Goal: Task Accomplishment & Management: Manage account settings

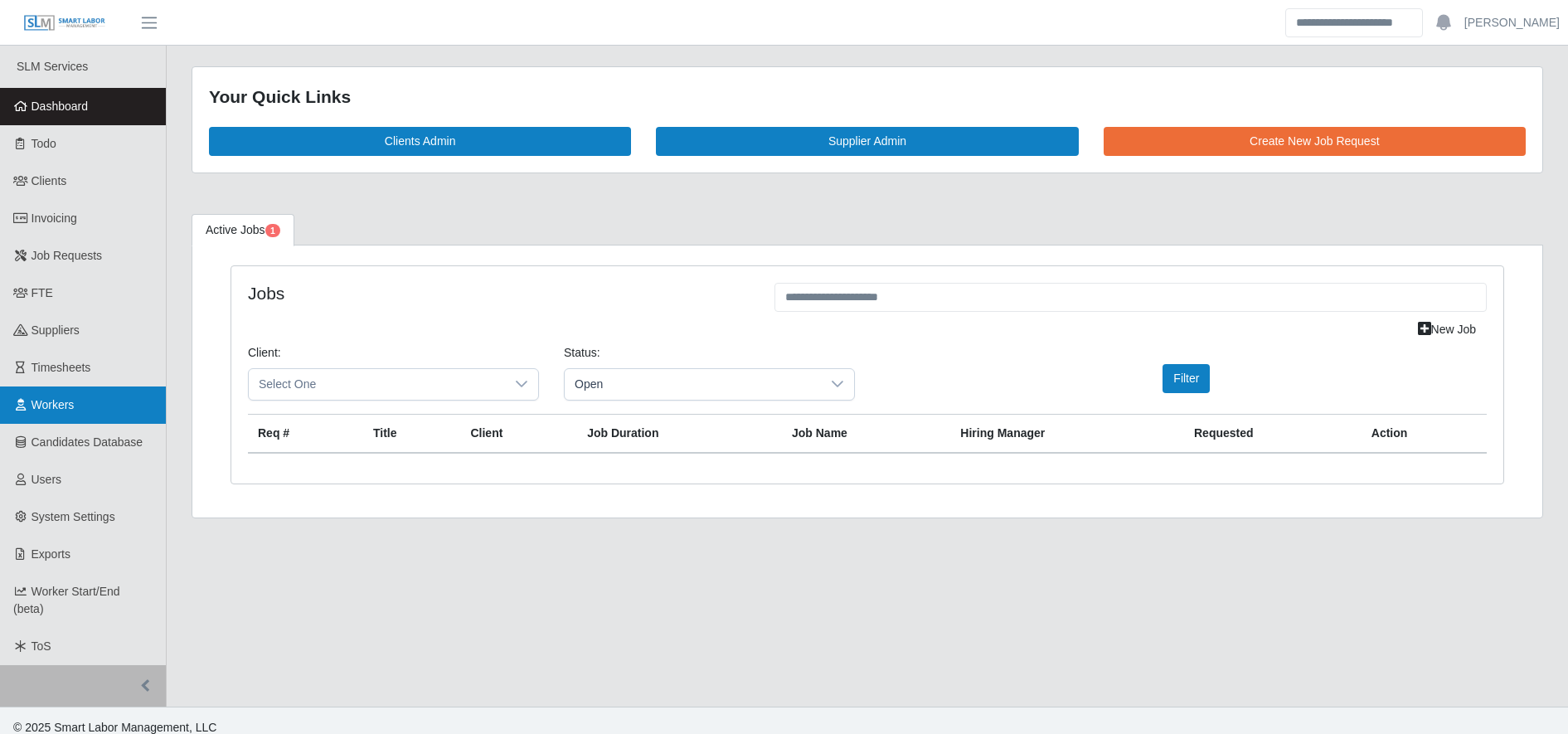
click at [81, 412] on link "Workers" at bounding box center [83, 405] width 166 height 38
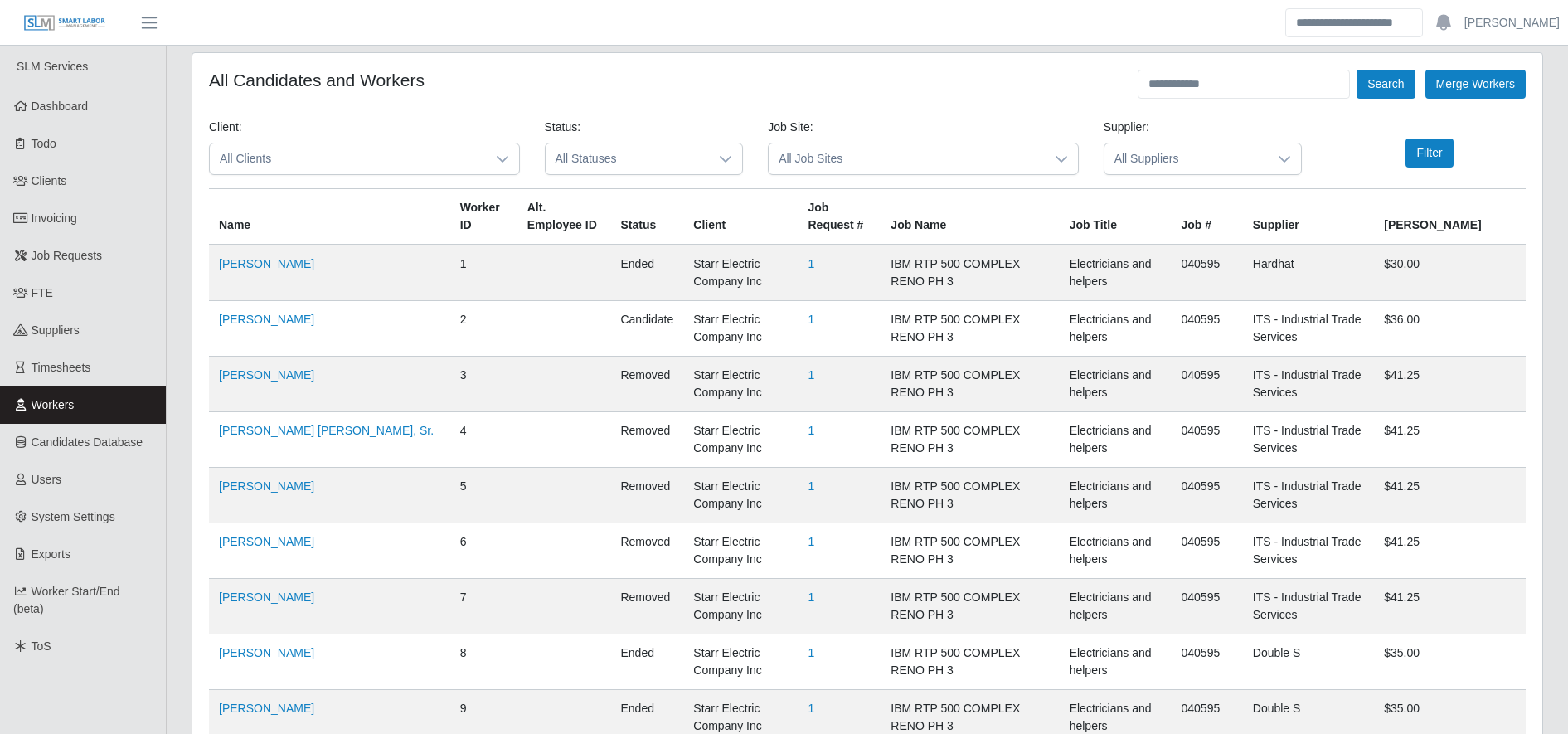
click at [1243, 326] on td "ITS - Industrial Trade Services" at bounding box center [1309, 329] width 131 height 56
click at [1418, 75] on div "Search Merge Workers" at bounding box center [1332, 84] width 388 height 29
click at [1401, 77] on button "Search" at bounding box center [1385, 84] width 58 height 29
click at [1306, 89] on input "text" at bounding box center [1244, 84] width 212 height 29
click at [1409, 78] on button "Search" at bounding box center [1385, 84] width 58 height 29
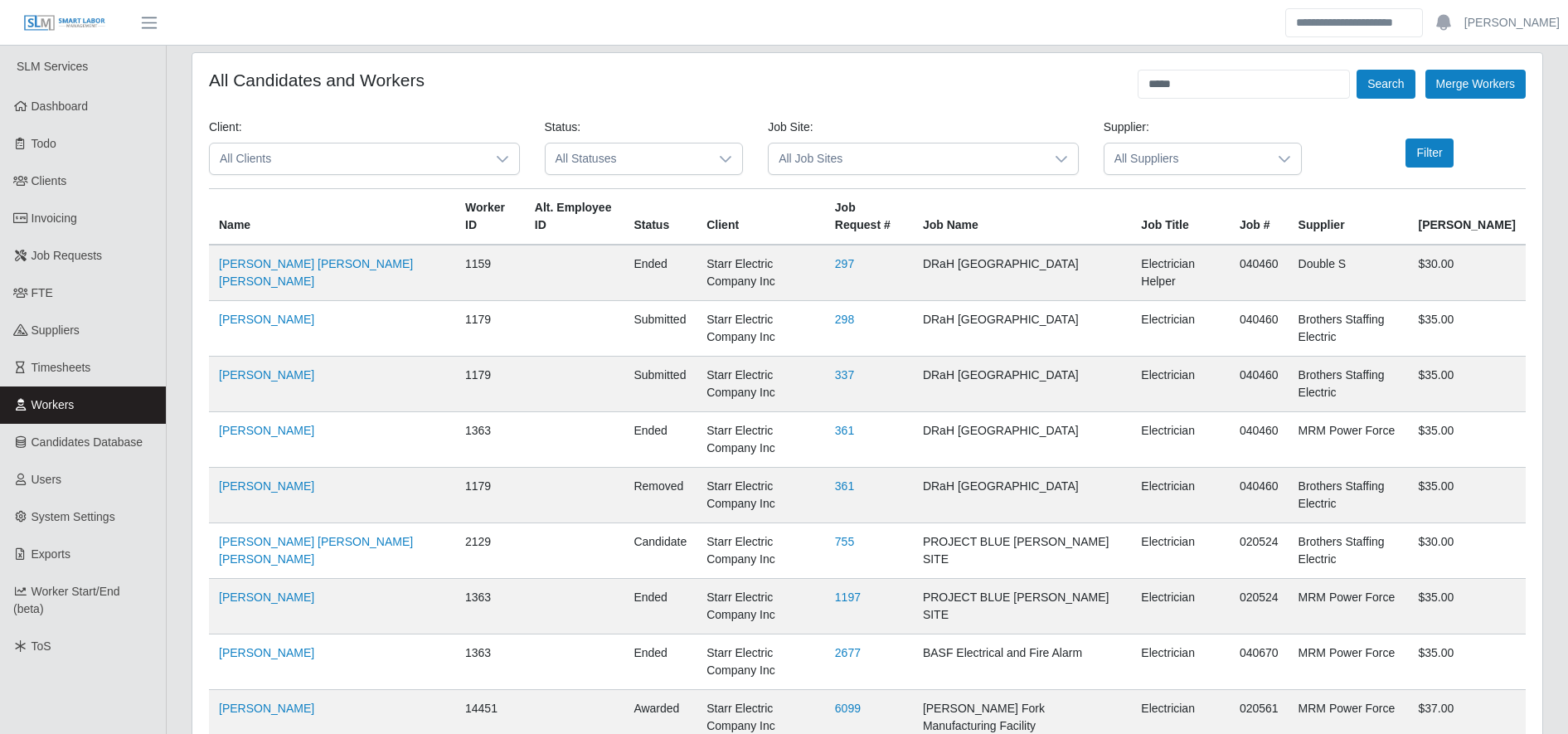
click at [592, 357] on td at bounding box center [575, 384] width 100 height 56
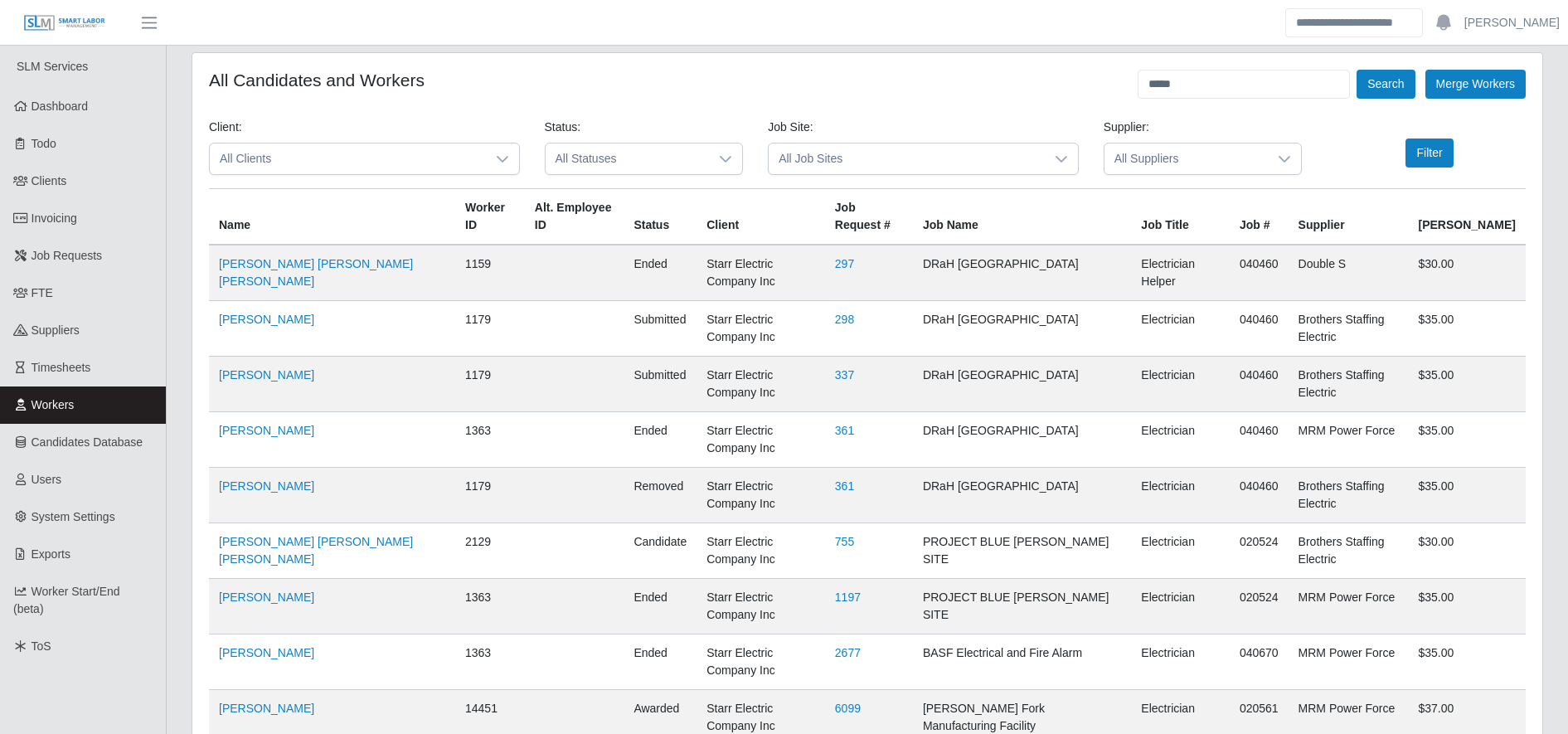
scroll to position [0, 0]
click at [1192, 93] on input "*****" at bounding box center [1244, 84] width 212 height 29
click at [1369, 85] on button "Search" at bounding box center [1385, 84] width 58 height 29
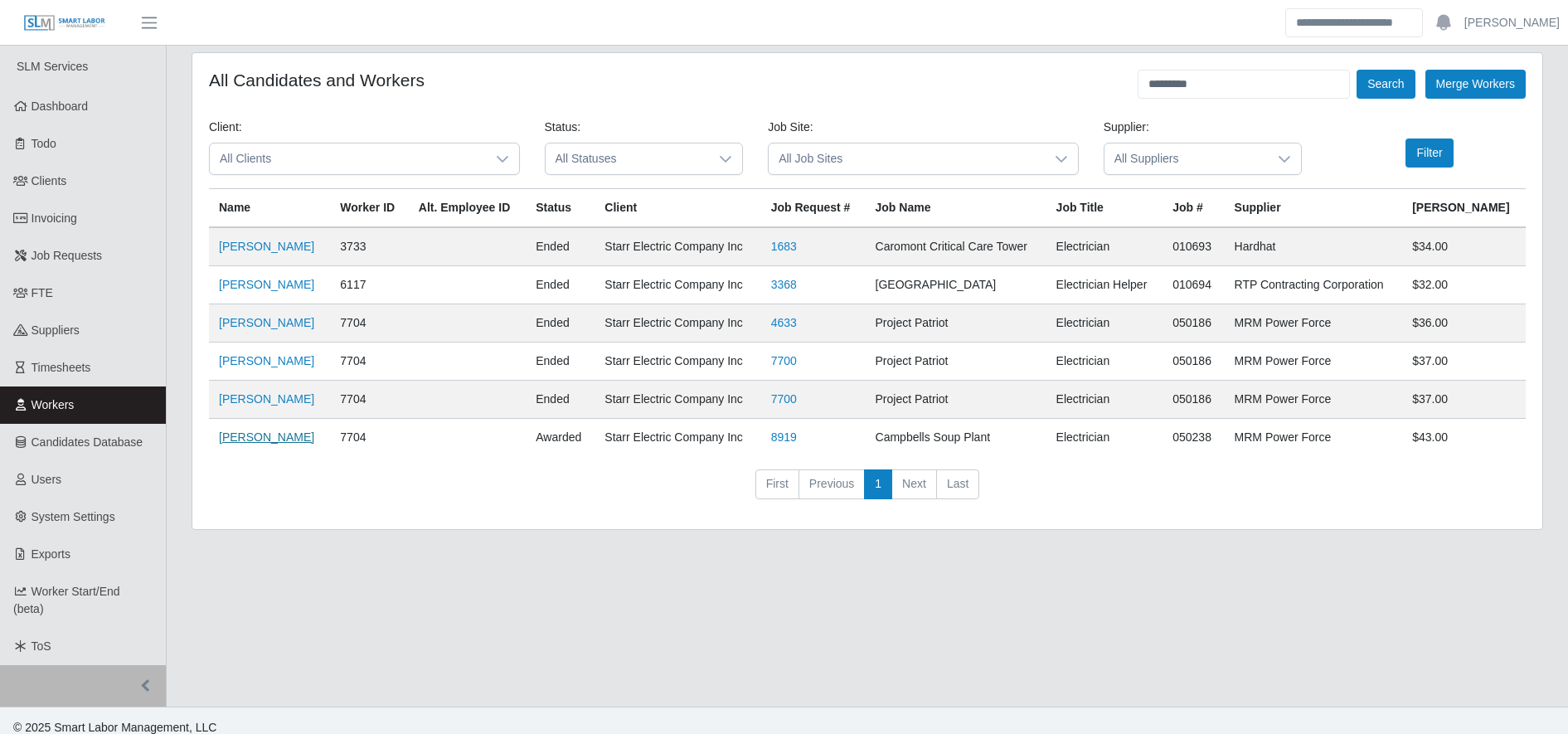
click at [280, 438] on link "Angel Alvares" at bounding box center [266, 437] width 95 height 13
click at [1242, 73] on input "*********" at bounding box center [1244, 84] width 212 height 29
click at [1401, 79] on button "Search" at bounding box center [1385, 84] width 58 height 29
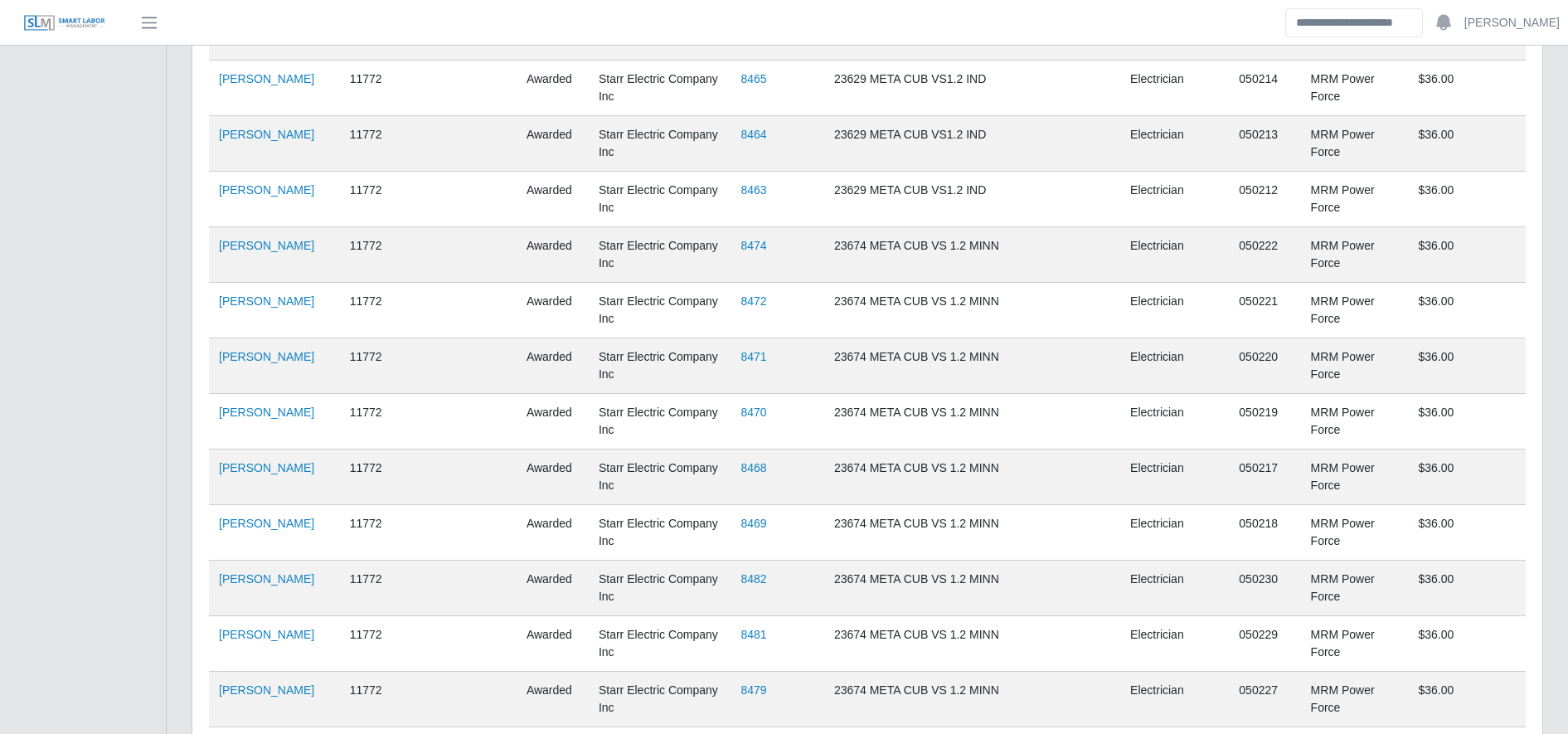
scroll to position [2300, 0]
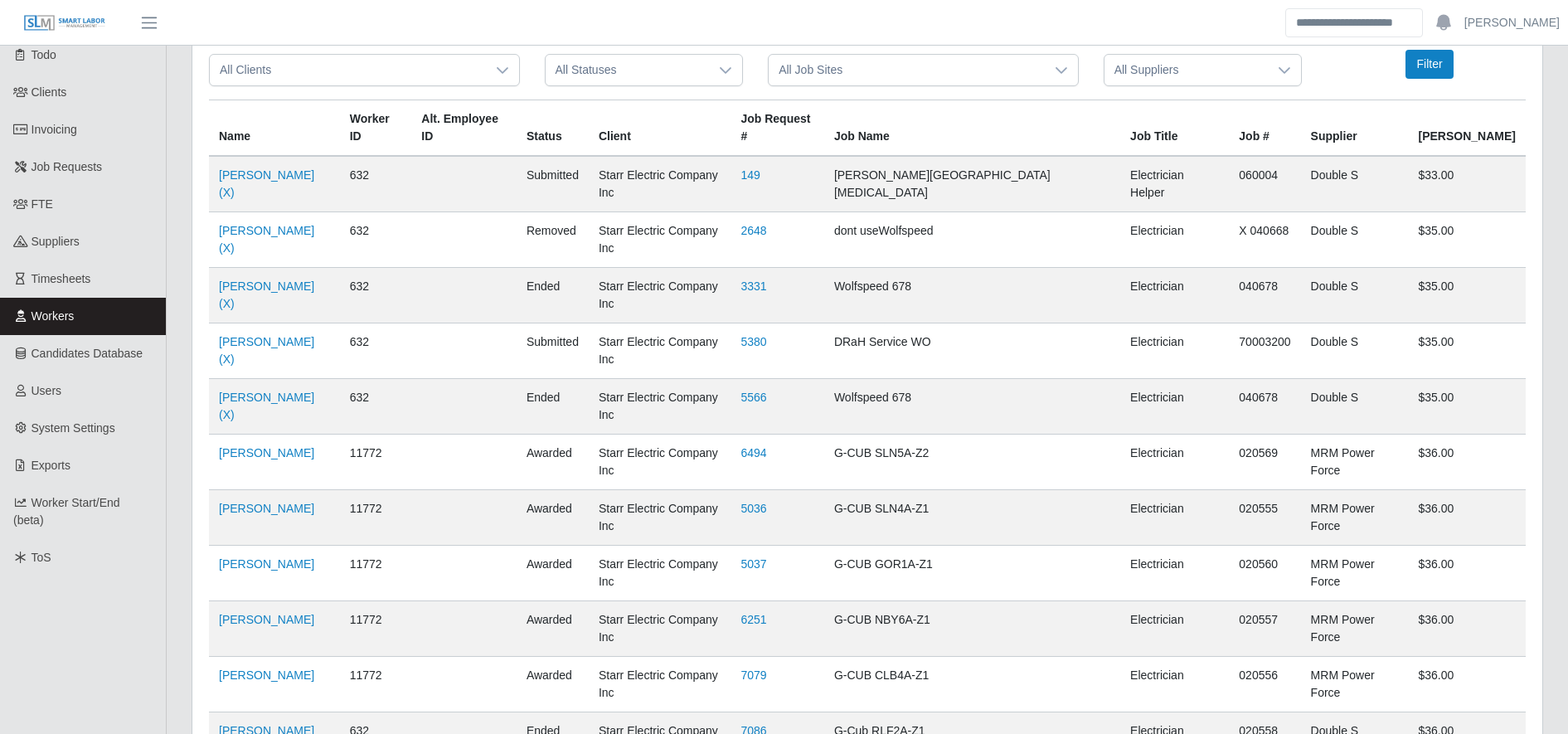
scroll to position [0, 0]
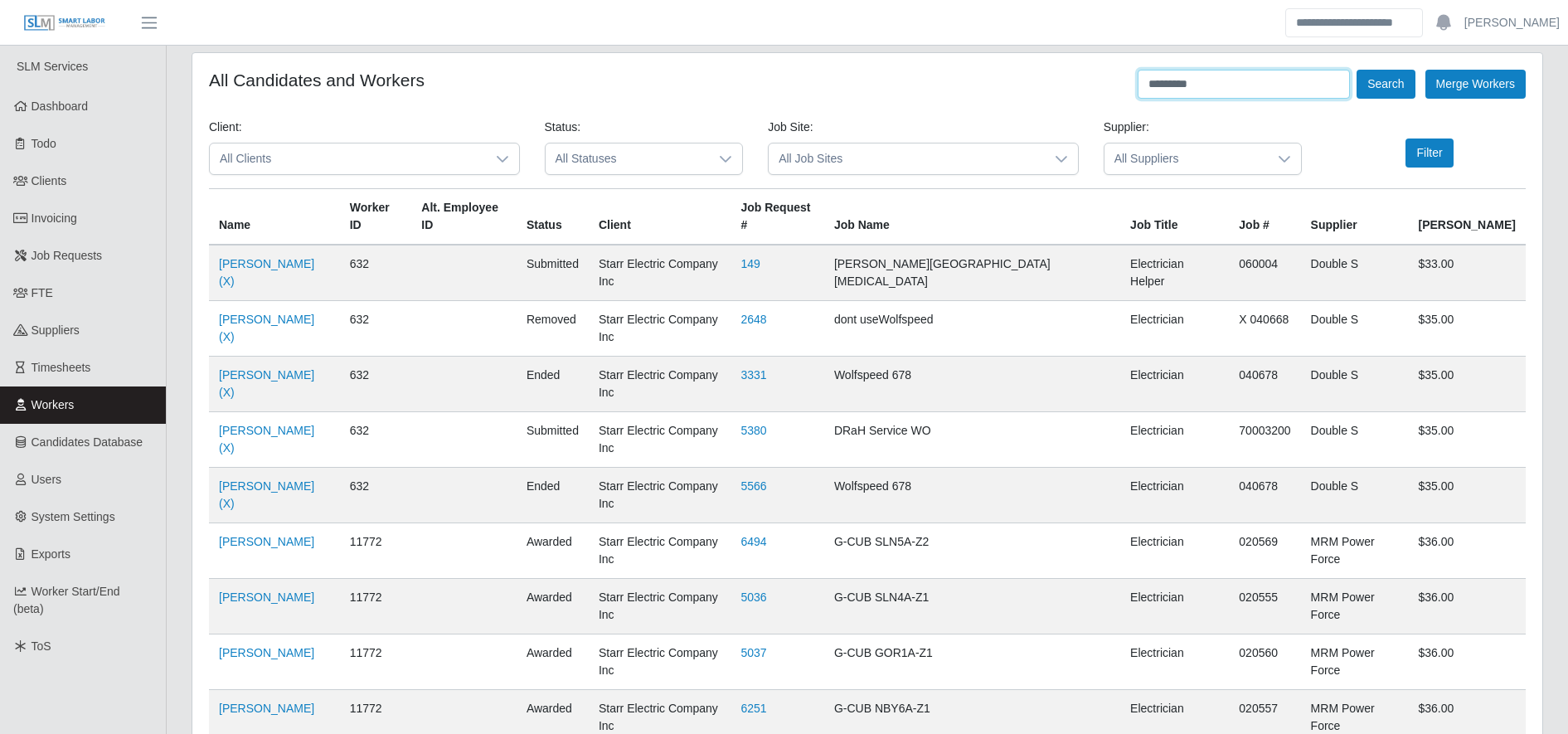
click at [1219, 96] on input "*********" at bounding box center [1244, 84] width 212 height 29
type input "*****"
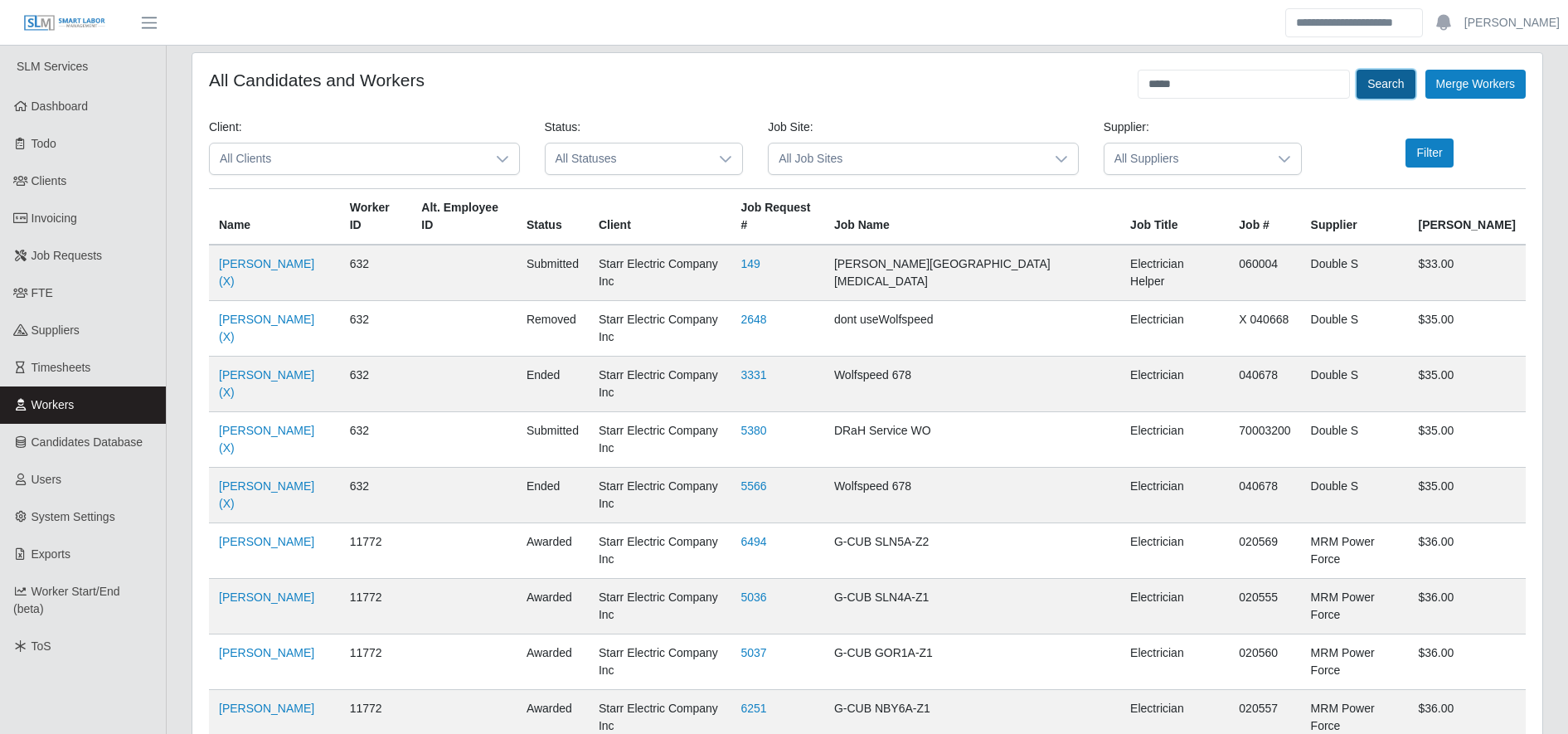
click at [1392, 81] on button "Search" at bounding box center [1385, 84] width 58 height 29
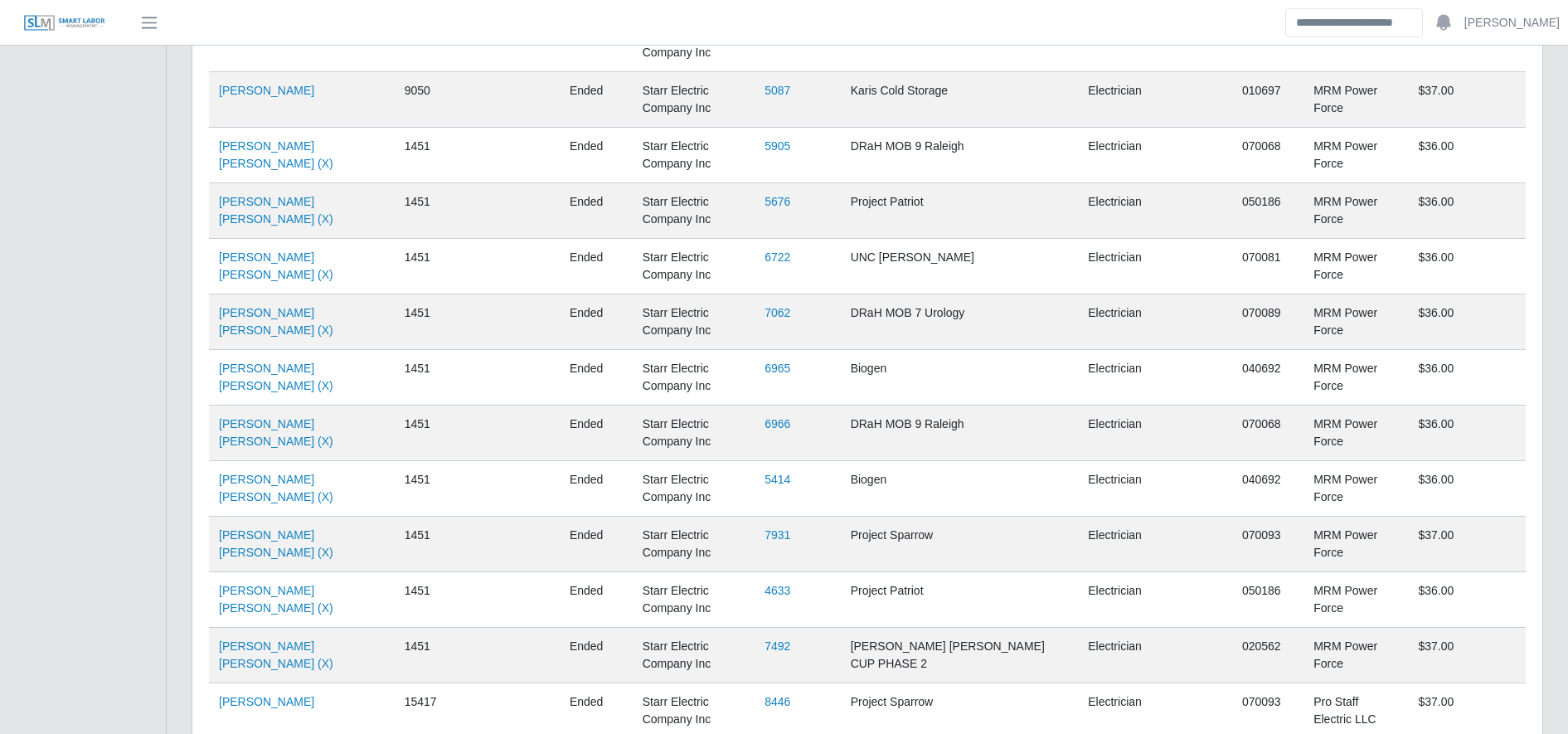
scroll to position [2036, 0]
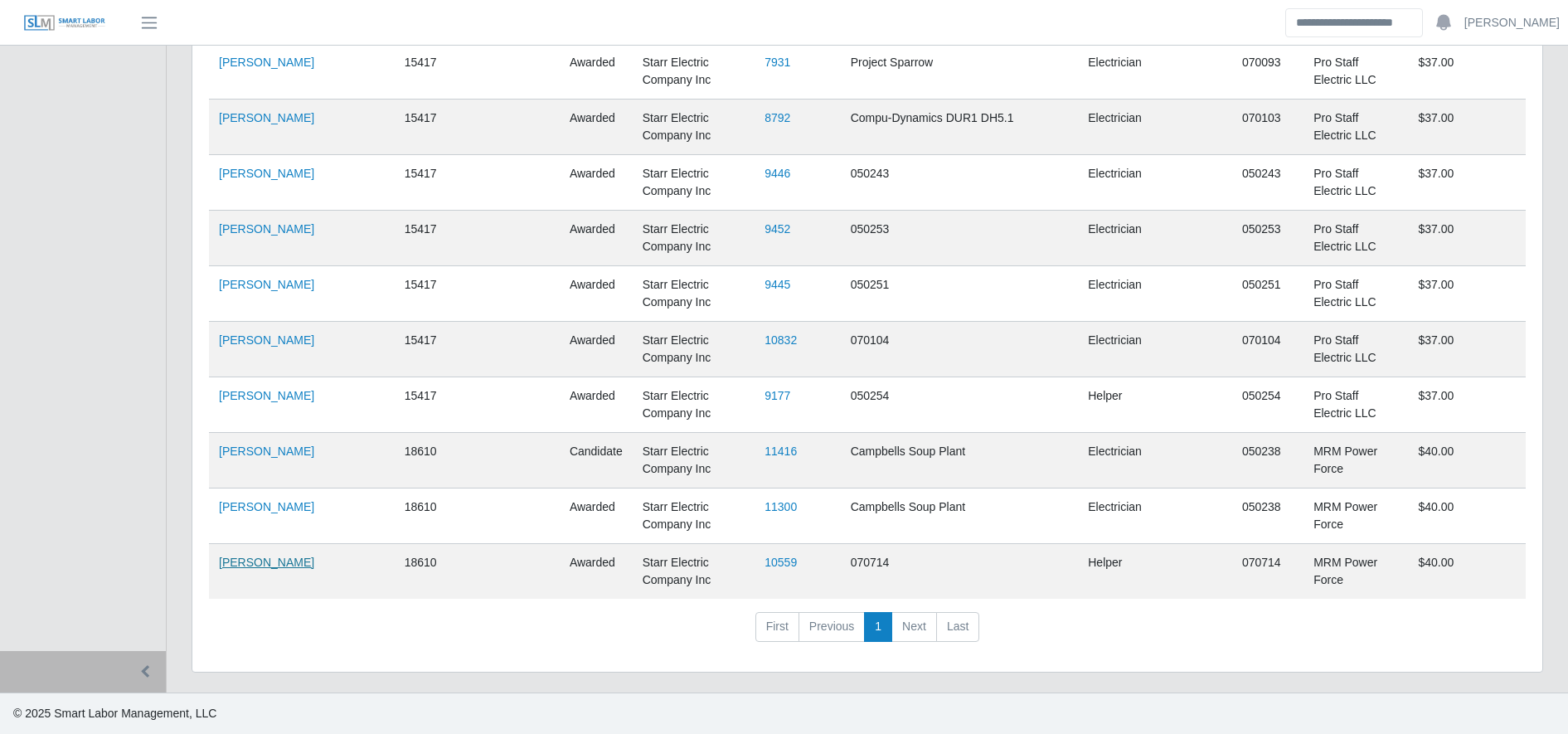
click at [239, 560] on link "Edwin Cuello" at bounding box center [266, 562] width 95 height 13
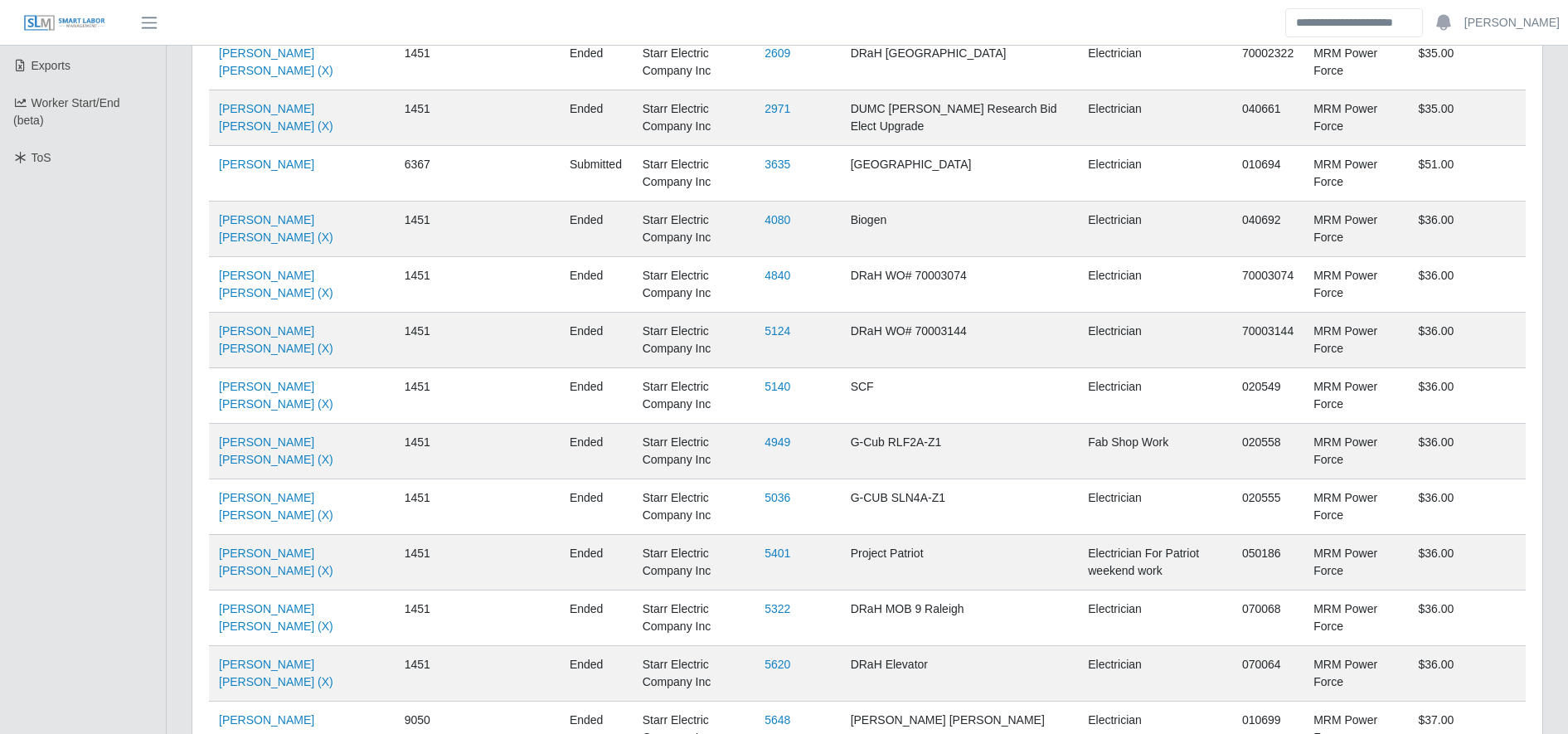
scroll to position [0, 0]
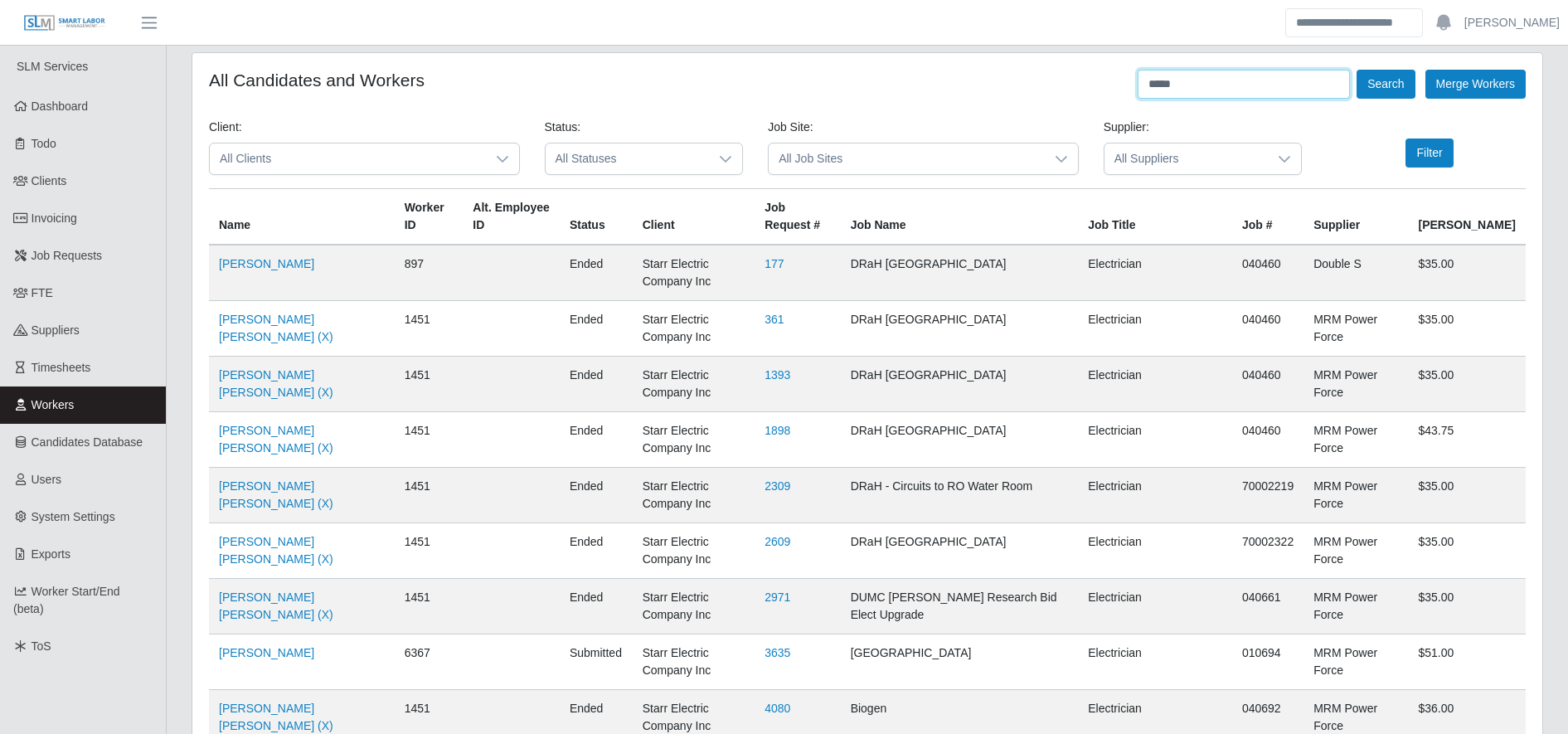
click at [1215, 80] on input "*****" at bounding box center [1244, 84] width 212 height 29
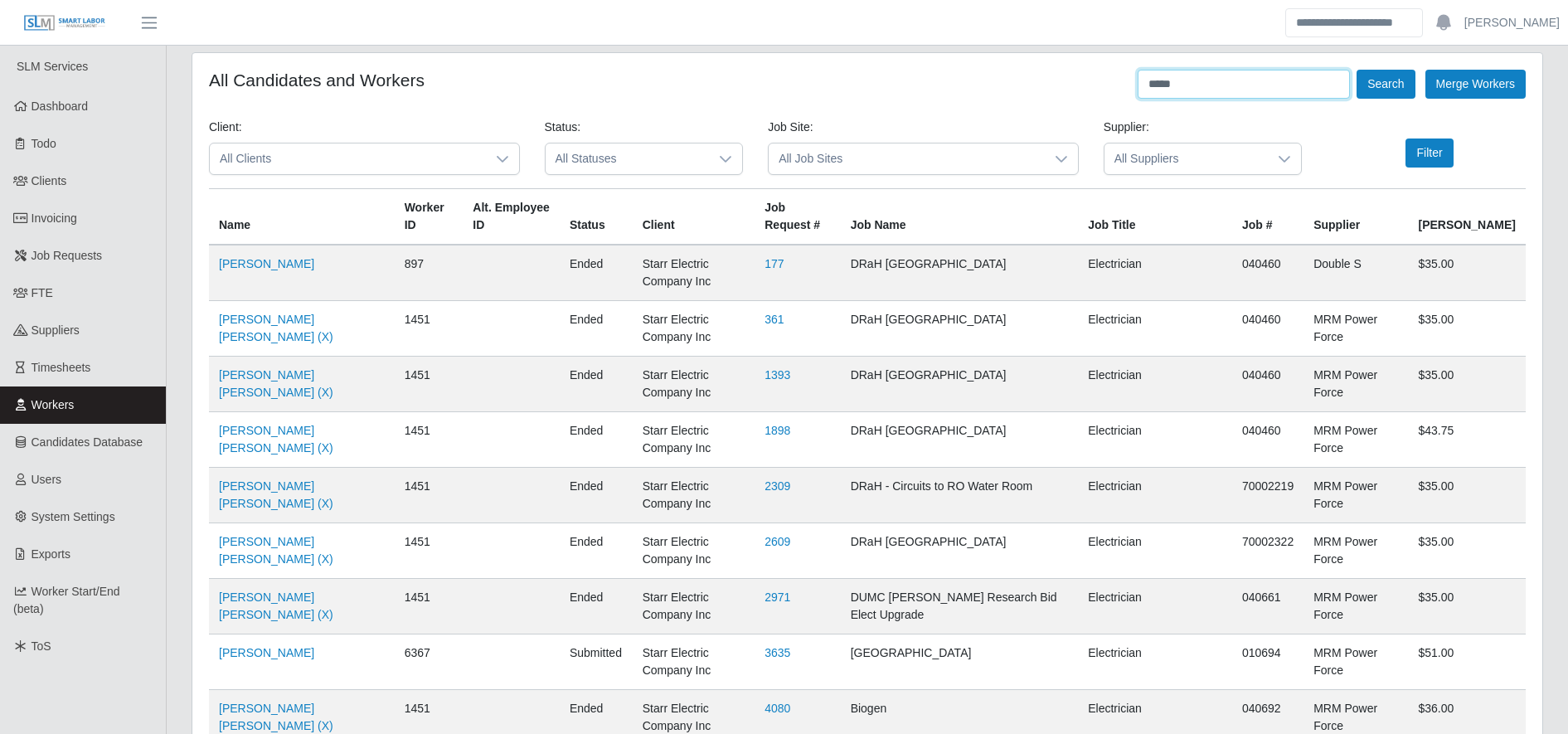
click at [1215, 80] on input "*****" at bounding box center [1244, 84] width 212 height 29
click at [1357, 70] on button "Search" at bounding box center [1385, 84] width 58 height 29
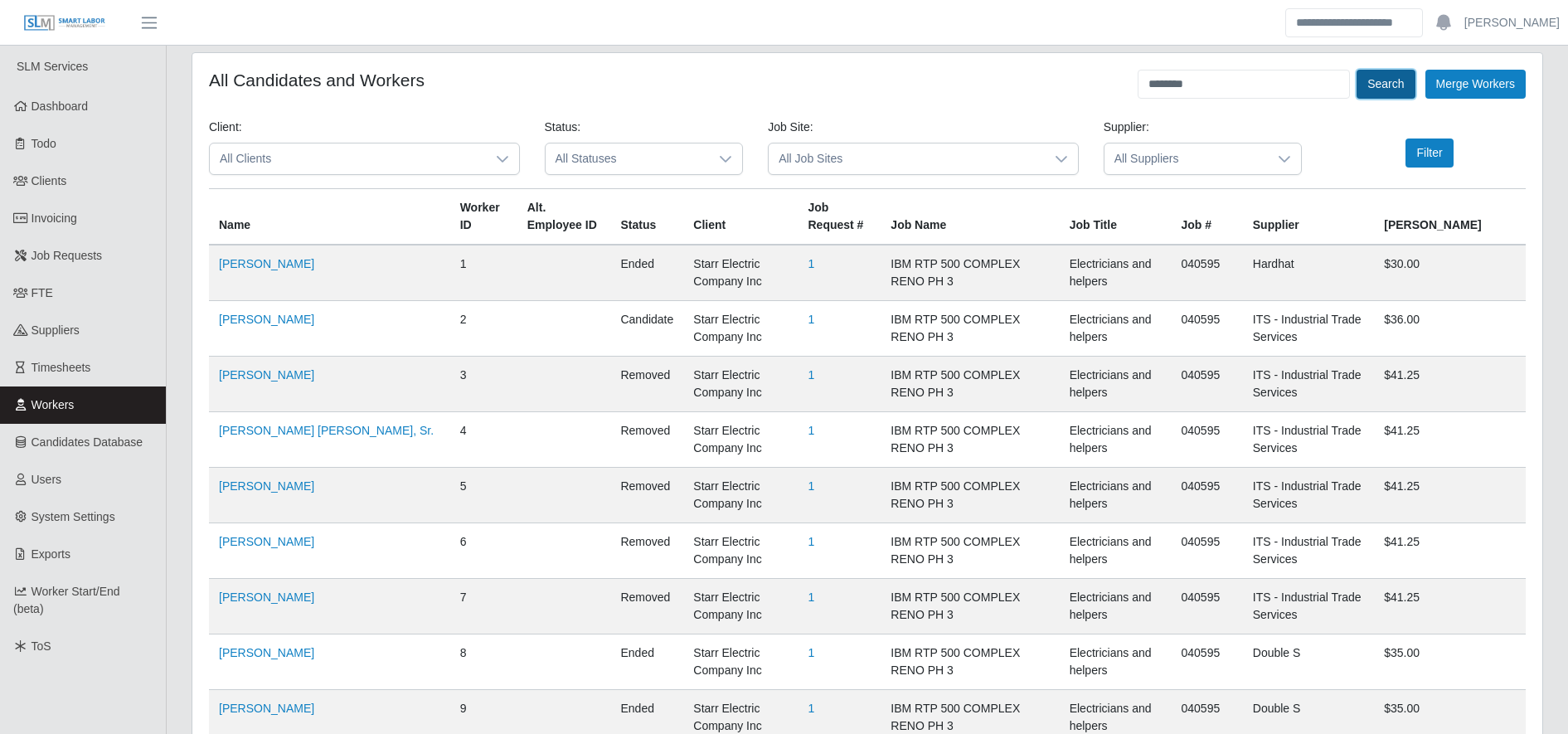
click at [1385, 80] on button "Search" at bounding box center [1385, 84] width 58 height 29
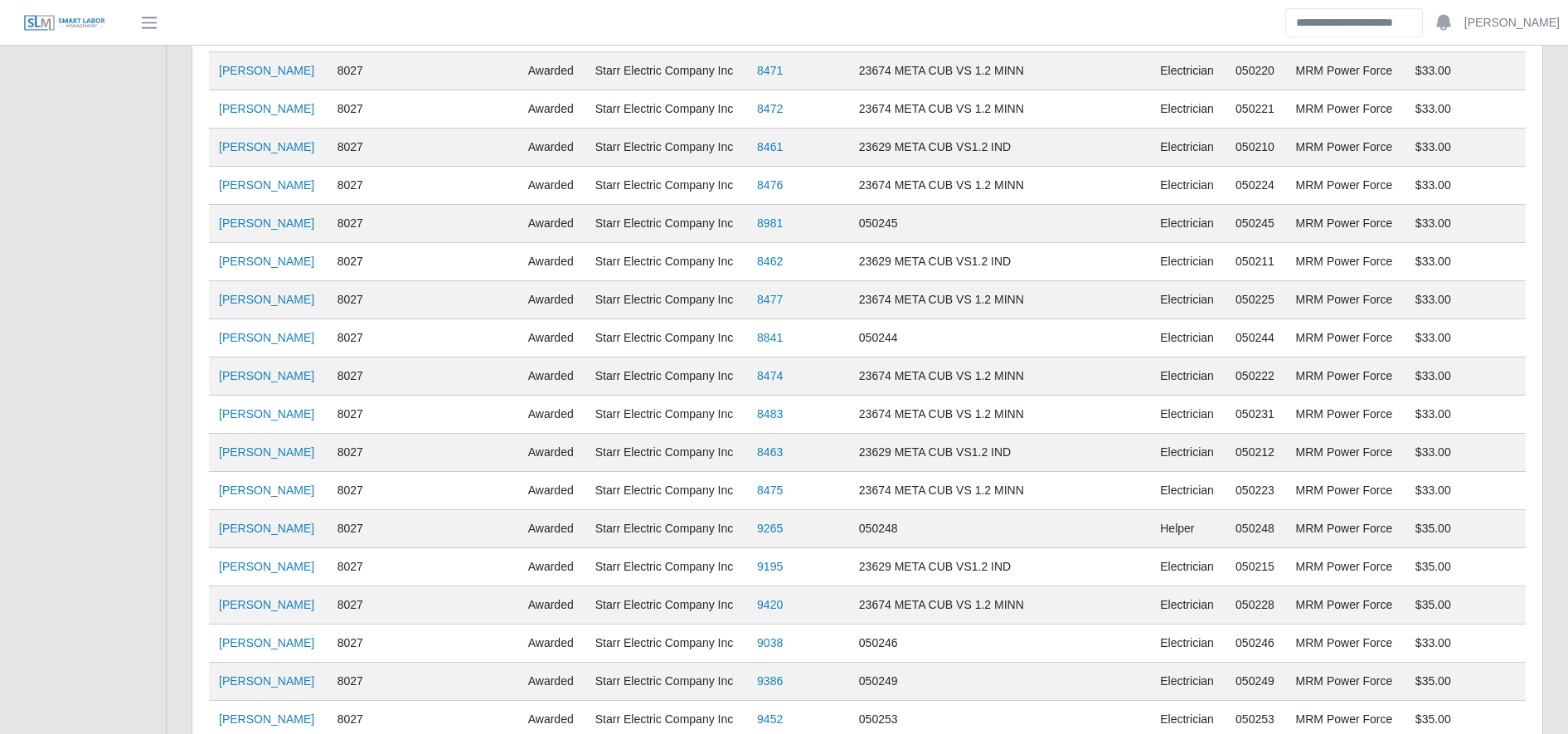
scroll to position [1536, 0]
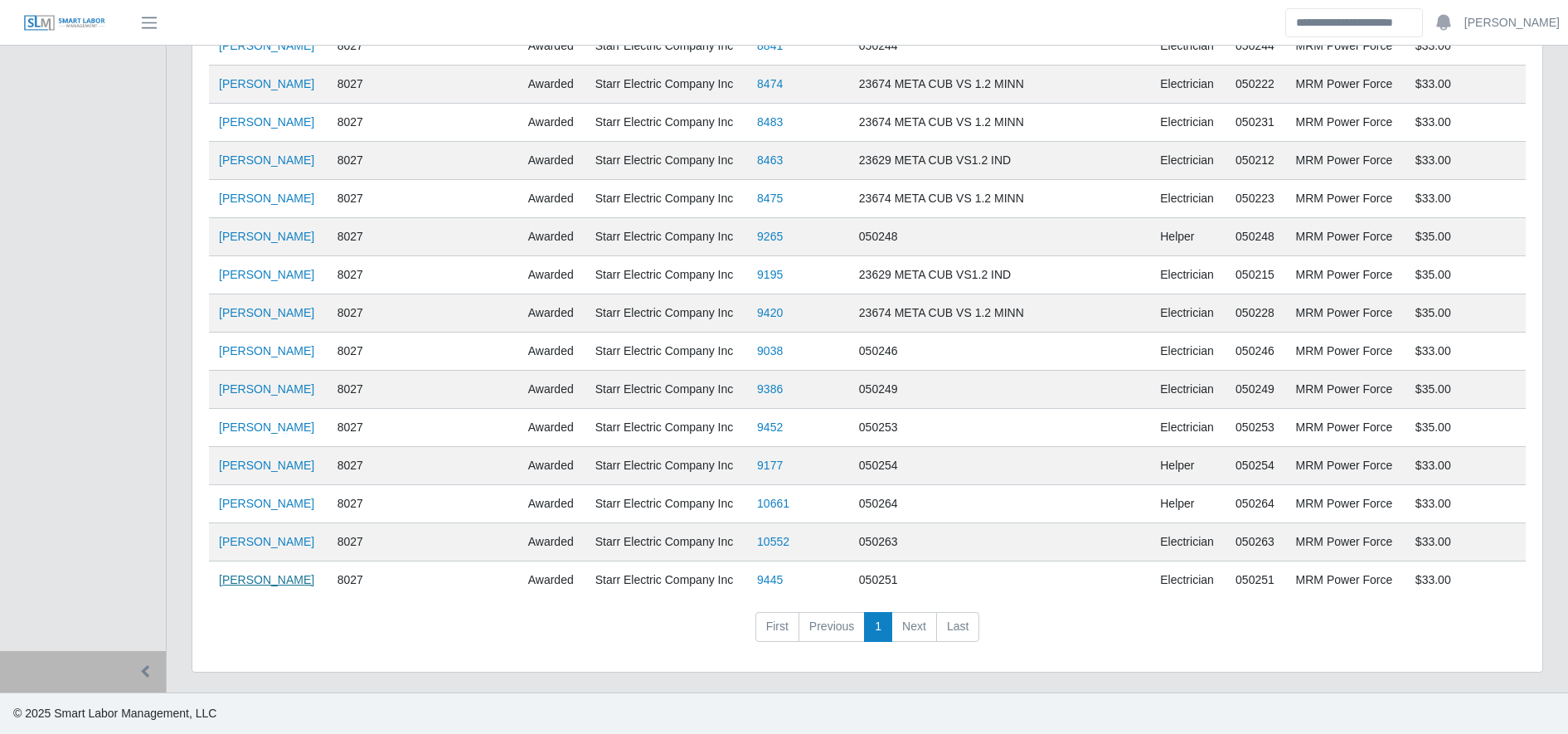
click at [242, 577] on link "[PERSON_NAME]" at bounding box center [266, 579] width 95 height 13
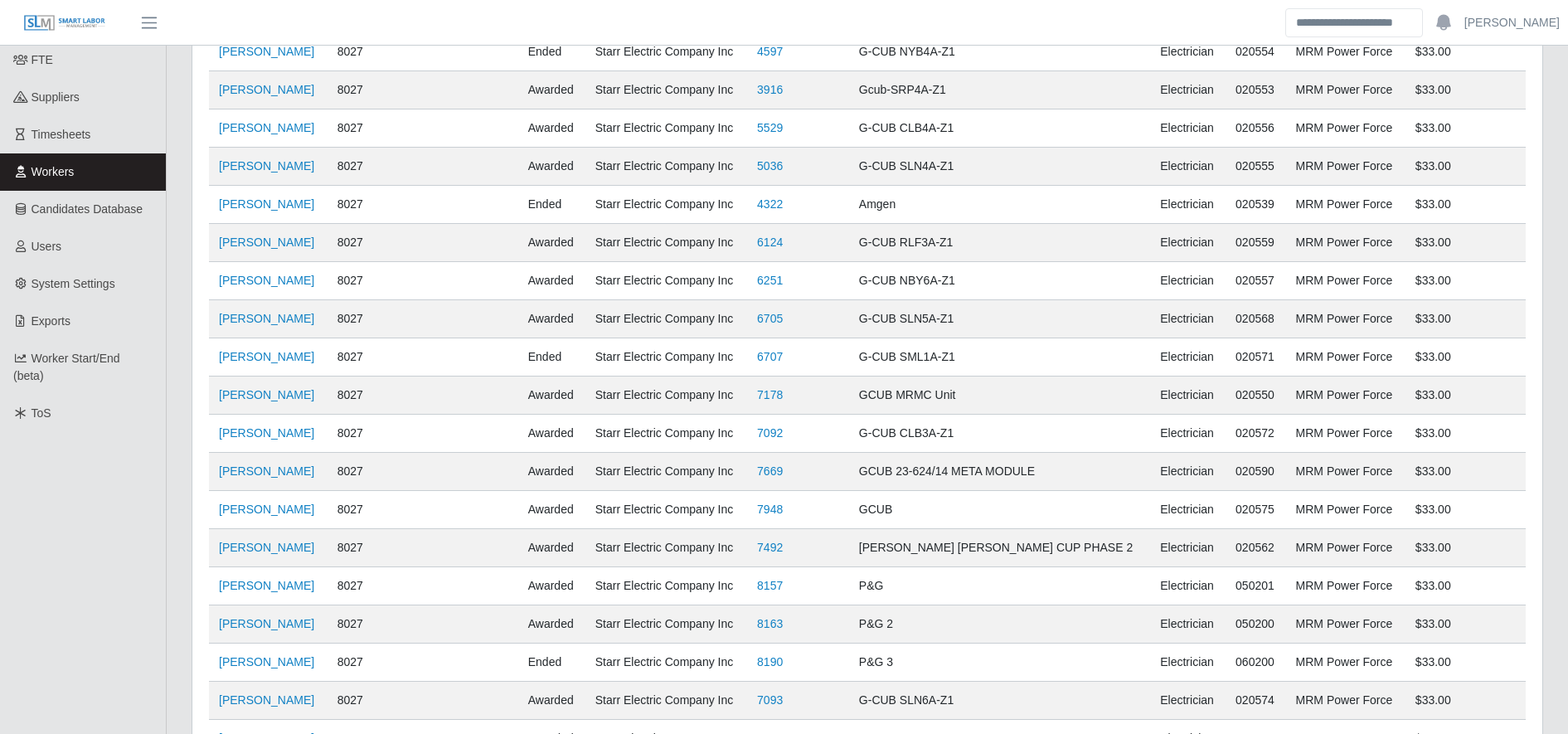
scroll to position [0, 0]
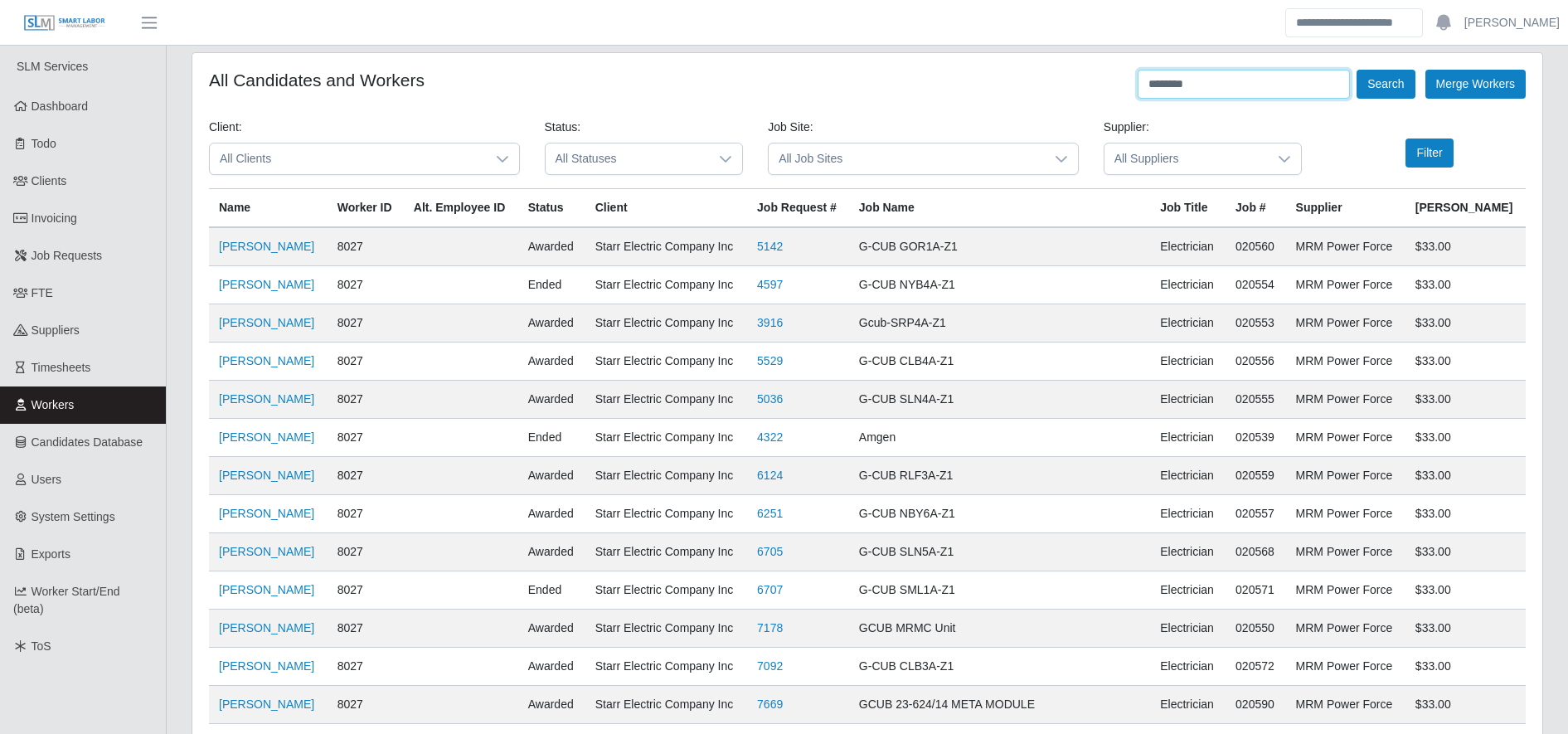
click at [1211, 79] on input "********" at bounding box center [1244, 84] width 212 height 29
click at [1381, 77] on button "Search" at bounding box center [1385, 84] width 58 height 29
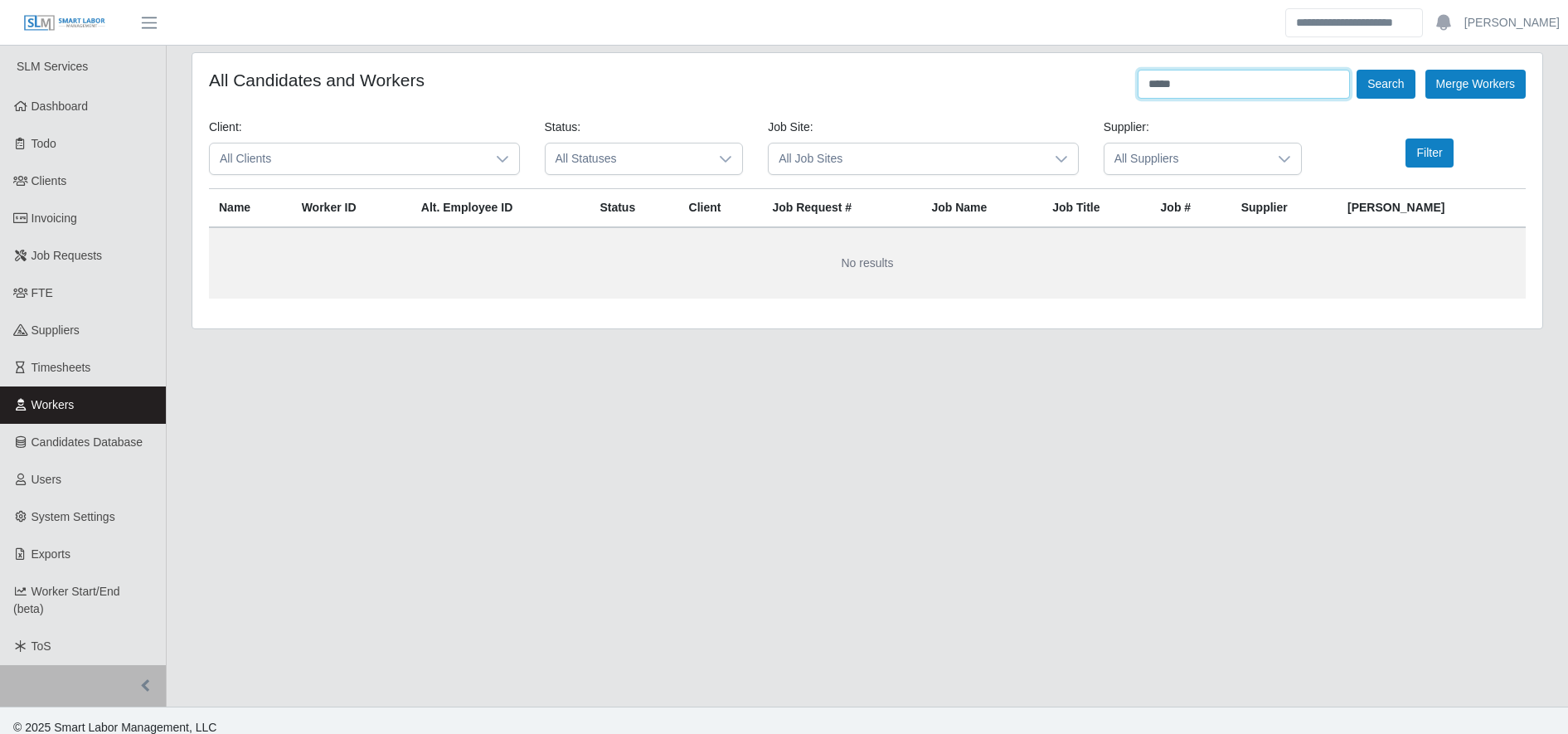
click at [1181, 86] on input "*****" at bounding box center [1244, 84] width 212 height 29
type input "******"
click at [1378, 73] on button "Search" at bounding box center [1385, 84] width 58 height 29
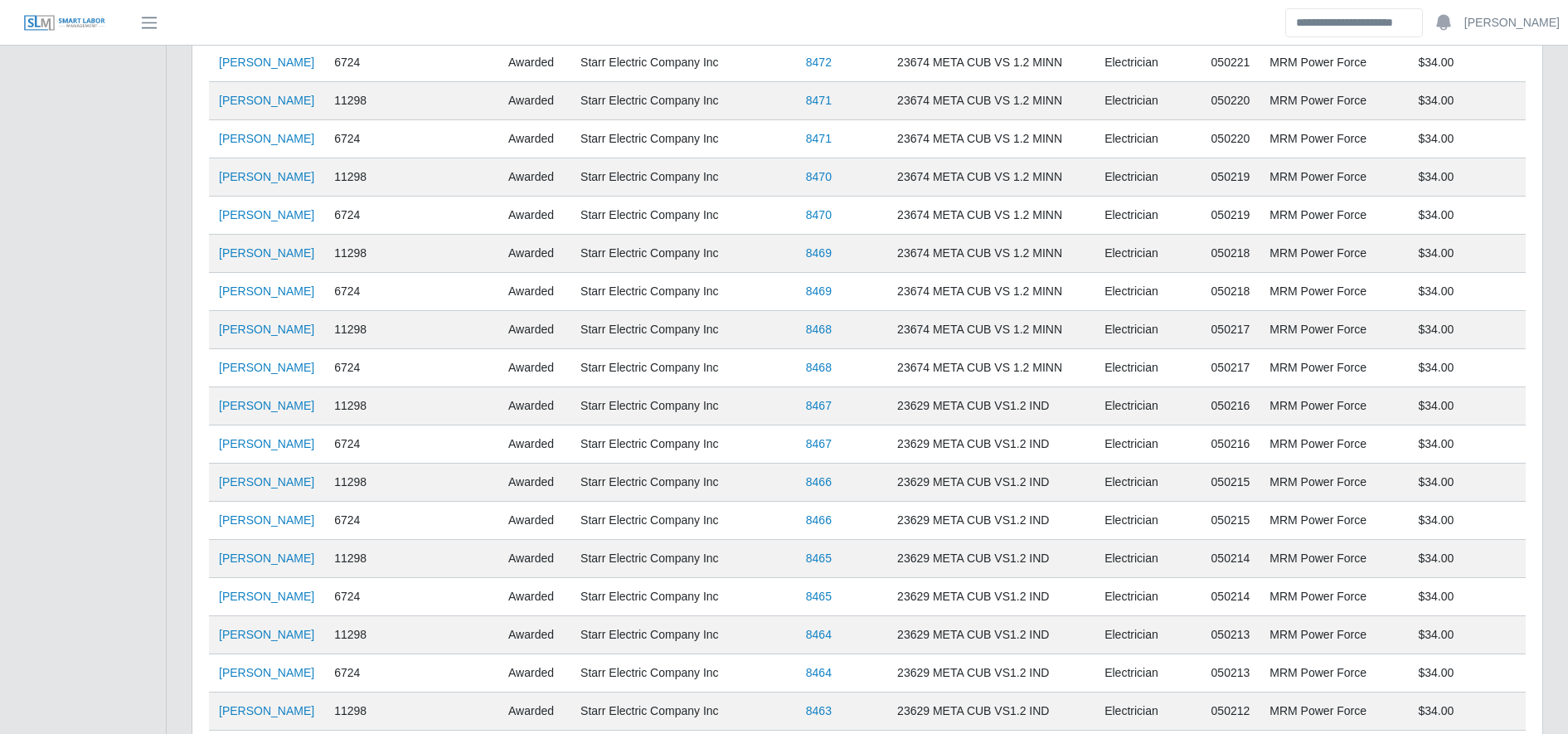
scroll to position [3445, 0]
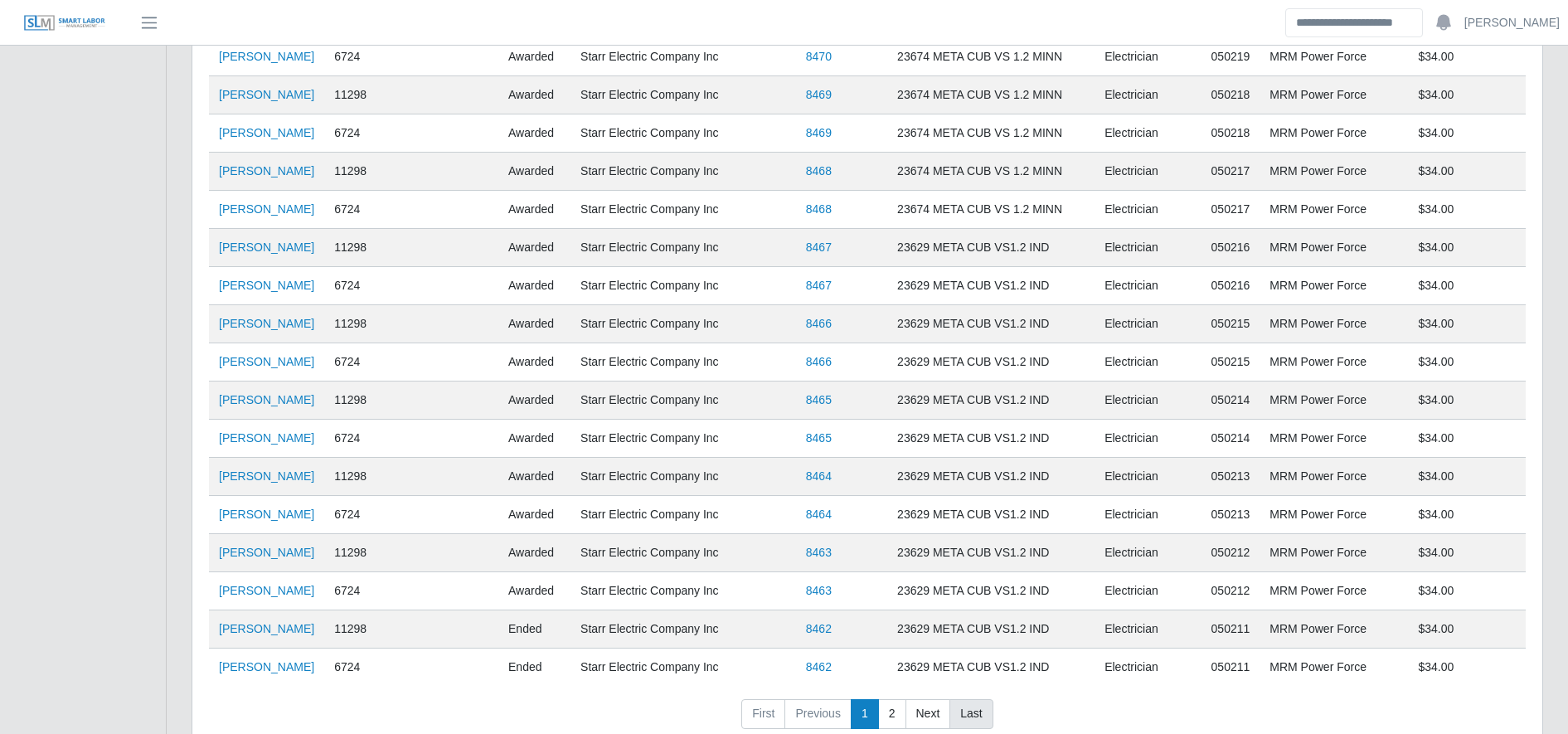
click at [969, 699] on link "Last" at bounding box center [971, 714] width 43 height 30
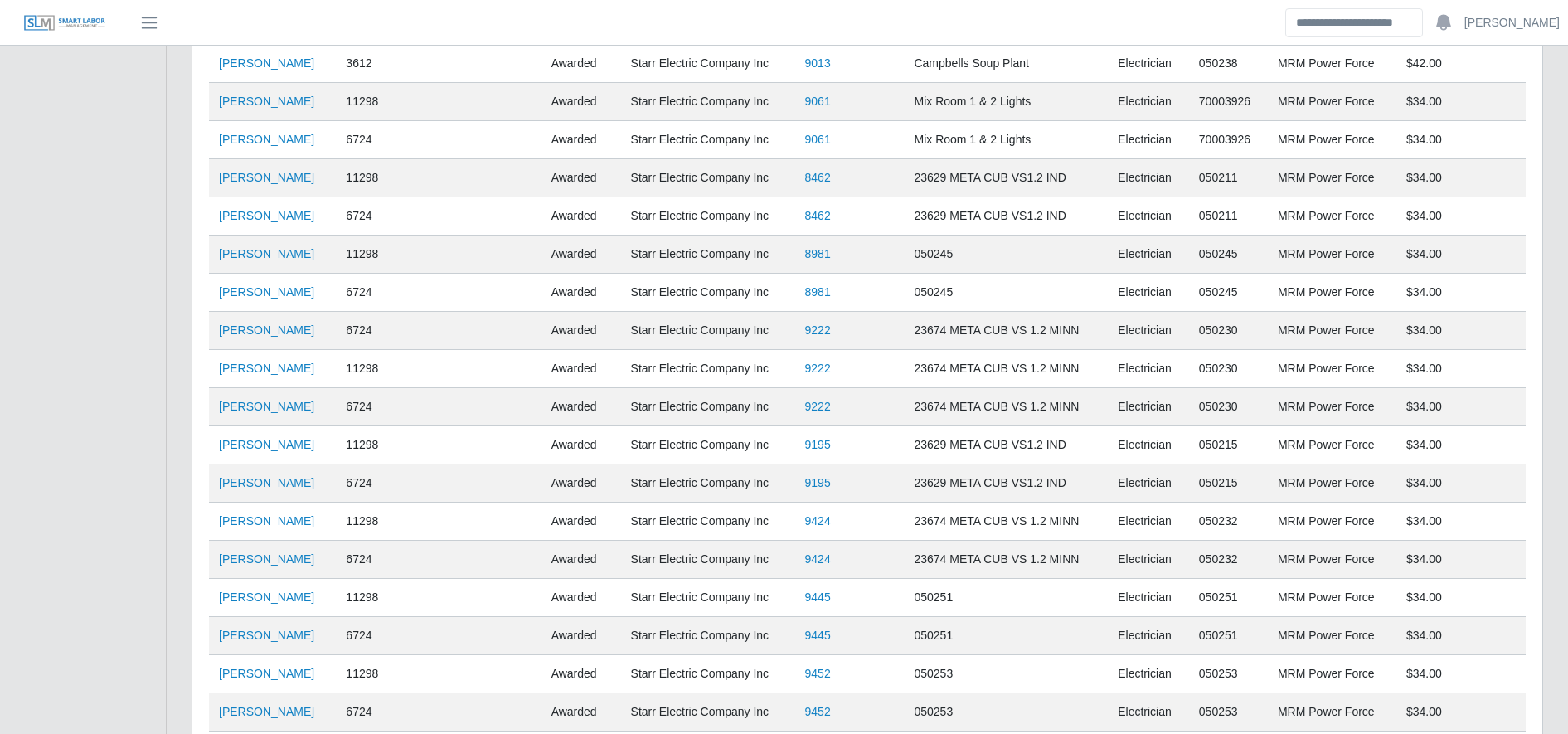
scroll to position [1511, 0]
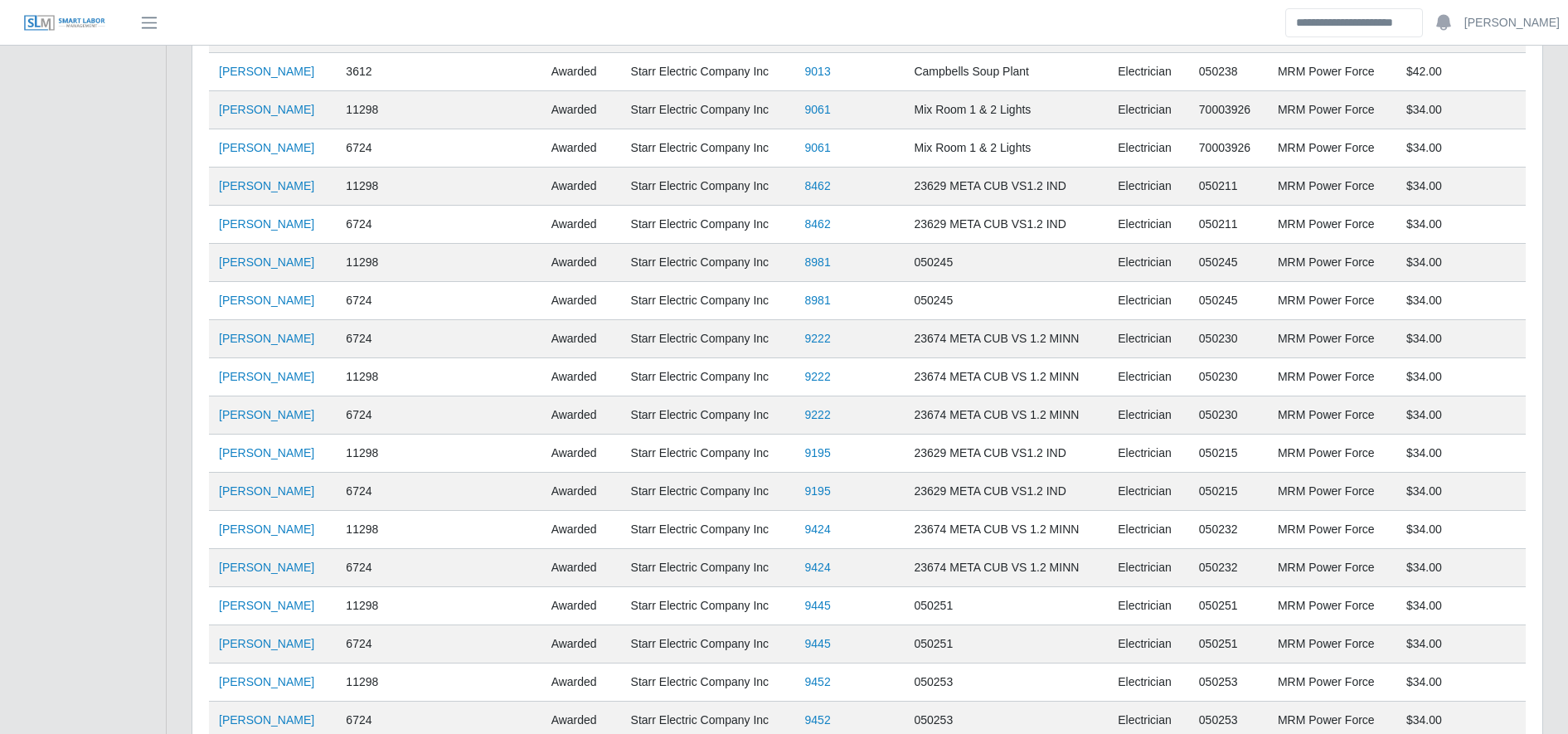
click at [271, 61] on td "Isaias Melgar" at bounding box center [272, 73] width 127 height 38
click at [273, 67] on link "Isaias Melgar" at bounding box center [266, 71] width 95 height 13
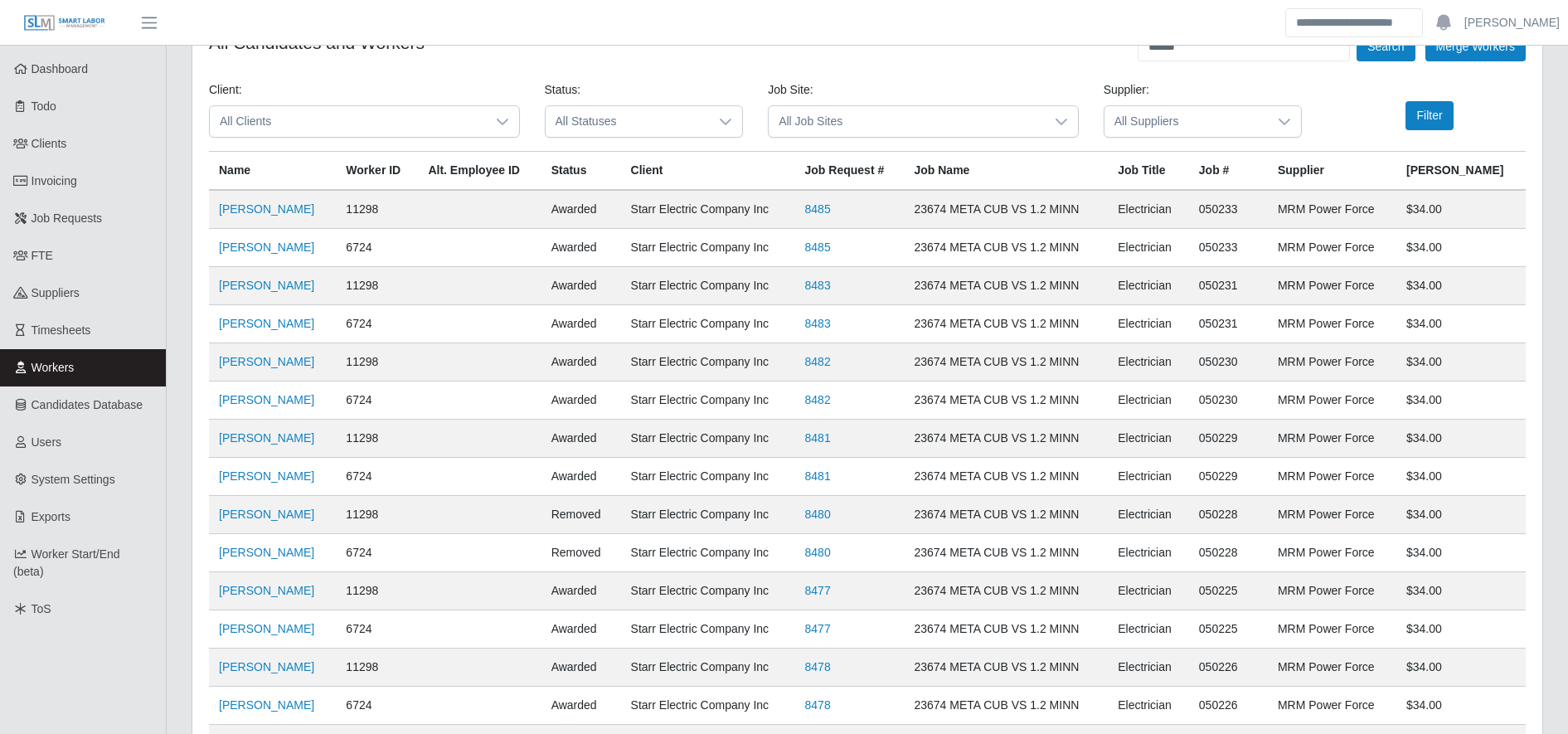
scroll to position [0, 0]
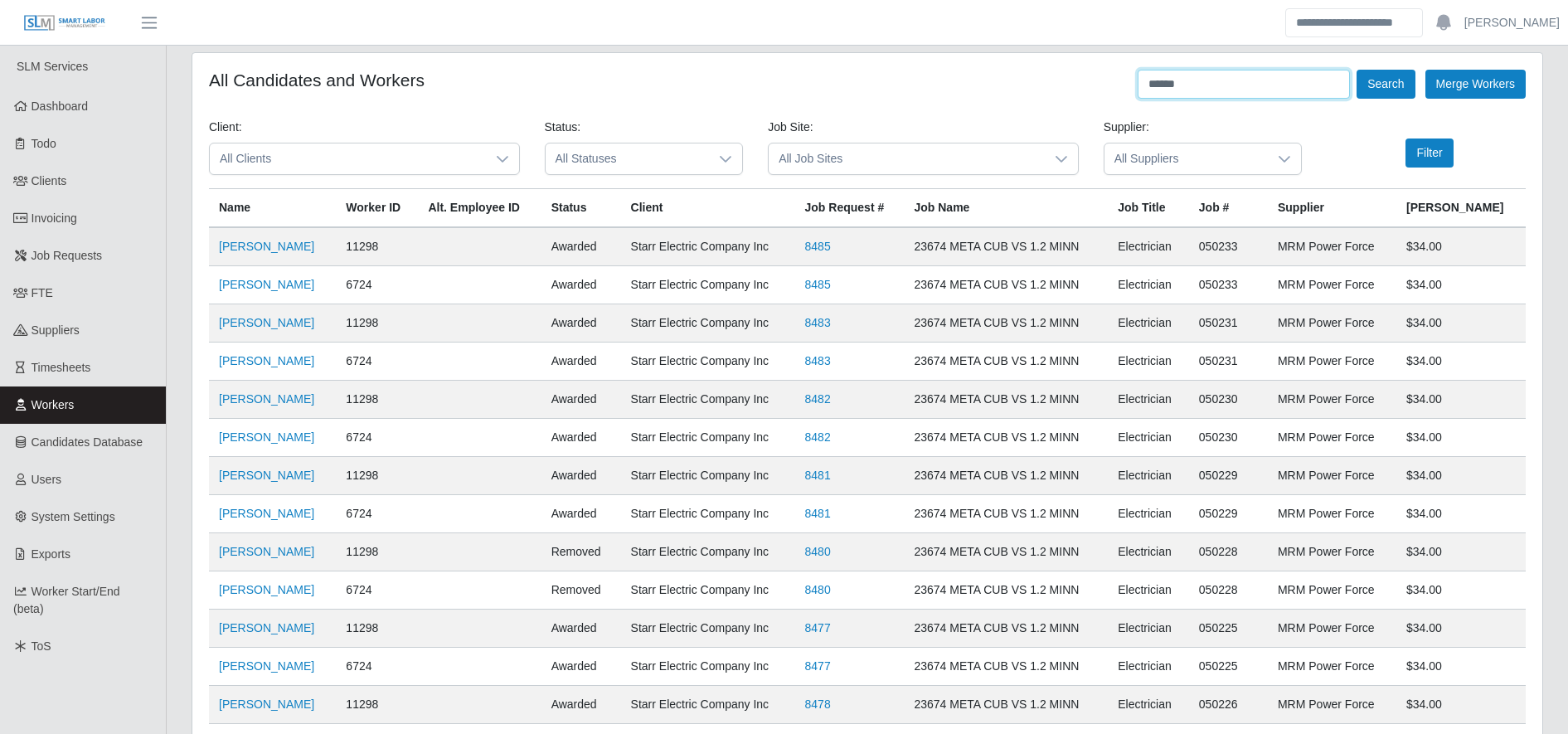
click at [1270, 90] on input "******" at bounding box center [1244, 84] width 212 height 29
click at [1398, 75] on button "Search" at bounding box center [1385, 84] width 58 height 29
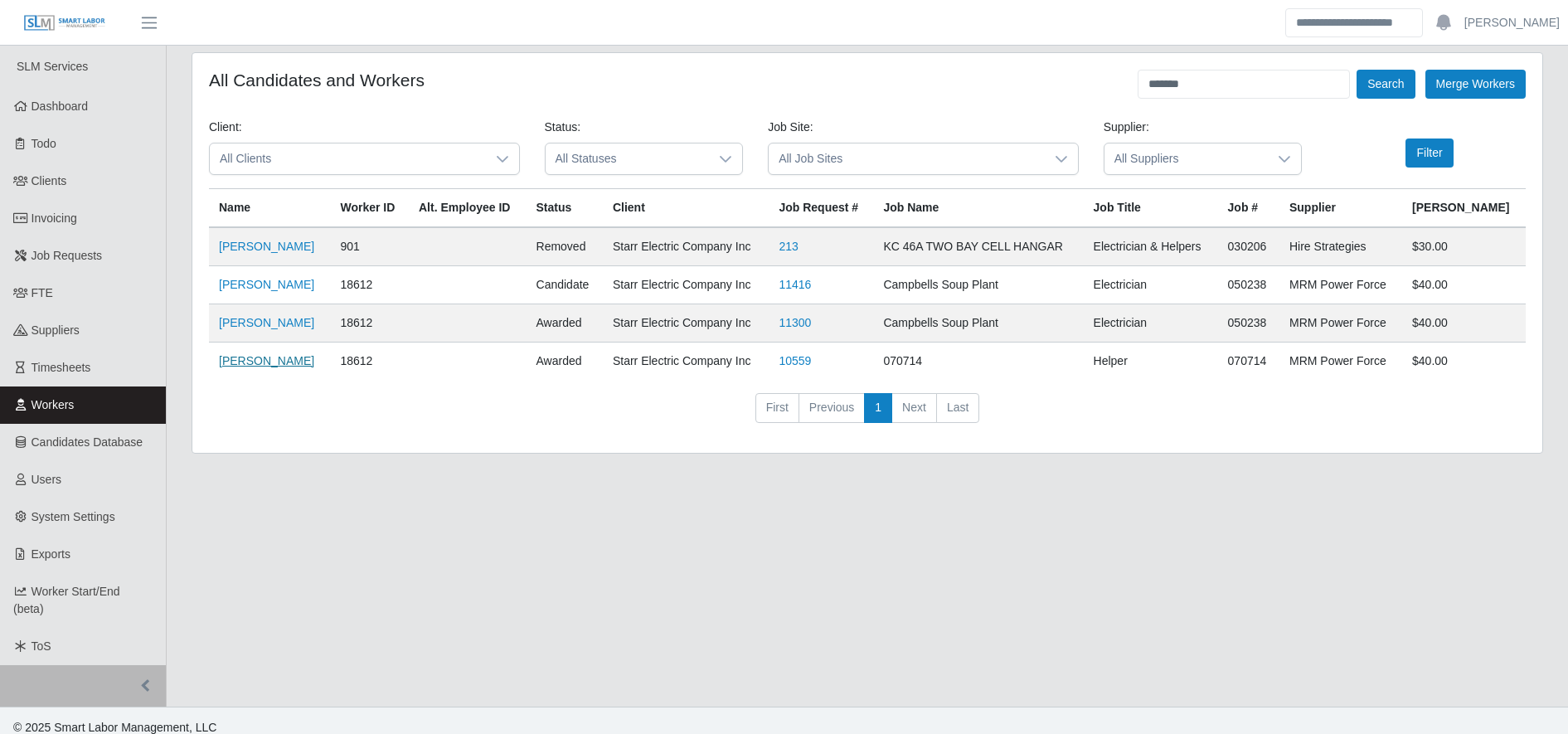
click at [269, 357] on link "Jaime Hernandez" at bounding box center [266, 360] width 95 height 13
click at [1204, 94] on input "*******" at bounding box center [1244, 84] width 212 height 29
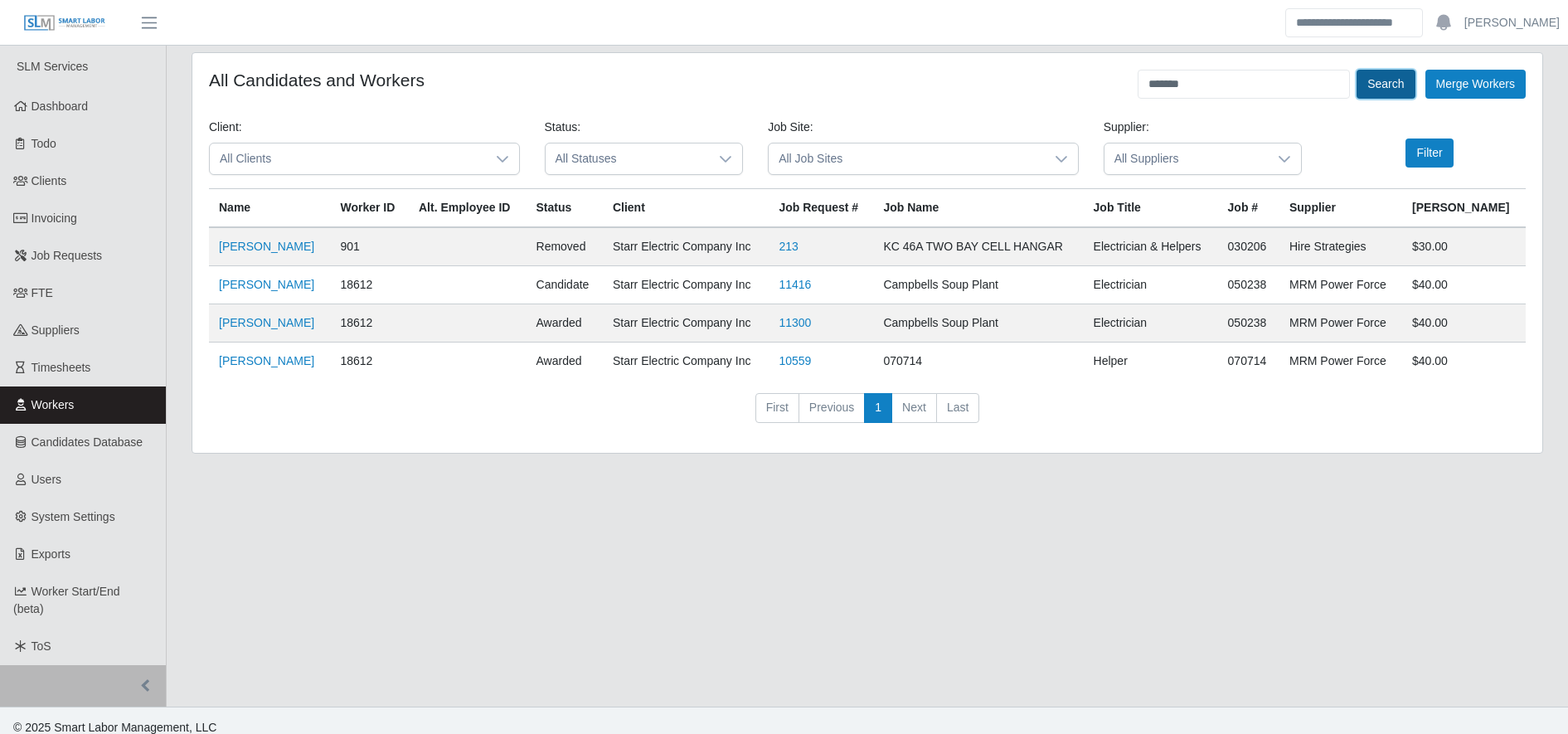
click at [1373, 95] on button "Search" at bounding box center [1385, 84] width 58 height 29
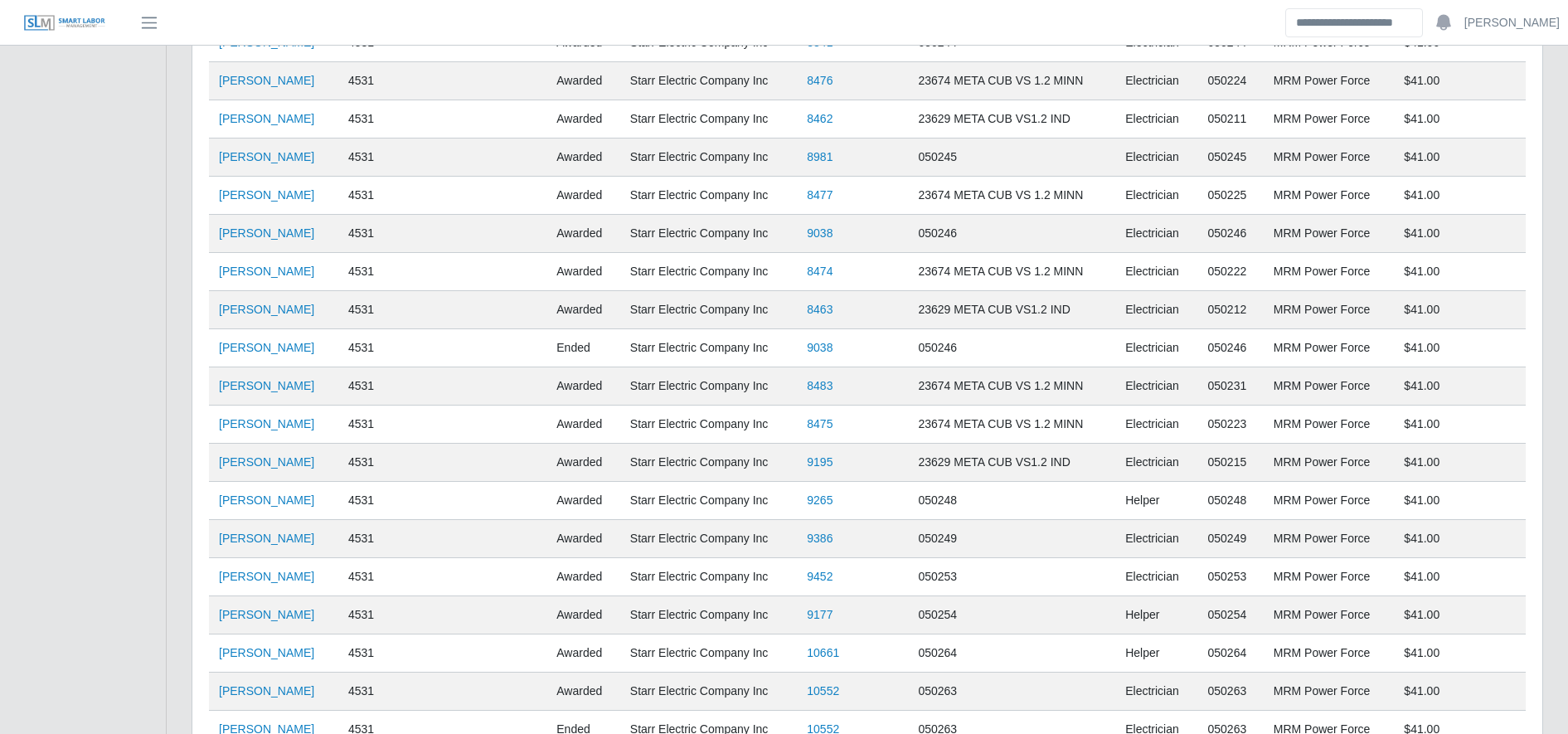
scroll to position [888, 0]
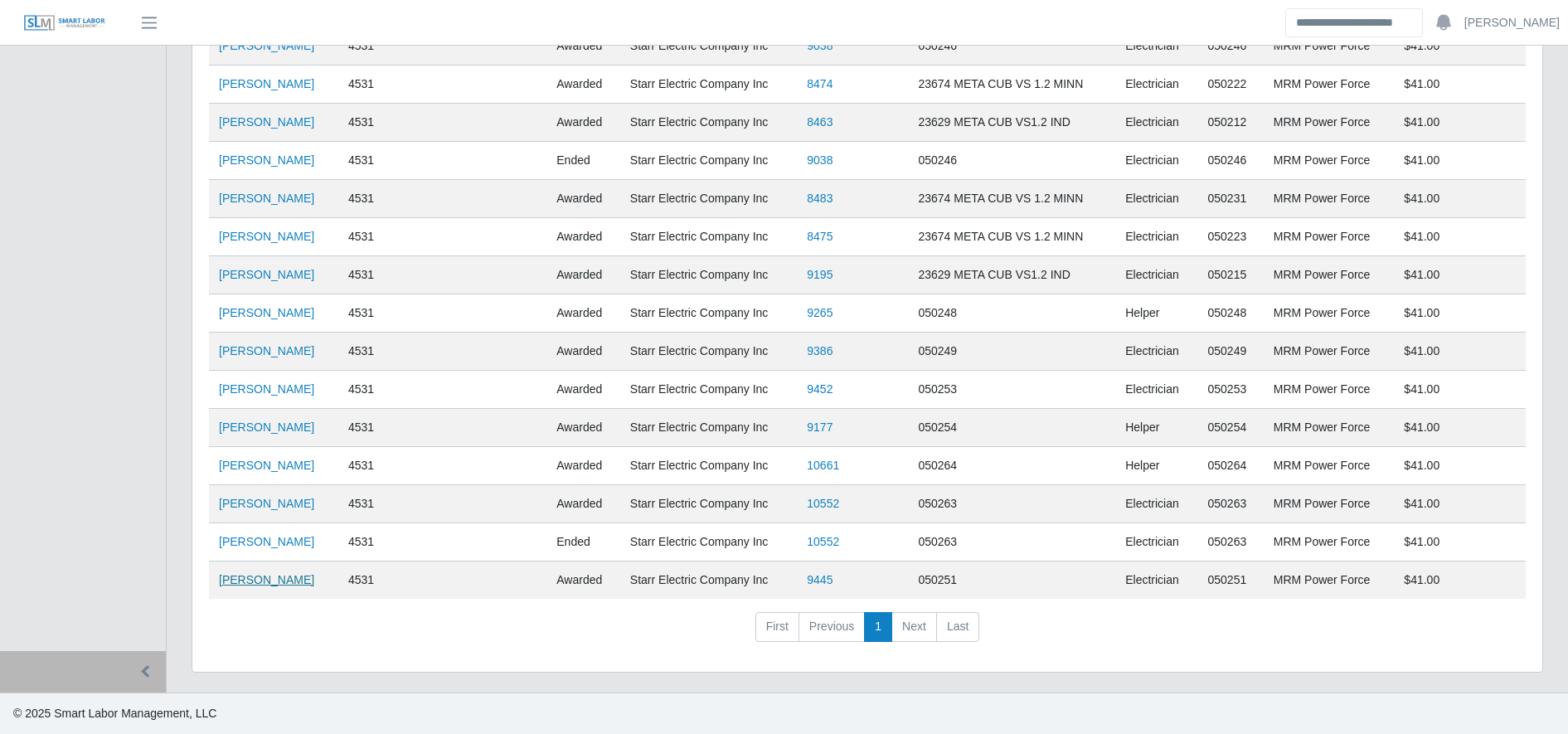
click at [254, 585] on link "Jose Arias" at bounding box center [266, 579] width 95 height 13
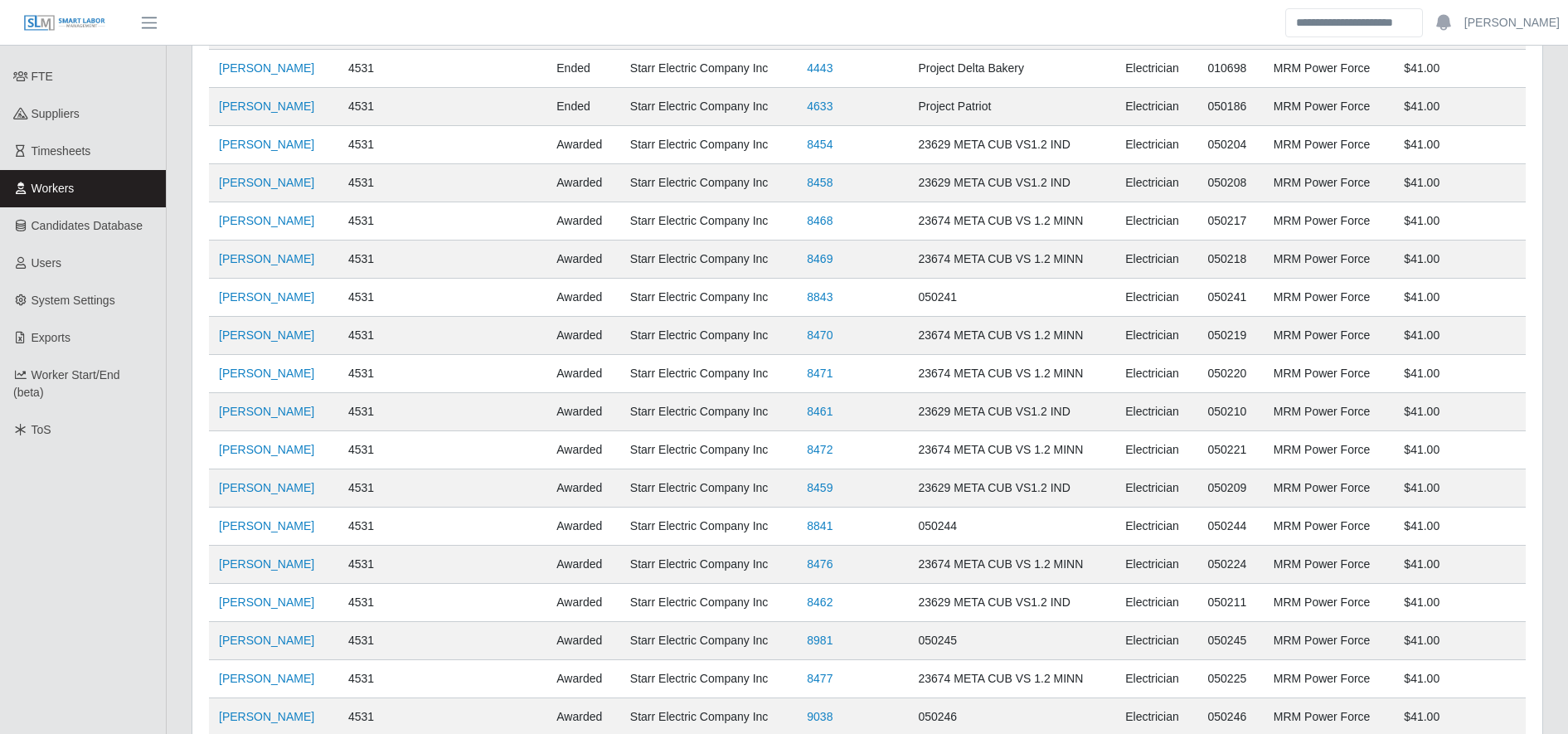
scroll to position [0, 0]
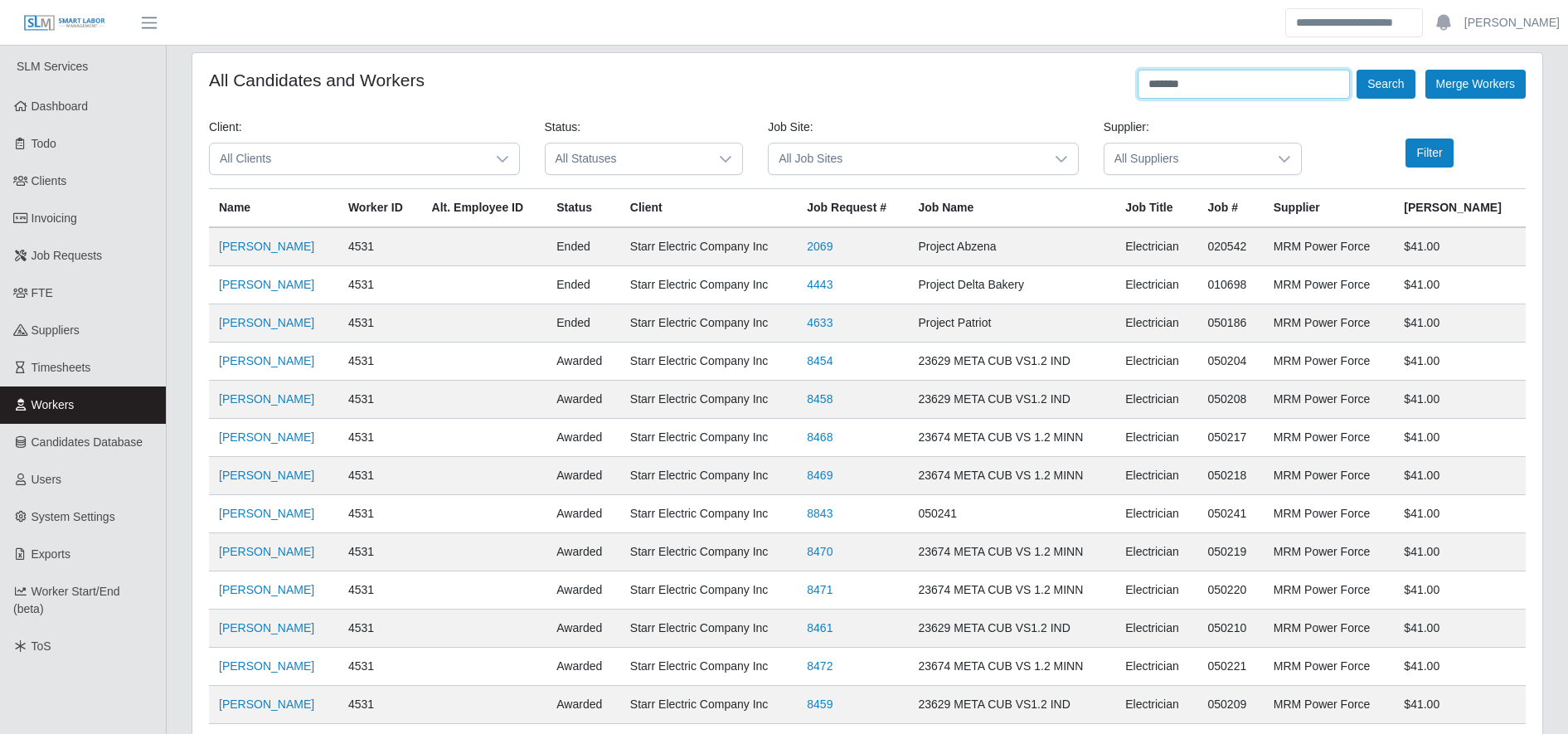
click at [1250, 81] on input "*******" at bounding box center [1244, 84] width 212 height 29
click at [1396, 77] on button "Search" at bounding box center [1385, 84] width 58 height 29
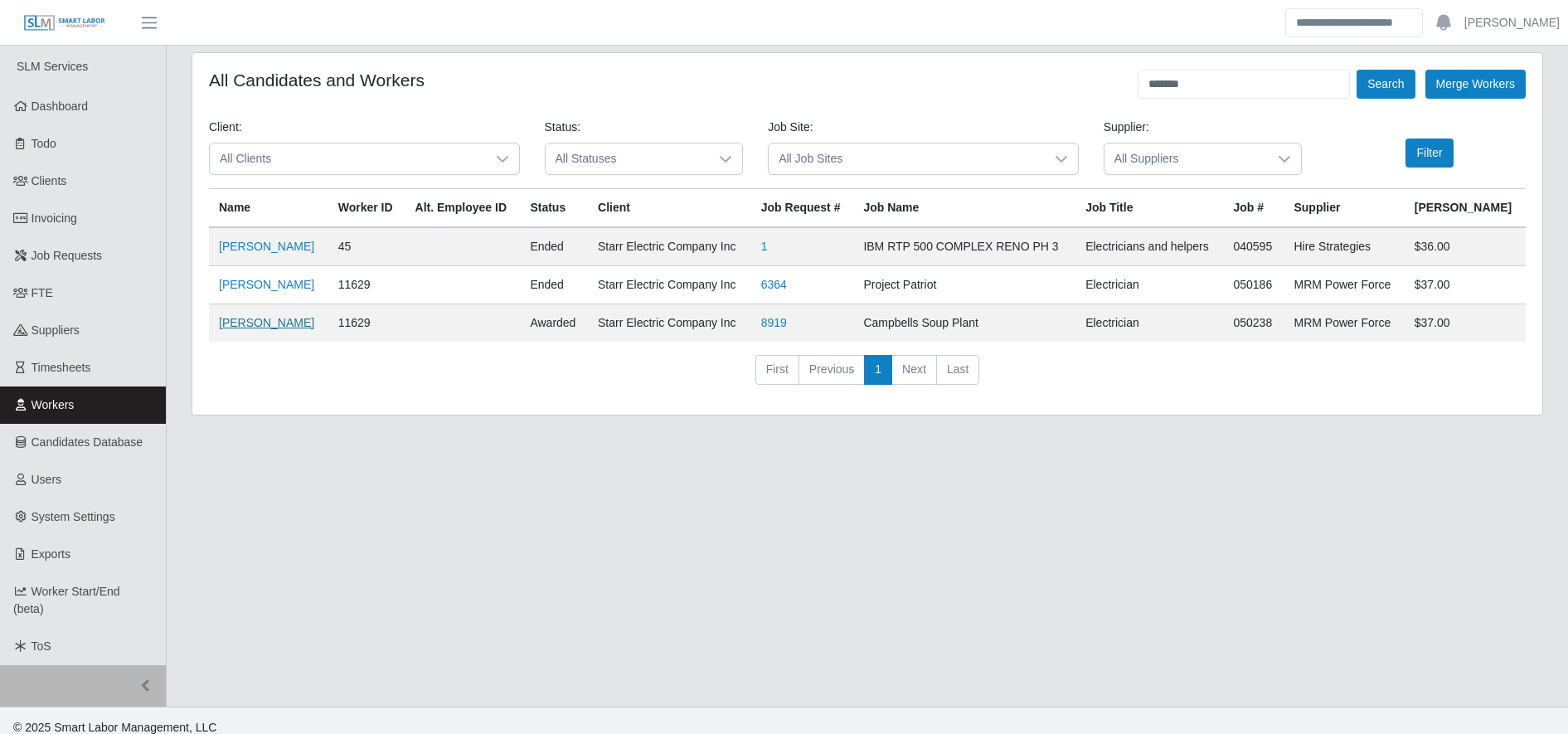
click at [242, 325] on link "Jose Guardado" at bounding box center [266, 322] width 95 height 13
click at [1288, 80] on input "*******" at bounding box center [1244, 84] width 212 height 29
click at [1396, 75] on button "Search" at bounding box center [1385, 84] width 58 height 29
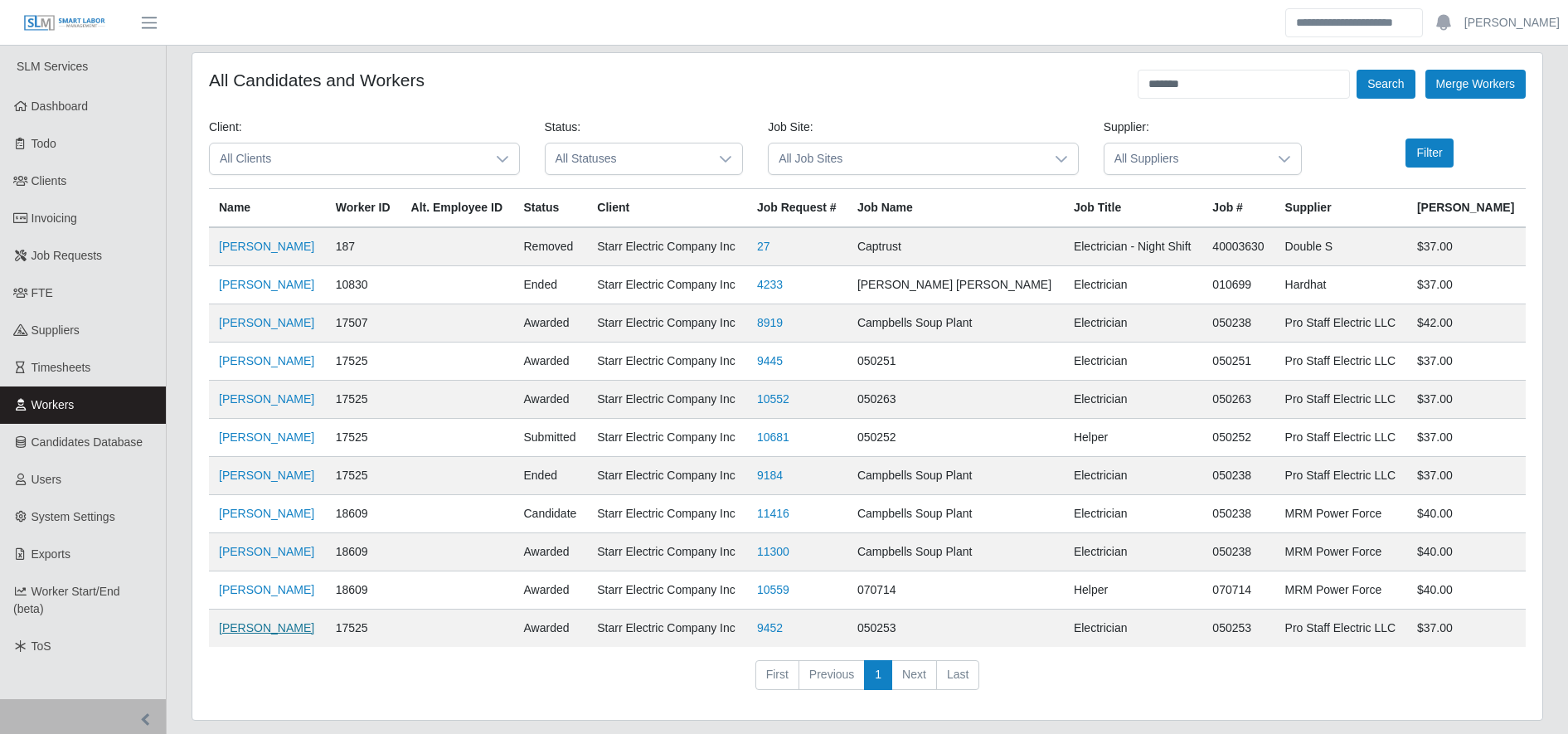
click at [292, 626] on link "Jose Matias Dominguez" at bounding box center [266, 627] width 95 height 13
click at [1216, 96] on input "*******" at bounding box center [1244, 84] width 212 height 29
type input "**********"
click at [1373, 91] on button "Search" at bounding box center [1385, 84] width 58 height 29
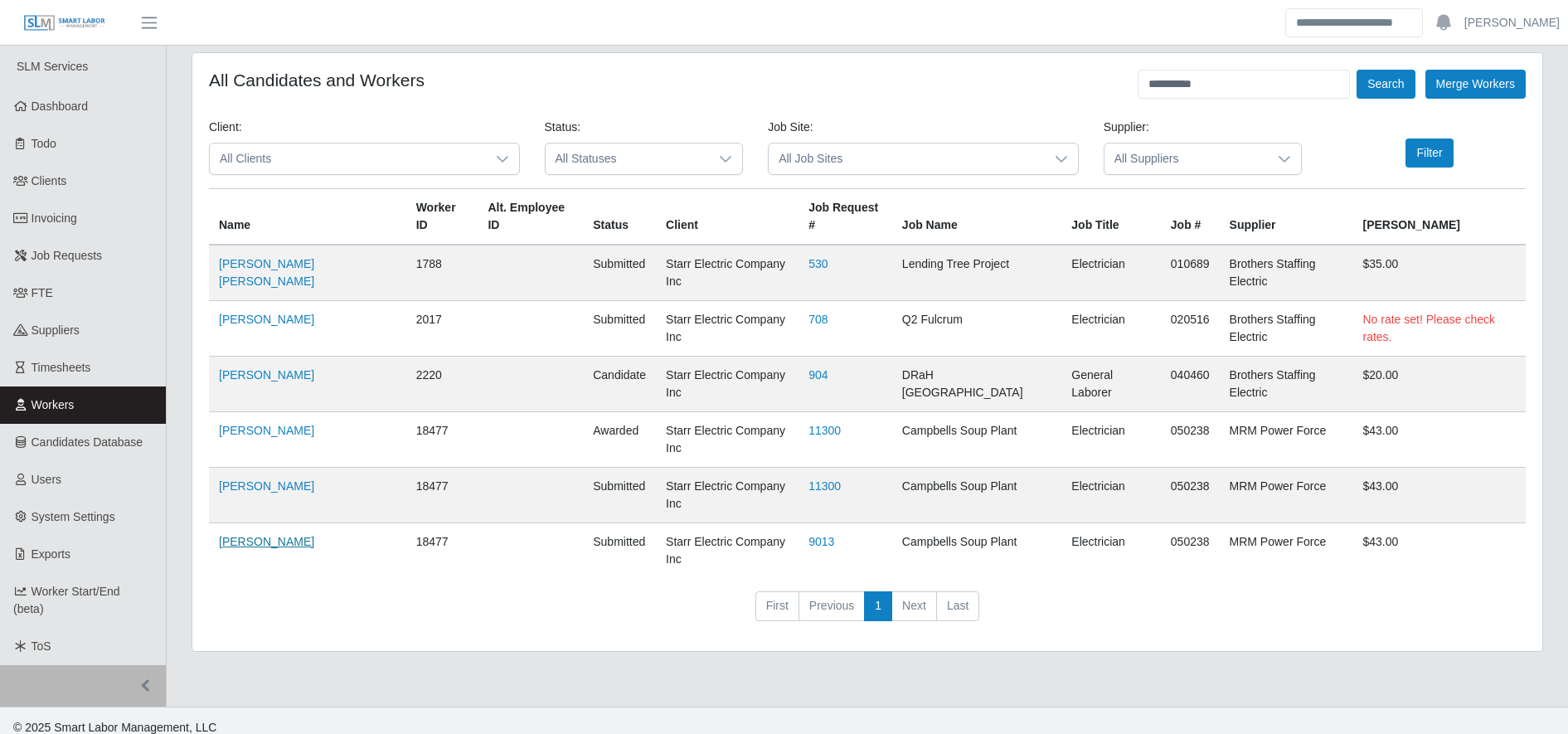
click at [250, 535] on link "Jose Lopez" at bounding box center [266, 541] width 95 height 13
click at [1530, 26] on link "[PERSON_NAME]" at bounding box center [1512, 23] width 95 height 17
click at [1475, 107] on link "Logout" at bounding box center [1492, 115] width 149 height 35
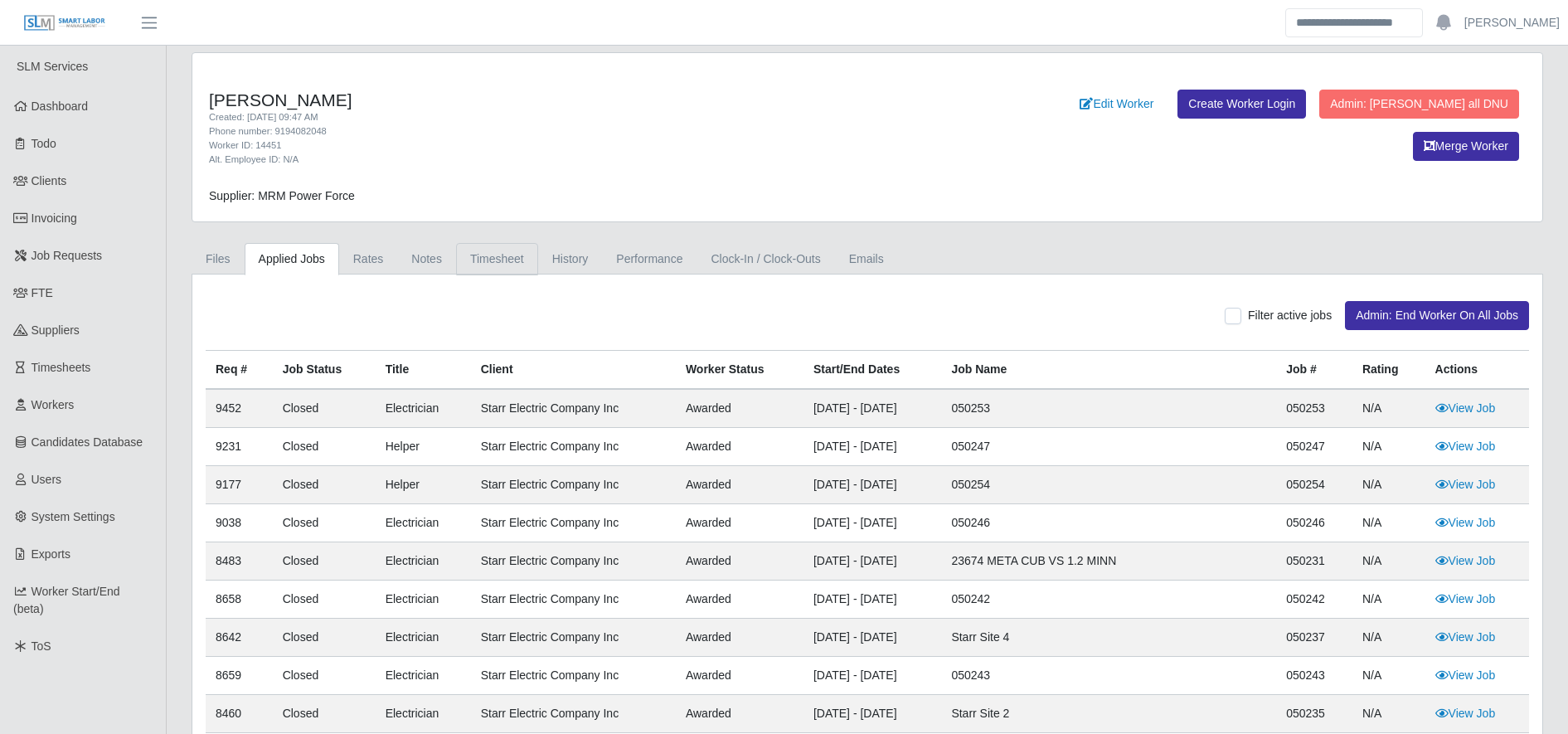
click at [493, 267] on link "Timesheet" at bounding box center [497, 259] width 82 height 32
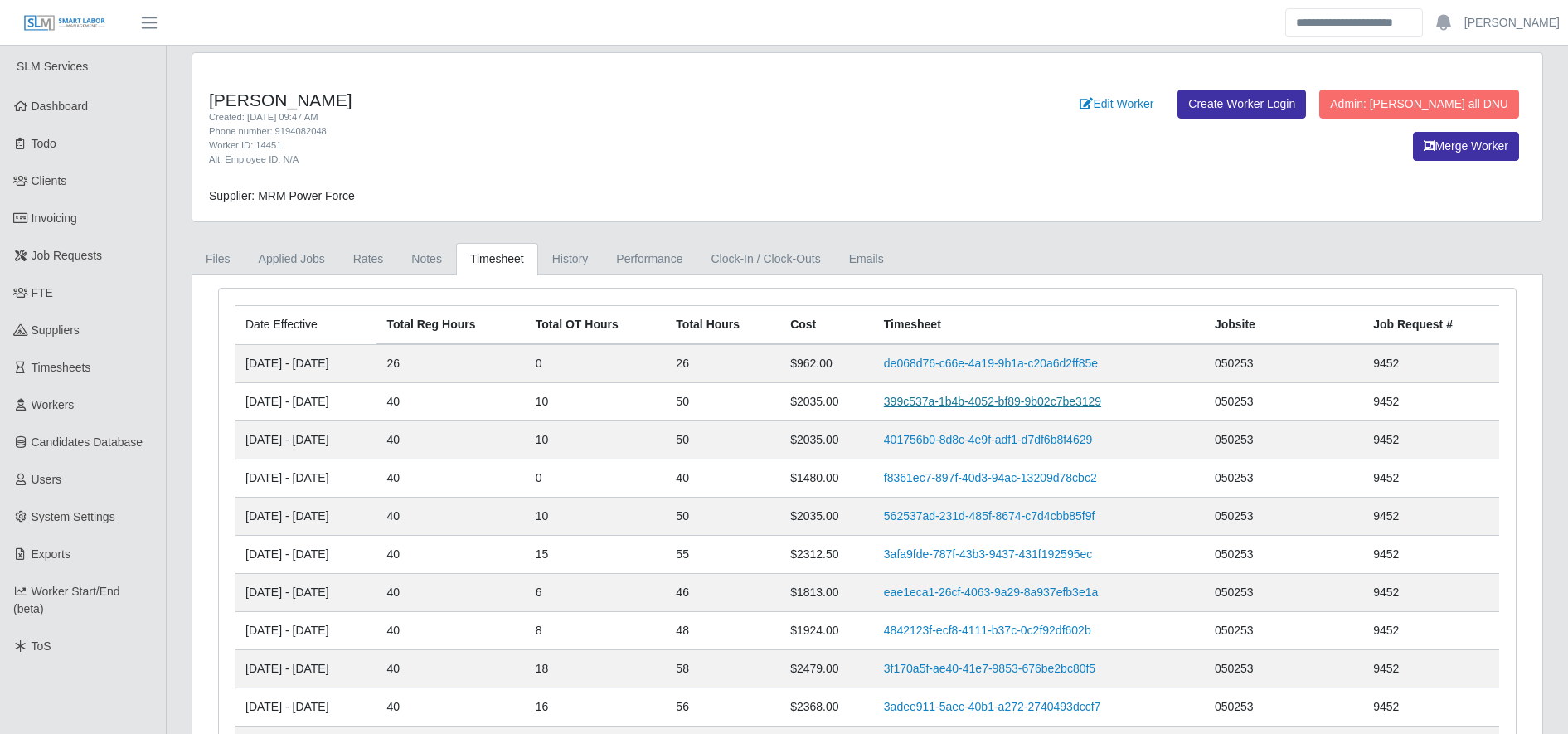
click at [956, 406] on link "399c537a-1b4b-4052-bf89-9b02c7be3129" at bounding box center [992, 401] width 218 height 13
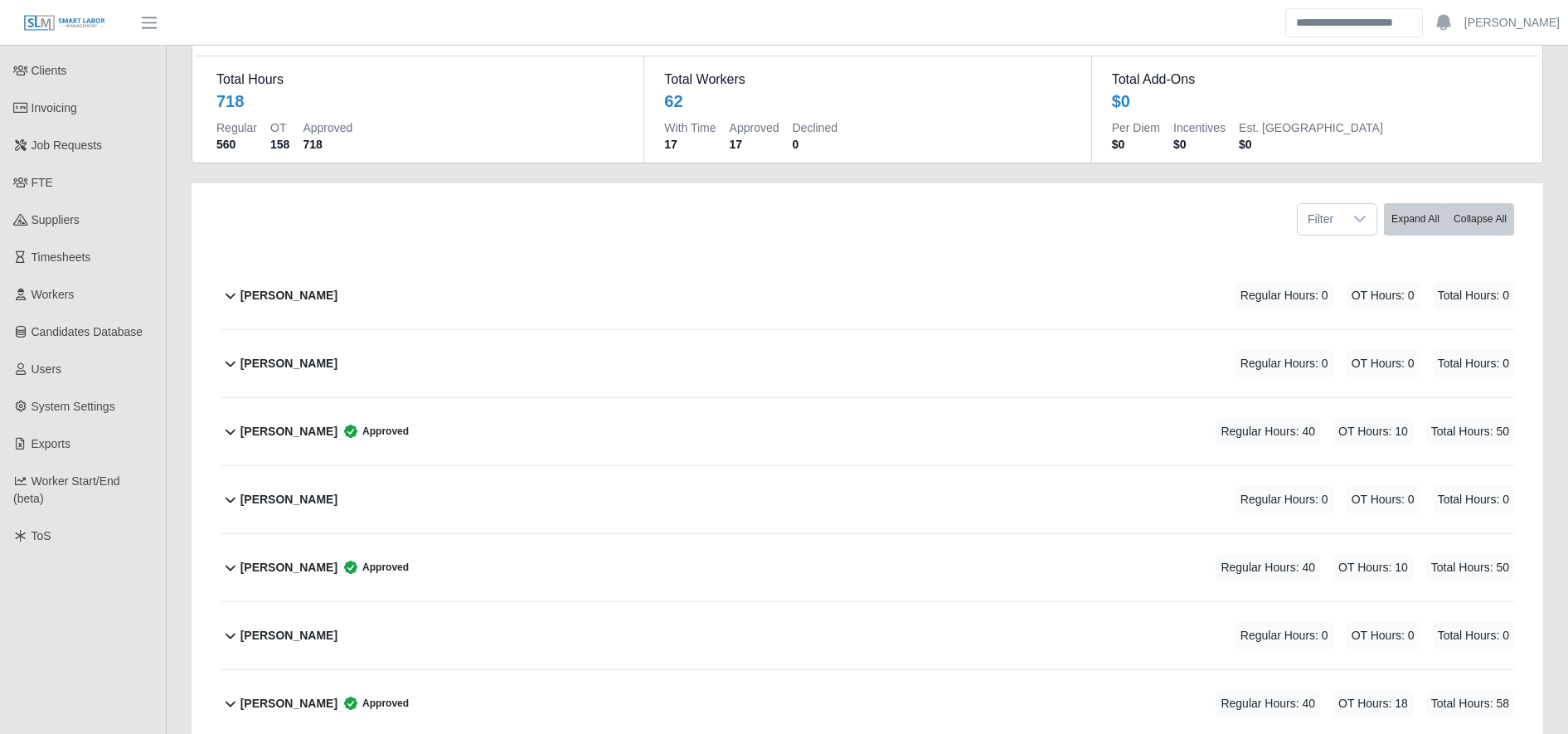
scroll to position [111, 0]
click at [454, 436] on div "Allan Roberto Inestroza Approved Regular Hours: 40 OT Hours: 10 Total Hours: 50" at bounding box center [877, 431] width 1274 height 67
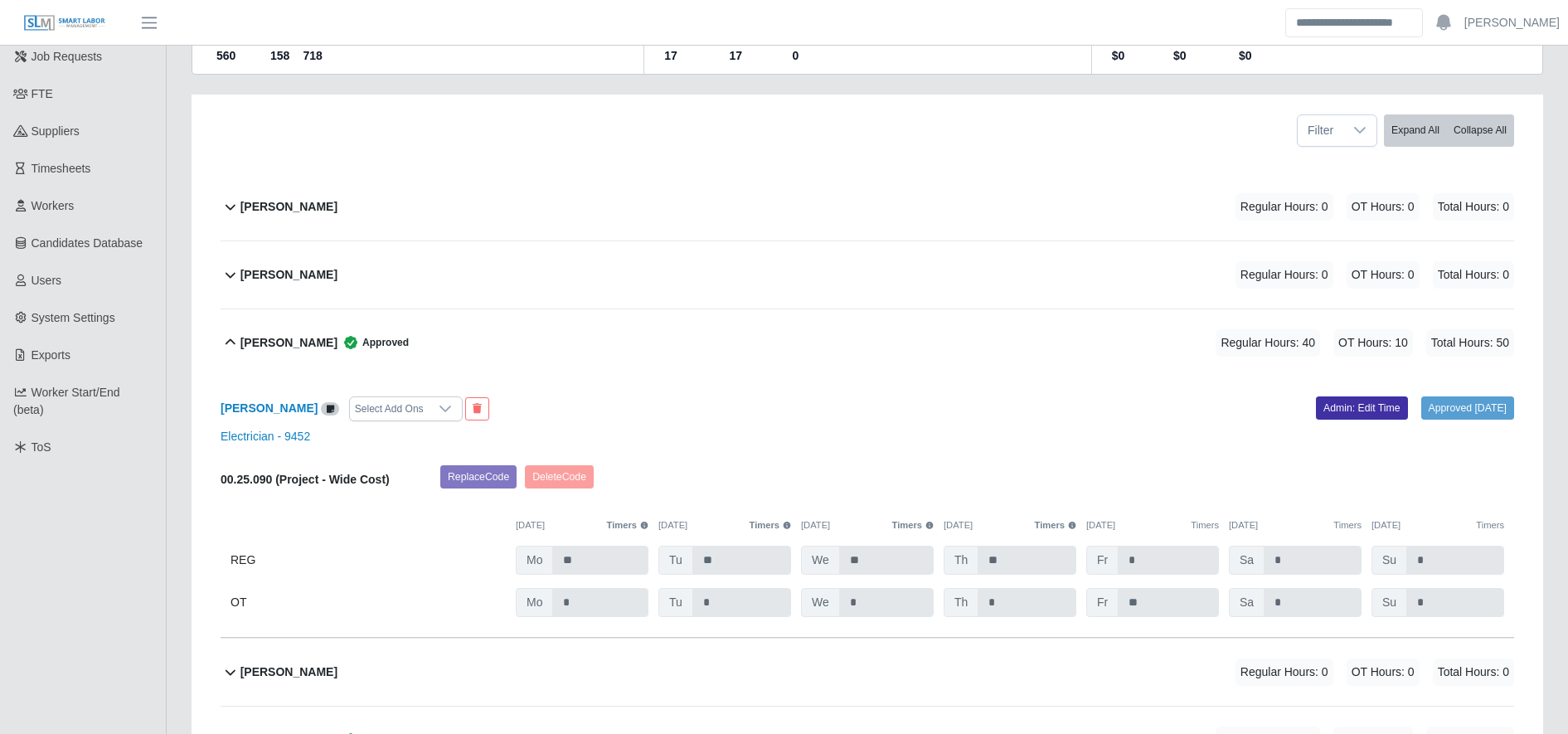
scroll to position [206, 0]
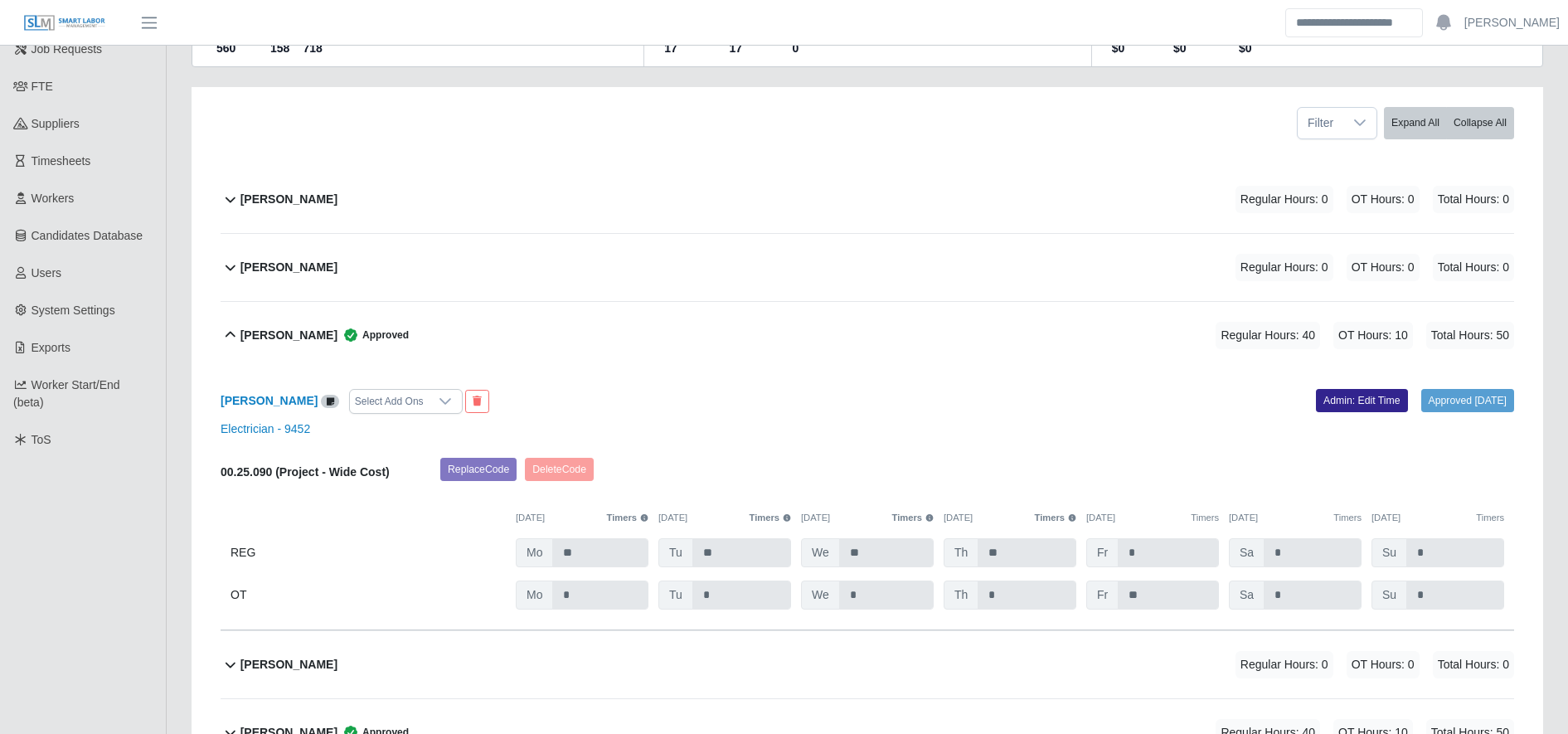
click at [1334, 407] on link "Admin: Edit Time" at bounding box center [1362, 400] width 92 height 24
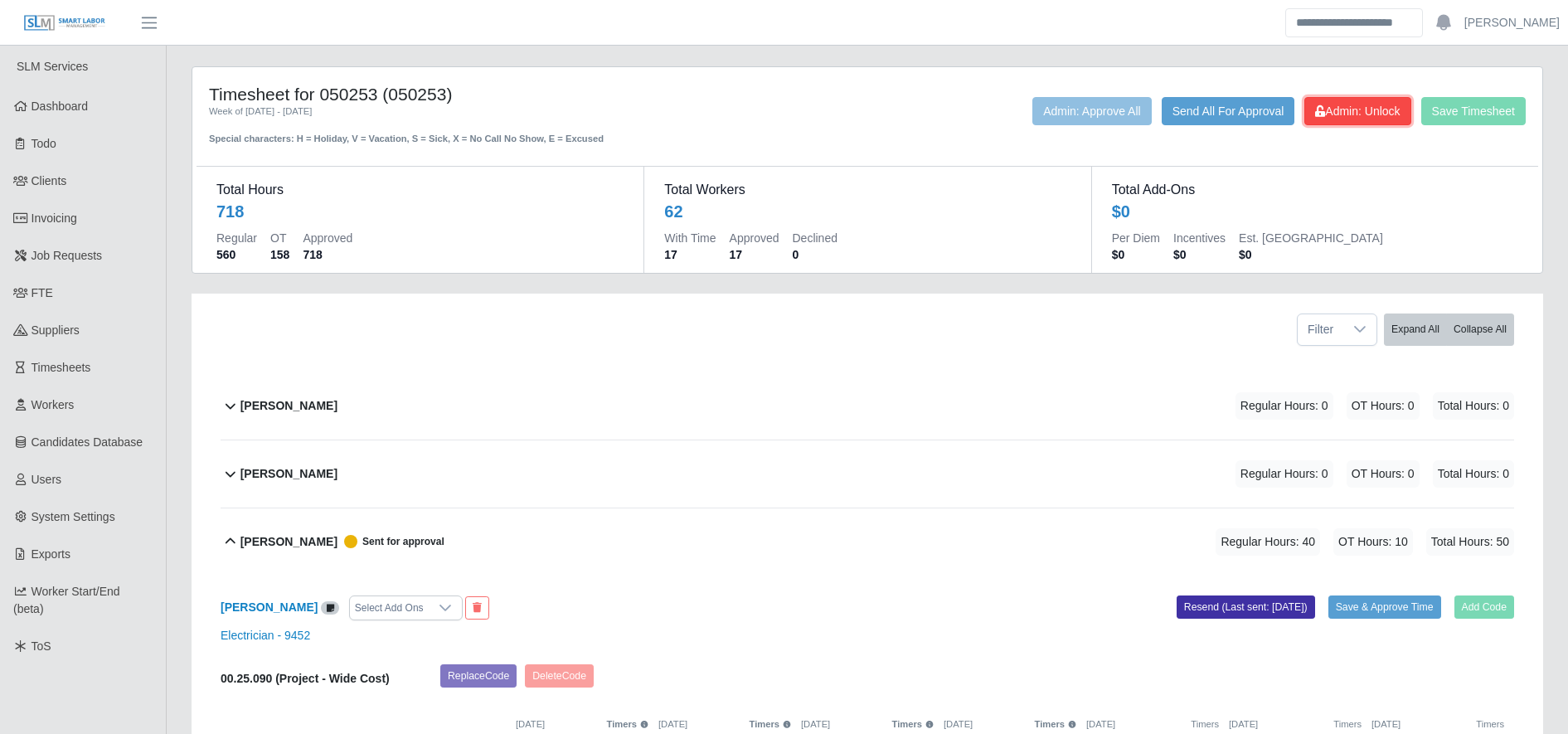
click at [1366, 102] on button "Admin: Unlock" at bounding box center [1357, 111] width 107 height 28
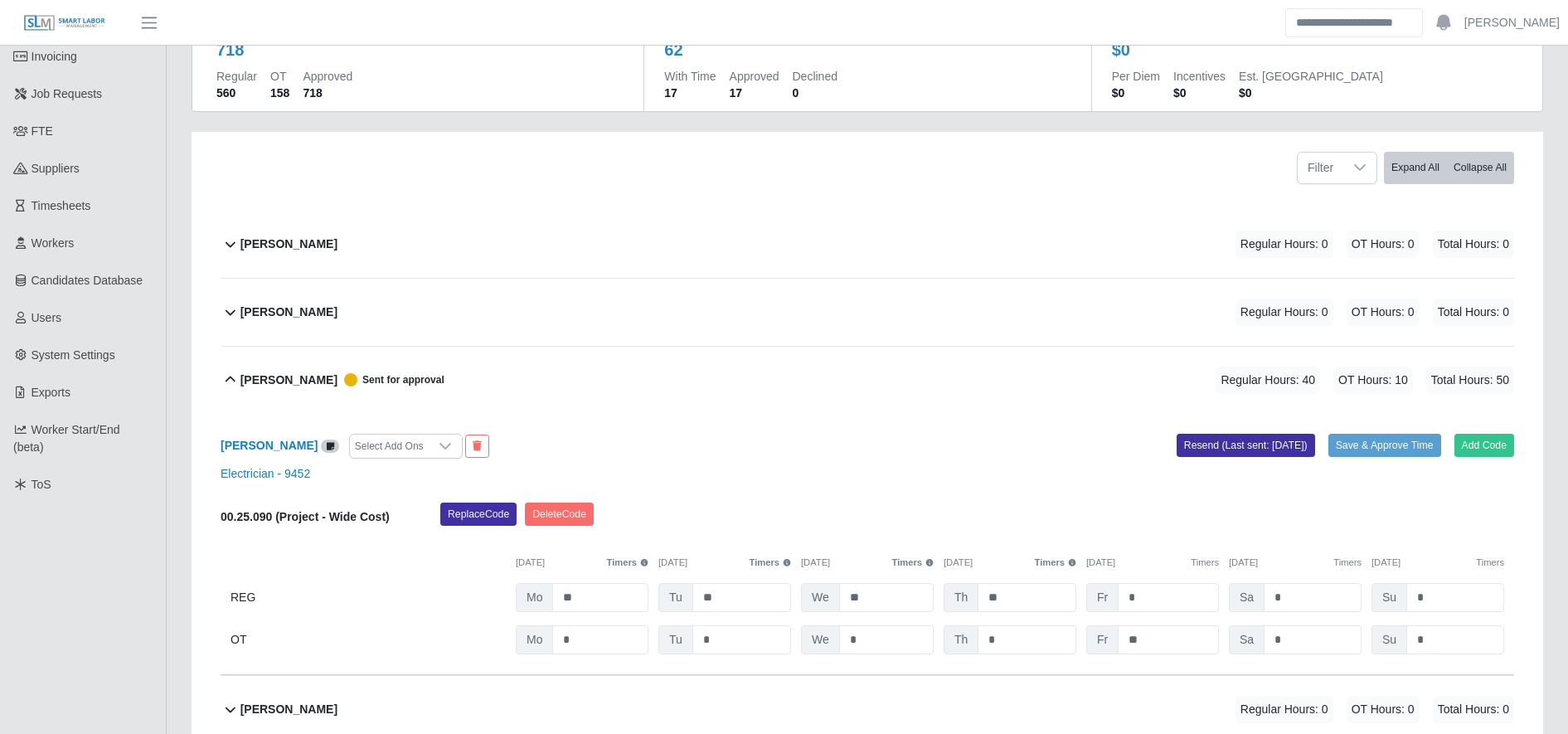
scroll to position [220, 0]
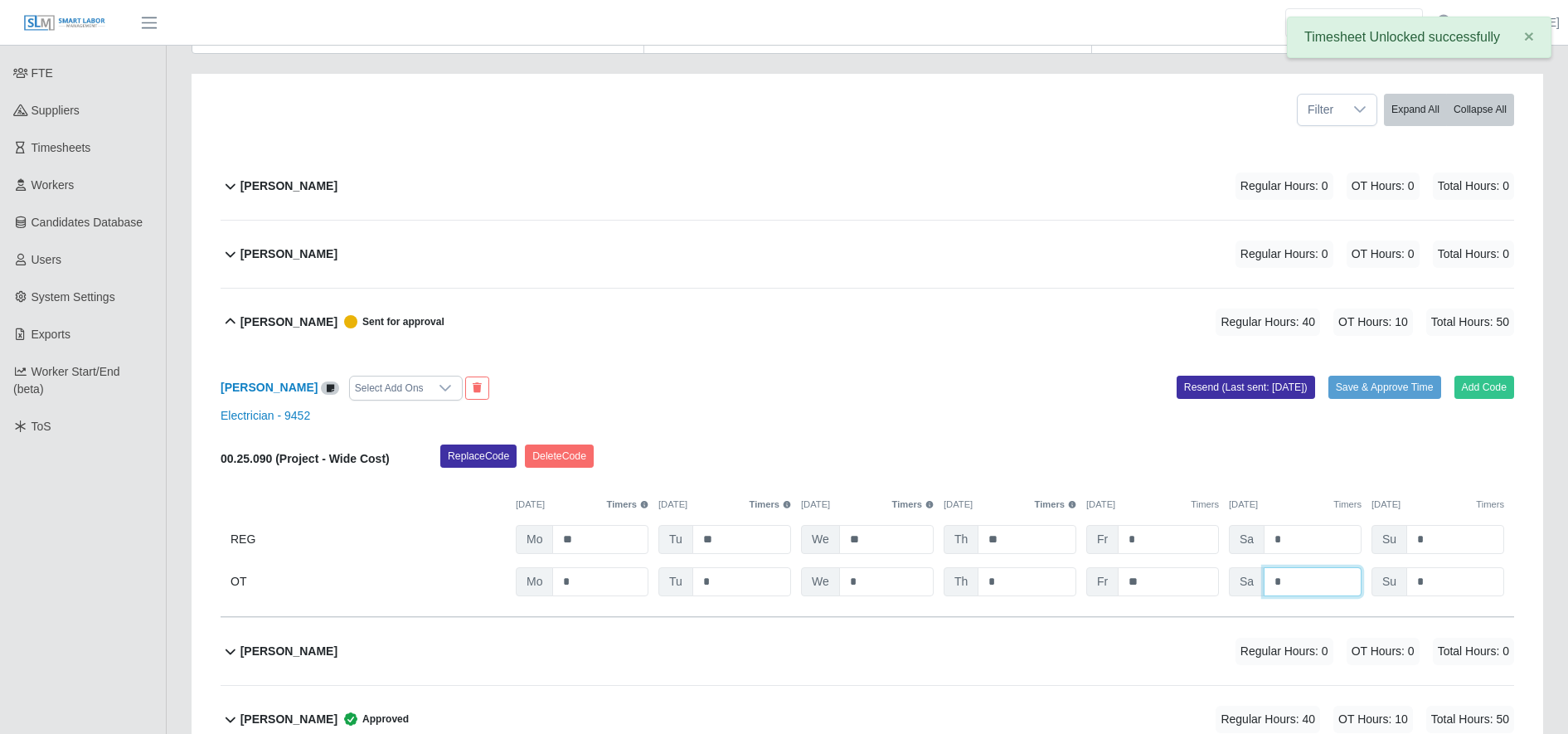
click at [1288, 575] on input "*" at bounding box center [1313, 581] width 98 height 29
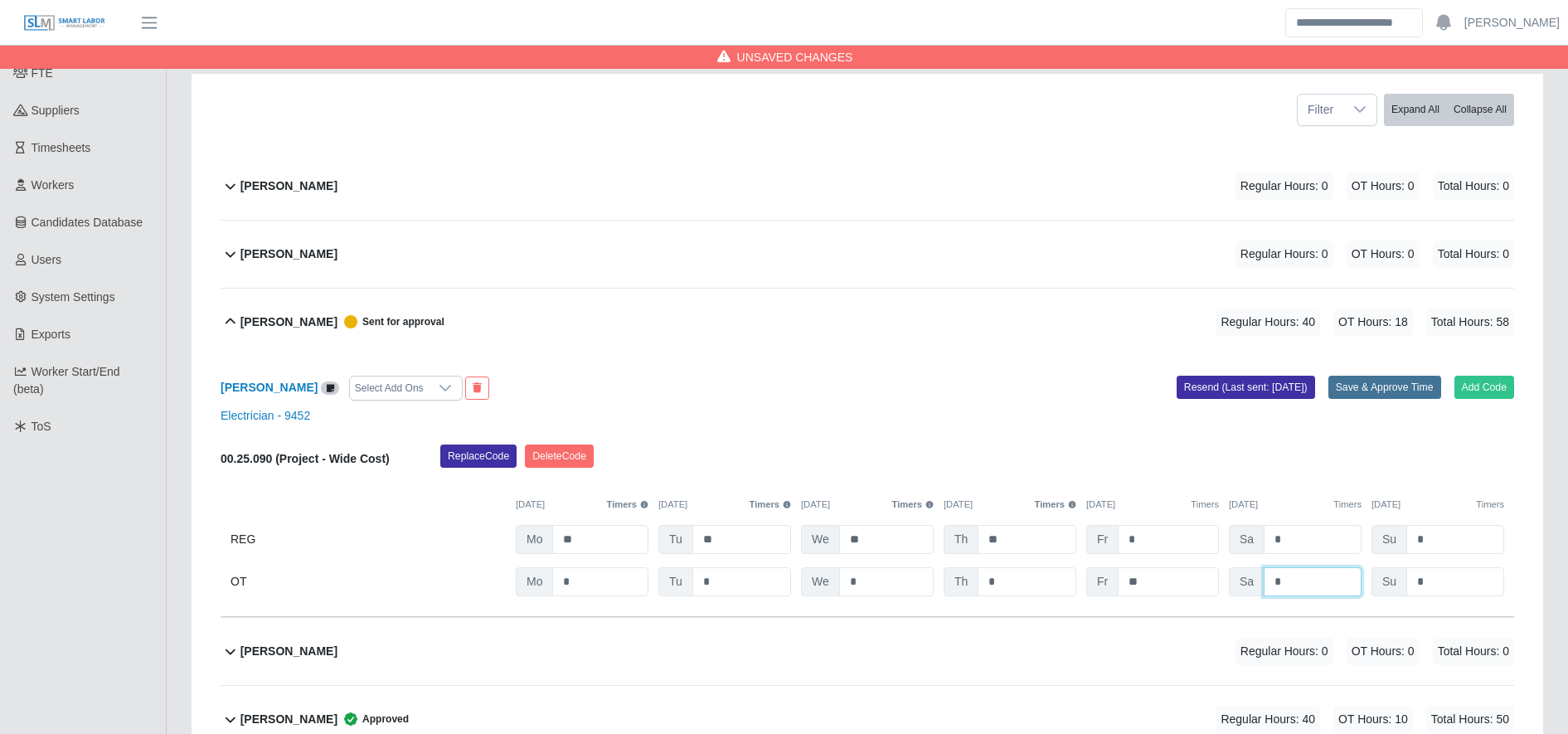
type input "*"
click at [1362, 387] on button "Save & Approve Time" at bounding box center [1385, 387] width 113 height 24
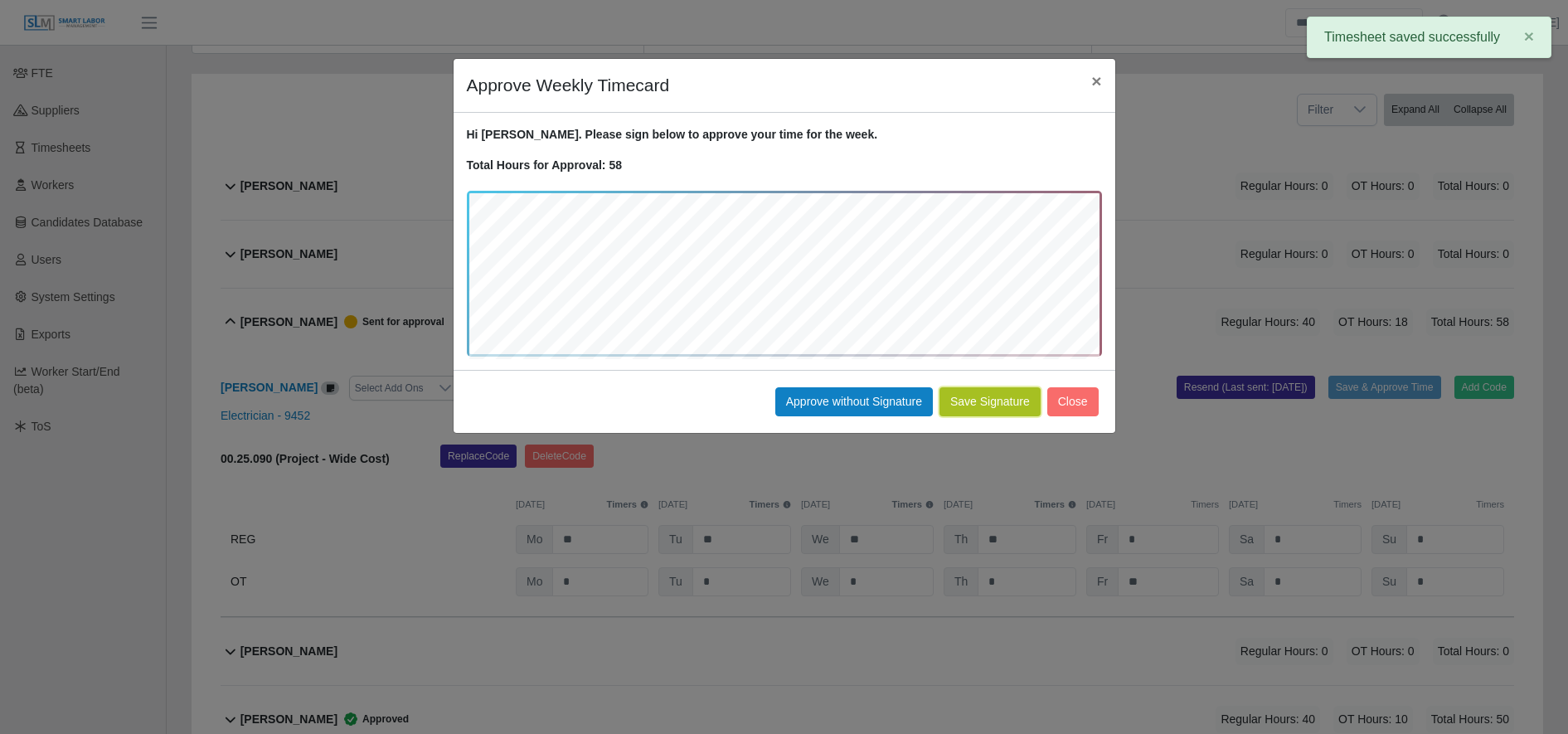
click at [988, 405] on button "Save Signature" at bounding box center [991, 401] width 101 height 29
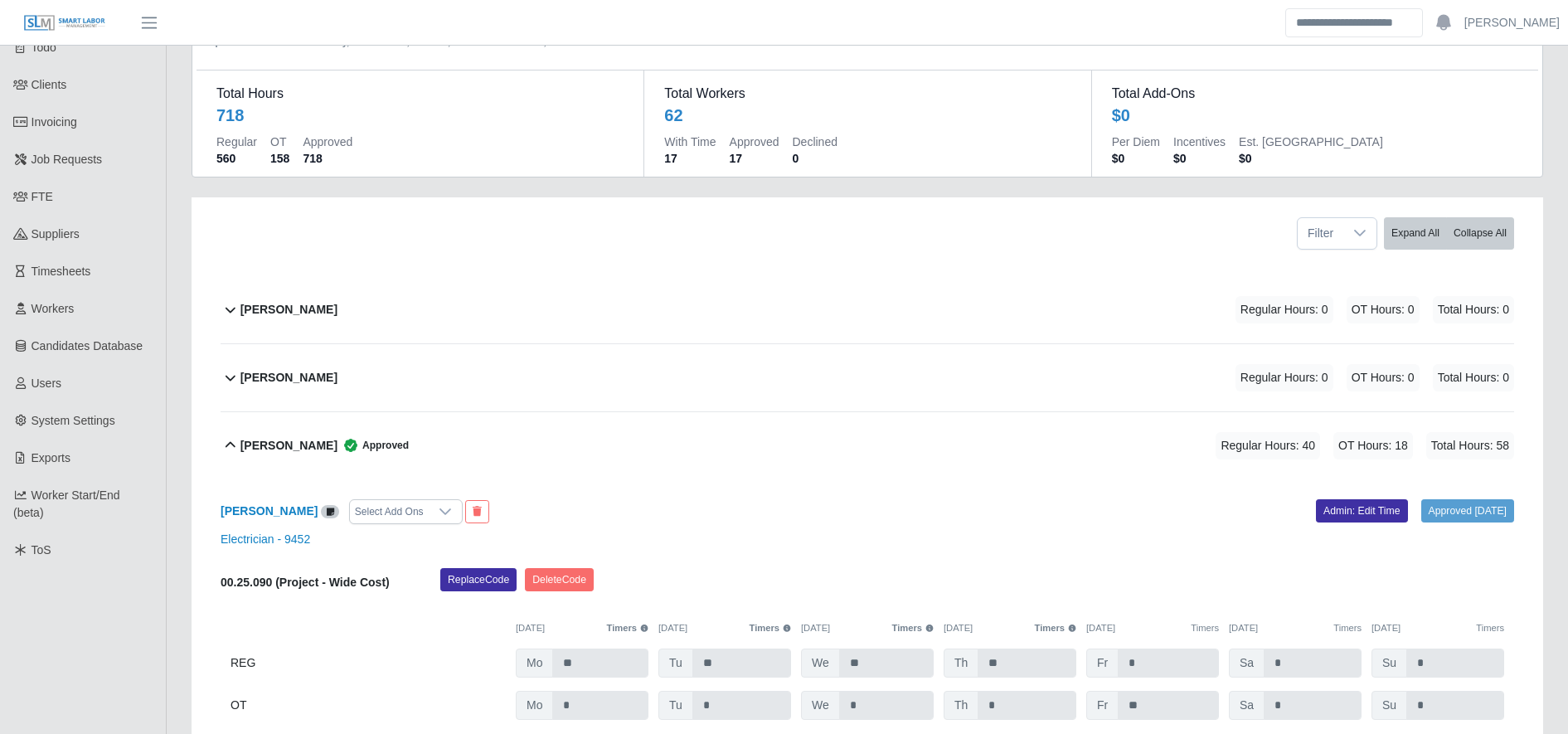
scroll to position [98, 0]
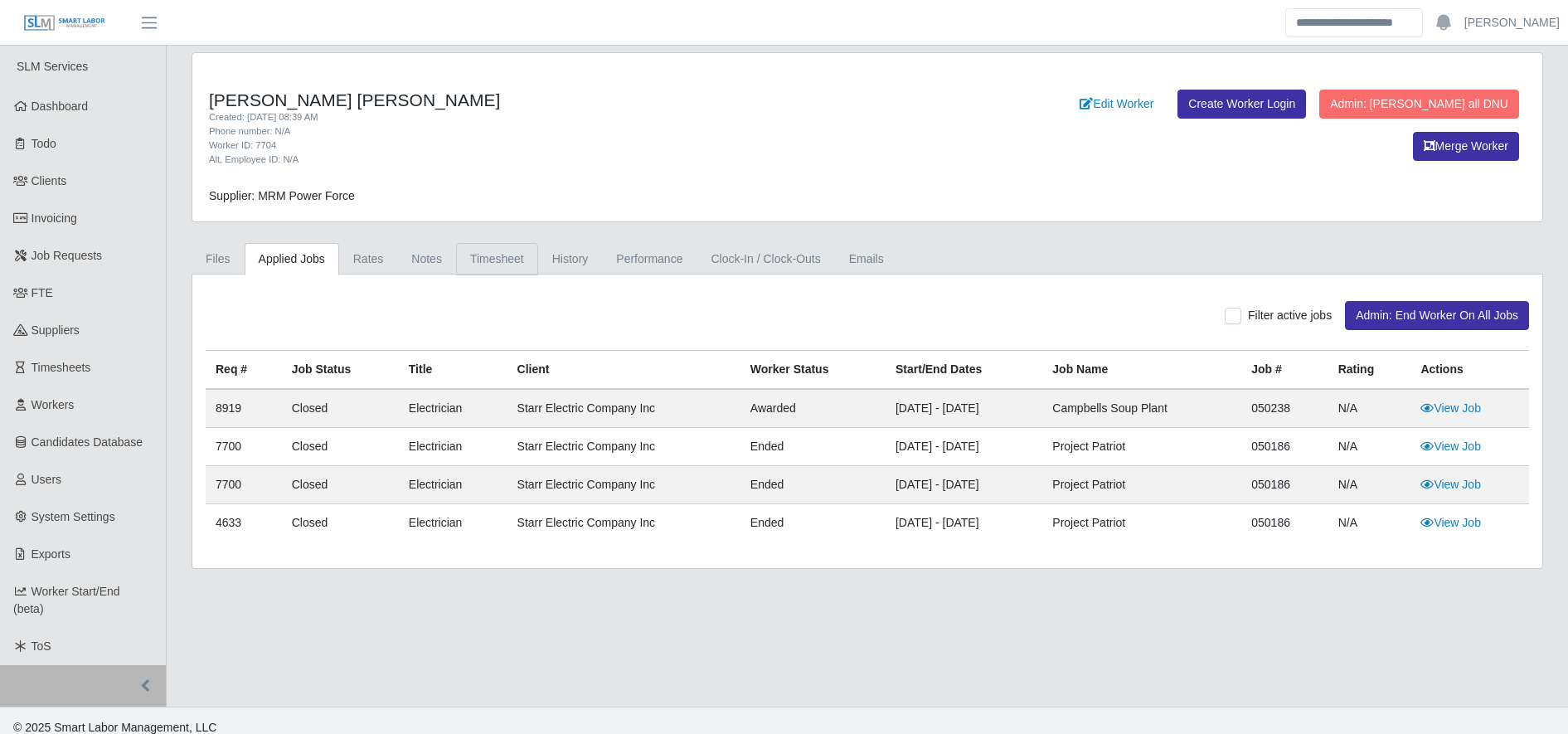
click at [511, 253] on link "Timesheet" at bounding box center [497, 259] width 82 height 32
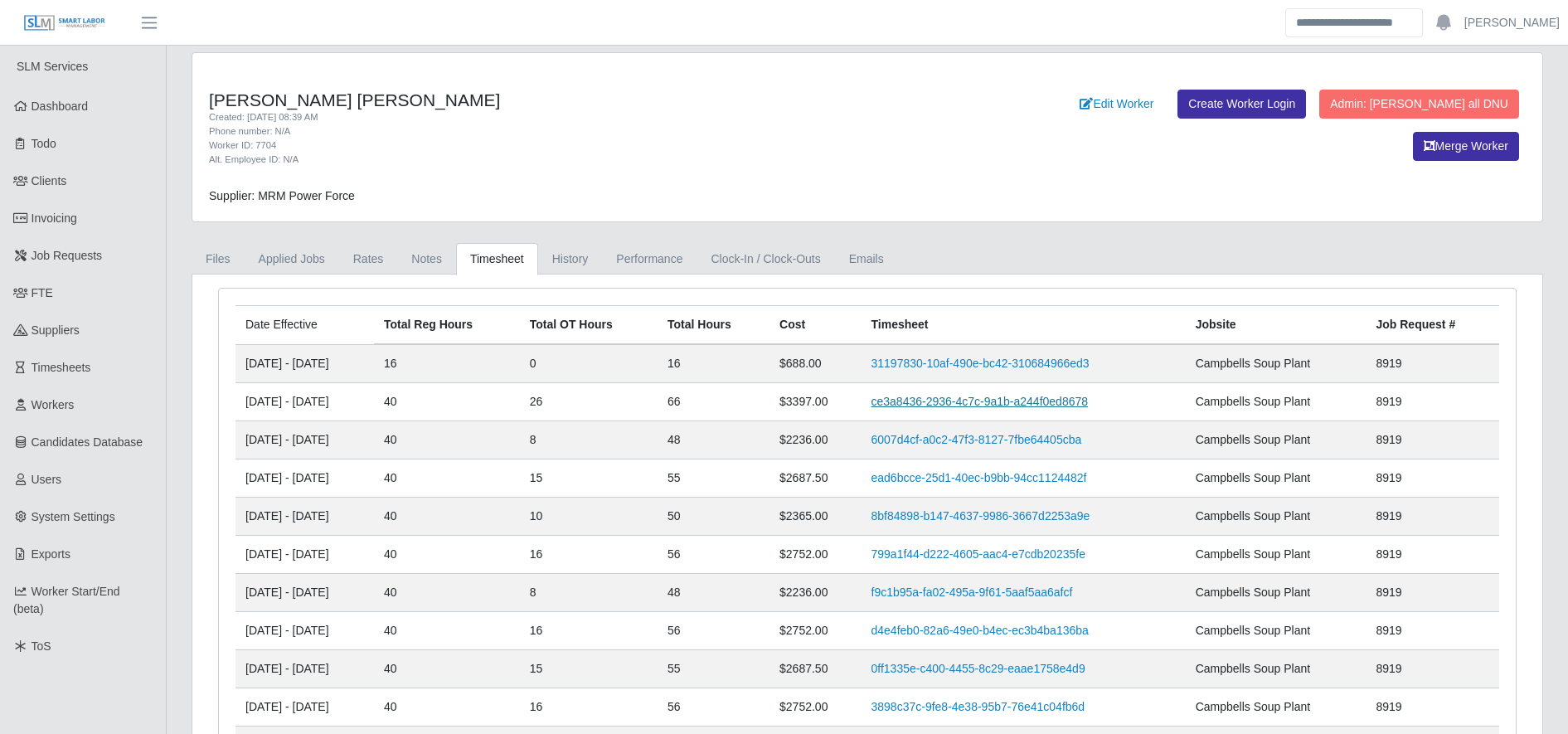
click at [952, 398] on link "ce3a8436-2936-4c7c-9a1b-a244f0ed8678" at bounding box center [980, 401] width 218 height 13
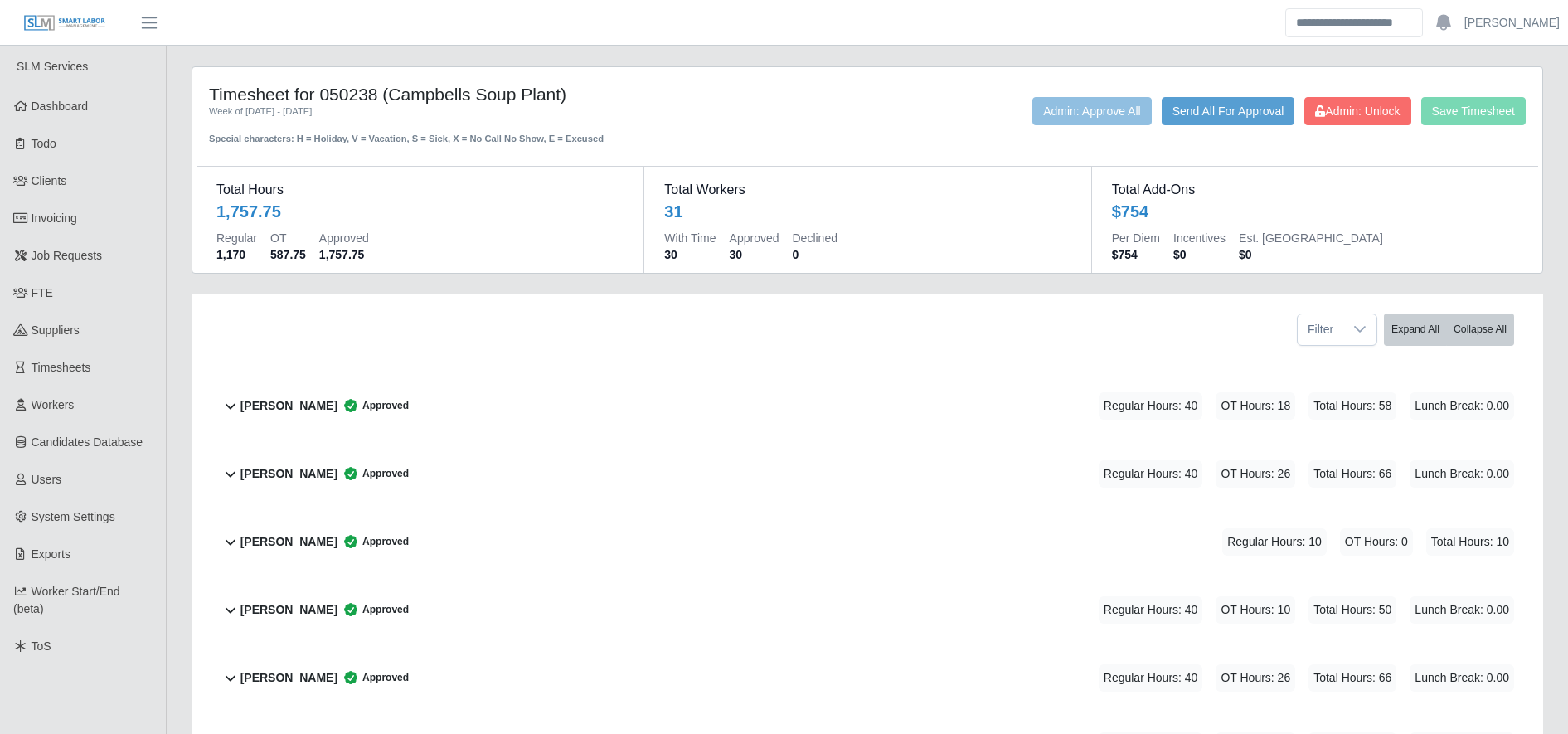
click at [840, 439] on div "Andres Hernandez Approved Regular Hours: 40 OT Hours: 18 Total Hours: 58 Lunch …" at bounding box center [877, 405] width 1274 height 67
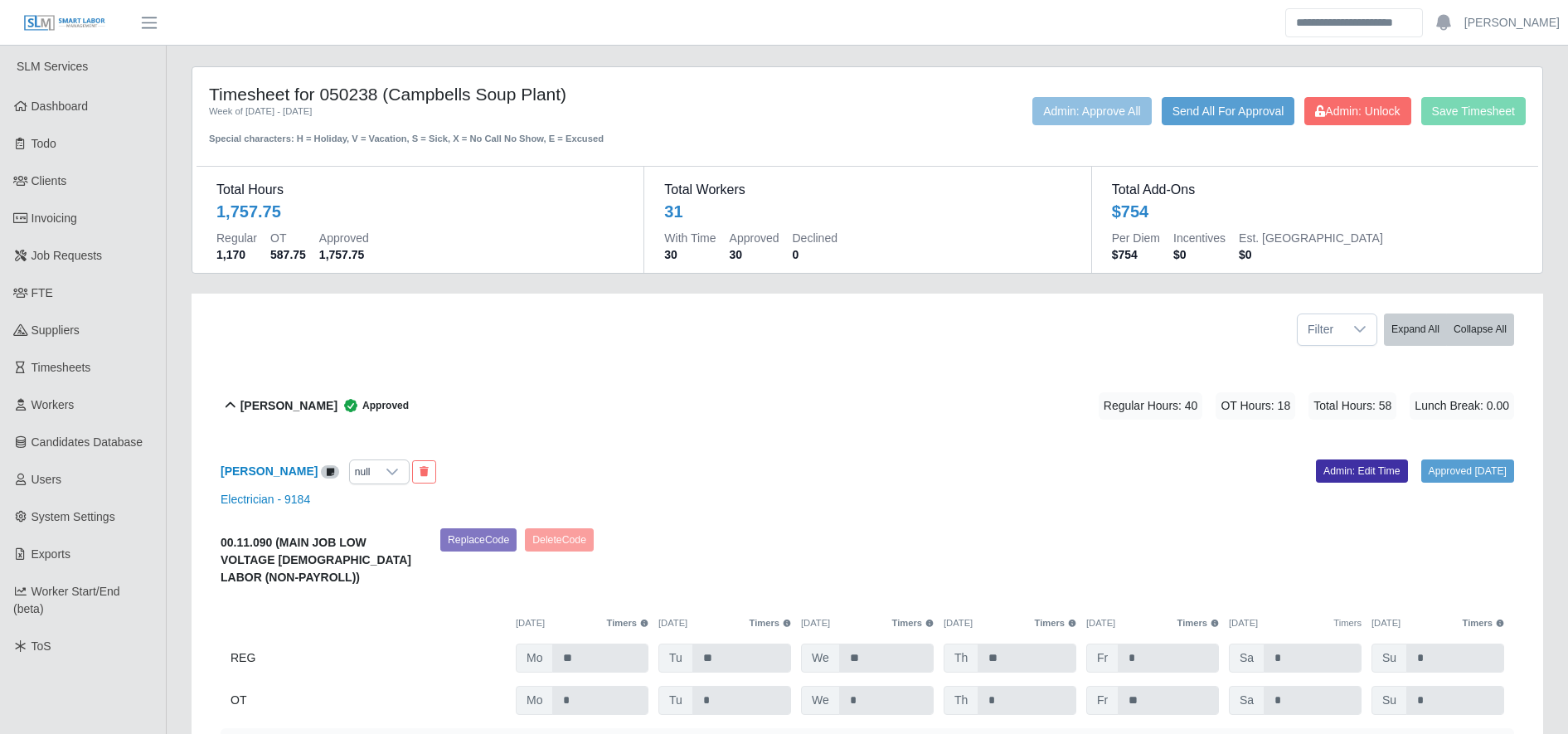
click at [840, 439] on div "Andres Hernandez Approved Regular Hours: 40 OT Hours: 18 Total Hours: 58 Lunch …" at bounding box center [877, 405] width 1274 height 67
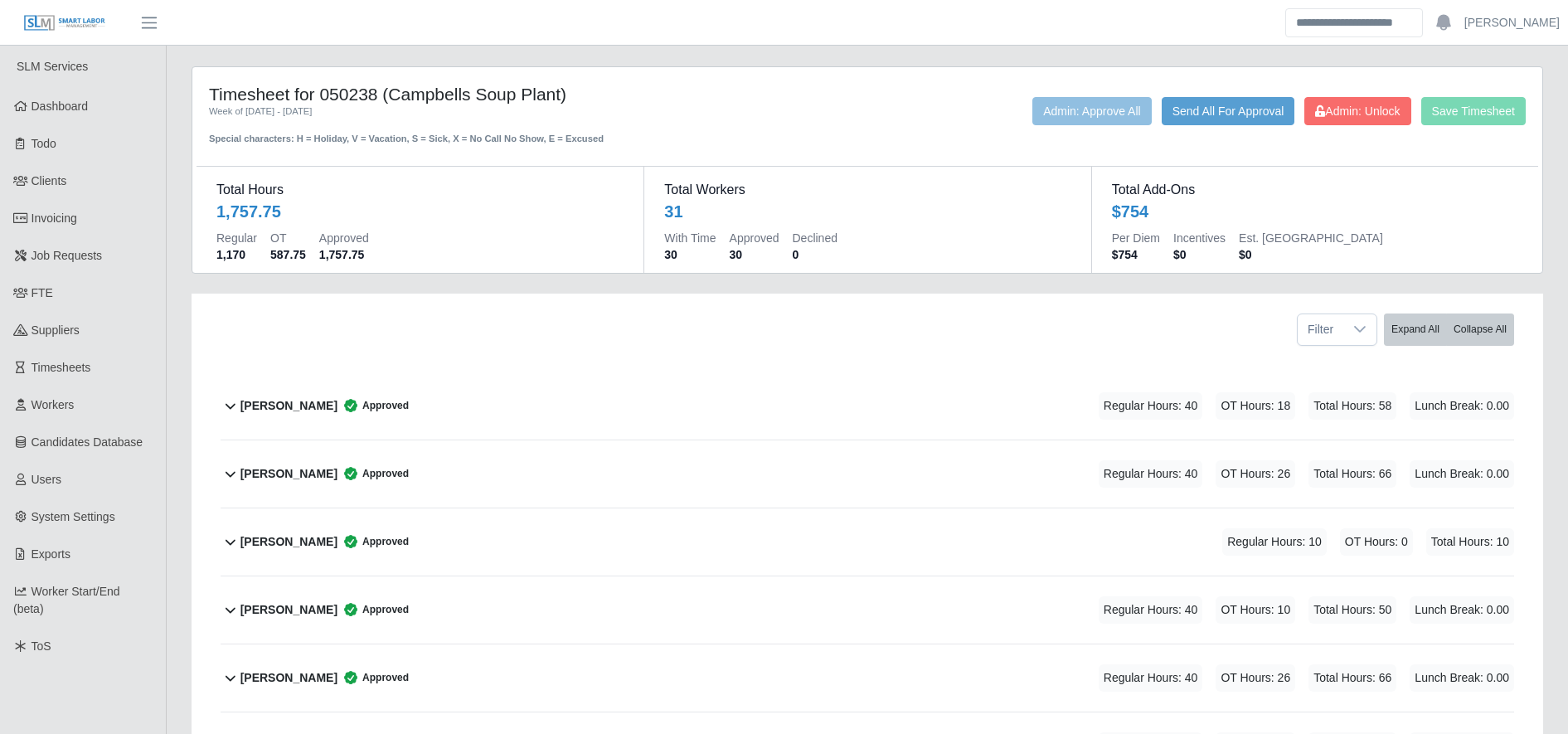
click at [791, 478] on div "Angel Alvares Approved Regular Hours: 40 OT Hours: 26 Total Hours: 66 Lunch Bre…" at bounding box center [877, 474] width 1274 height 67
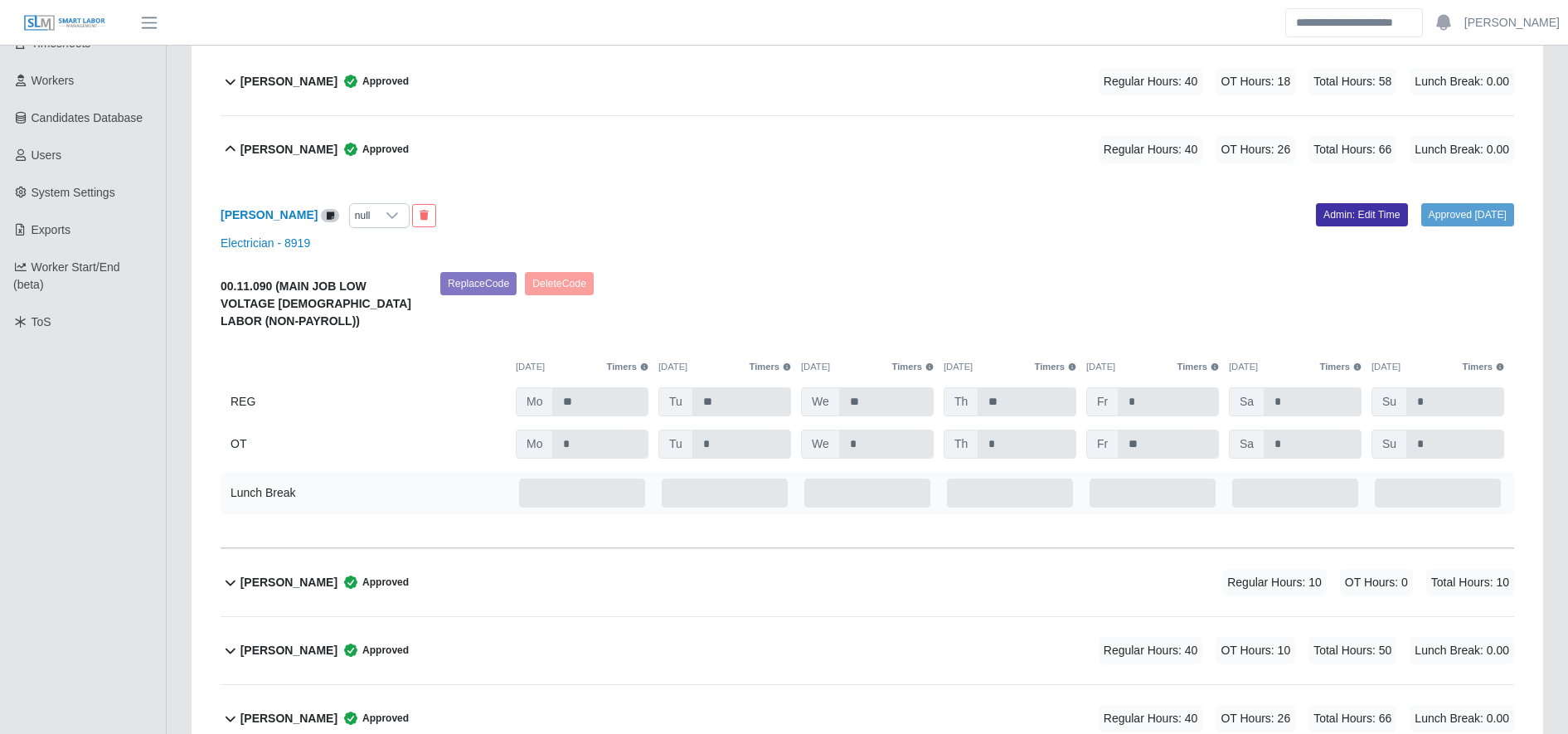
scroll to position [328, 0]
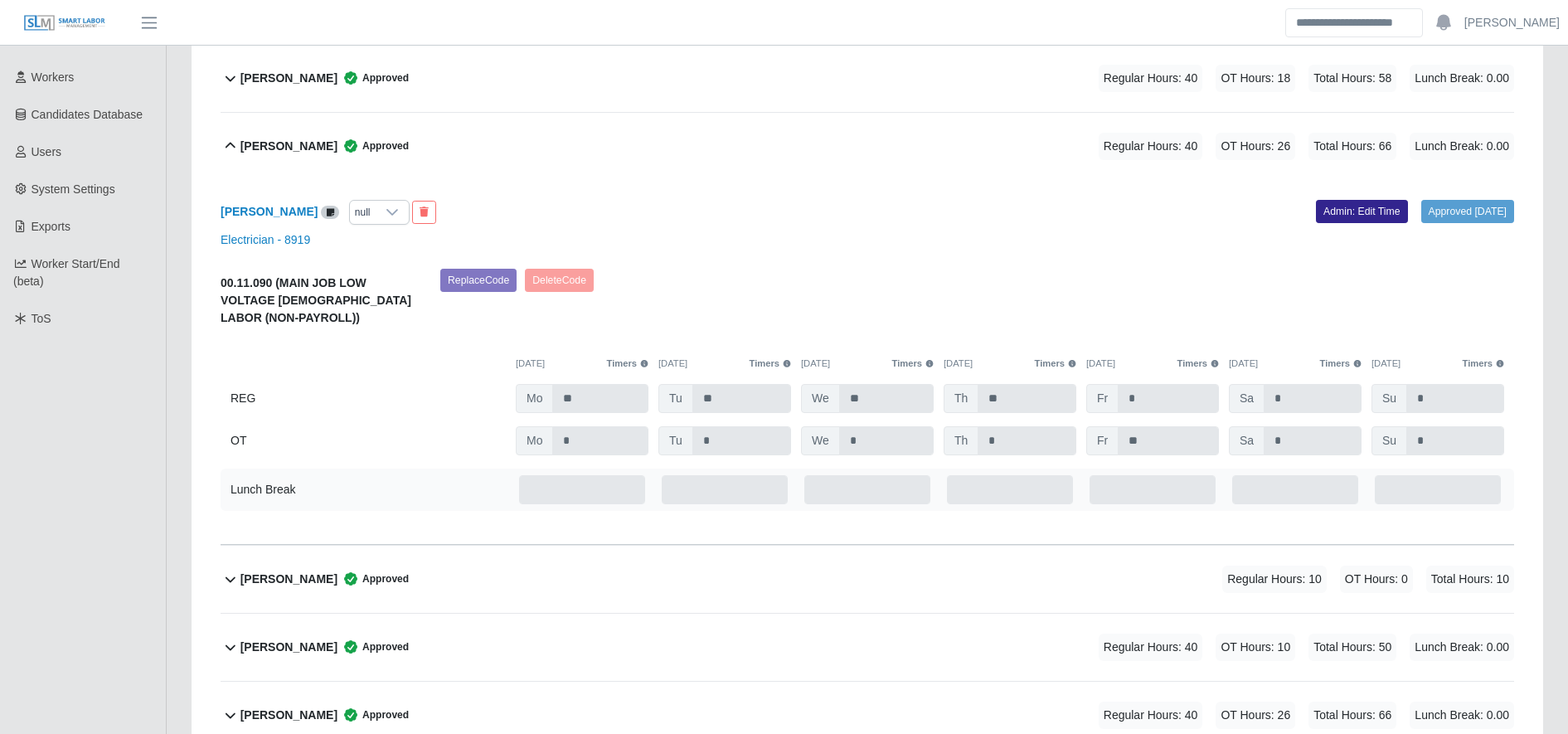
click at [1332, 213] on link "Admin: Edit Time" at bounding box center [1362, 211] width 92 height 24
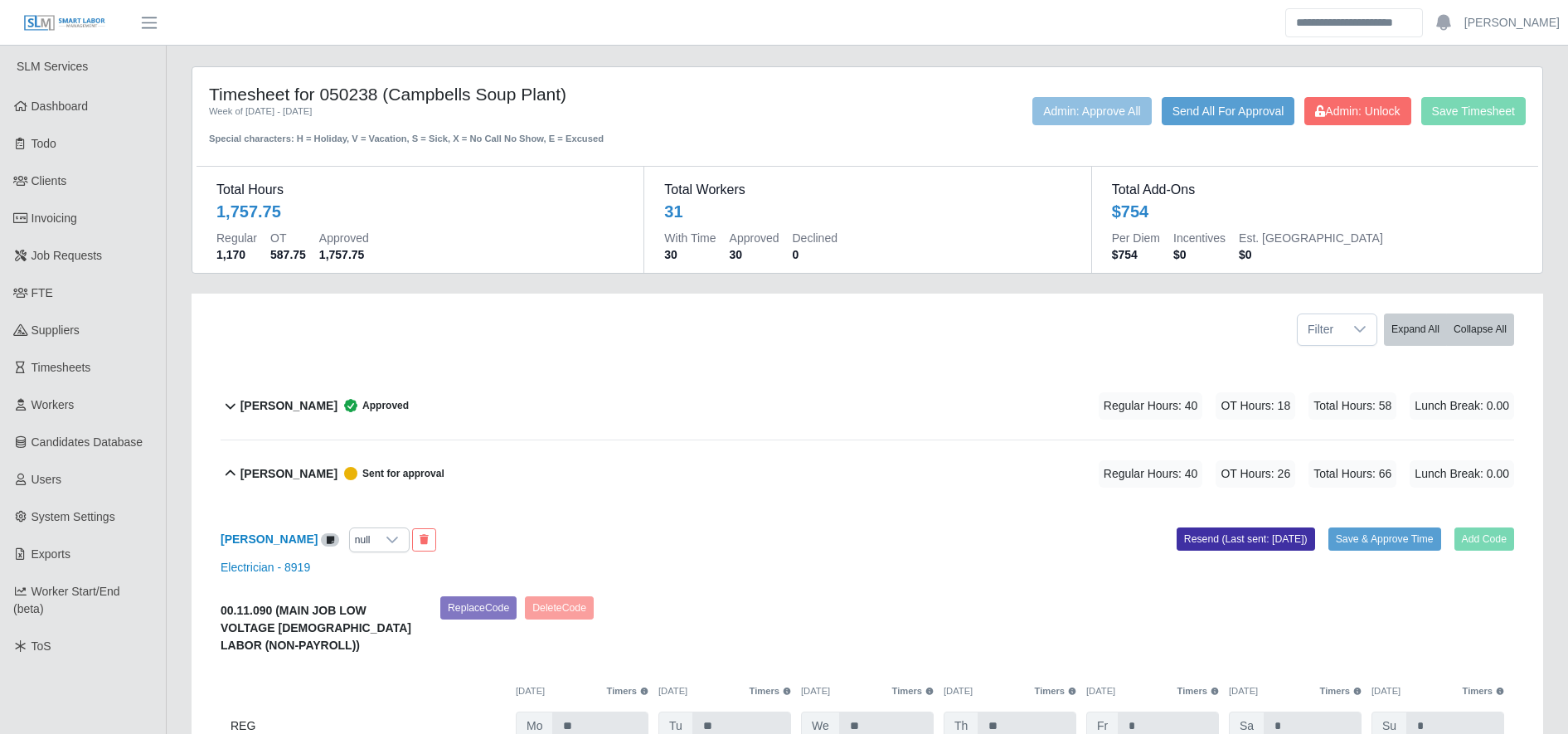
click at [1344, 125] on div "Save Timesheet Admin: Unlock Send All For Approval Admin: Approve All" at bounding box center [1147, 121] width 783 height 49
click at [1337, 114] on span "Admin: Unlock" at bounding box center [1357, 111] width 85 height 13
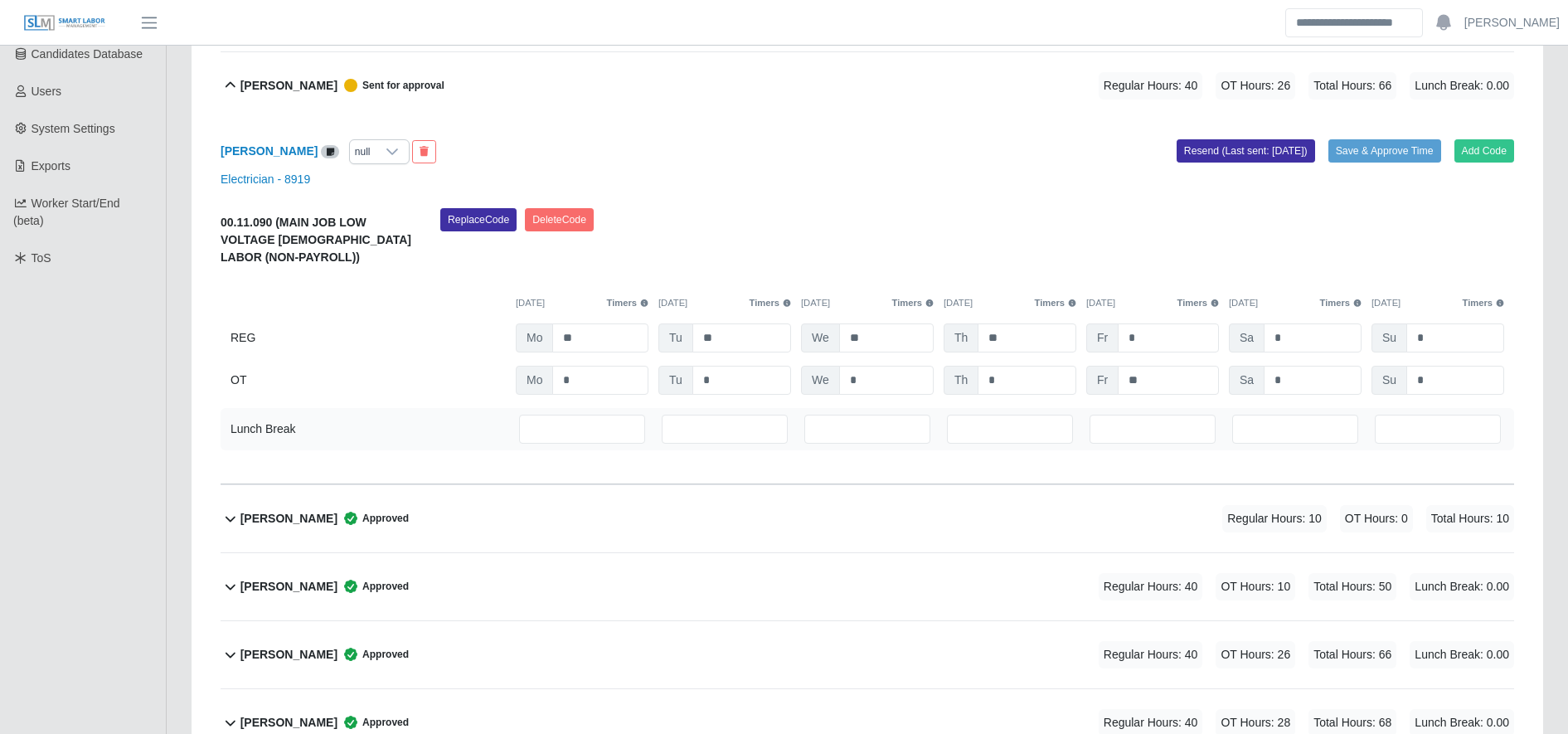
scroll to position [497, 0]
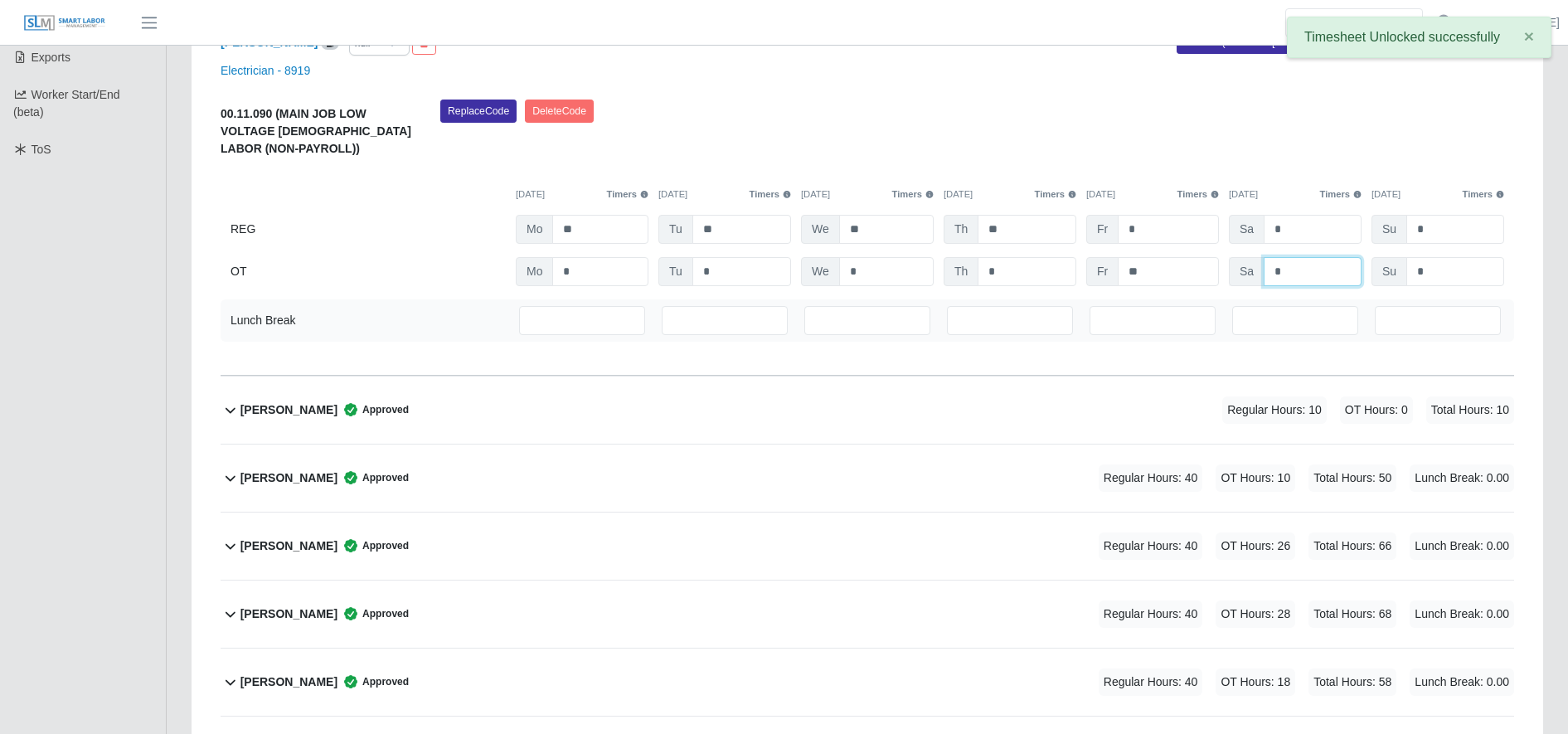
click at [1302, 275] on input "*" at bounding box center [1313, 271] width 98 height 29
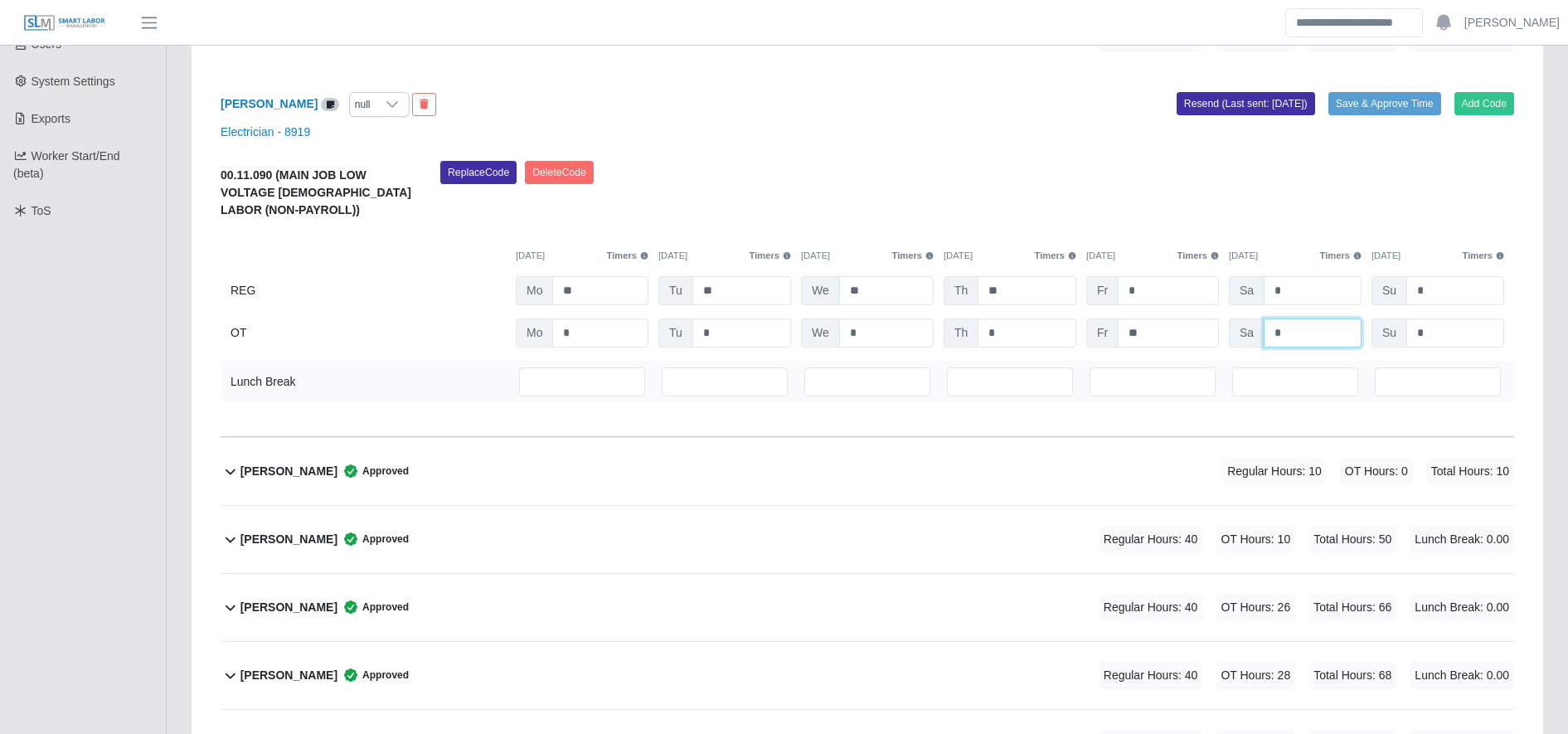
scroll to position [329, 0]
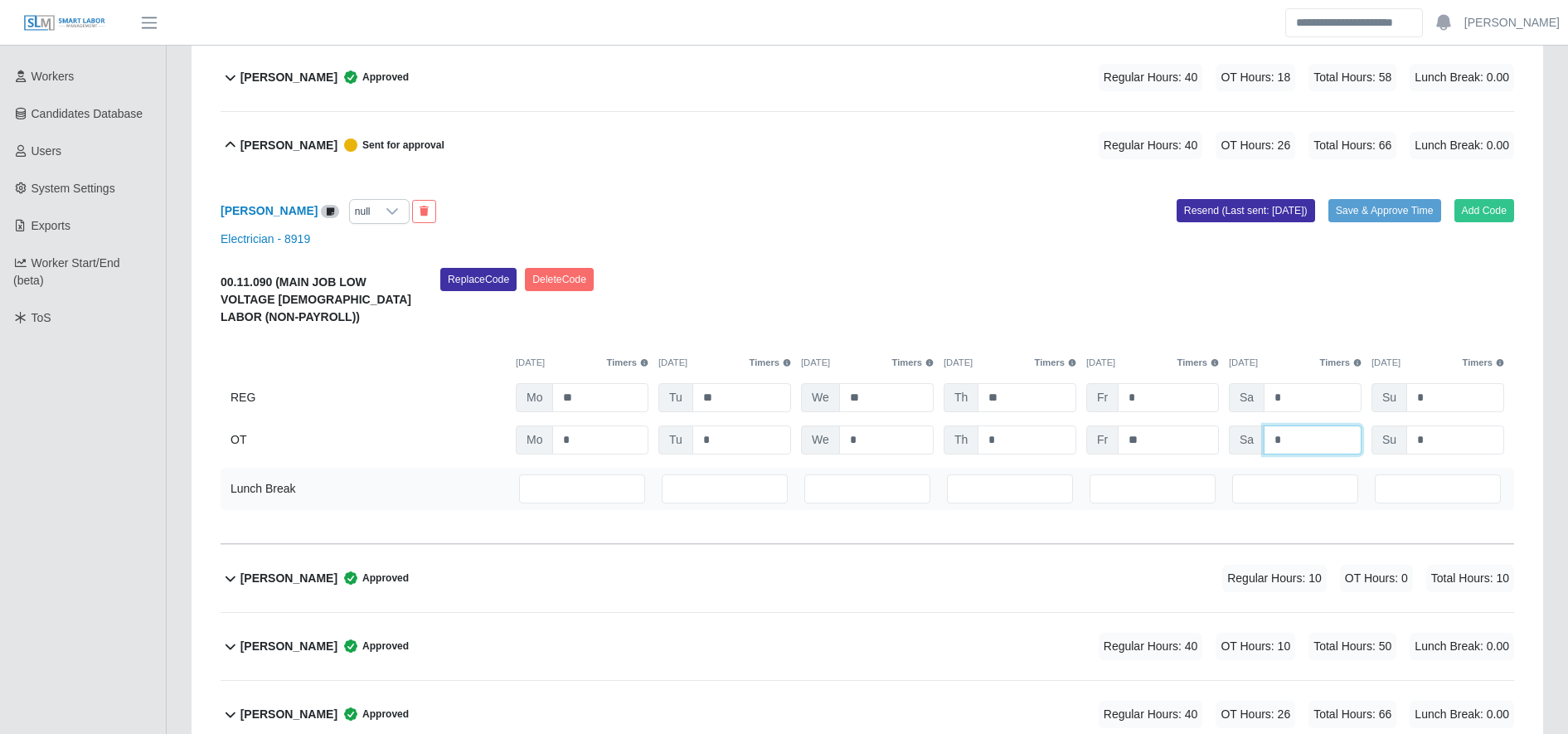
click at [1324, 444] on input "*" at bounding box center [1313, 440] width 98 height 29
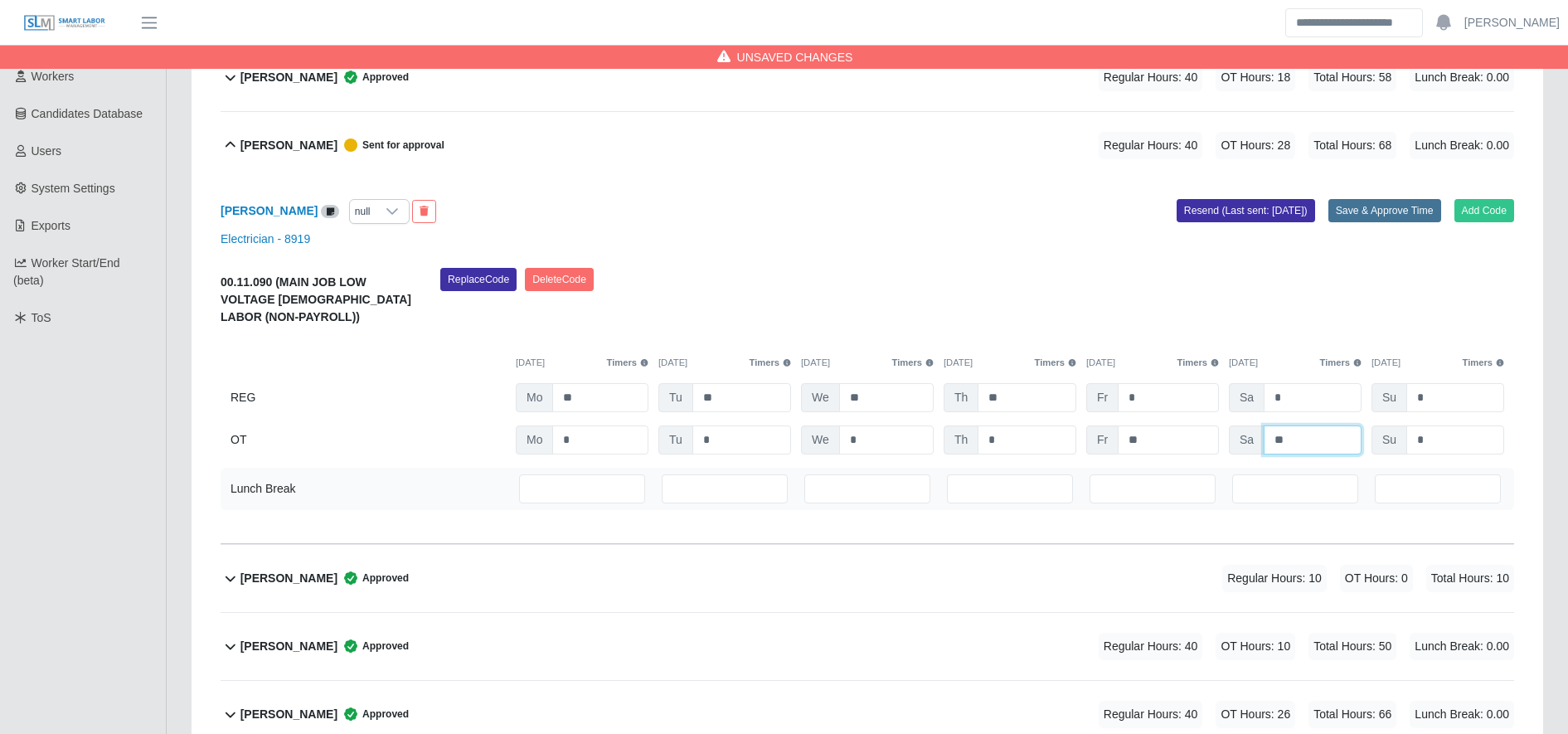
type input "**"
click at [1368, 215] on button "Save & Approve Time" at bounding box center [1385, 211] width 113 height 24
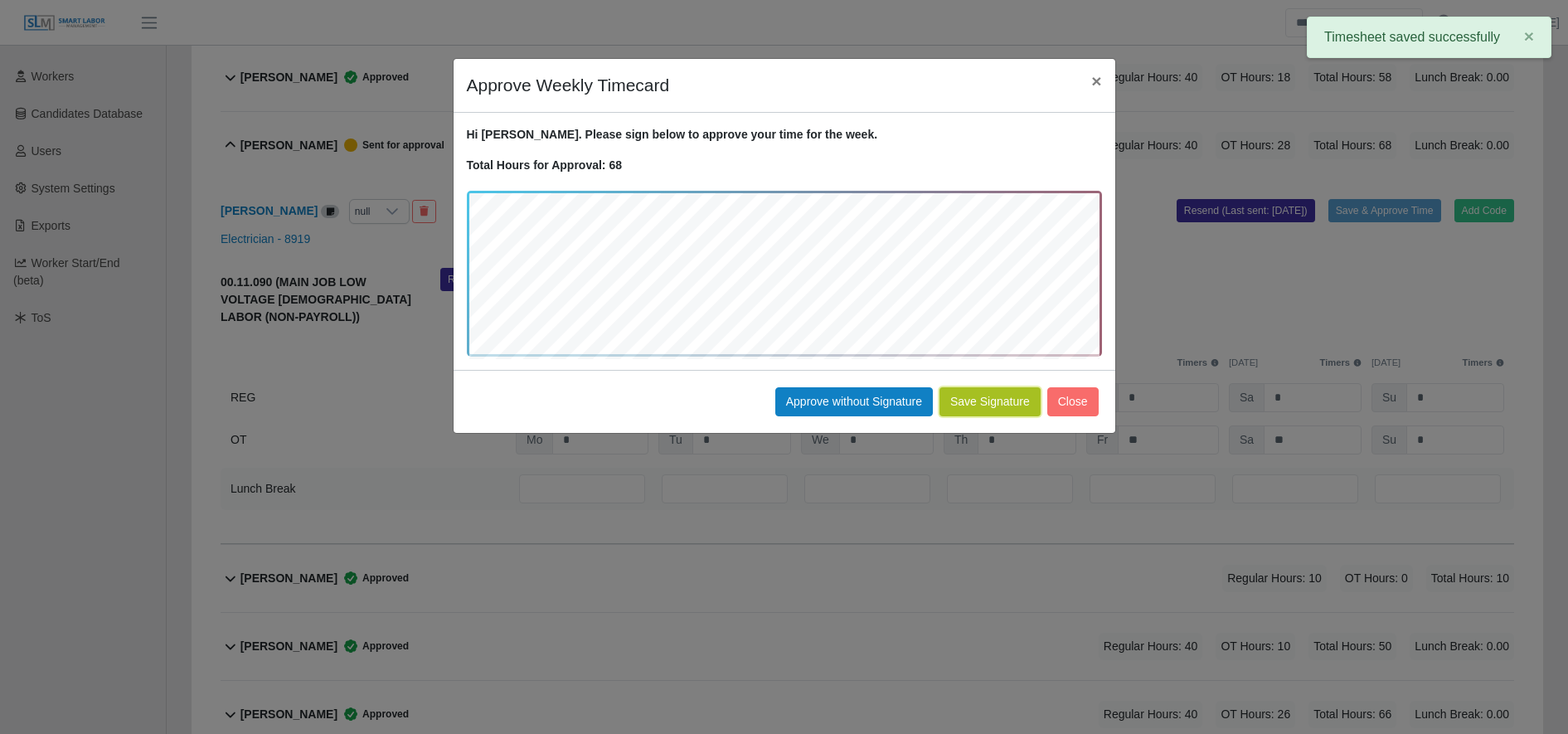
click at [992, 409] on button "Save Signature" at bounding box center [991, 401] width 101 height 29
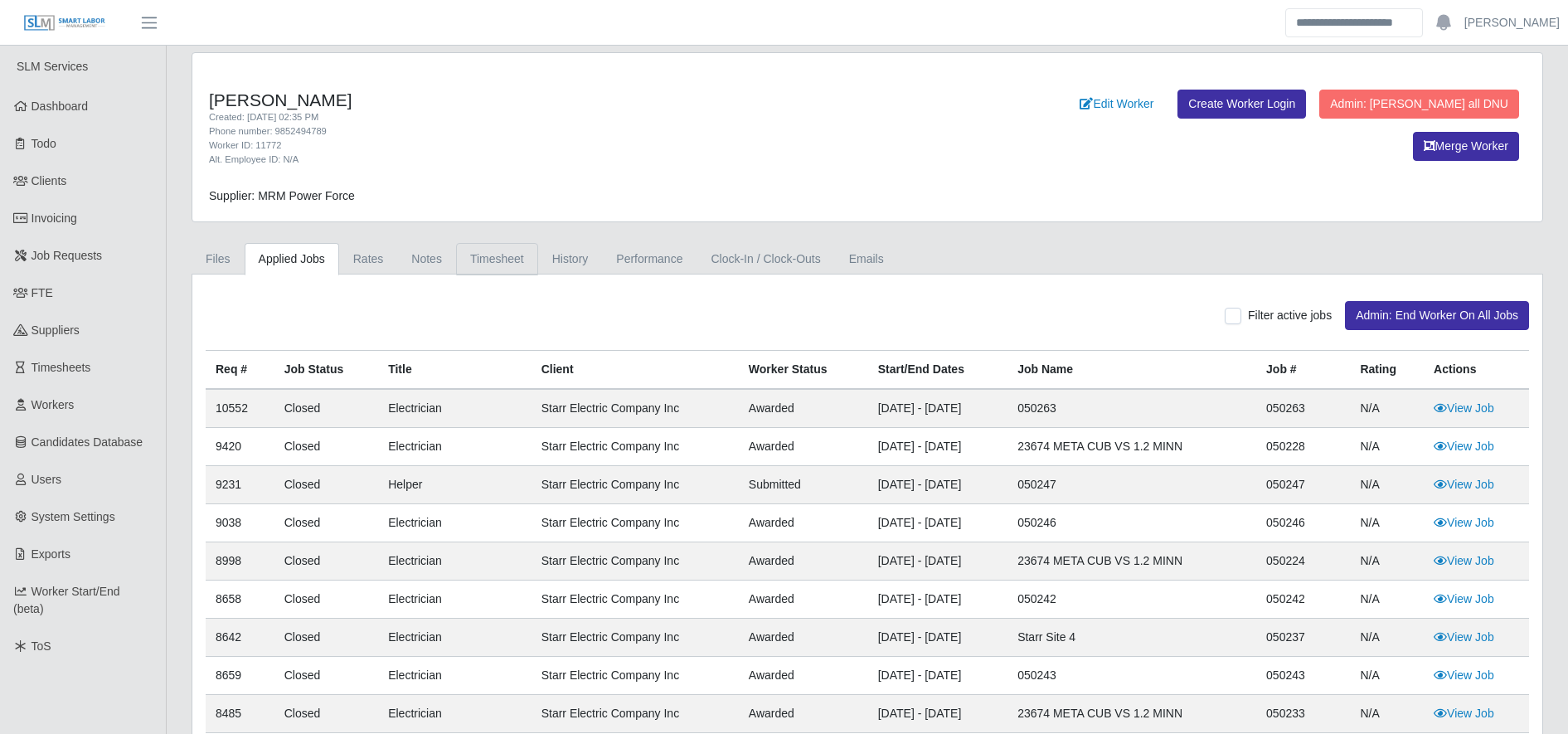
drag, startPoint x: 504, startPoint y: 238, endPoint x: 504, endPoint y: 262, distance: 24.0
click at [504, 262] on link "Timesheet" at bounding box center [497, 259] width 82 height 32
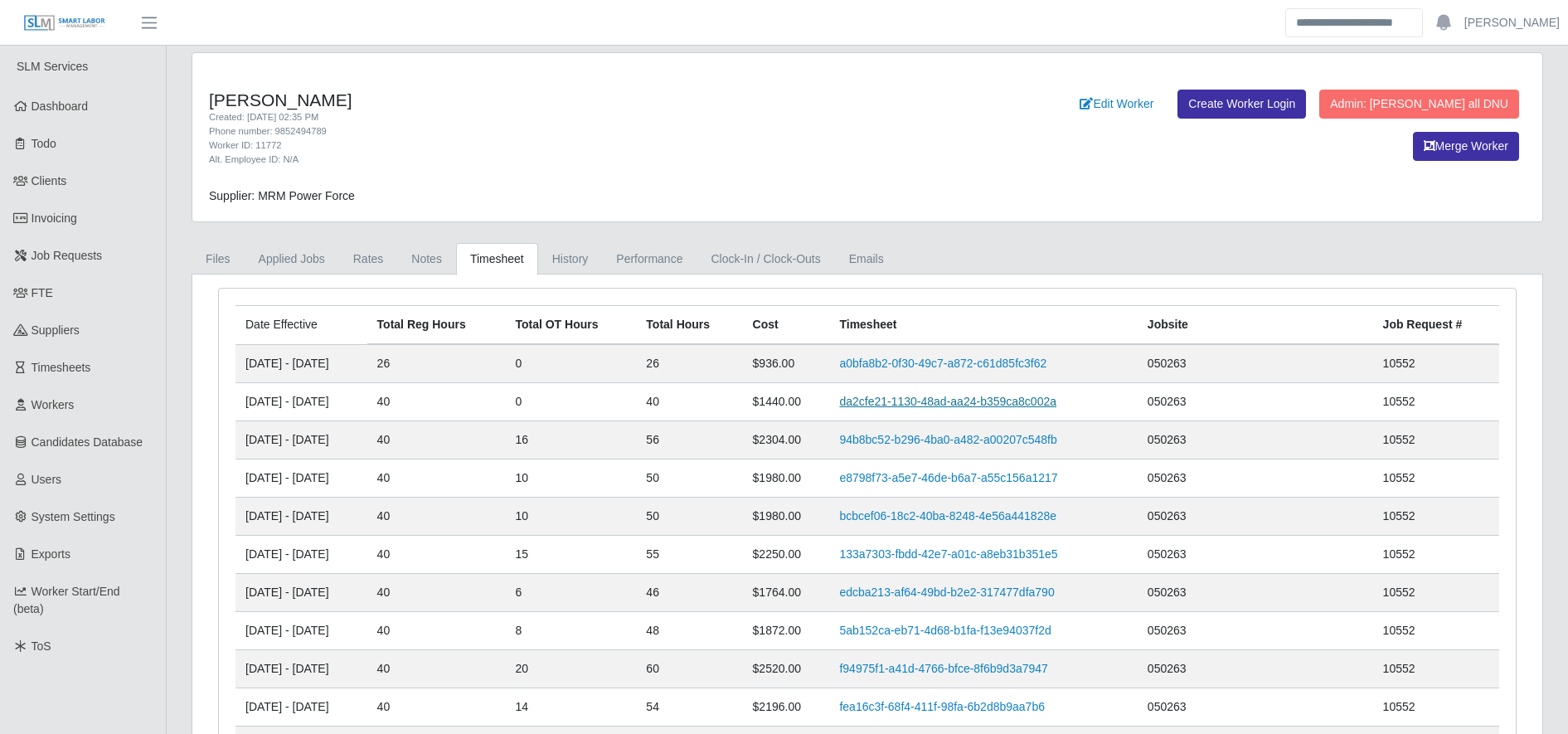
click at [934, 397] on link "da2cfe21-1130-48ad-aa24-b359ca8c002a" at bounding box center [948, 401] width 218 height 13
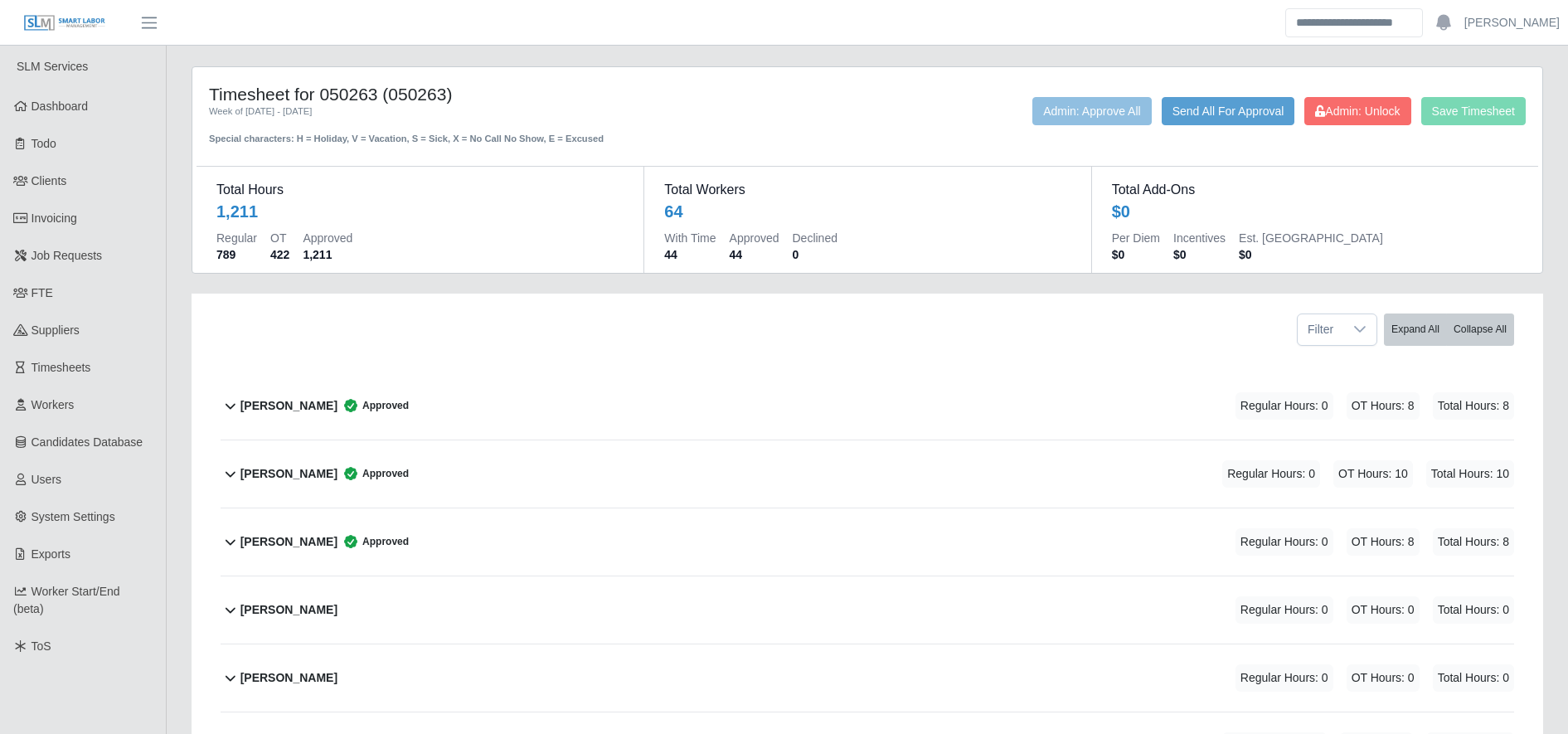
click at [934, 397] on div "[PERSON_NAME] Approved Regular Hours: 0 OT Hours: 8 Total Hours: 8" at bounding box center [877, 405] width 1274 height 67
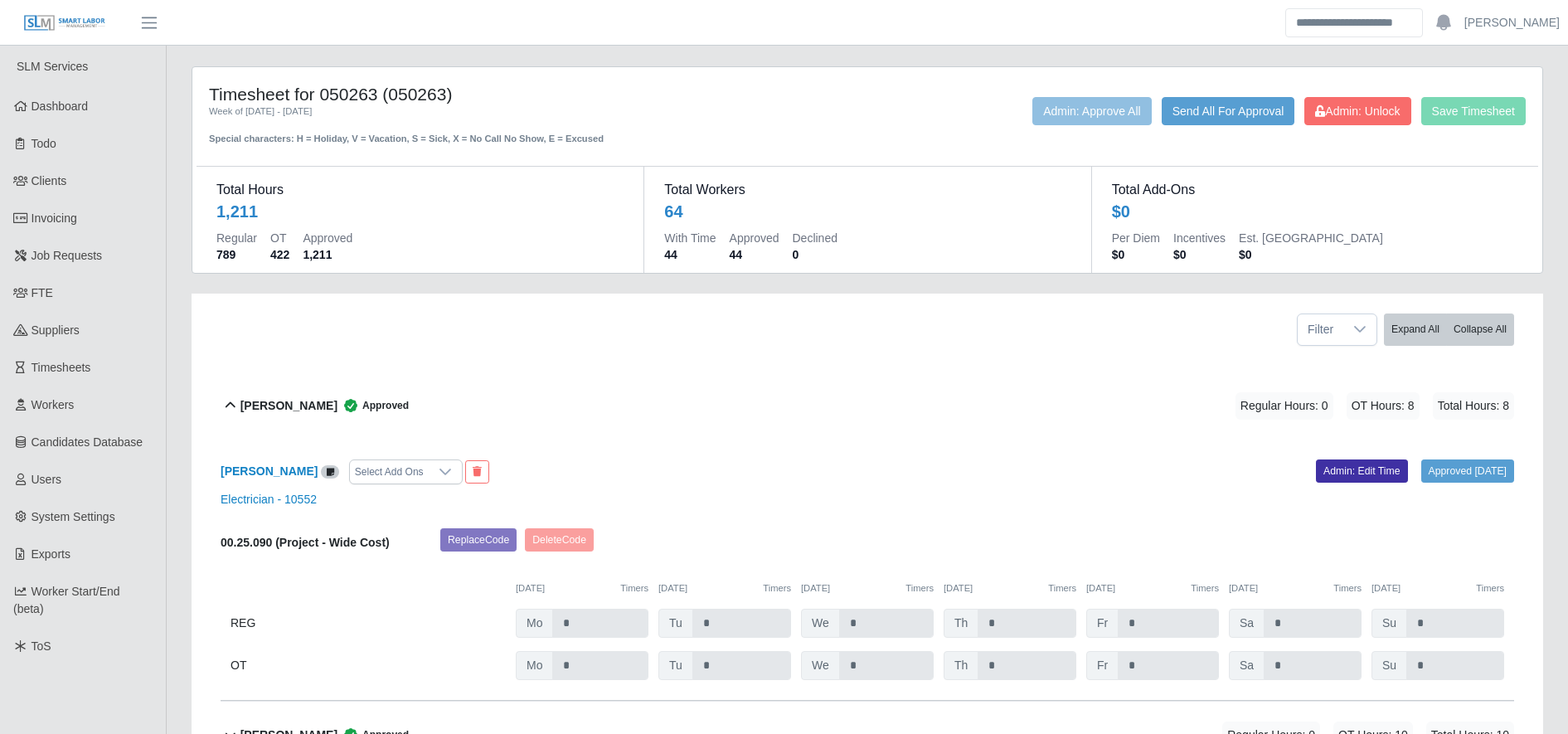
click at [934, 397] on div "[PERSON_NAME] Approved Regular Hours: 0 OT Hours: 8 Total Hours: 8" at bounding box center [877, 405] width 1274 height 67
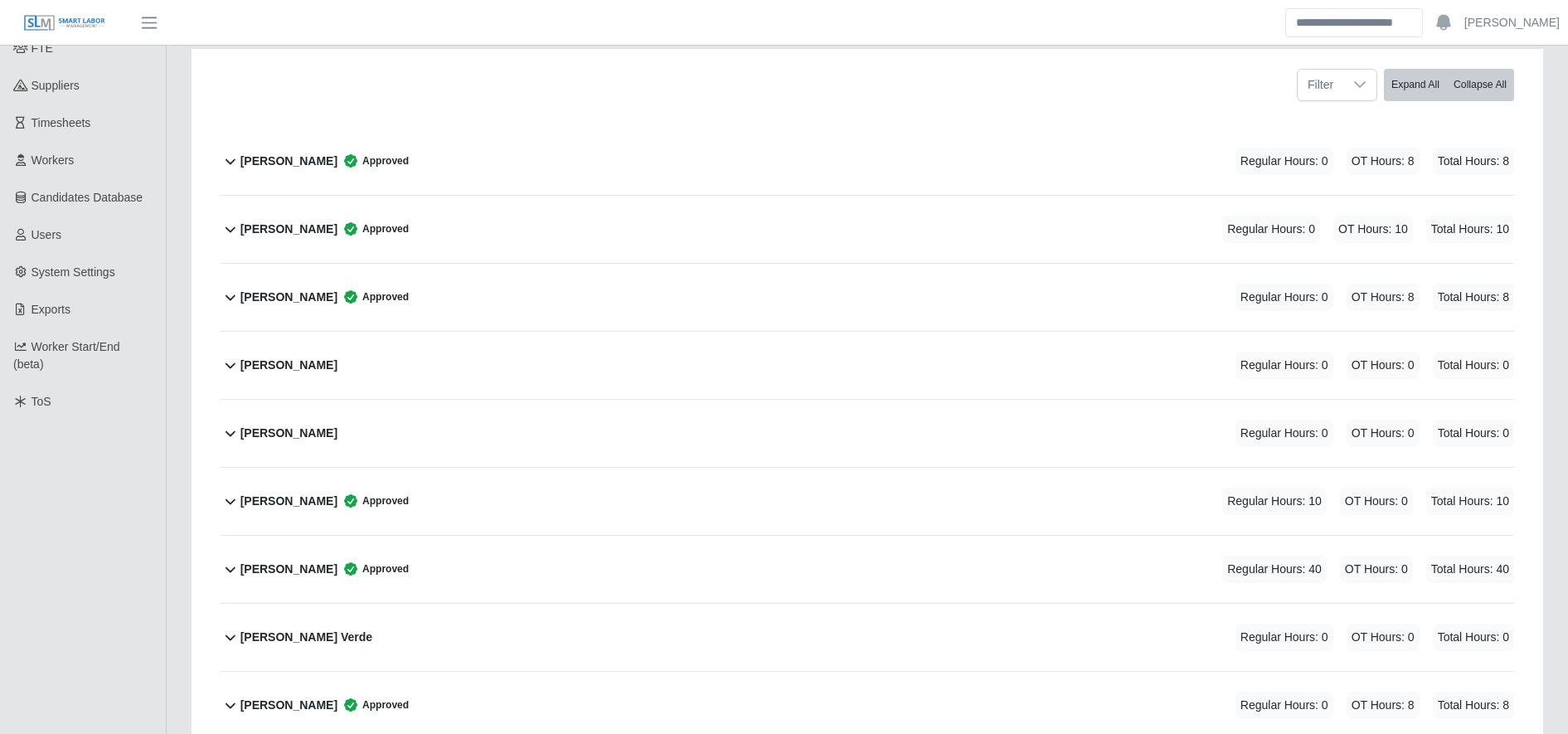
scroll to position [266, 0]
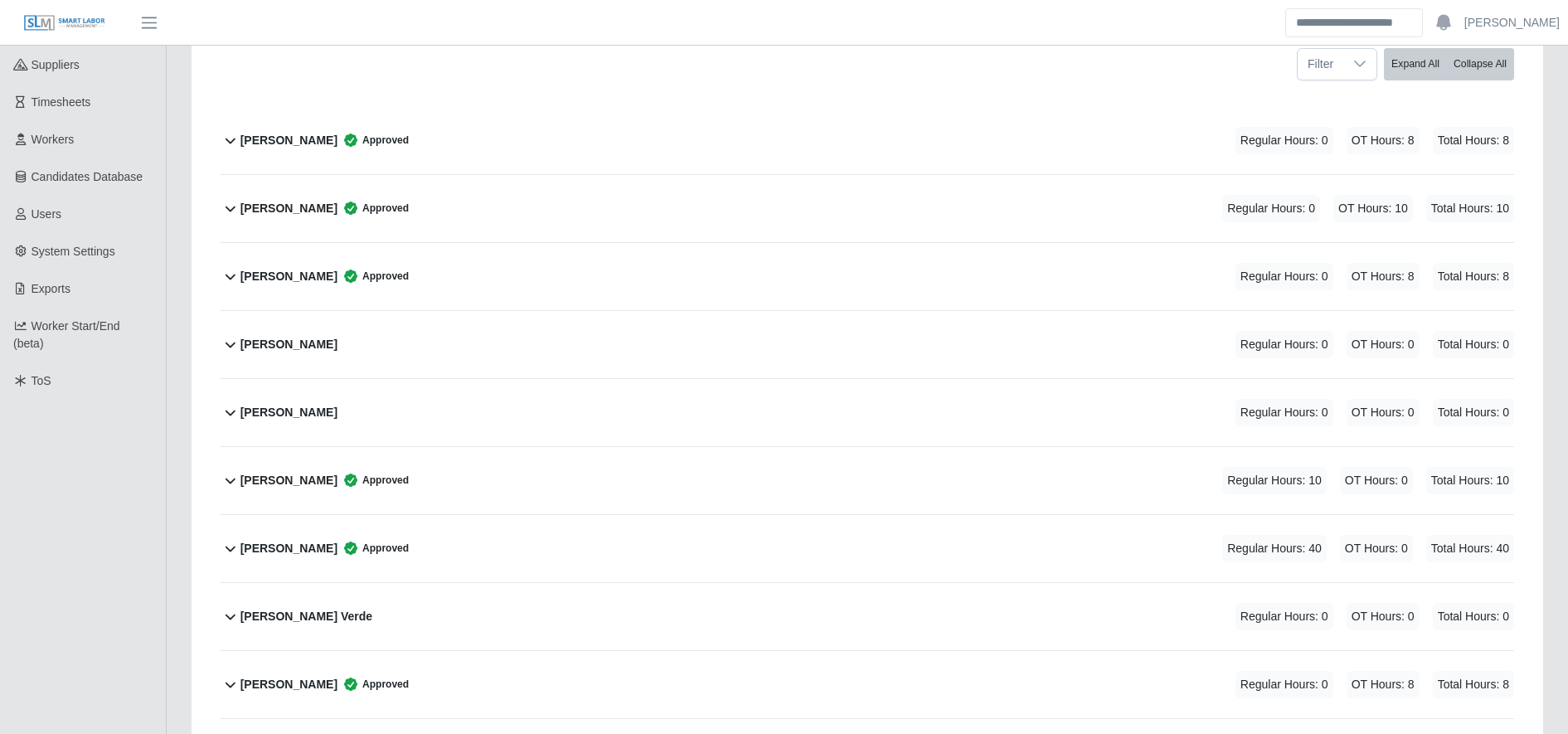
click at [648, 516] on div "Angel Gustavo Meraz Reyes Approved Regular Hours: 40 OT Hours: 0 Total Hours: 40" at bounding box center [877, 549] width 1274 height 67
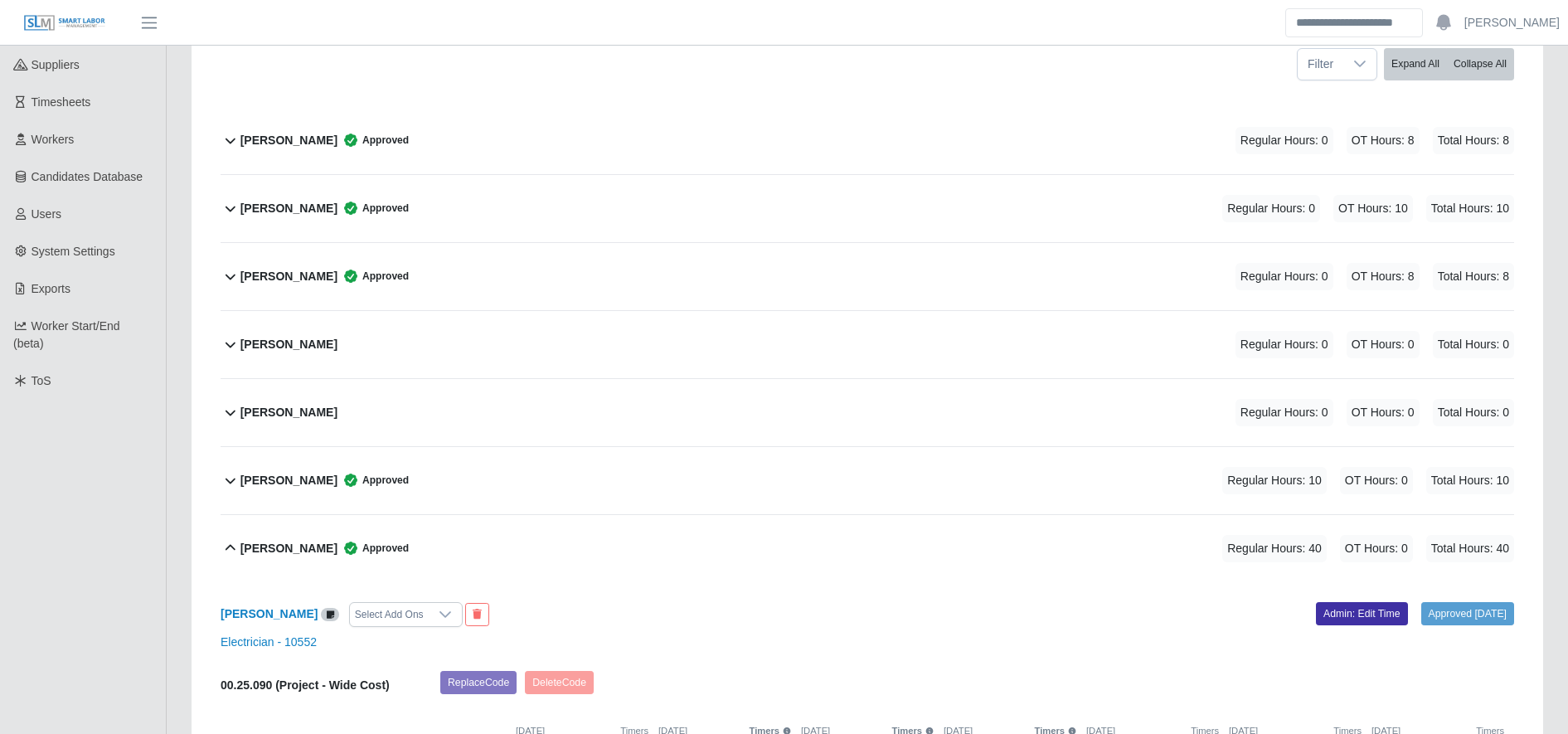
scroll to position [460, 0]
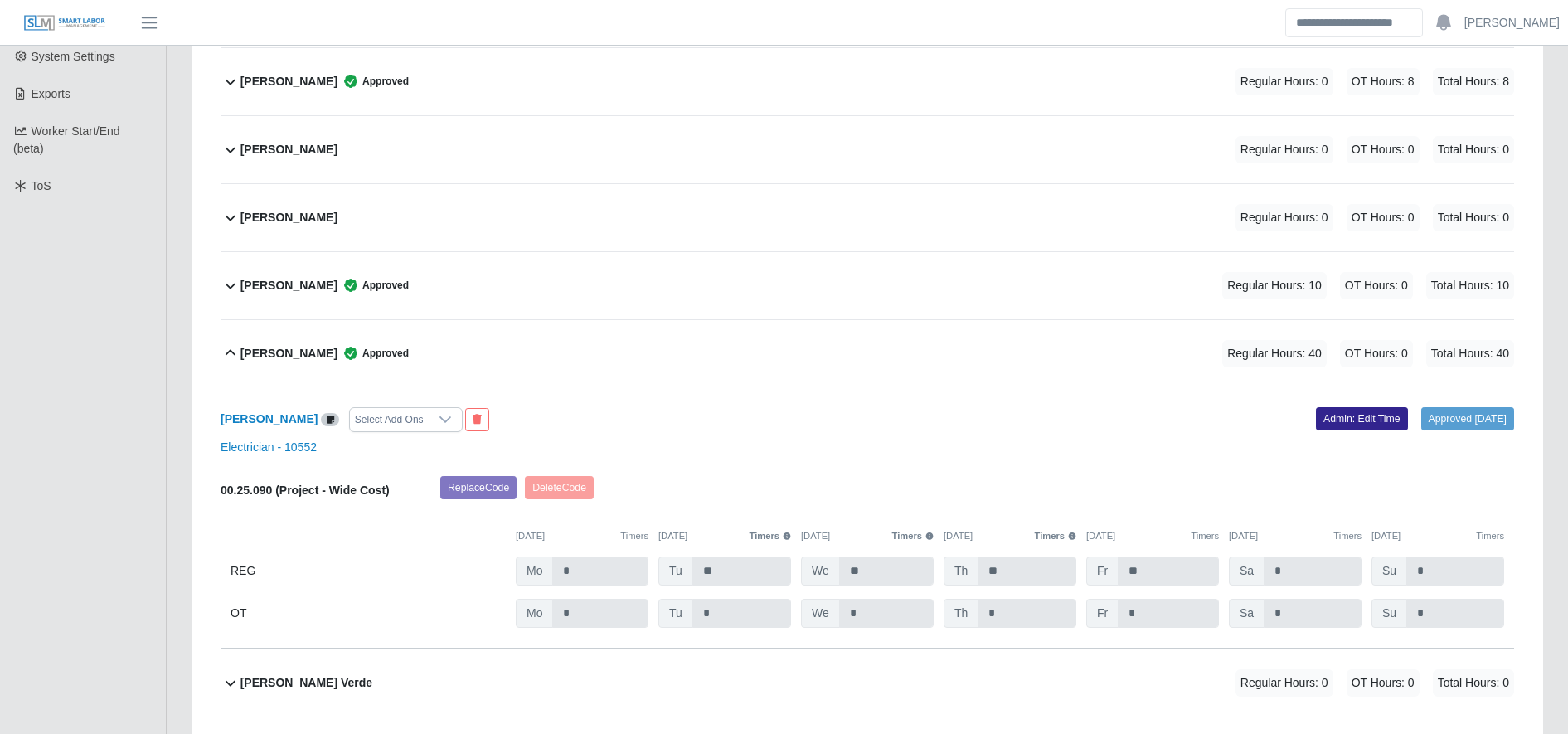
click at [1323, 418] on link "Admin: Edit Time" at bounding box center [1362, 419] width 92 height 24
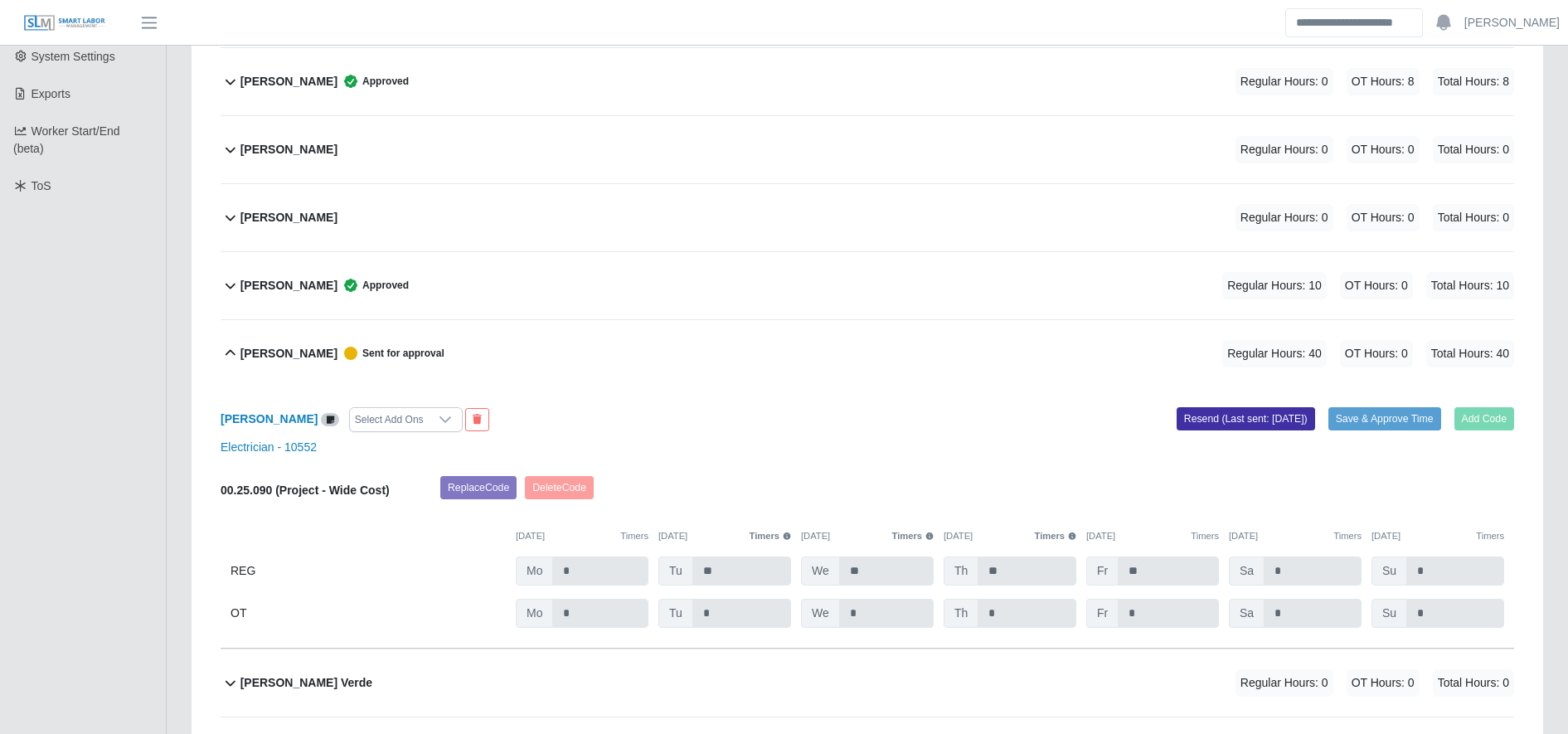
scroll to position [0, 0]
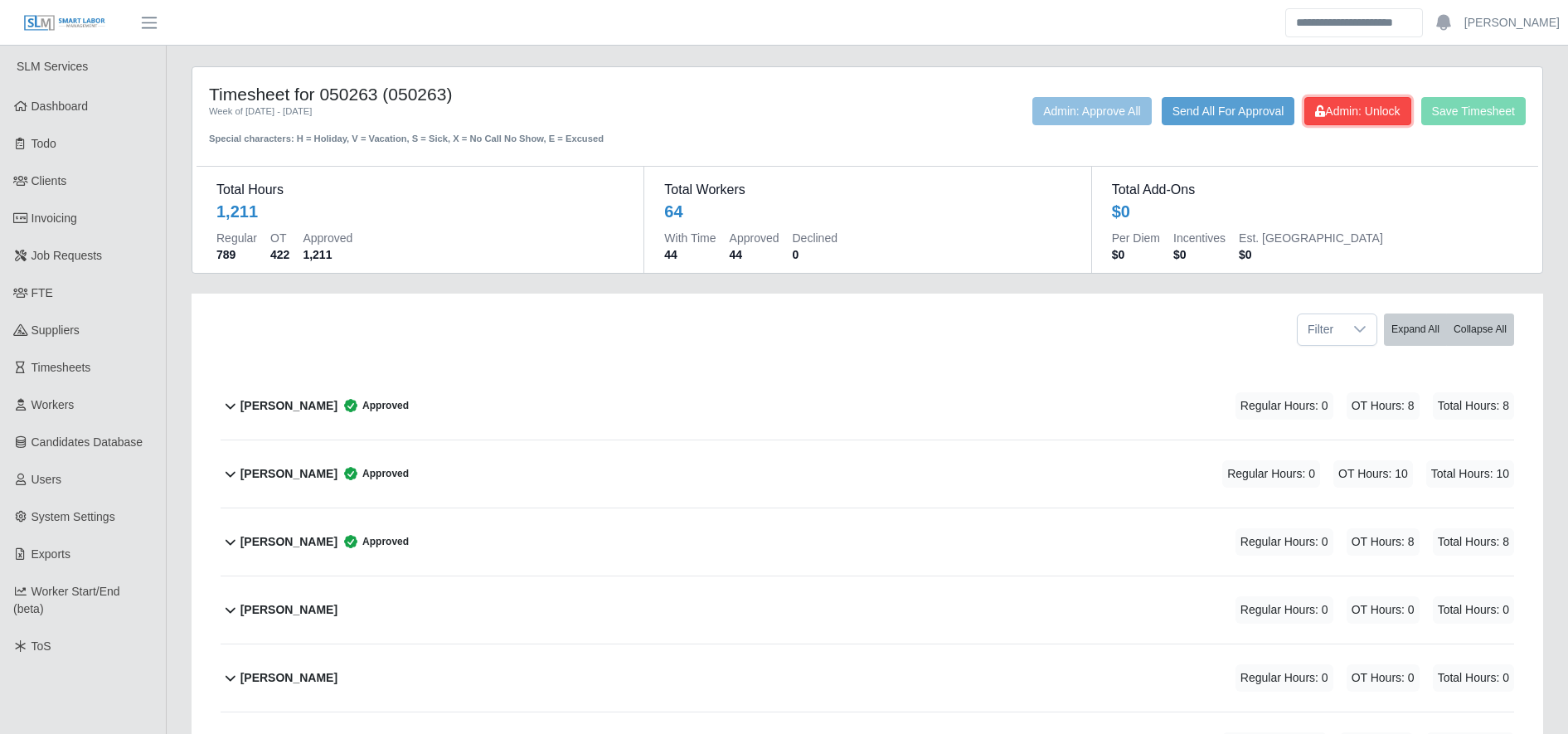
click at [1349, 107] on span "Admin: Unlock" at bounding box center [1357, 111] width 85 height 13
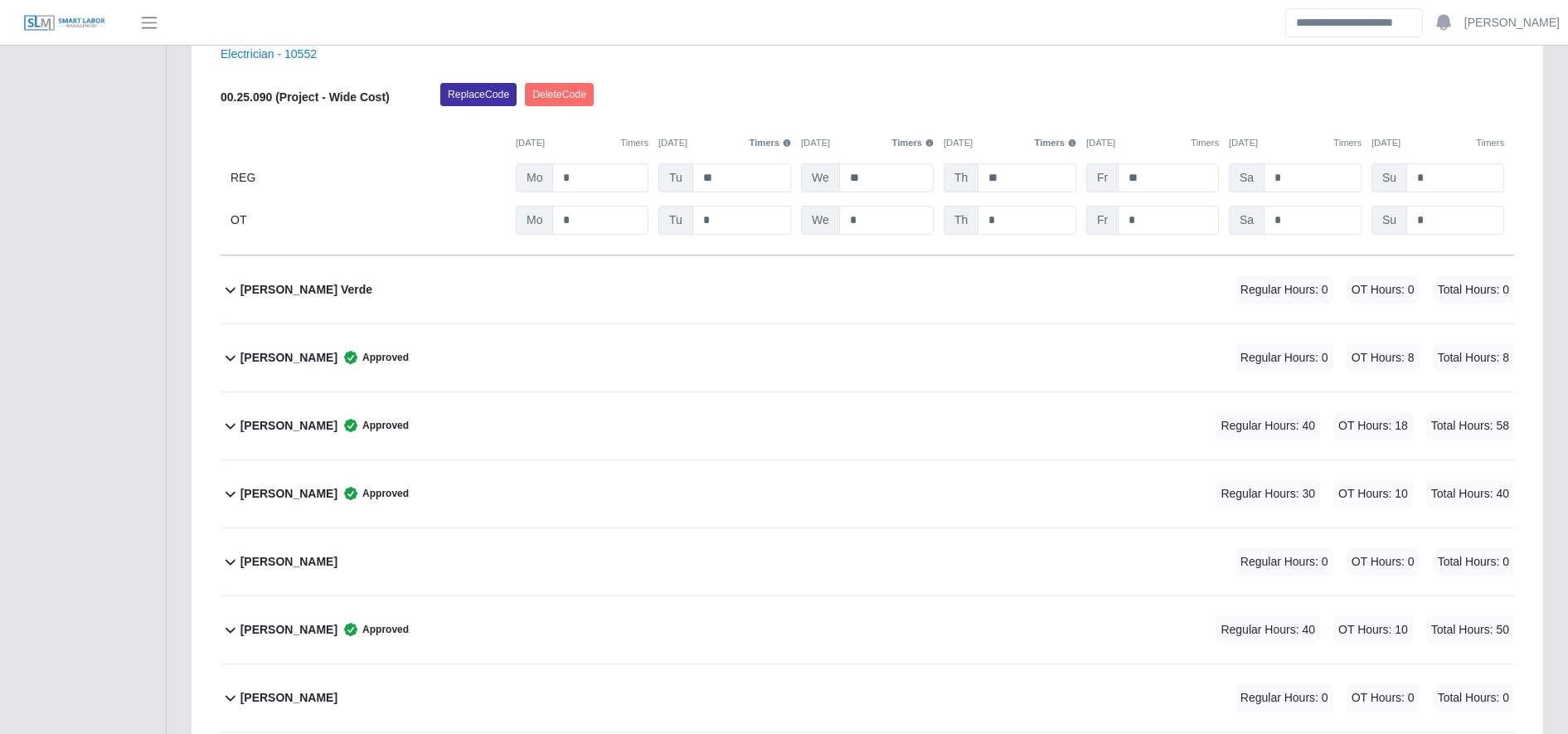
scroll to position [855, 0]
click at [612, 172] on input "*" at bounding box center [600, 177] width 96 height 29
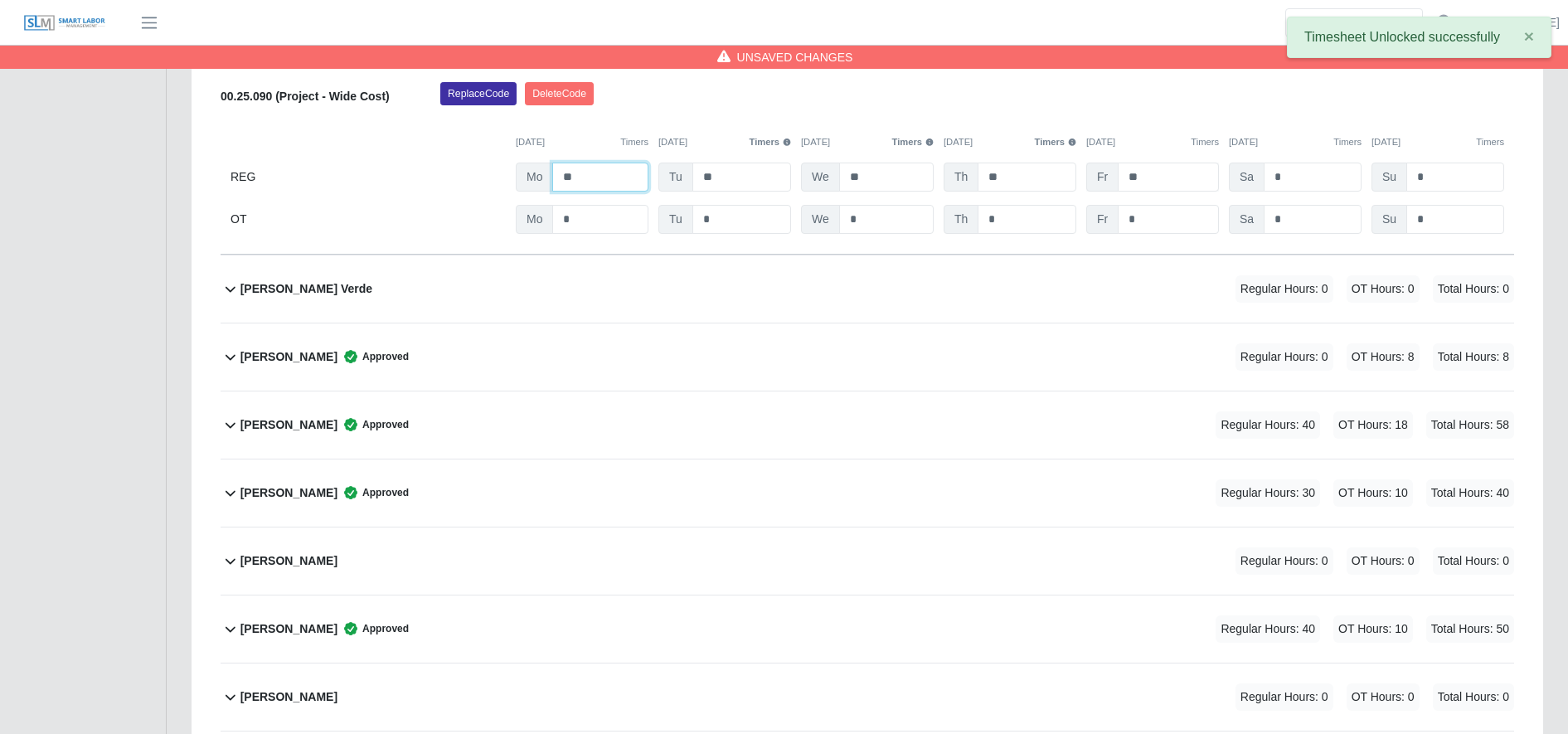
type input "**"
click at [1206, 178] on input "**" at bounding box center [1169, 177] width 101 height 29
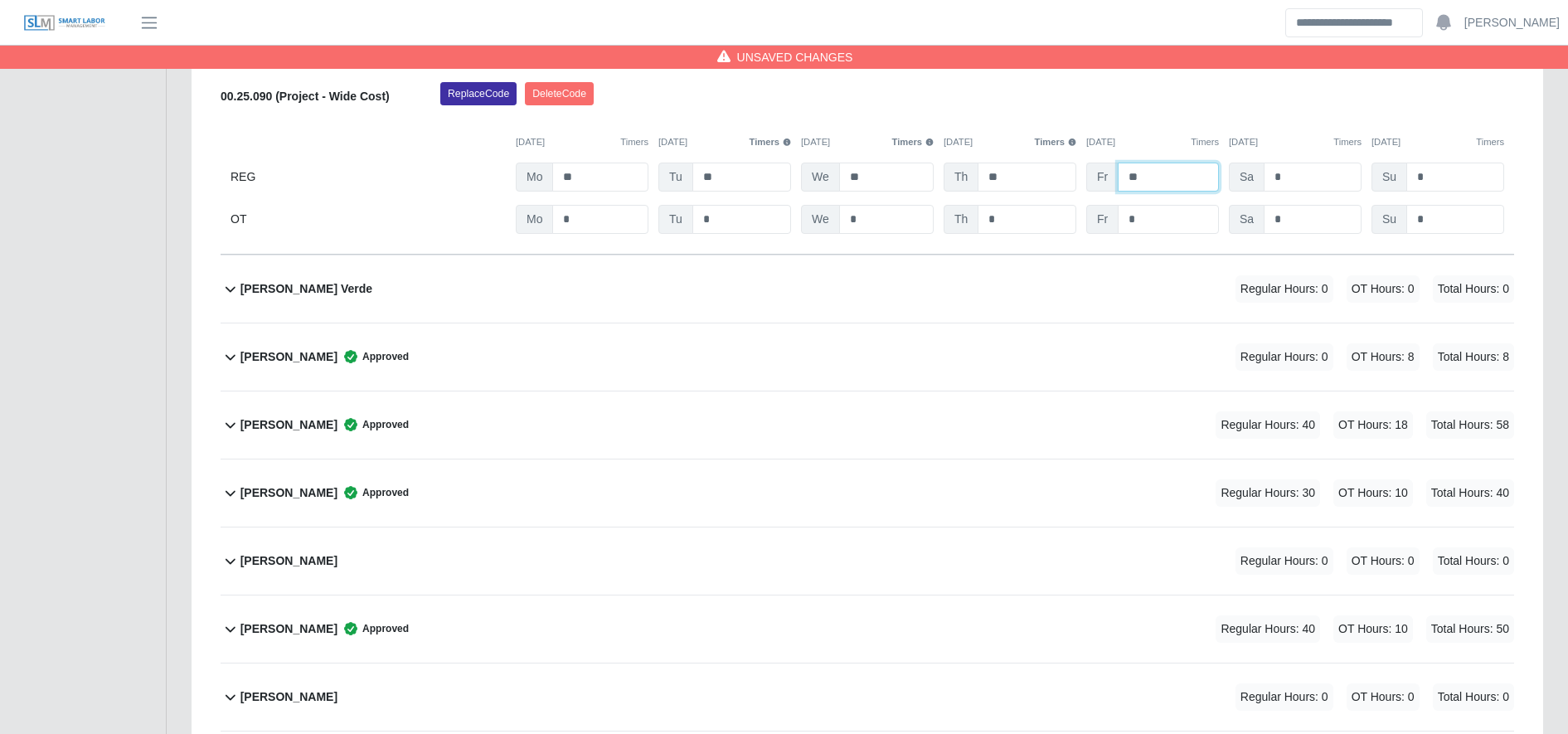
click at [1206, 178] on input "**" at bounding box center [1169, 177] width 101 height 29
type input "*"
click at [1164, 211] on div "00.25.090 (Project - Wide Cost) Replace Code Delete Code 10/06/2025 Timers 10/0…" at bounding box center [867, 158] width 1294 height 152
click at [1164, 211] on input "*" at bounding box center [1169, 219] width 101 height 29
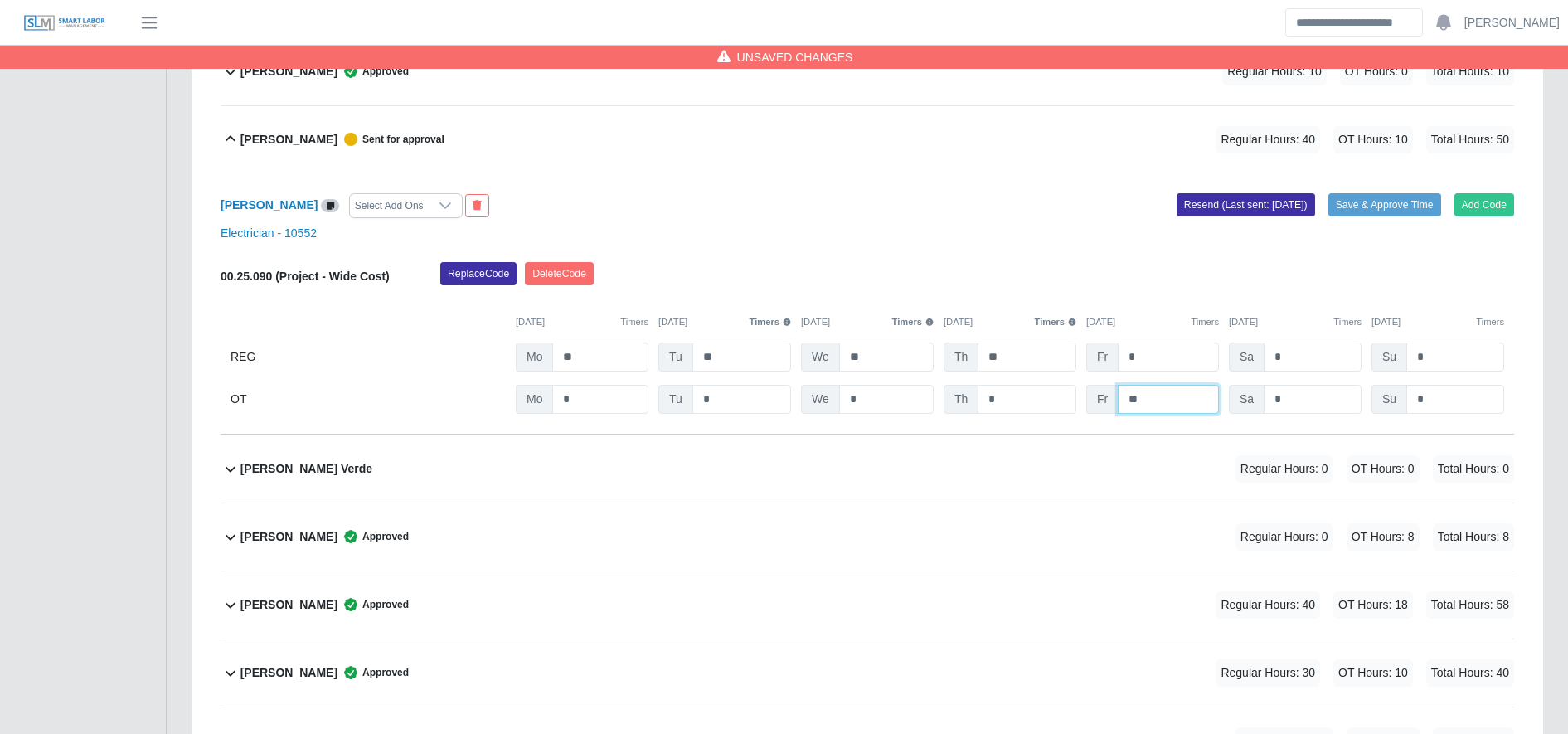
scroll to position [673, 0]
type input "**"
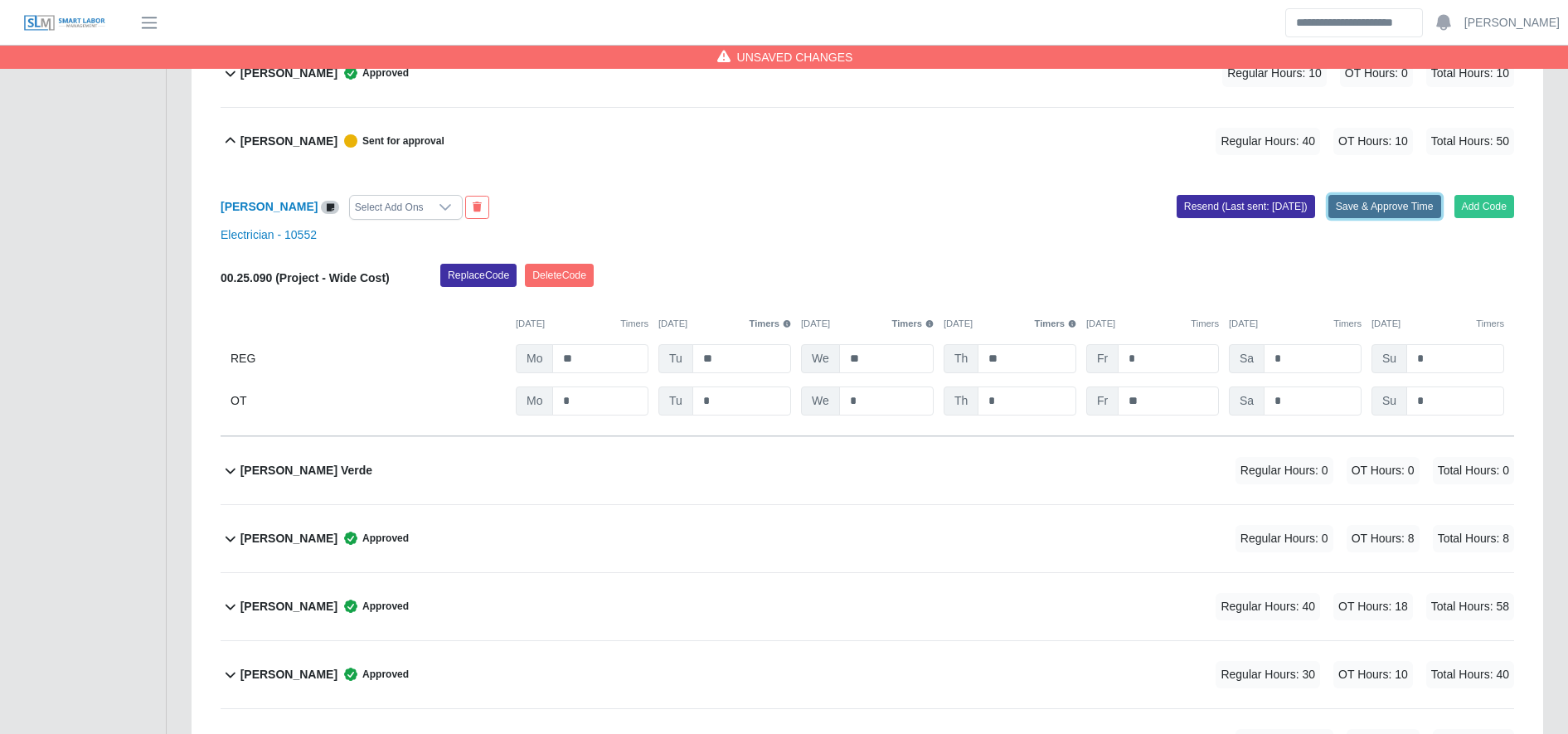
click at [1385, 207] on button "Save & Approve Time" at bounding box center [1385, 206] width 113 height 24
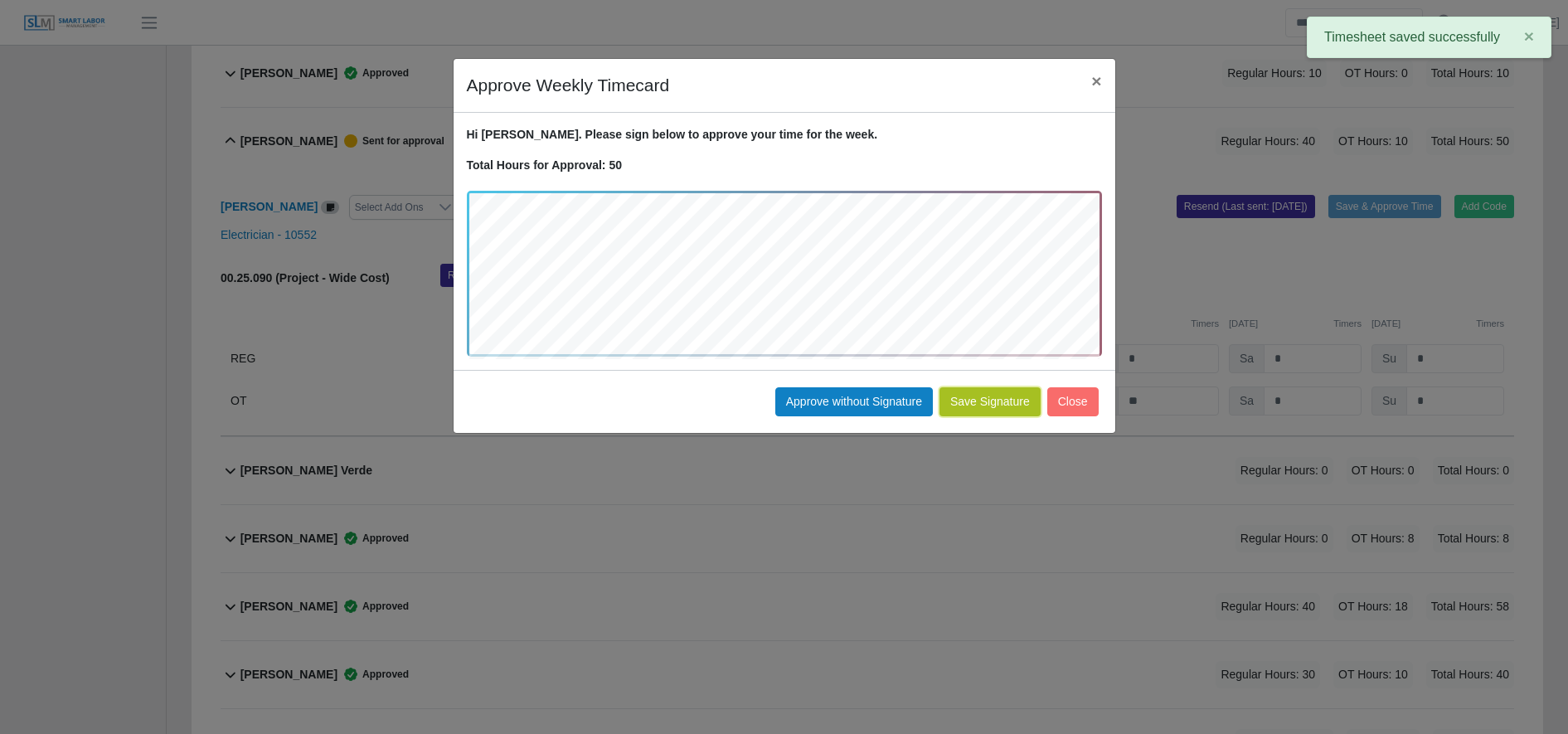
click at [977, 407] on button "Save Signature" at bounding box center [991, 401] width 101 height 29
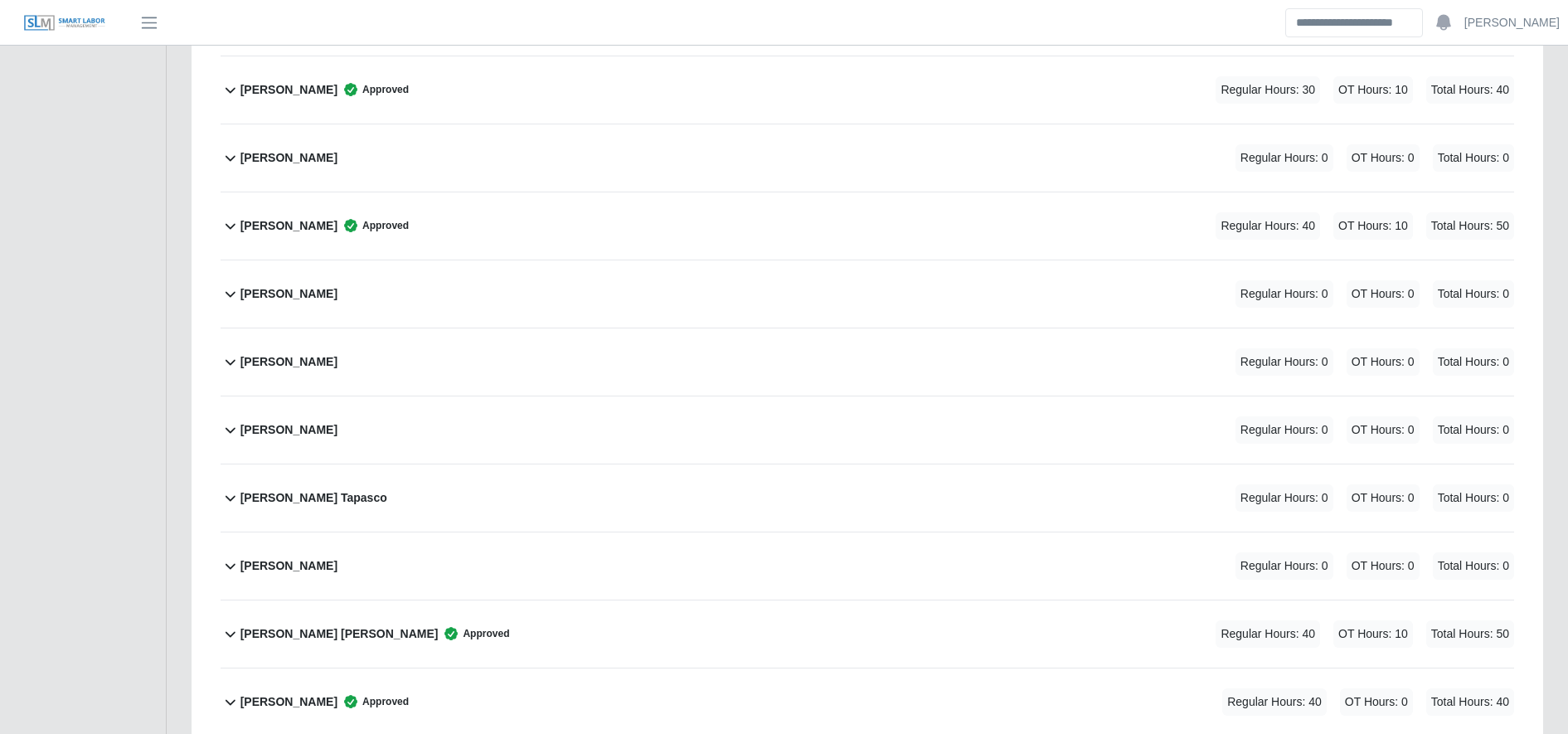
scroll to position [1259, 0]
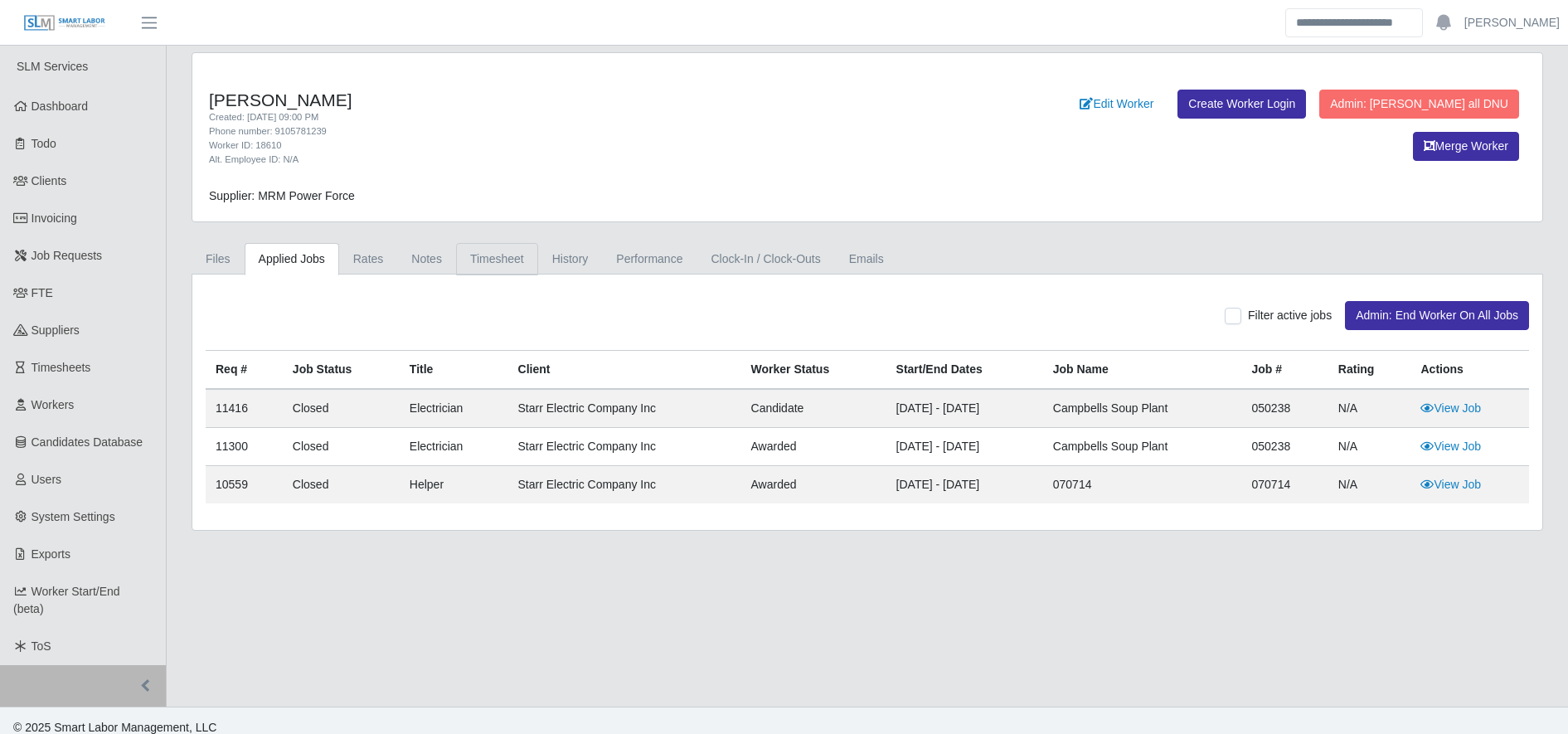
click at [489, 271] on link "Timesheet" at bounding box center [497, 259] width 82 height 32
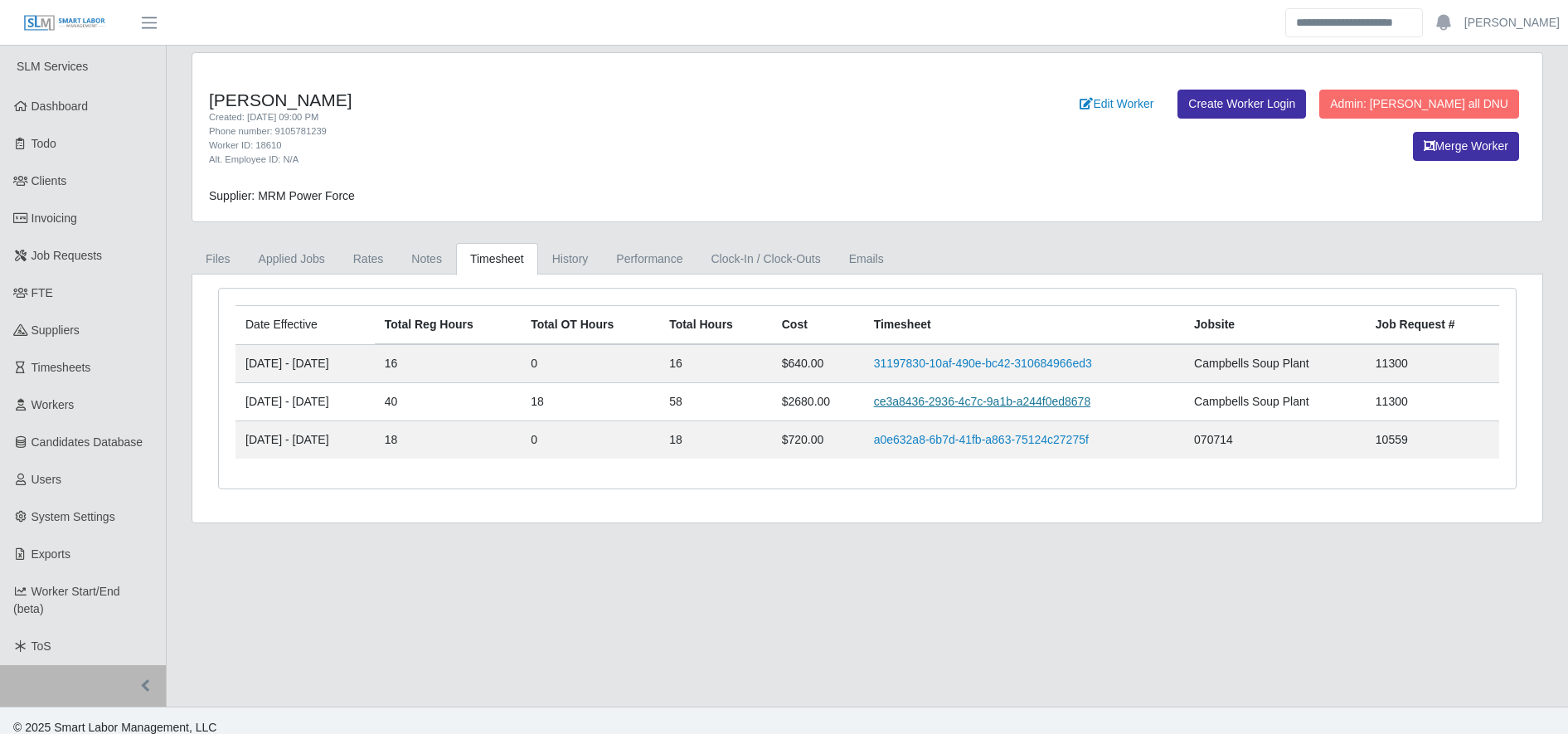
click at [935, 395] on link "ce3a8436-2936-4c7c-9a1b-a244f0ed8678" at bounding box center [983, 401] width 218 height 13
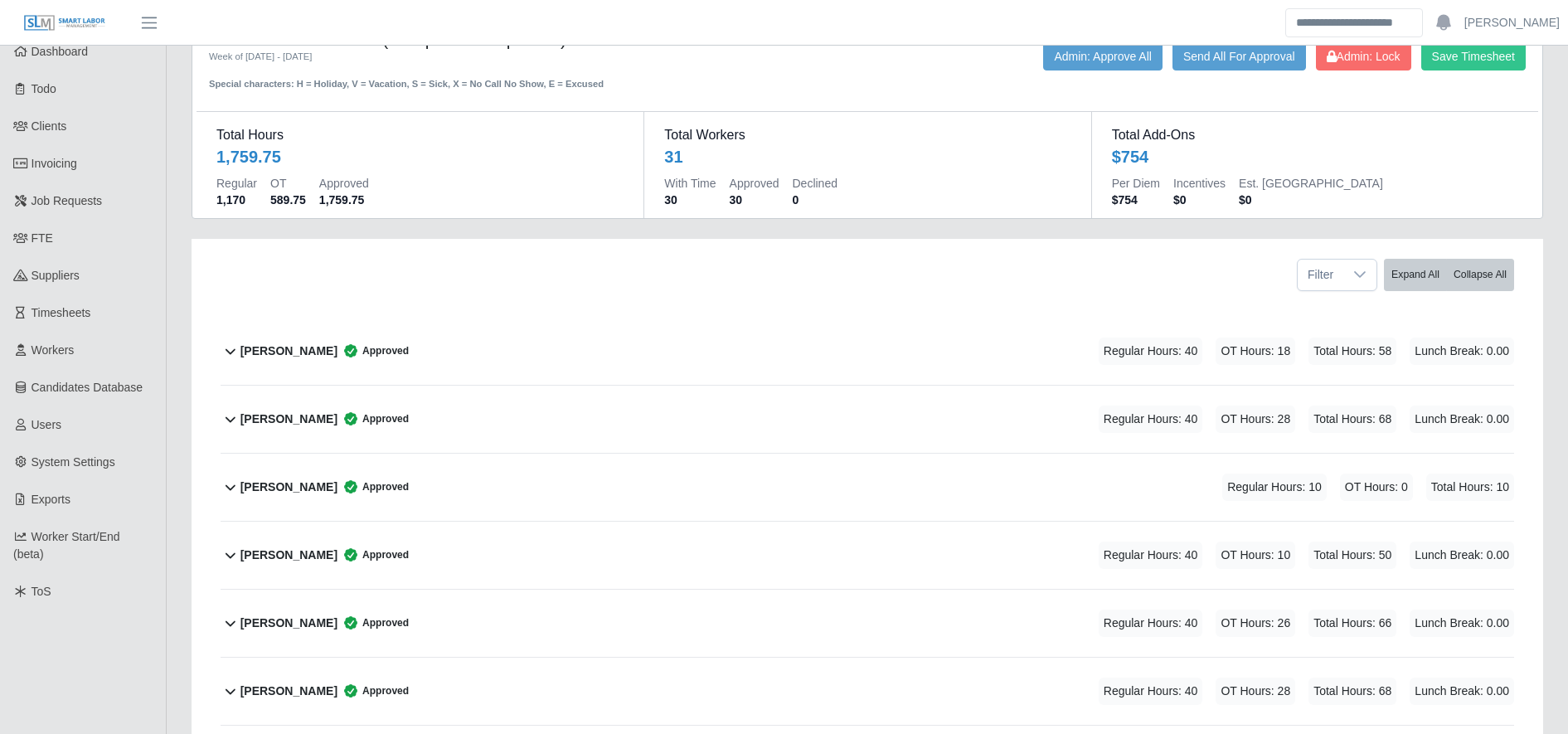
scroll to position [171, 0]
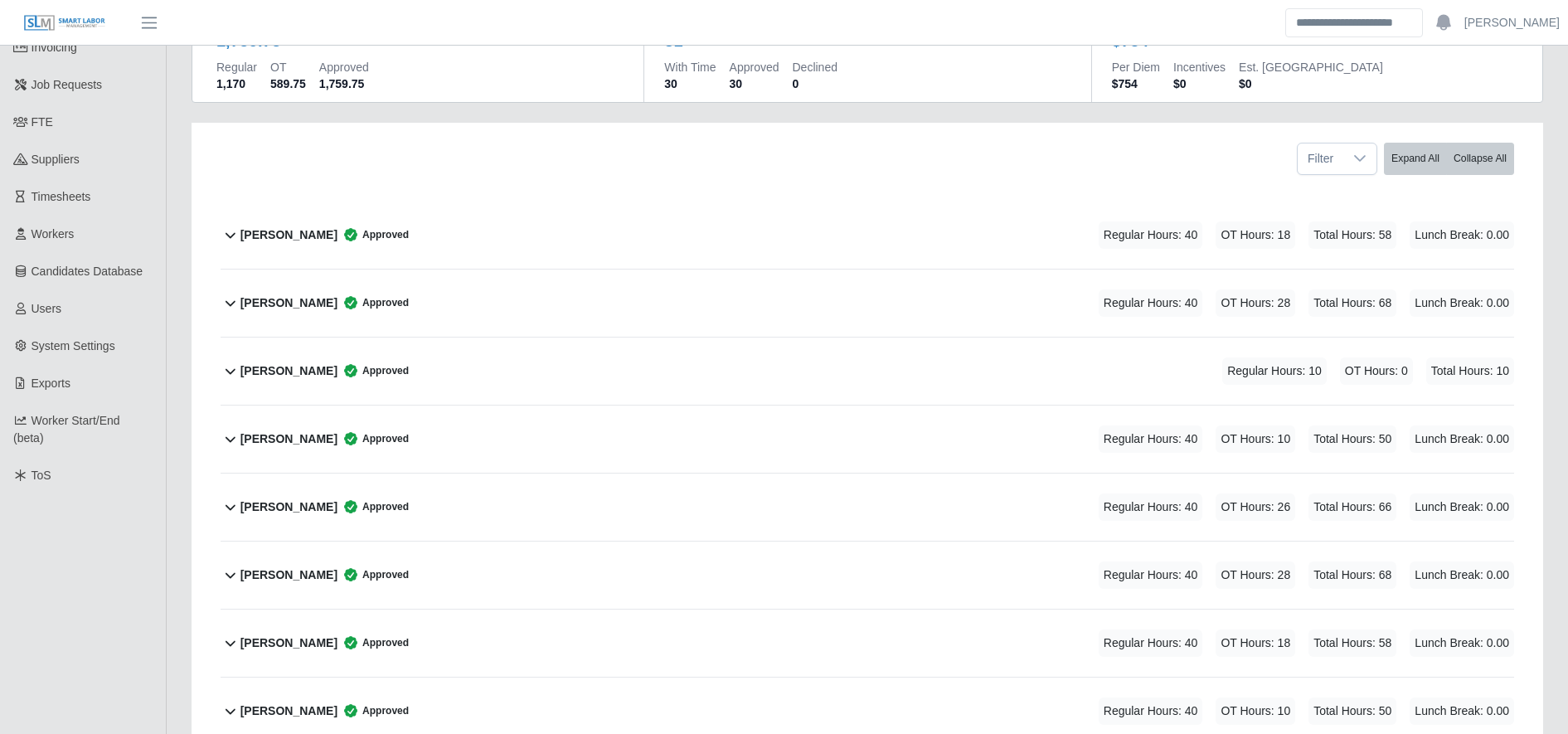
click at [506, 642] on div "Edwin Cuello Approved Regular Hours: 40 OT Hours: 18 Total Hours: 58 Lunch Brea…" at bounding box center [877, 643] width 1274 height 67
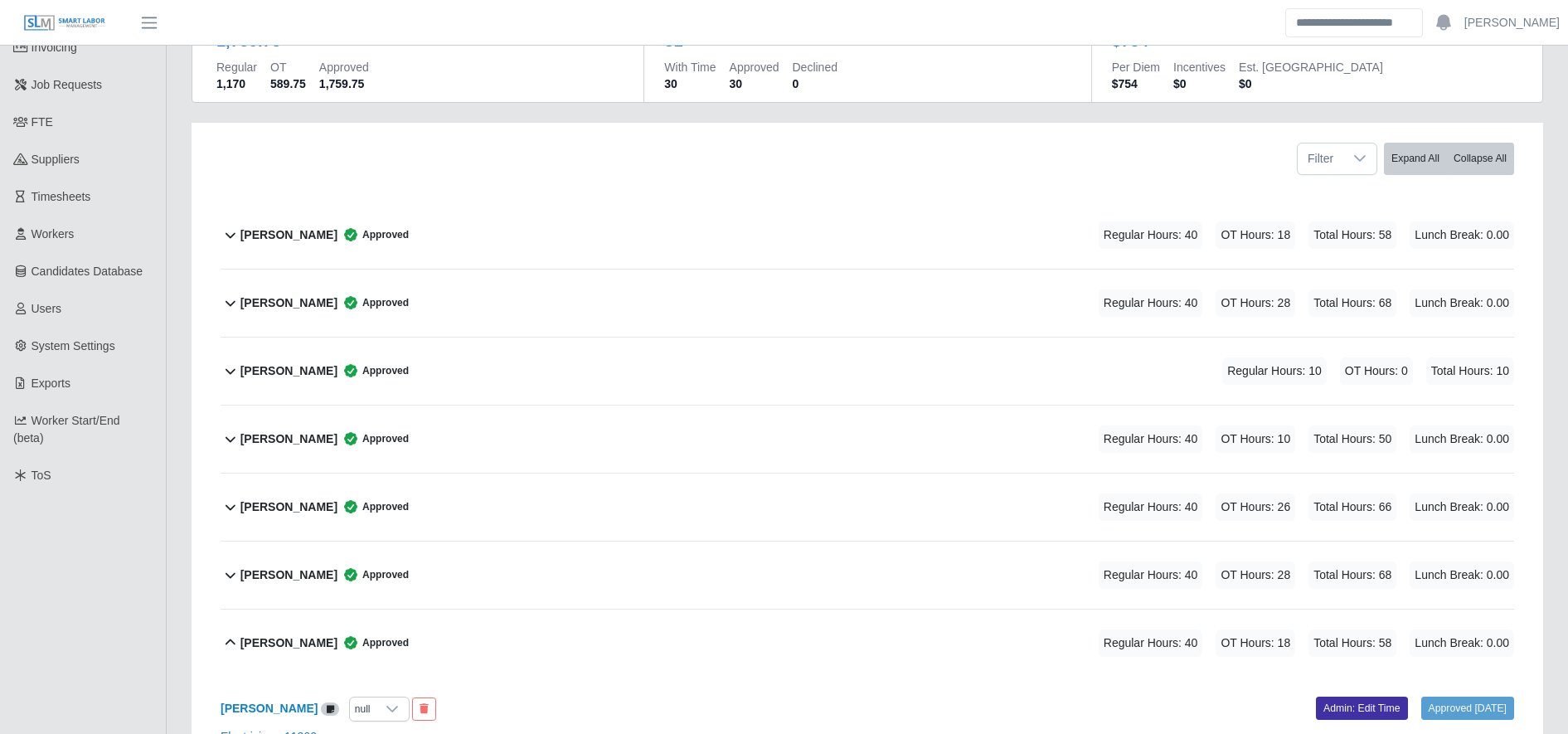
scroll to position [421, 0]
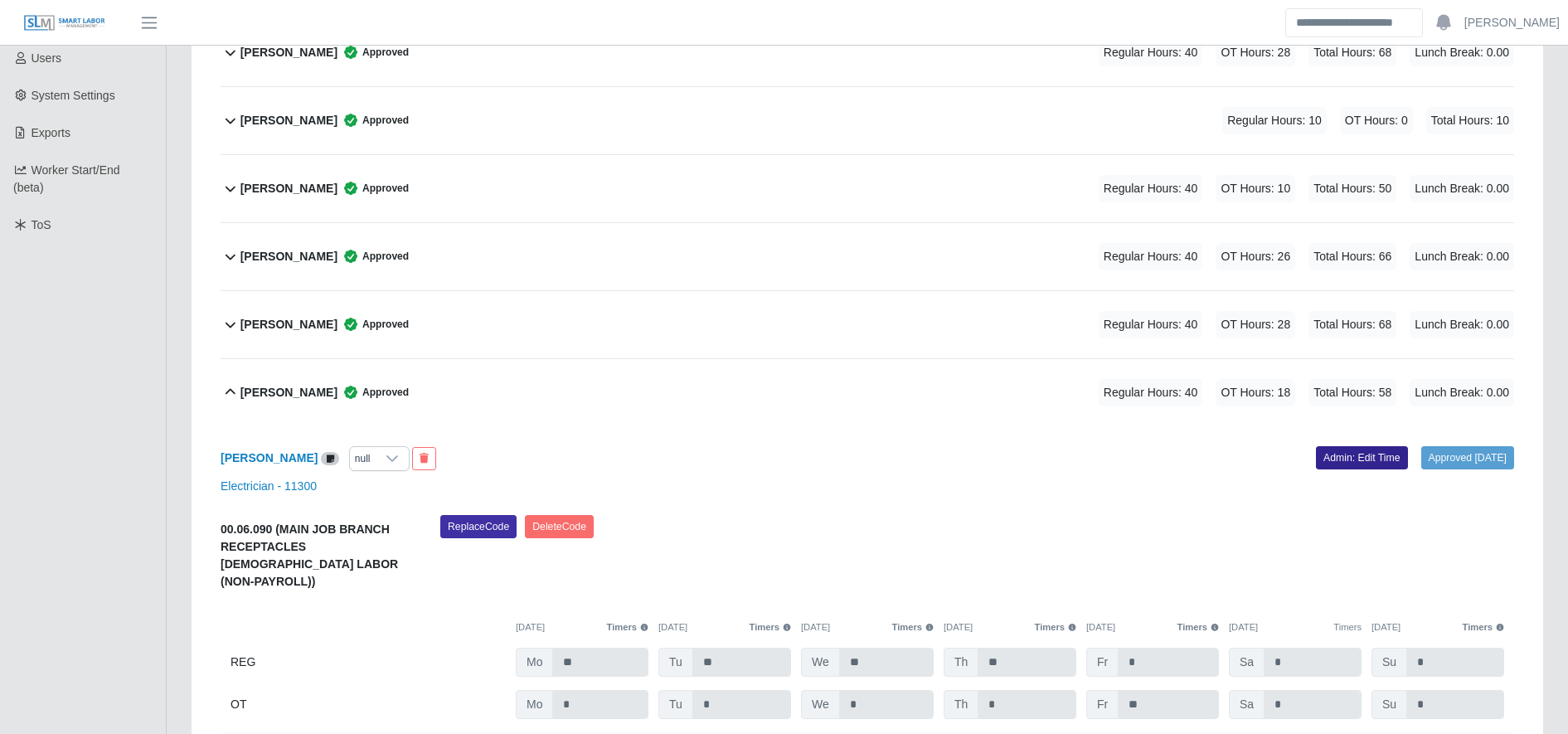
click at [1329, 458] on link "Admin: Edit Time" at bounding box center [1362, 458] width 92 height 24
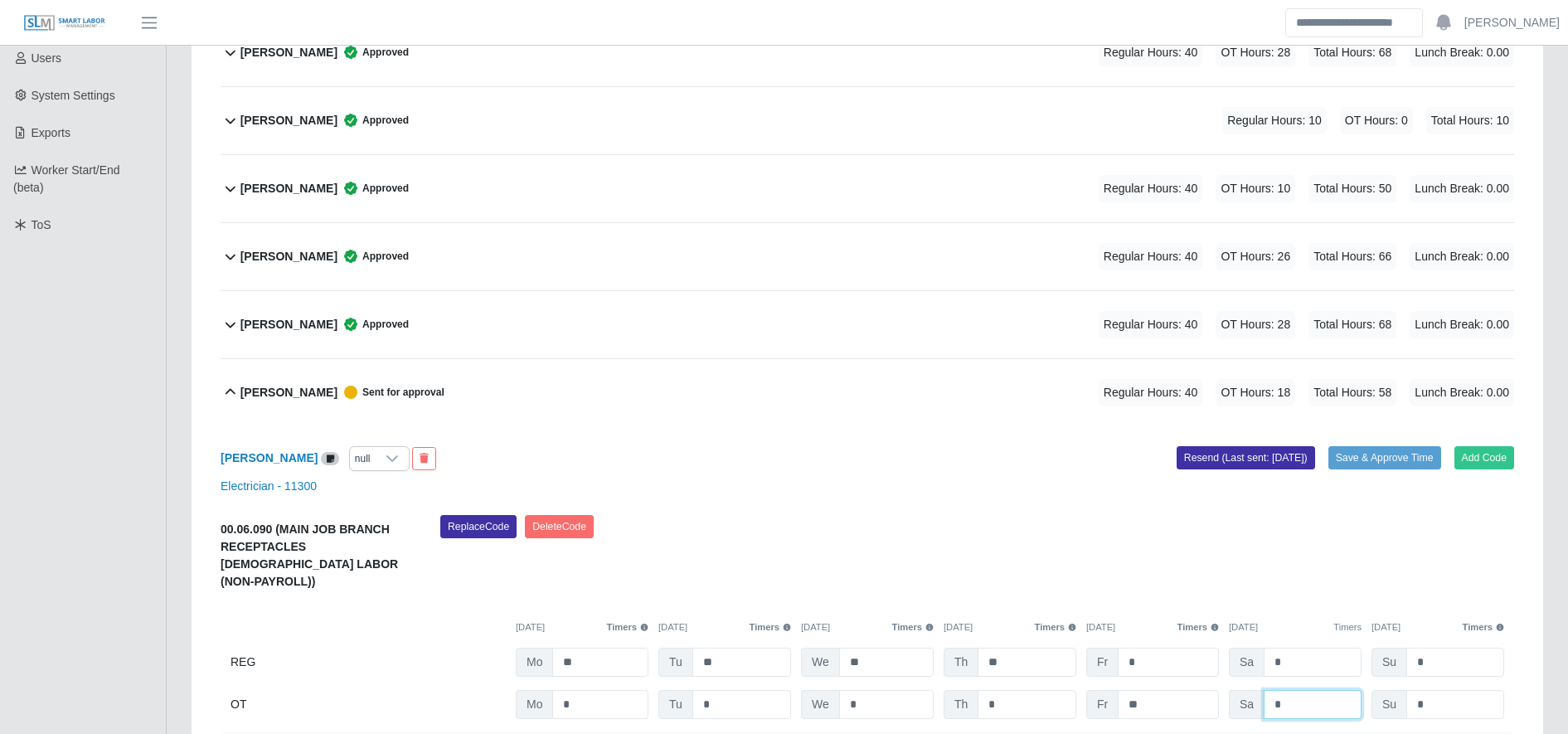
click at [1303, 697] on input "*" at bounding box center [1313, 704] width 98 height 29
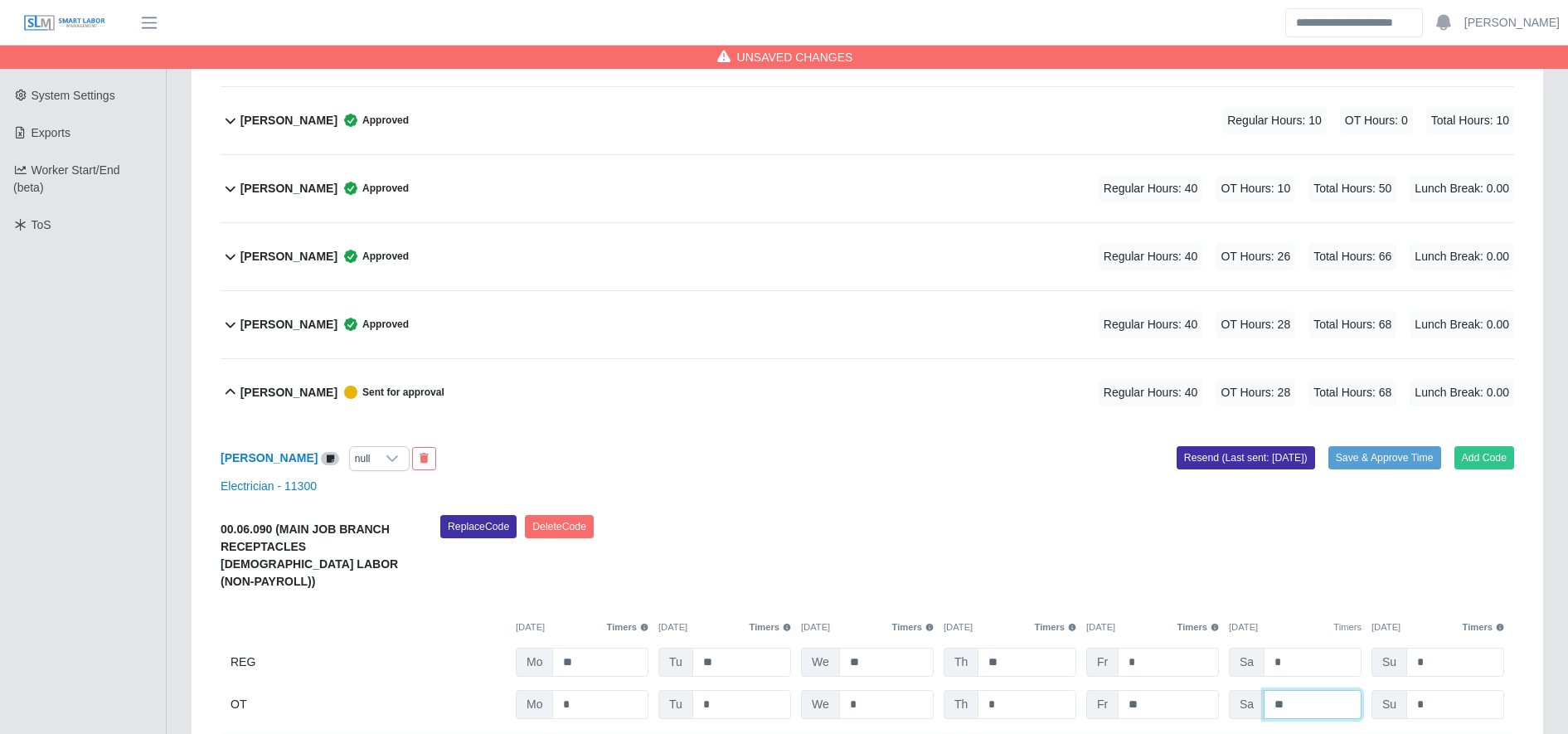
type input "**"
click at [1207, 557] on div "Replace Code Delete Code" at bounding box center [977, 558] width 1099 height 86
click at [1367, 463] on button "Save & Approve Time" at bounding box center [1385, 458] width 113 height 24
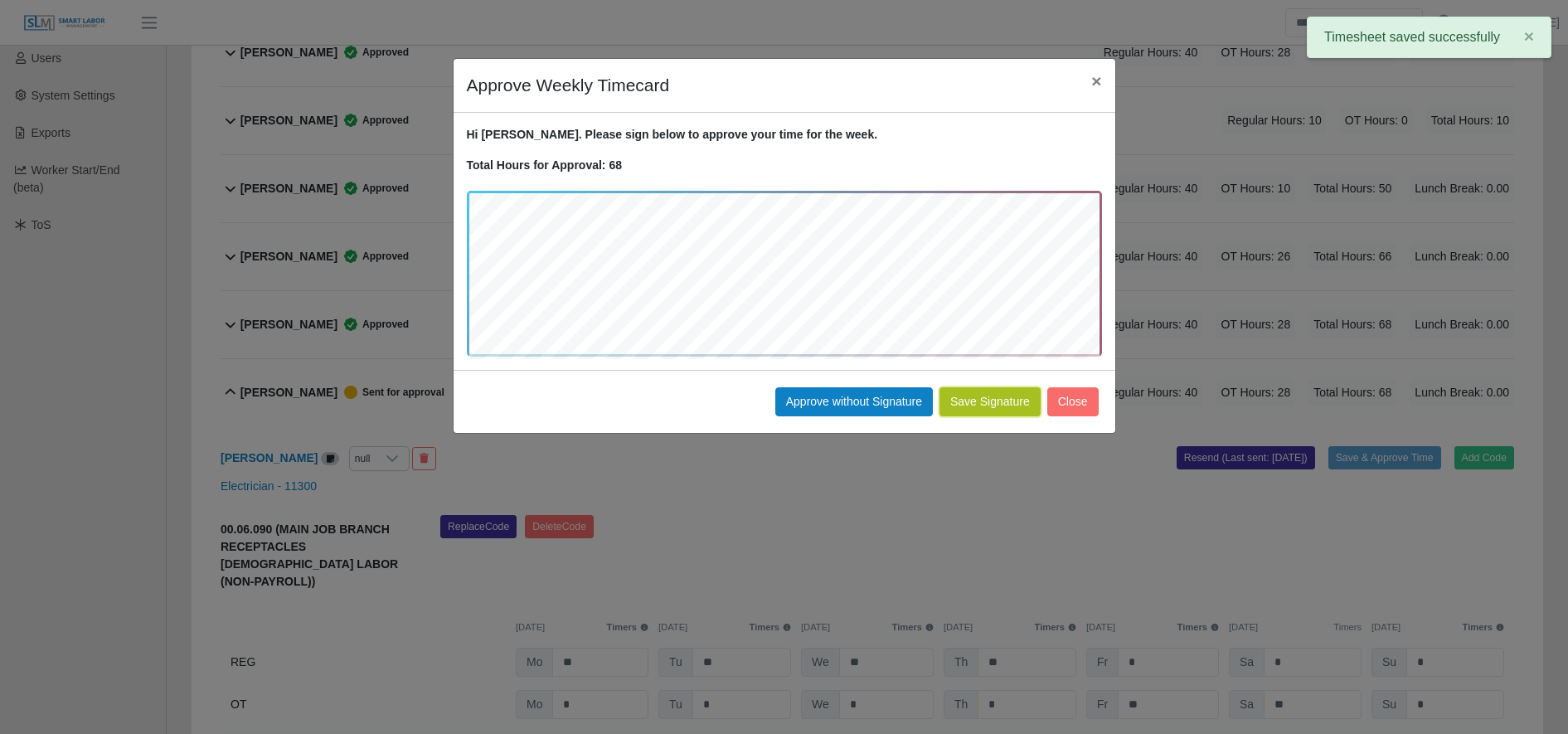
click at [977, 407] on button "Save Signature" at bounding box center [991, 401] width 101 height 29
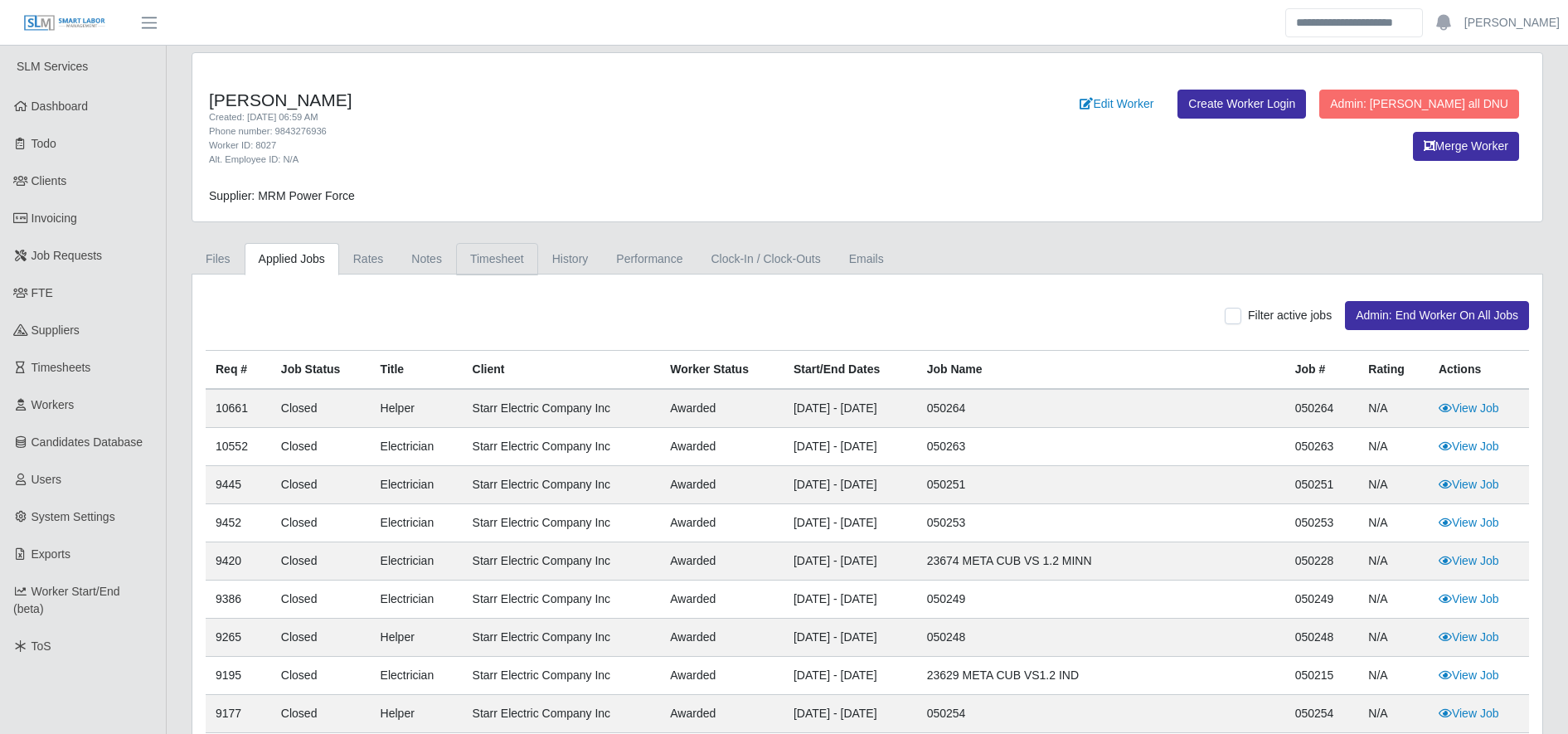
click at [486, 260] on link "Timesheet" at bounding box center [497, 259] width 82 height 32
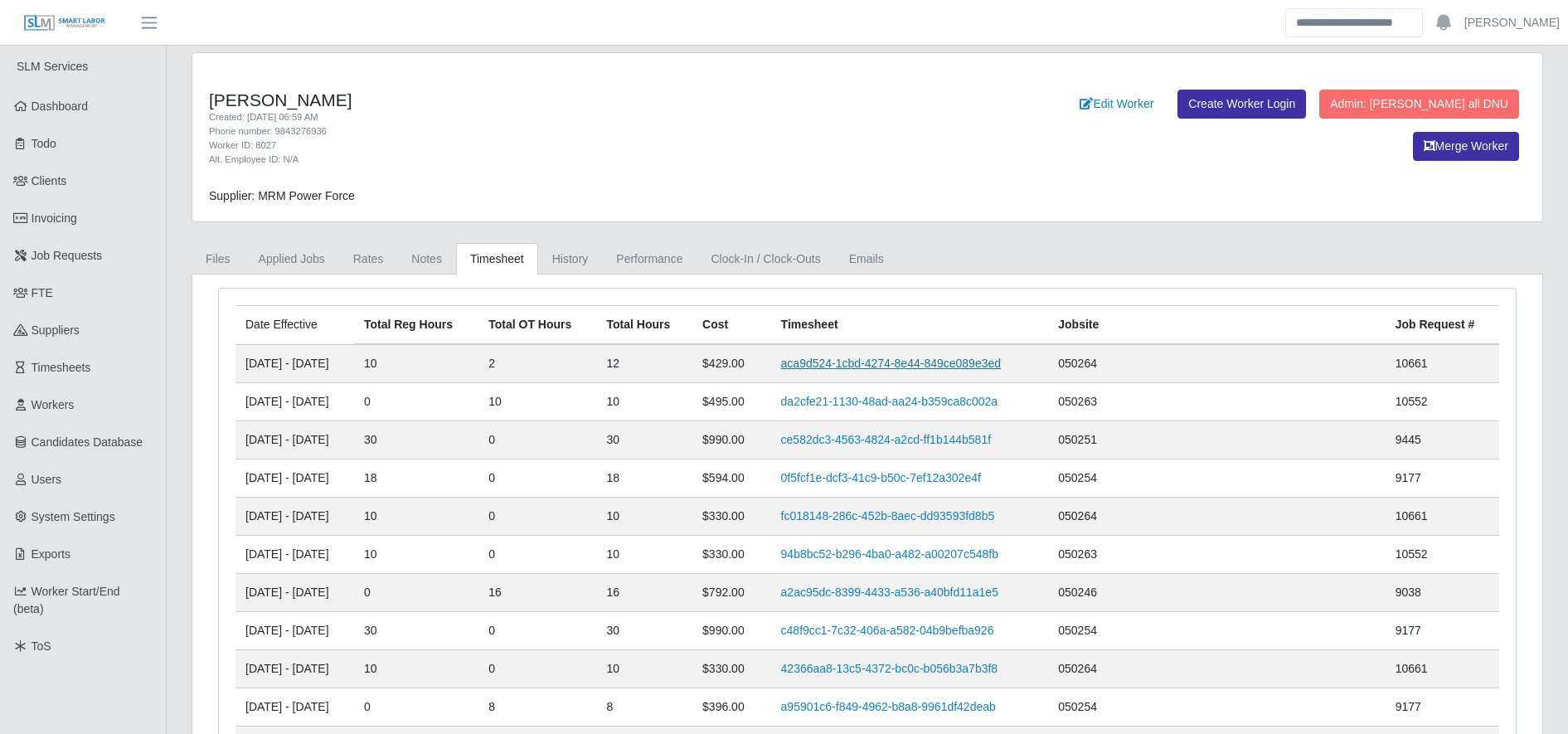
click at [957, 357] on link "aca9d524-1cbd-4274-8e44-849ce089e3ed" at bounding box center [891, 363] width 220 height 13
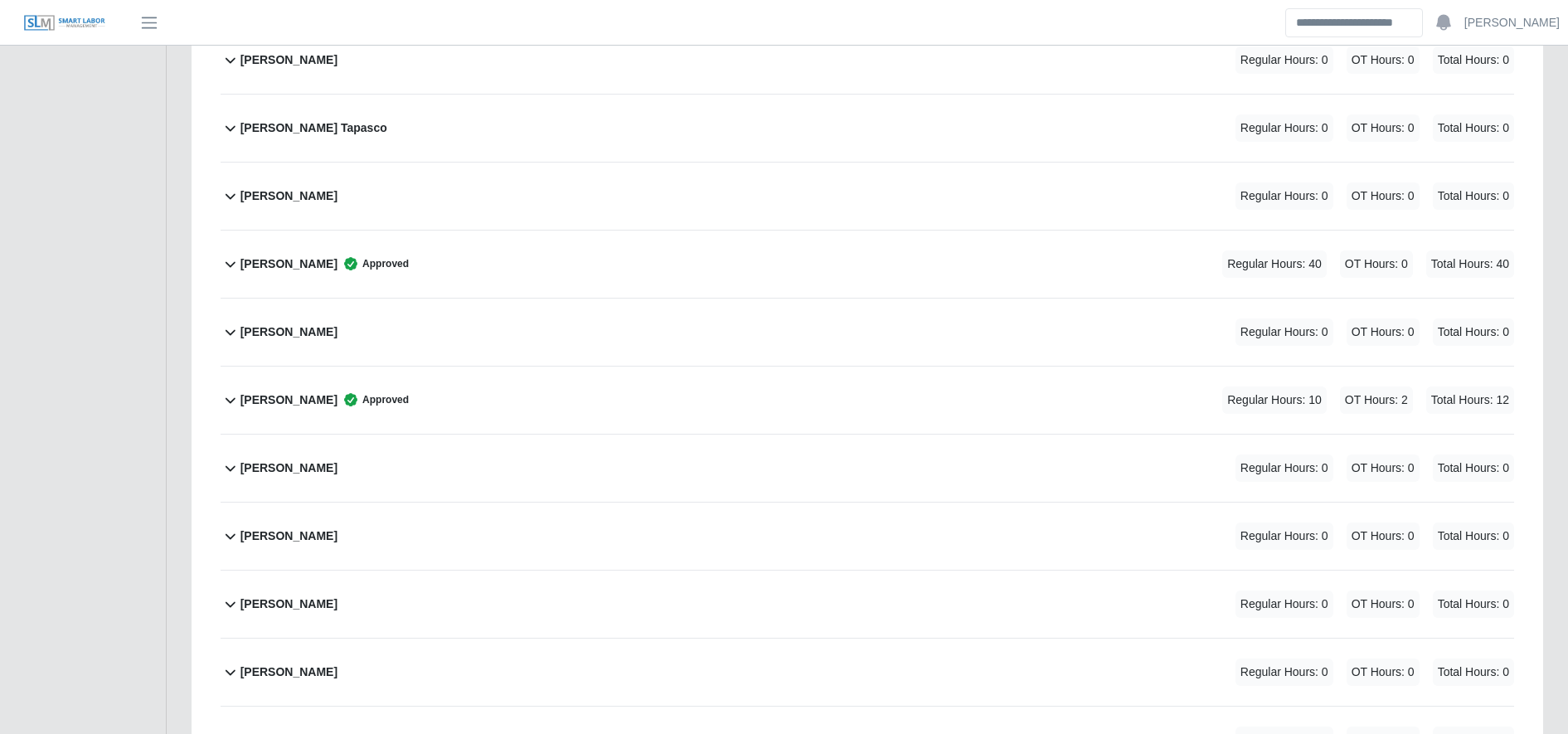
scroll to position [1849, 0]
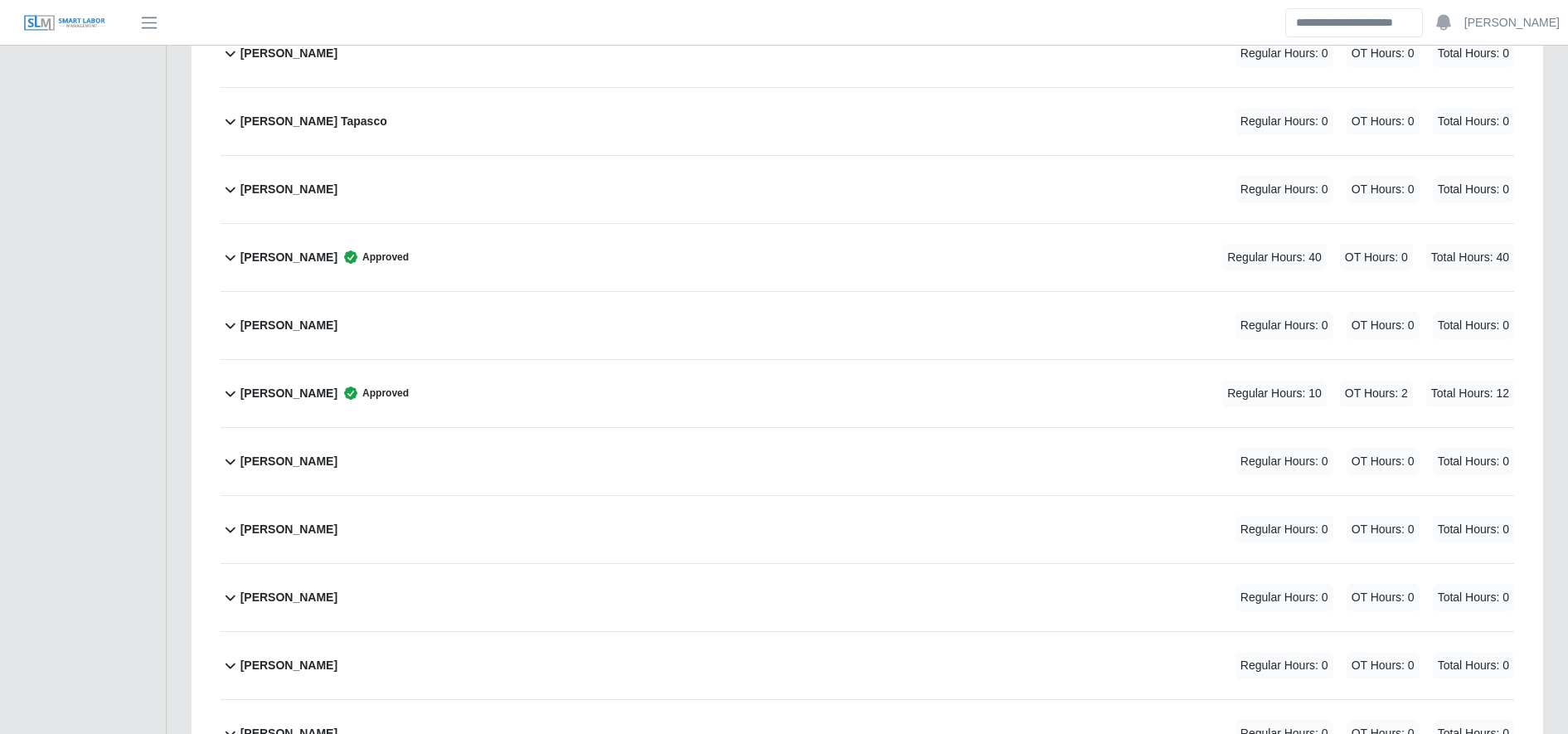
click at [460, 369] on div "[PERSON_NAME] Approved Regular Hours: 10 OT Hours: 2 Total Hours: 12" at bounding box center [877, 393] width 1274 height 67
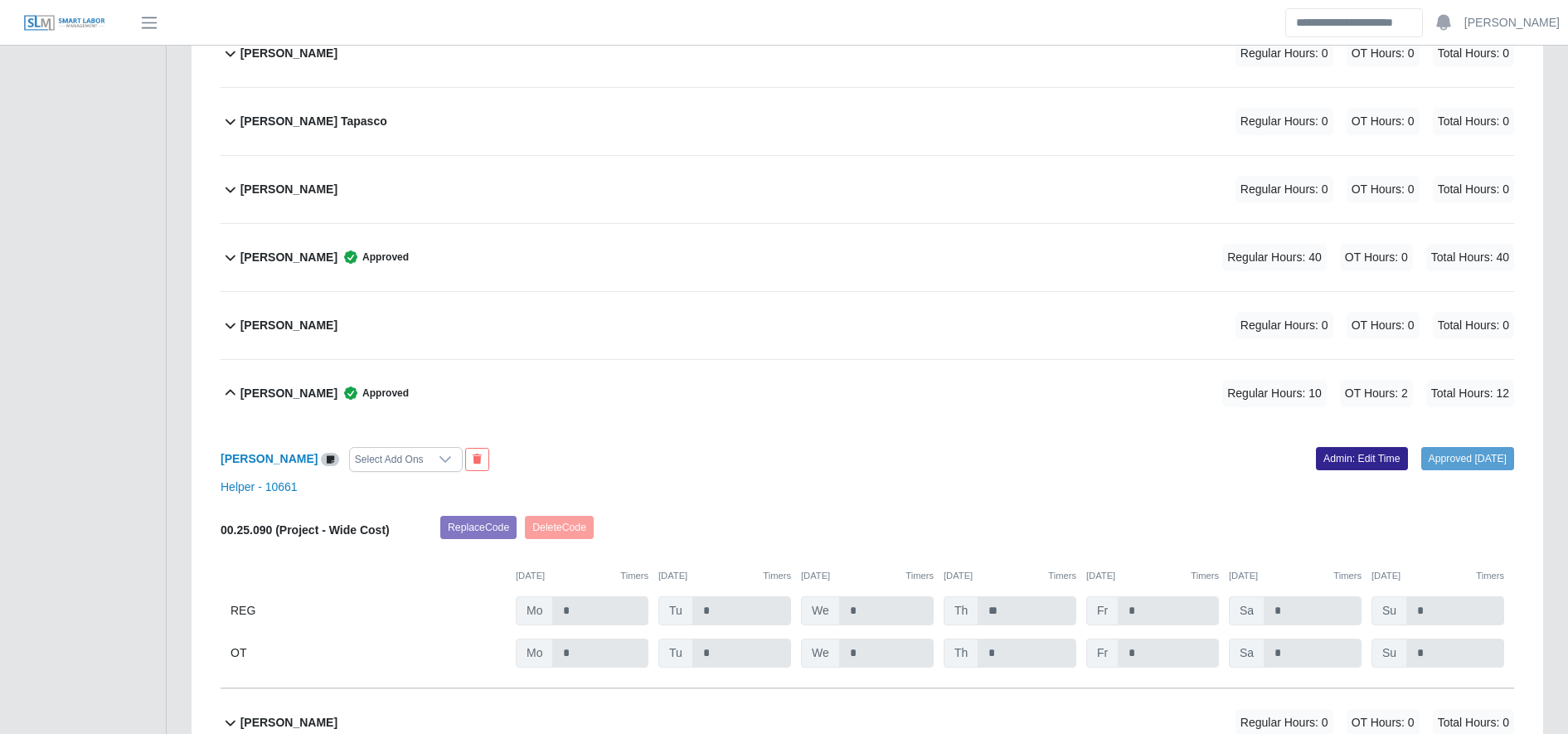
click at [1353, 460] on link "Admin: Edit Time" at bounding box center [1362, 459] width 92 height 24
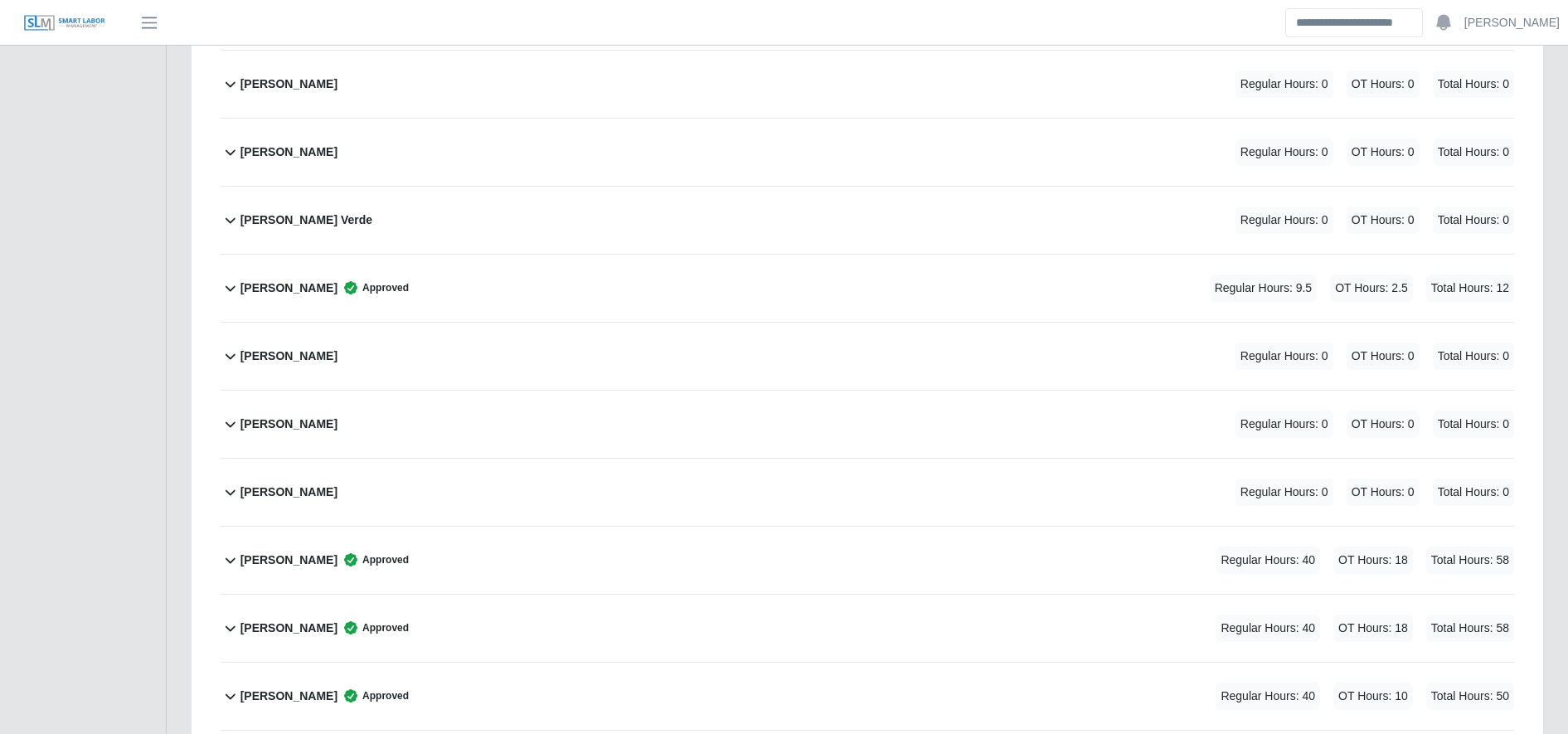
scroll to position [0, 0]
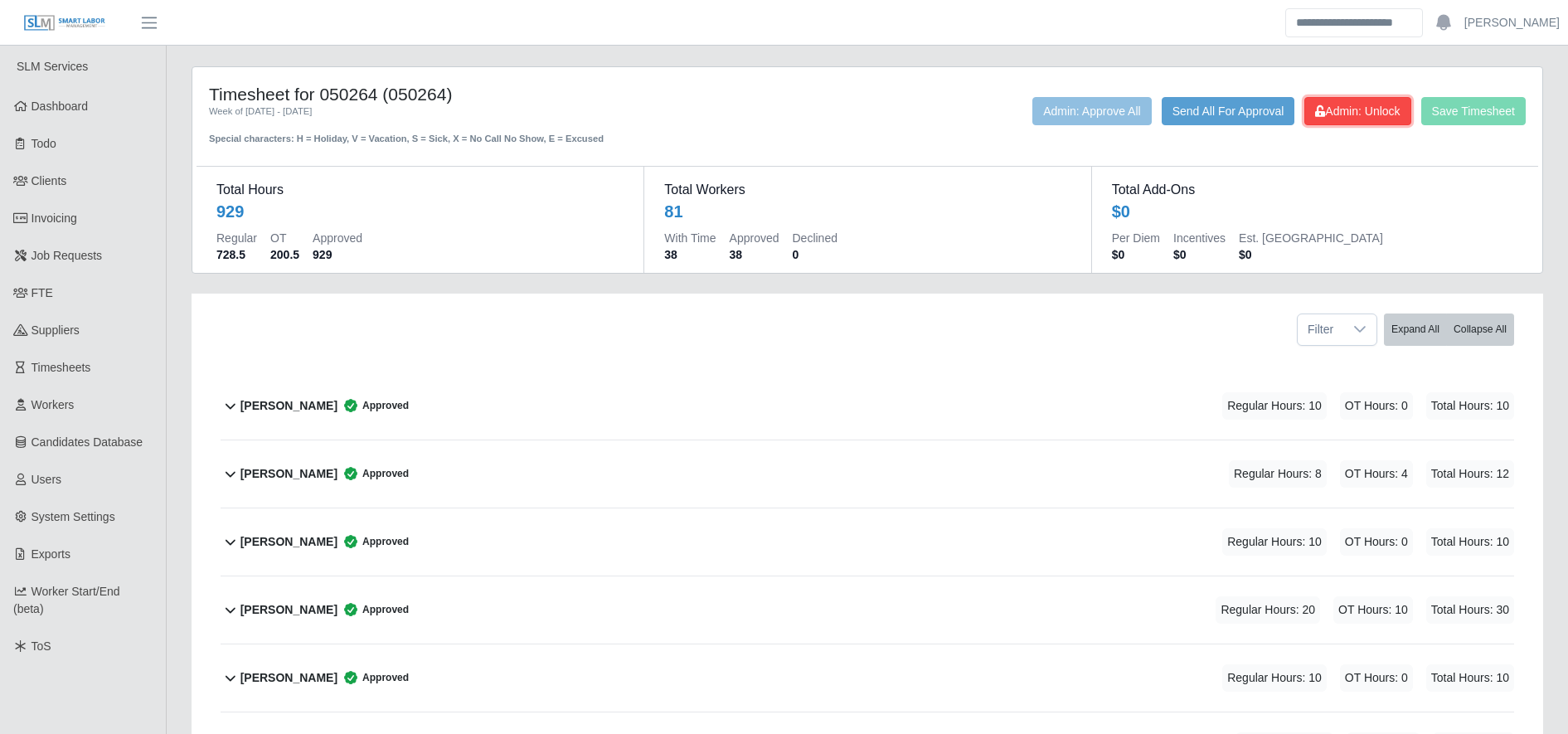
click at [1371, 110] on span "Admin: Unlock" at bounding box center [1357, 111] width 85 height 13
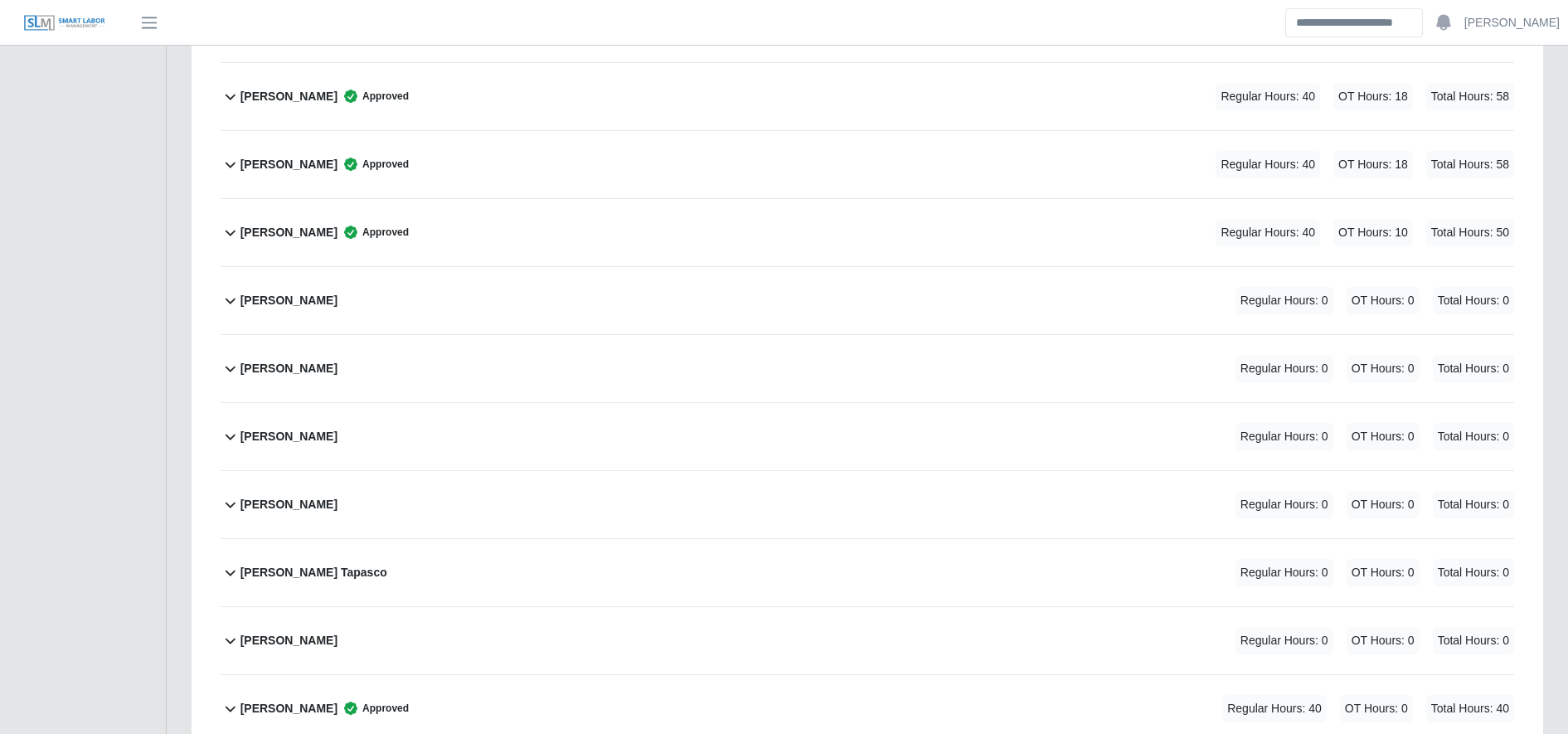
scroll to position [2066, 0]
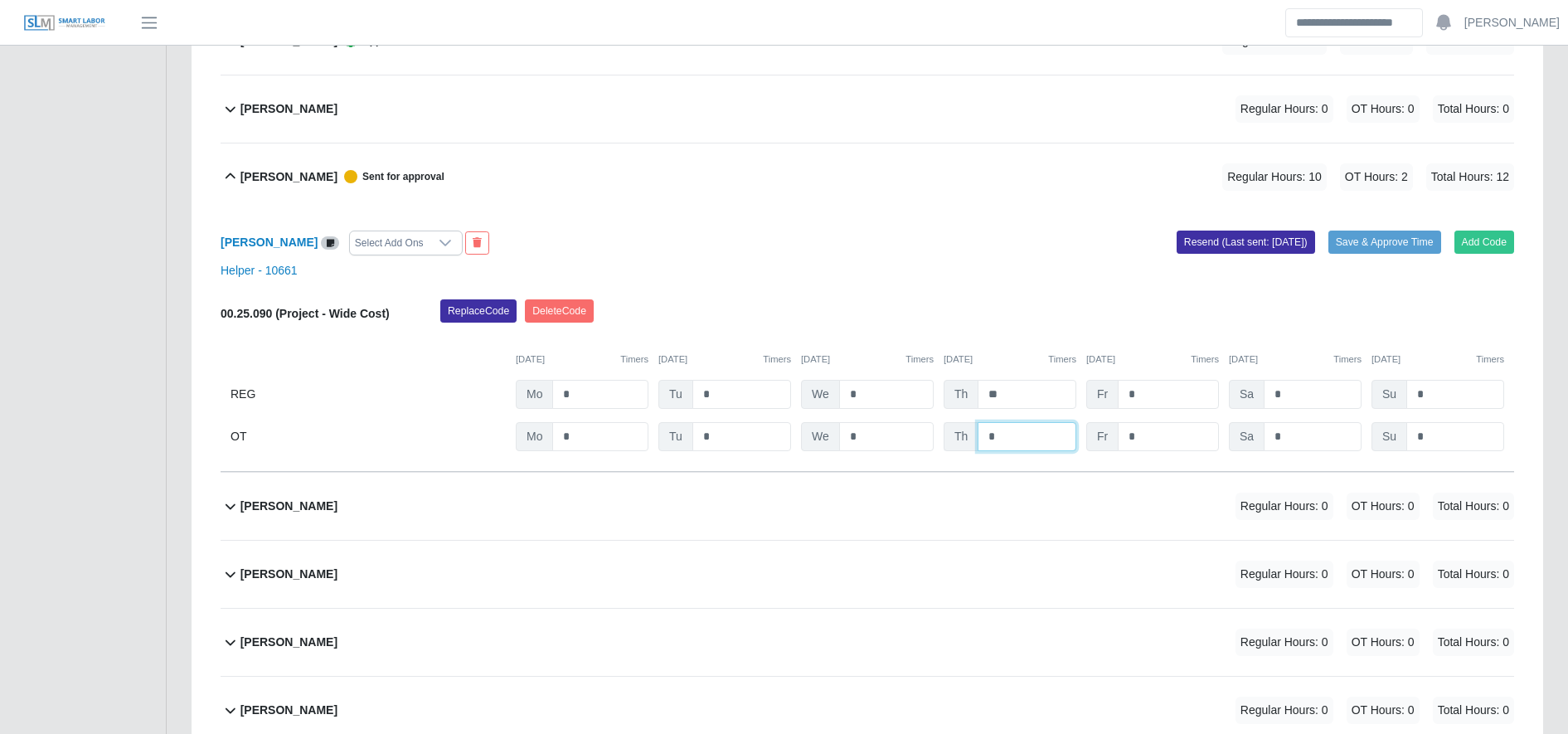
click at [1060, 428] on input "*" at bounding box center [1026, 436] width 99 height 29
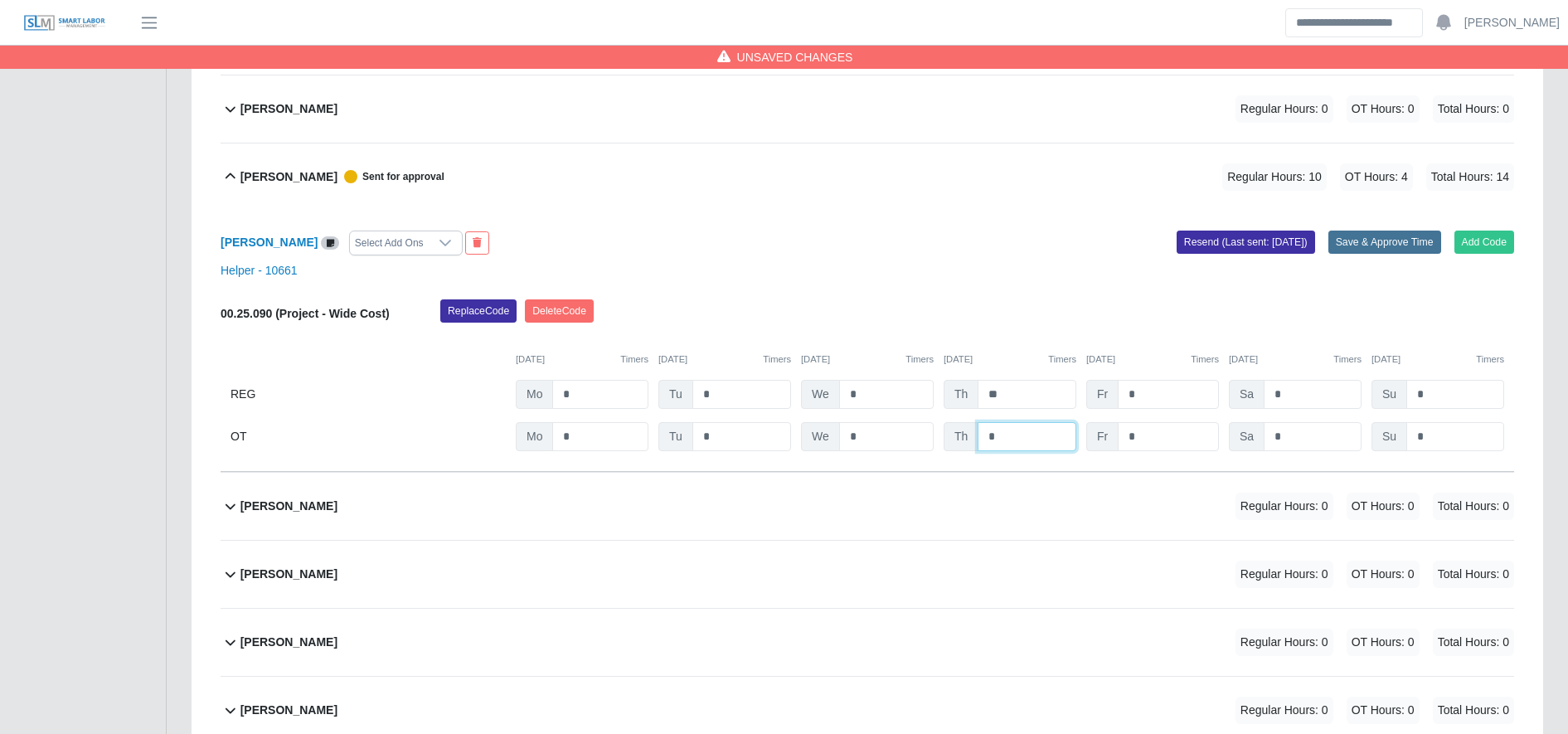
type input "*"
click at [1393, 242] on button "Save & Approve Time" at bounding box center [1385, 242] width 113 height 24
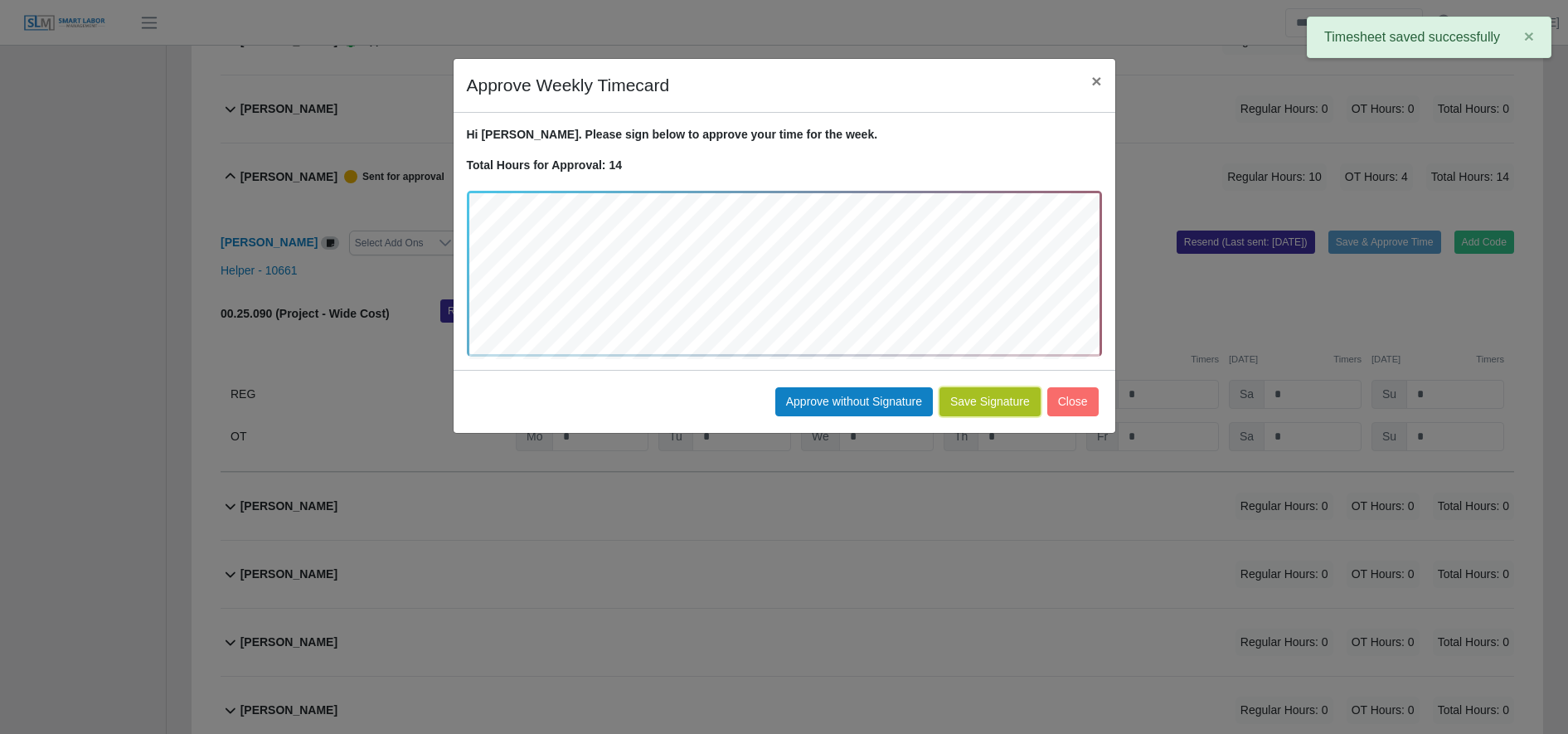
click at [989, 402] on button "Save Signature" at bounding box center [991, 401] width 101 height 29
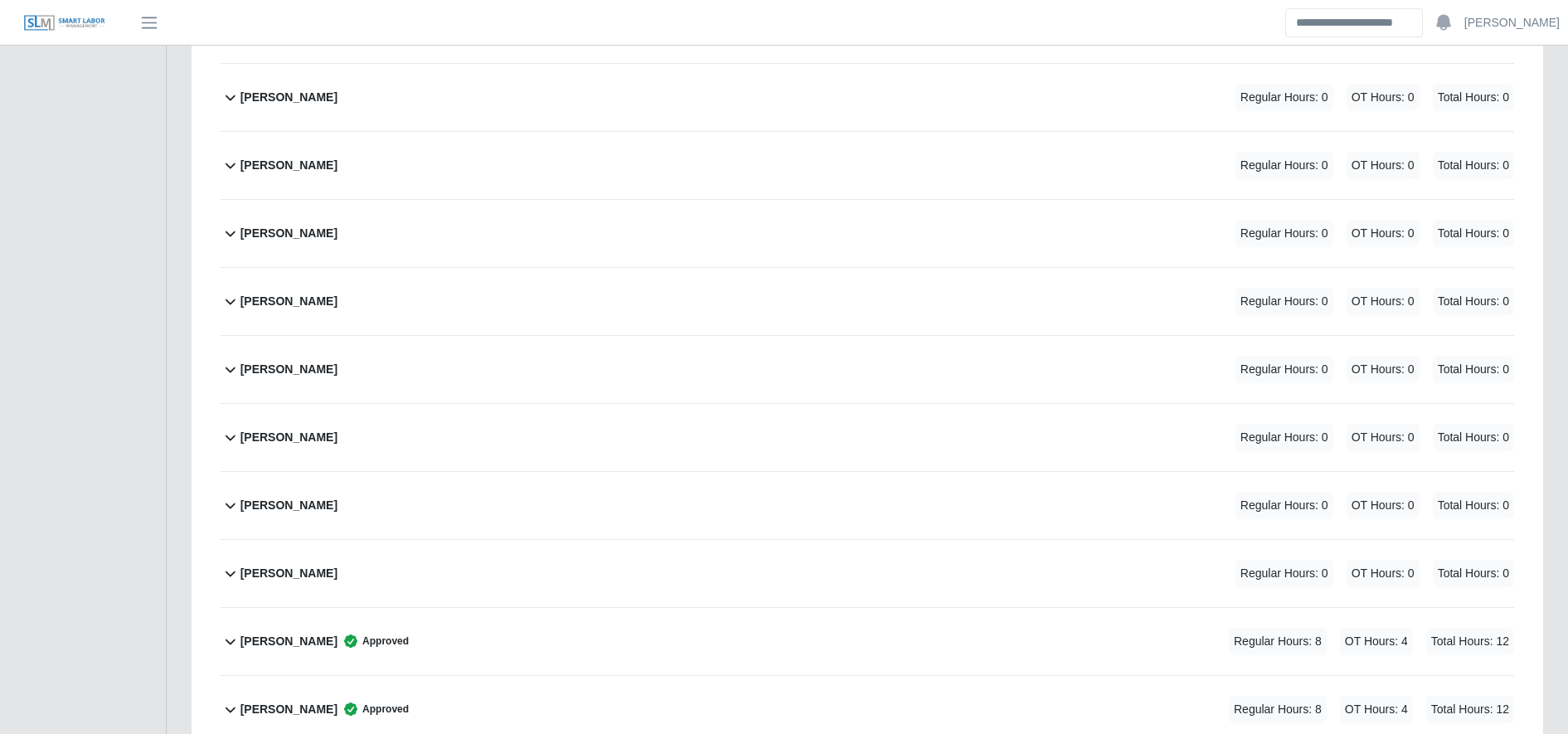
scroll to position [2552, 0]
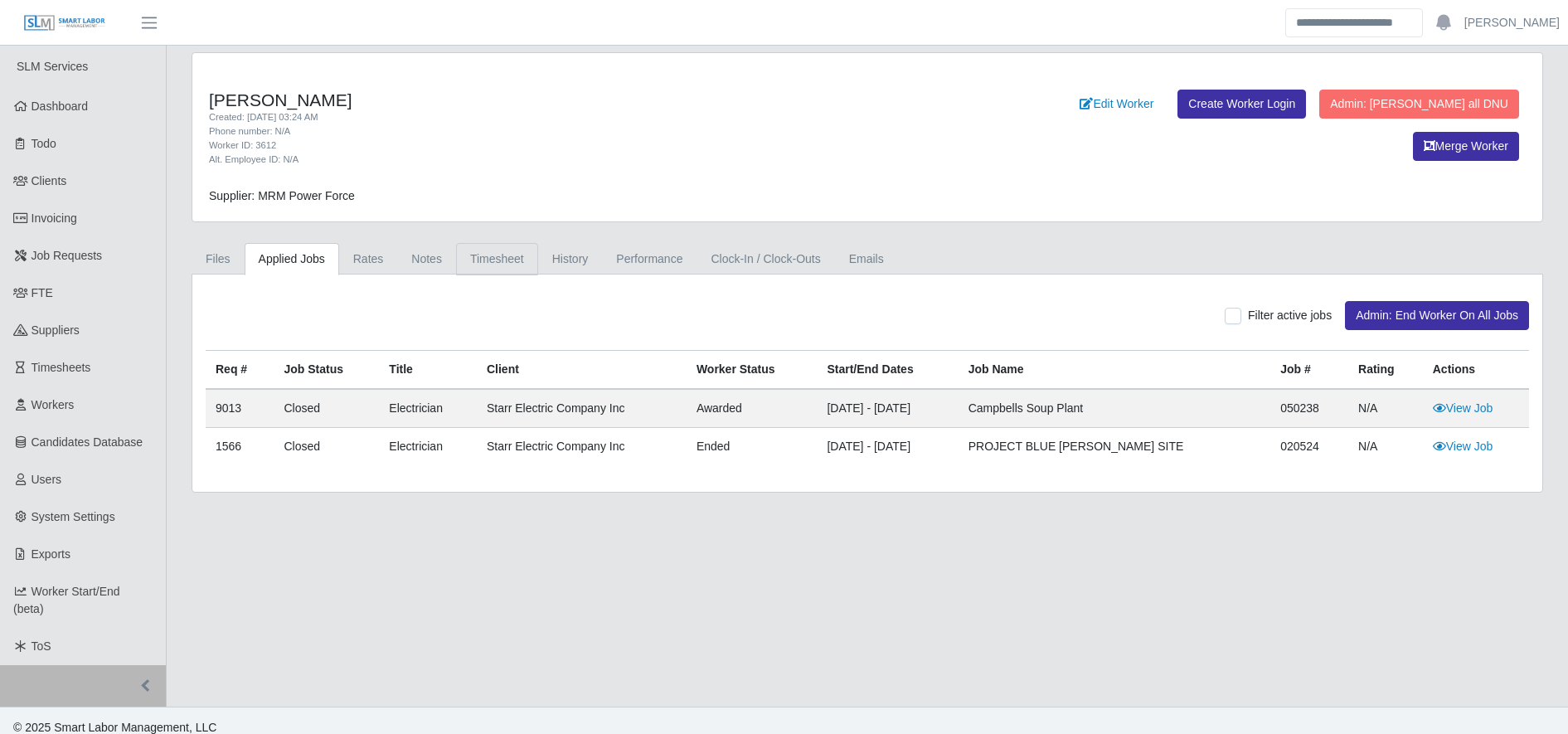
click at [491, 243] on link "Timesheet" at bounding box center [497, 259] width 82 height 32
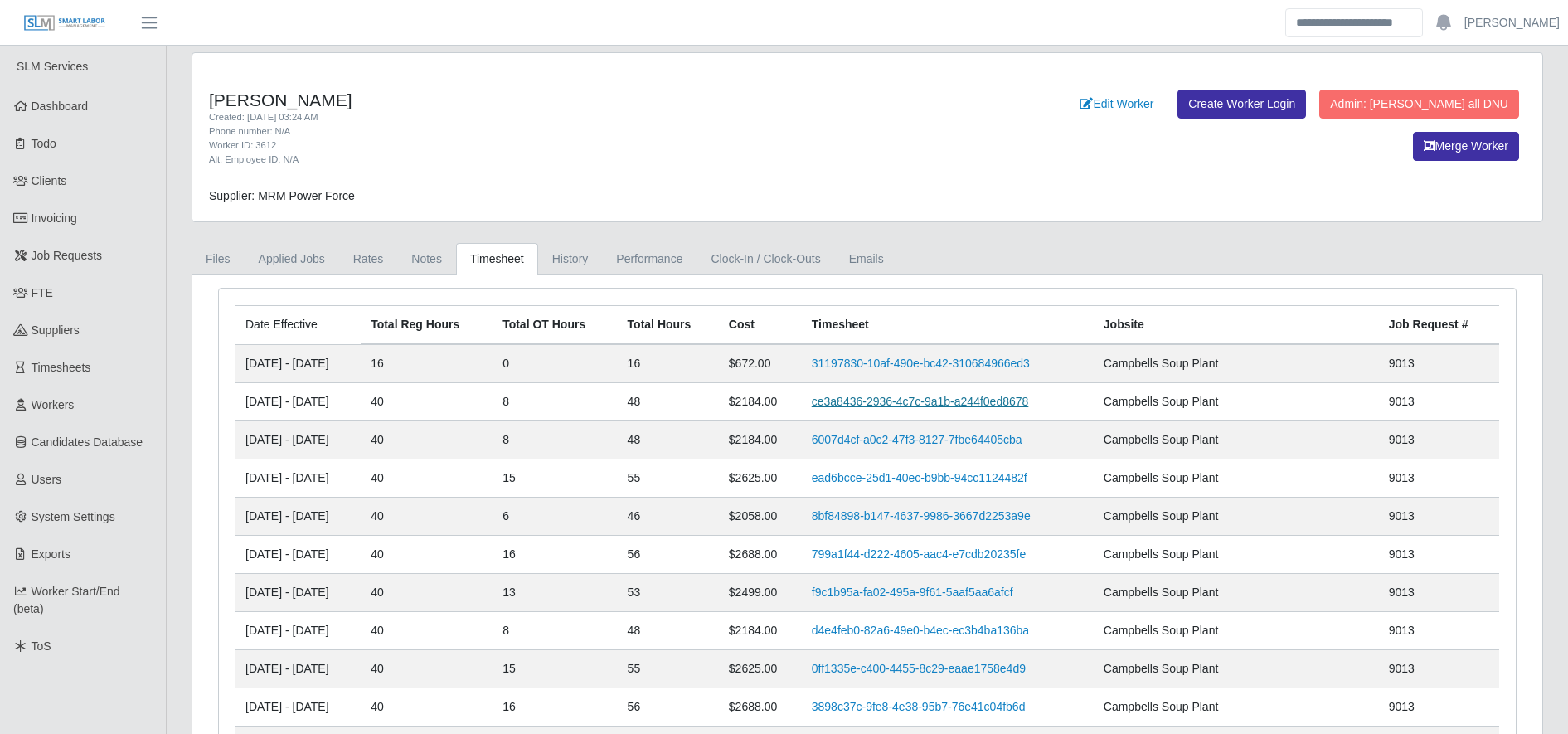
click at [934, 395] on link "ce3a8436-2936-4c7c-9a1b-a244f0ed8678" at bounding box center [920, 401] width 218 height 13
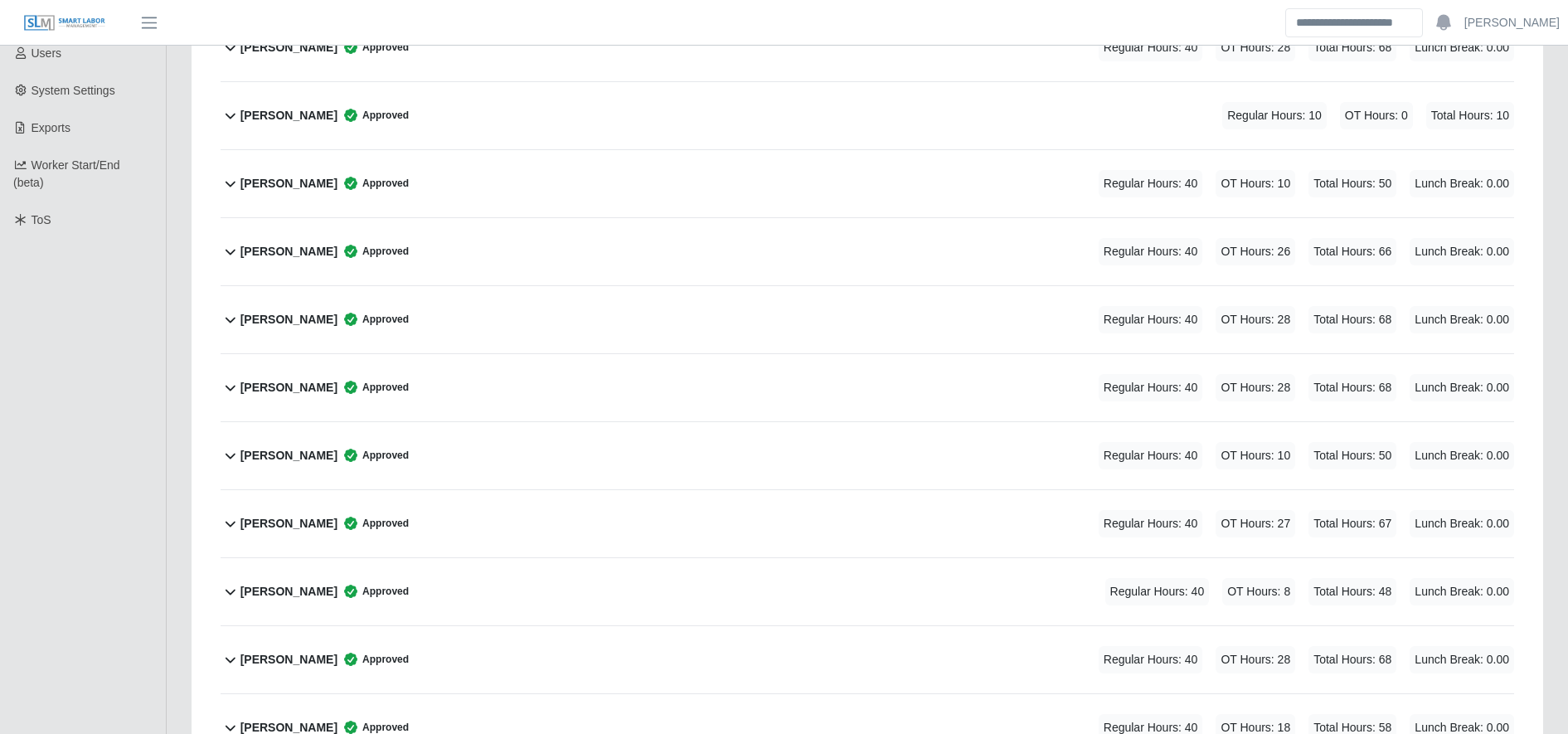
scroll to position [465, 0]
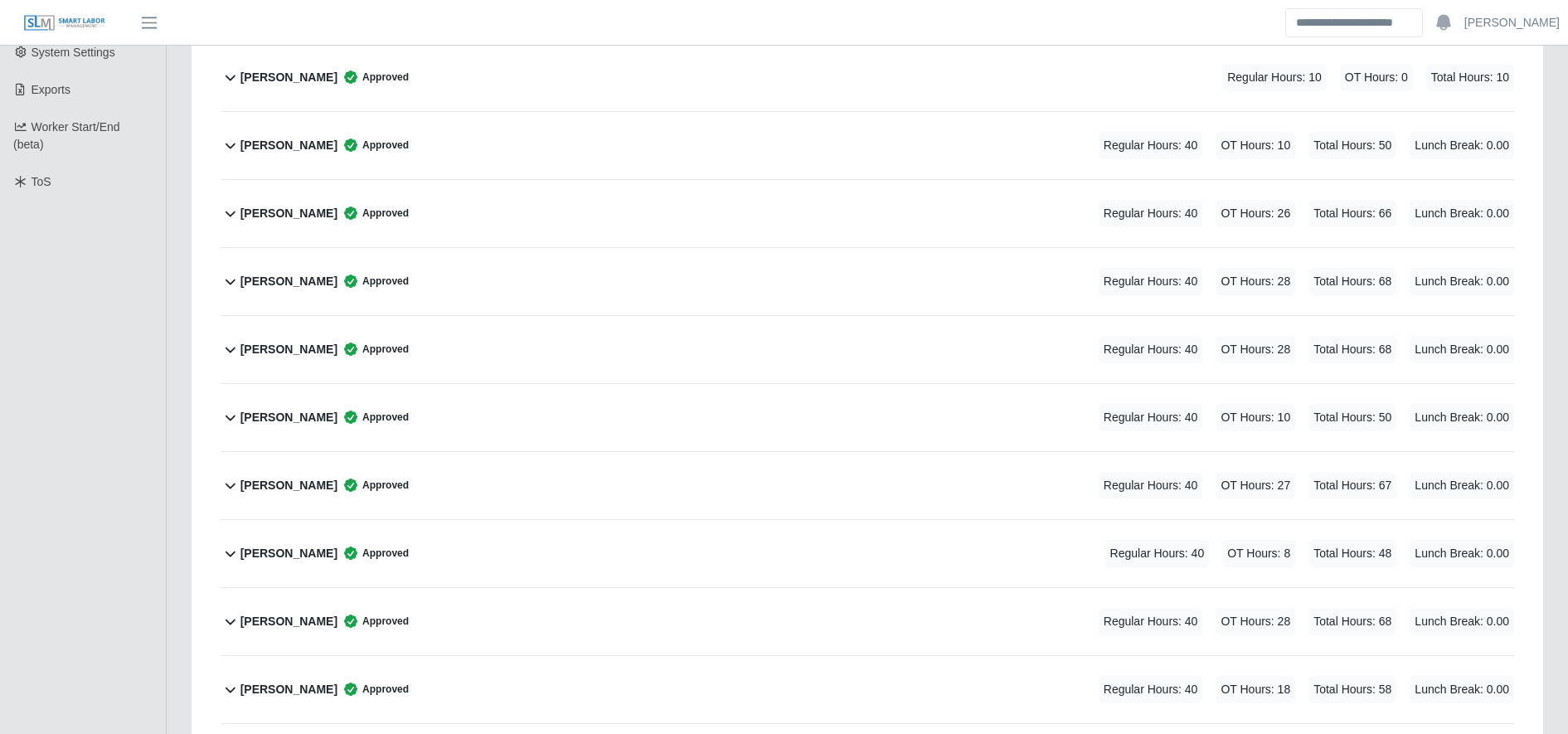
click at [435, 527] on div "Isaias Melgar Approved Regular Hours: 40 OT Hours: 8 Total Hours: 48 Lunch Brea…" at bounding box center [877, 553] width 1274 height 67
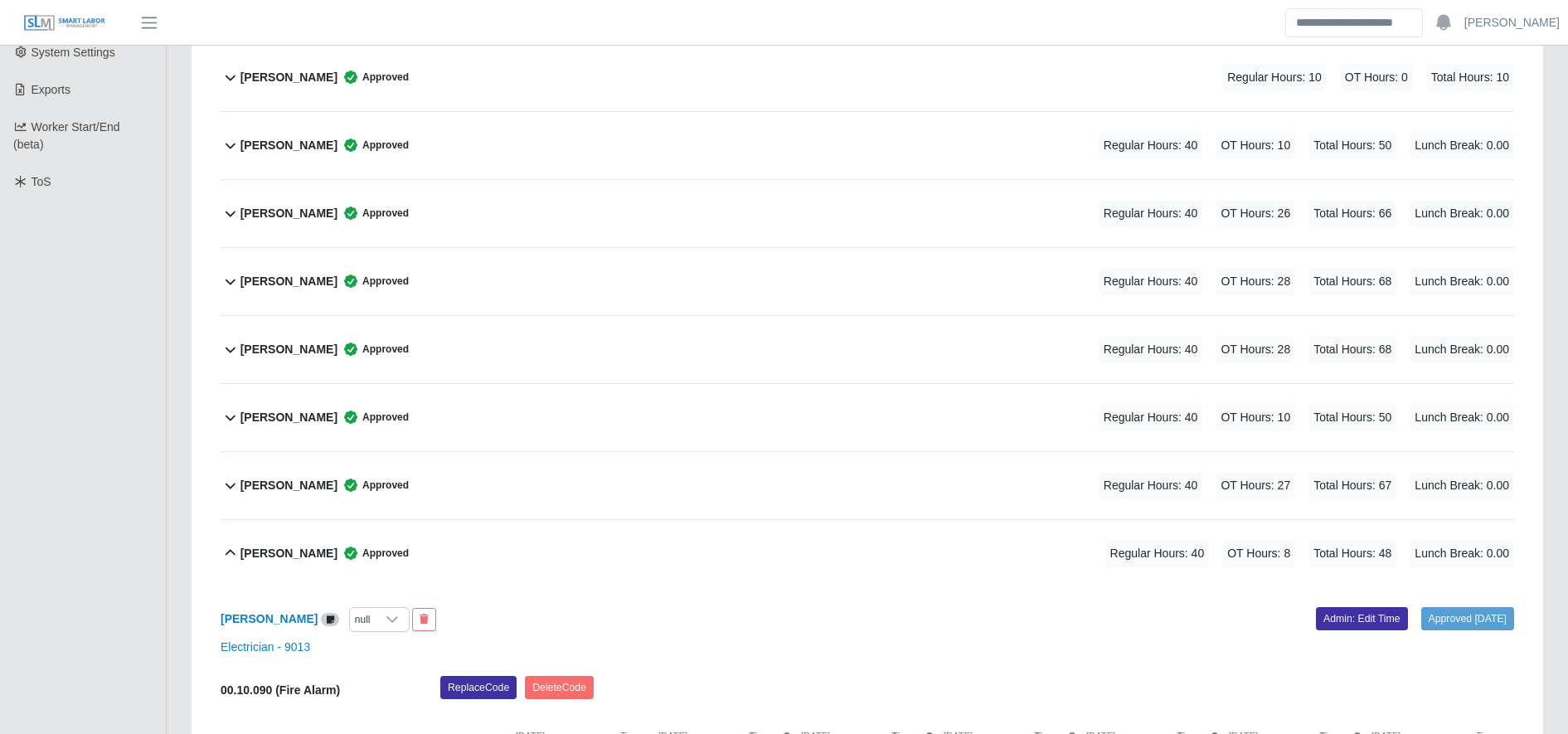
scroll to position [618, 0]
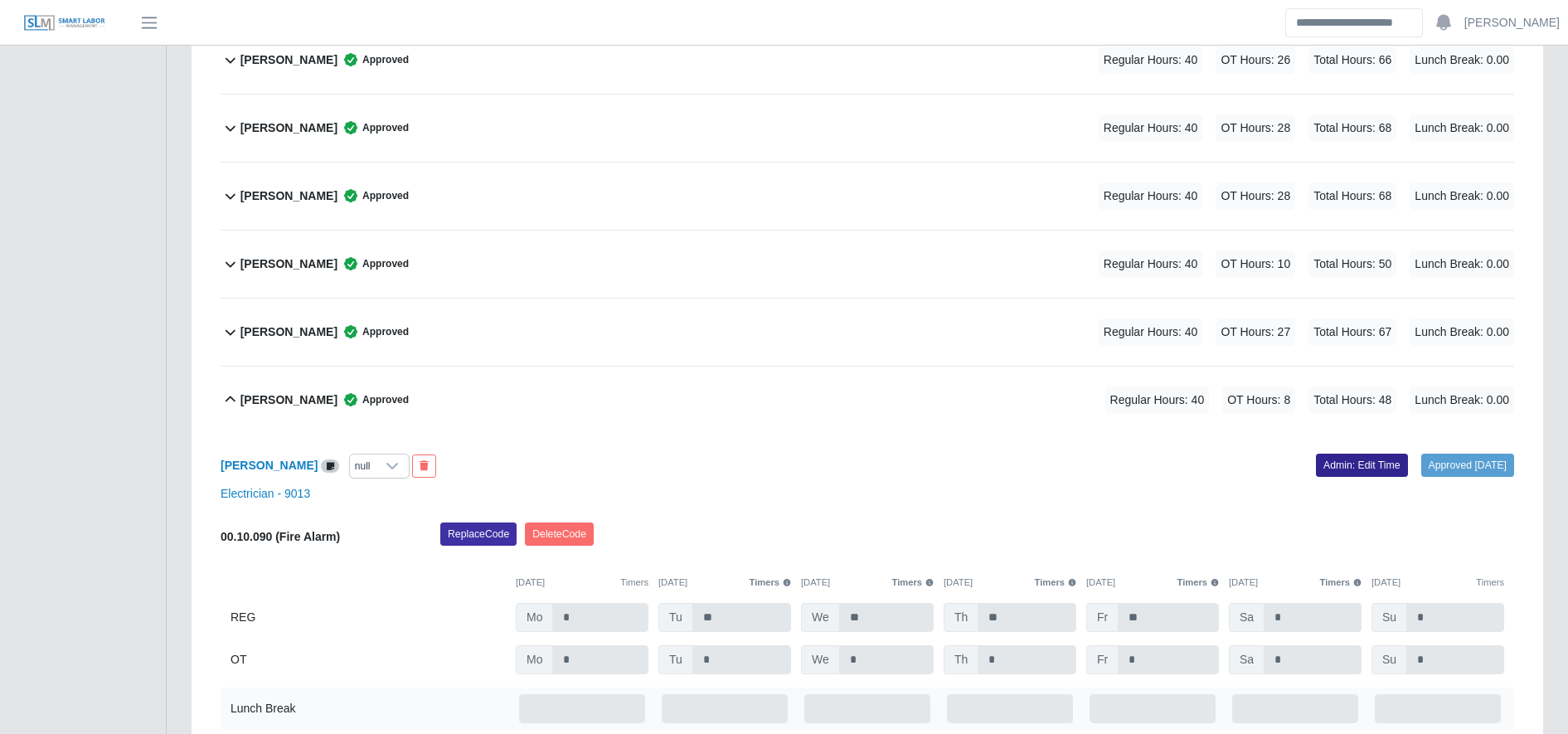
click at [1329, 474] on link "Admin: Edit Time" at bounding box center [1362, 465] width 92 height 24
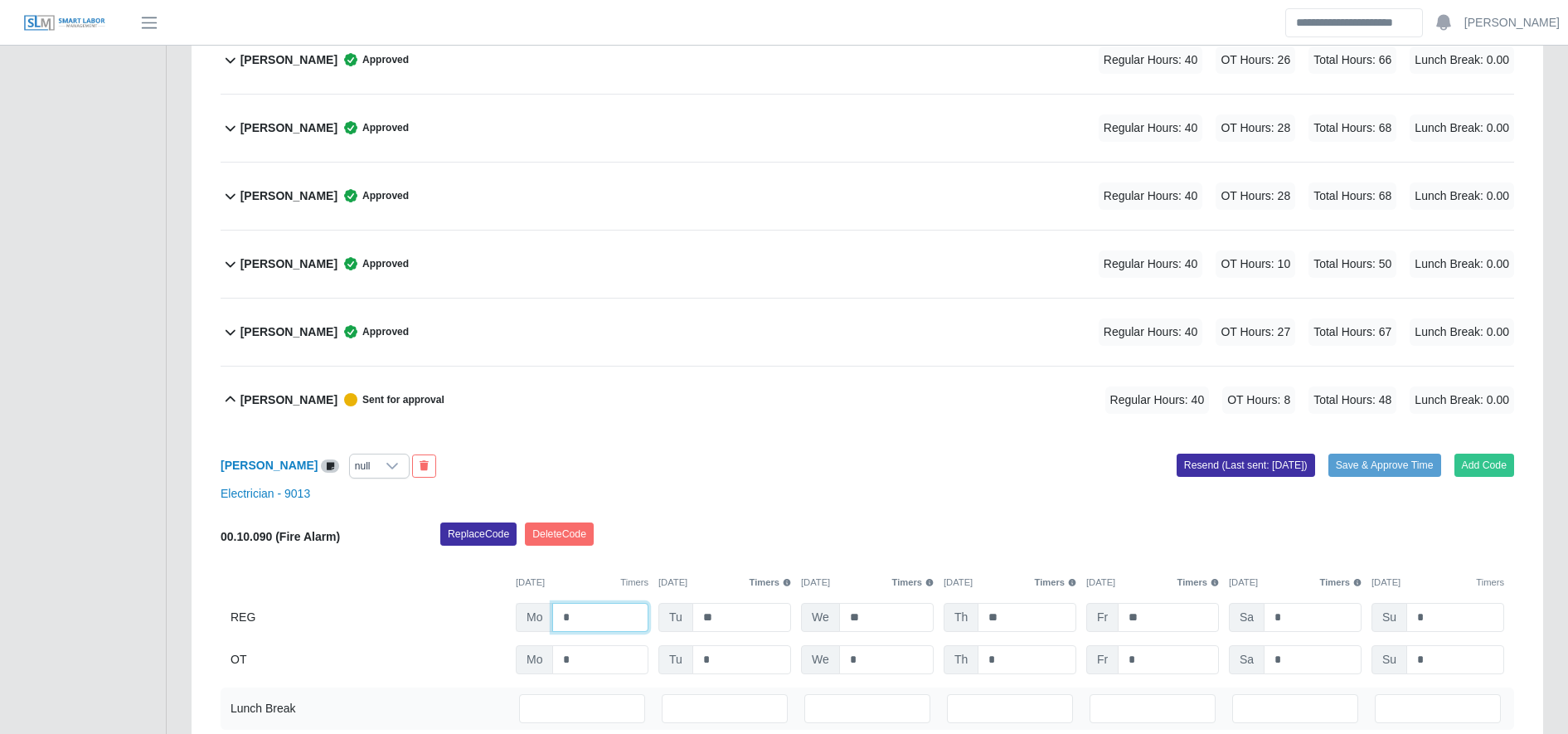
click at [624, 620] on input "*" at bounding box center [600, 617] width 96 height 29
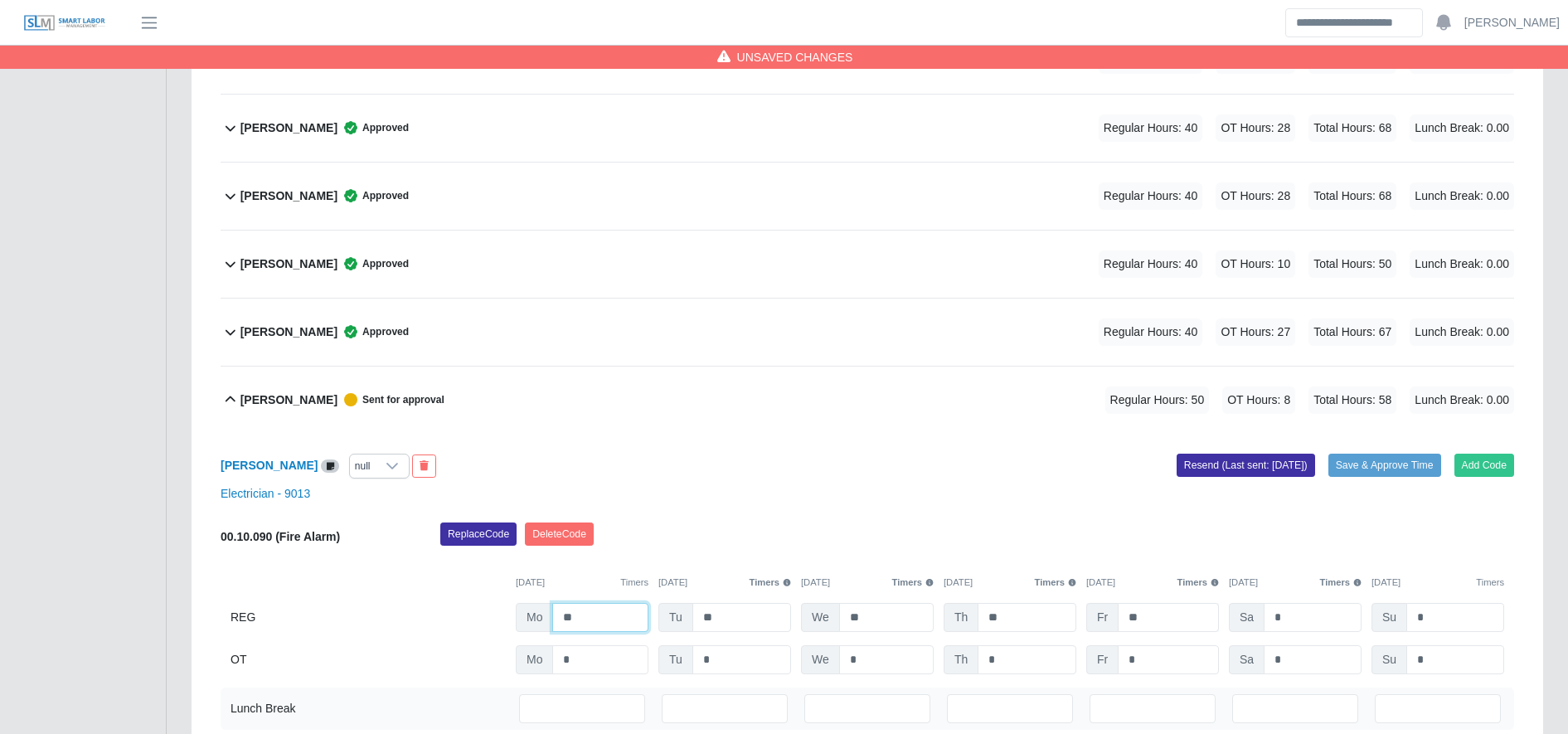
type input "**"
click at [1155, 621] on input "**" at bounding box center [1169, 617] width 101 height 29
type input "*"
click at [1148, 654] on input "*" at bounding box center [1169, 660] width 101 height 29
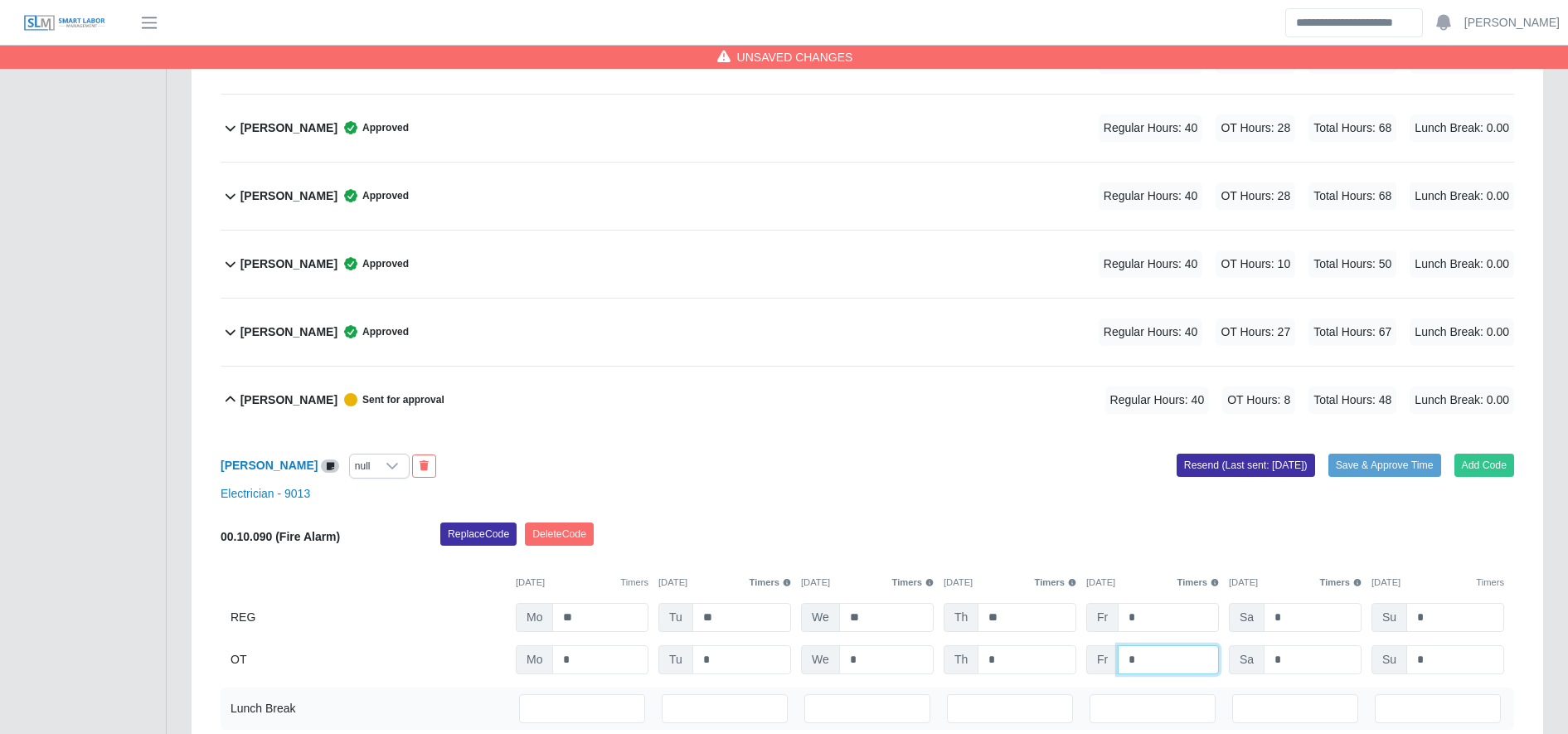
click at [1148, 654] on input "*" at bounding box center [1169, 660] width 101 height 29
type input "**"
click at [1426, 454] on button "Save & Approve Time" at bounding box center [1385, 465] width 113 height 24
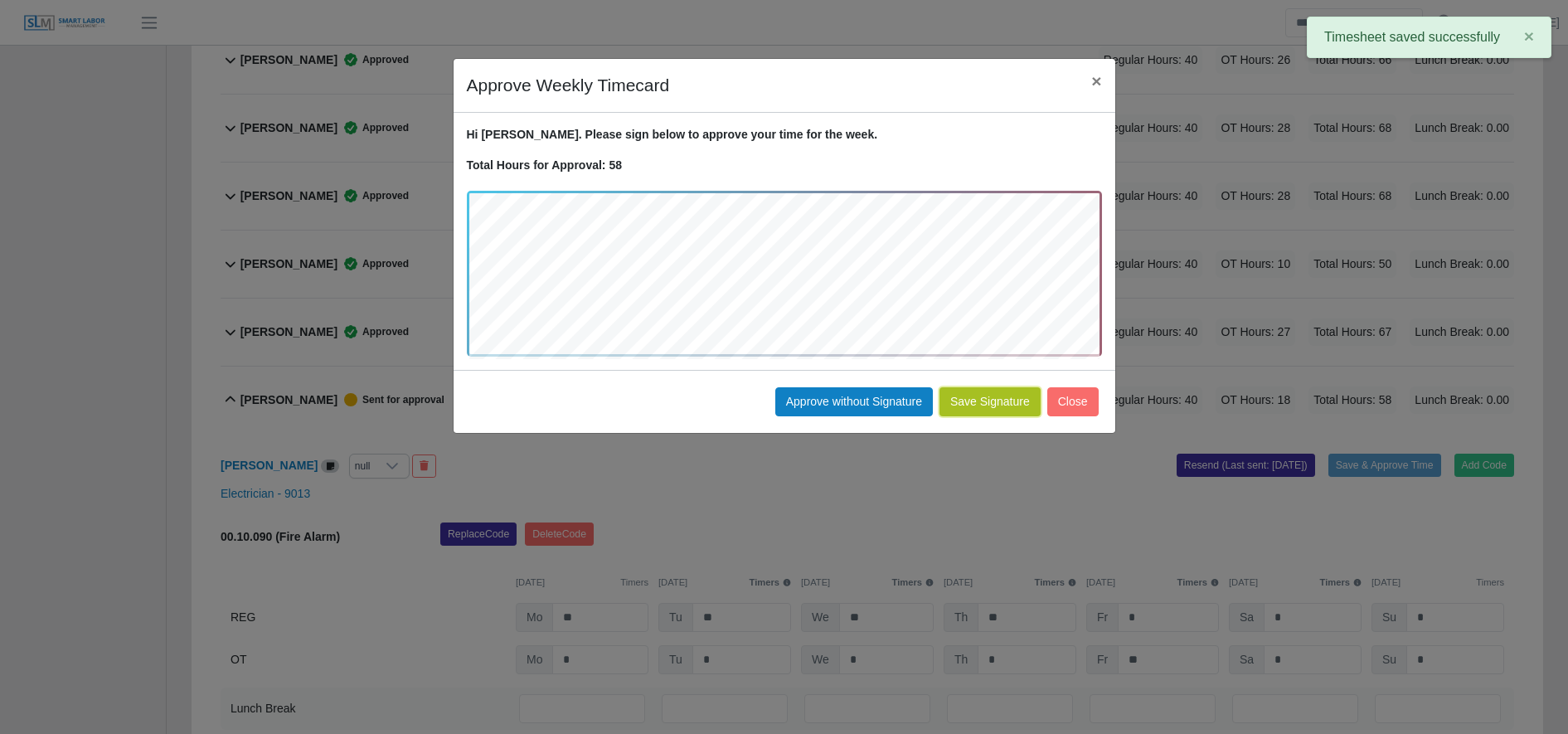
click at [983, 403] on button "Save Signature" at bounding box center [991, 401] width 101 height 29
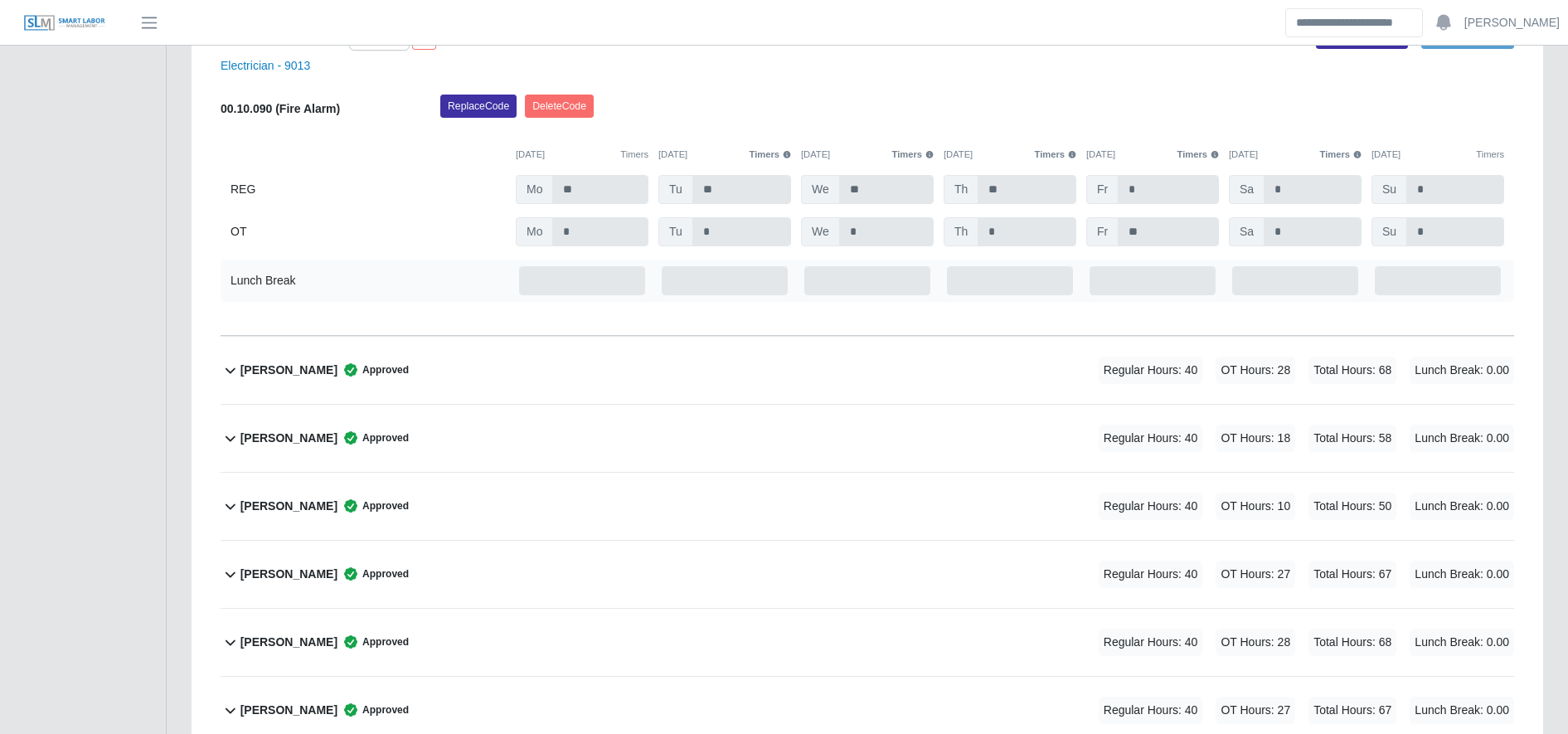
scroll to position [1077, 0]
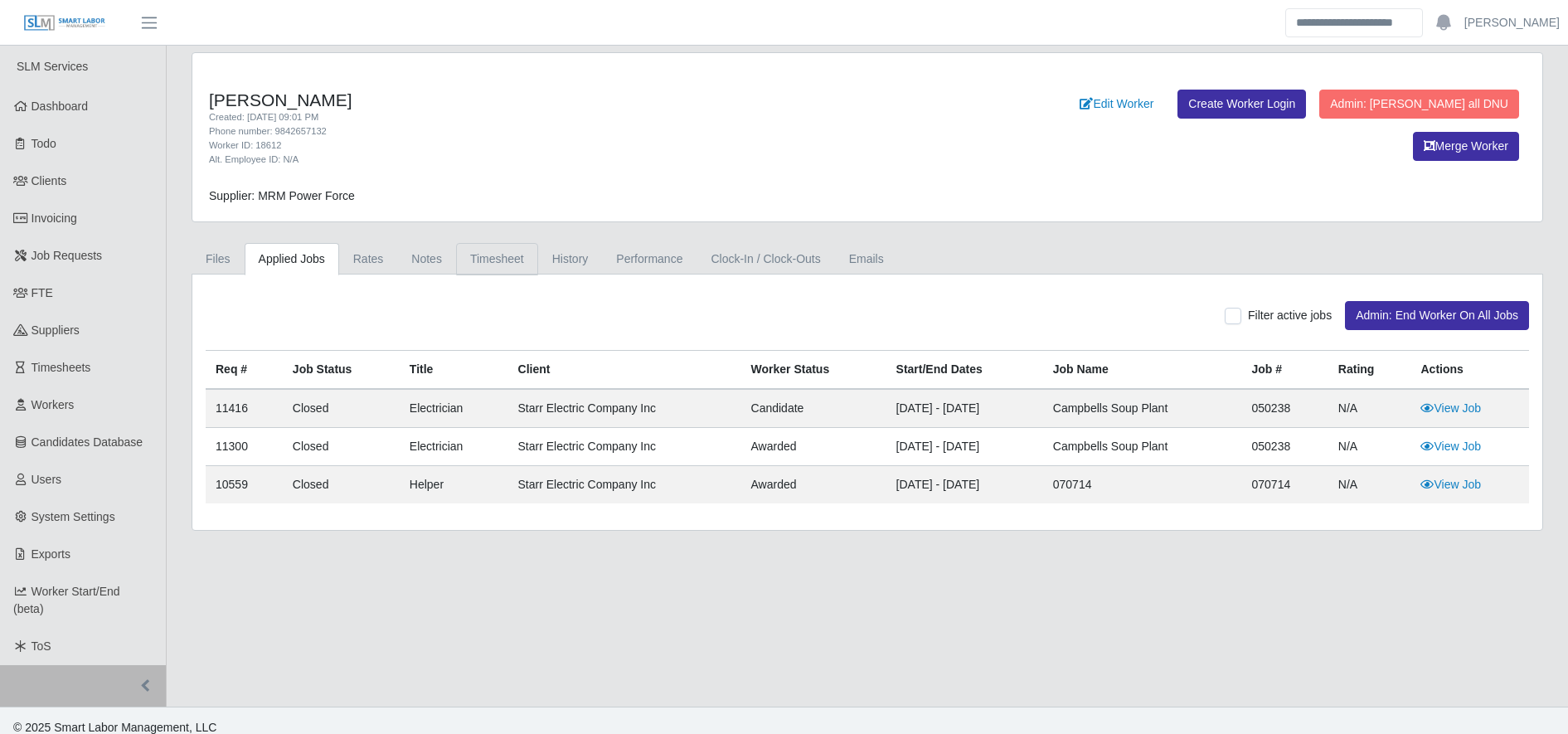
click at [489, 260] on link "Timesheet" at bounding box center [497, 259] width 82 height 32
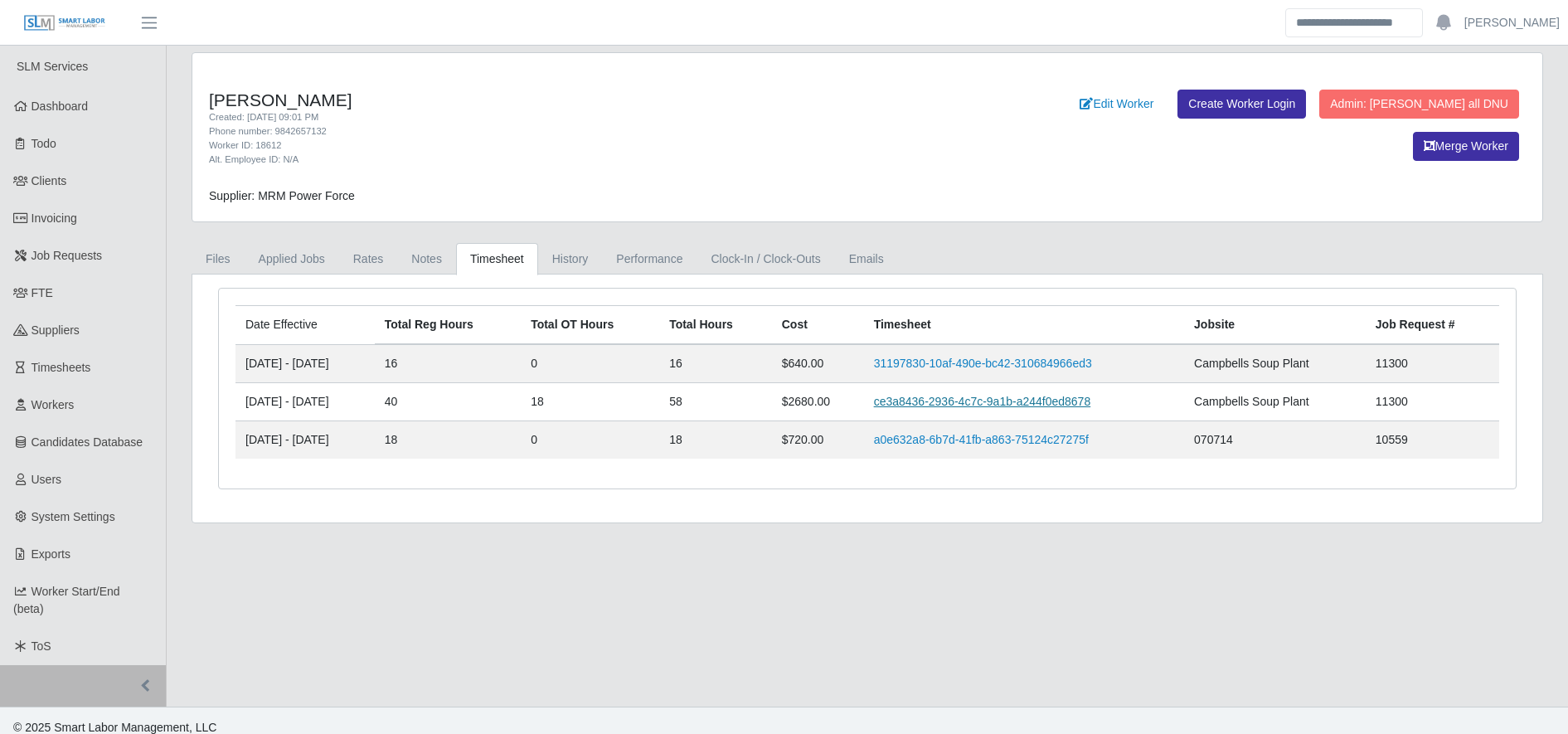
click at [1017, 401] on link "ce3a8436-2936-4c7c-9a1b-a244f0ed8678" at bounding box center [983, 401] width 218 height 13
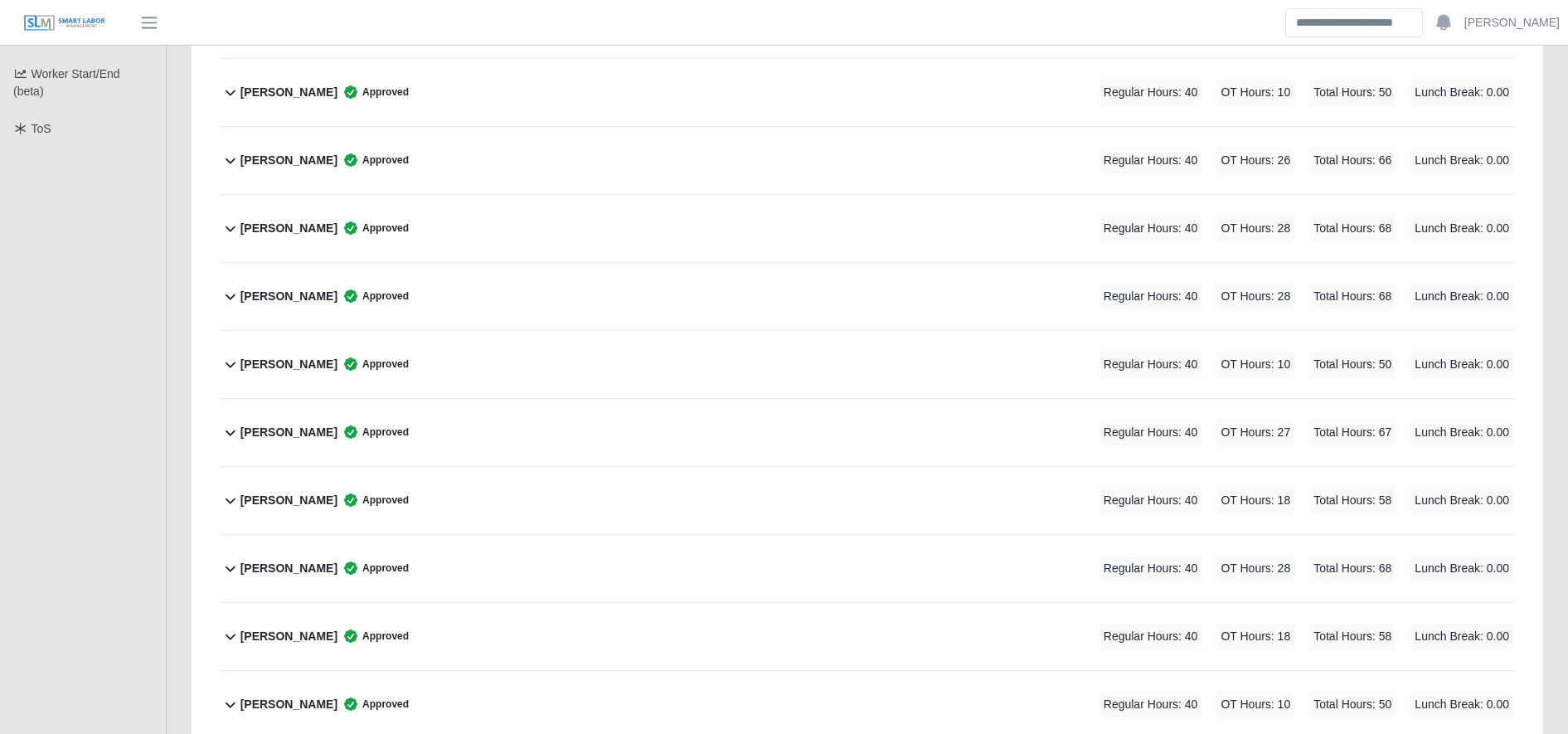
scroll to position [549, 0]
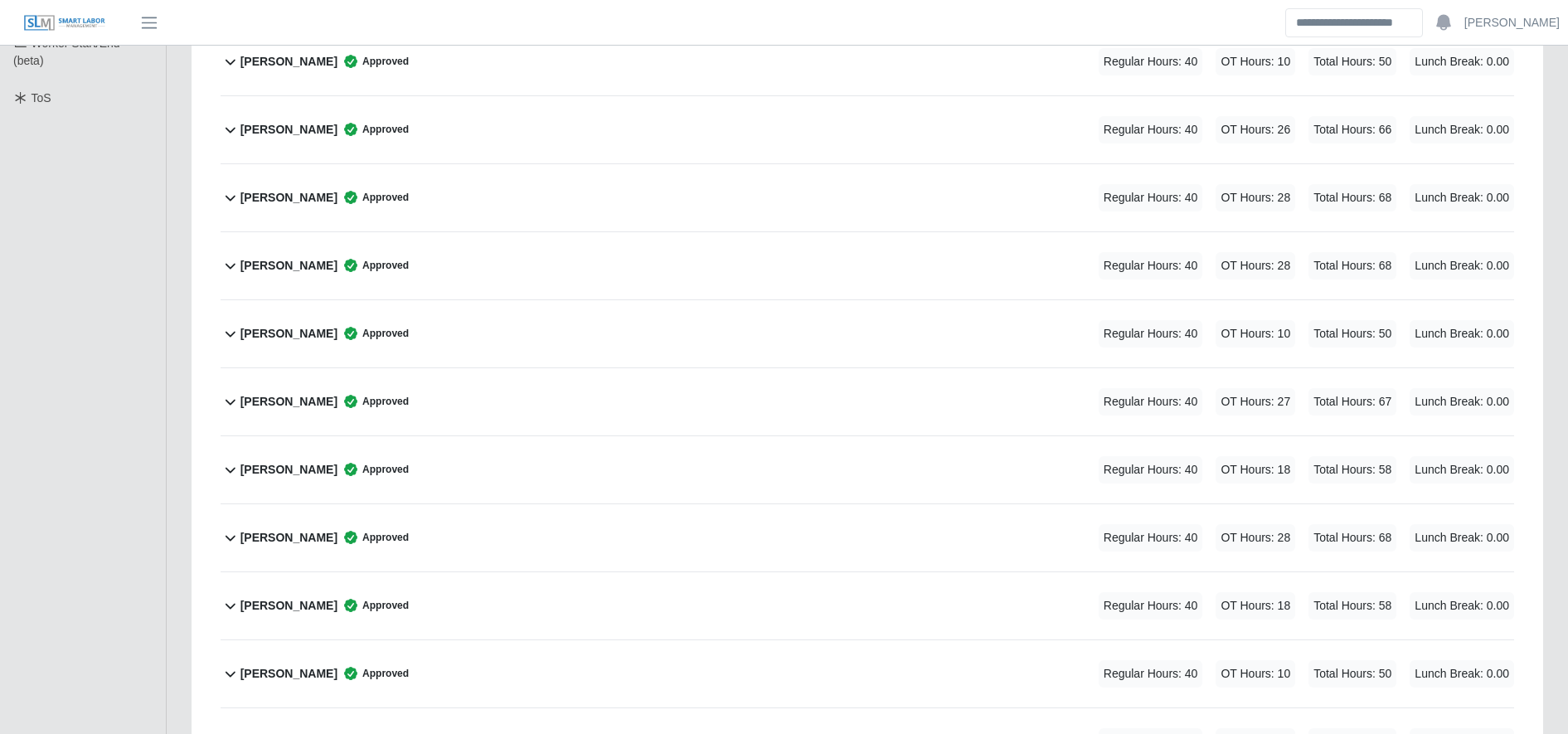
click at [435, 606] on div "[PERSON_NAME] Approved Regular Hours: 40 OT Hours: 18 Total Hours: 58 Lunch Bre…" at bounding box center [877, 606] width 1274 height 67
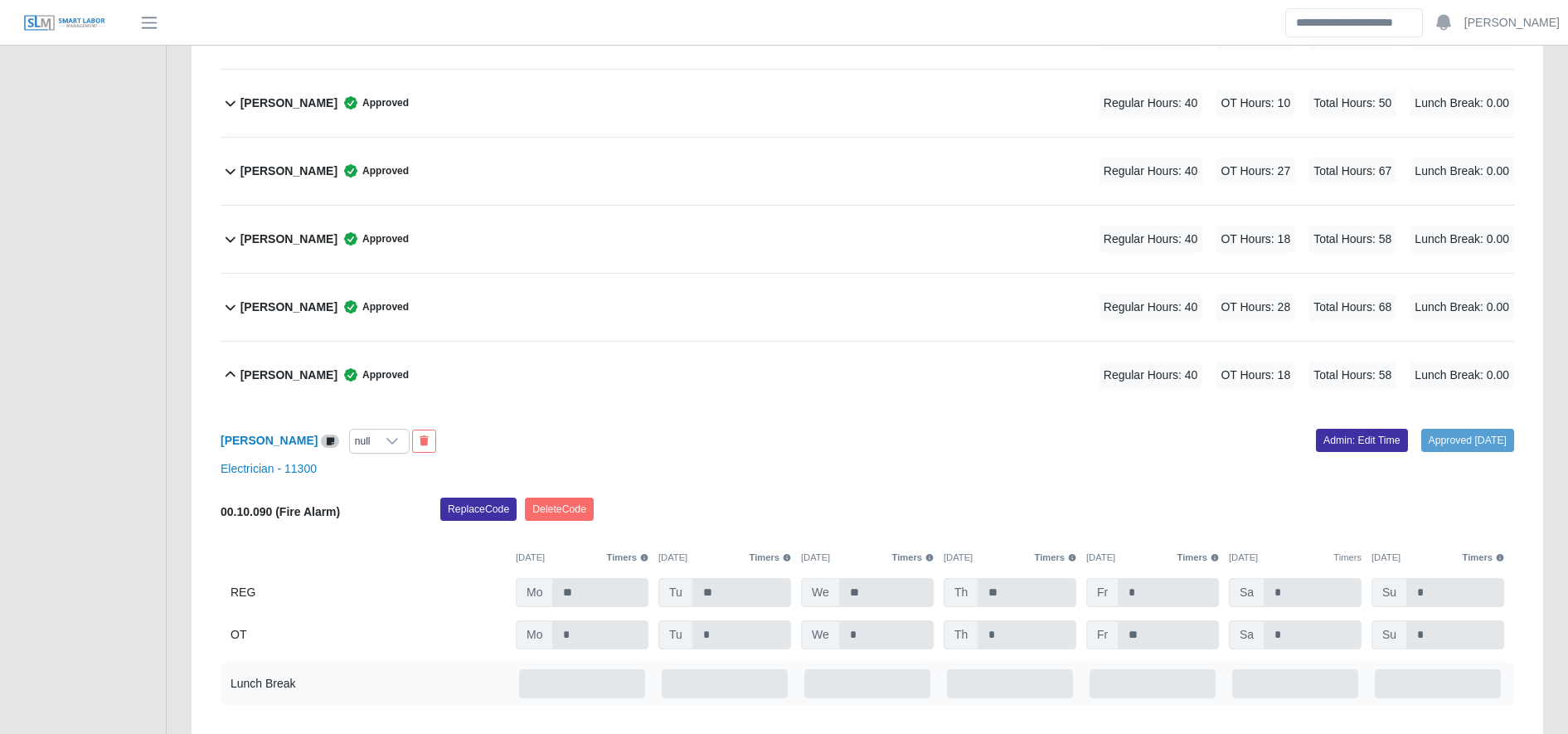
scroll to position [780, 0]
click at [1327, 424] on div "[PERSON_NAME] null Approved [DATE] Admin: Edit Time Electrician - 11300 00.10.0…" at bounding box center [867, 572] width 1294 height 330
click at [1328, 428] on link "Admin: Edit Time" at bounding box center [1362, 439] width 92 height 24
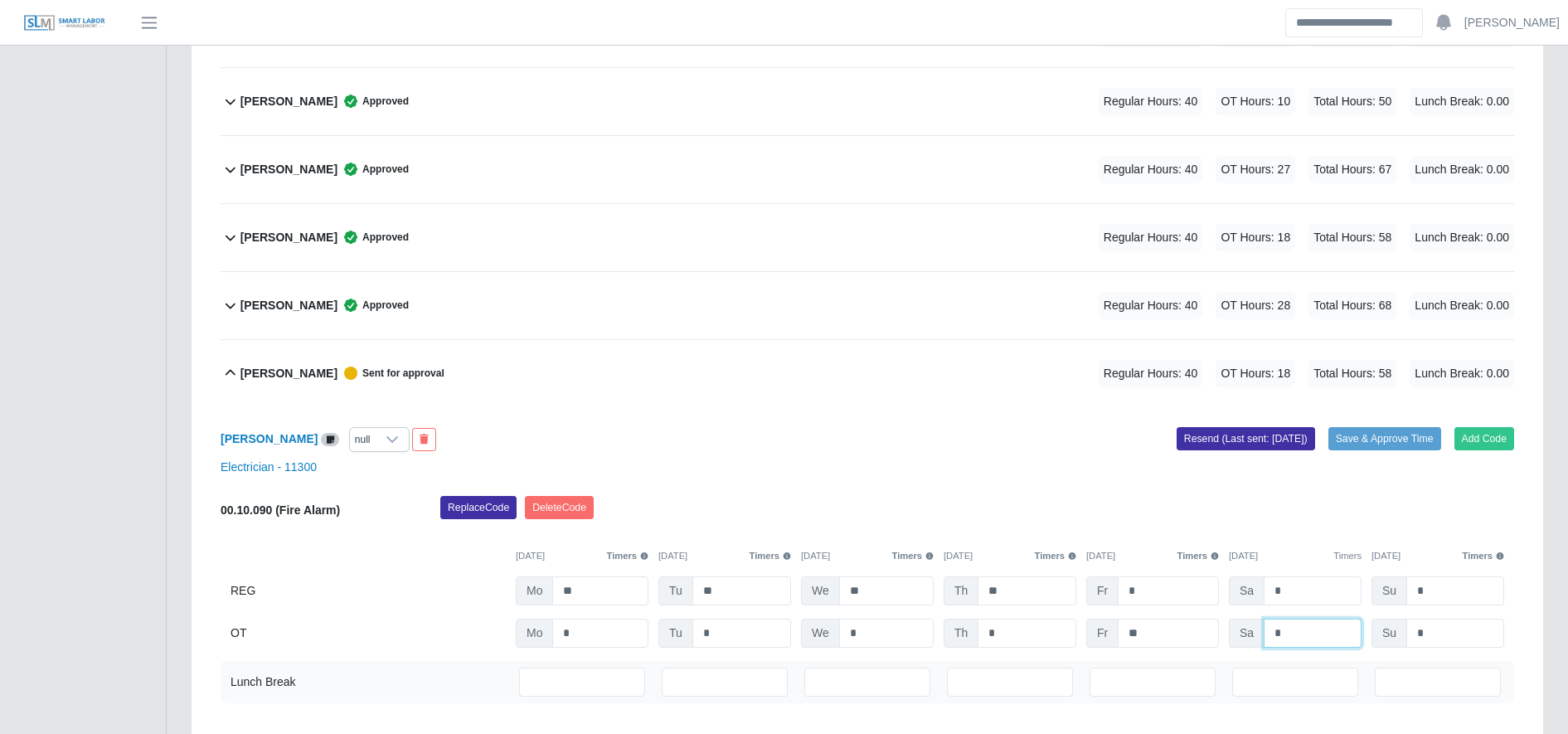
click at [1292, 639] on input "*" at bounding box center [1313, 633] width 98 height 29
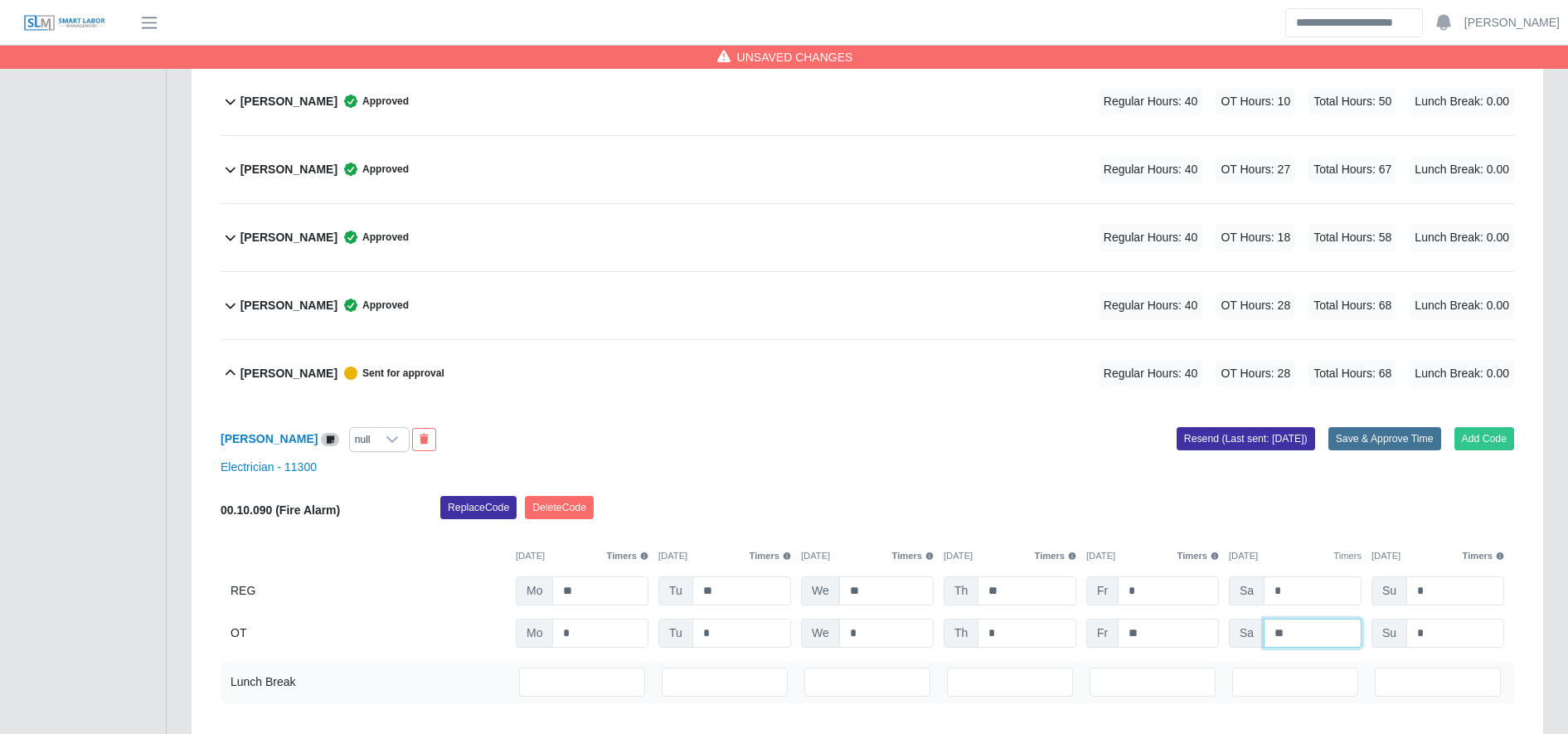
type input "**"
click at [1380, 442] on button "Save & Approve Time" at bounding box center [1385, 439] width 113 height 24
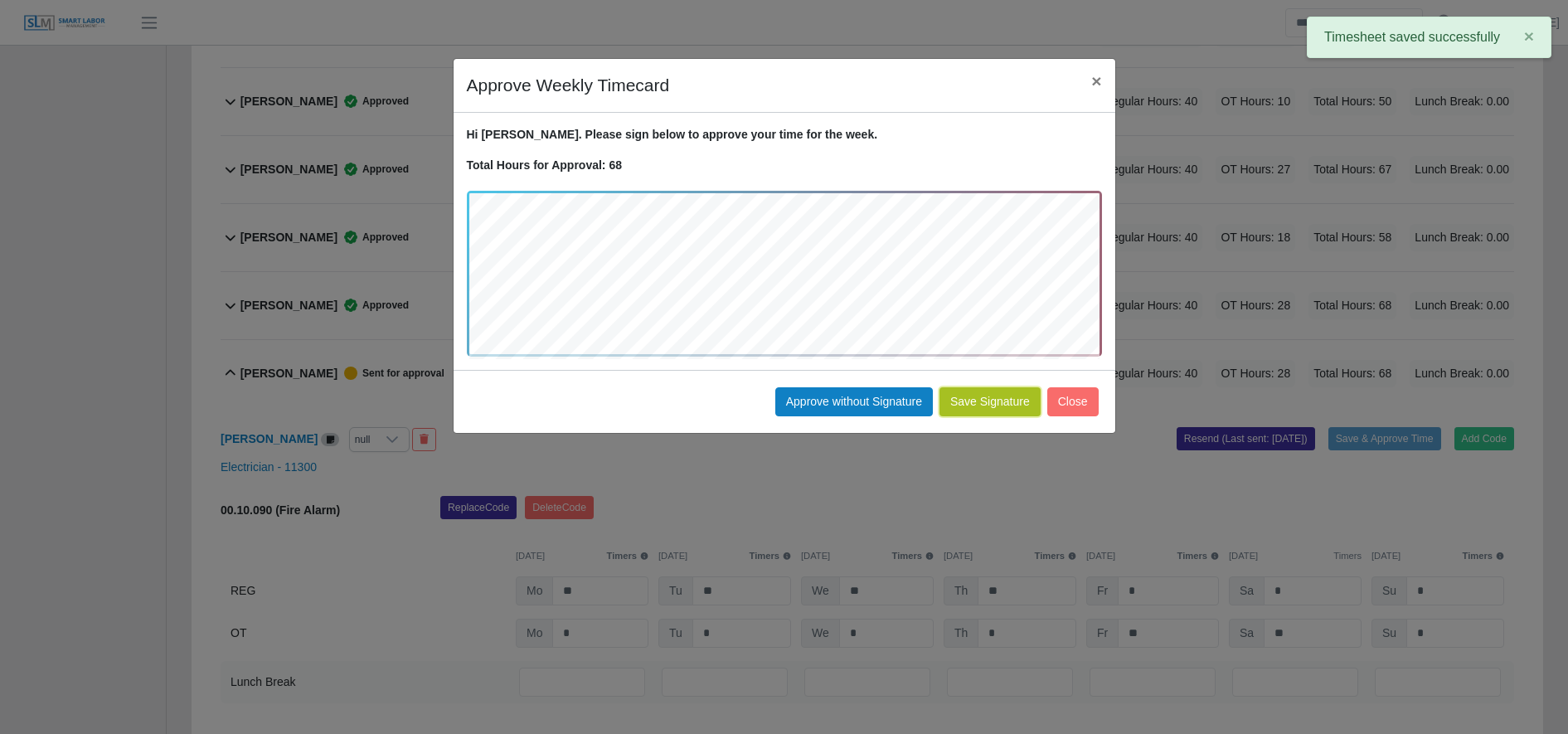
click at [995, 402] on button "Save Signature" at bounding box center [991, 401] width 101 height 29
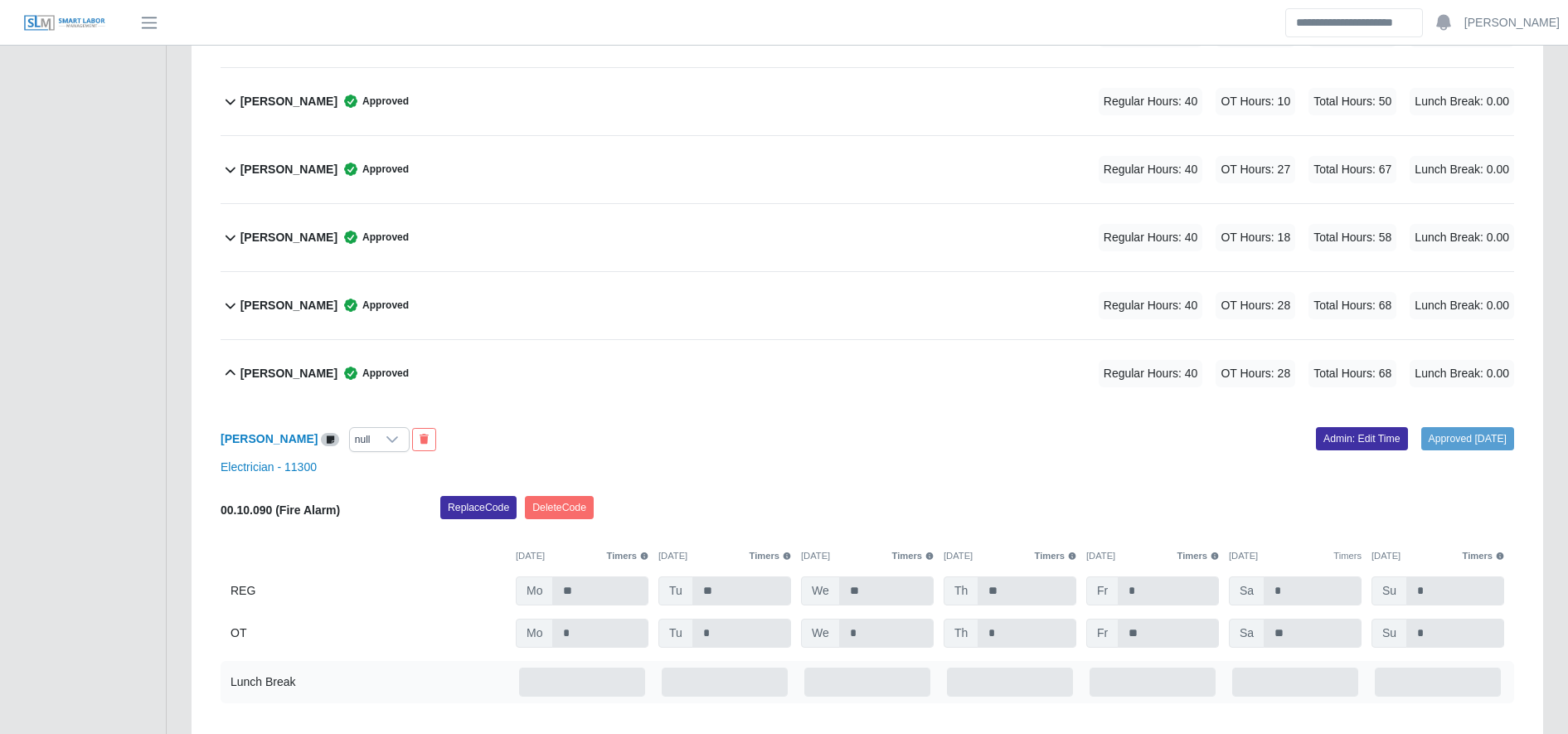
click at [307, 369] on b "[PERSON_NAME]" at bounding box center [288, 374] width 97 height 17
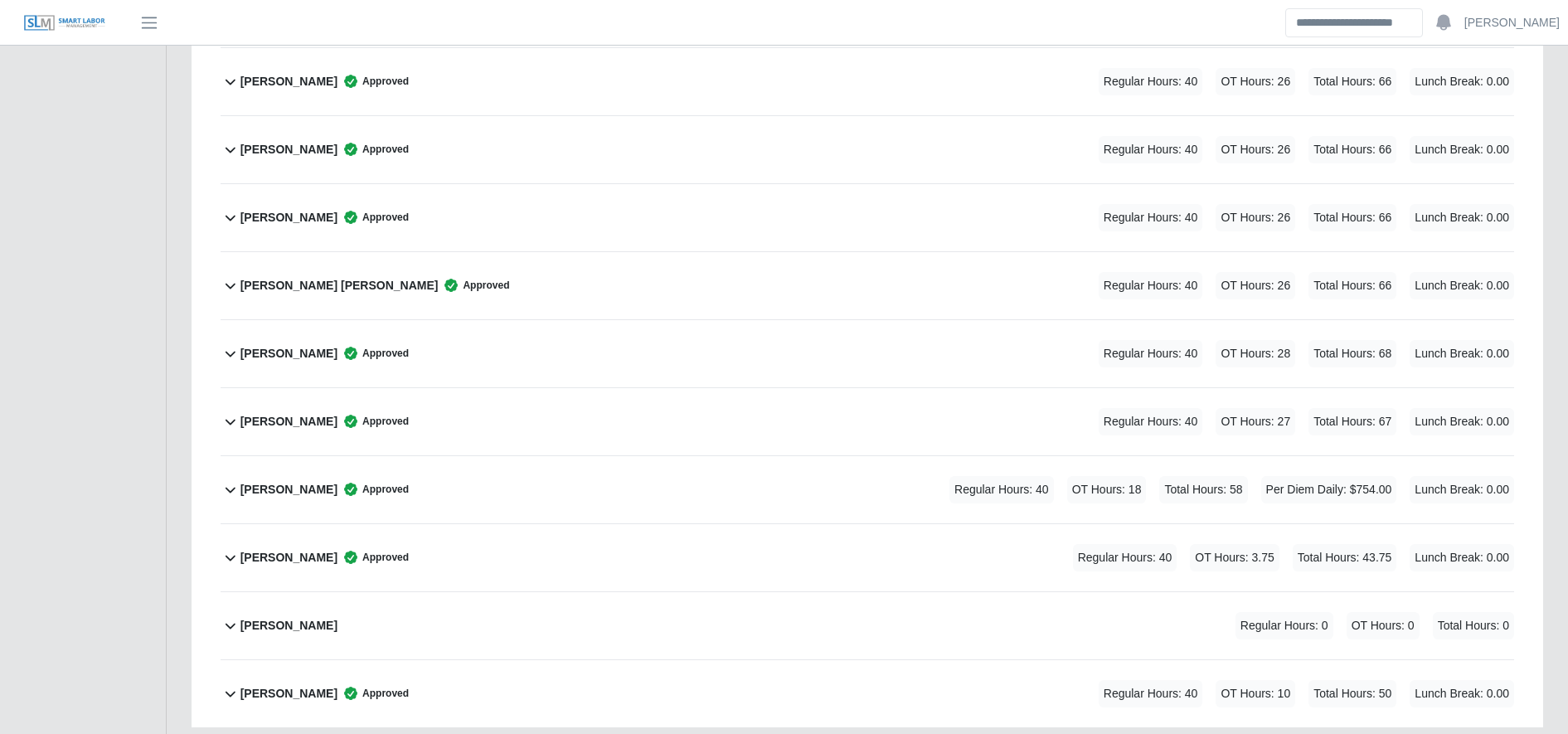
scroll to position [1287, 0]
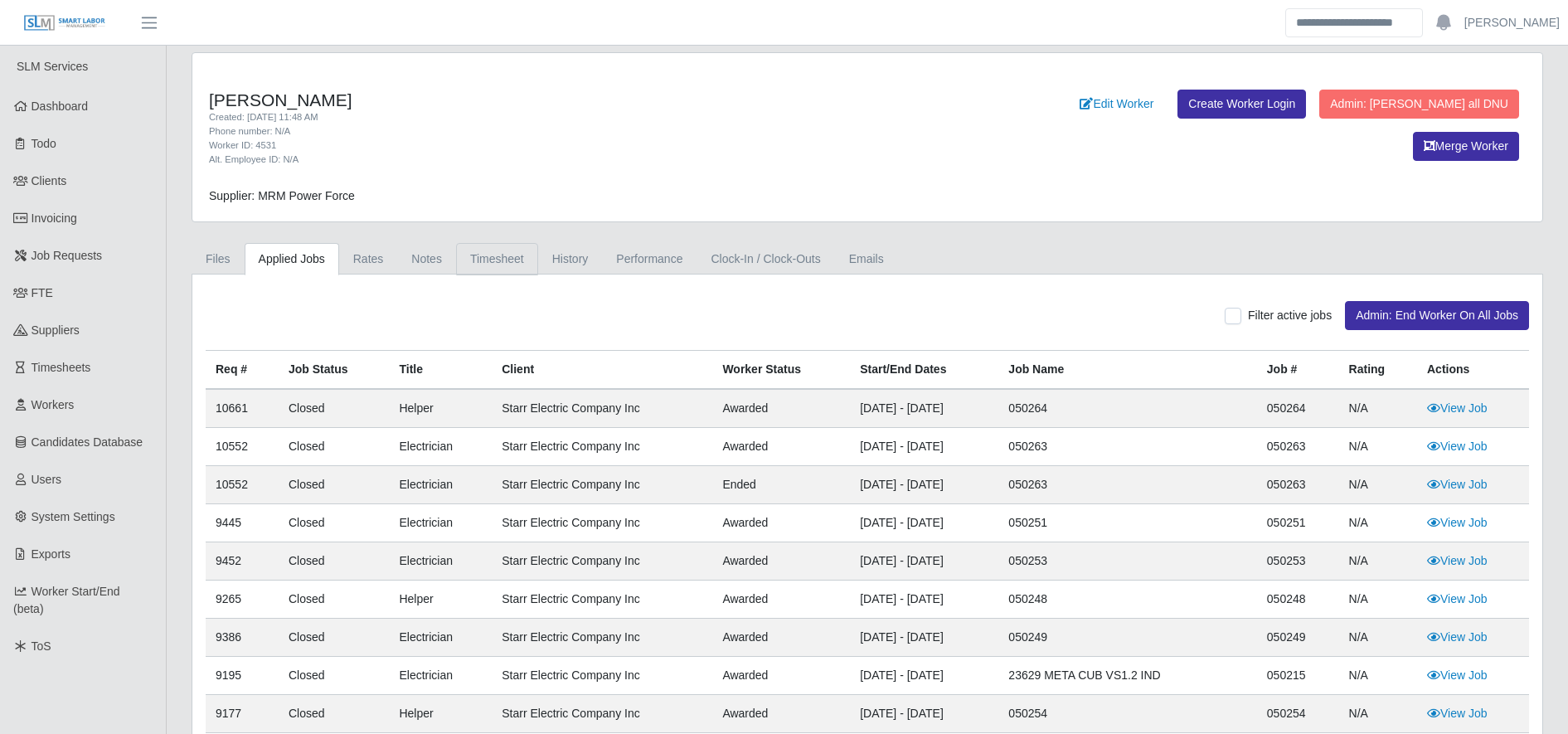
click at [493, 266] on link "Timesheet" at bounding box center [497, 259] width 82 height 32
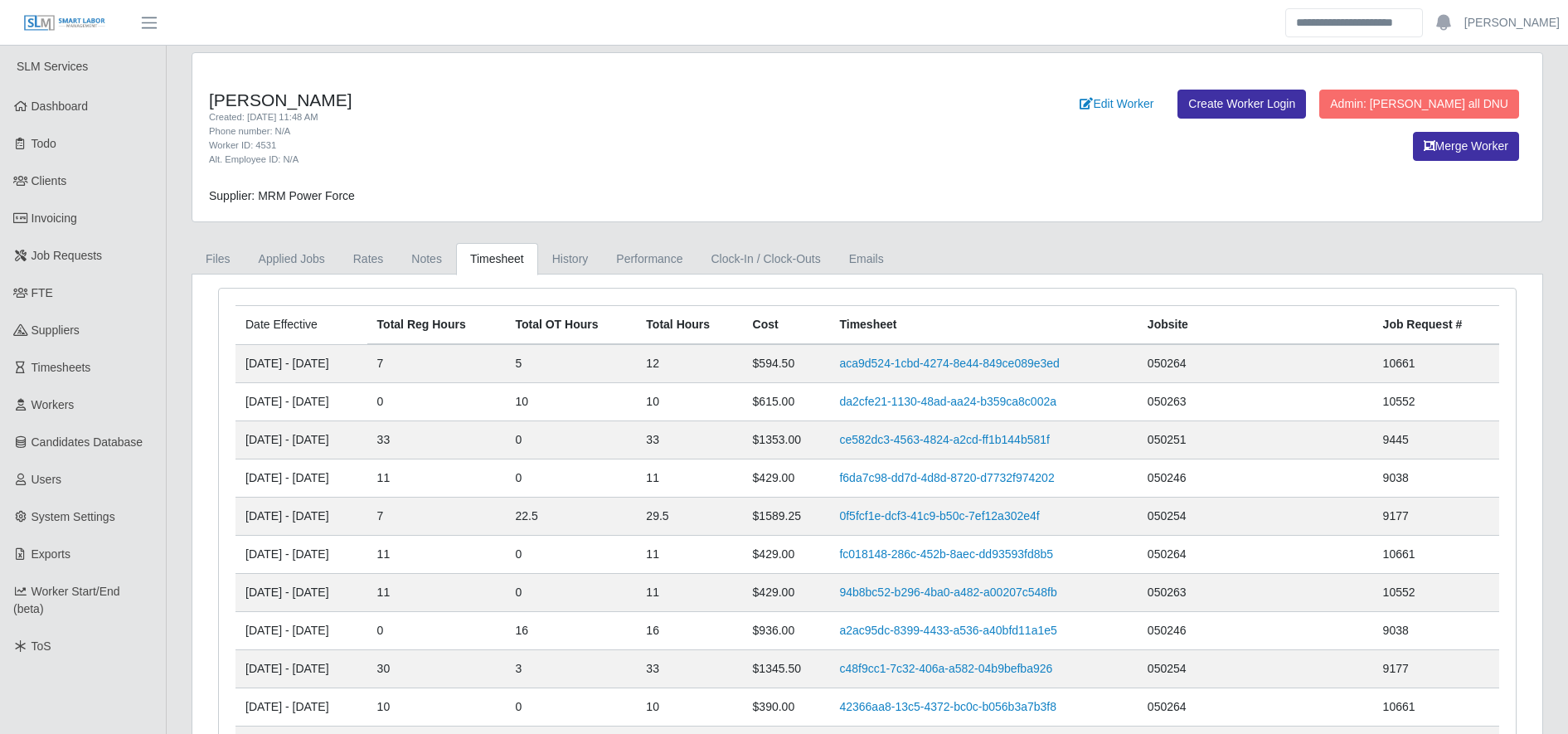
click at [979, 151] on div "Edit Worker Create Worker Login Admin: Mark all DNU Merge Worker" at bounding box center [1259, 128] width 559 height 78
click at [951, 358] on link "aca9d524-1cbd-4274-8e44-849ce089e3ed" at bounding box center [950, 363] width 220 height 13
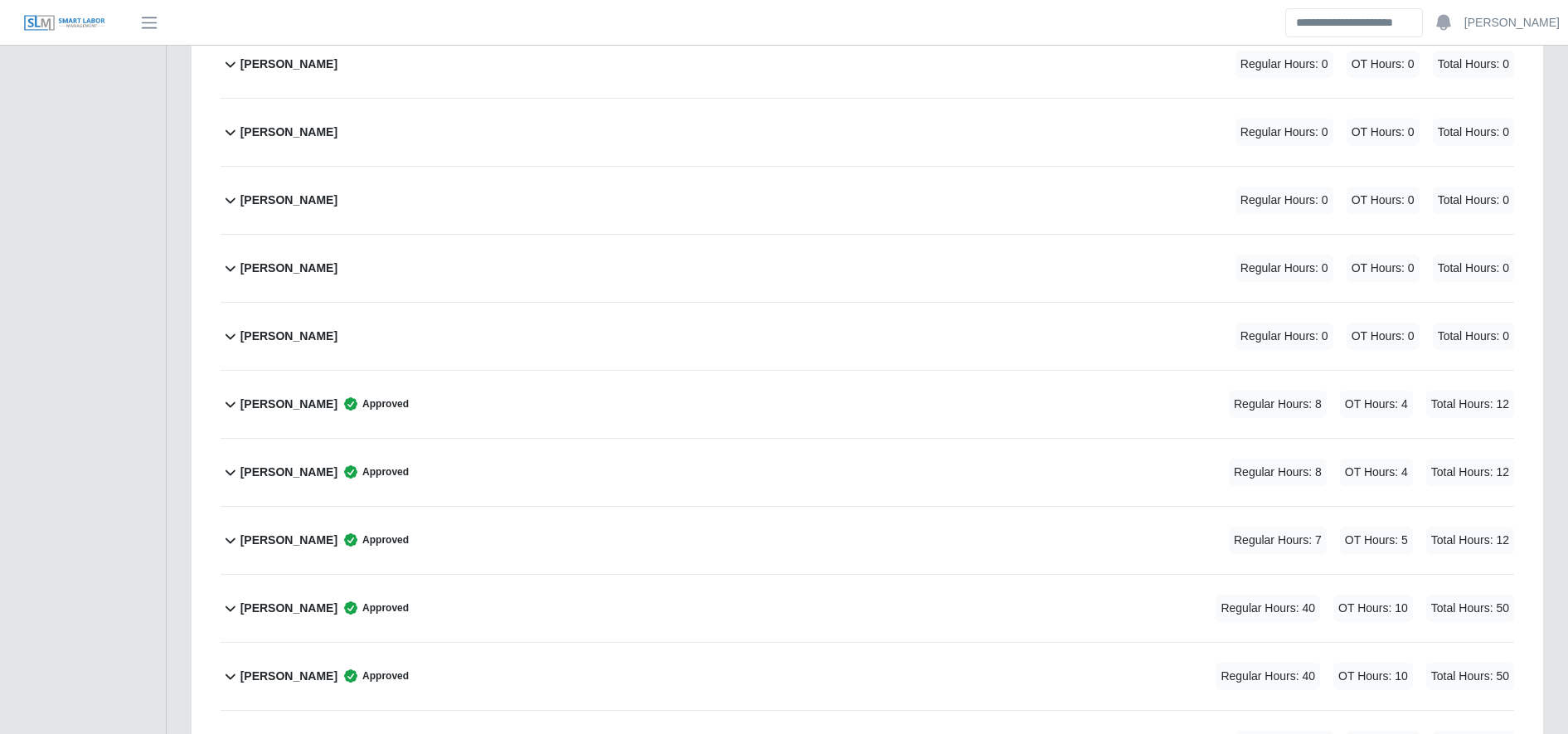
scroll to position [2520, 0]
click at [692, 510] on div "[PERSON_NAME] Approved Regular Hours: 7 OT Hours: 5 Total Hours: 12" at bounding box center [877, 538] width 1274 height 67
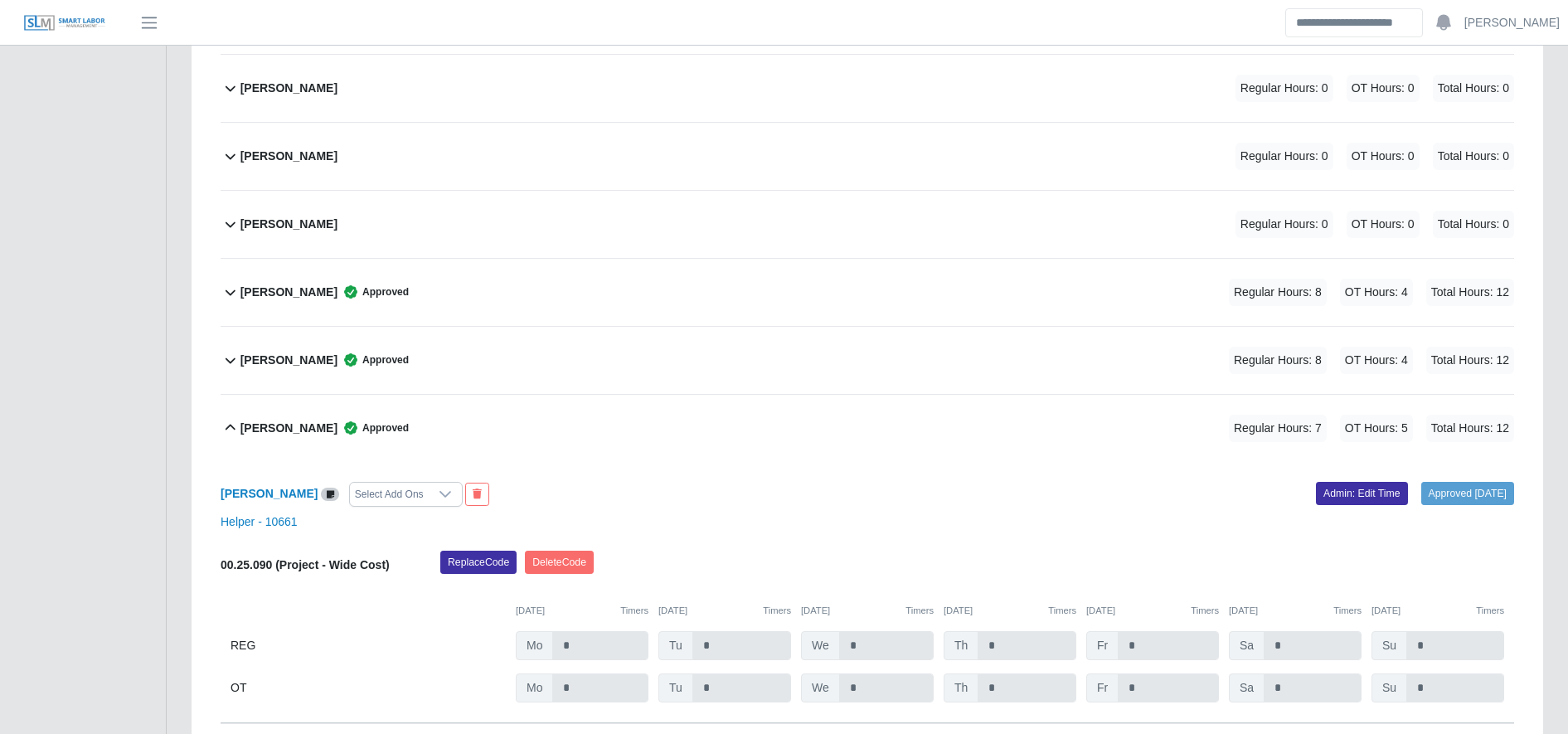
scroll to position [2653, 0]
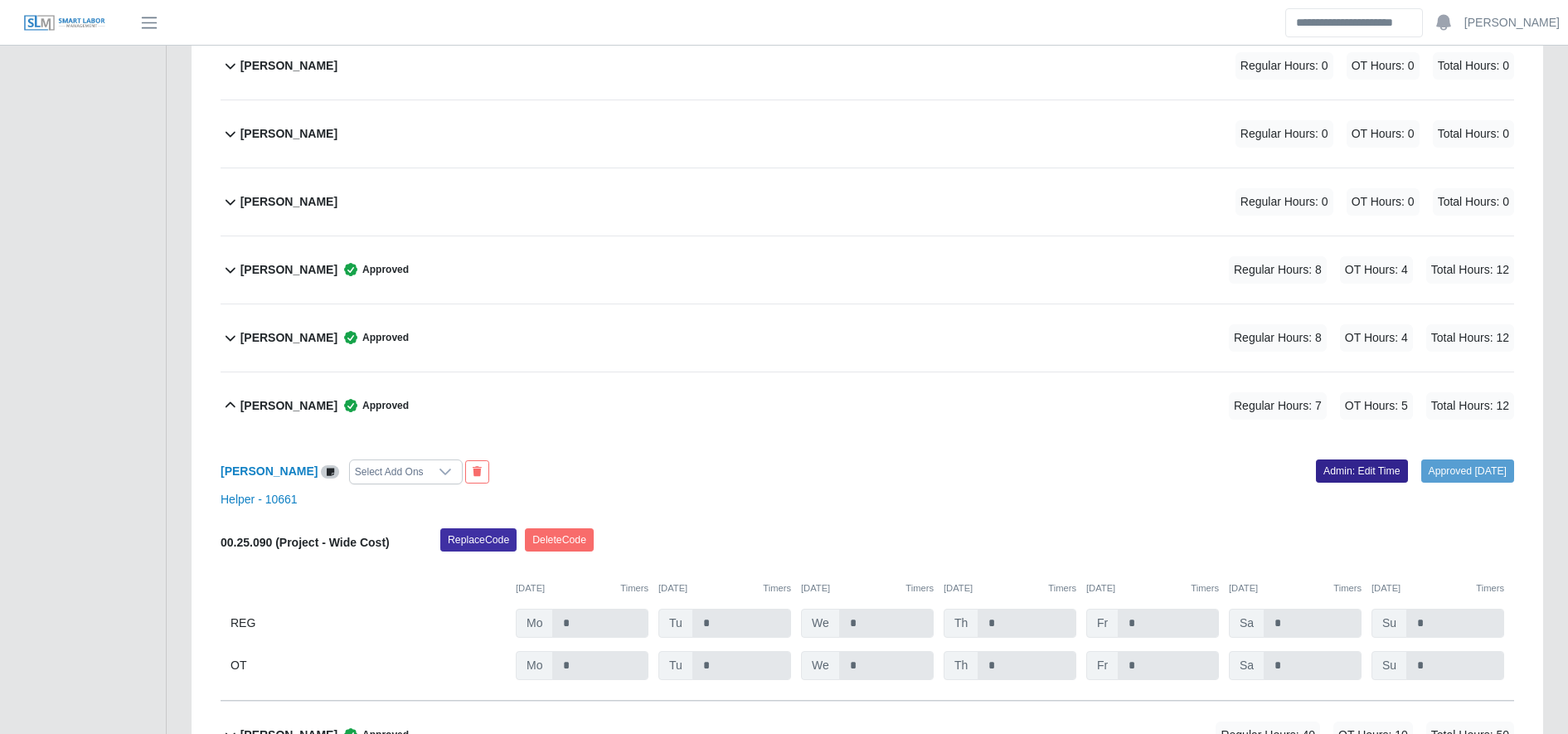
click at [1316, 483] on link "Admin: Edit Time" at bounding box center [1362, 471] width 92 height 24
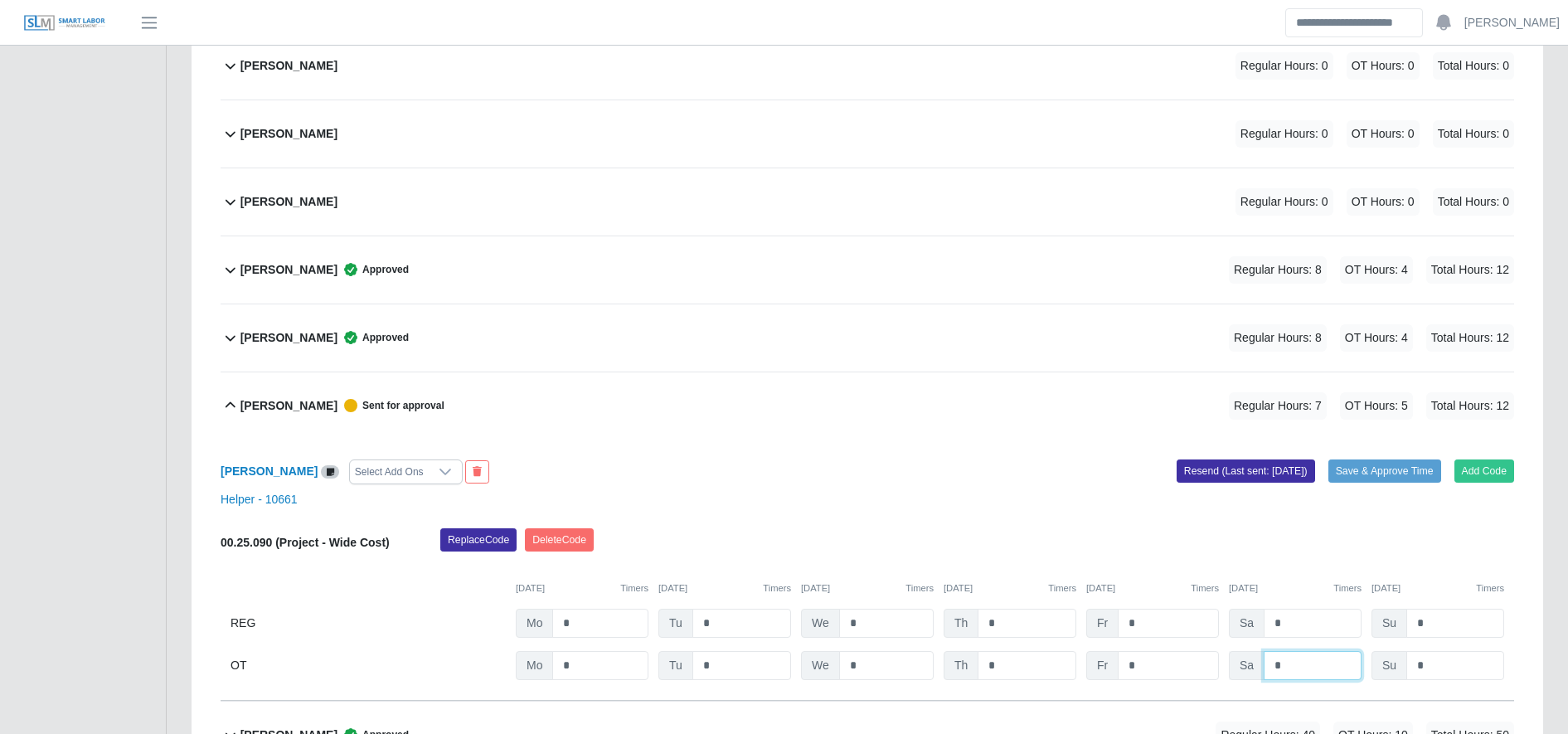
click at [1302, 666] on input "*" at bounding box center [1313, 665] width 98 height 29
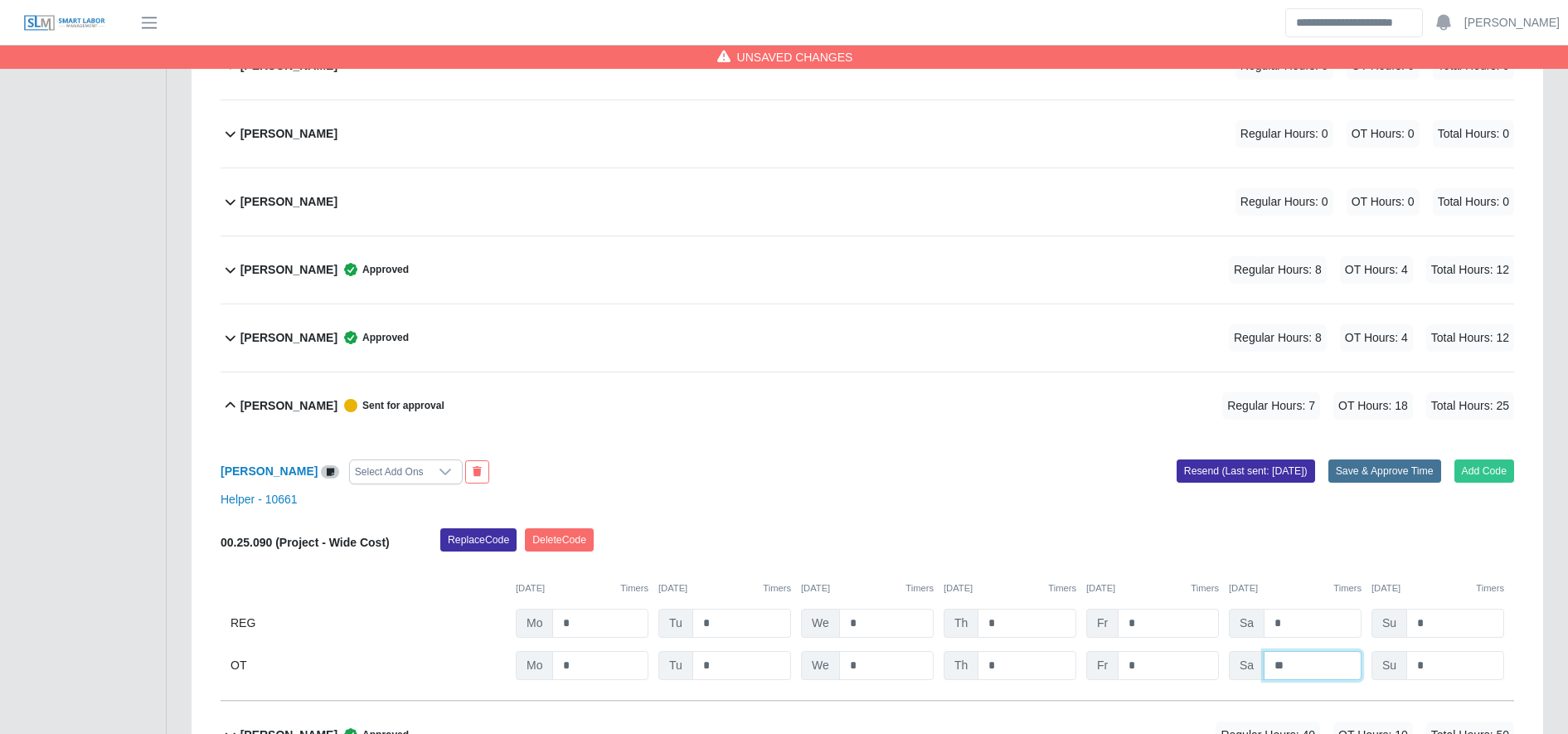
type input "**"
click at [1391, 473] on button "Save & Approve Time" at bounding box center [1385, 471] width 113 height 24
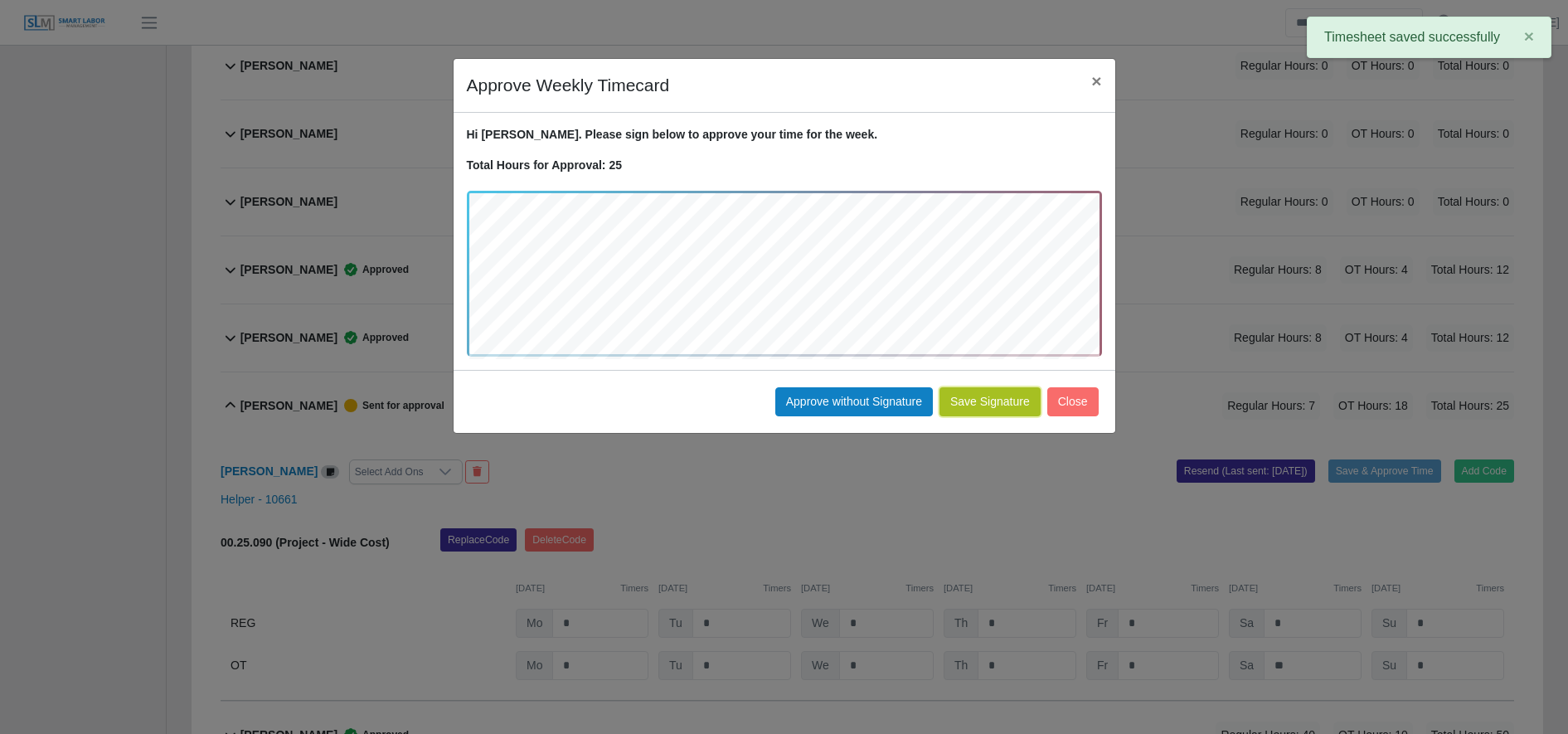
click at [1006, 406] on button "Save Signature" at bounding box center [991, 401] width 101 height 29
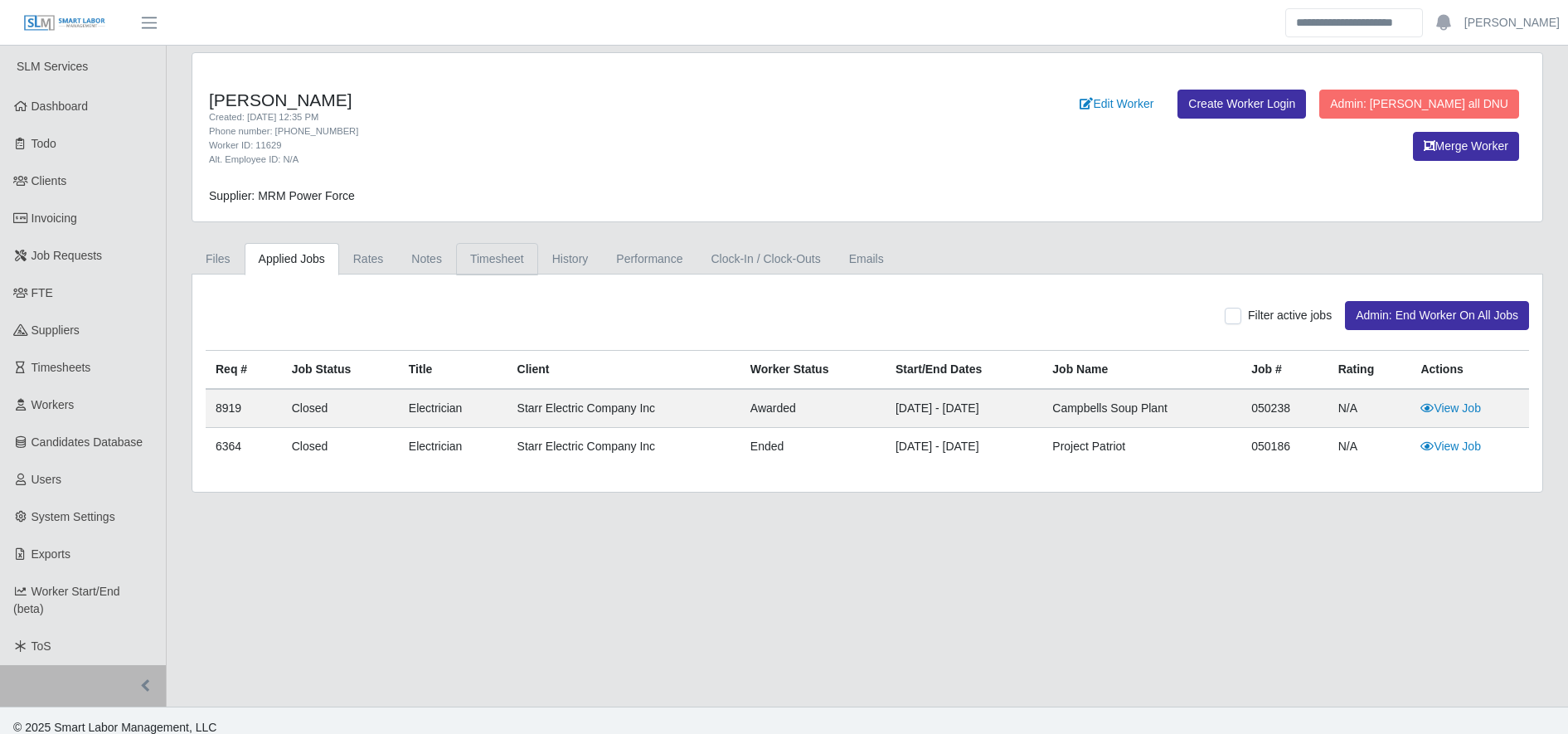
click at [514, 263] on link "Timesheet" at bounding box center [497, 259] width 82 height 32
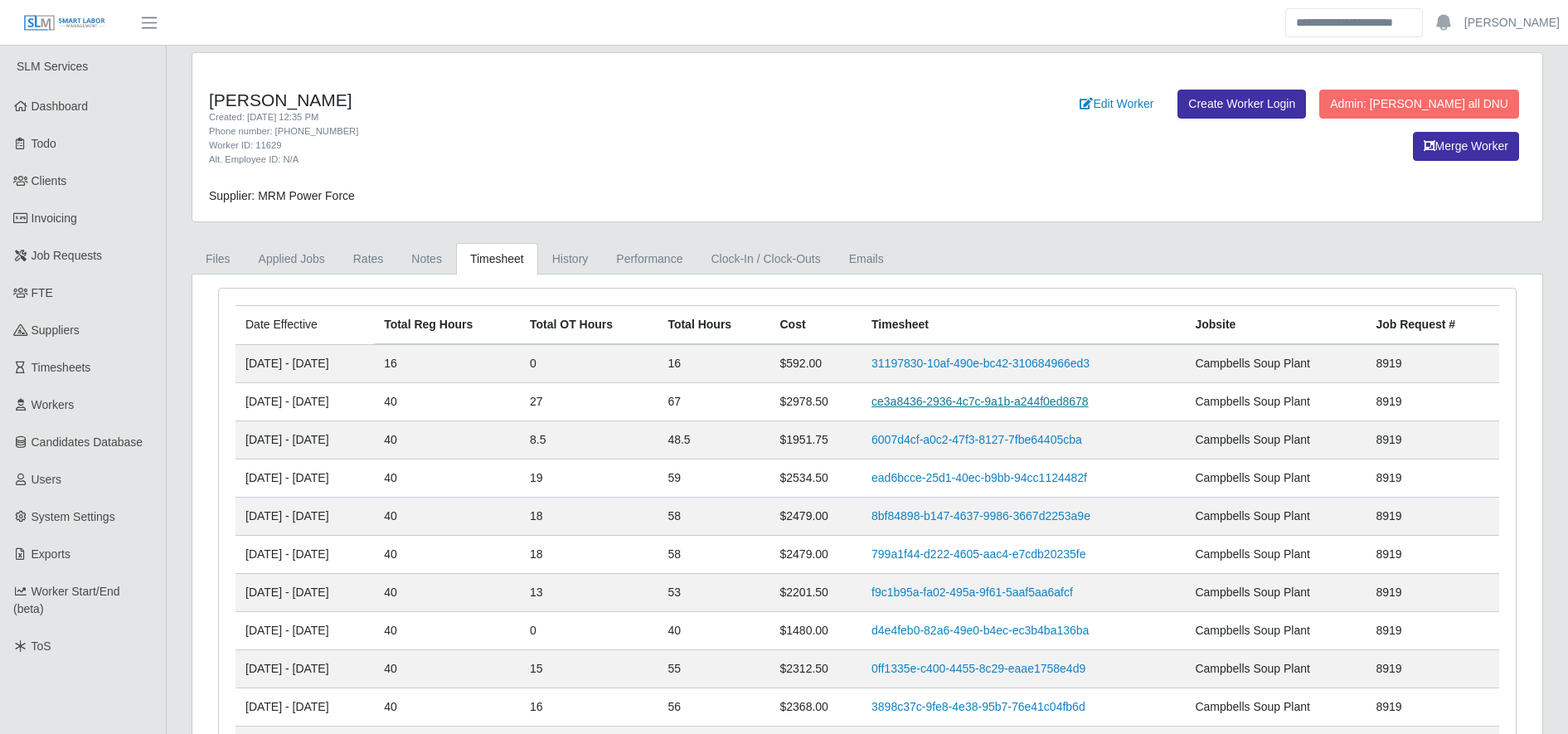
click at [950, 395] on link "ce3a8436-2936-4c7c-9a1b-a244f0ed8678" at bounding box center [980, 401] width 218 height 13
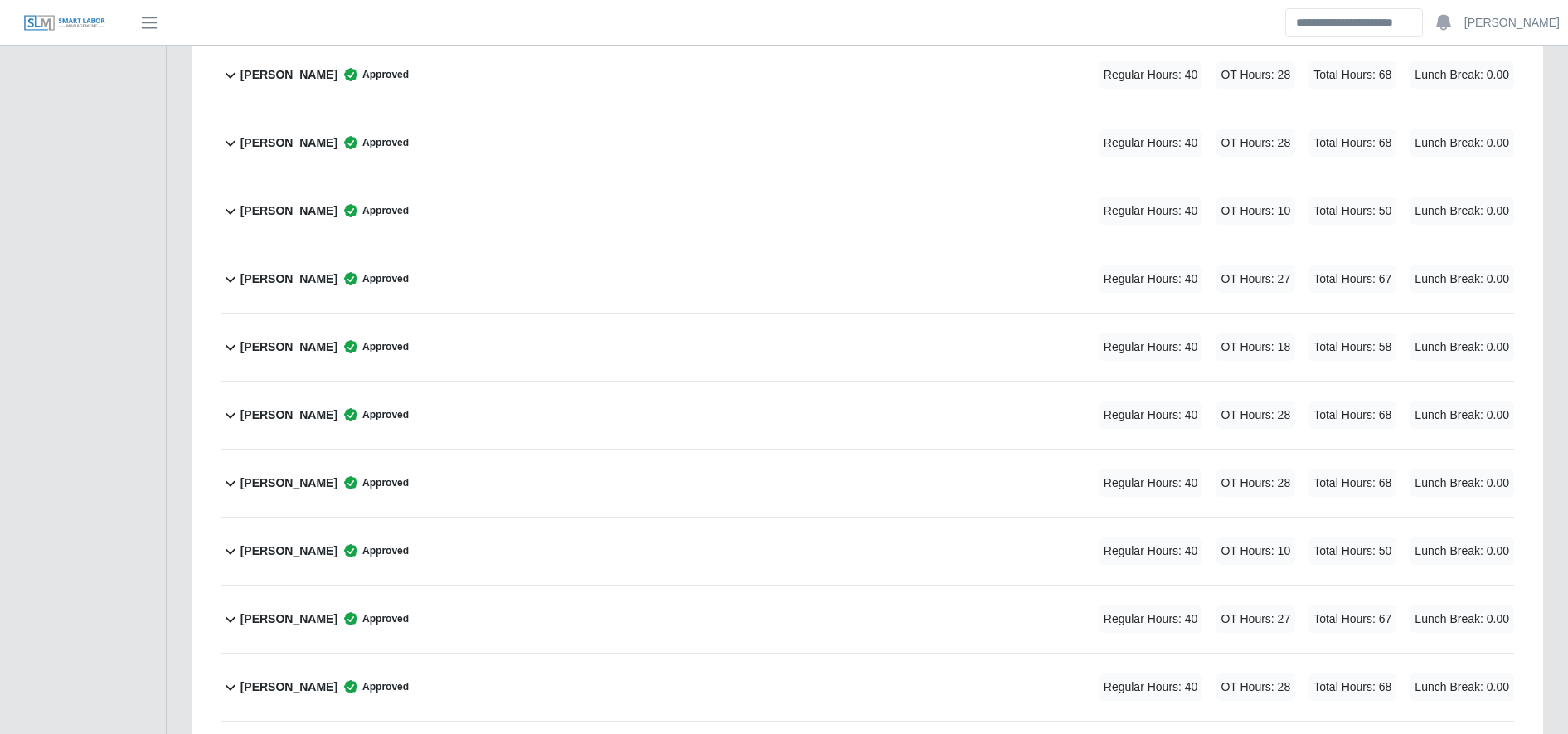
scroll to position [685, 0]
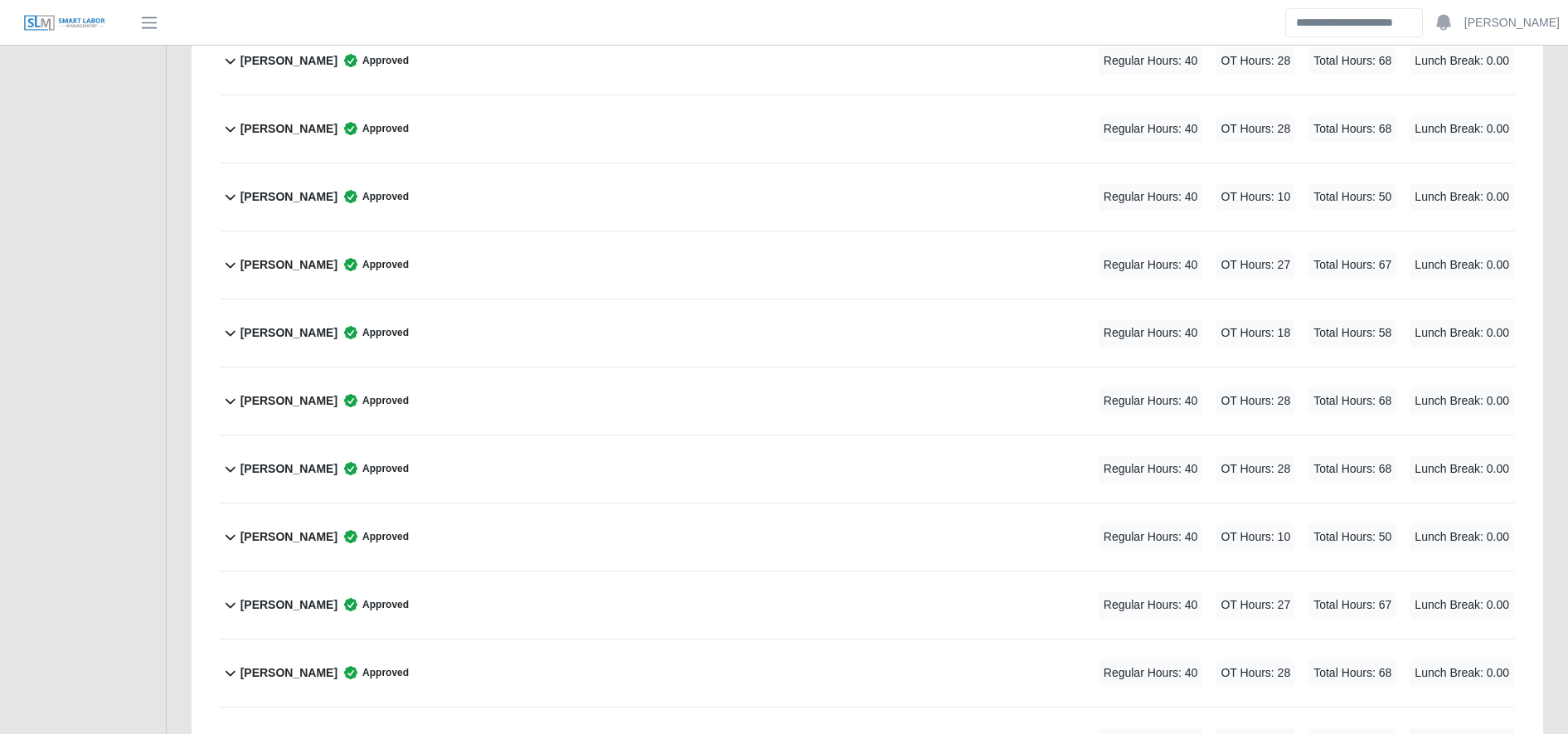
click at [558, 598] on div "[PERSON_NAME] Approved Regular Hours: 40 OT Hours: 27 Total Hours: 67 Lunch Bre…" at bounding box center [877, 605] width 1274 height 67
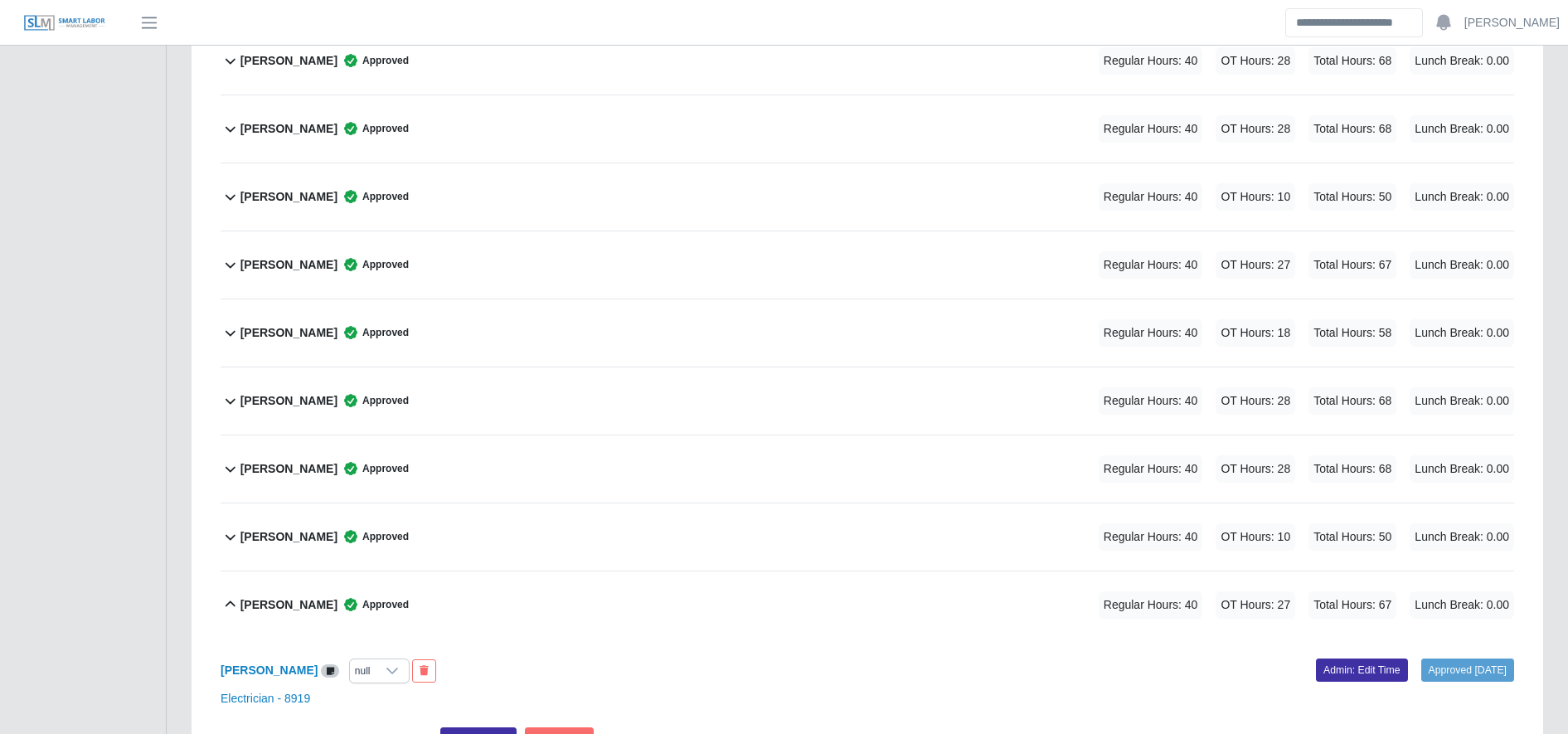
scroll to position [940, 0]
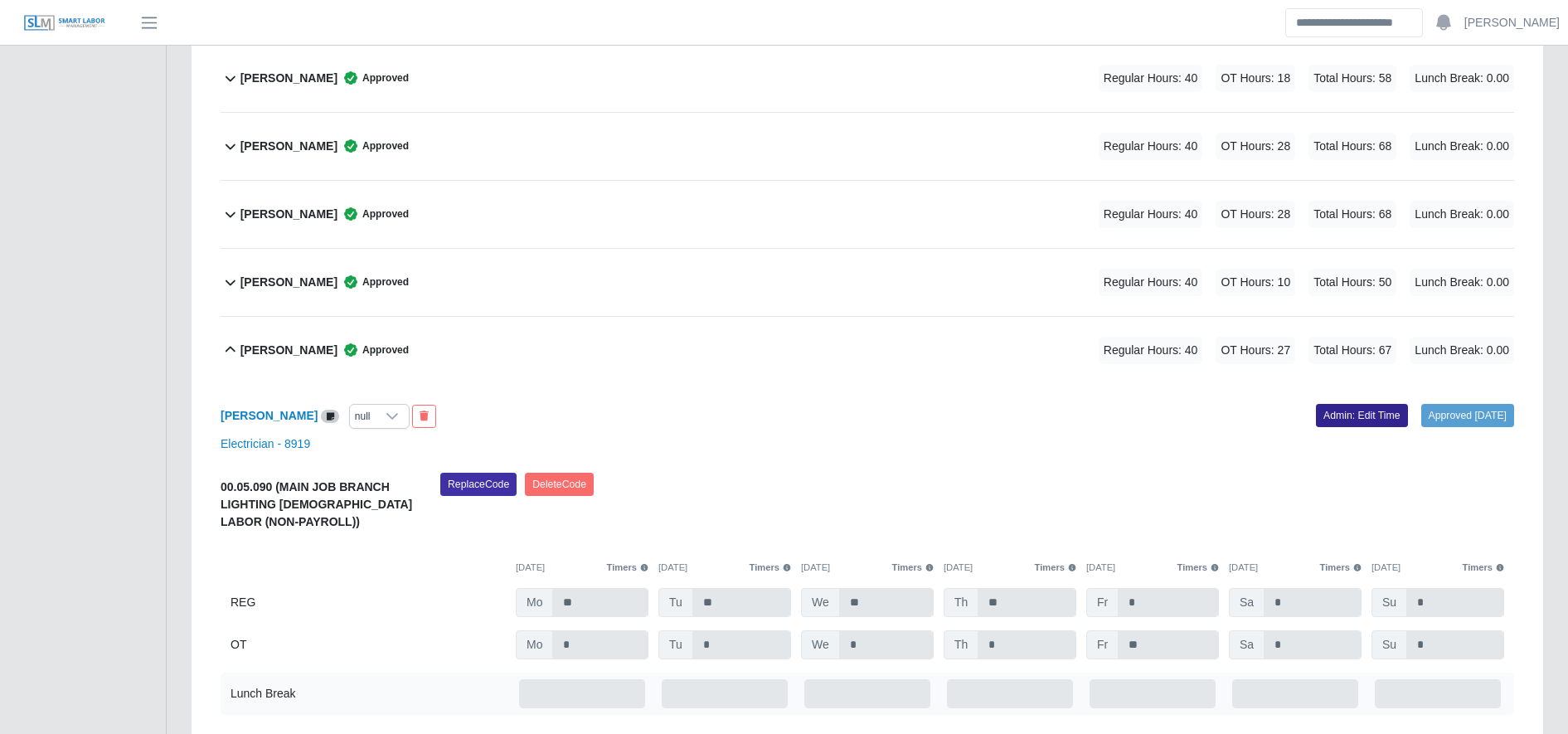
click at [1323, 423] on link "Admin: Edit Time" at bounding box center [1362, 415] width 92 height 24
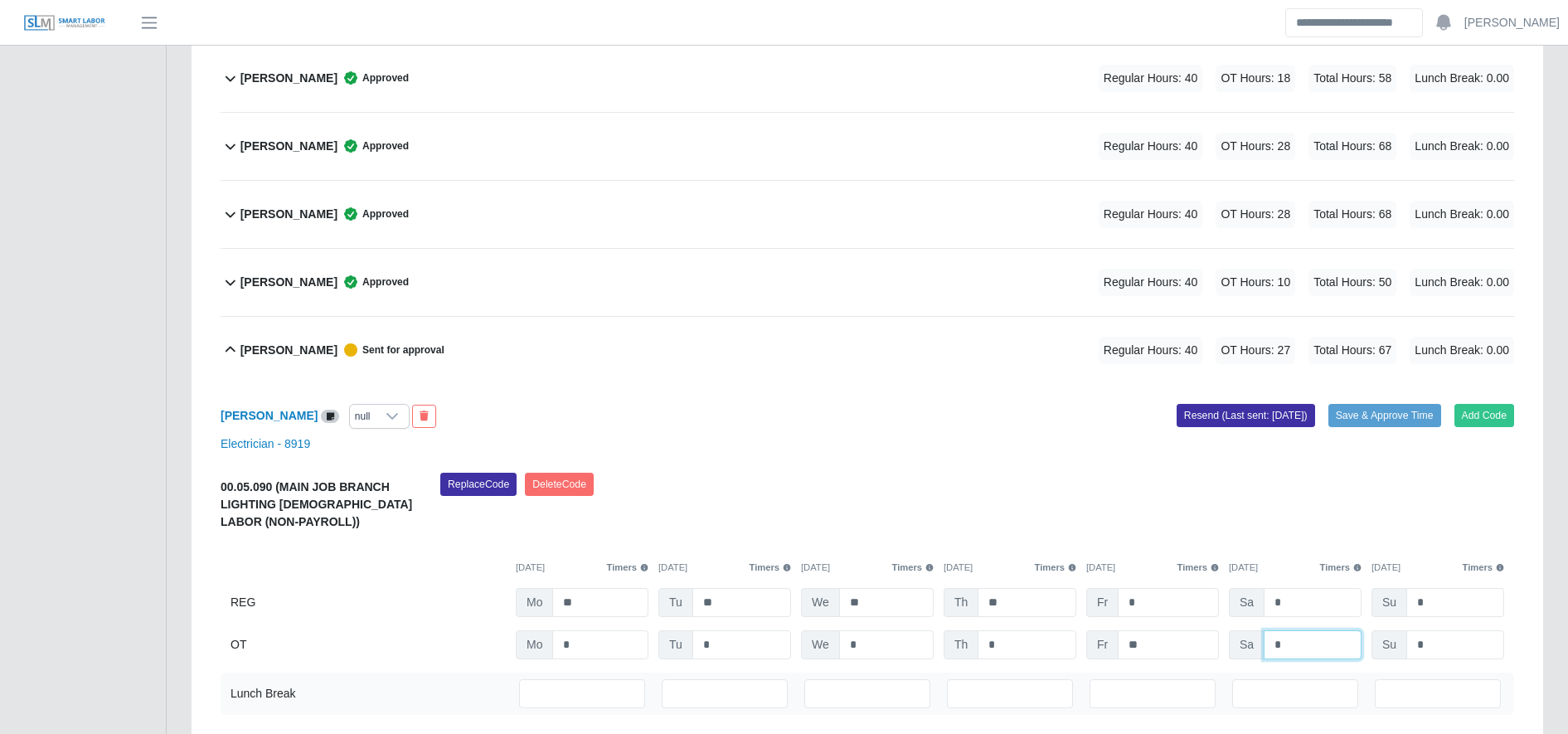
click at [1299, 647] on input "*" at bounding box center [1313, 645] width 98 height 29
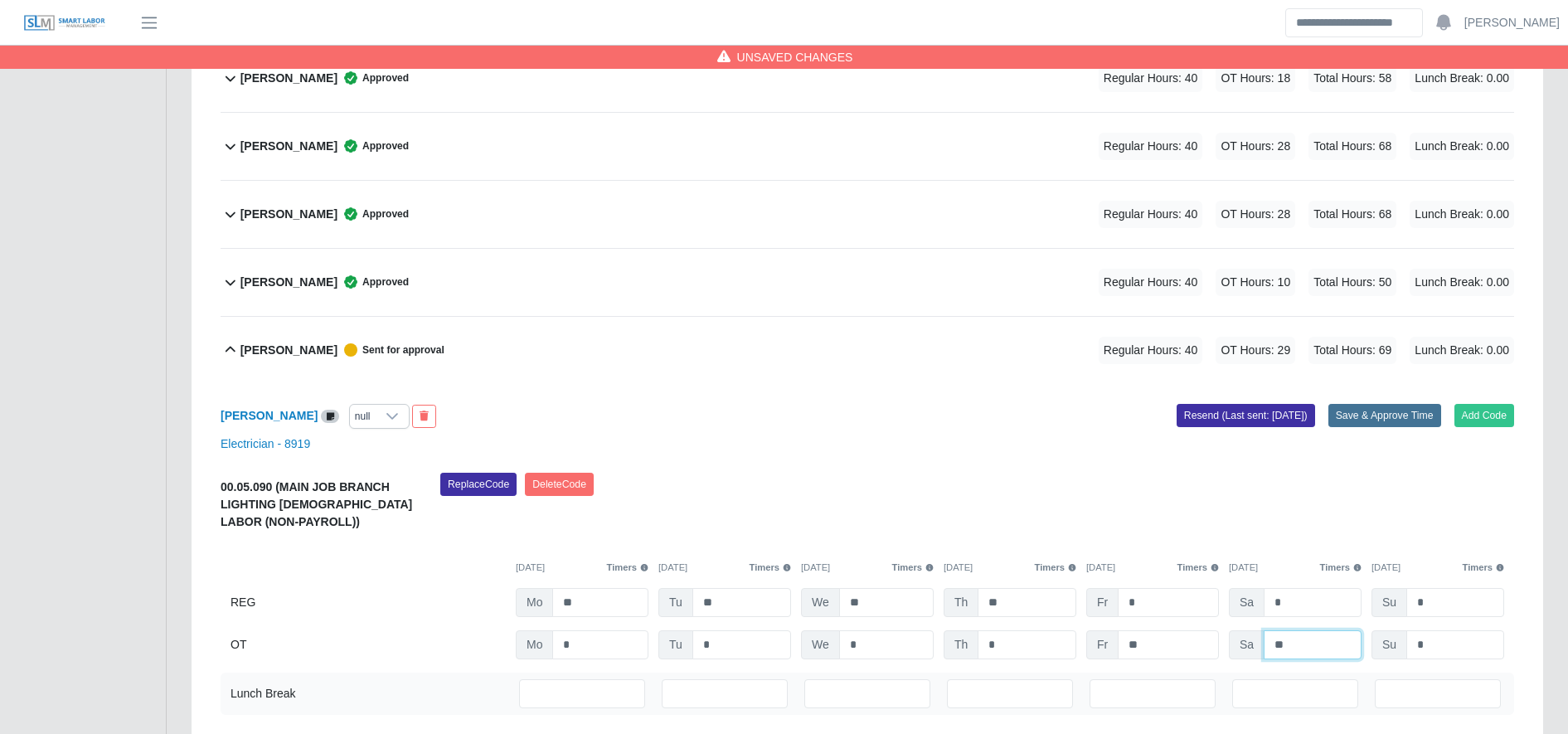
type input "**"
click at [1369, 405] on button "Save & Approve Time" at bounding box center [1385, 415] width 113 height 24
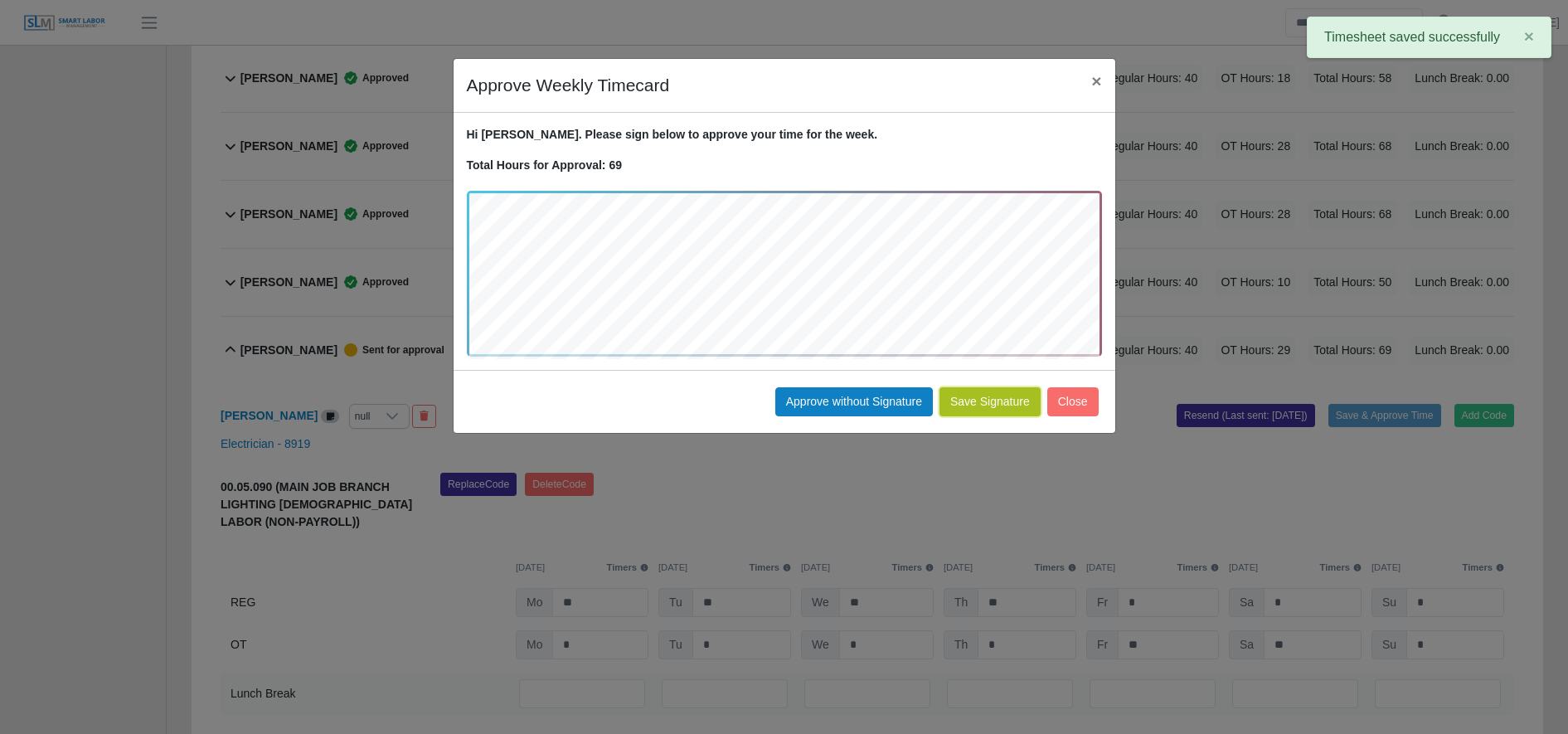
click at [947, 405] on button "Save Signature" at bounding box center [991, 401] width 101 height 29
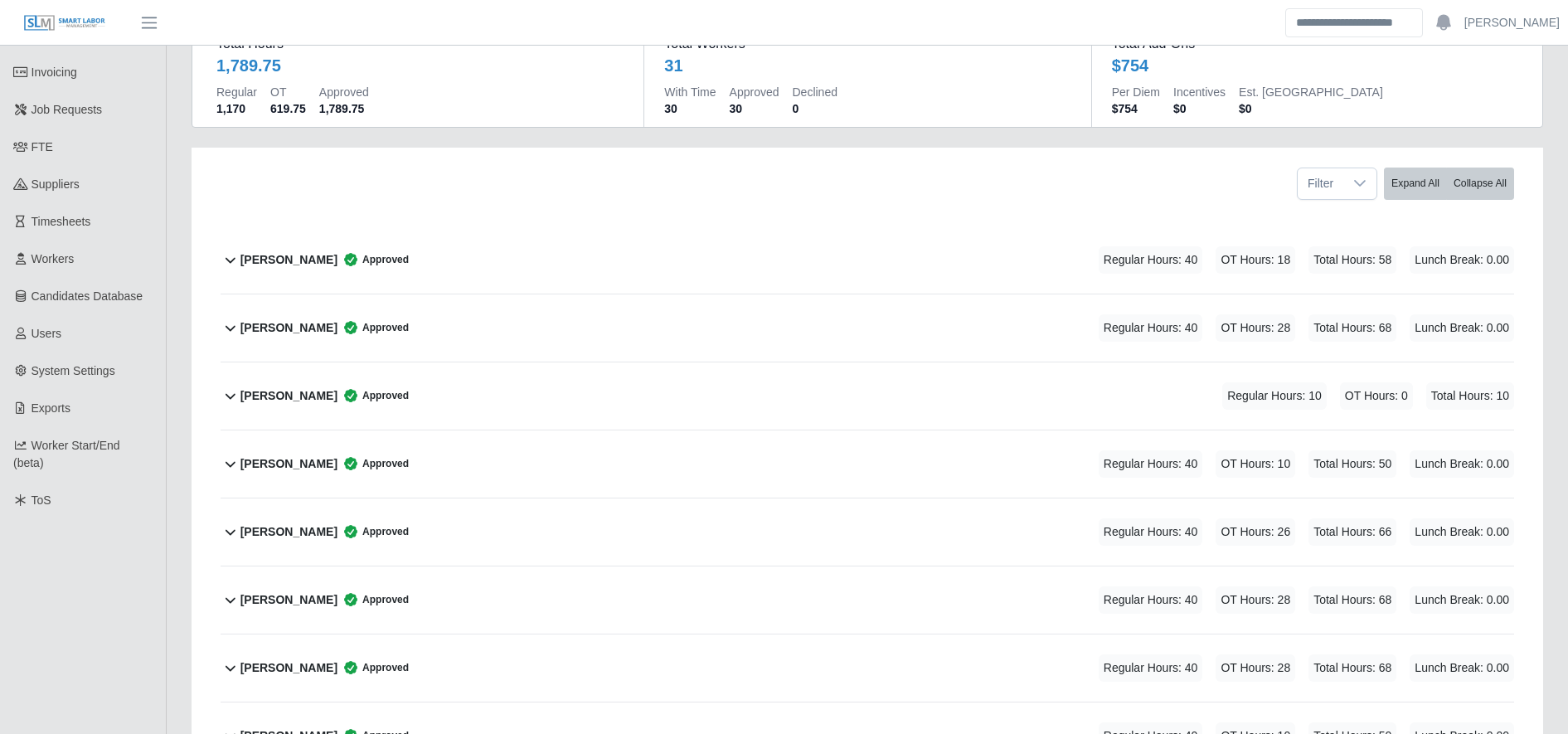
scroll to position [0, 0]
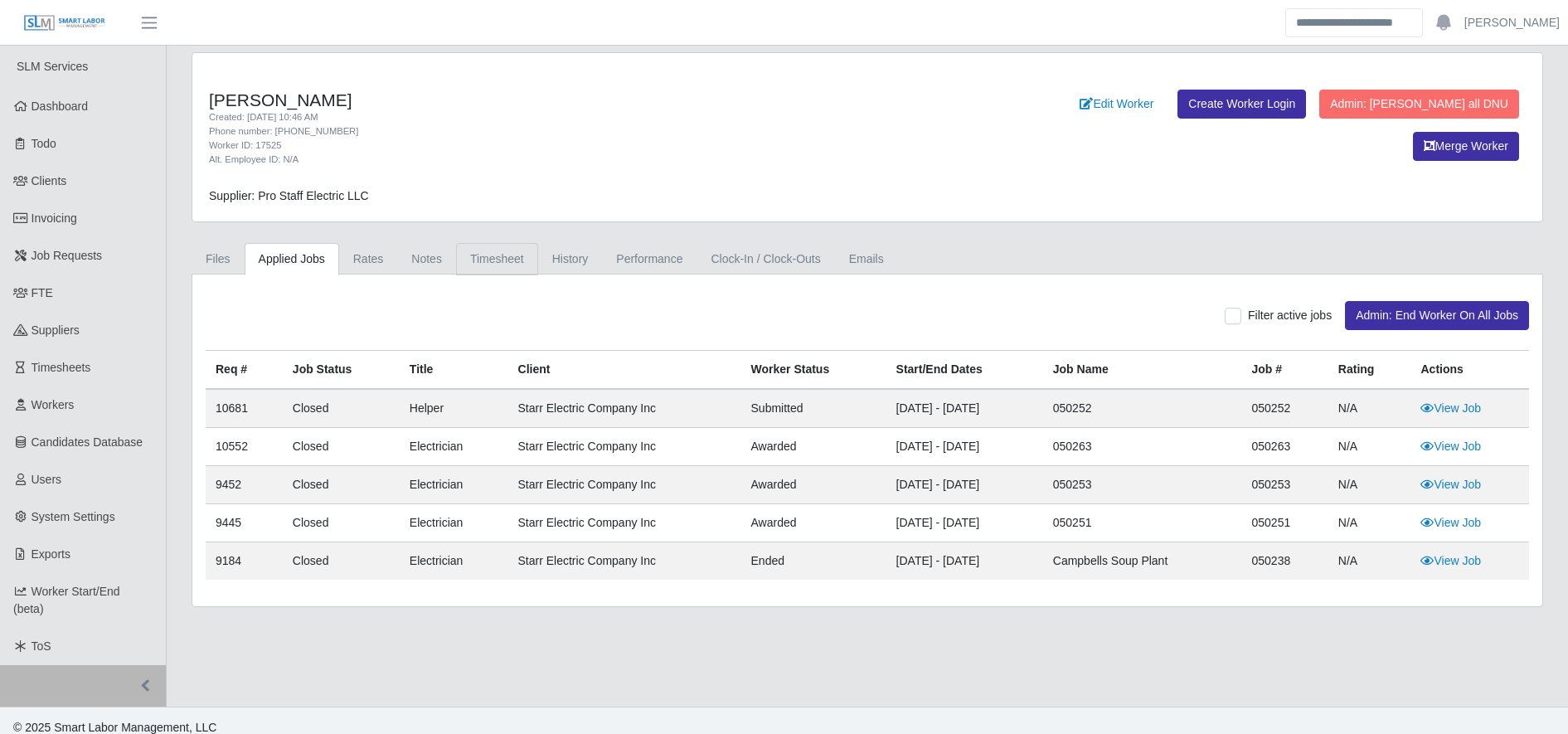
click at [505, 259] on link "Timesheet" at bounding box center [497, 259] width 82 height 32
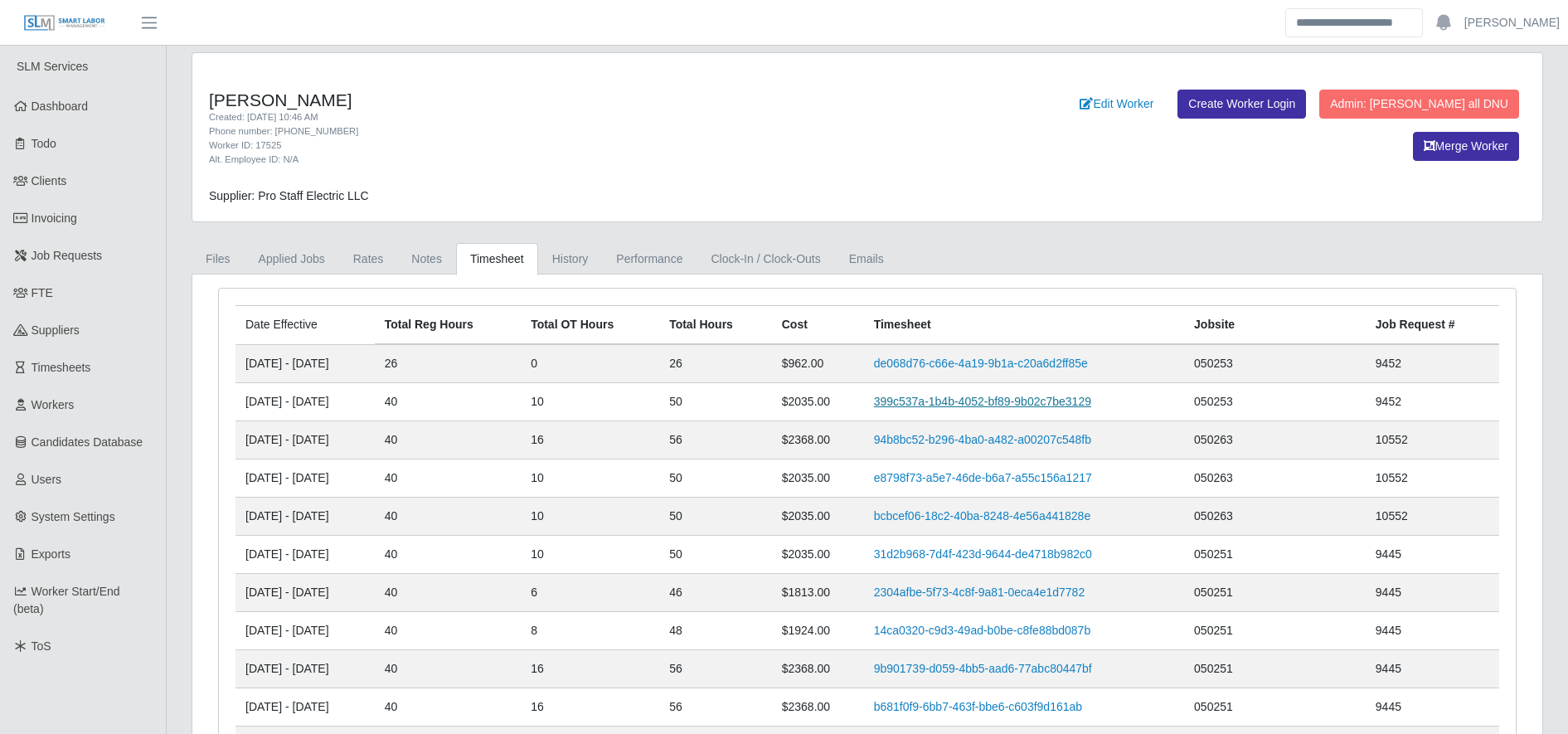
click at [929, 395] on link "399c537a-1b4b-4052-bf89-9b02c7be3129" at bounding box center [983, 401] width 218 height 13
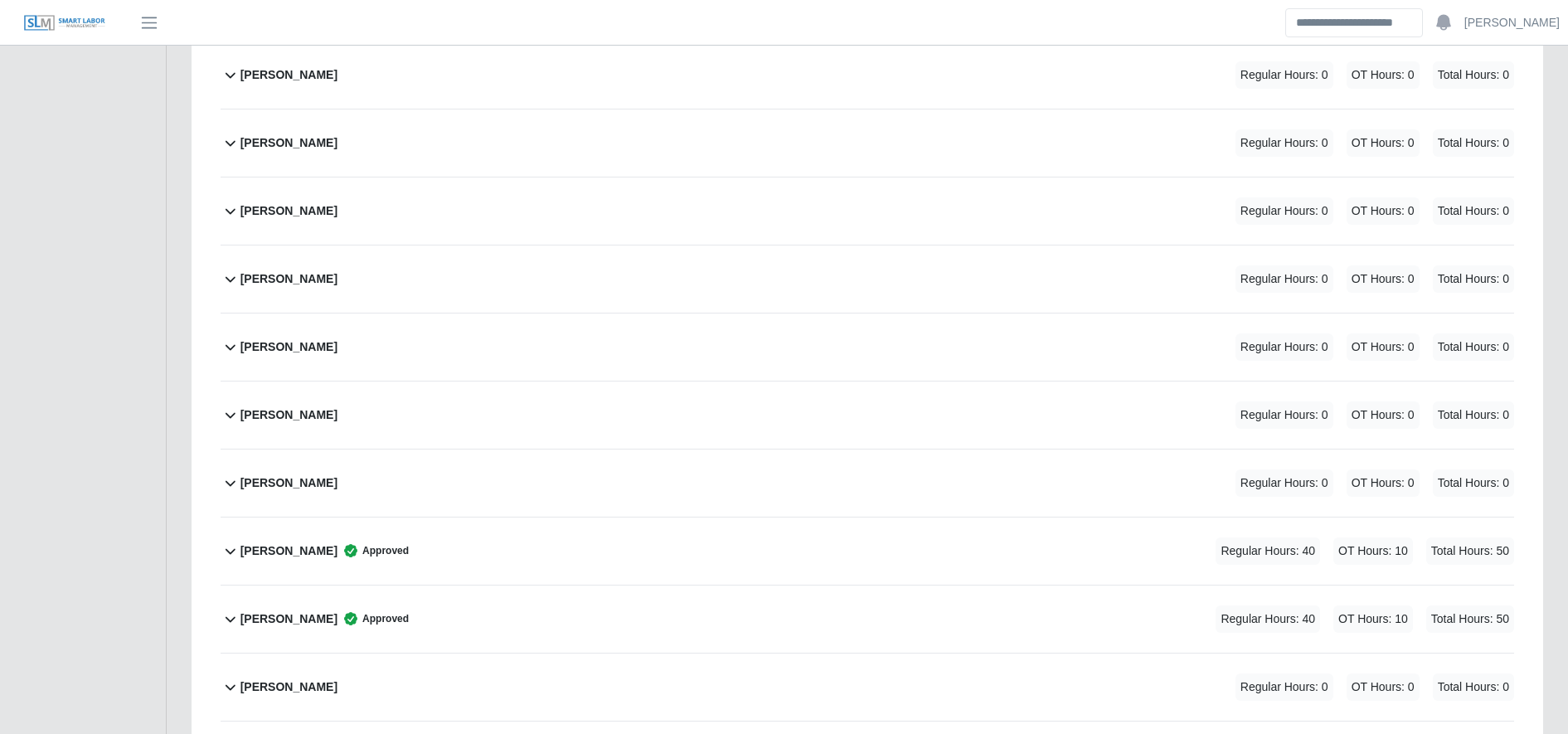
scroll to position [2369, 0]
click at [409, 550] on span "Approved" at bounding box center [373, 553] width 72 height 17
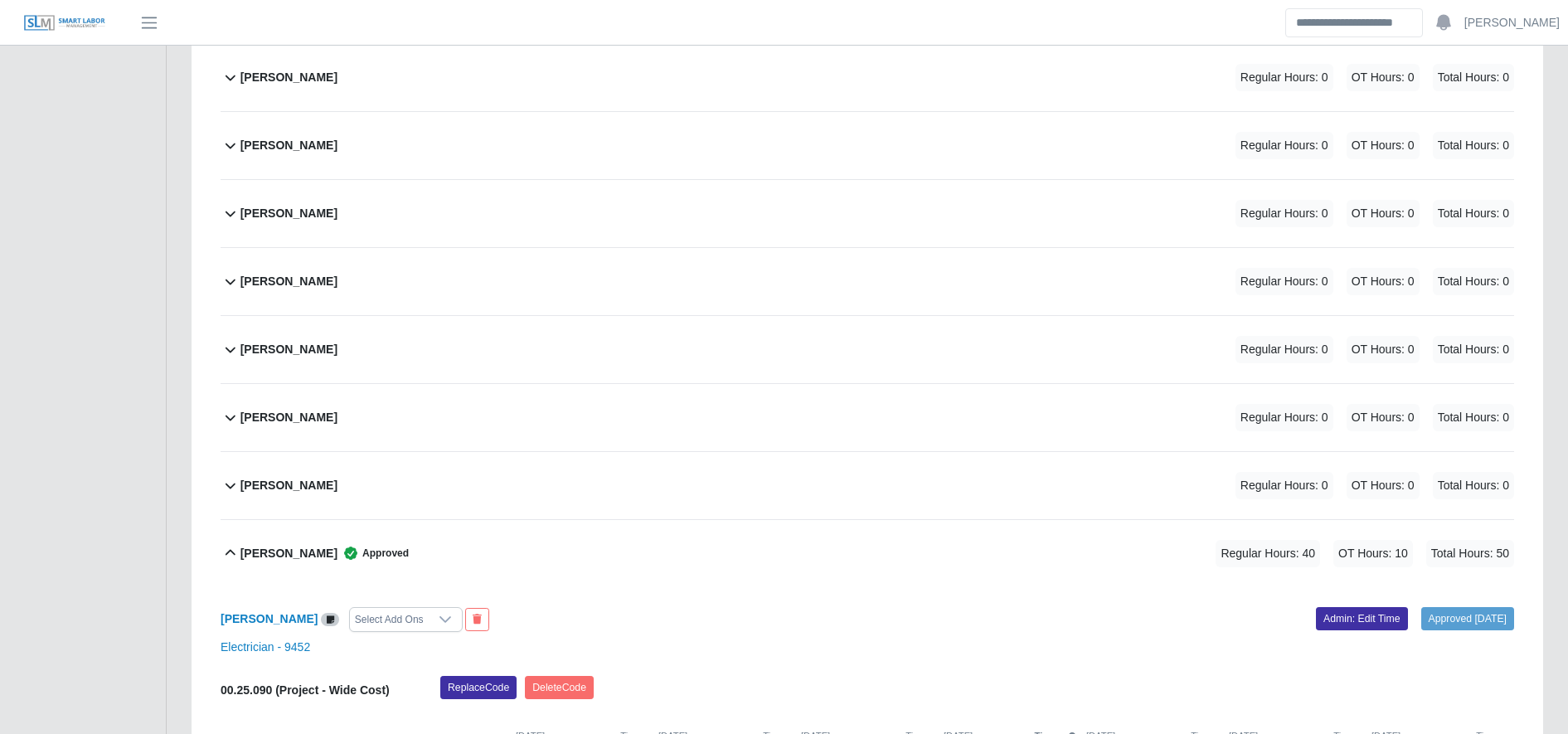
scroll to position [2544, 0]
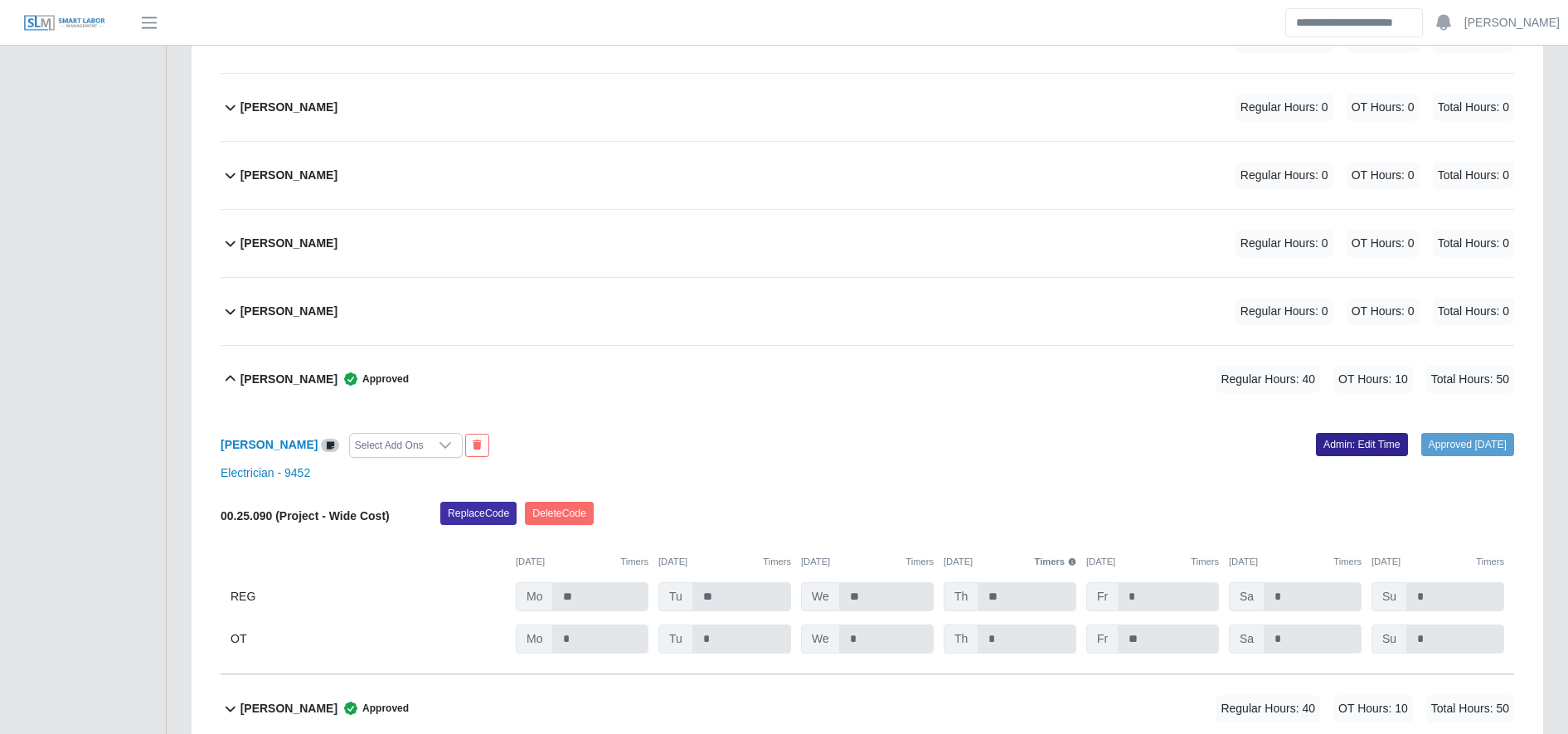
click at [1347, 441] on link "Admin: Edit Time" at bounding box center [1362, 445] width 92 height 24
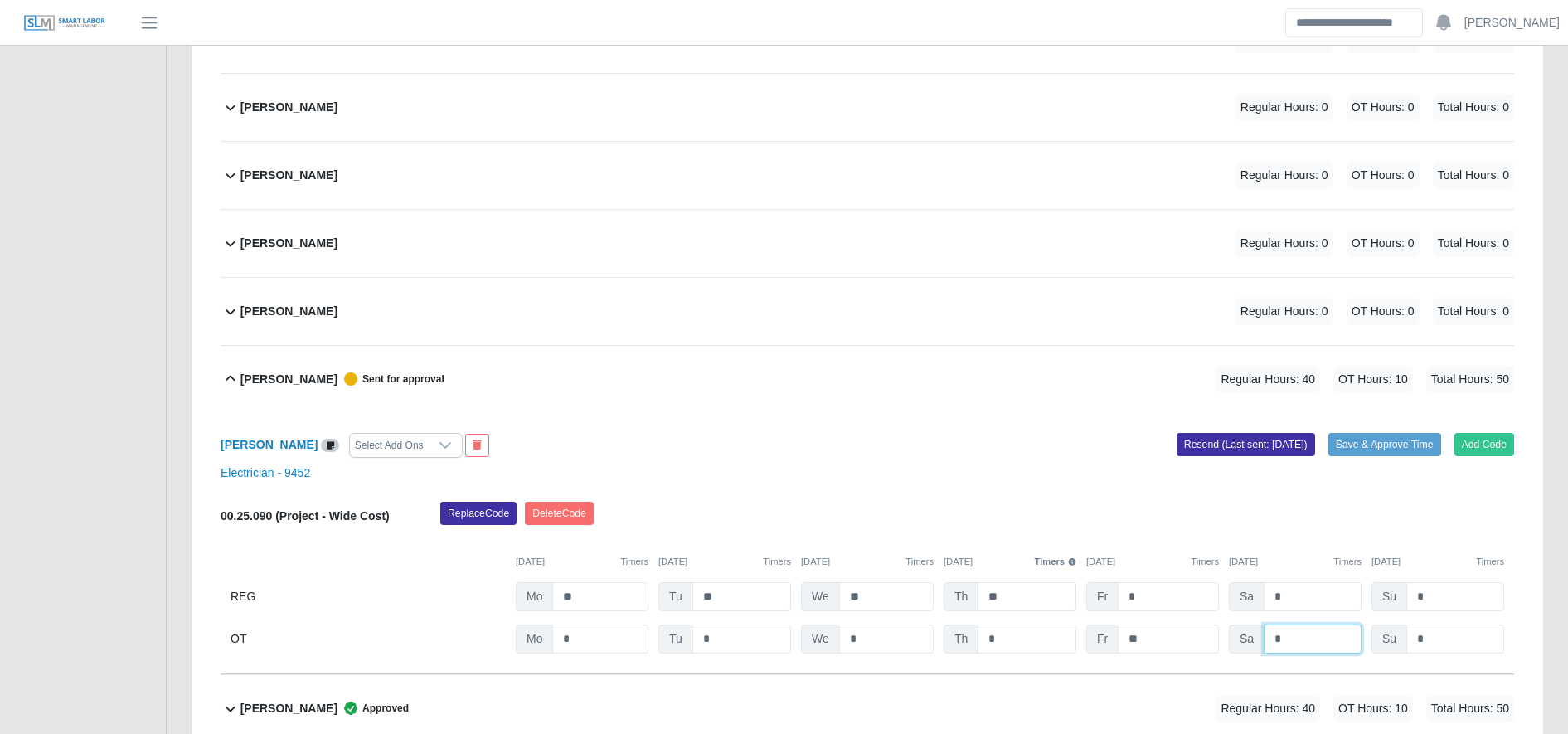
click at [1279, 630] on input "*" at bounding box center [1313, 639] width 98 height 29
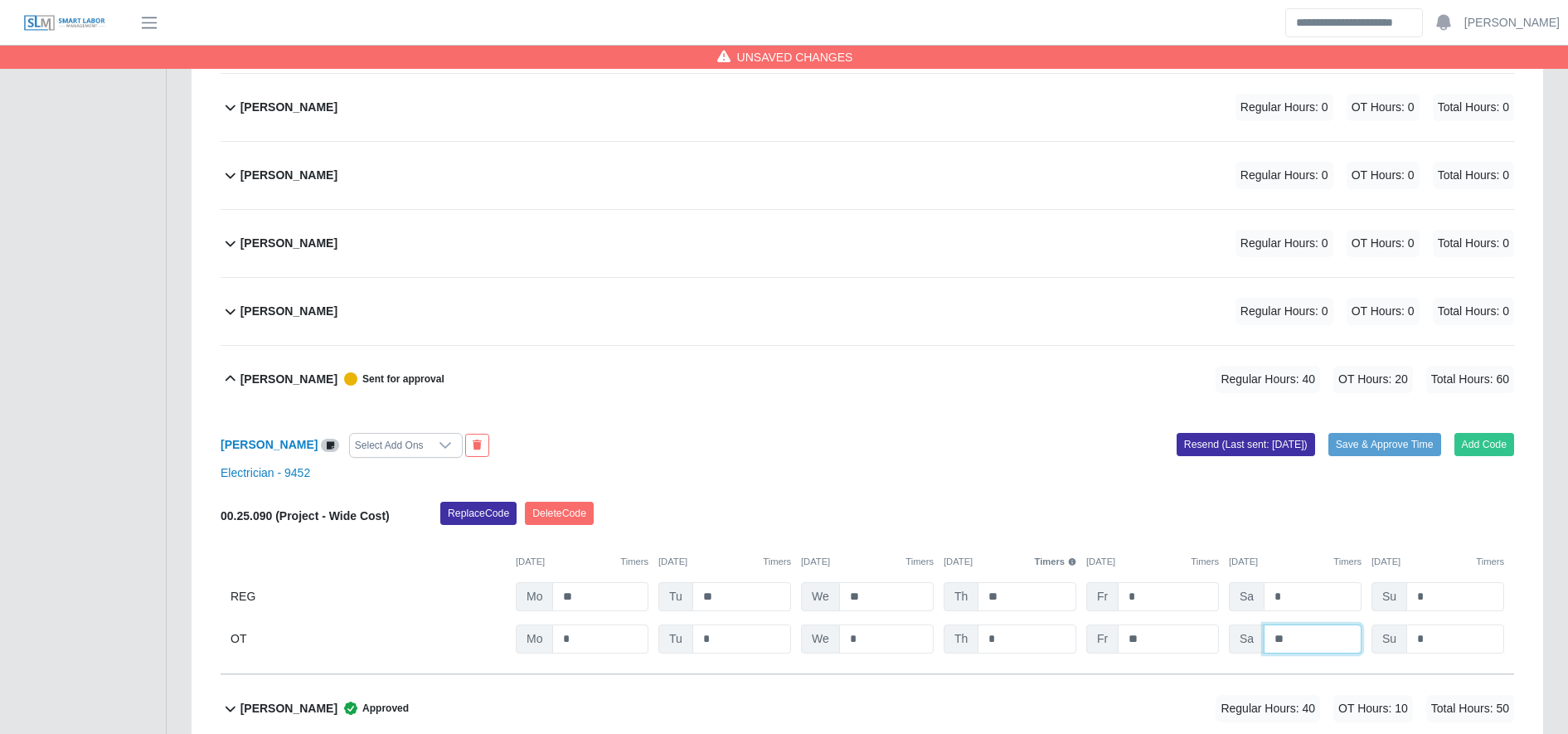
type input "**"
type input "*"
click at [1378, 445] on button "Save & Approve Time" at bounding box center [1385, 445] width 113 height 24
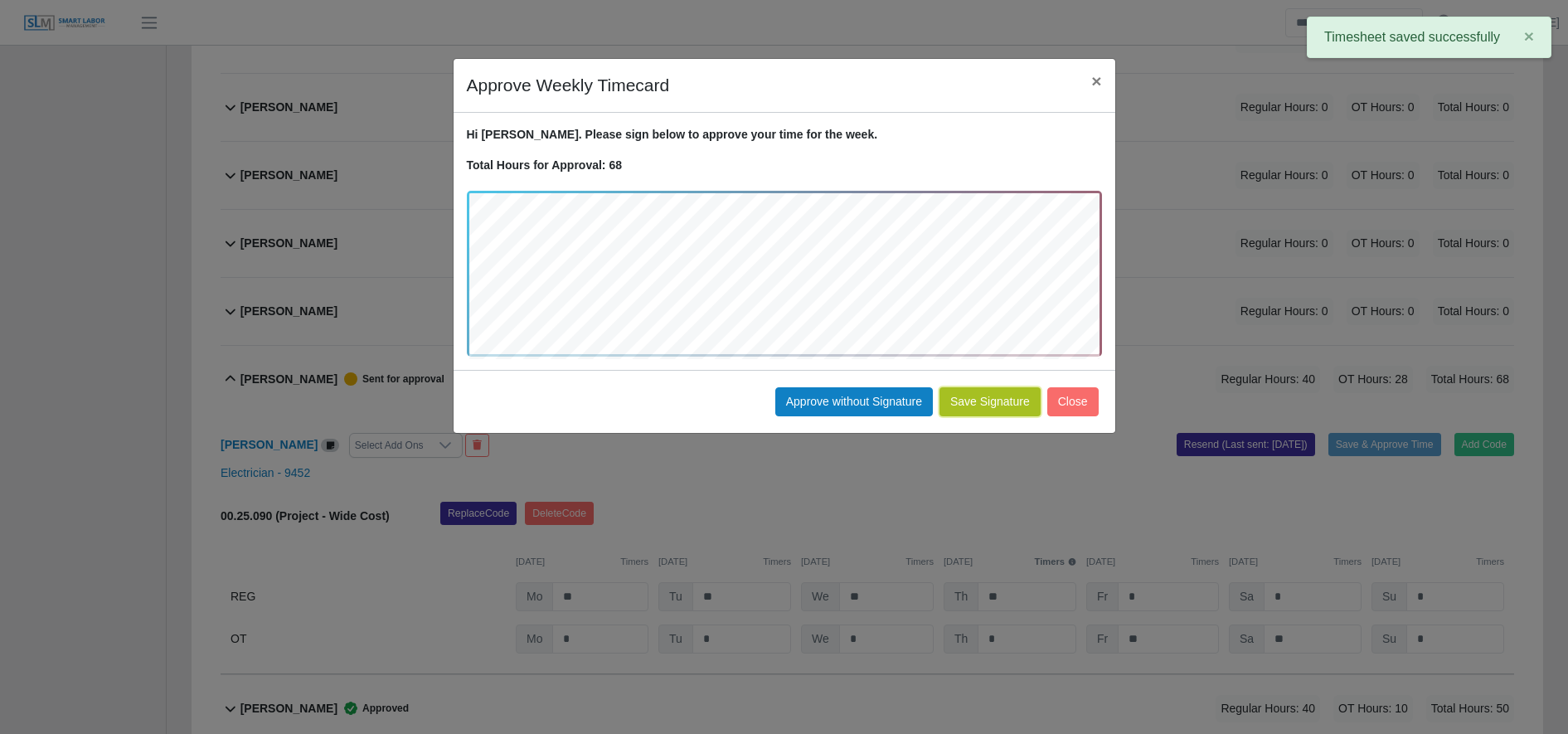
click at [993, 411] on button "Save Signature" at bounding box center [991, 401] width 101 height 29
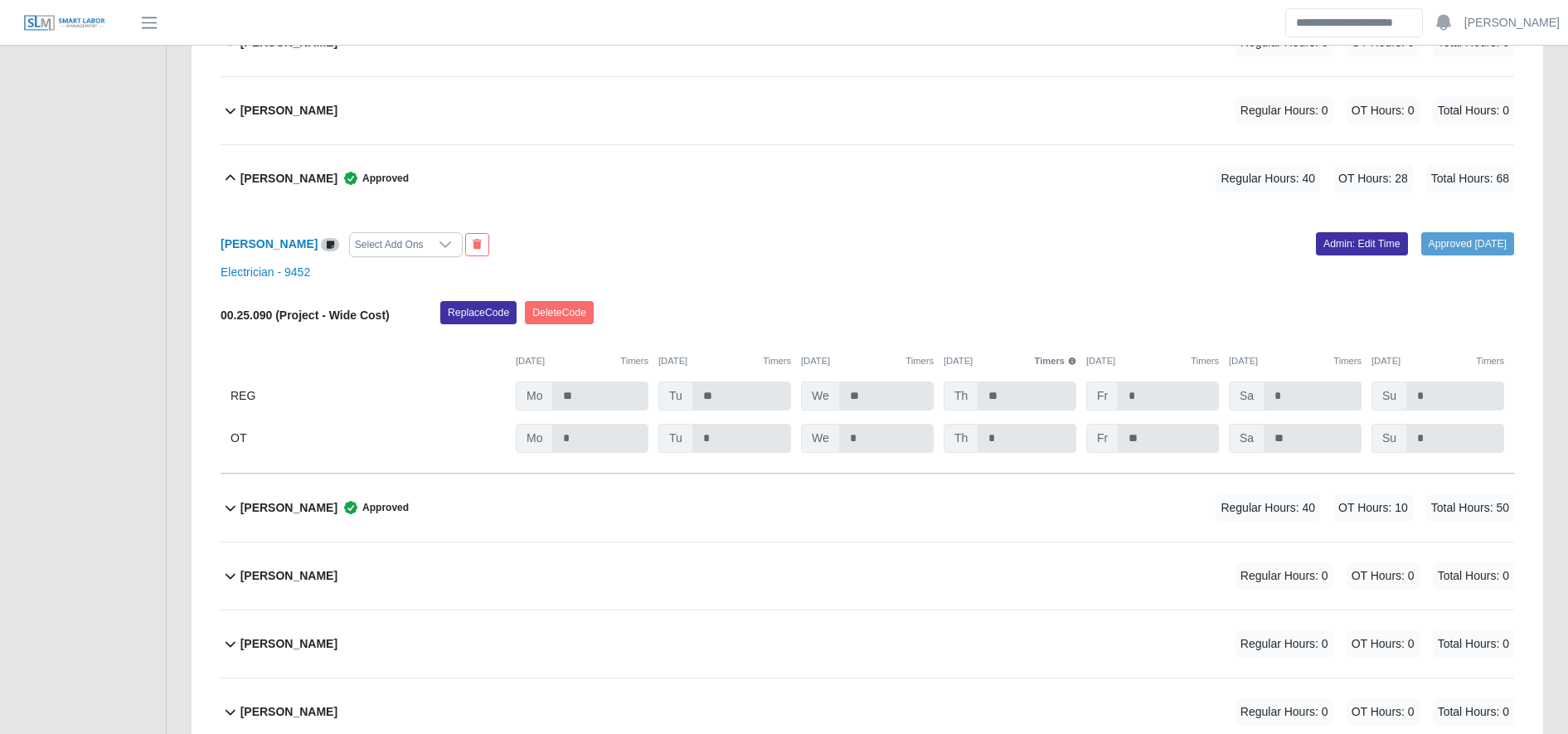
scroll to position [2757, 0]
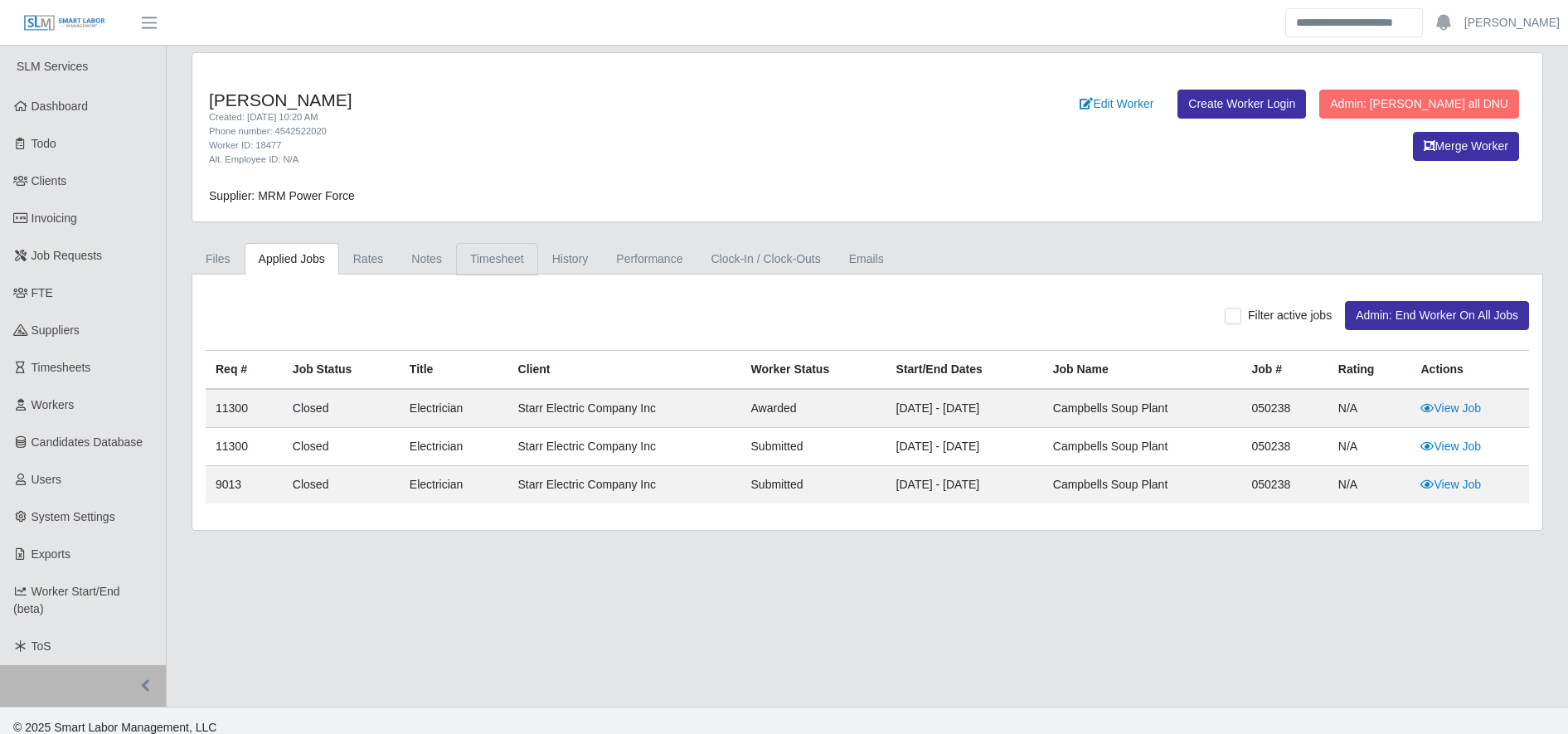
click at [515, 253] on link "Timesheet" at bounding box center [497, 259] width 82 height 32
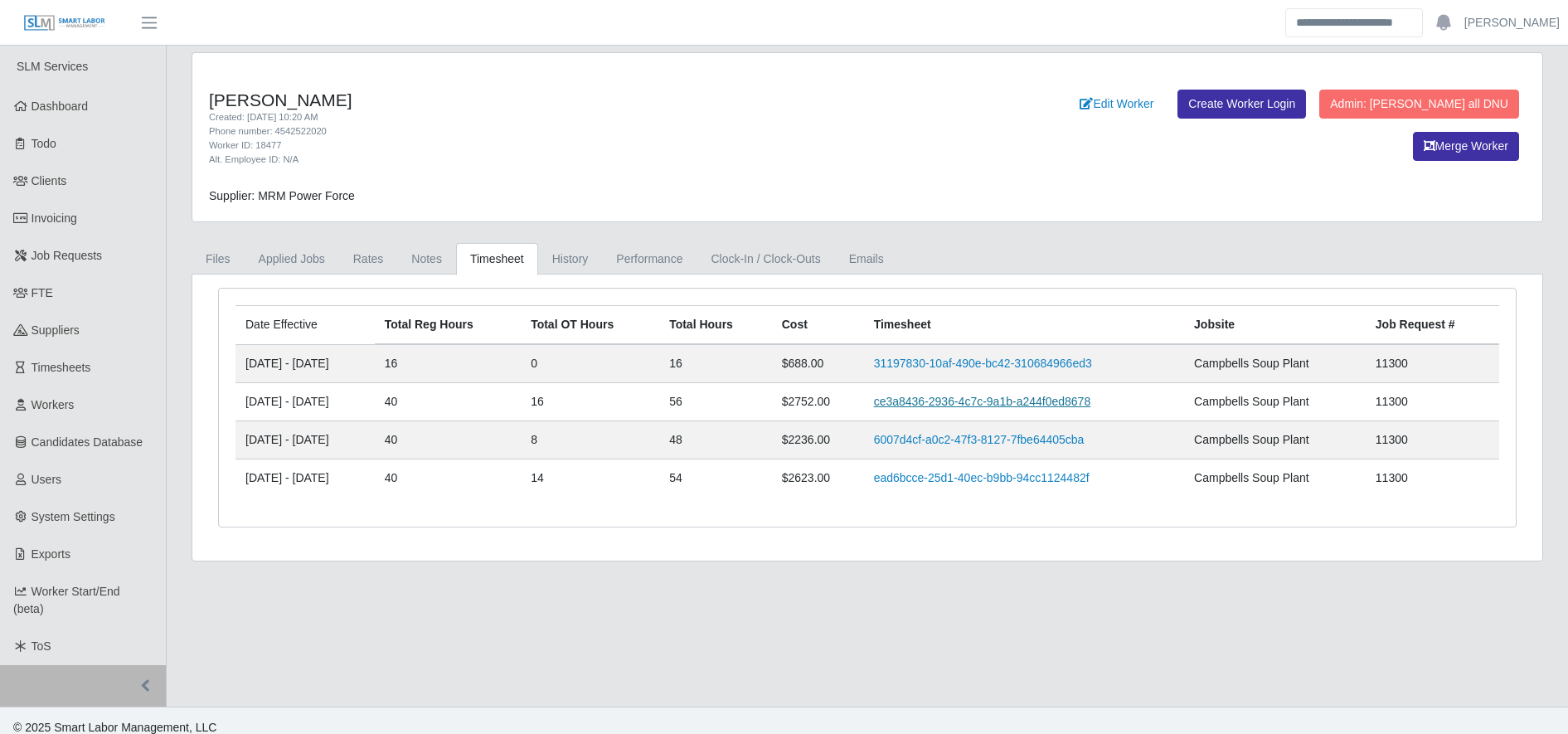
click at [956, 404] on link "ce3a8436-2936-4c7c-9a1b-a244f0ed8678" at bounding box center [983, 401] width 218 height 13
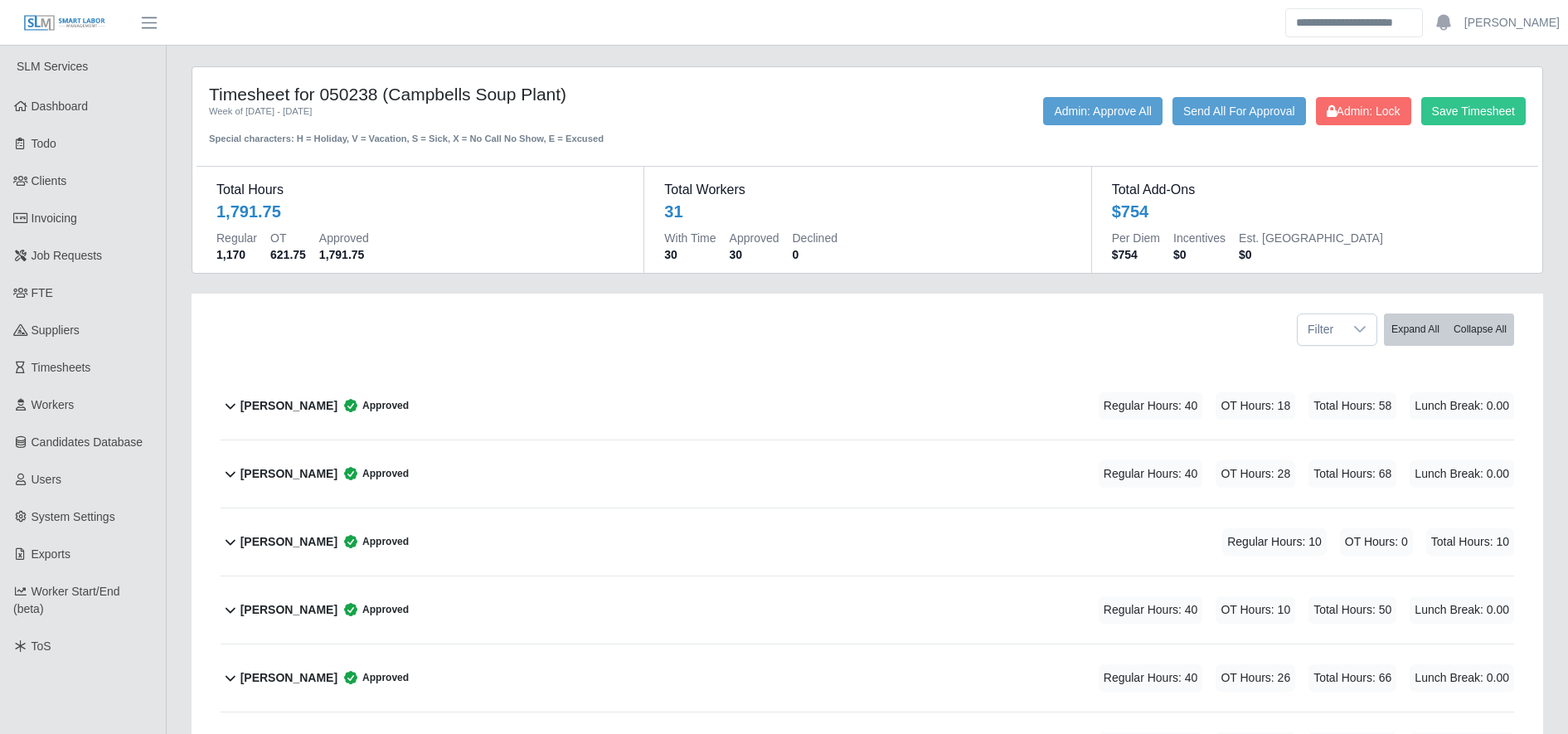
scroll to position [1143, 0]
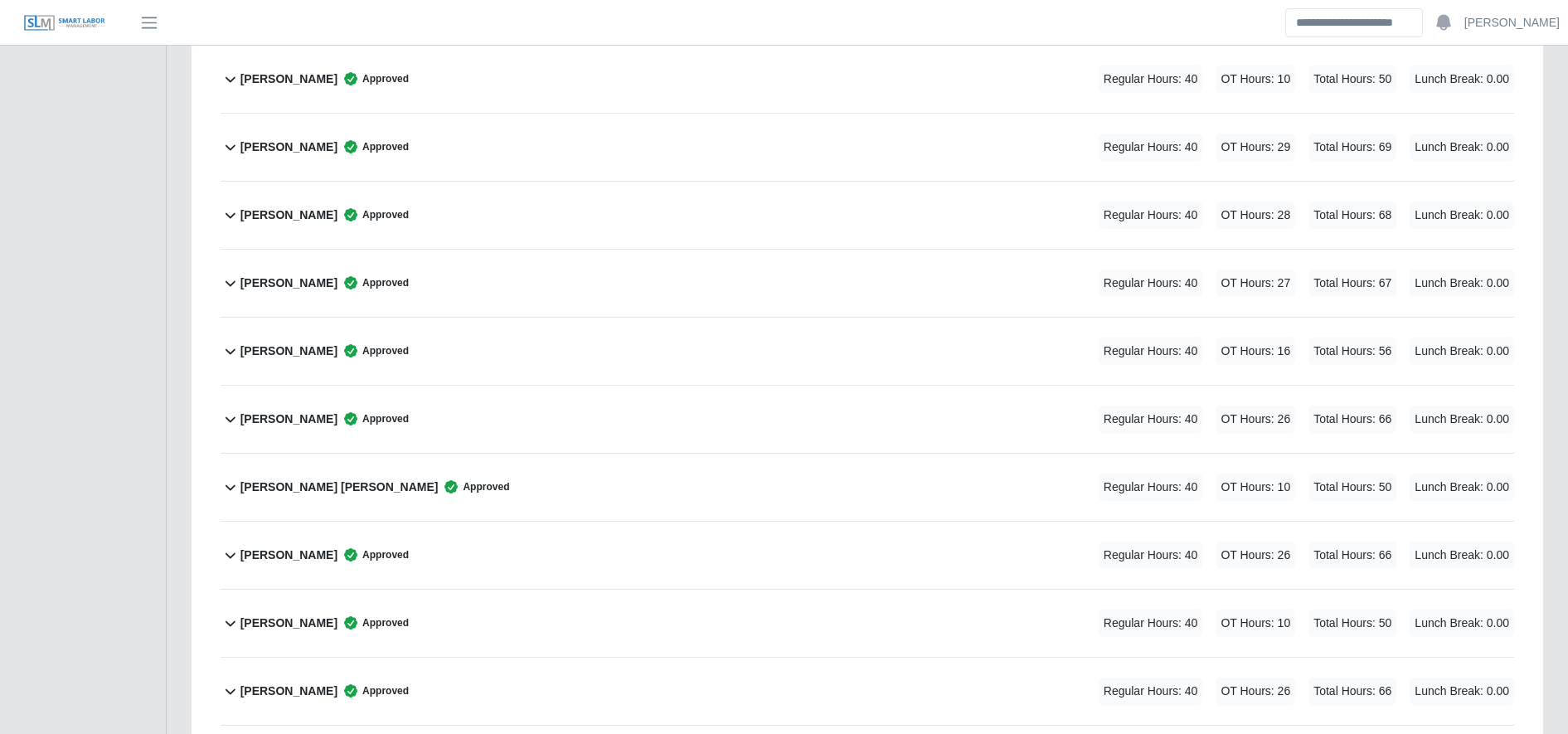
click at [552, 330] on div "Jose Lopez Approved Regular Hours: 40 OT Hours: 16 Total Hours: 56 Lunch Break:…" at bounding box center [877, 351] width 1274 height 67
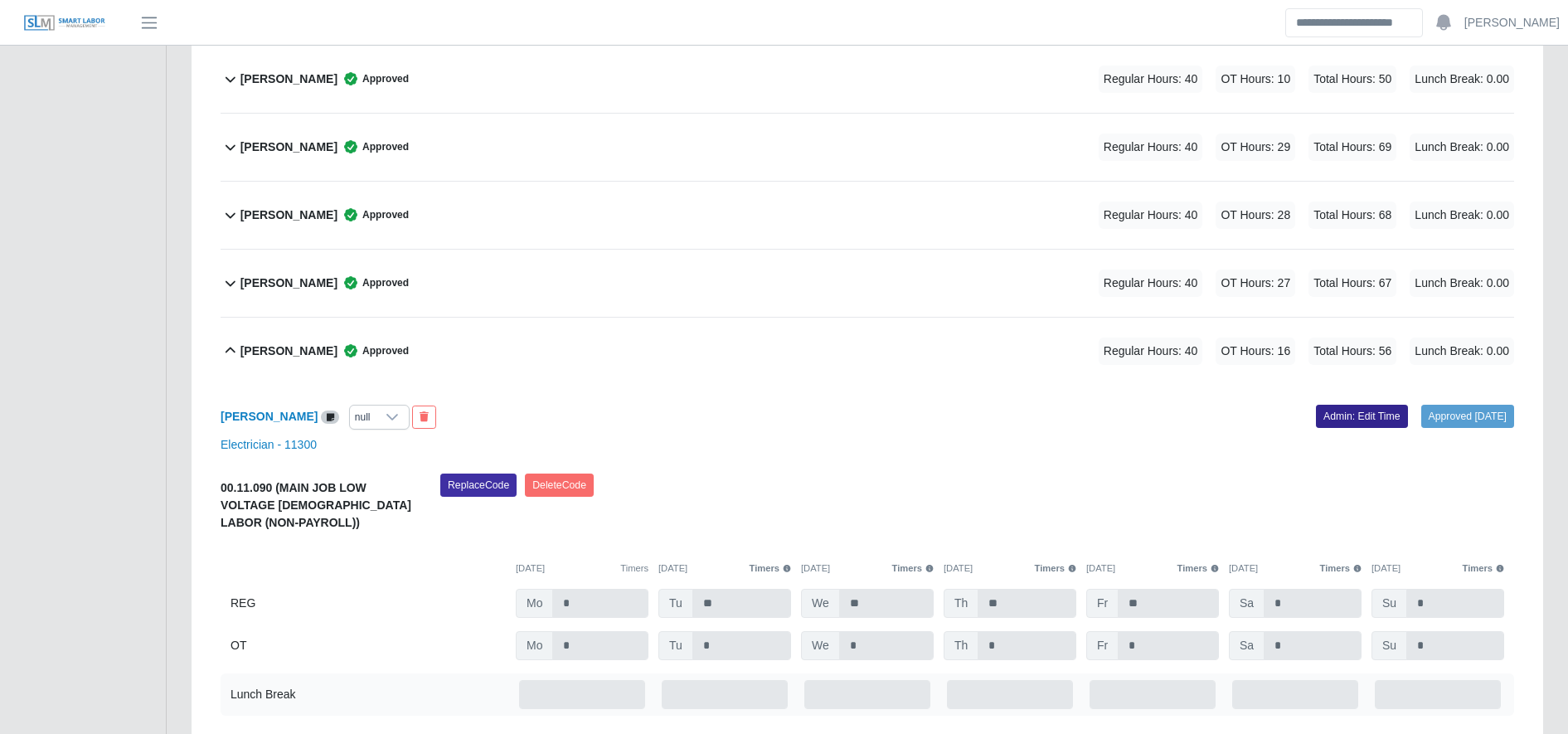
click at [1344, 412] on link "Admin: Edit Time" at bounding box center [1362, 416] width 92 height 24
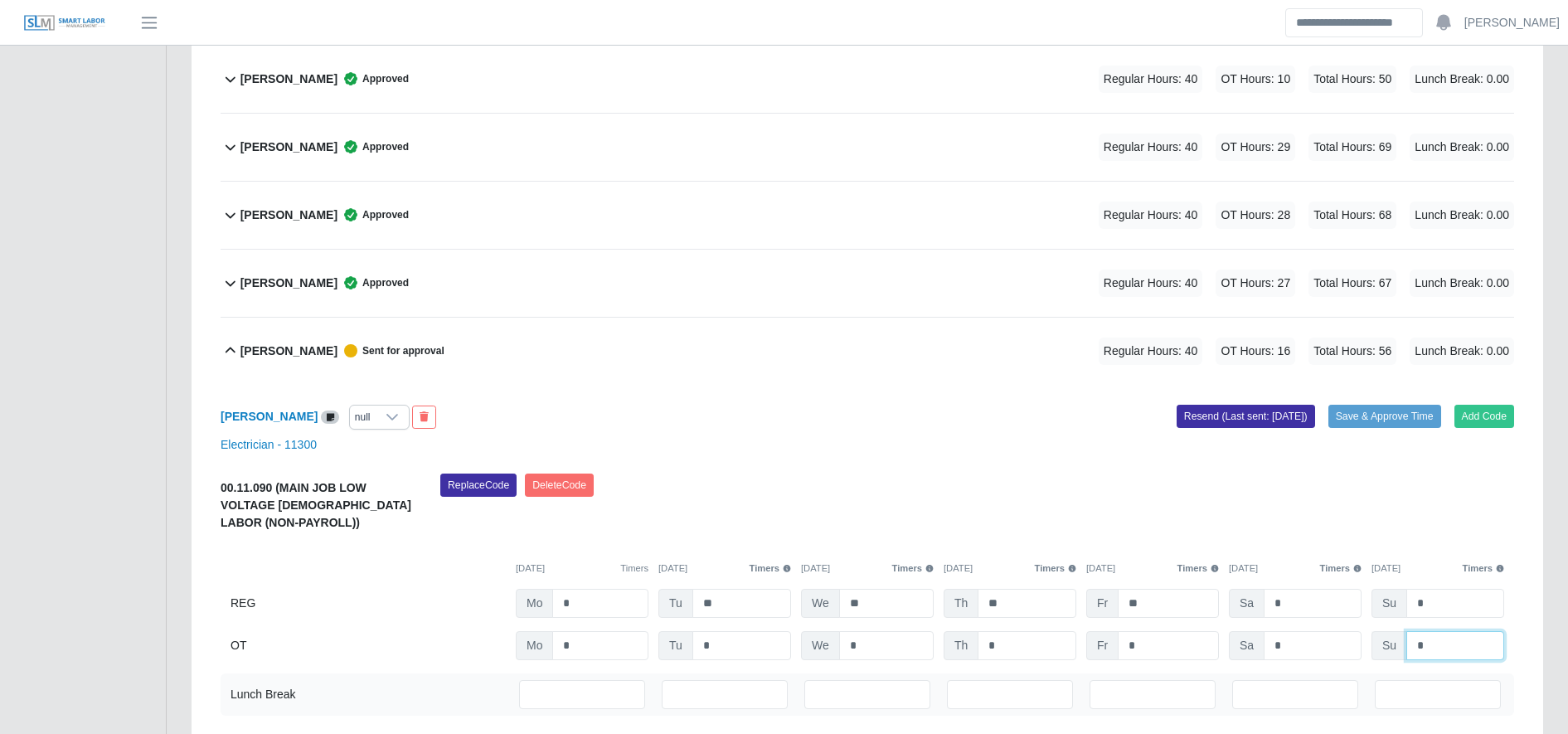
click at [1459, 645] on input "*" at bounding box center [1455, 645] width 98 height 29
click at [583, 607] on input "*" at bounding box center [600, 603] width 96 height 29
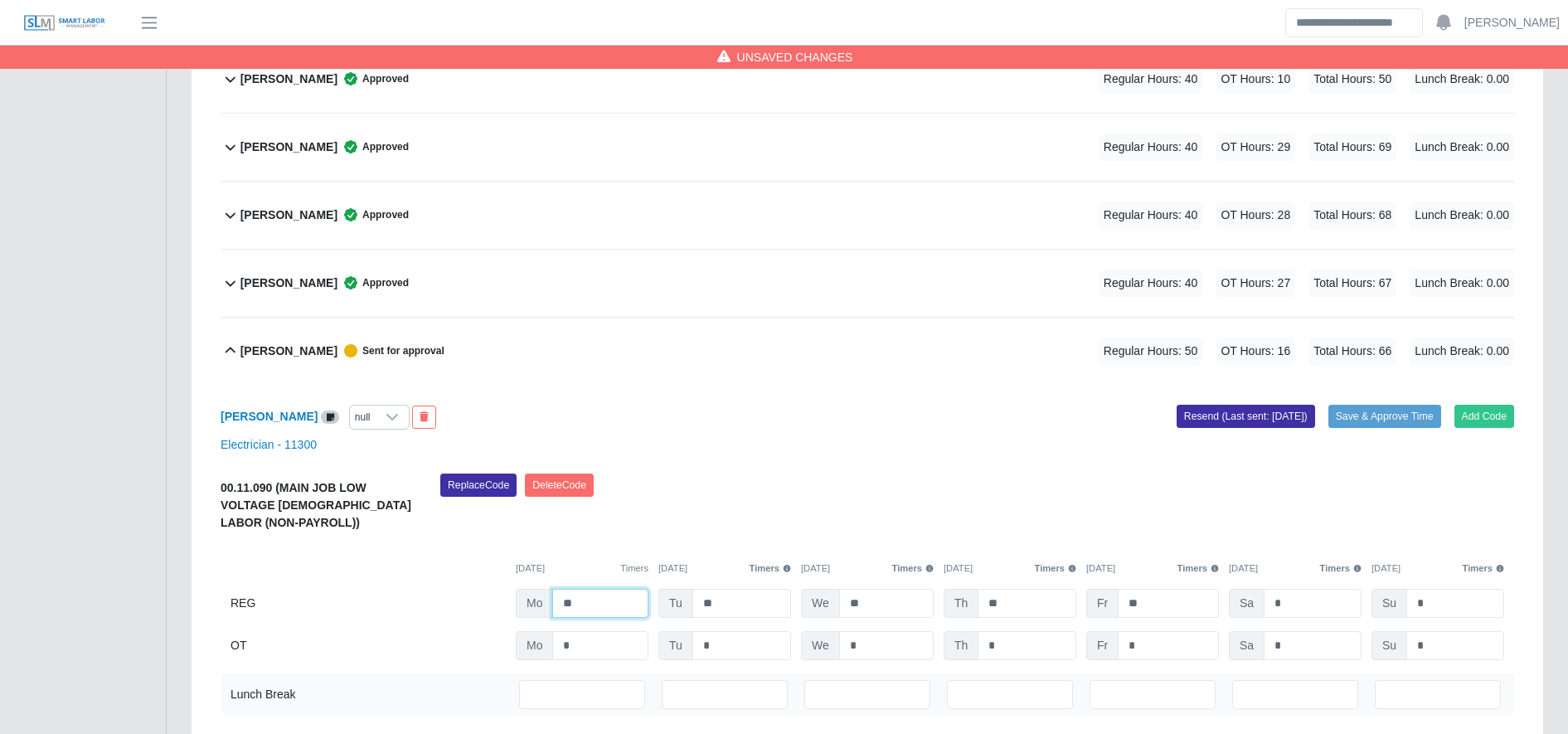
type input "**"
click at [1155, 599] on input "**" at bounding box center [1169, 603] width 101 height 29
type input "*"
click at [1156, 644] on input "*" at bounding box center [1169, 645] width 101 height 29
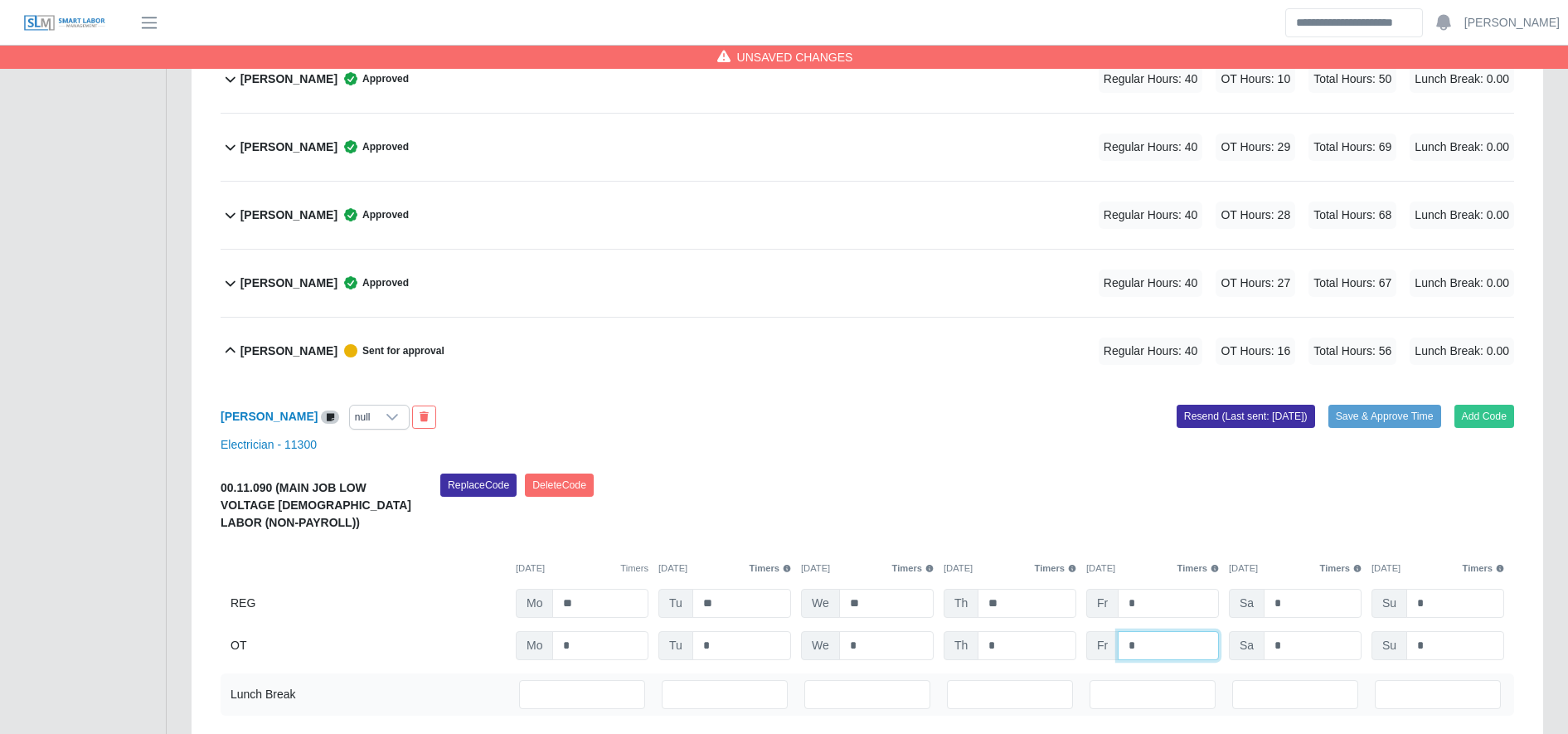
click at [1156, 644] on input "*" at bounding box center [1169, 645] width 101 height 29
type input "**"
click at [1302, 655] on input "*" at bounding box center [1313, 645] width 98 height 29
type input "*"
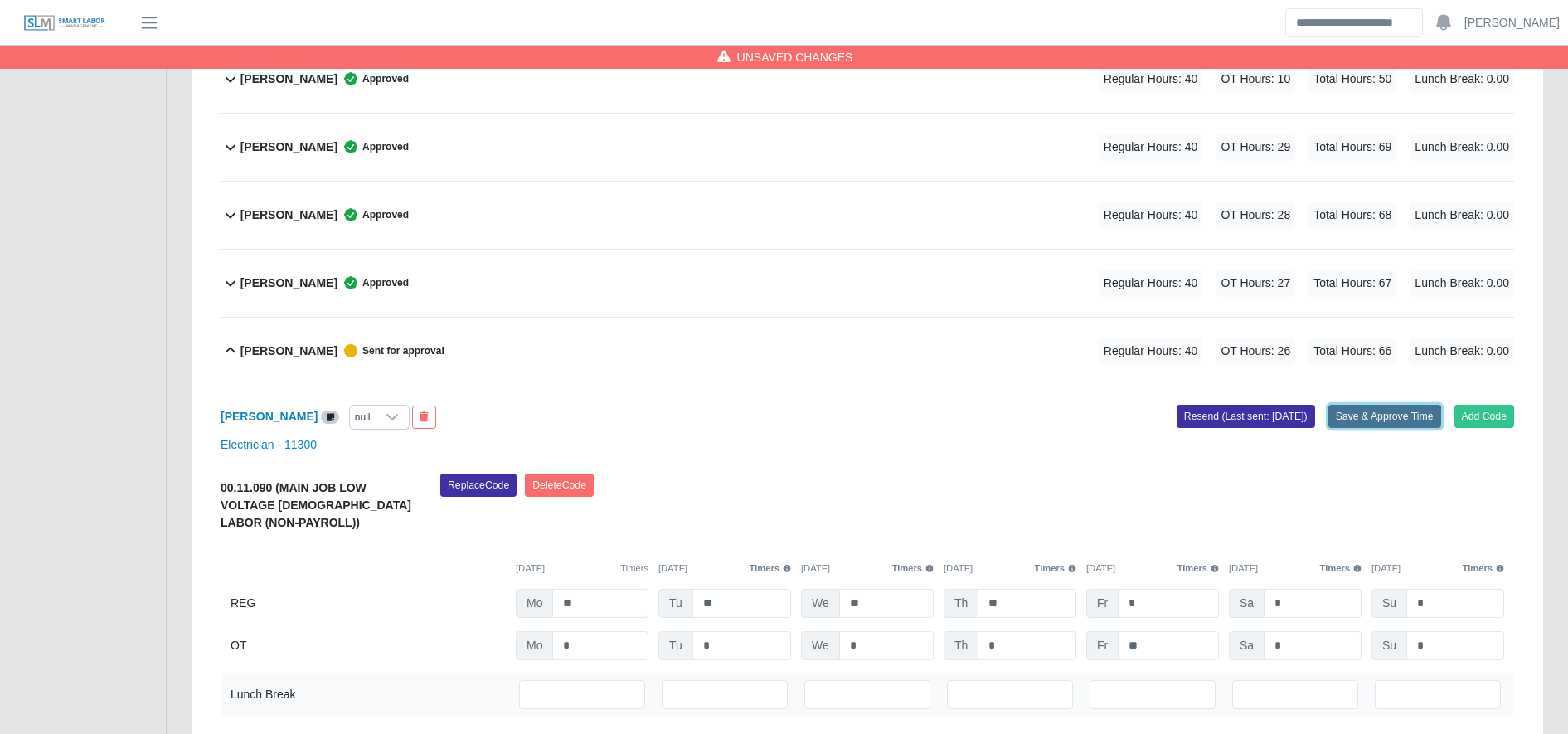
click at [1386, 419] on button "Save & Approve Time" at bounding box center [1385, 416] width 113 height 24
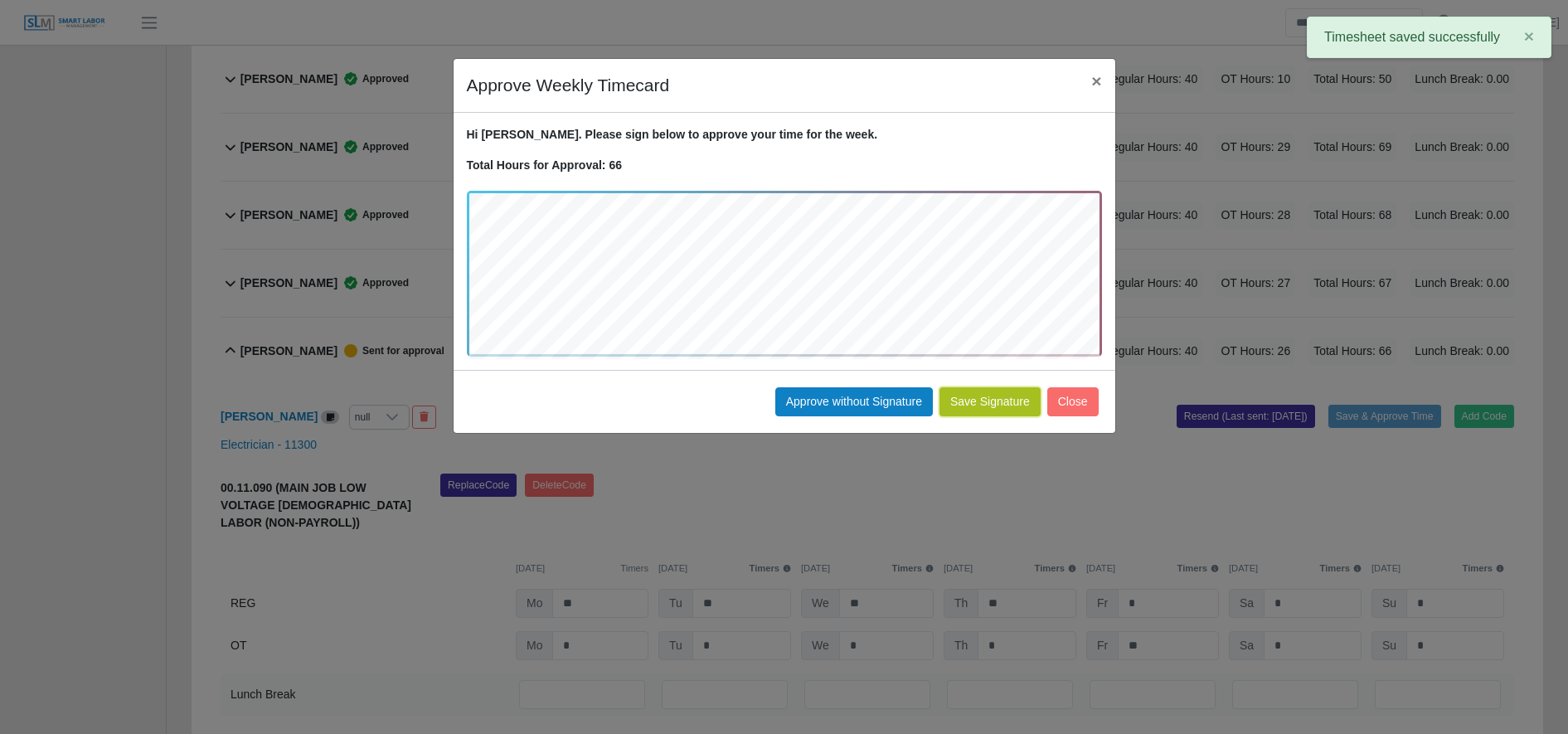
click at [989, 402] on button "Save Signature" at bounding box center [991, 401] width 101 height 29
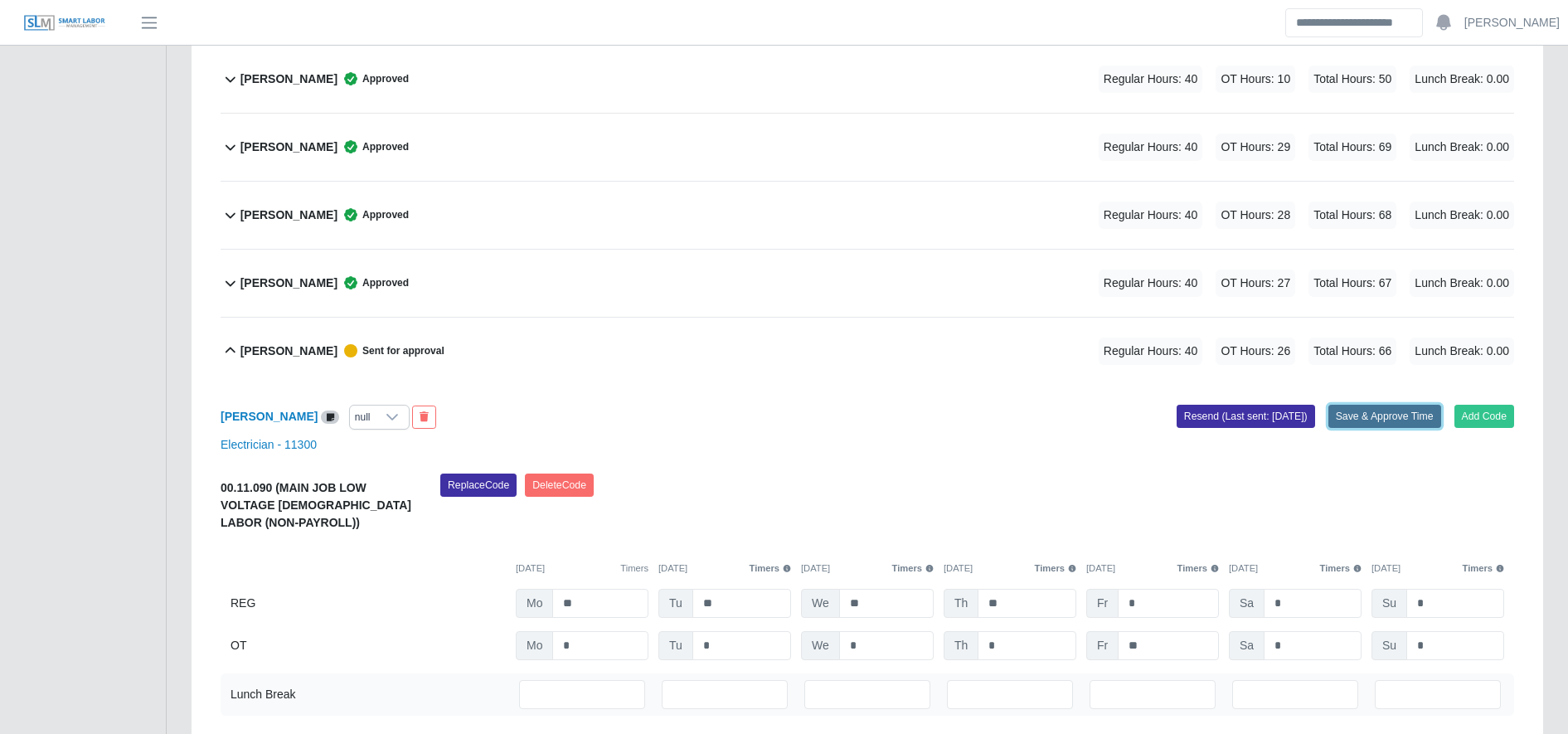
click at [1368, 412] on button "Save & Approve Time" at bounding box center [1385, 416] width 113 height 24
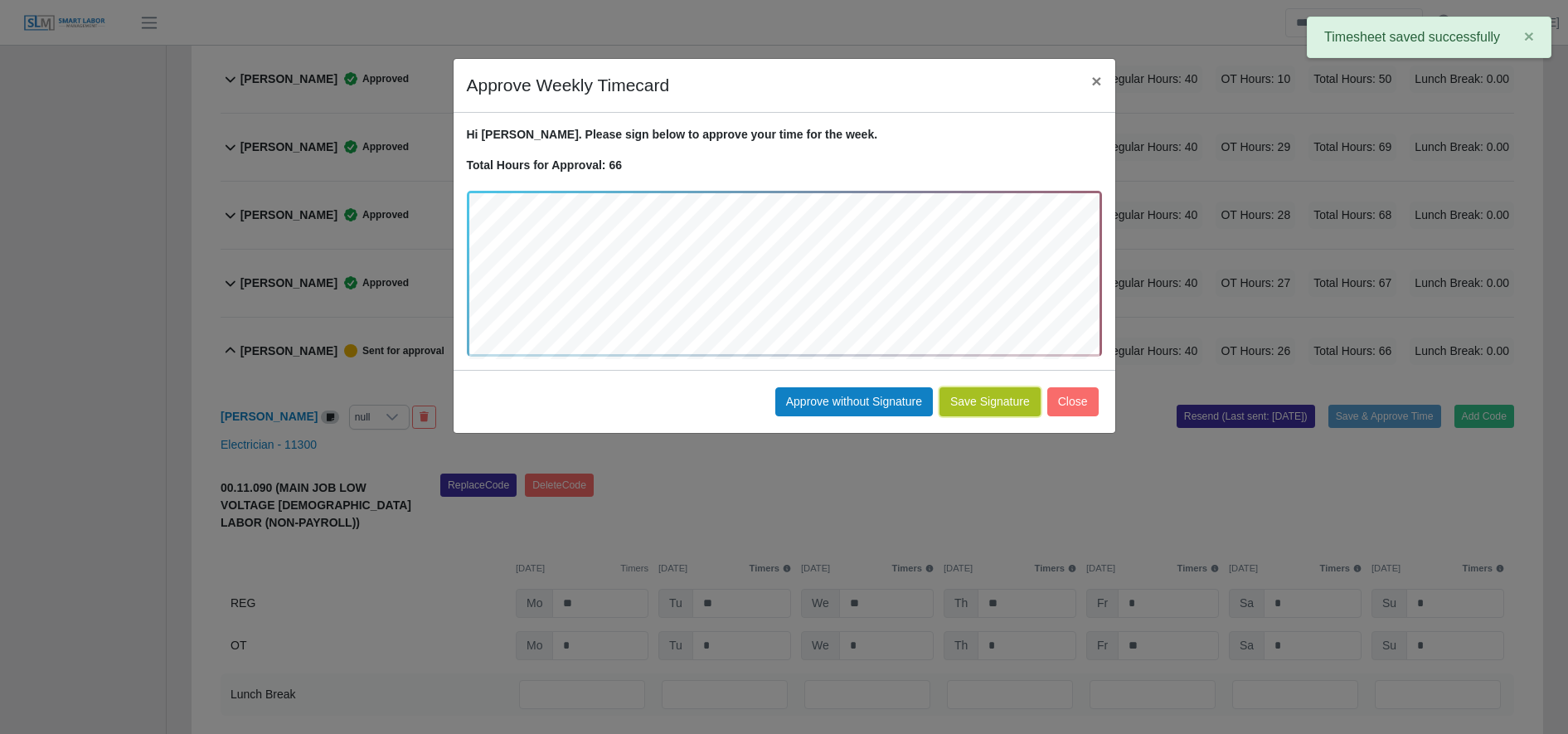
click at [989, 402] on button "Save Signature" at bounding box center [991, 401] width 101 height 29
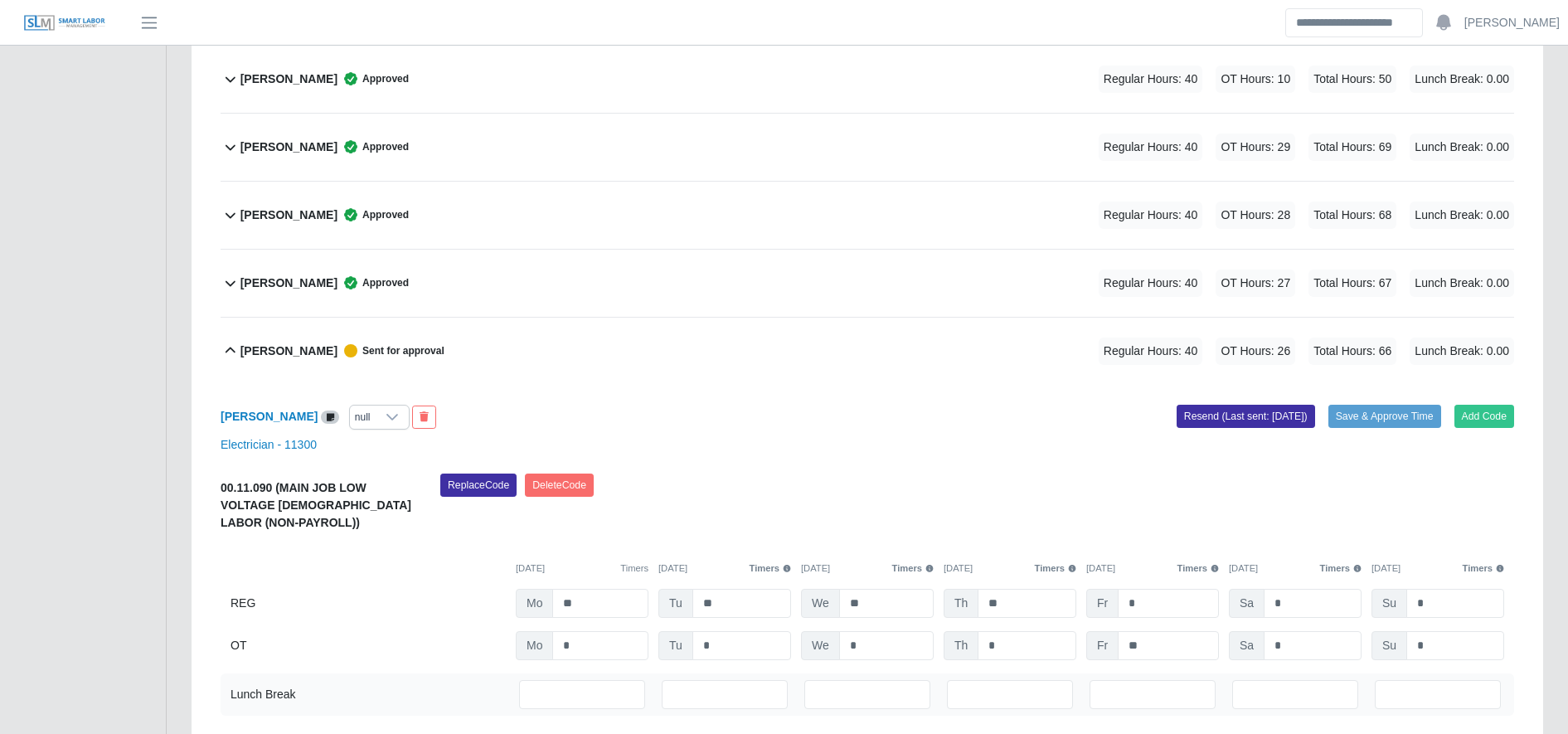
scroll to position [0, 0]
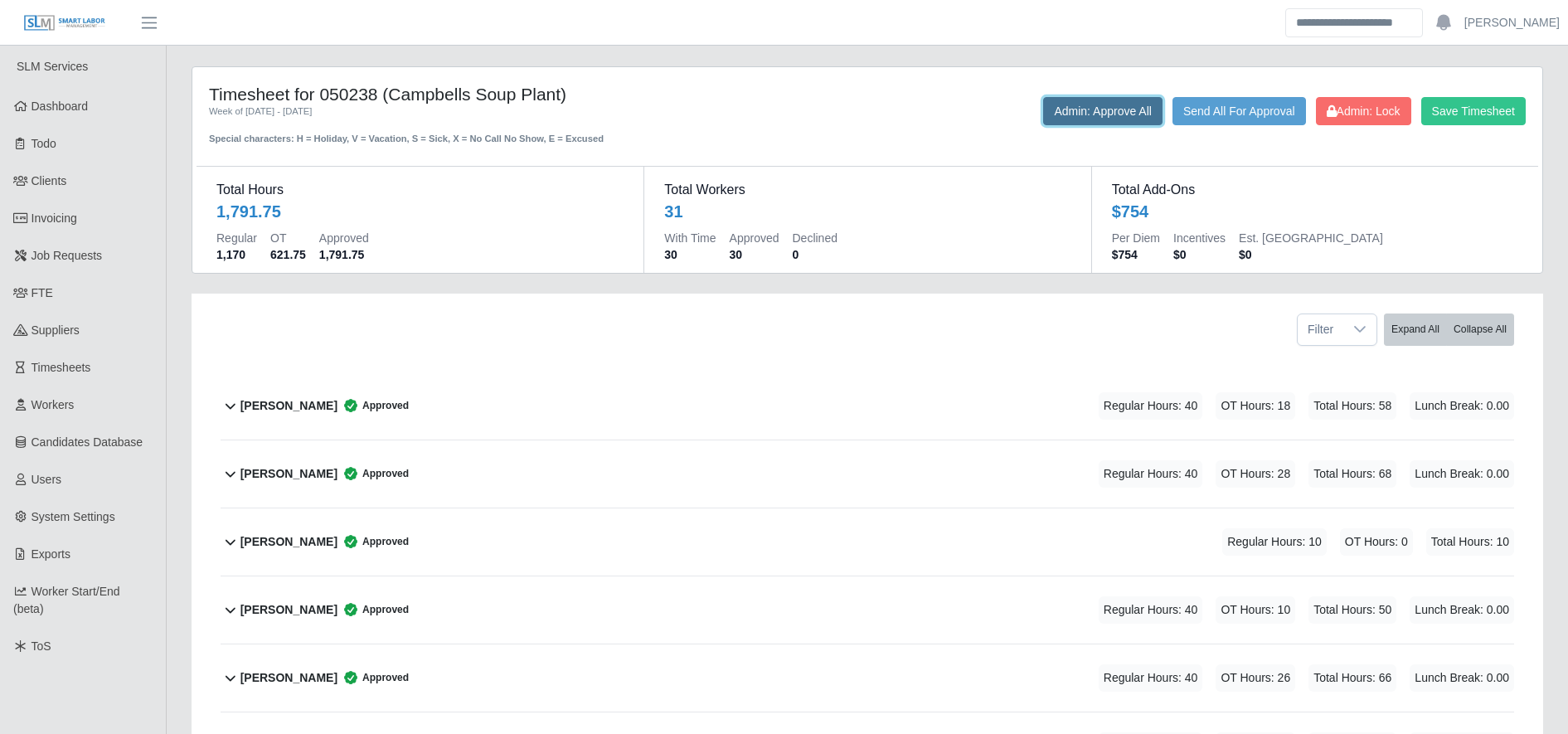
click at [1069, 97] on button "Admin: Approve All" at bounding box center [1102, 111] width 120 height 28
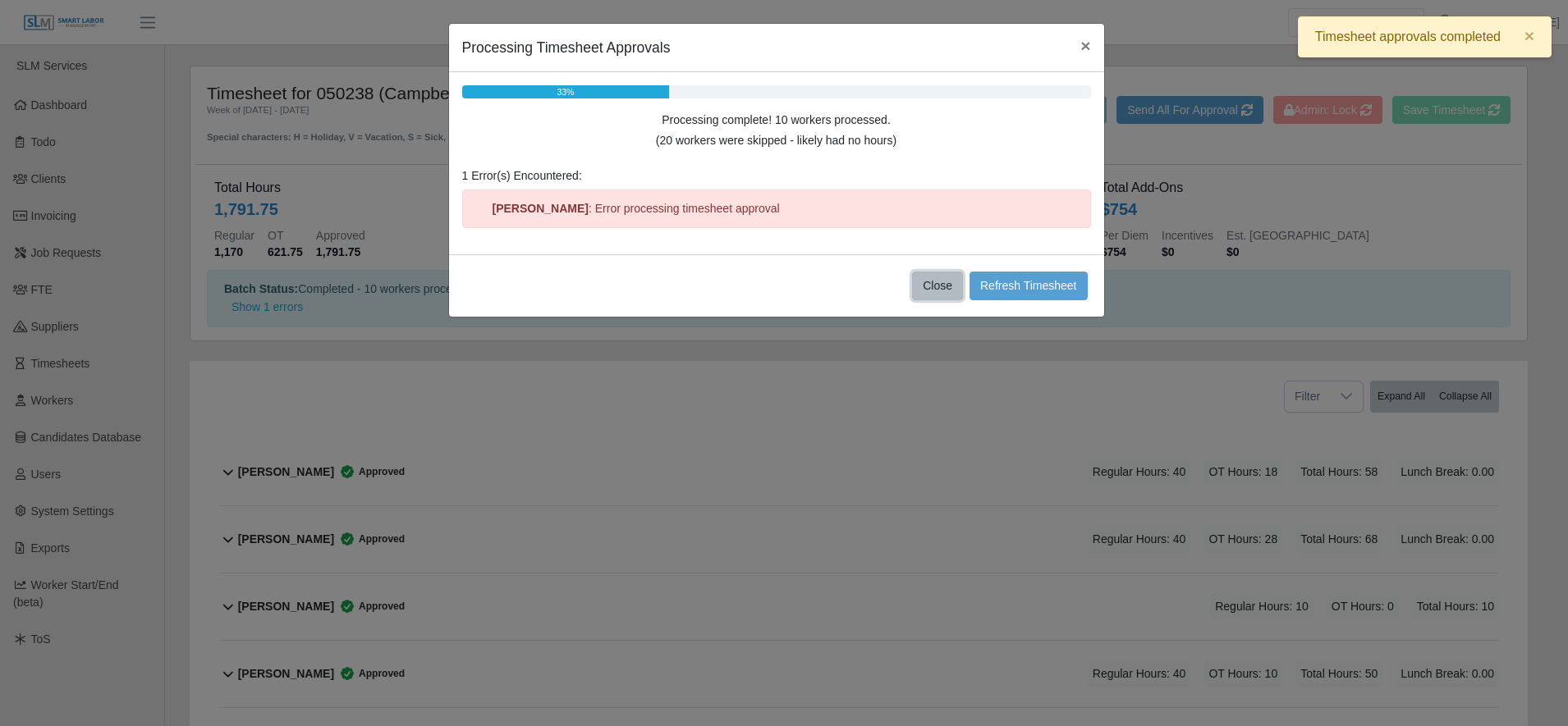
click at [942, 283] on button "Close" at bounding box center [938, 285] width 51 height 29
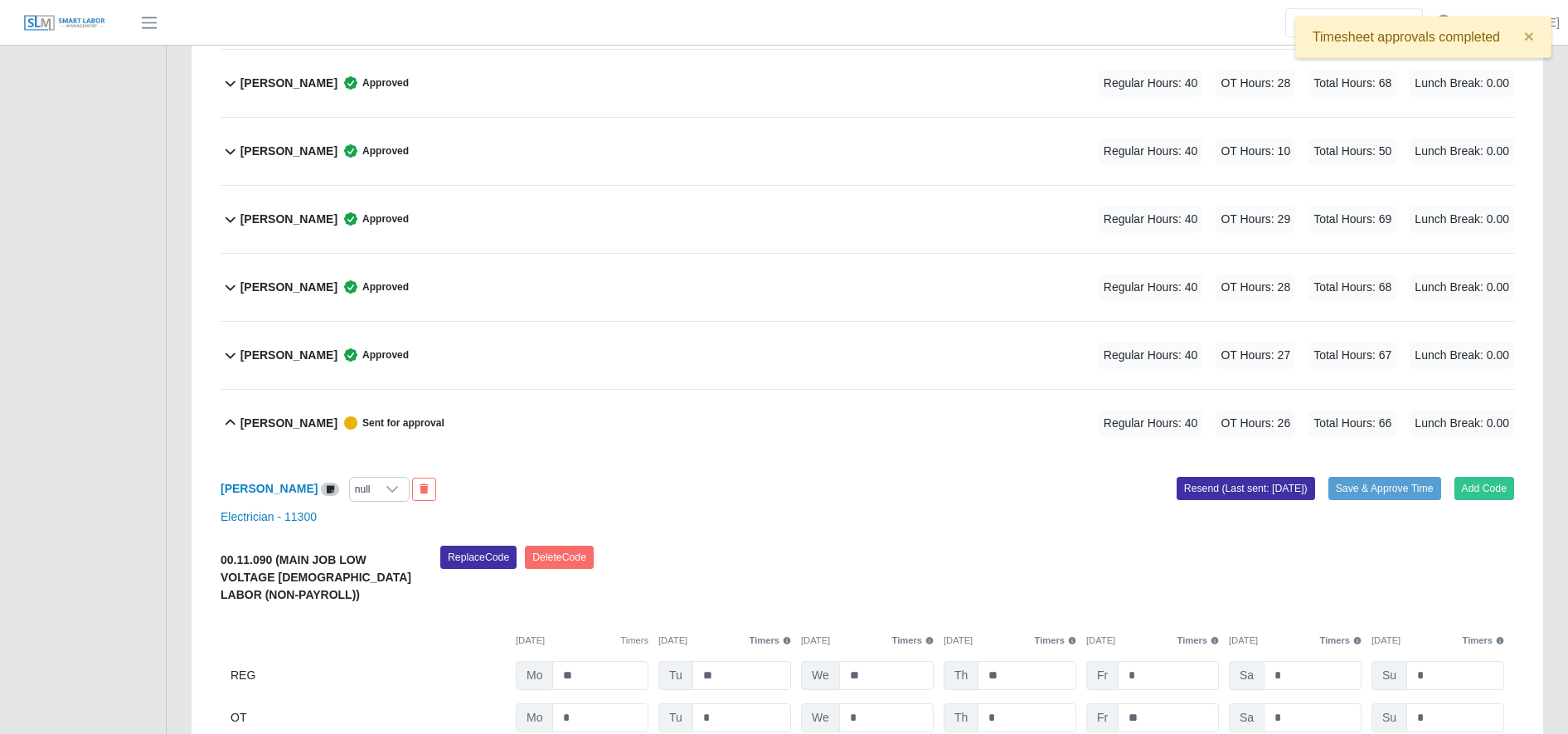
scroll to position [1174, 0]
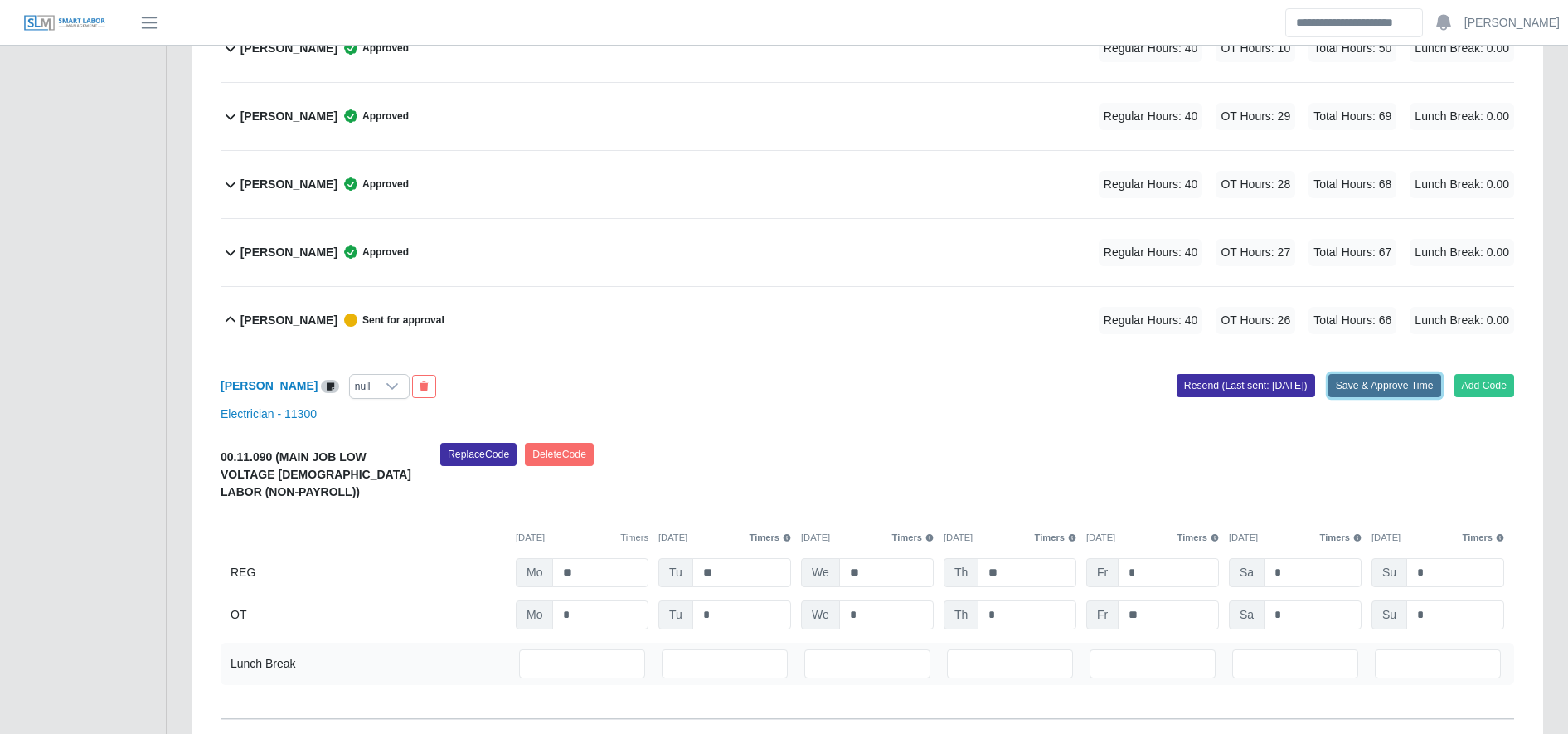
click at [1406, 387] on button "Save & Approve Time" at bounding box center [1385, 385] width 113 height 24
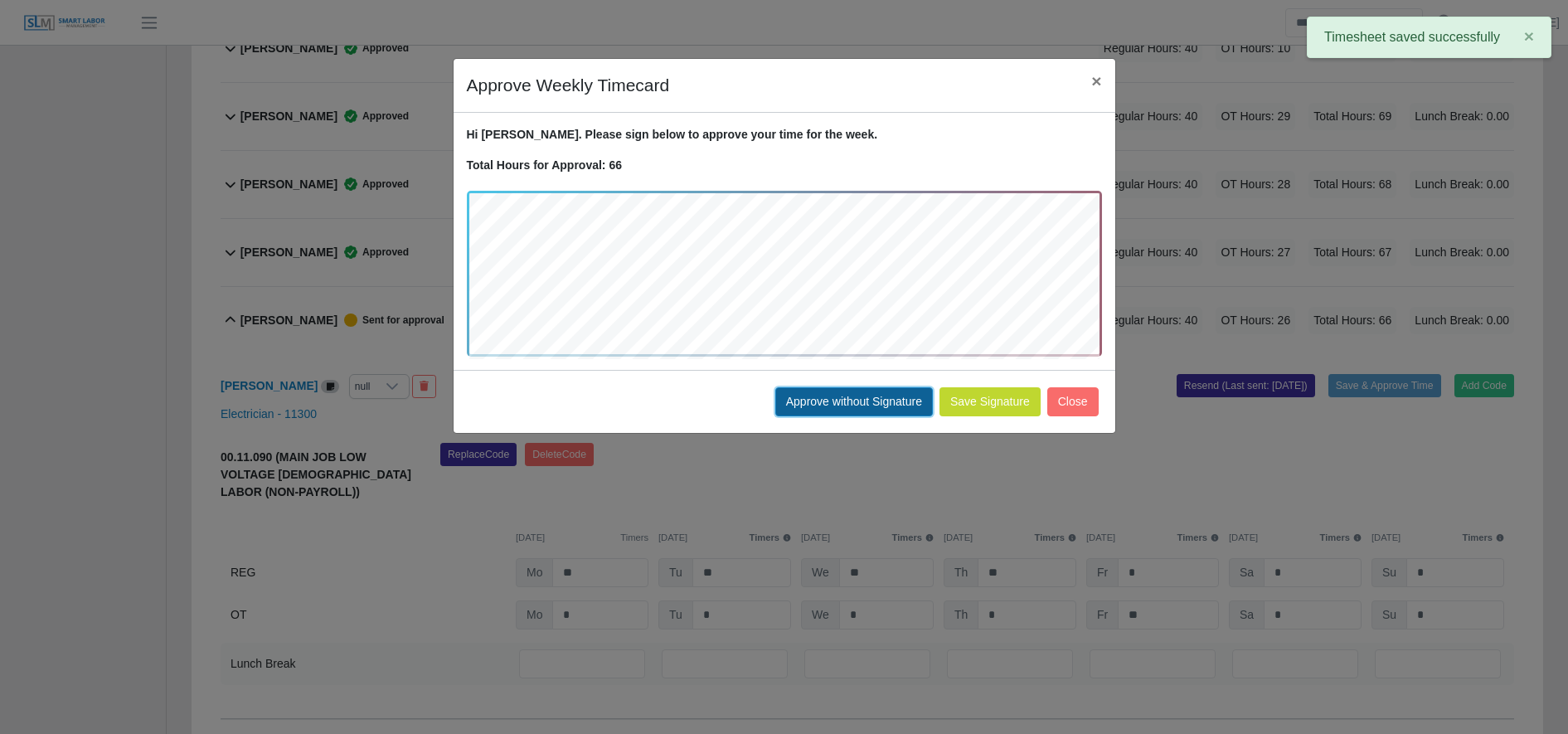
click at [799, 397] on button "Approve without Signature" at bounding box center [854, 401] width 157 height 29
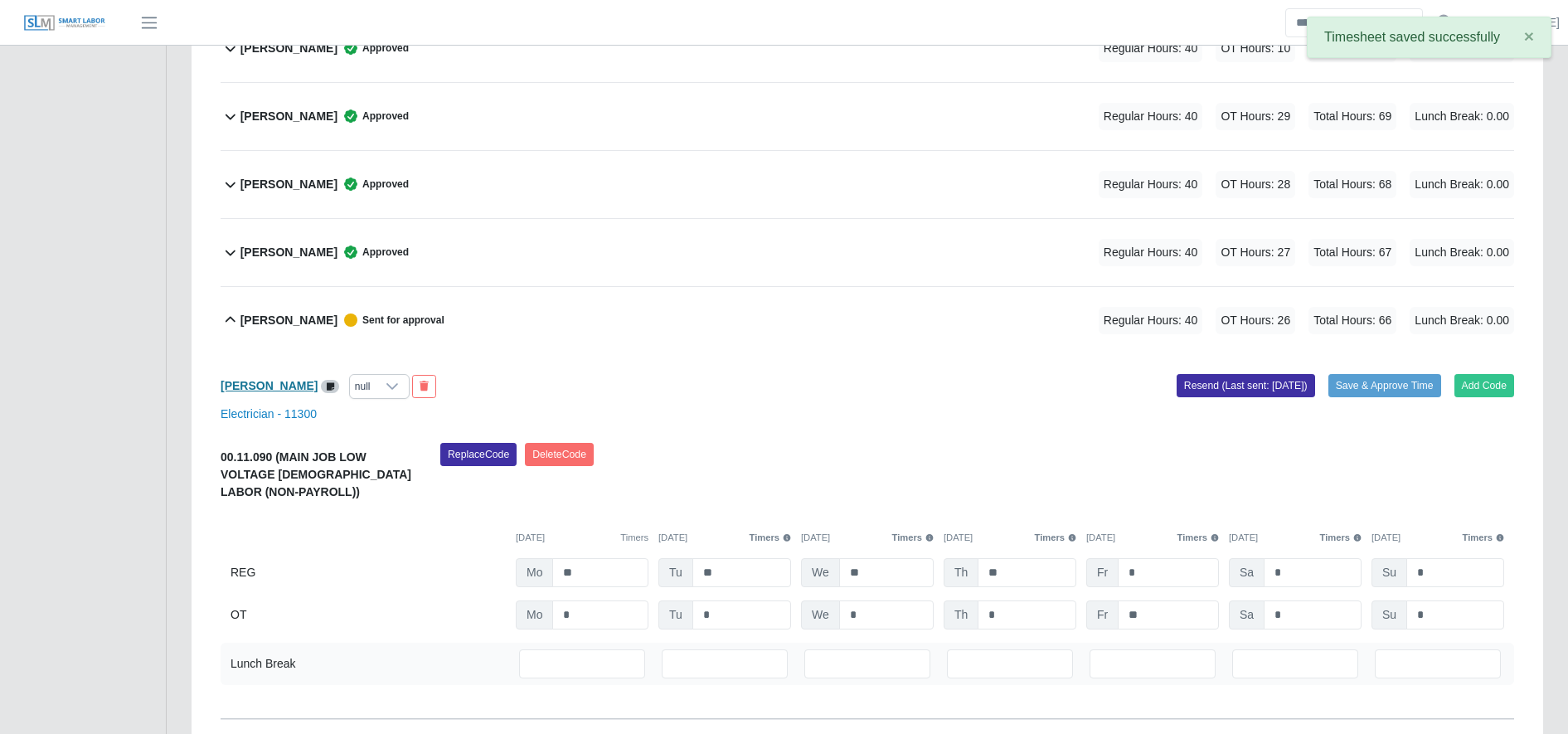
click at [242, 392] on b "[PERSON_NAME]" at bounding box center [269, 385] width 97 height 13
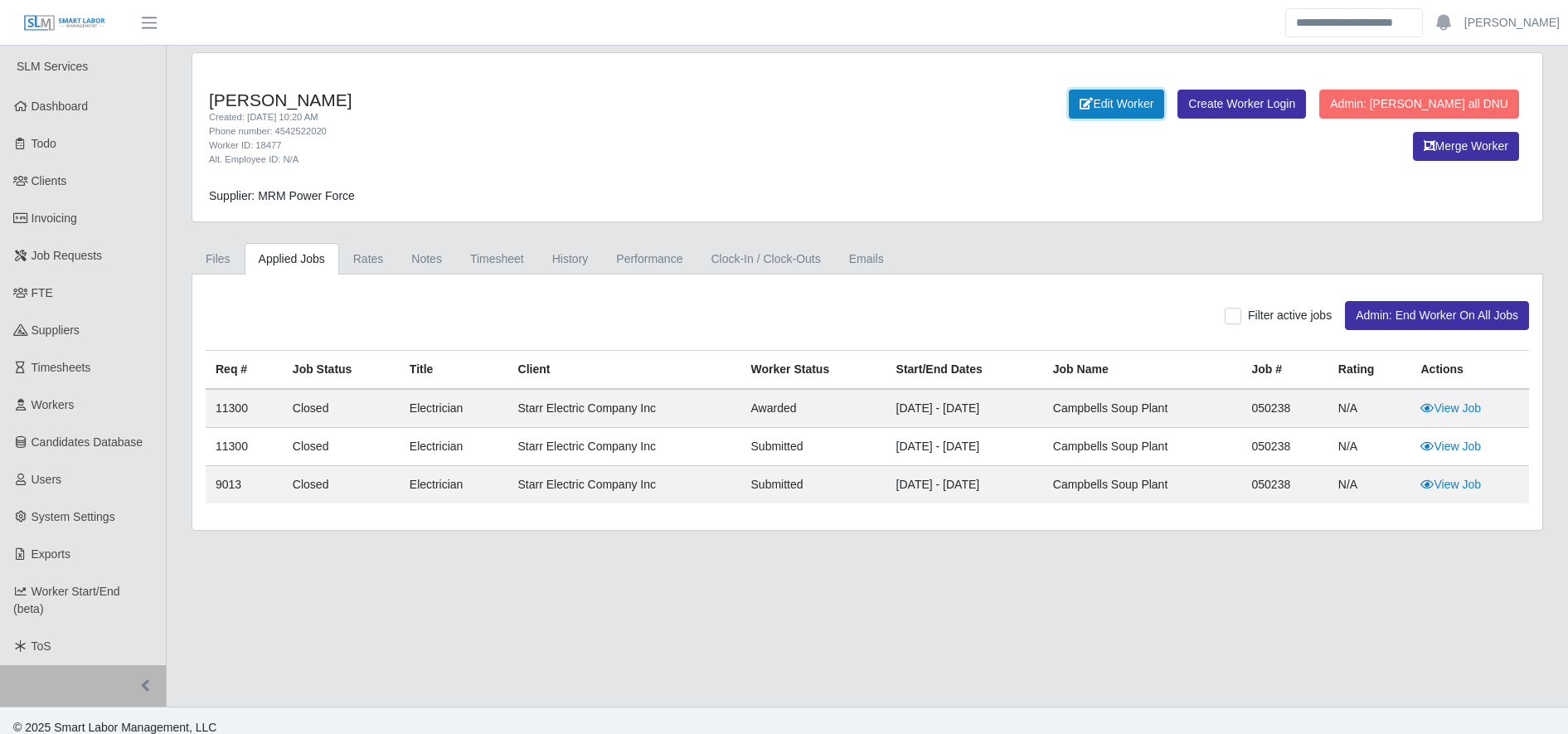
click at [1069, 94] on link "Edit Worker" at bounding box center [1116, 104] width 95 height 29
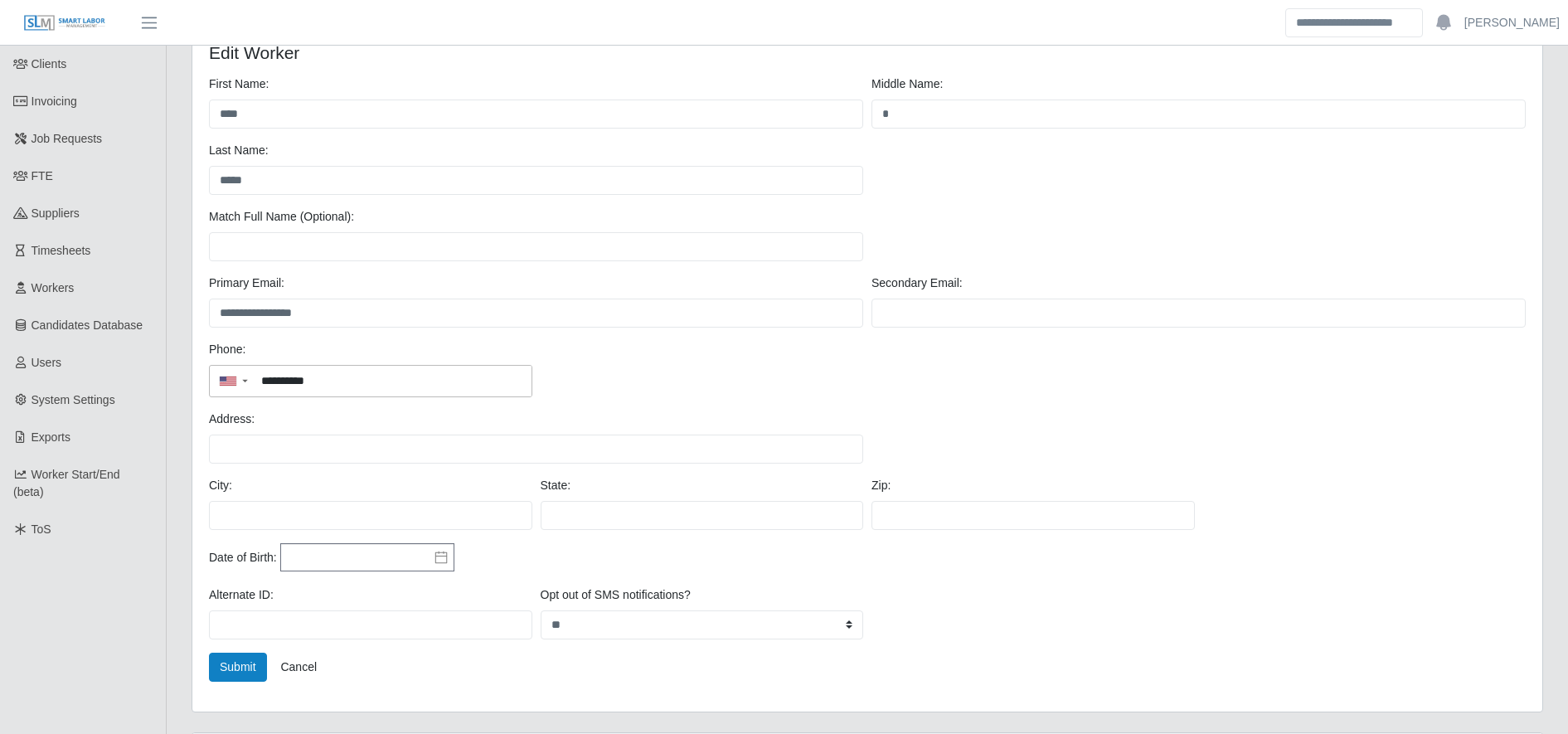
scroll to position [114, 0]
click at [295, 664] on link "Cancel" at bounding box center [299, 669] width 58 height 29
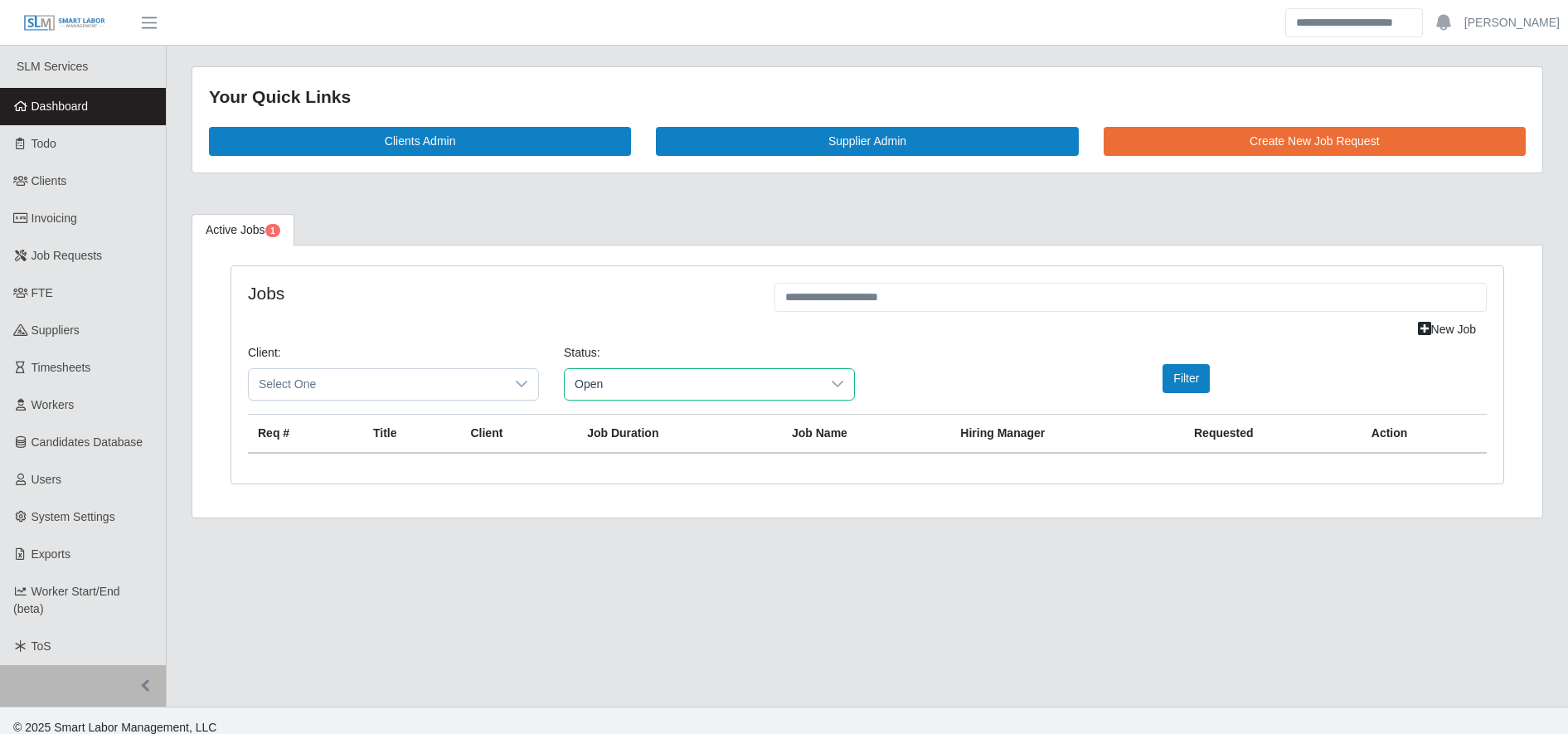
click at [756, 374] on span "Open" at bounding box center [693, 384] width 256 height 31
click at [1190, 383] on button "Filter" at bounding box center [1186, 378] width 47 height 29
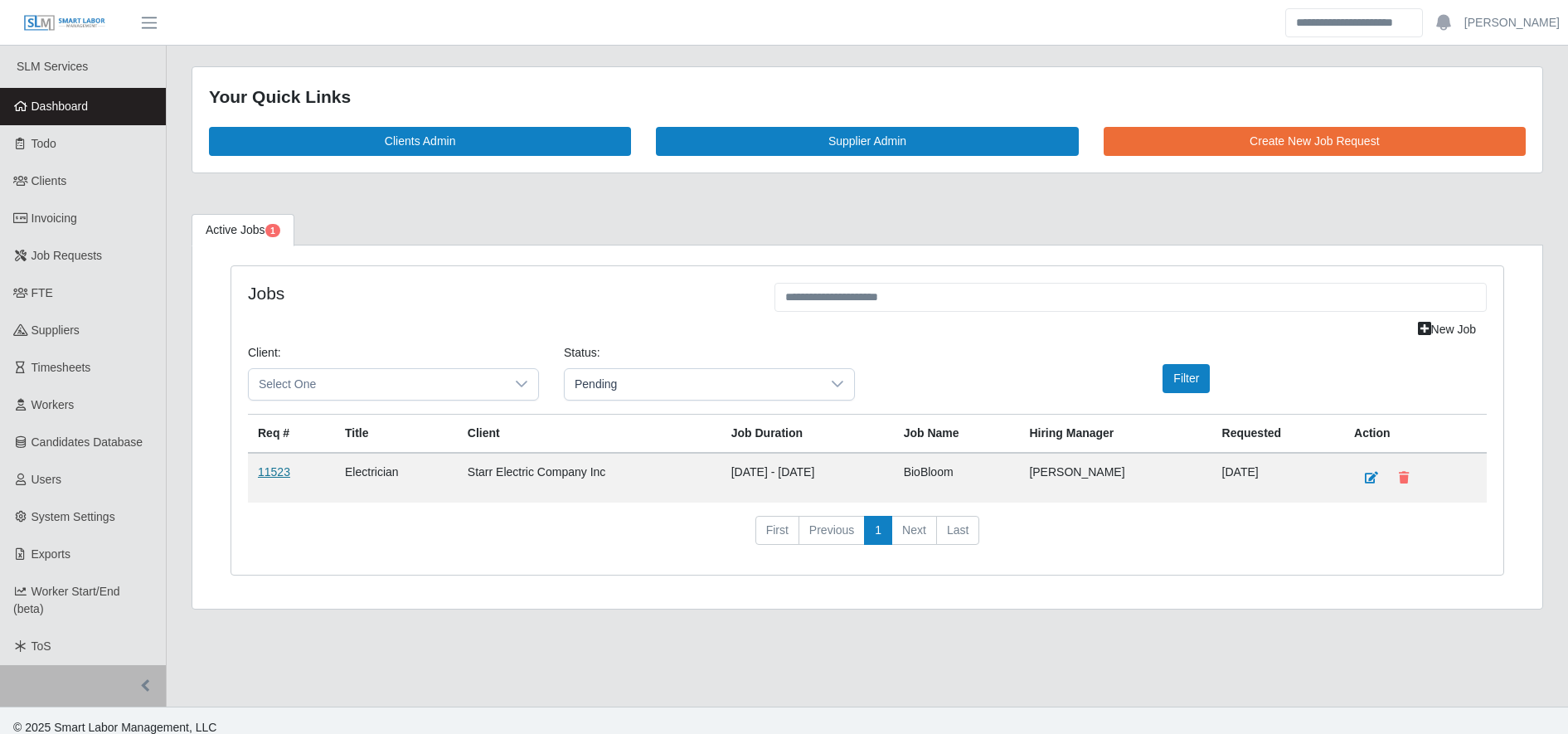
click at [282, 467] on link "11523" at bounding box center [273, 472] width 32 height 13
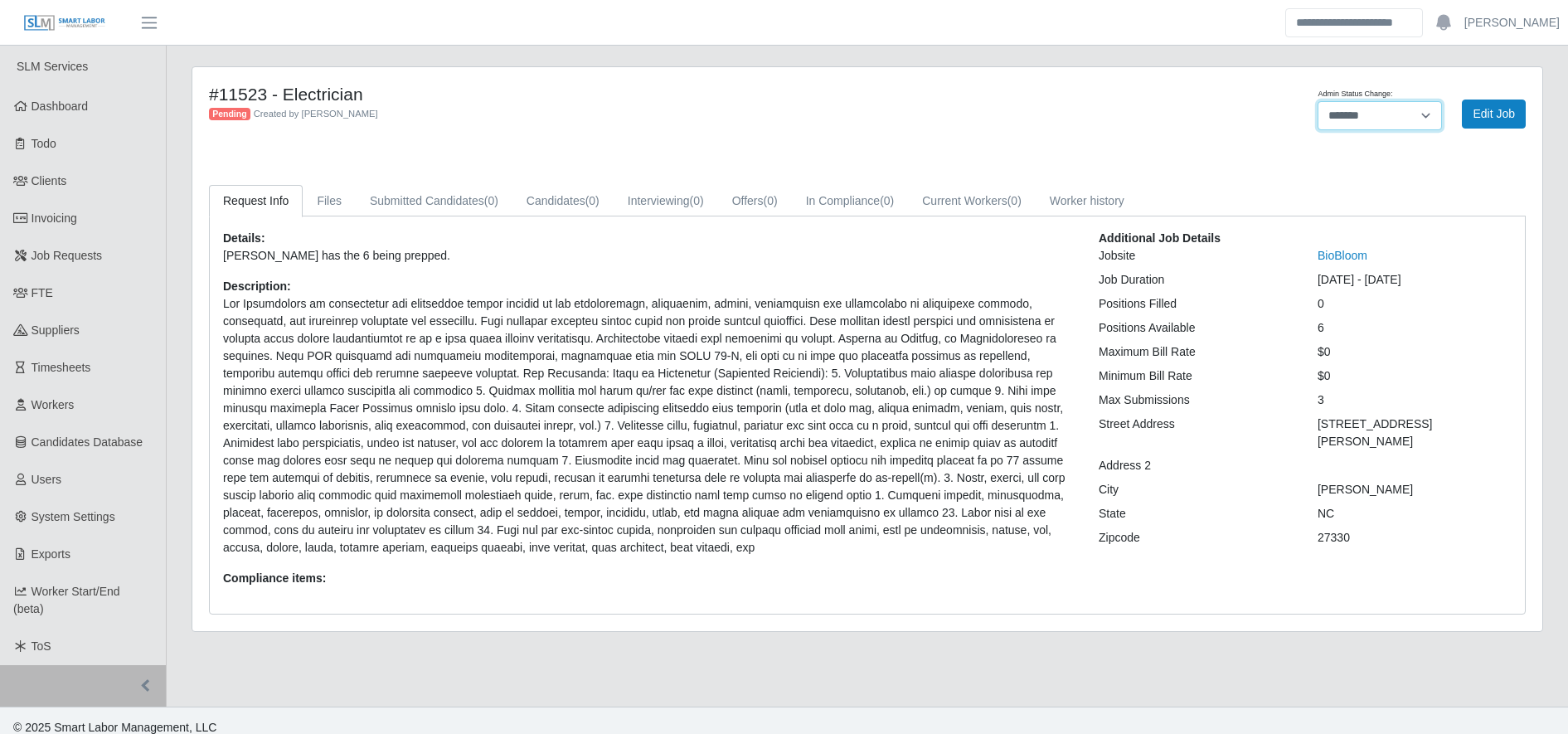
click at [1371, 110] on select "******* **** ******" at bounding box center [1380, 115] width 124 height 29
select select "****"
click at [1318, 101] on select "******* **** ******" at bounding box center [1380, 115] width 124 height 29
click at [743, 253] on p "[PERSON_NAME] has the 6 being prepped." at bounding box center [648, 256] width 851 height 17
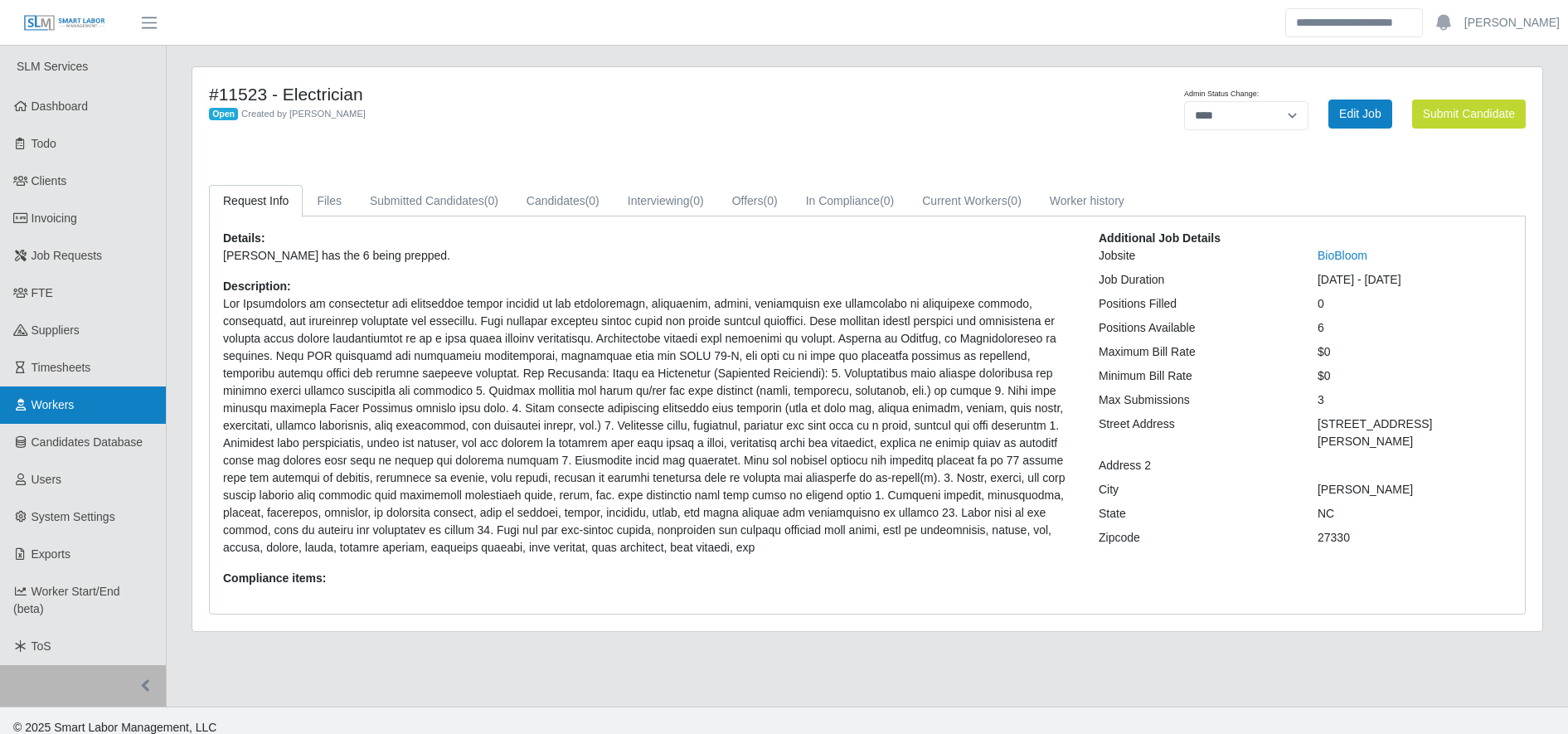
click at [99, 416] on link "Workers" at bounding box center [83, 405] width 166 height 38
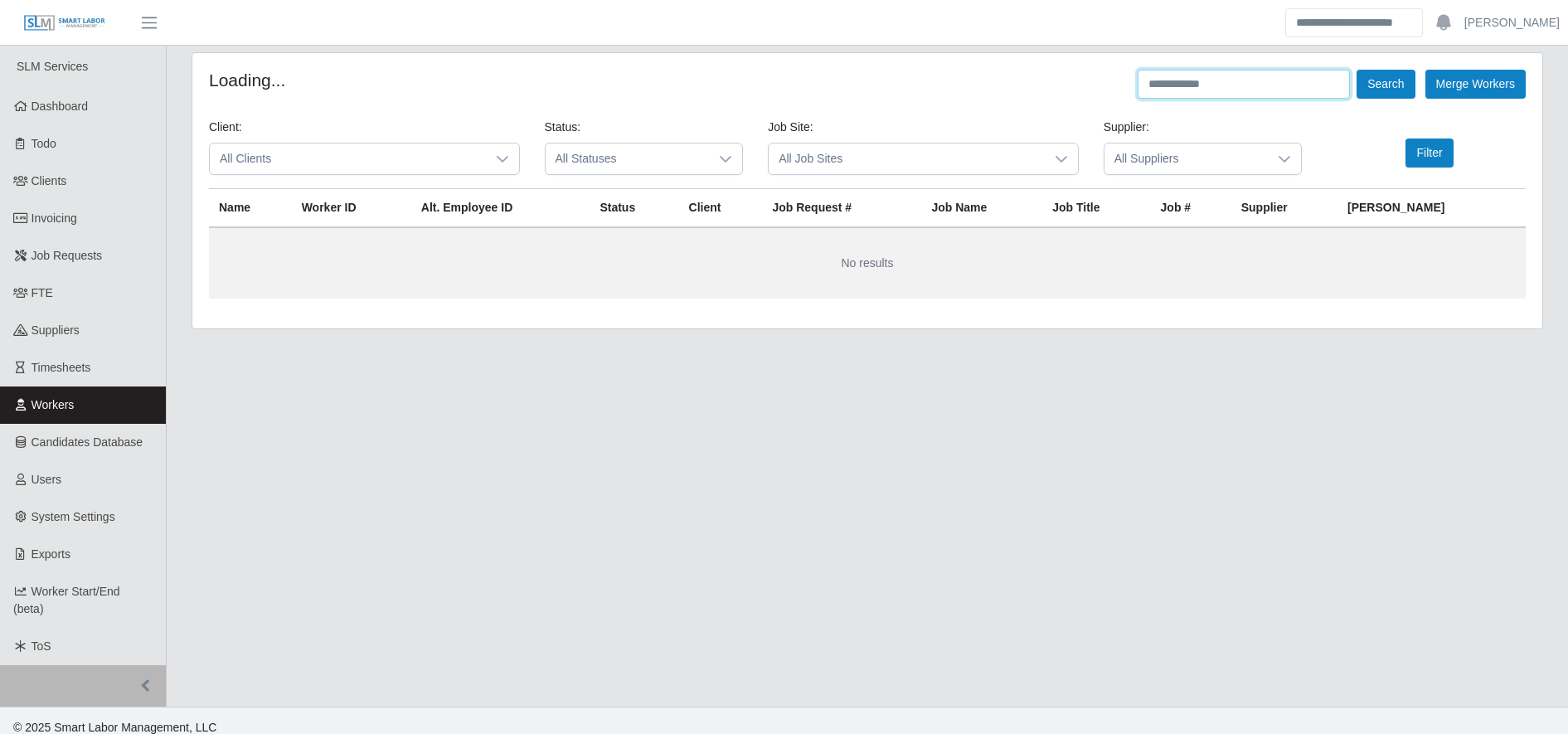
click at [1220, 85] on input "text" at bounding box center [1244, 84] width 212 height 29
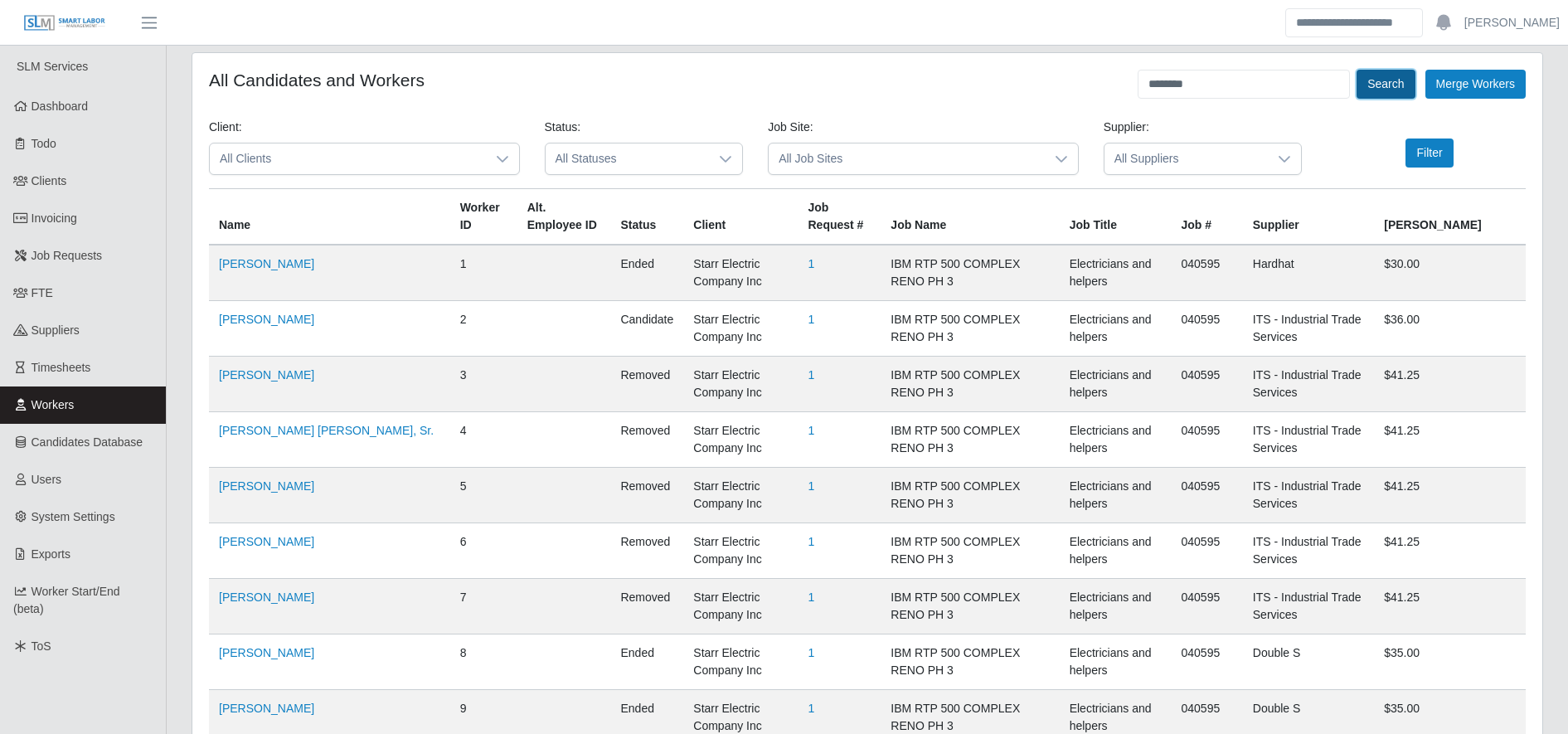
click at [1384, 82] on button "Search" at bounding box center [1385, 84] width 58 height 29
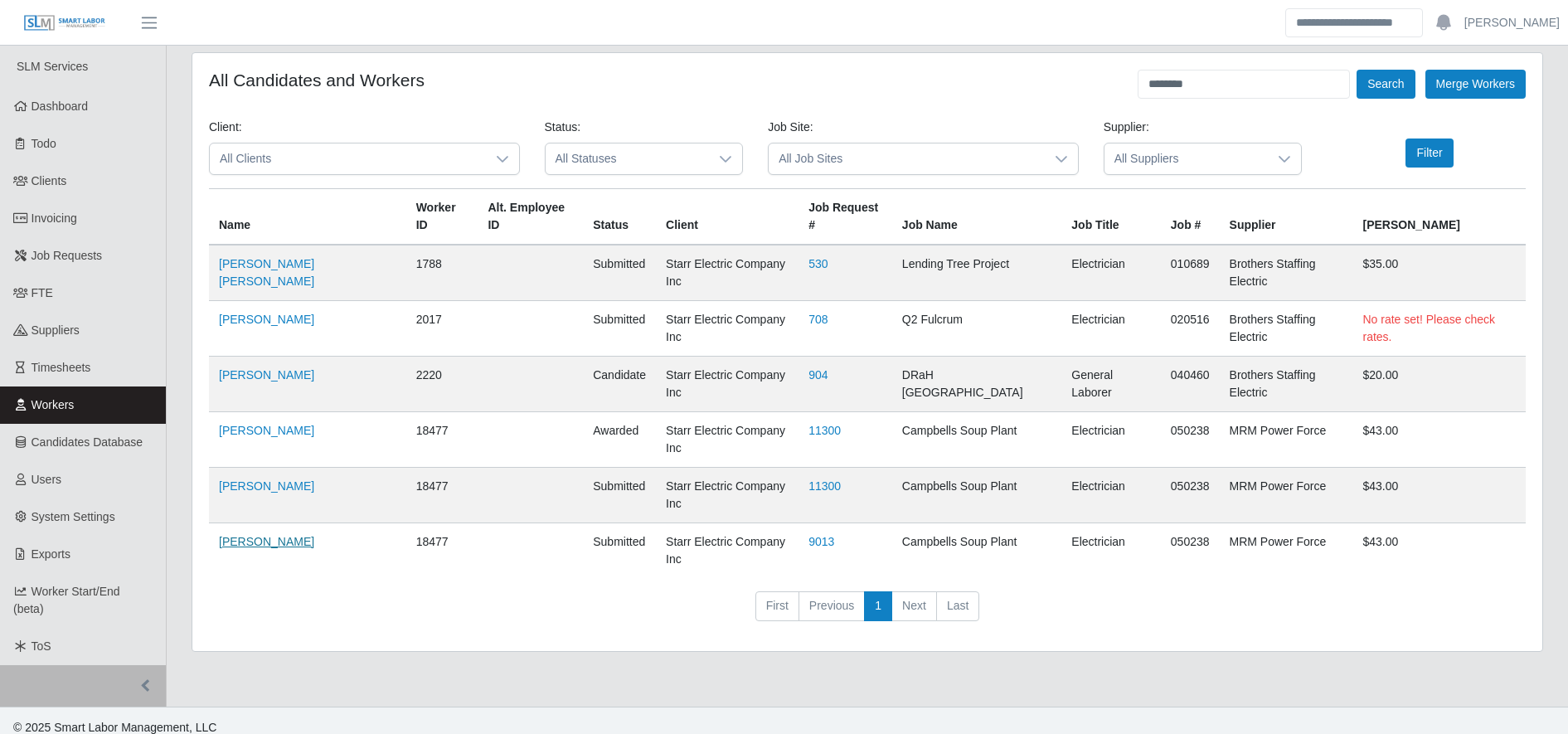
click at [255, 535] on link "[PERSON_NAME]" at bounding box center [266, 541] width 95 height 13
click at [1198, 86] on input "********" at bounding box center [1244, 84] width 212 height 29
click at [1390, 78] on button "Search" at bounding box center [1385, 84] width 58 height 29
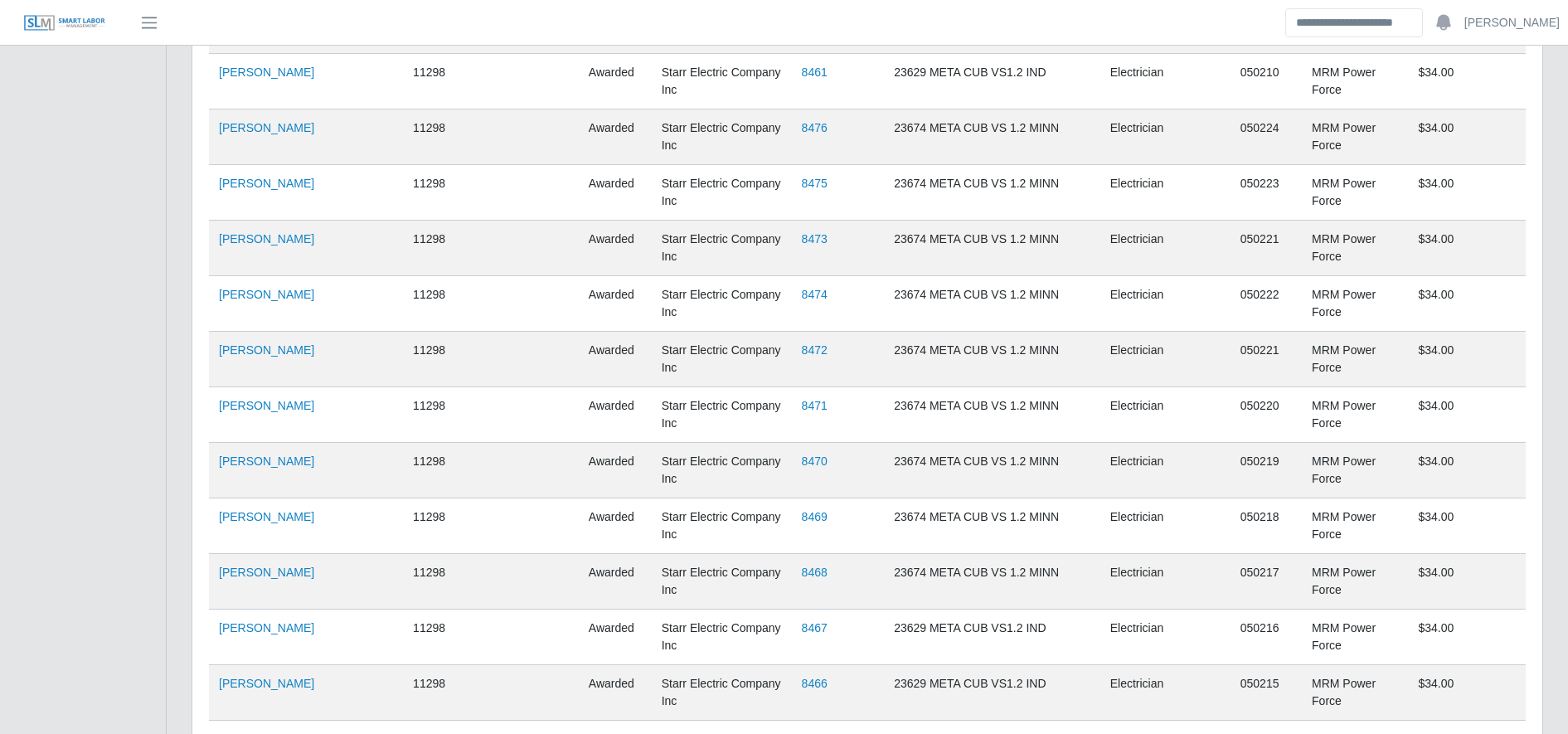
scroll to position [2941, 0]
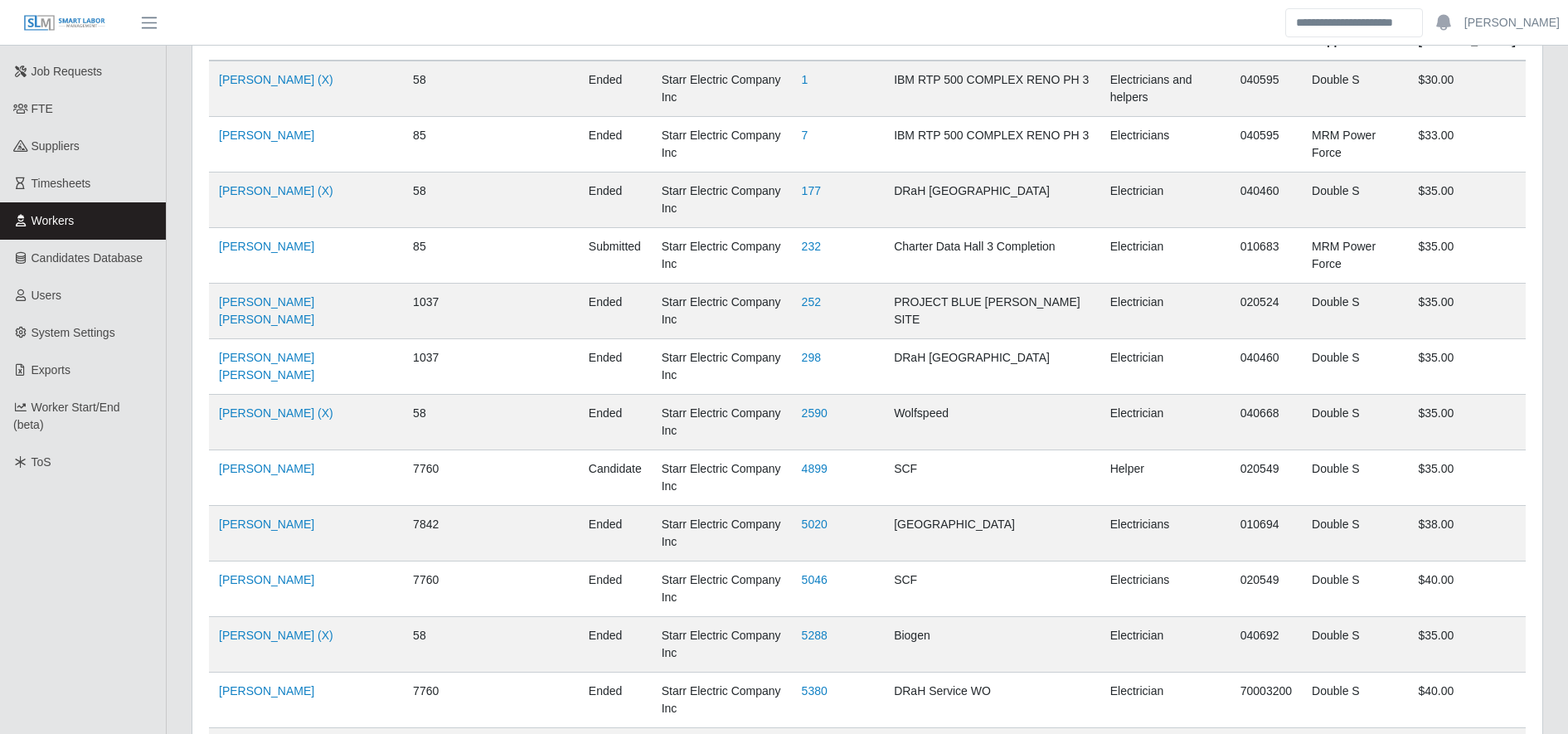
scroll to position [0, 0]
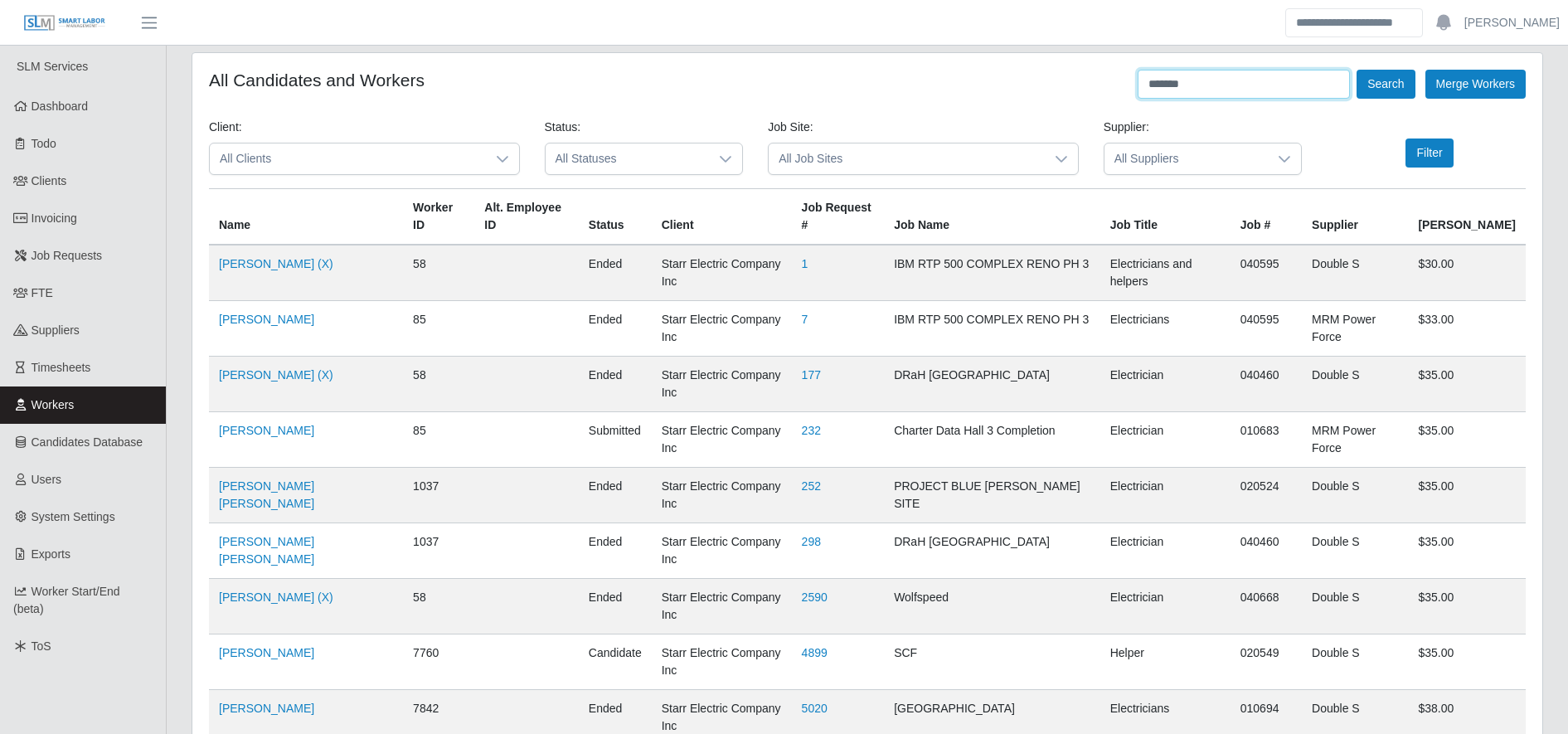
click at [1220, 80] on input "*******" at bounding box center [1244, 84] width 212 height 29
click at [1406, 96] on button "Search" at bounding box center [1385, 84] width 58 height 29
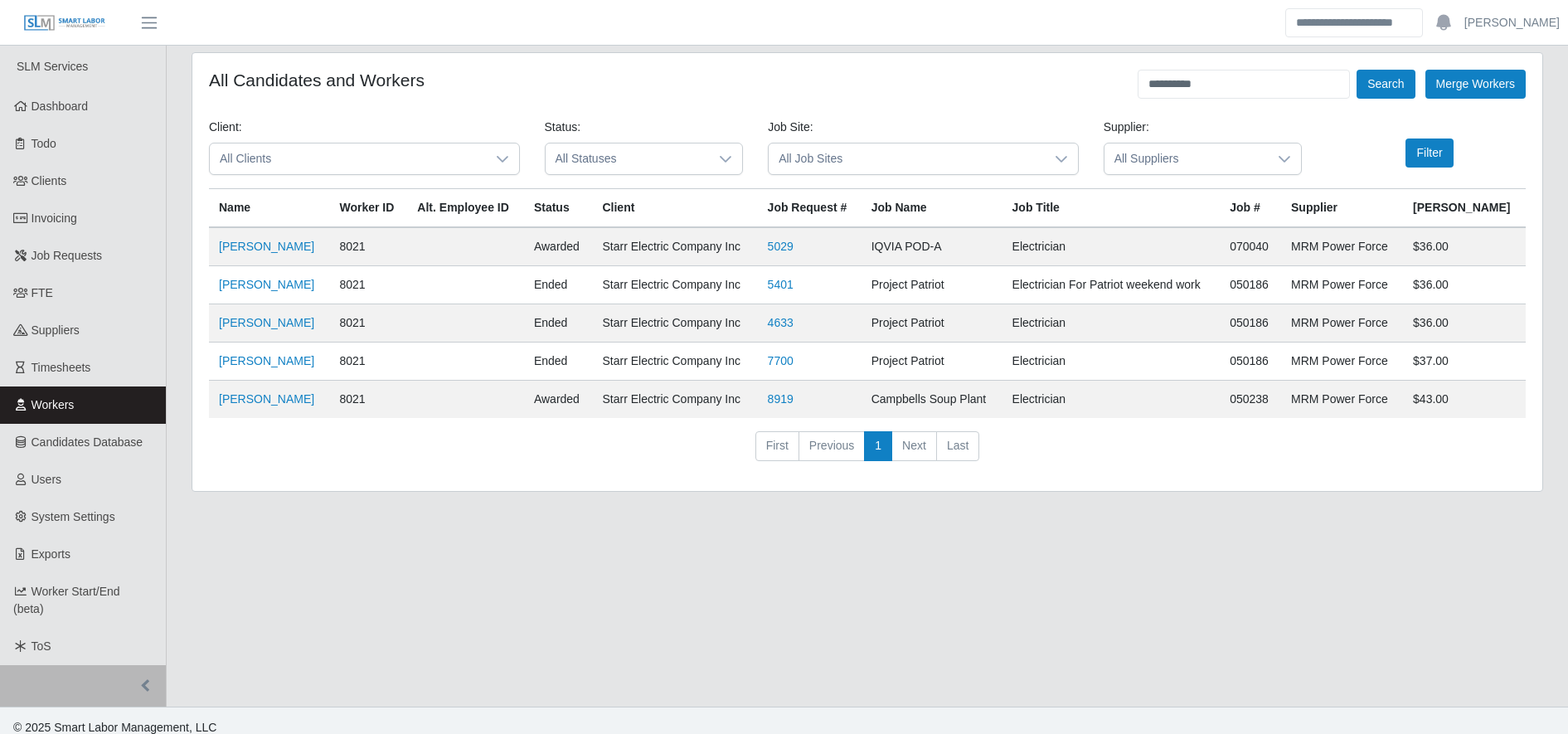
click at [270, 407] on td "Mario Hernandez" at bounding box center [269, 400] width 121 height 38
click at [279, 402] on link "Mario Hernandez" at bounding box center [266, 398] width 95 height 13
drag, startPoint x: 1185, startPoint y: 102, endPoint x: 1205, endPoint y: 97, distance: 20.6
click at [1205, 97] on form "**********" at bounding box center [867, 272] width 1317 height 405
click at [1205, 97] on input "**********" at bounding box center [1244, 84] width 212 height 29
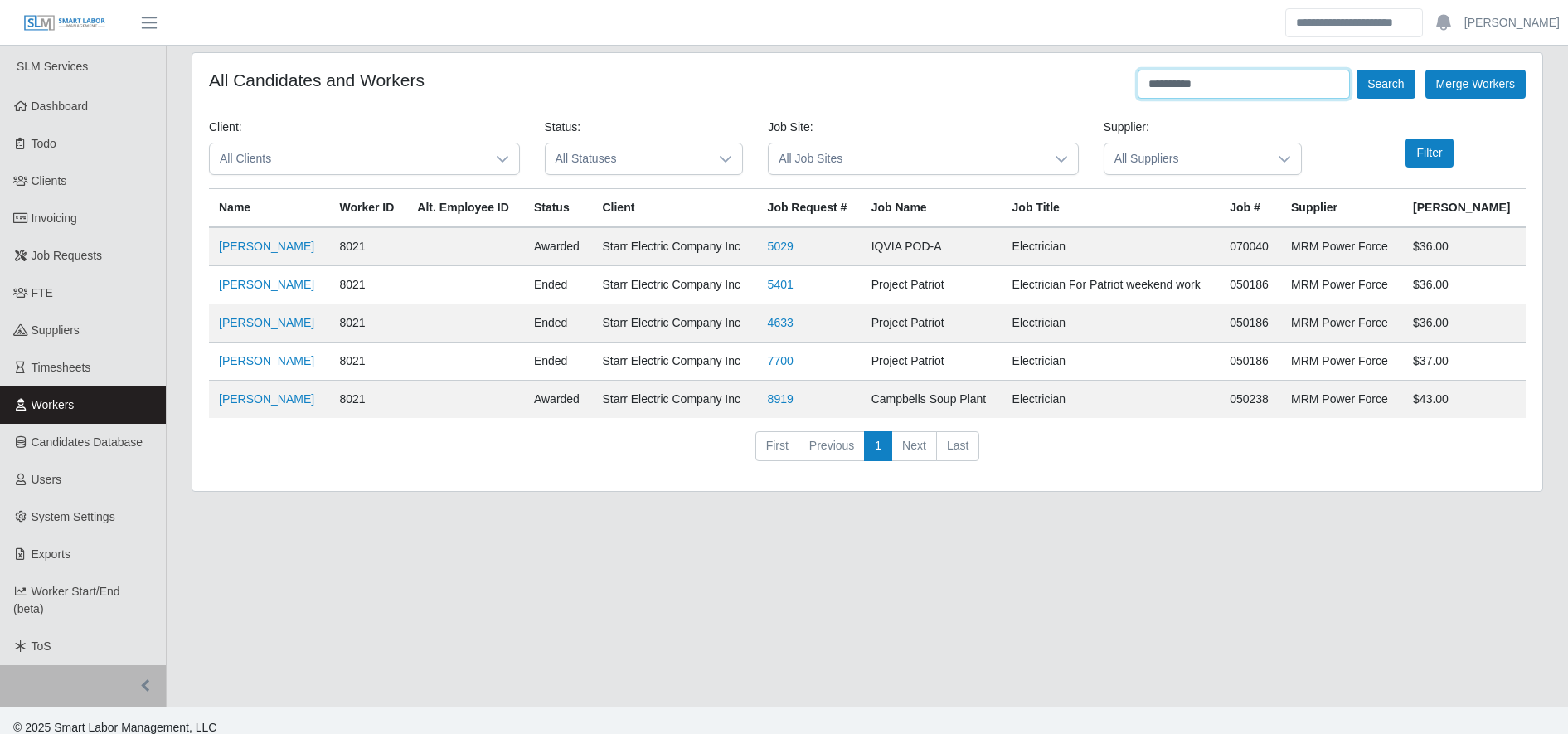
click at [1205, 97] on input "**********" at bounding box center [1244, 84] width 212 height 29
click at [1387, 92] on button "Search" at bounding box center [1385, 84] width 58 height 29
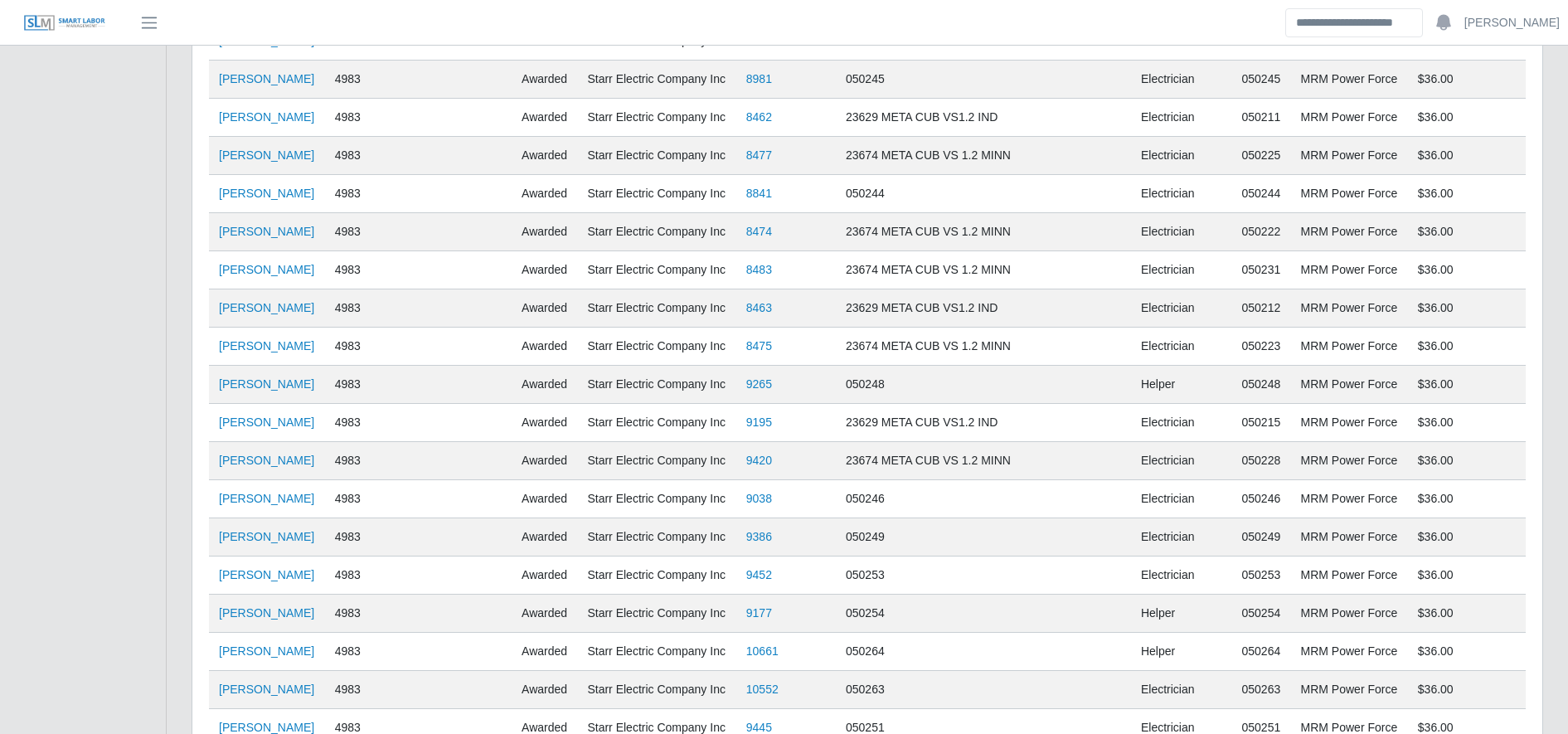
scroll to position [1918, 0]
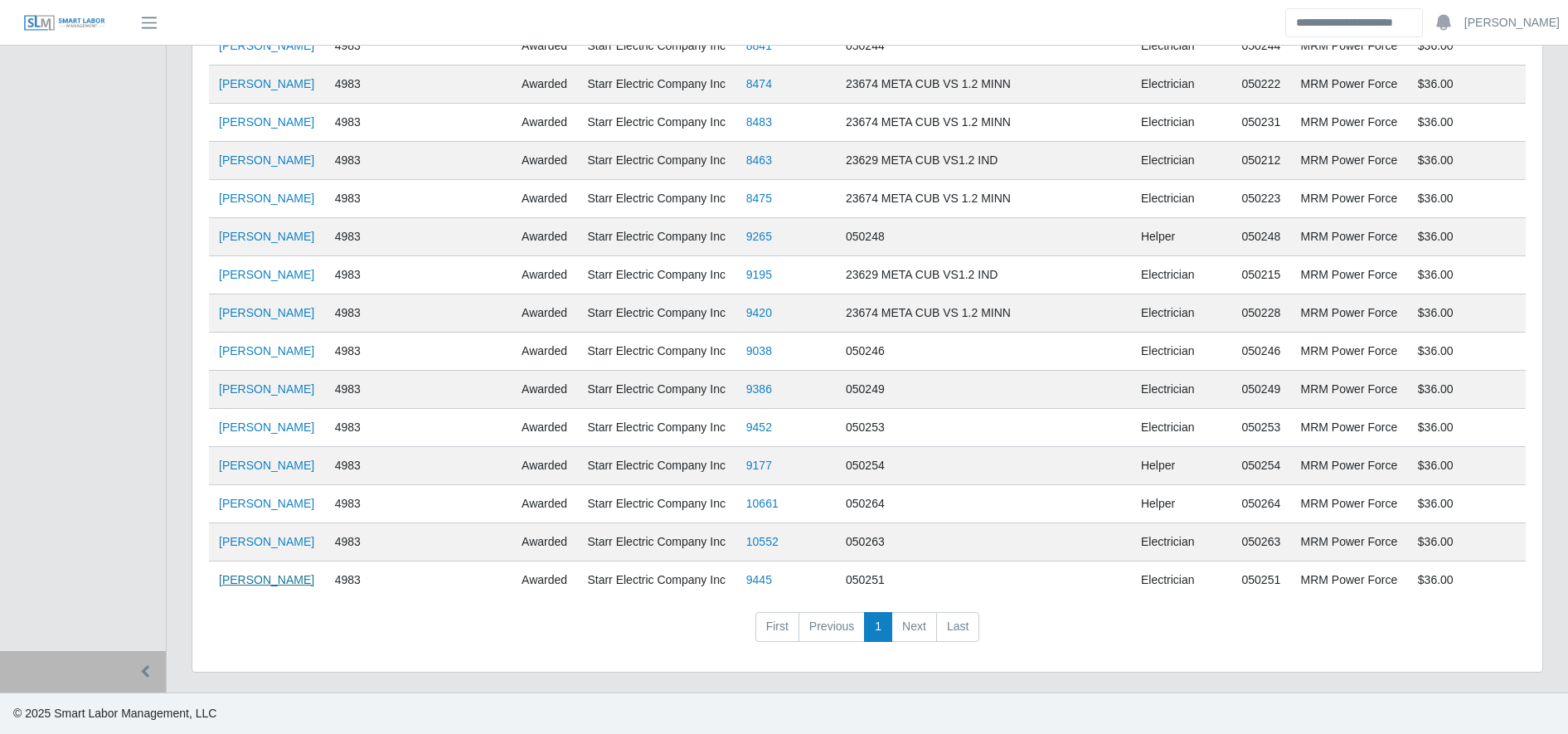
click at [273, 580] on link "[PERSON_NAME]" at bounding box center [266, 579] width 95 height 13
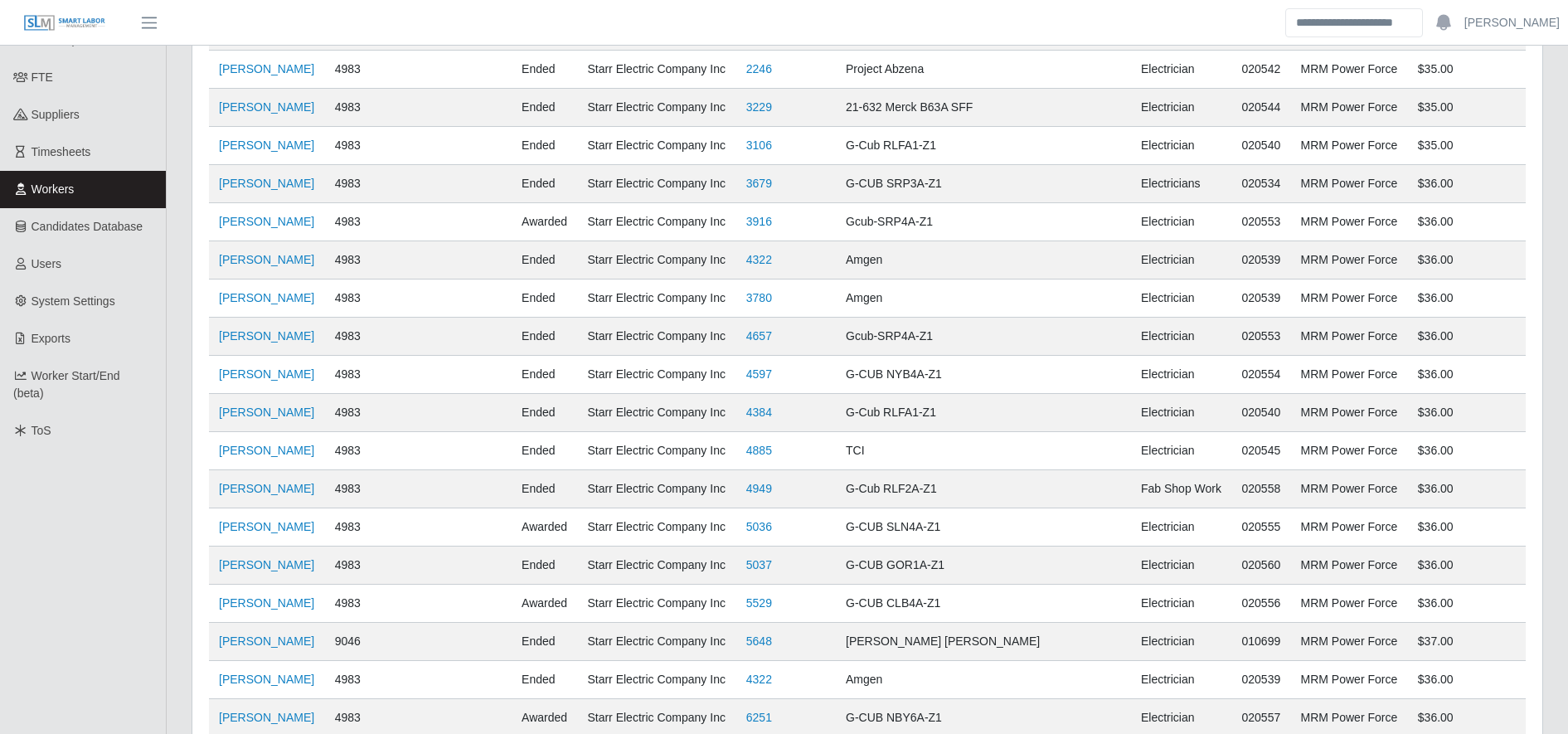
scroll to position [0, 0]
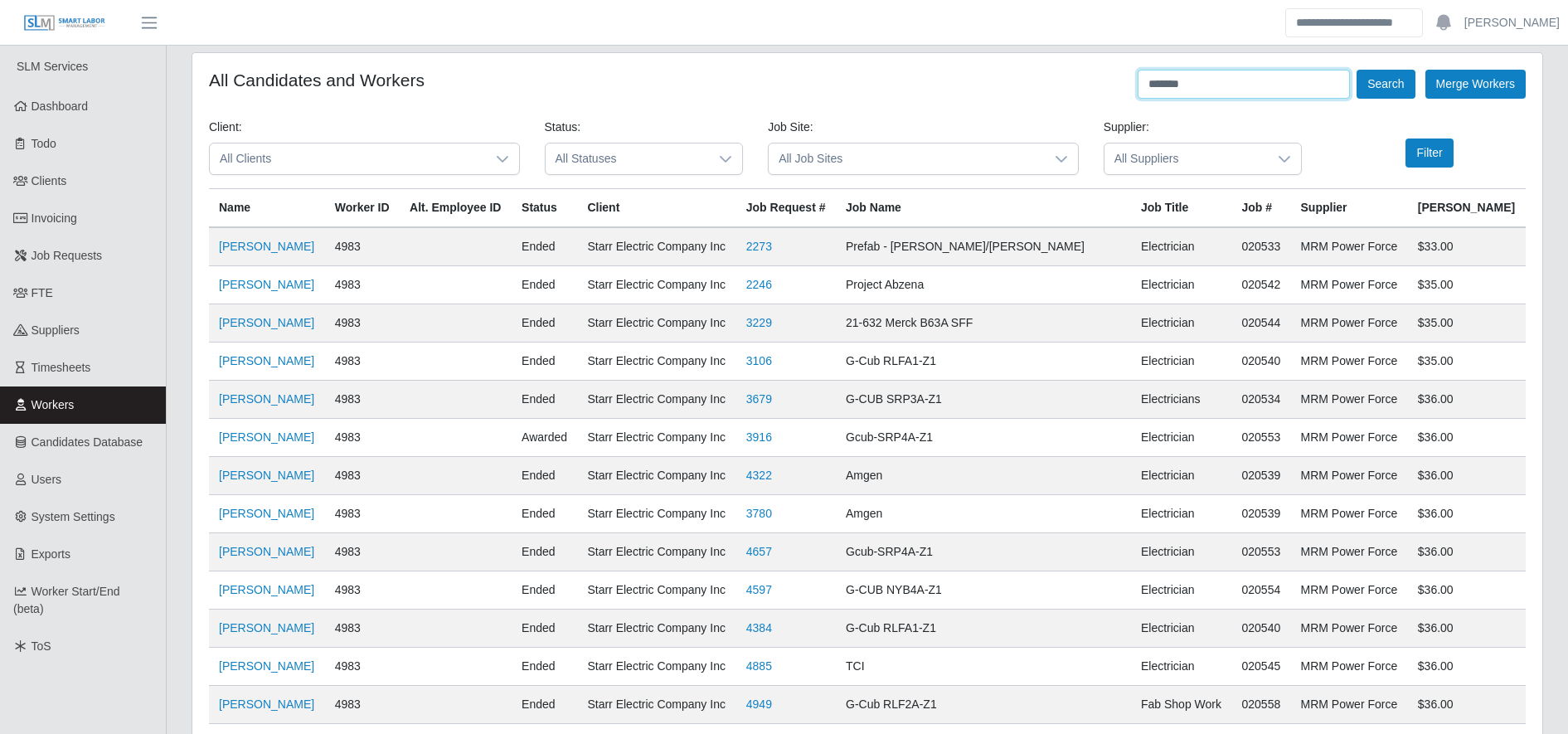
click at [1178, 93] on input "*******" at bounding box center [1244, 84] width 212 height 29
drag, startPoint x: 1378, startPoint y: 103, endPoint x: 1378, endPoint y: 89, distance: 14.0
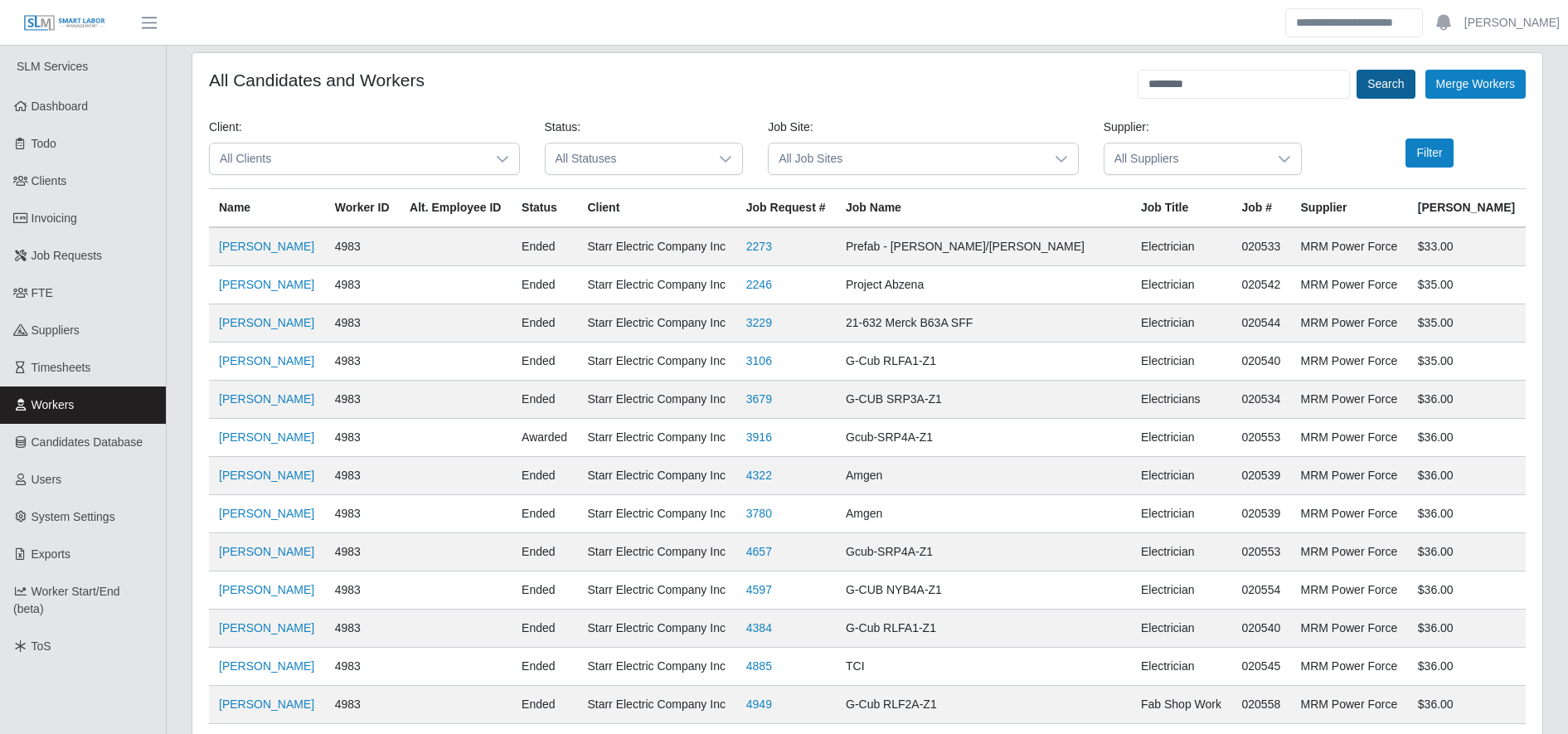
click at [1378, 89] on button "Search" at bounding box center [1385, 84] width 58 height 29
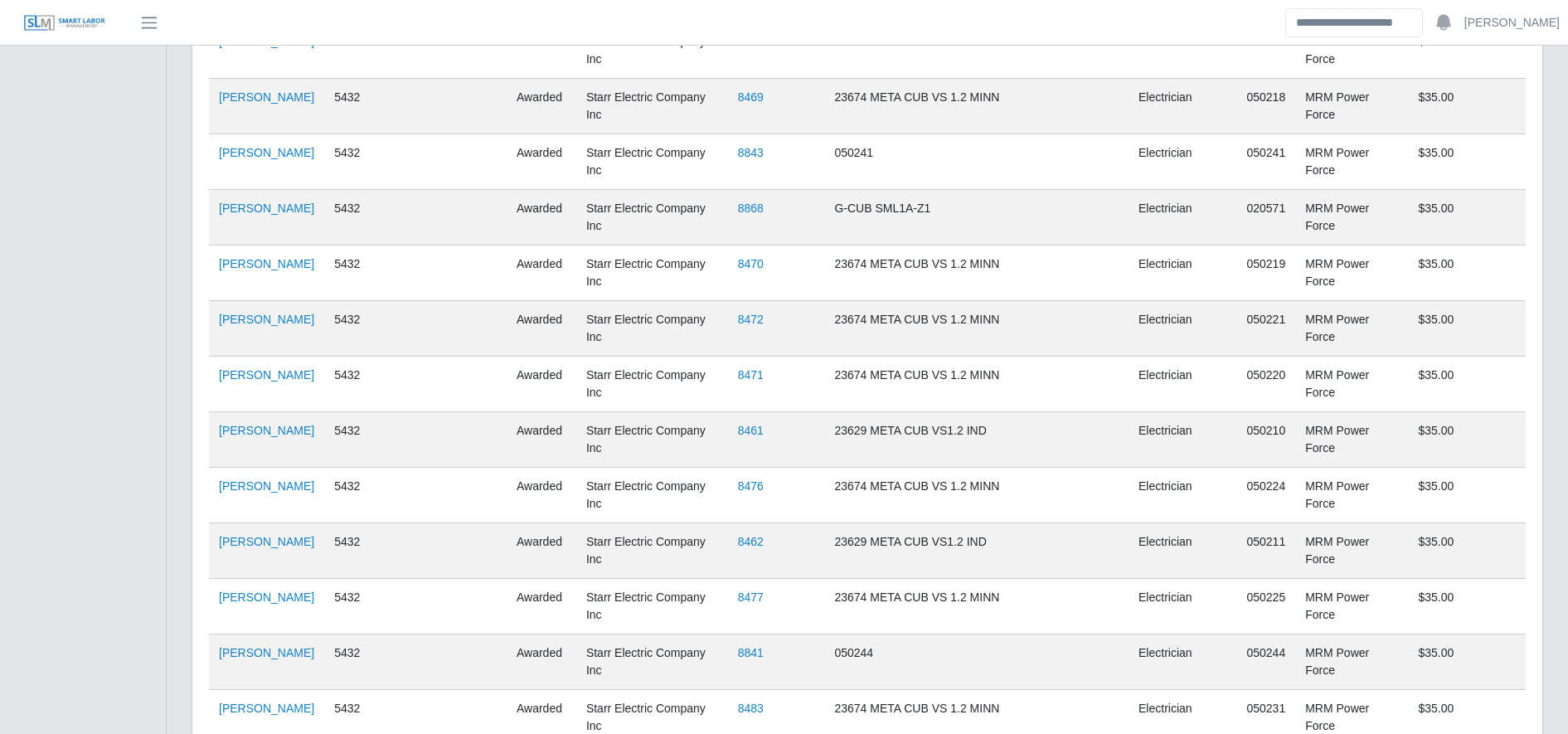
scroll to position [2071, 0]
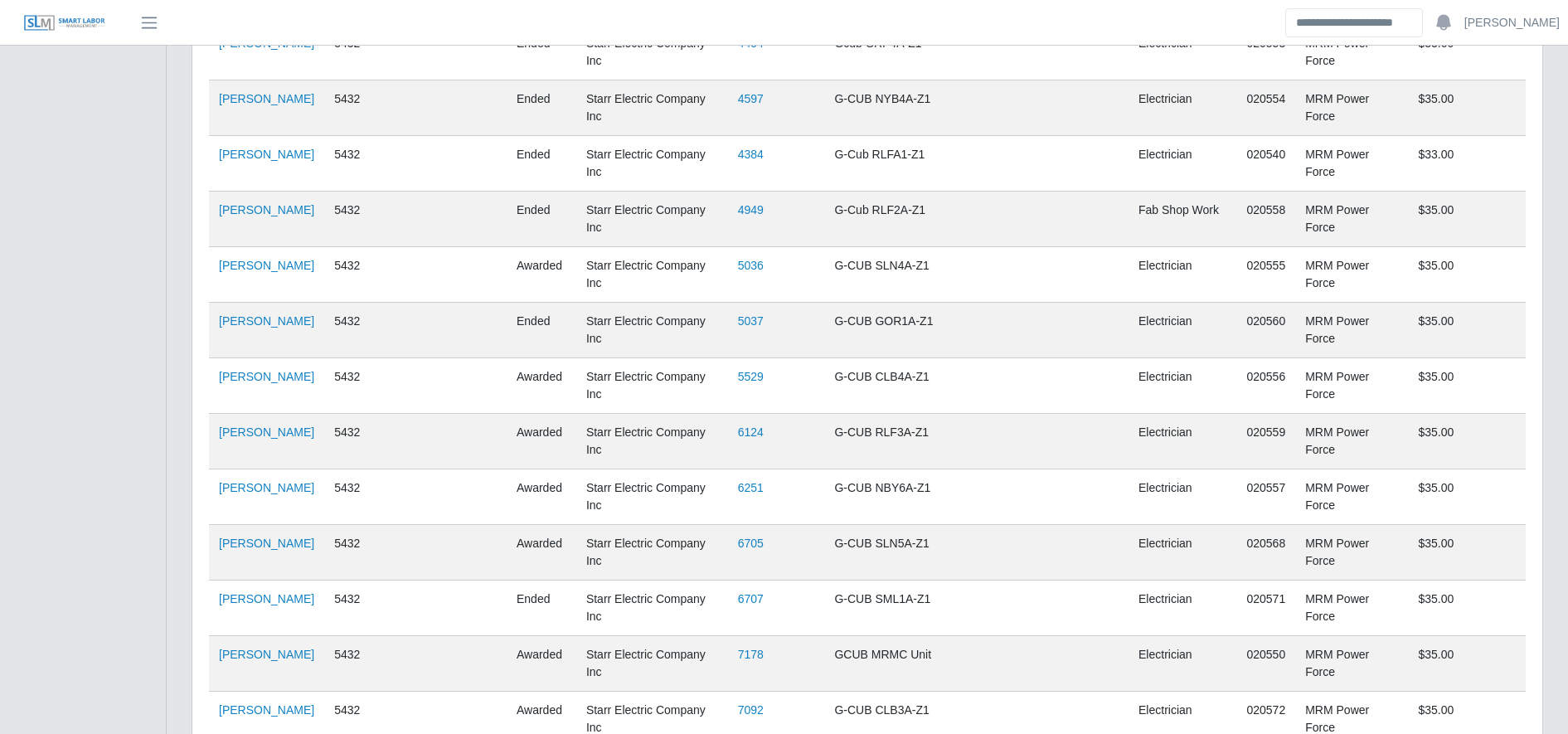
scroll to position [0, 0]
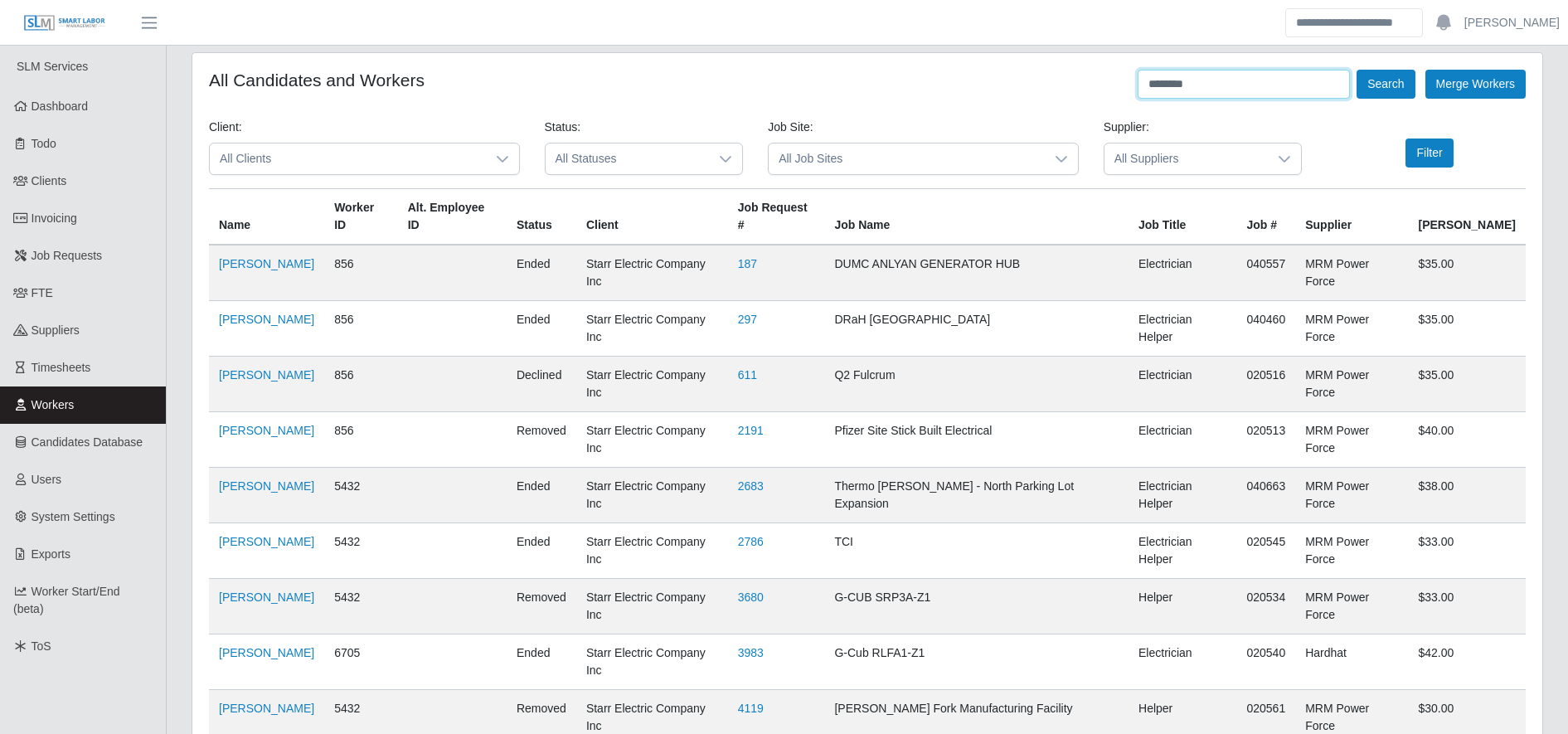
click at [1184, 76] on input "********" at bounding box center [1244, 84] width 212 height 29
click at [1401, 75] on button "Search" at bounding box center [1385, 84] width 58 height 29
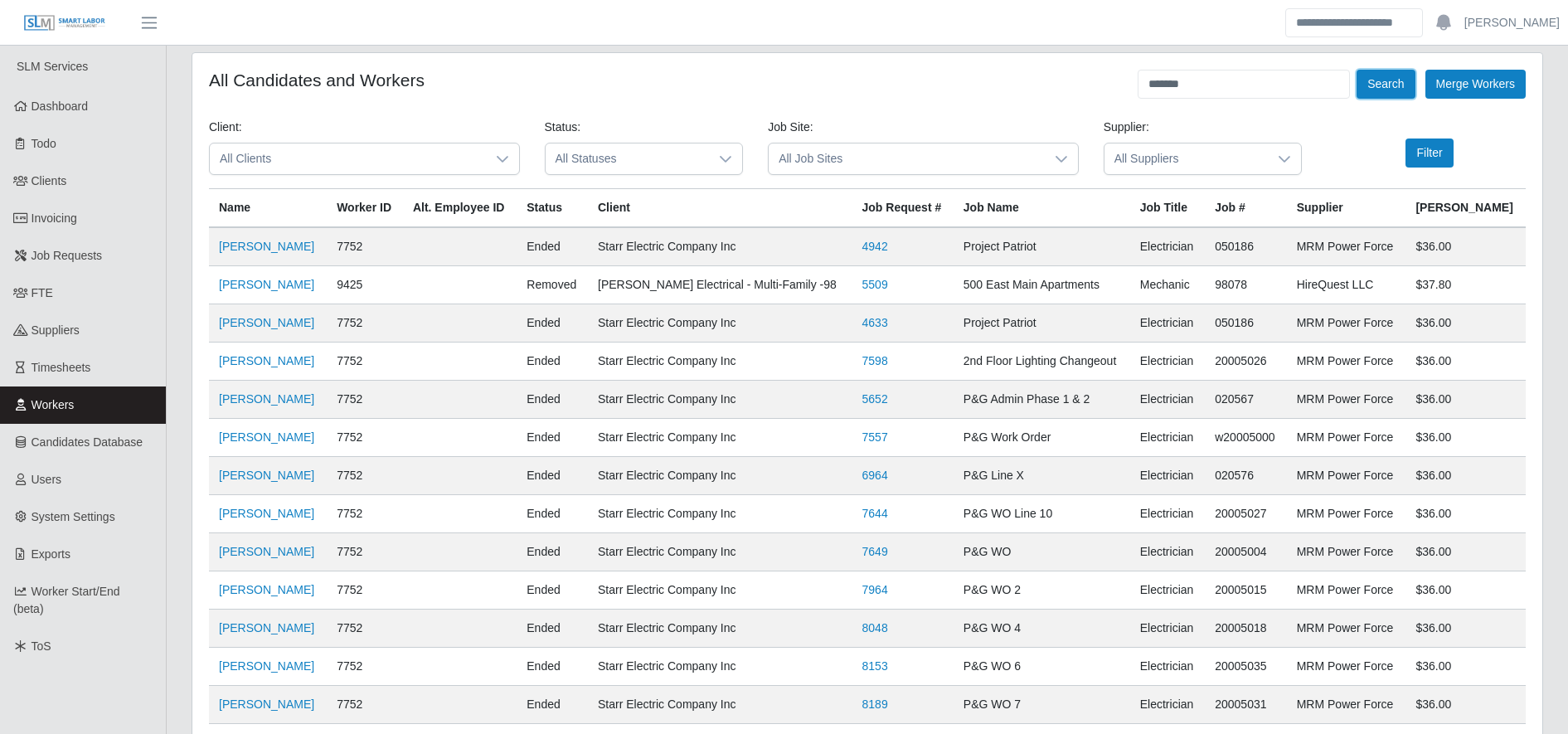
scroll to position [544, 0]
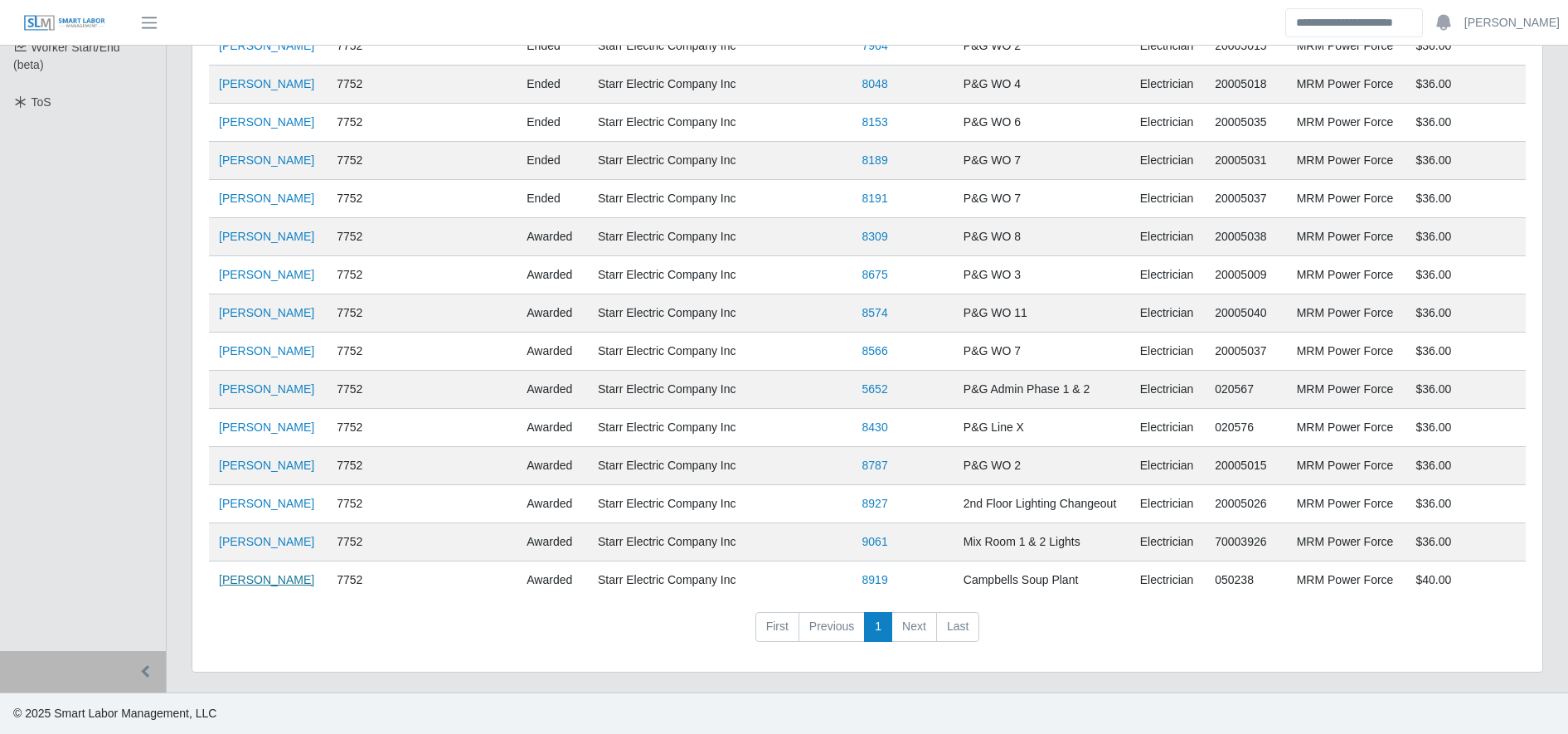
click at [247, 586] on link "Kevin Corea" at bounding box center [266, 579] width 95 height 13
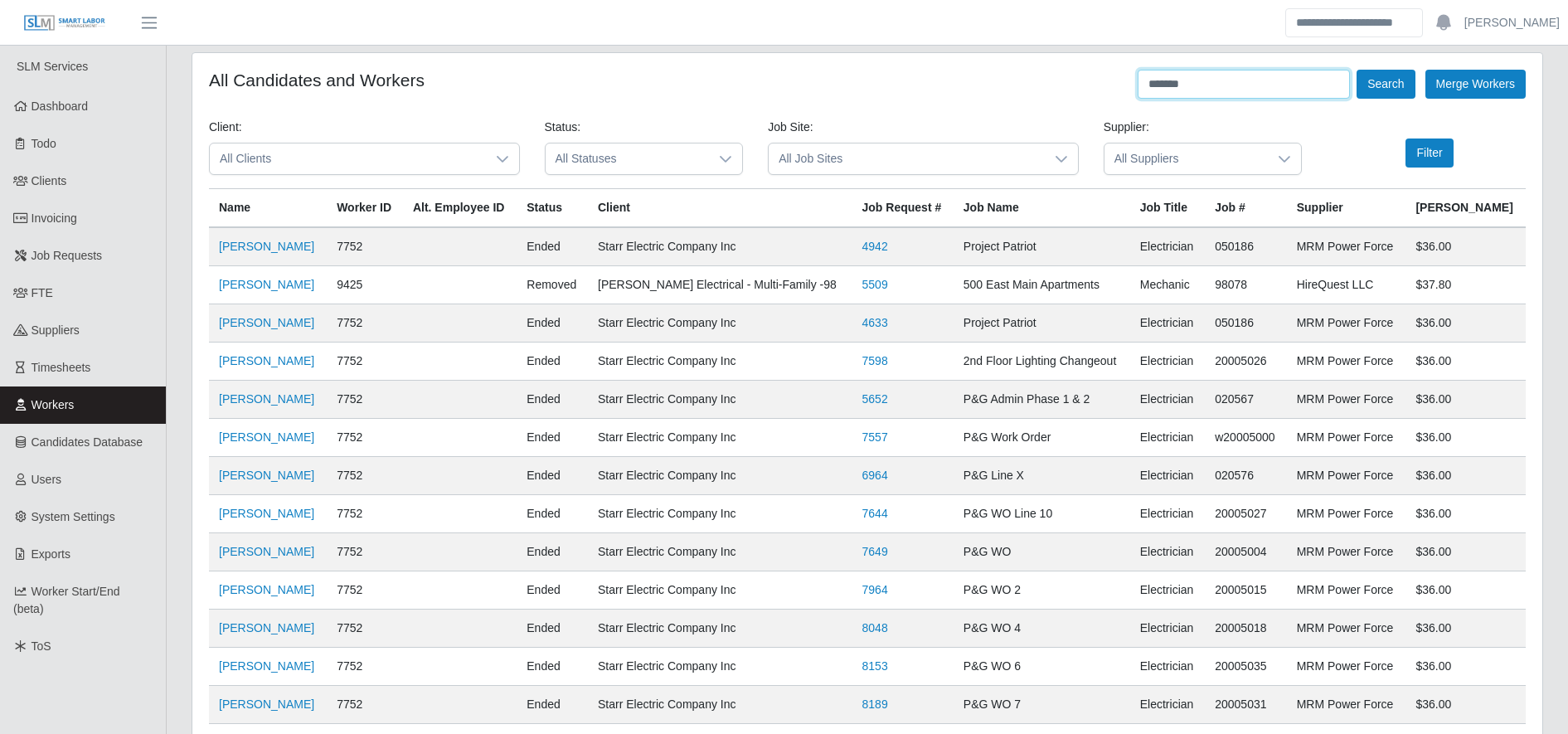
click at [1211, 73] on input "*******" at bounding box center [1244, 84] width 212 height 29
type input "**********"
click at [1362, 91] on button "Search" at bounding box center [1385, 84] width 58 height 29
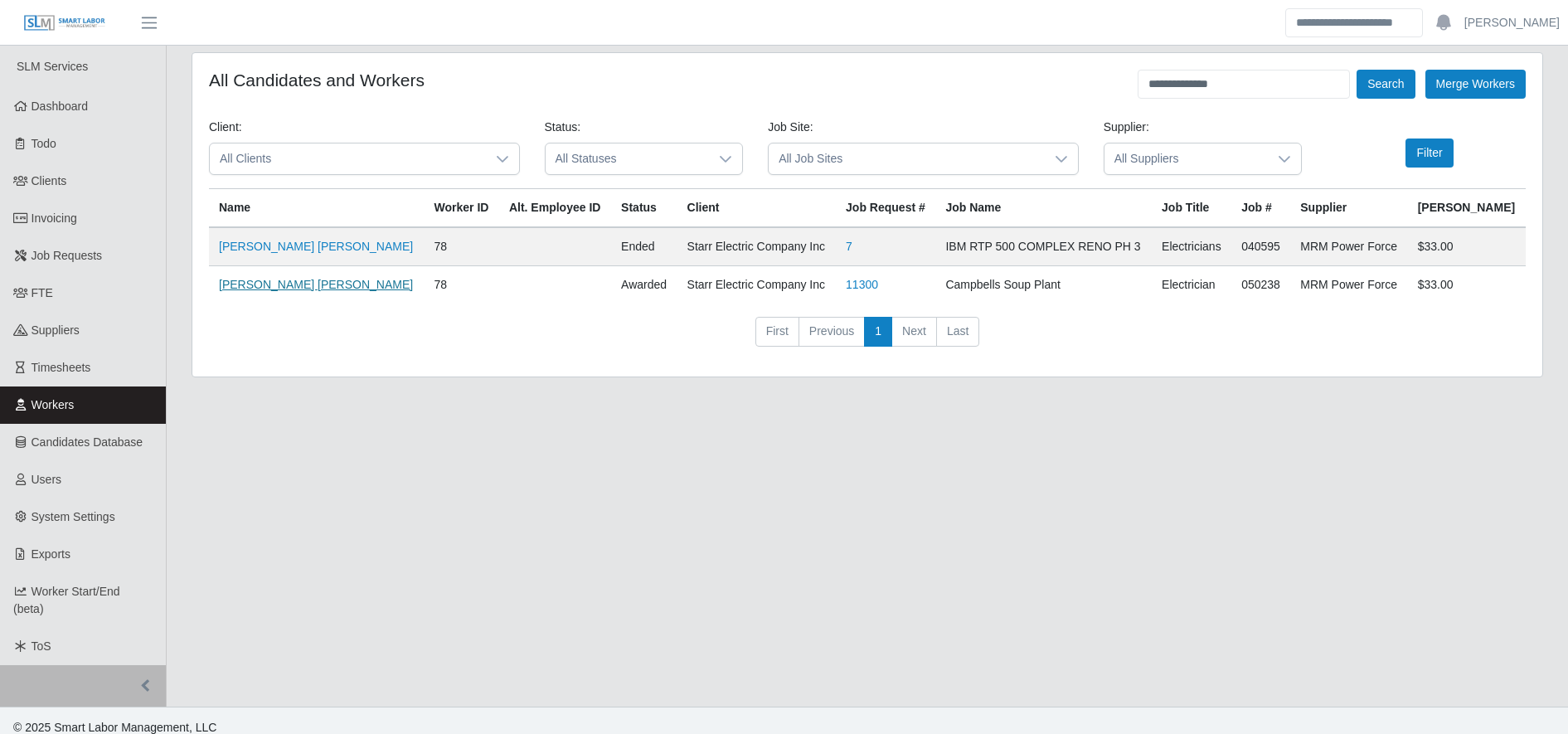
click at [348, 284] on link "Jose Alexander Arias Vasquez" at bounding box center [316, 284] width 194 height 13
click at [92, 194] on link "Clients" at bounding box center [83, 181] width 166 height 38
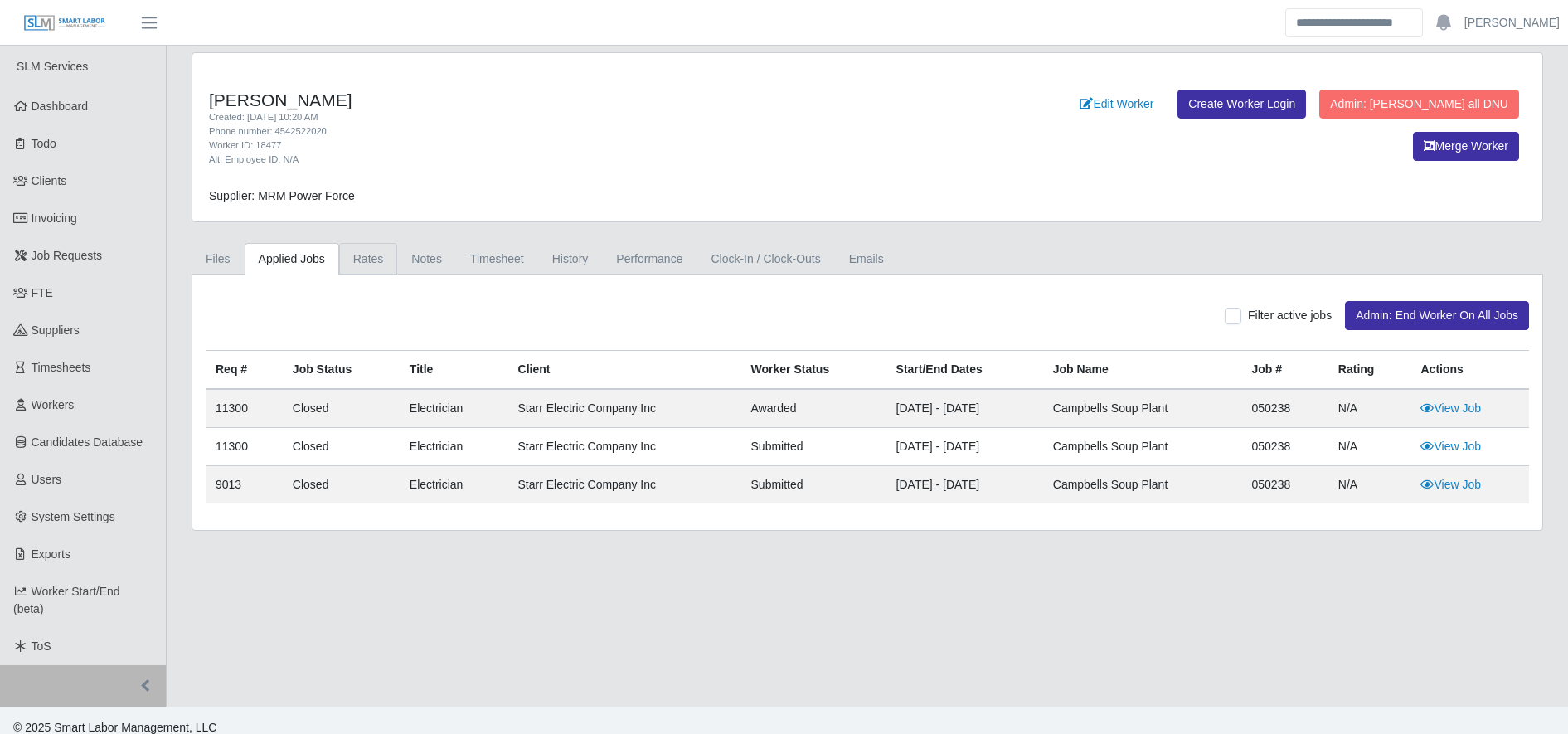
click at [352, 251] on link "Rates" at bounding box center [368, 259] width 59 height 32
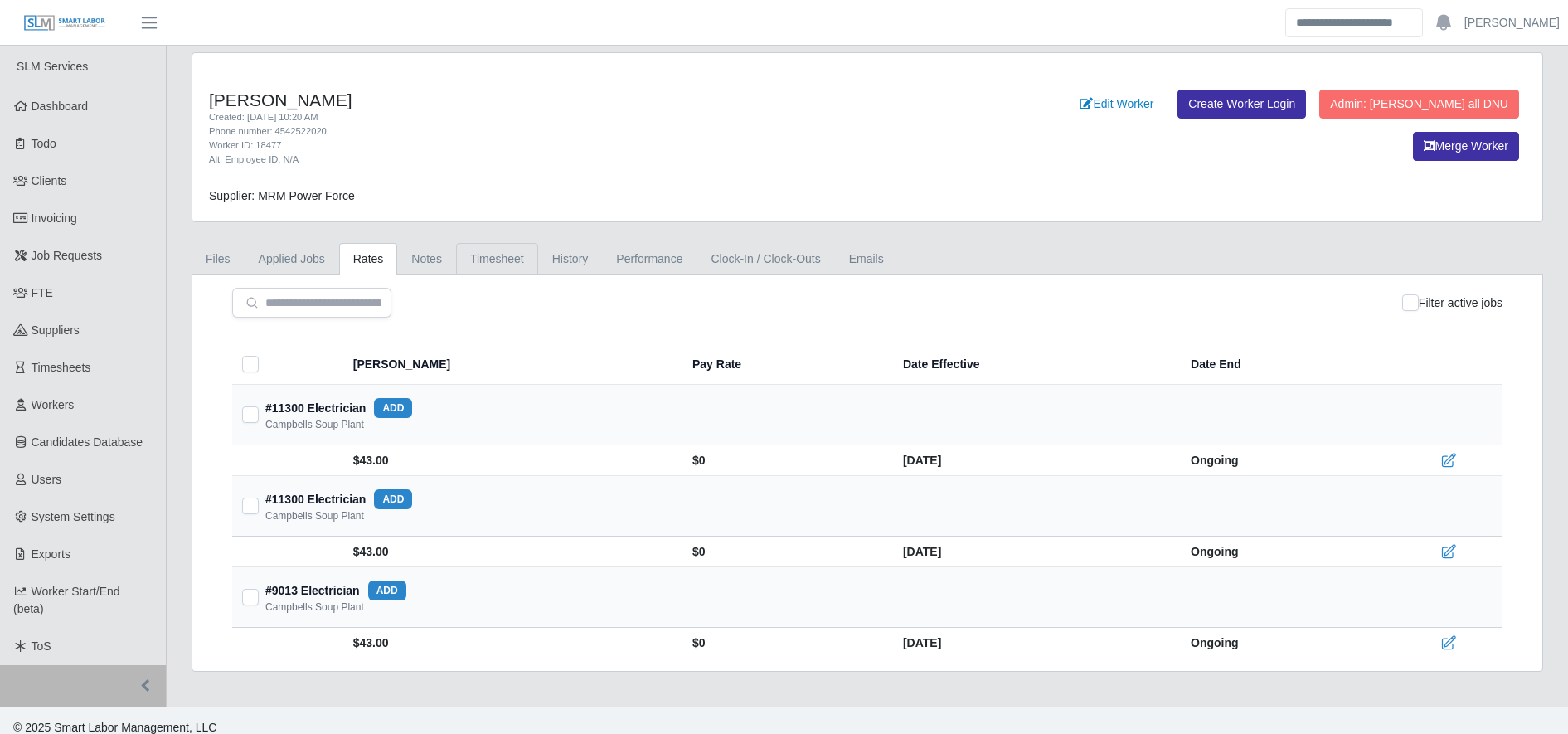
click at [483, 269] on link "Timesheet" at bounding box center [497, 259] width 82 height 32
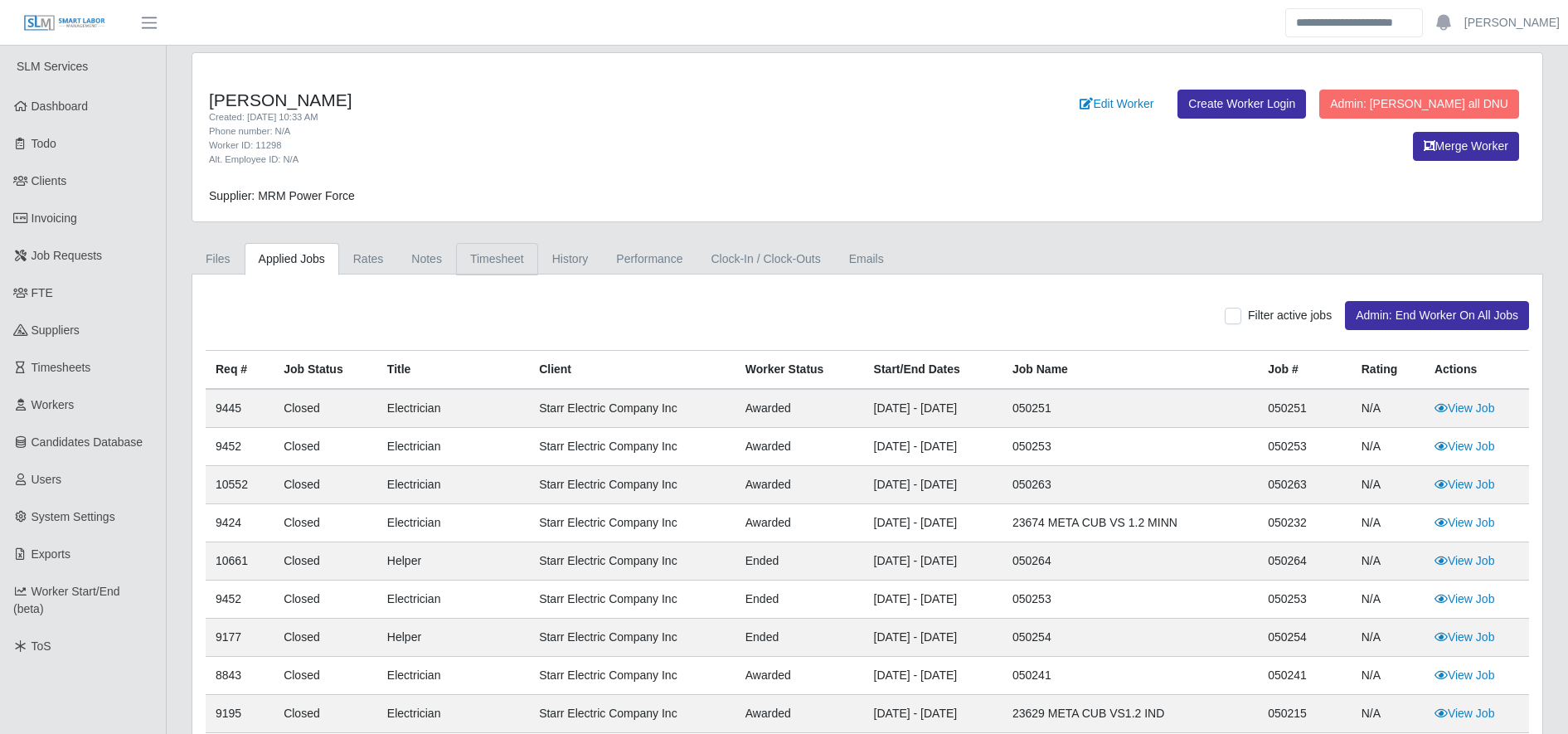
click at [467, 252] on link "Timesheet" at bounding box center [497, 259] width 82 height 32
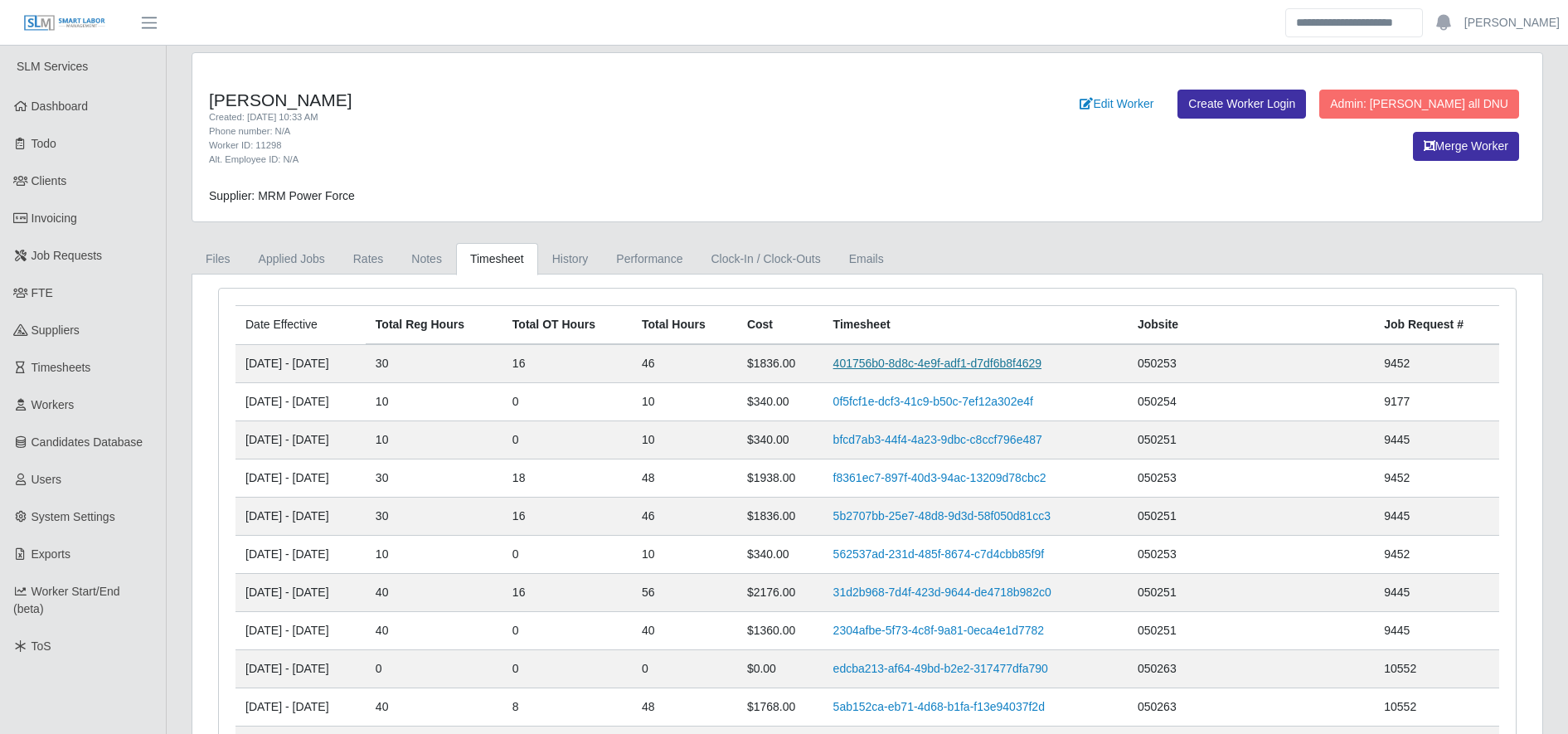
click at [897, 360] on link "401756b0-8d8c-4e9f-adf1-d7df6b8f4629" at bounding box center [937, 363] width 208 height 13
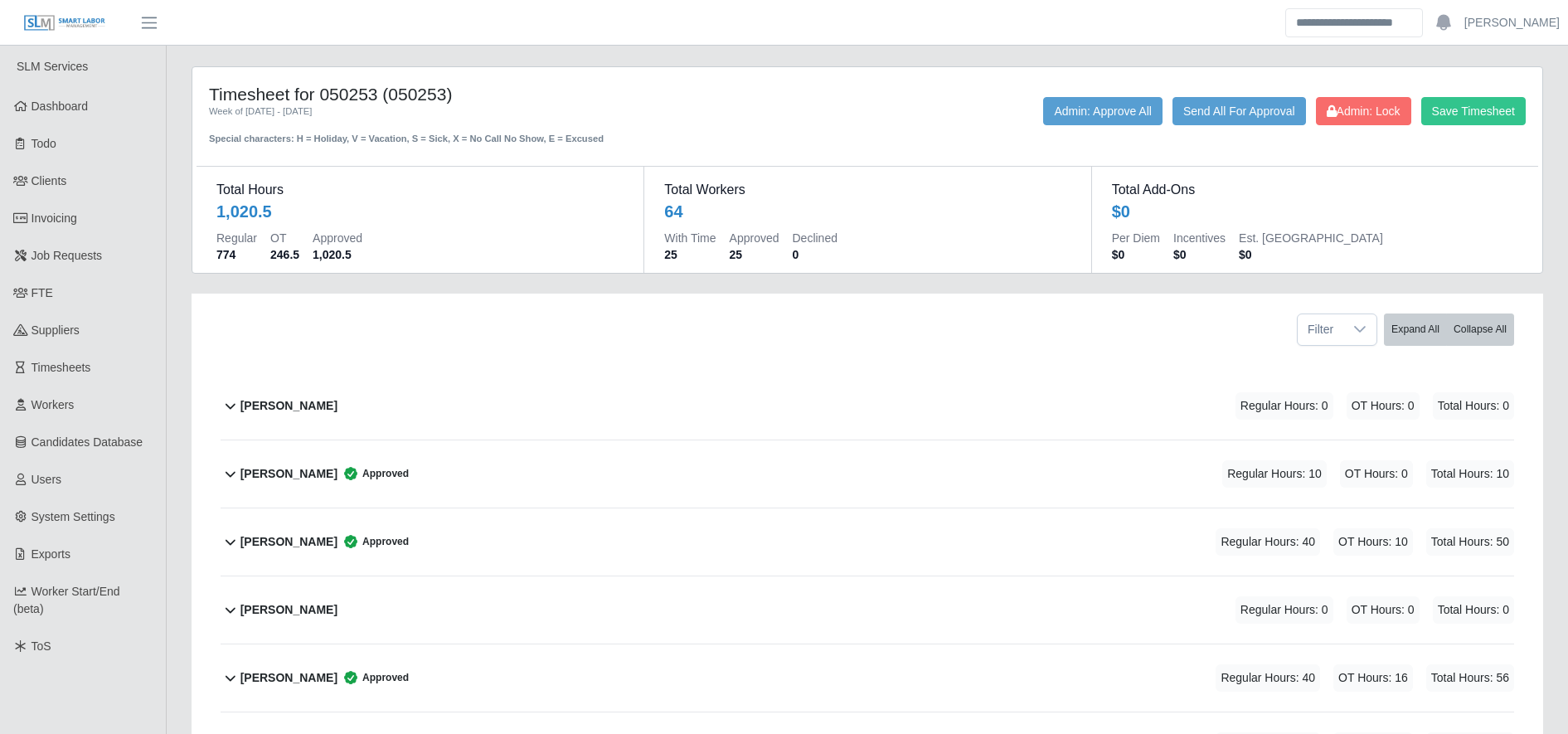
scroll to position [494, 0]
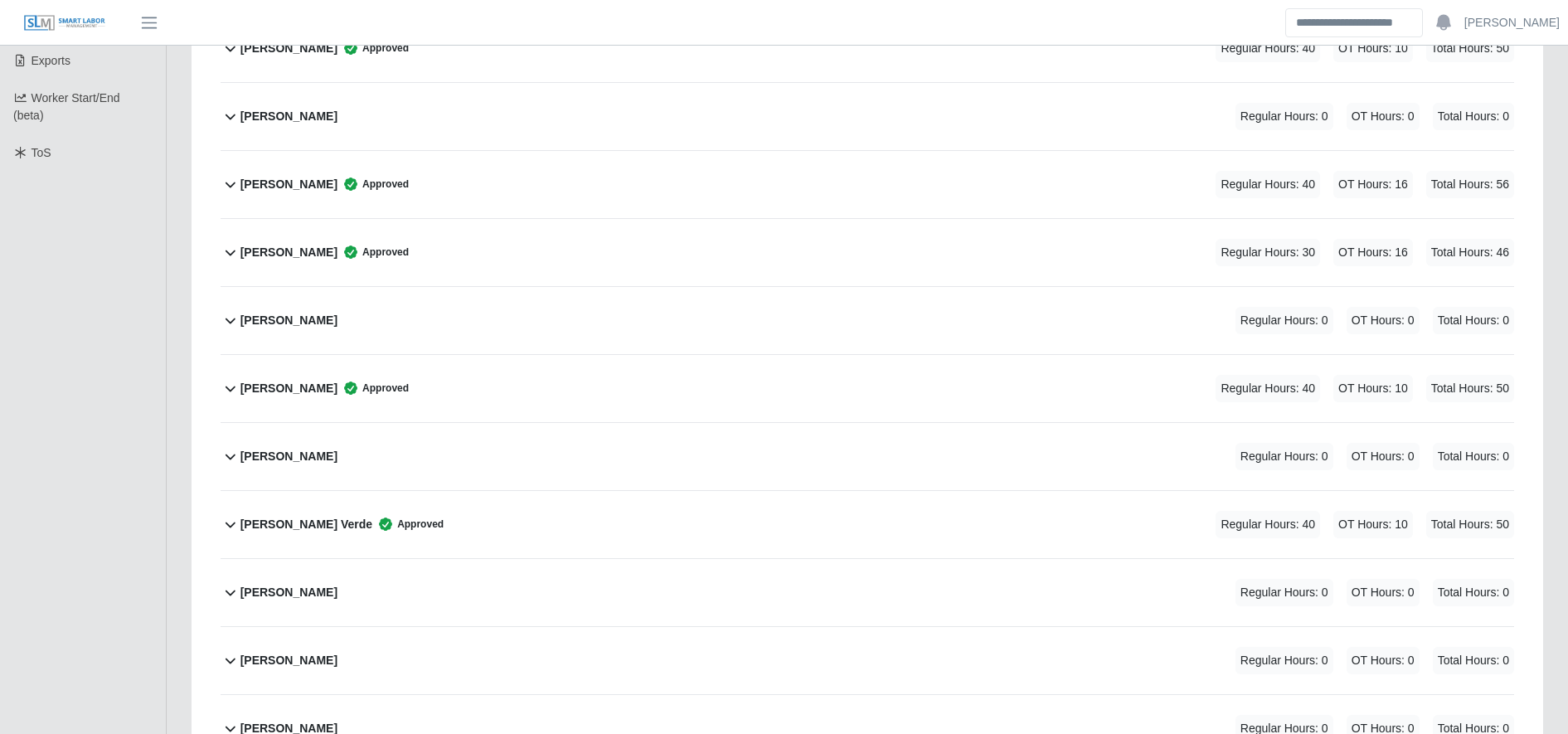
click at [463, 237] on div "[PERSON_NAME] Approved Regular Hours: 30 OT Hours: 16 Total Hours: 46" at bounding box center [877, 253] width 1274 height 67
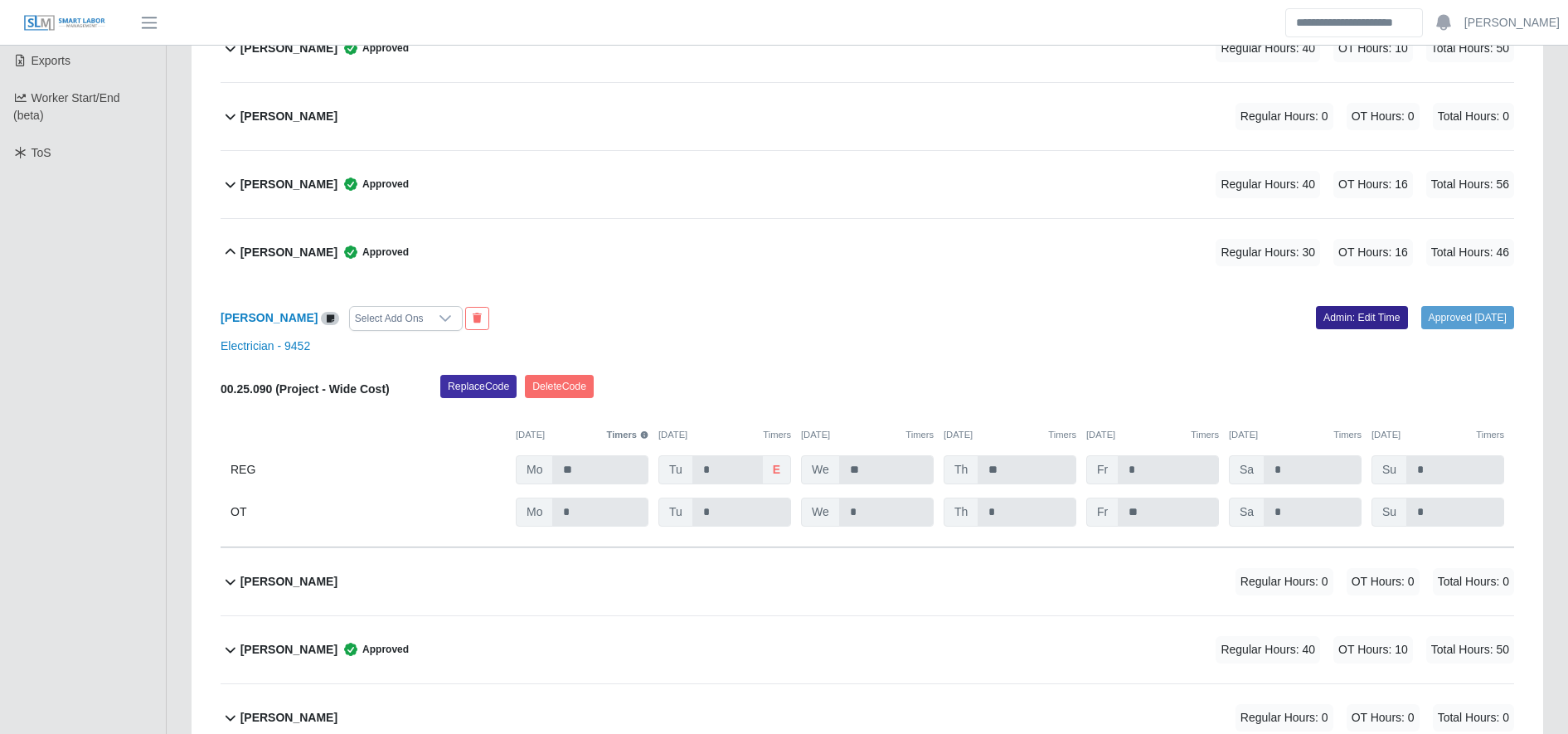
click at [1330, 315] on link "Admin: Edit Time" at bounding box center [1362, 317] width 92 height 24
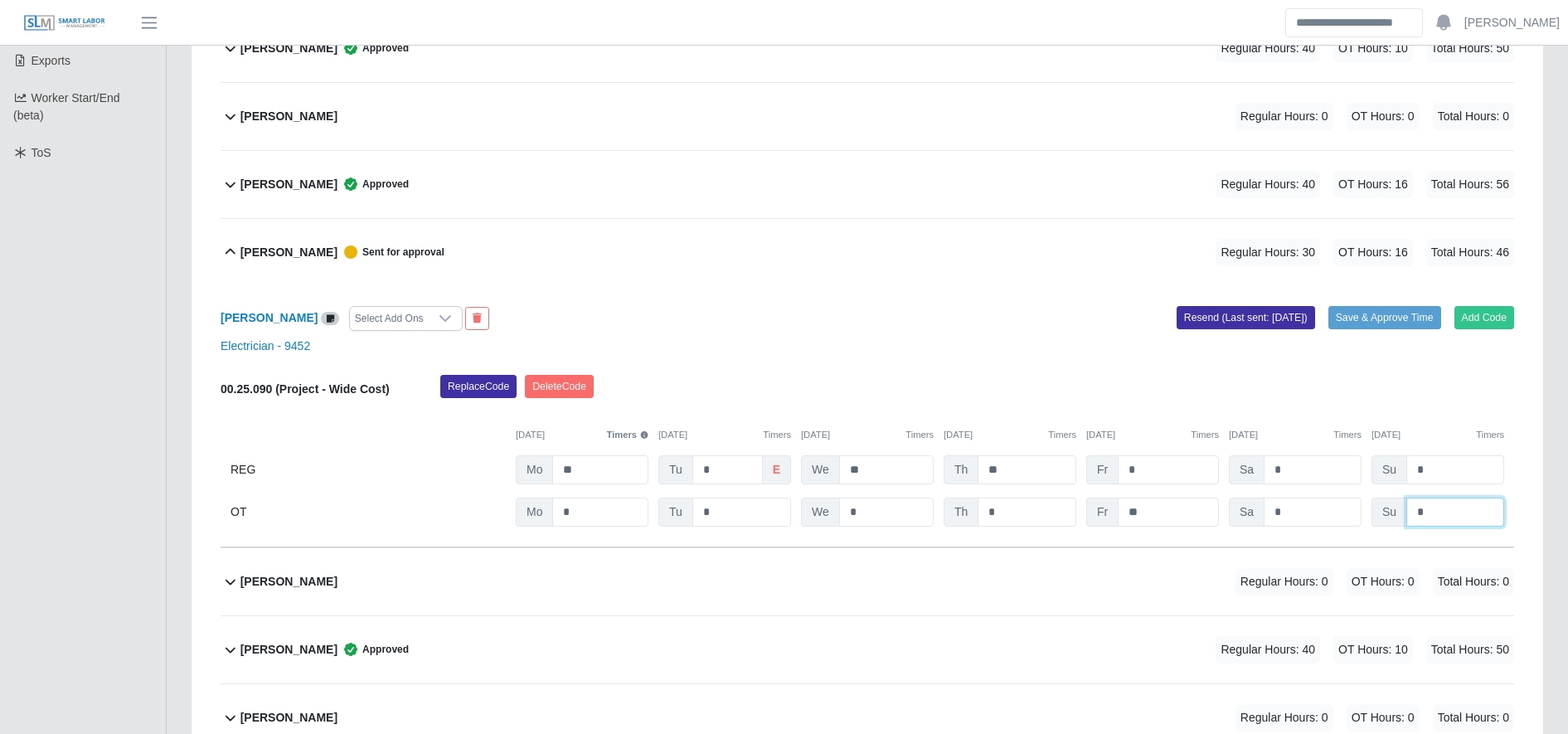
click at [1455, 523] on input "*" at bounding box center [1455, 512] width 98 height 29
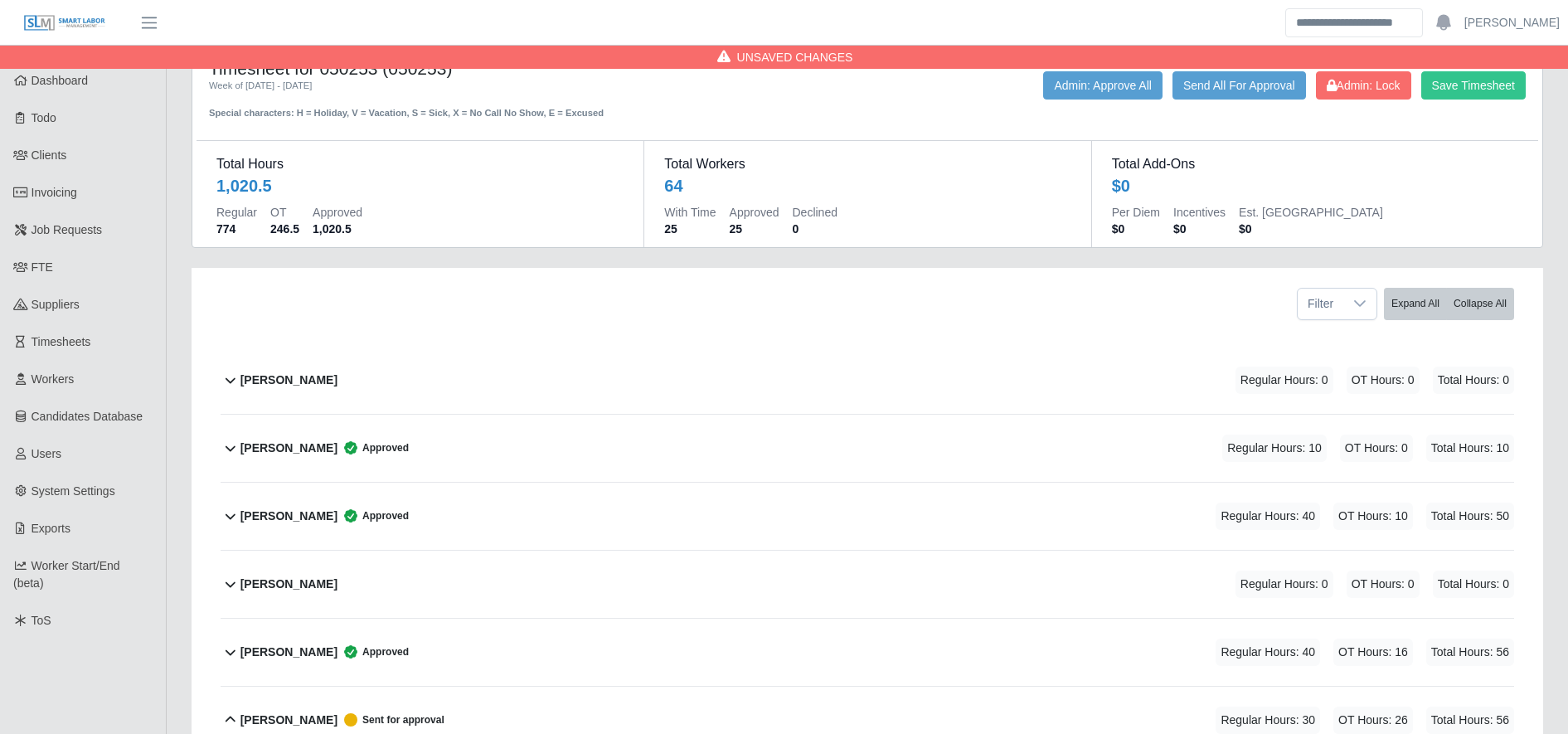
scroll to position [0, 0]
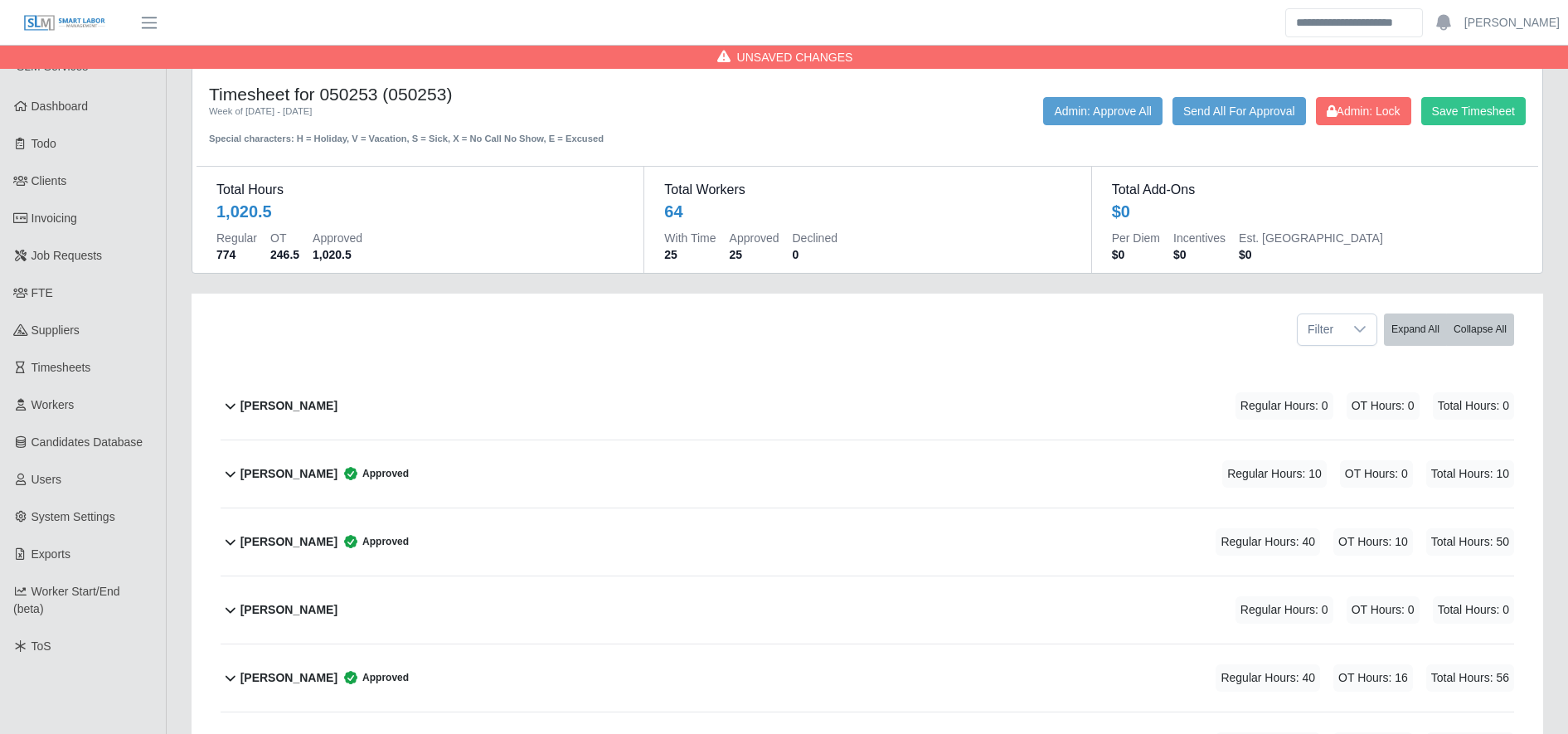
type input "**"
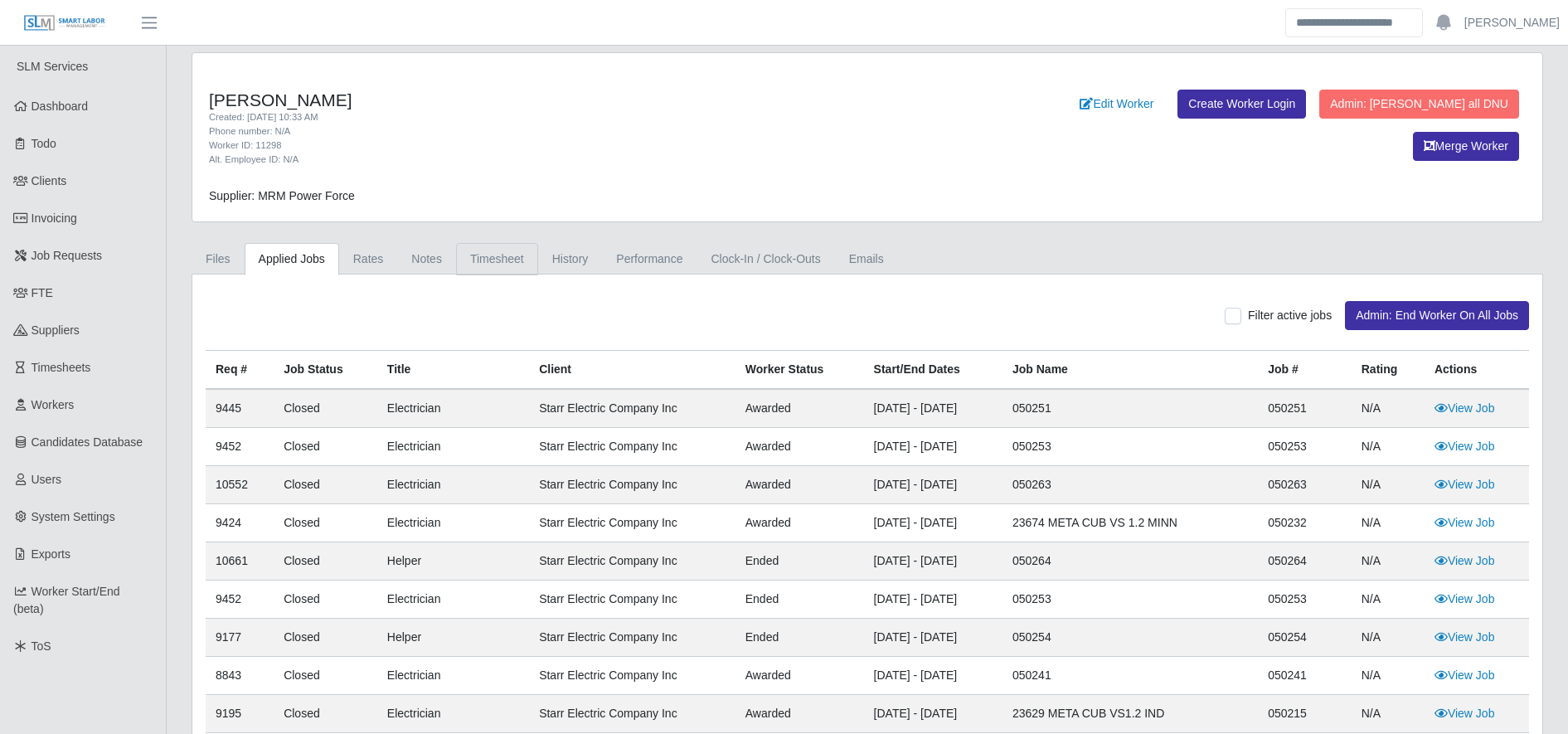
click at [495, 246] on link "Timesheet" at bounding box center [497, 259] width 82 height 32
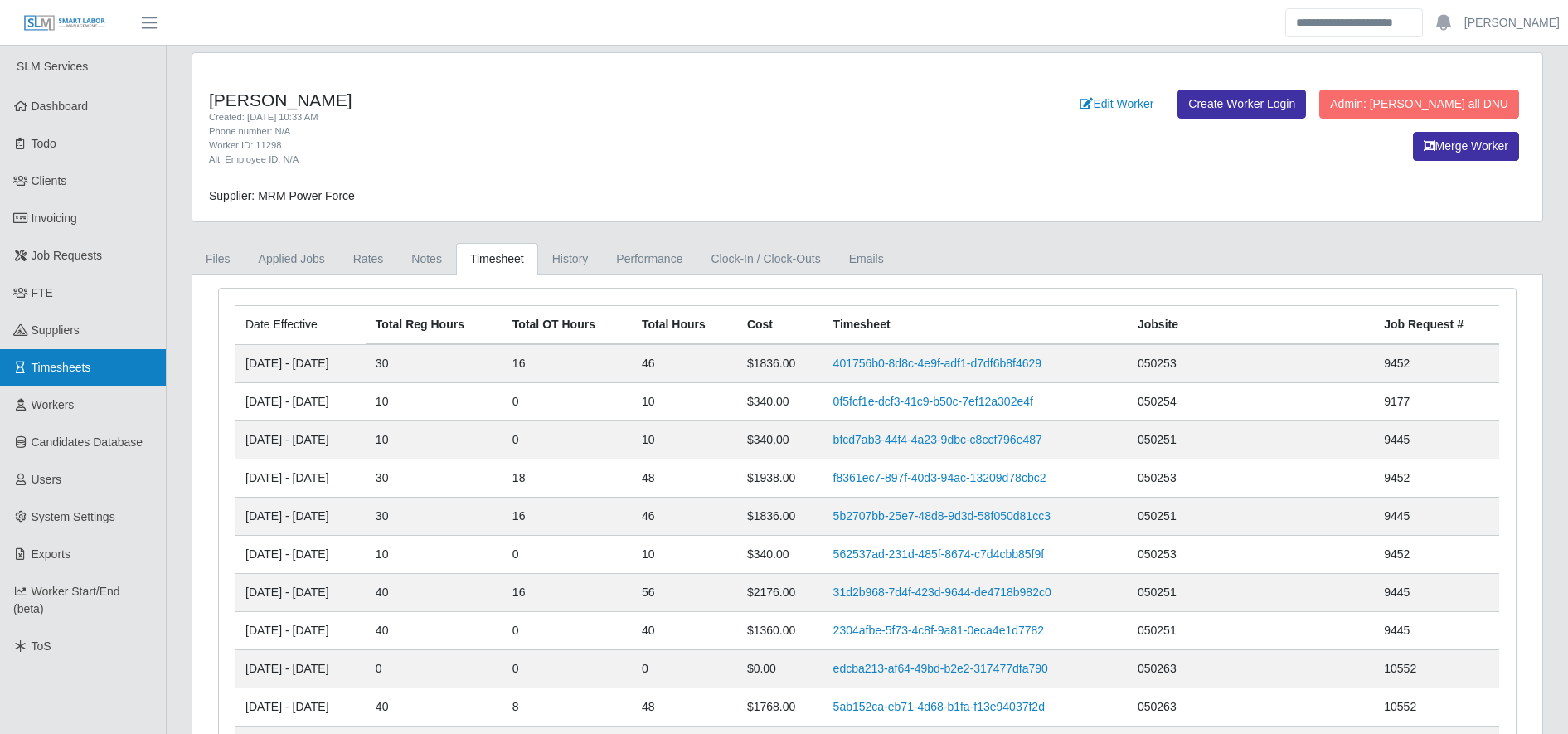
click at [121, 370] on link "Timesheets" at bounding box center [83, 368] width 166 height 38
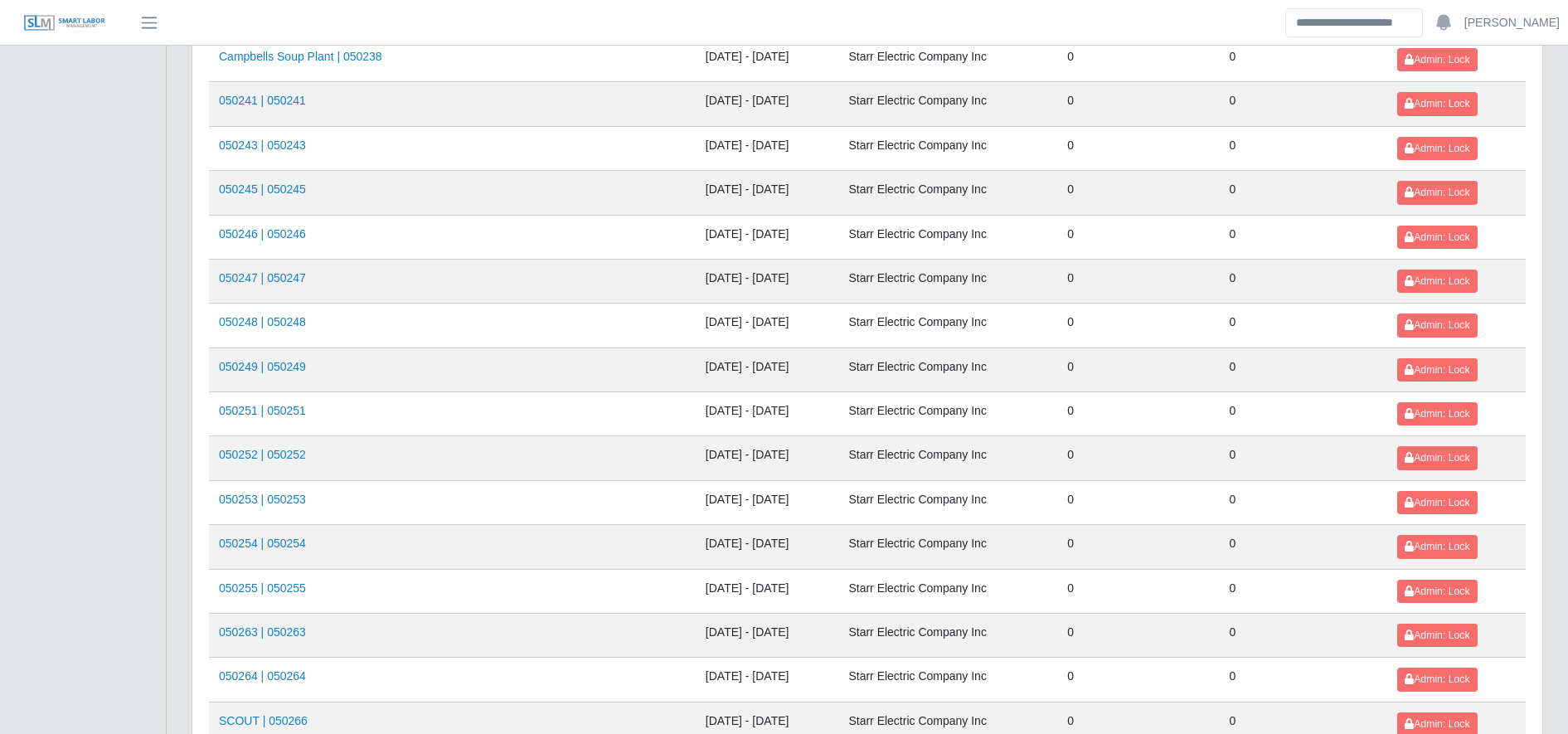
scroll to position [1811, 0]
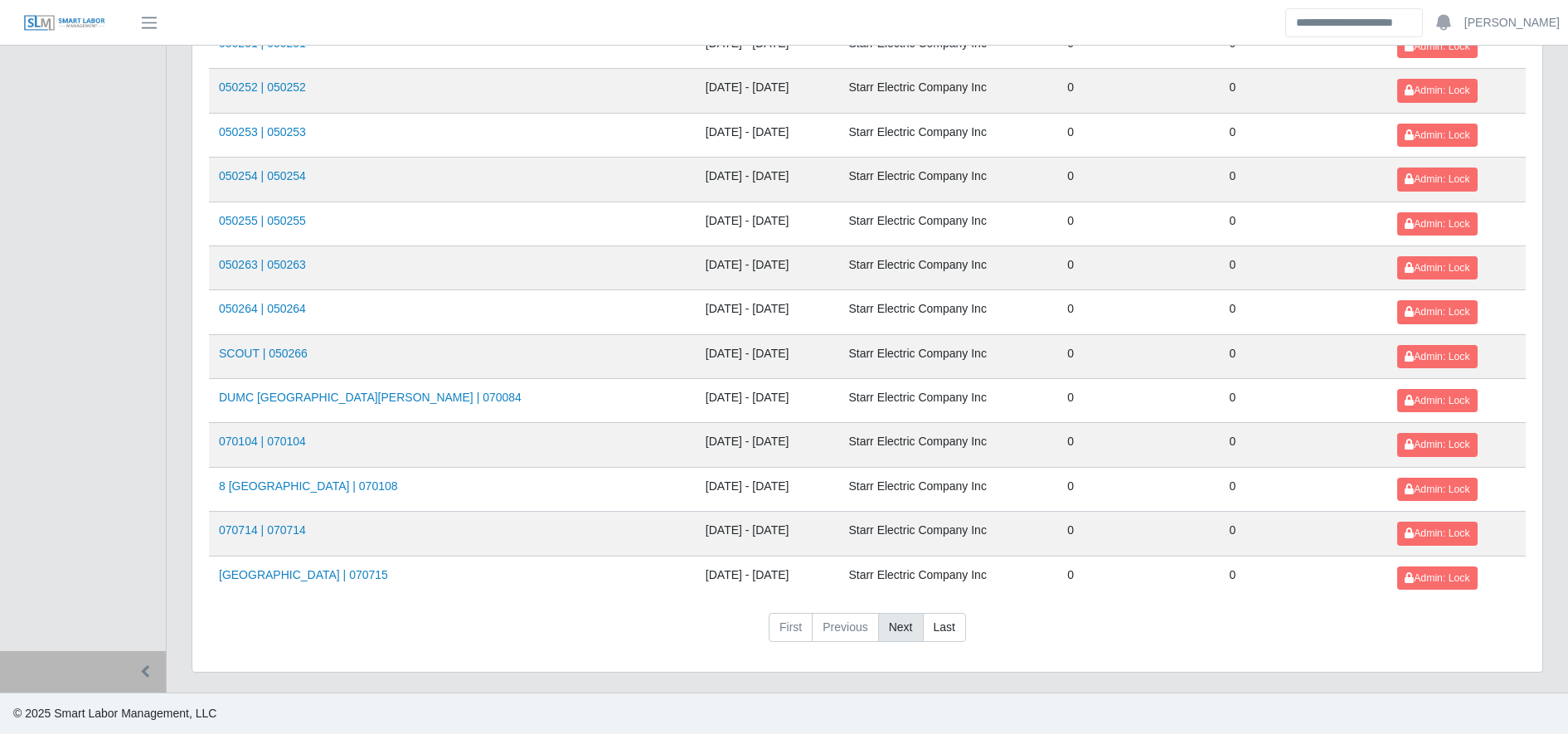
click at [895, 621] on link "Next" at bounding box center [901, 628] width 45 height 30
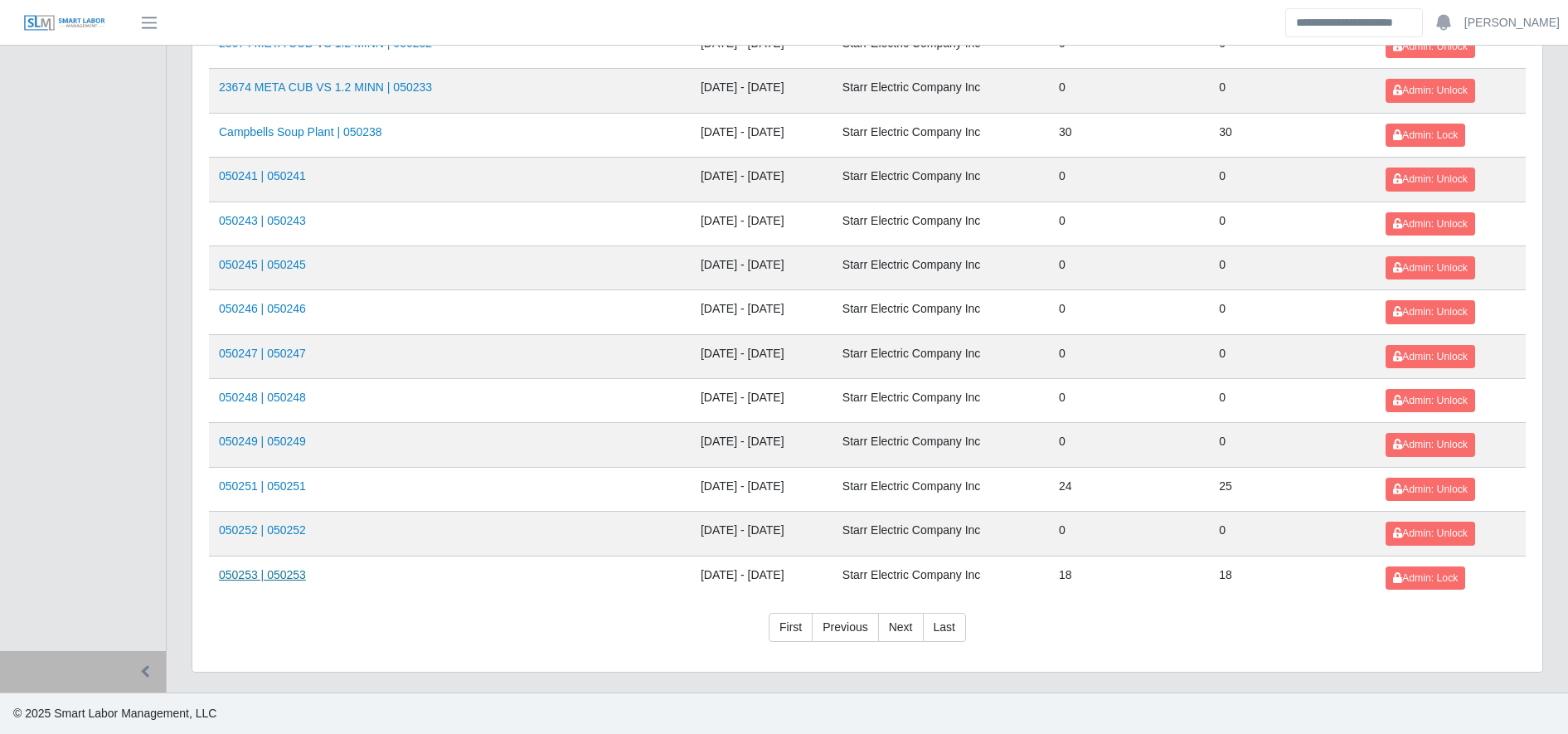
click at [241, 582] on link "050253 | 050253" at bounding box center [263, 574] width 87 height 13
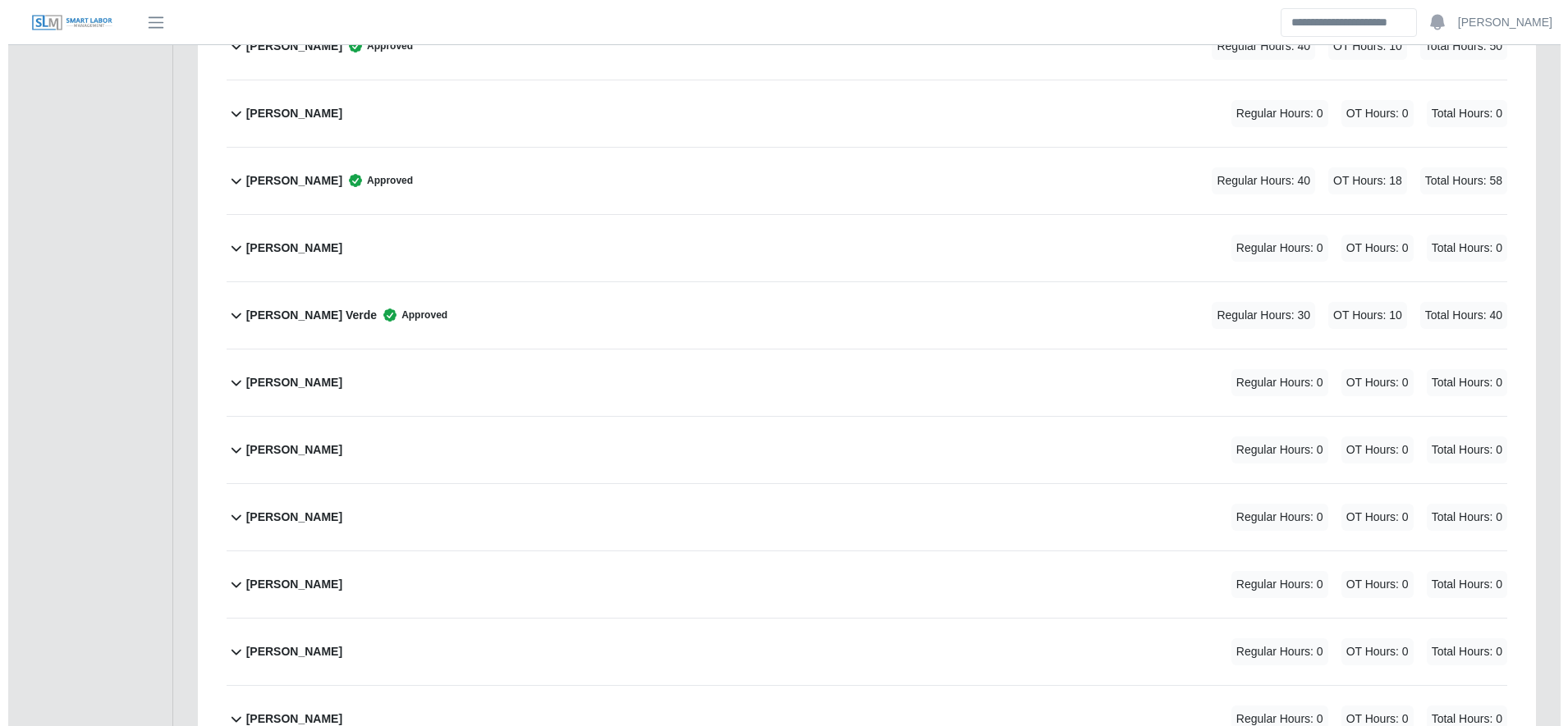
scroll to position [624, 0]
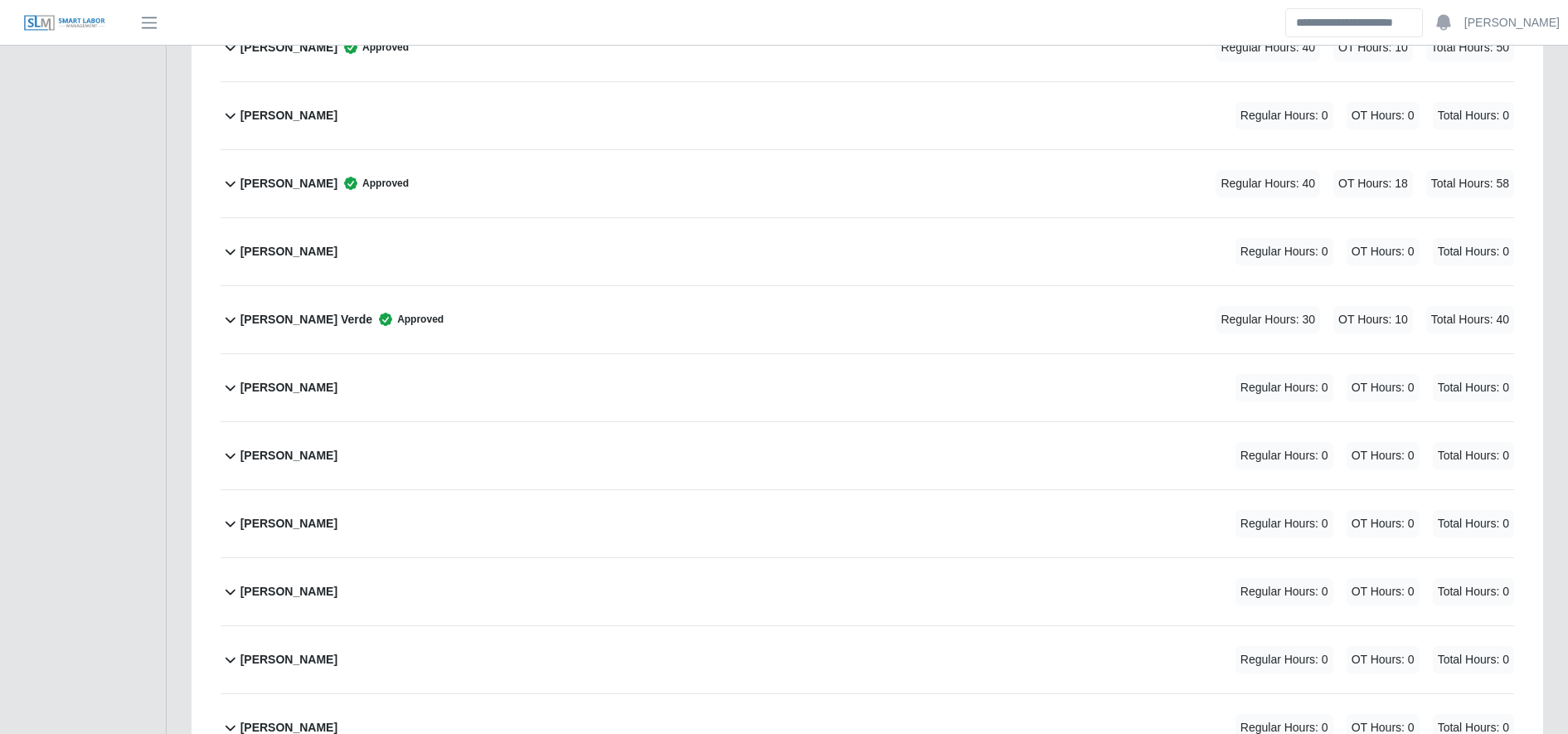
click at [455, 142] on div "Angel Melgar Regular Hours: 0 OT Hours: 0 Total Hours: 0" at bounding box center [877, 115] width 1274 height 67
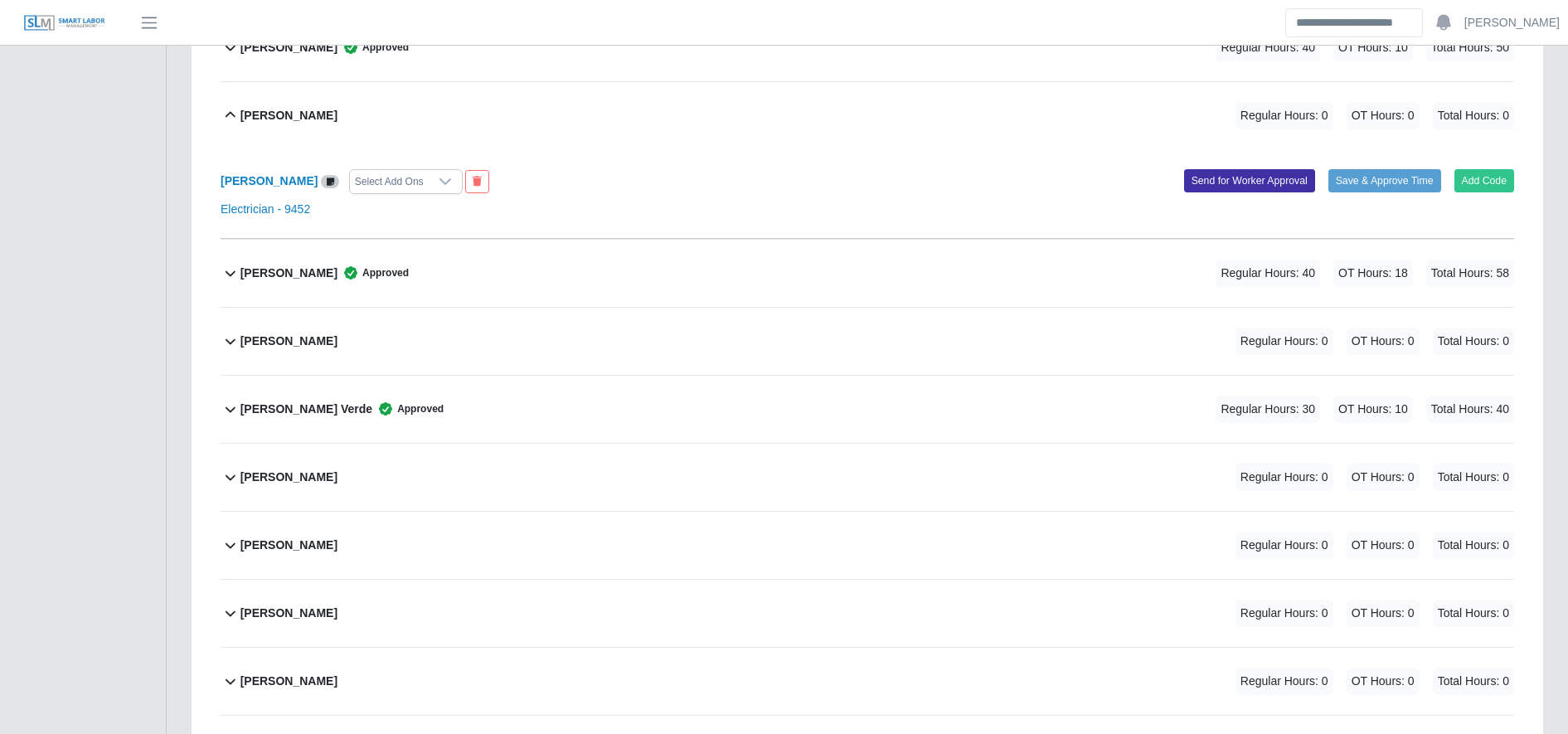
click at [1493, 166] on div "Angel Melgar Select Add Ons Add Code Save & Approve Time Send for Worker Approv…" at bounding box center [867, 194] width 1294 height 90
click at [1494, 170] on button "Add Code" at bounding box center [1484, 181] width 60 height 24
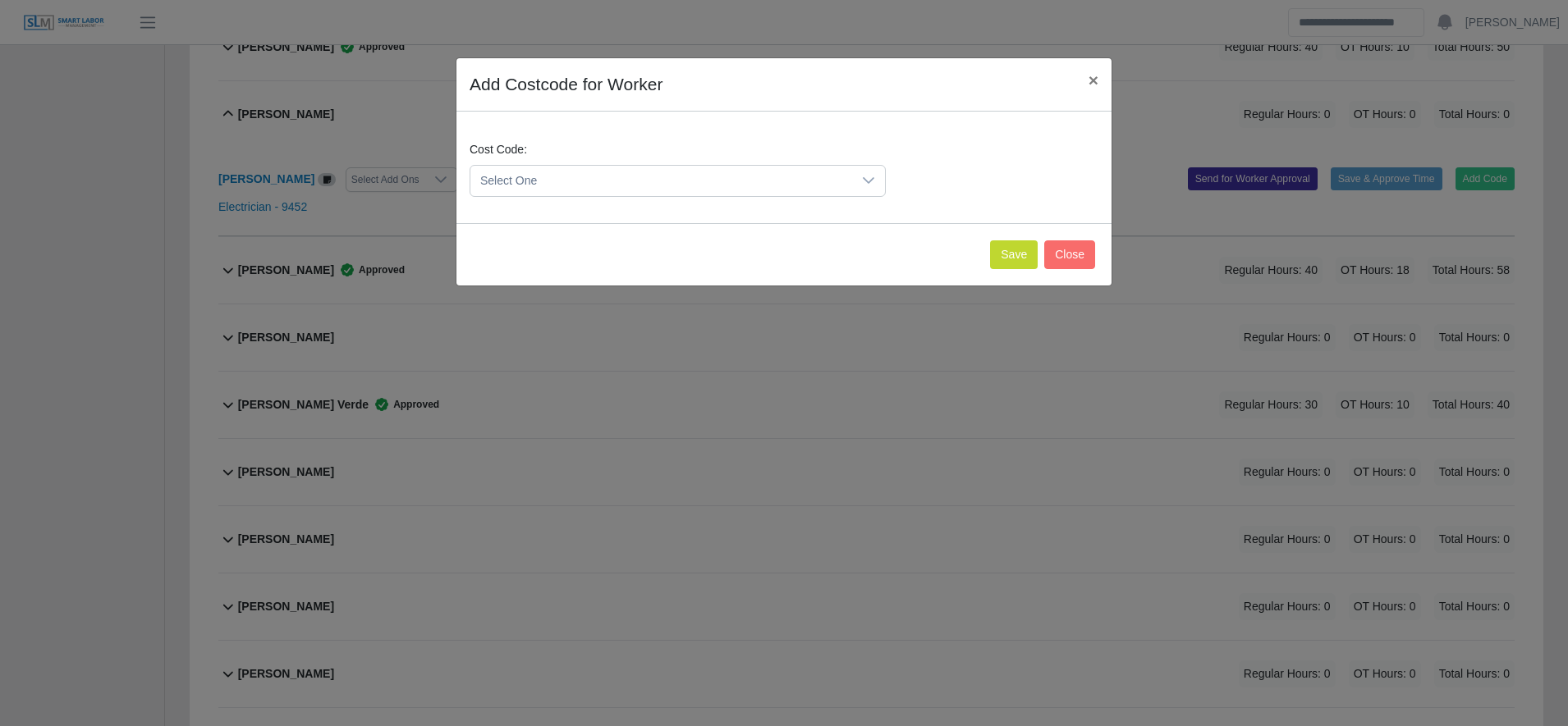
click at [583, 187] on span "Select One" at bounding box center [661, 181] width 381 height 30
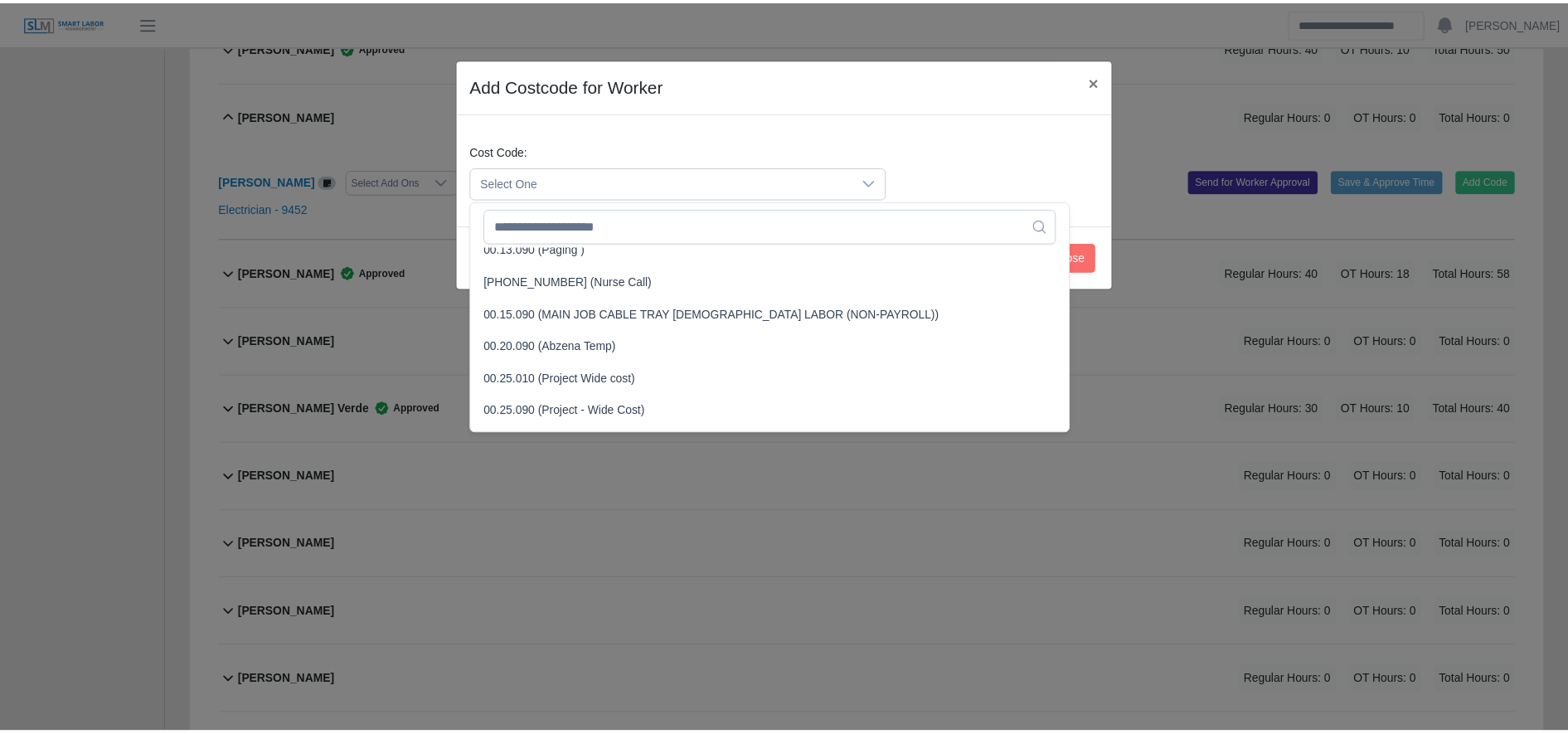
scroll to position [439, 0]
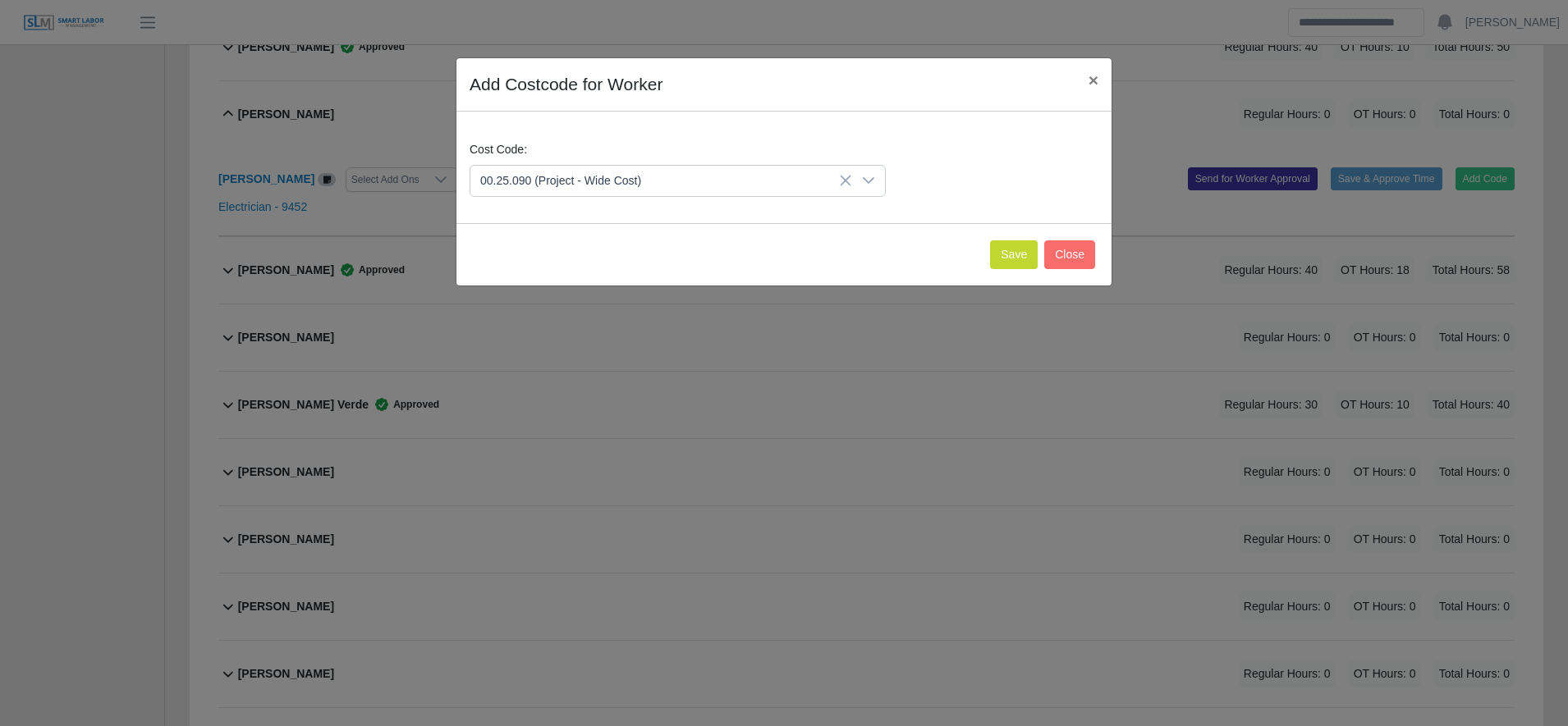
click at [636, 398] on span "00.25.090 (Project - Wide Cost)" at bounding box center [564, 404] width 161 height 17
click at [1026, 259] on button "Save" at bounding box center [1014, 254] width 48 height 29
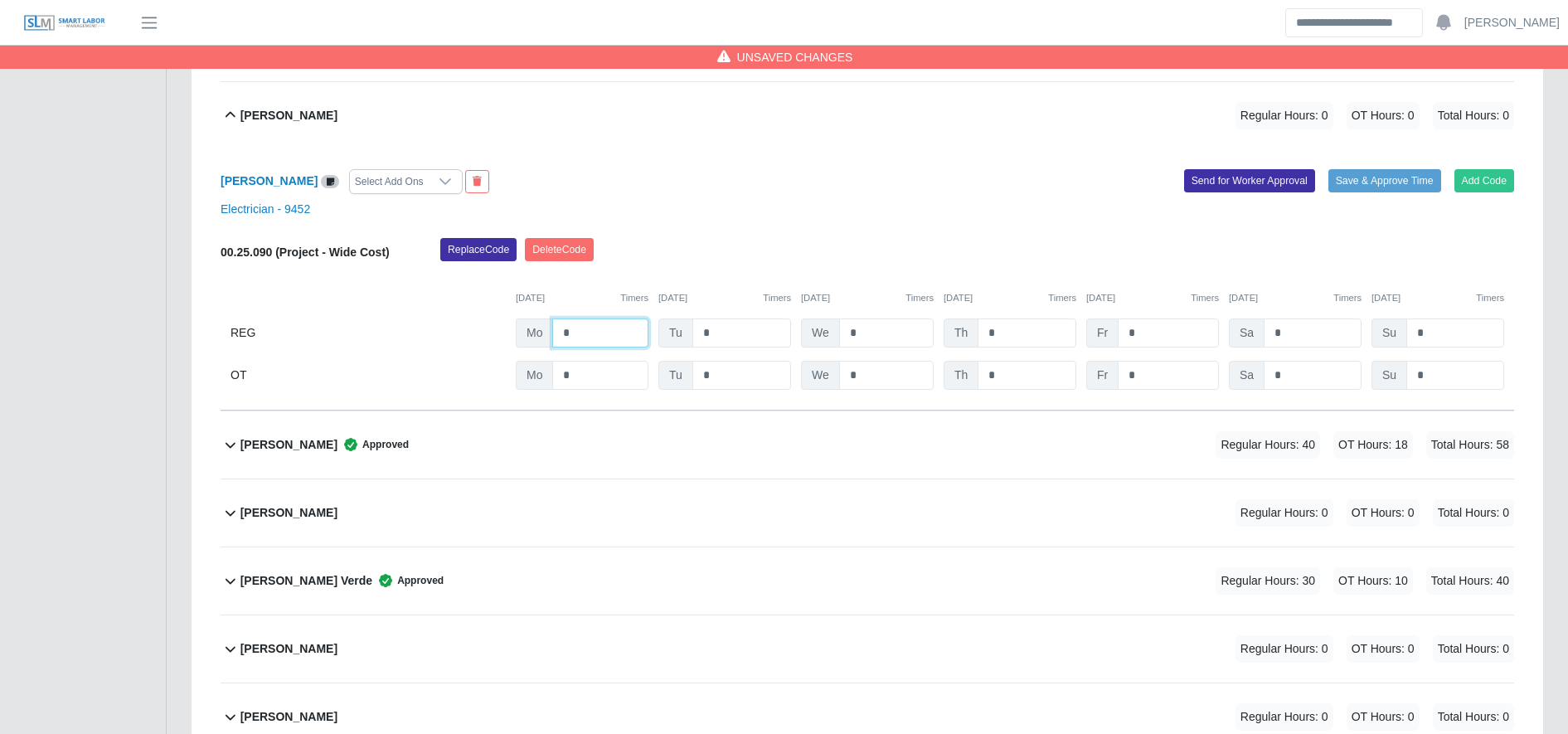
click at [591, 339] on input "*" at bounding box center [600, 333] width 96 height 29
type input "**"
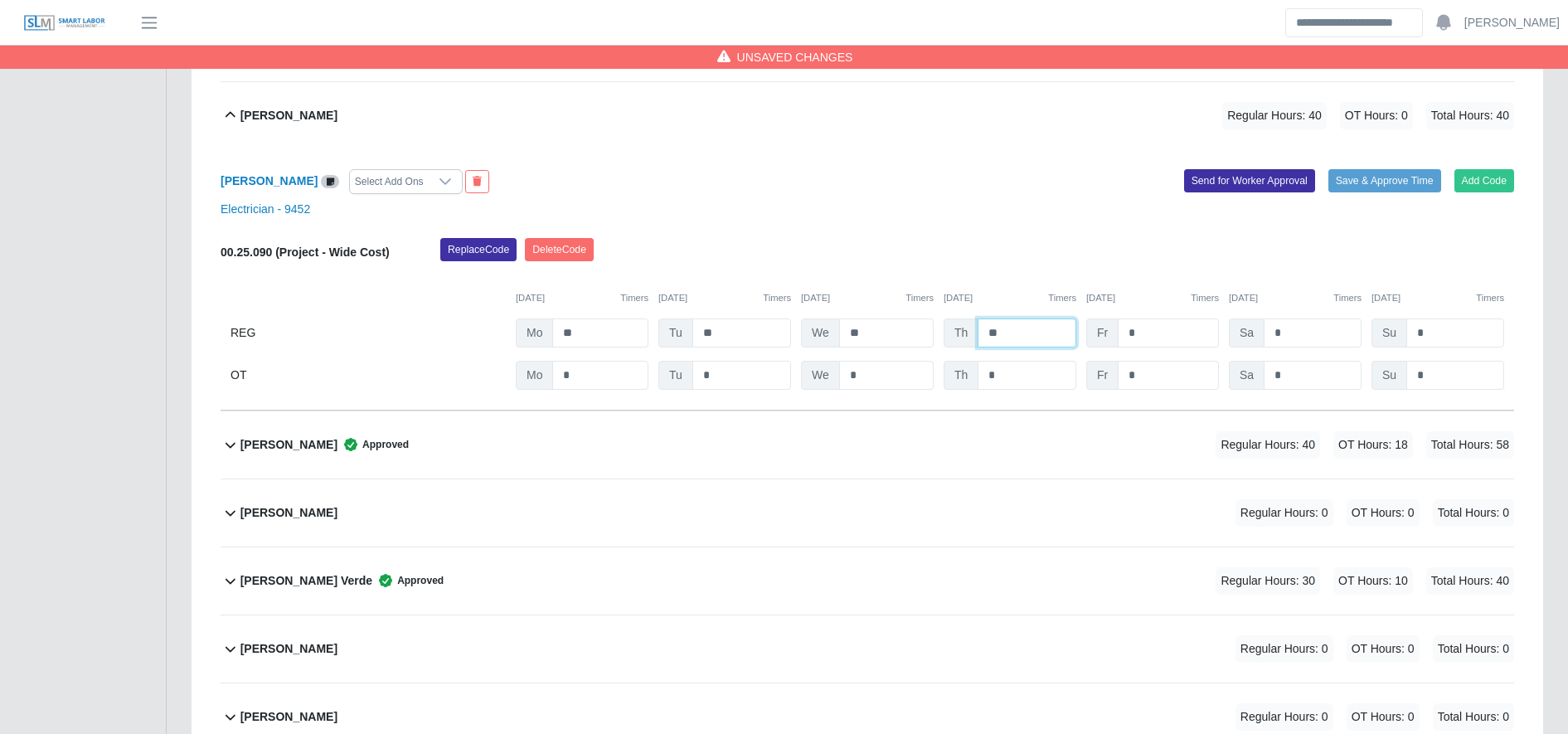
type input "**"
click at [761, 248] on div "Replace Code Delete Code" at bounding box center [977, 254] width 1099 height 33
click at [1163, 383] on input "*" at bounding box center [1169, 375] width 101 height 29
type input "*"
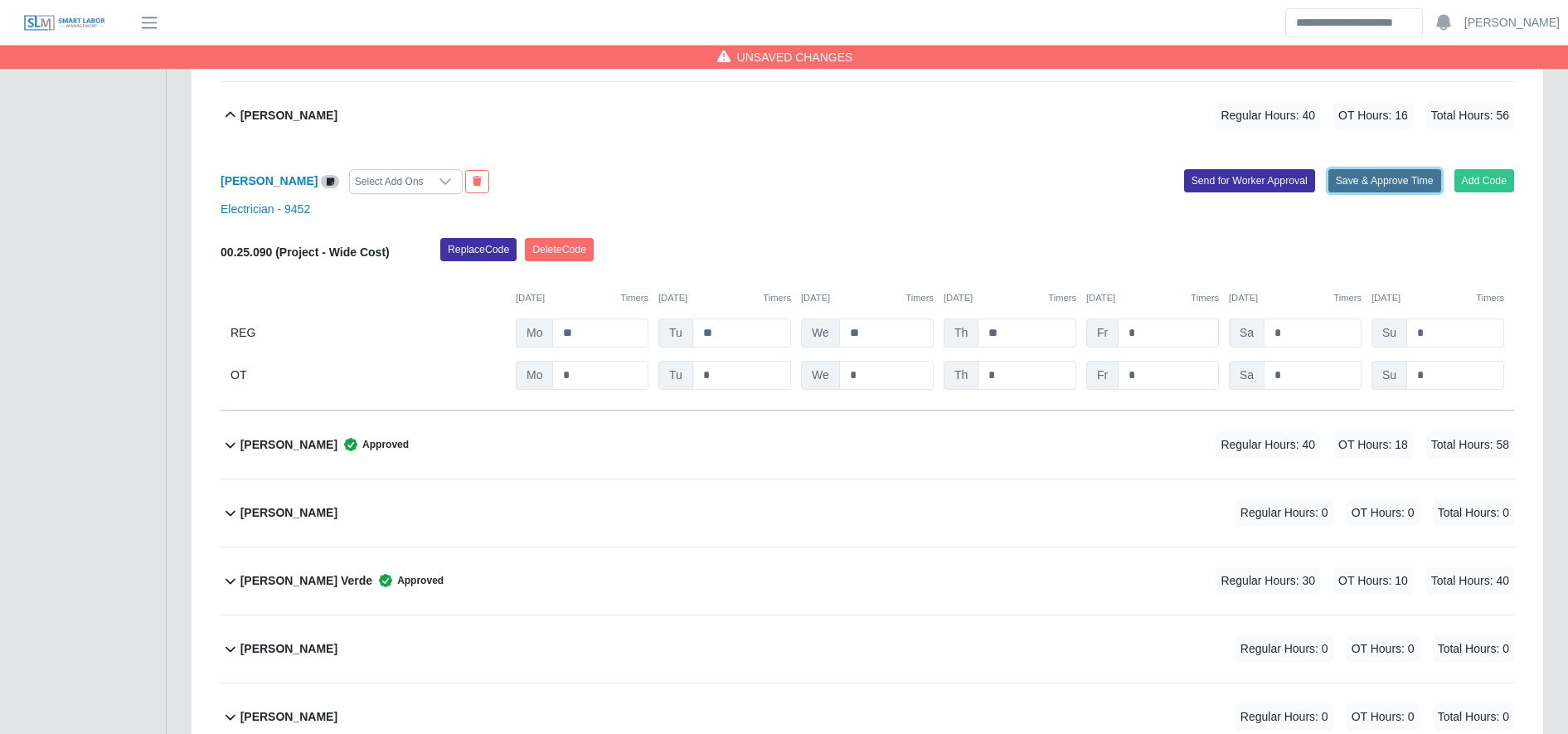
click at [1363, 175] on button "Save & Approve Time" at bounding box center [1385, 181] width 113 height 24
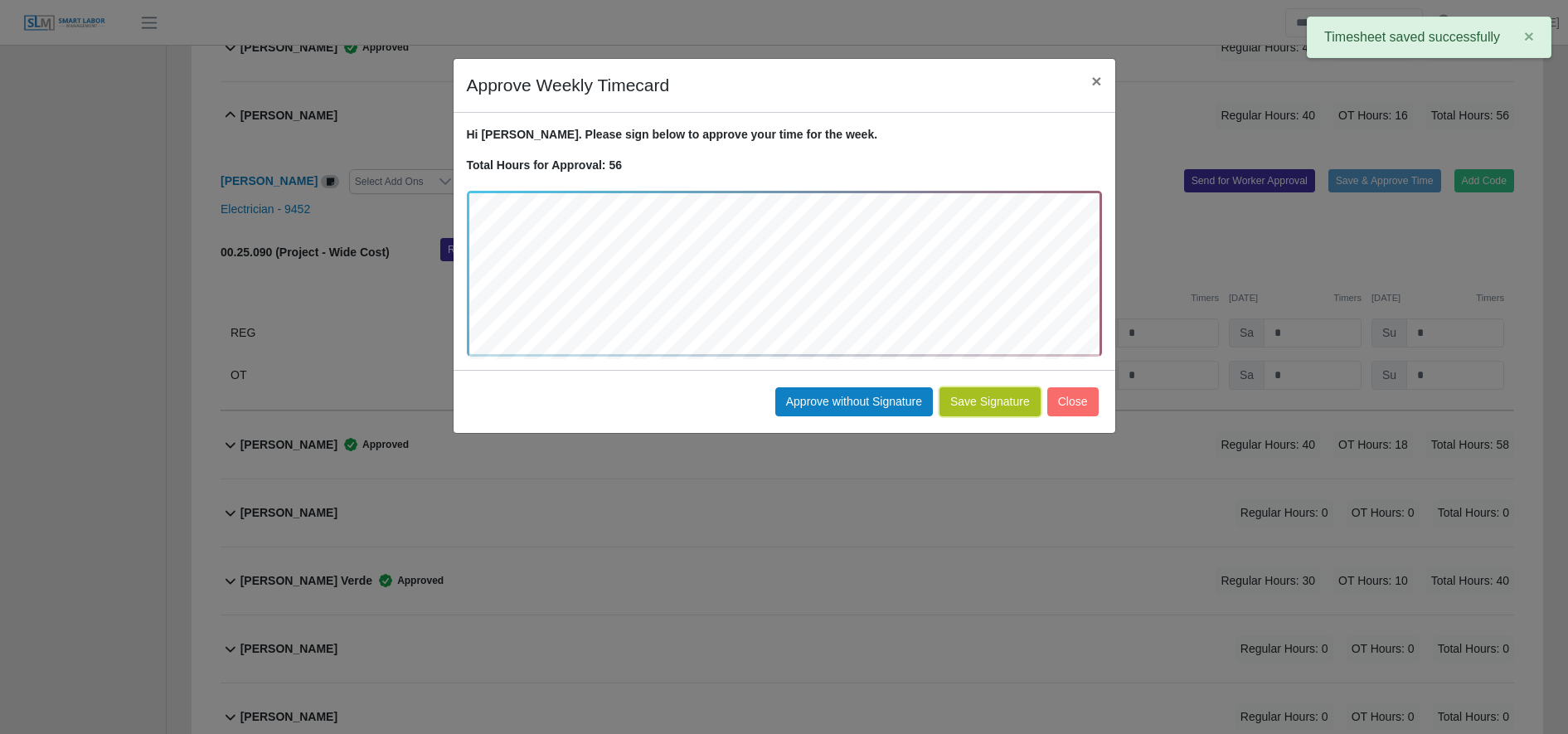
click at [989, 402] on button "Save Signature" at bounding box center [991, 401] width 101 height 29
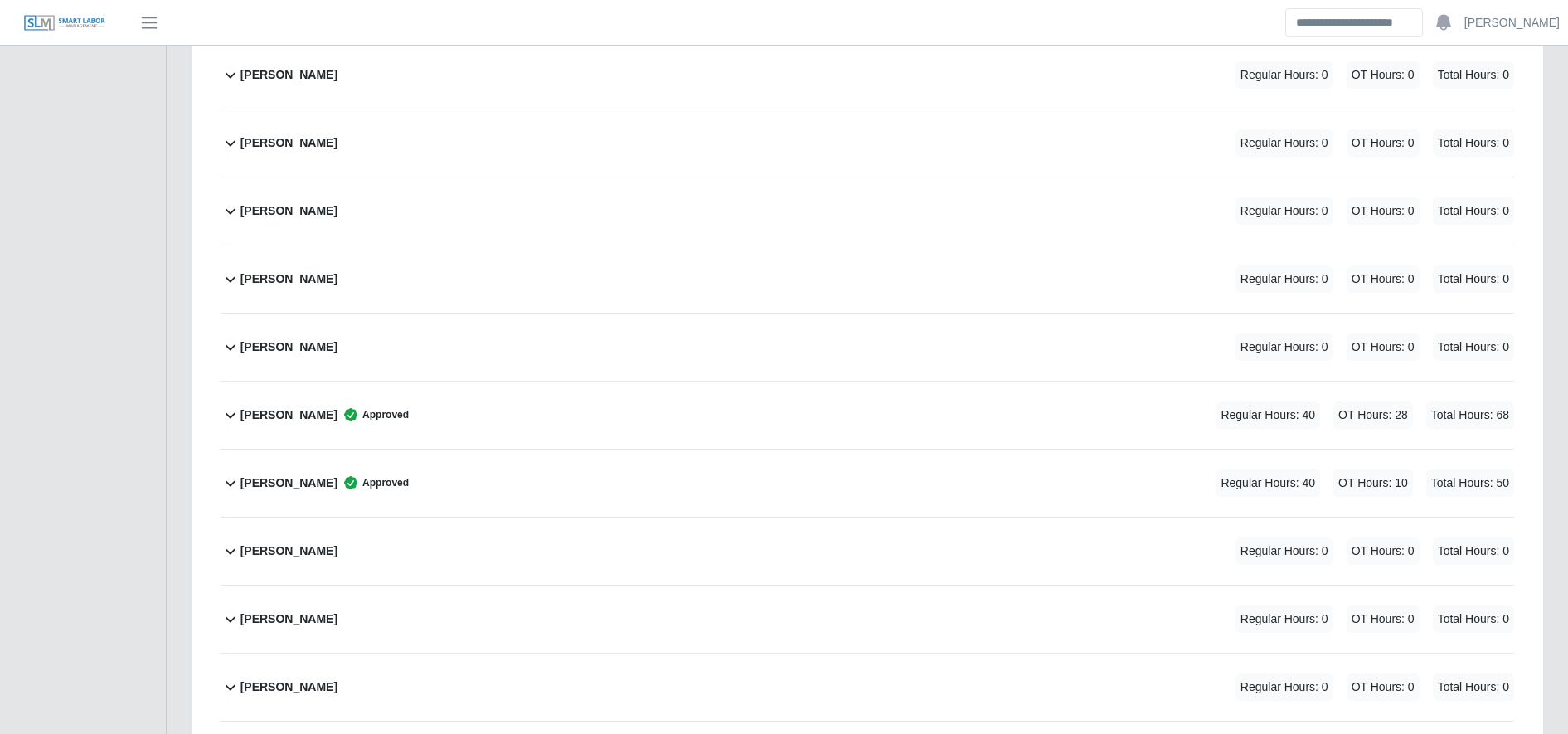
scroll to position [2770, 0]
click at [358, 553] on div "Juan Melgar Regular Hours: 0 OT Hours: 0 Total Hours: 0" at bounding box center [877, 550] width 1274 height 67
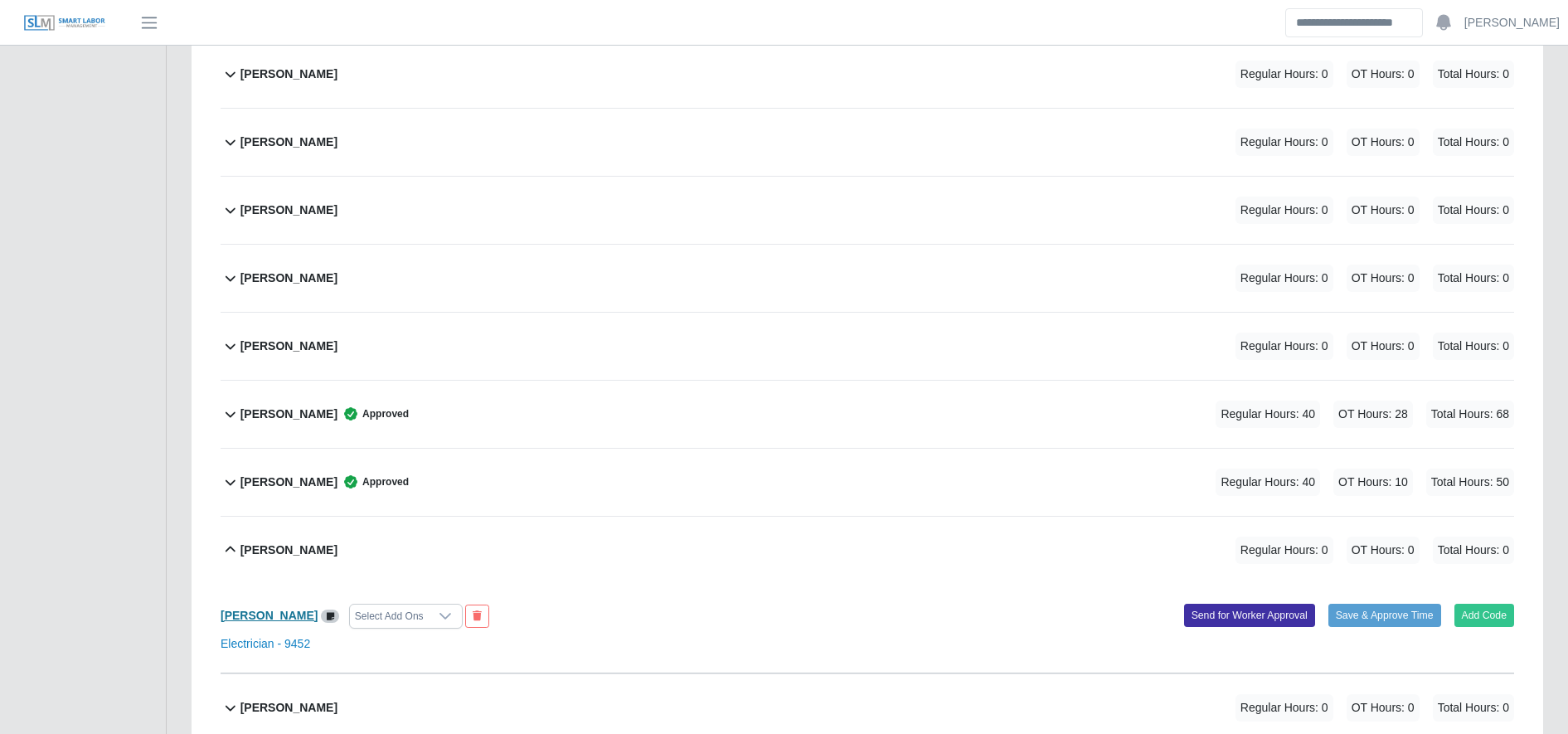
click at [253, 616] on b "Juan Melgar" at bounding box center [269, 615] width 97 height 13
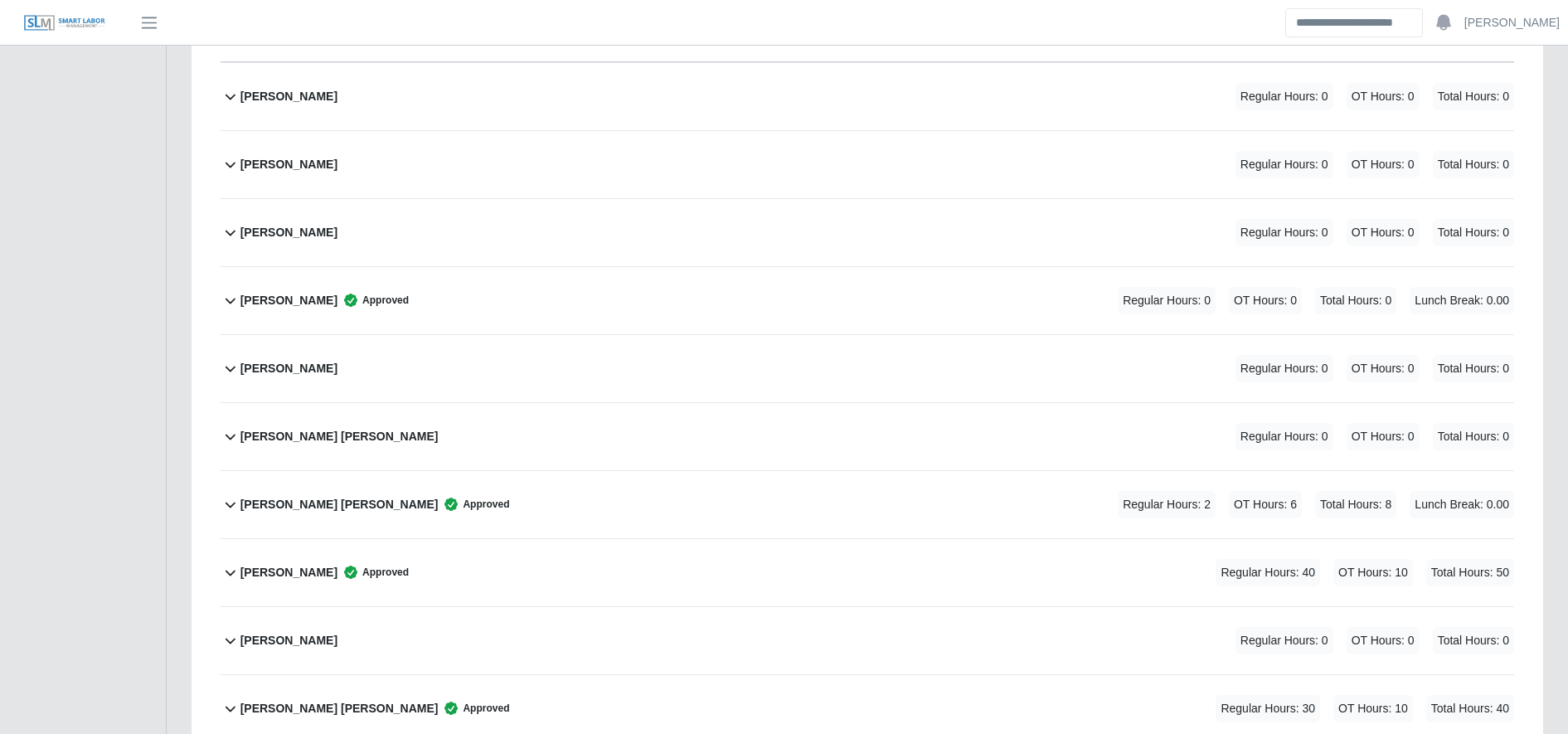
scroll to position [3396, 0]
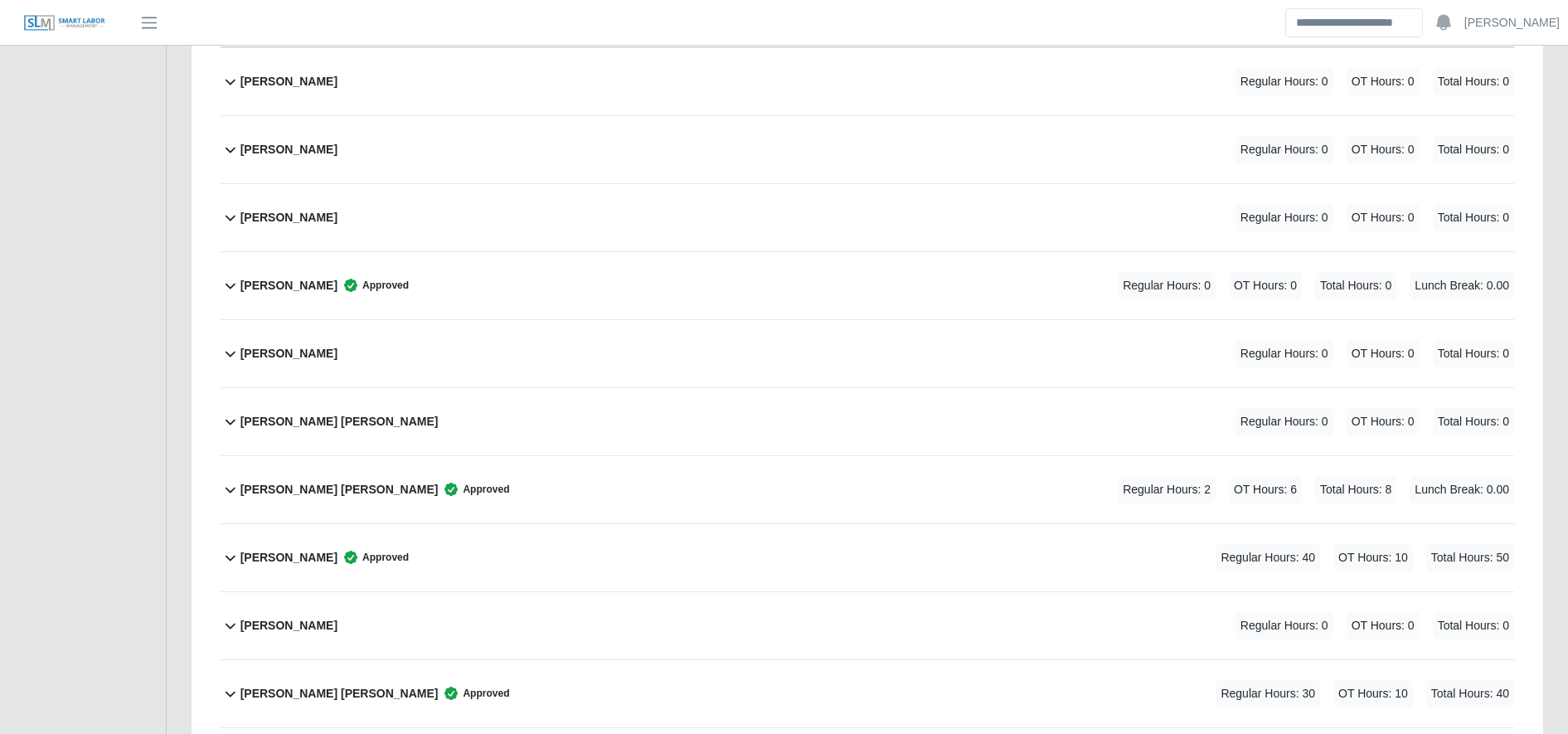
click at [587, 565] on div "Melvin Gerardo Aguilar Approved Regular Hours: 40 OT Hours: 10 Total Hours: 50" at bounding box center [877, 557] width 1274 height 67
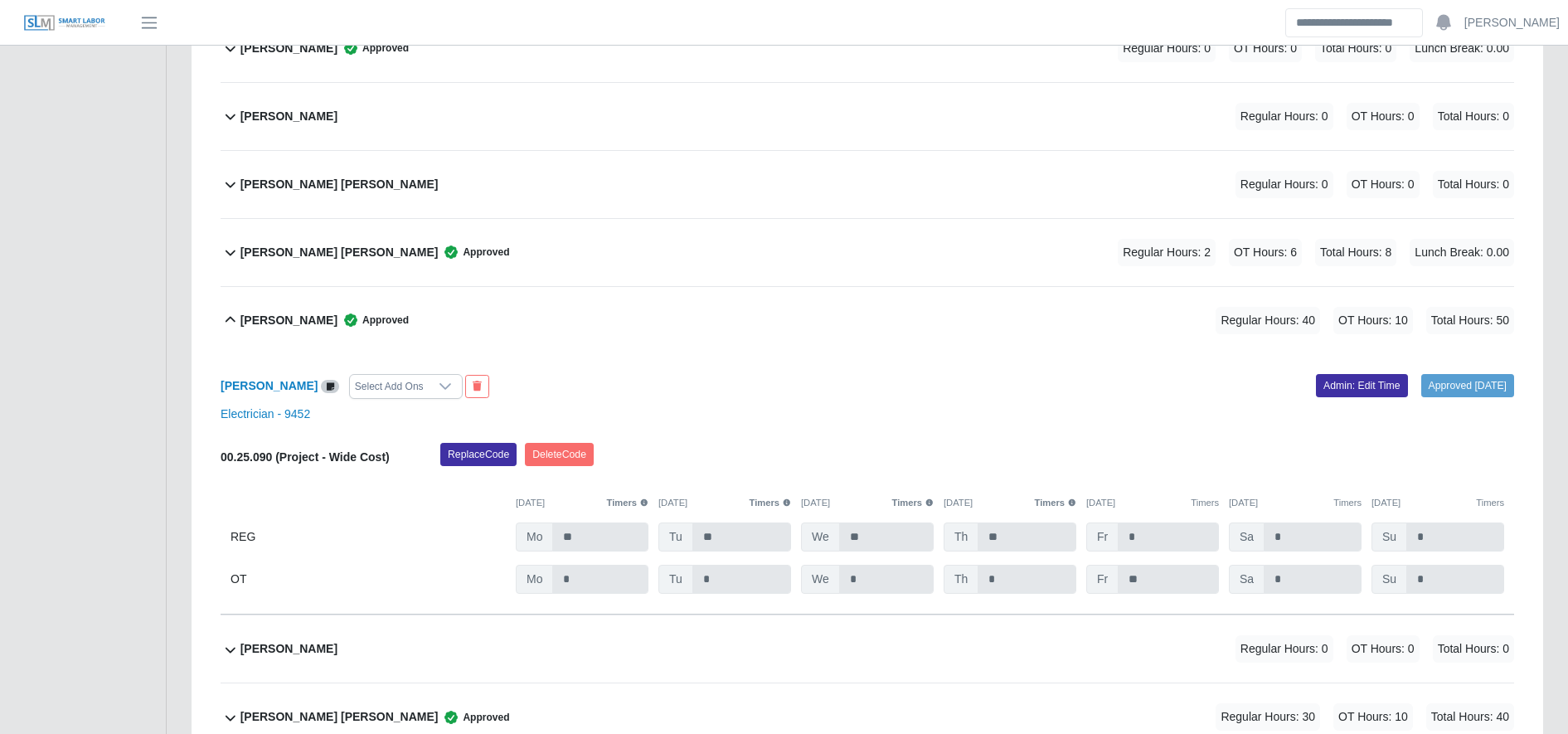
scroll to position [3643, 0]
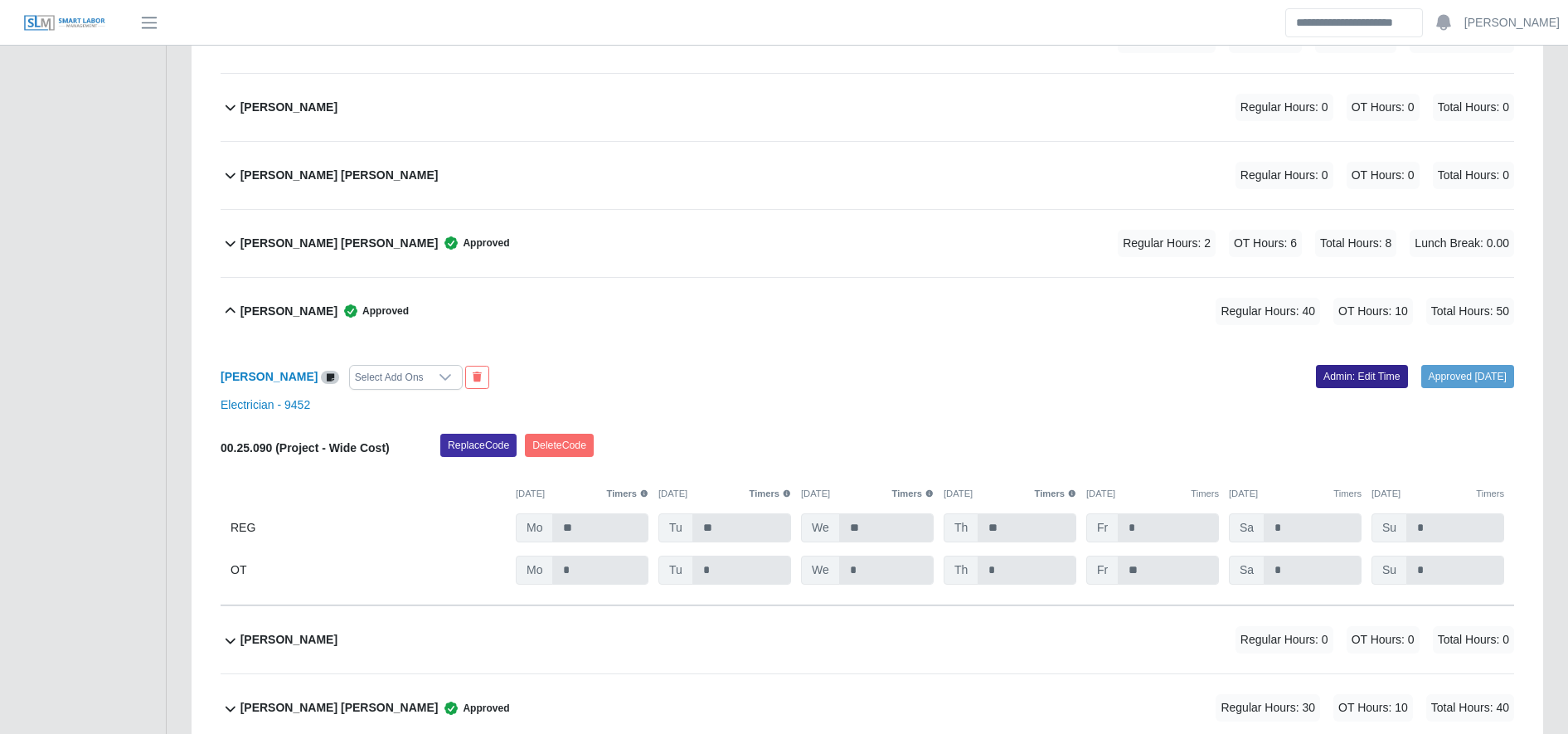
click at [1364, 377] on link "Admin: Edit Time" at bounding box center [1362, 377] width 92 height 24
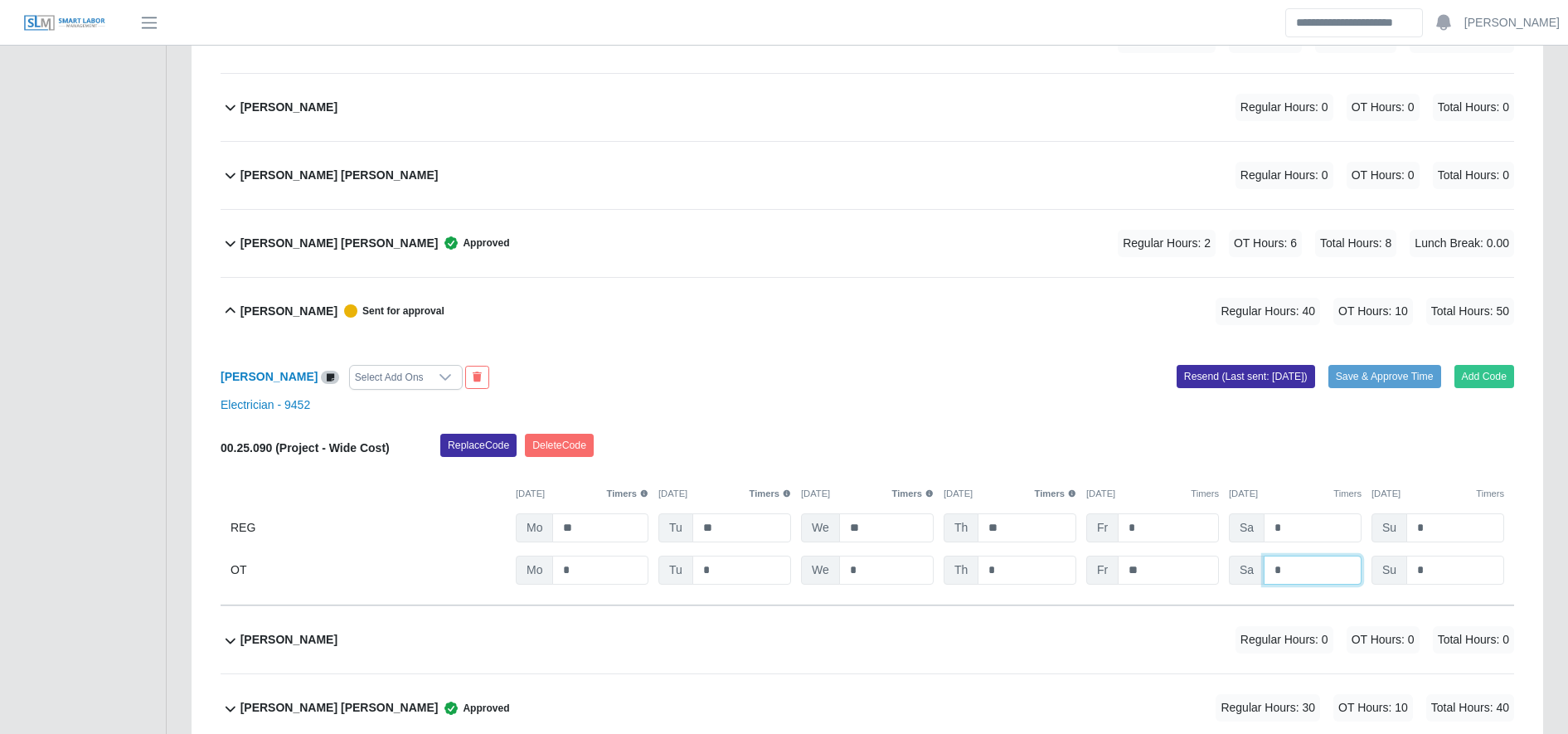
click at [1297, 569] on input "*" at bounding box center [1313, 570] width 98 height 29
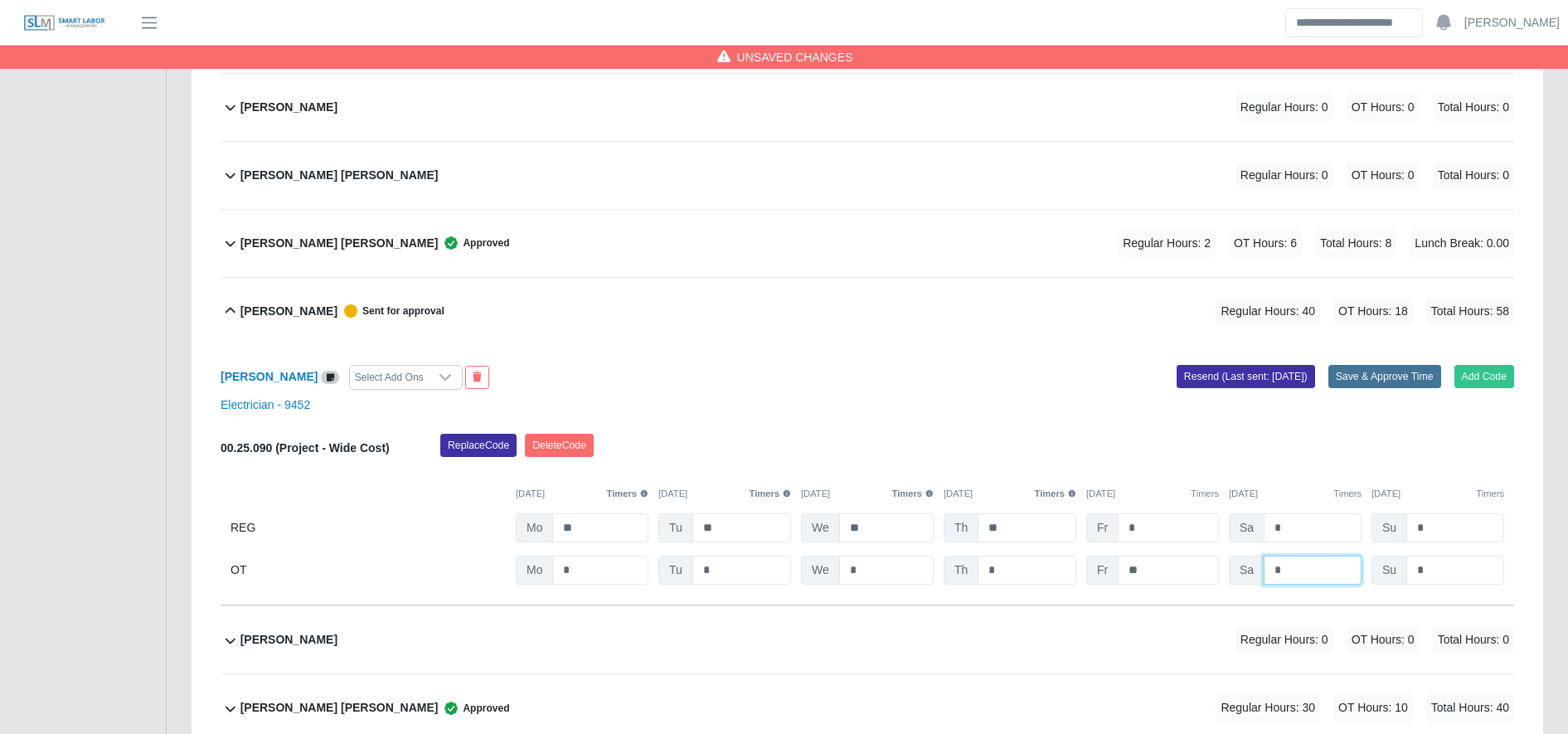
type input "*"
click at [1401, 366] on button "Save & Approve Time" at bounding box center [1385, 377] width 113 height 24
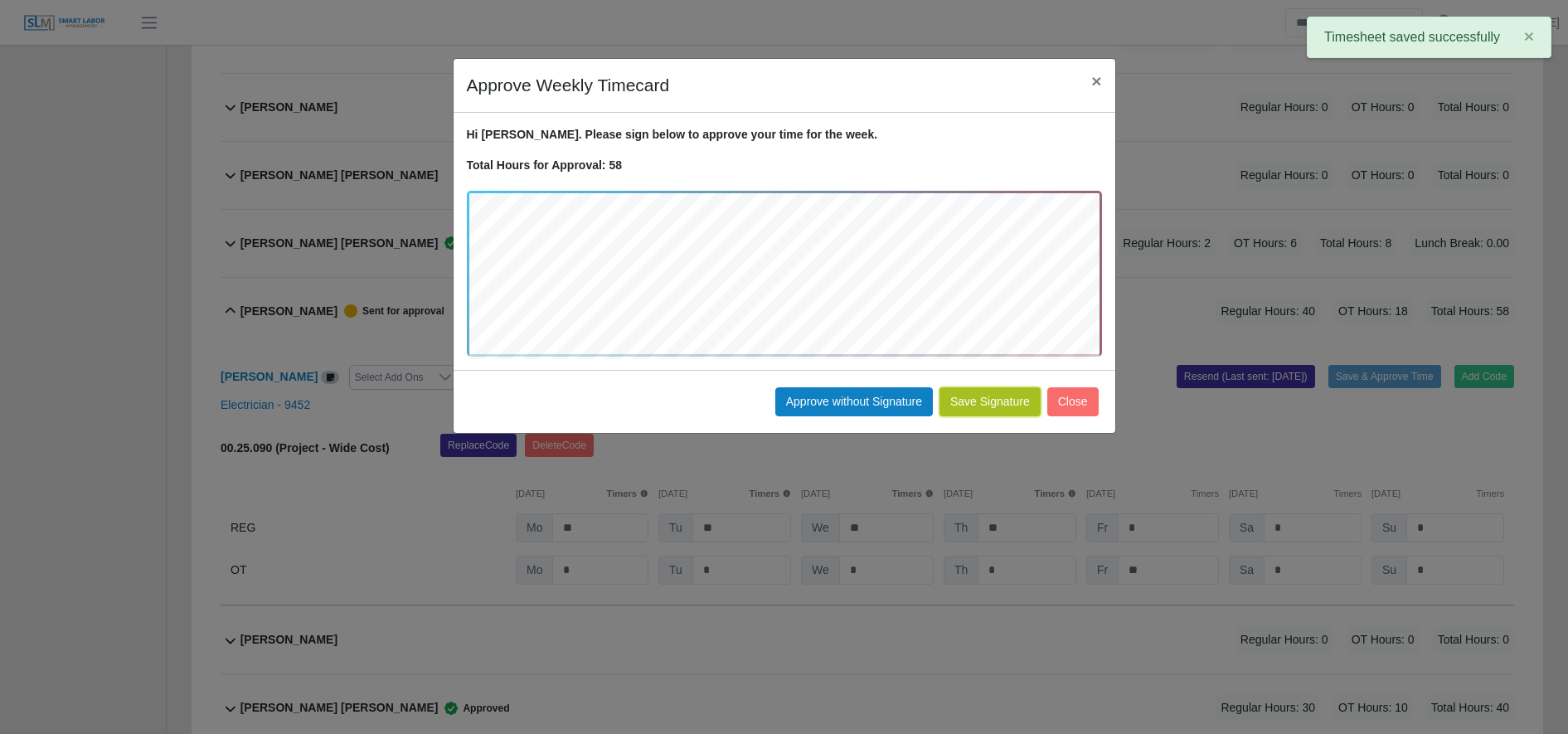
click at [991, 392] on button "Save Signature" at bounding box center [991, 401] width 101 height 29
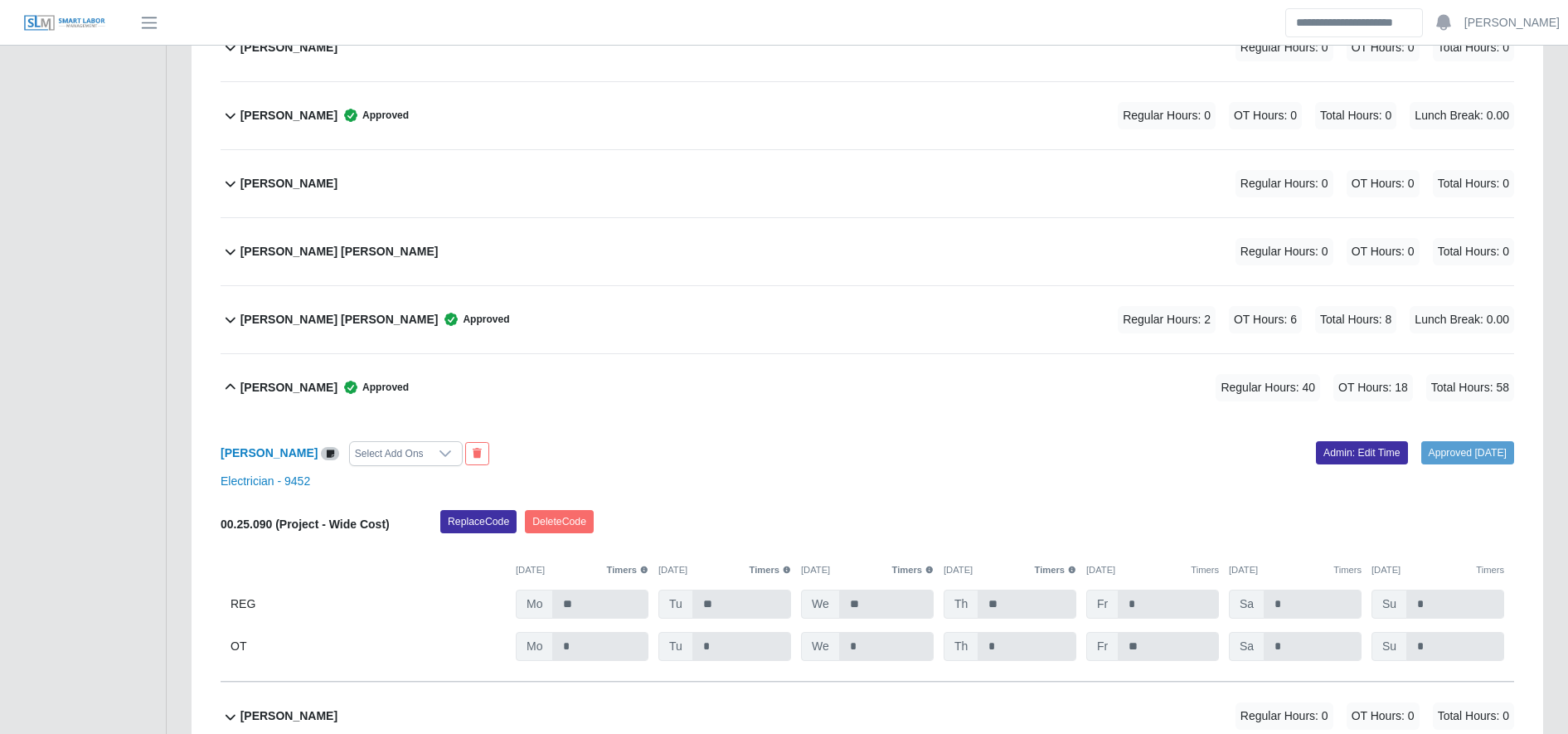
scroll to position [3538, 0]
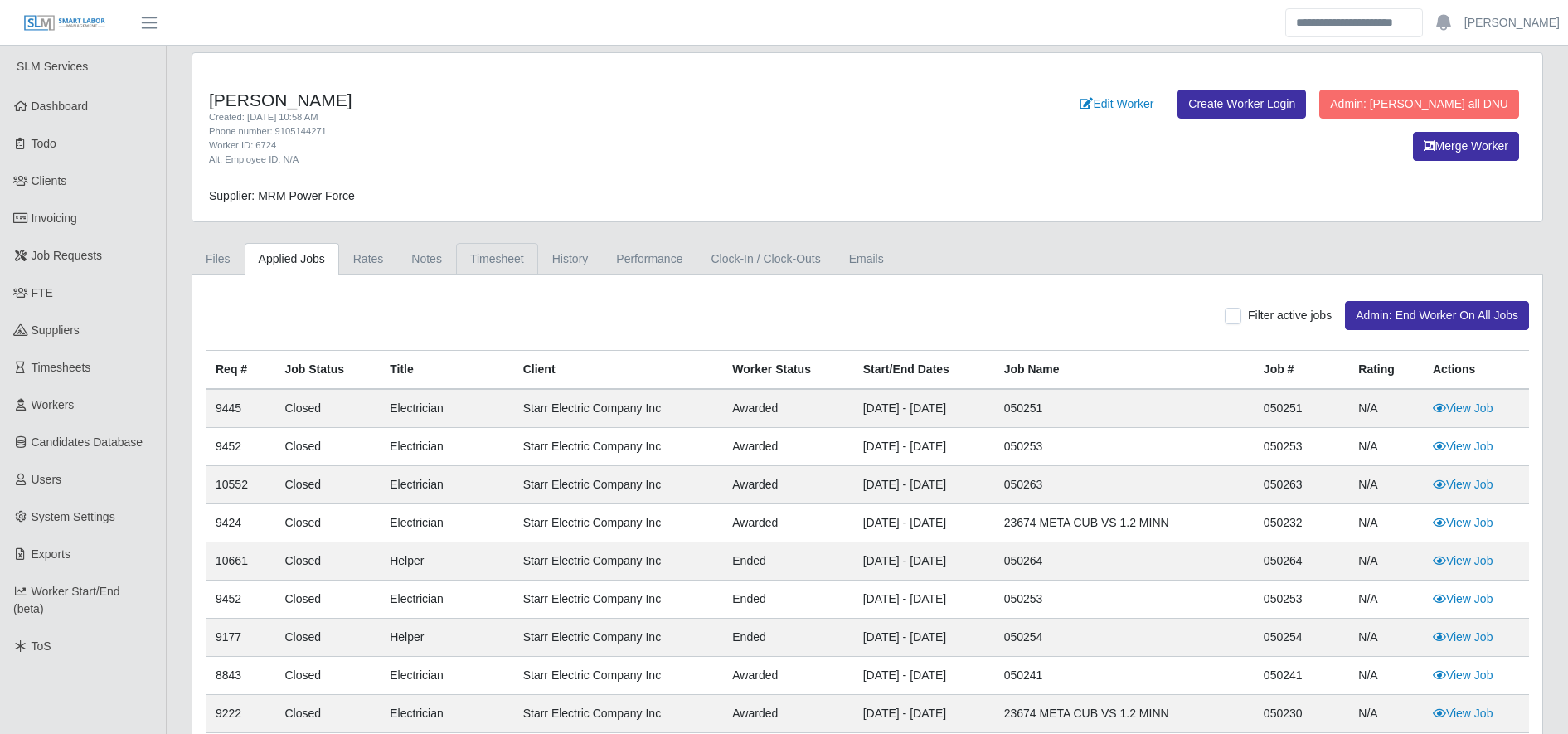
click at [475, 264] on link "Timesheet" at bounding box center [497, 259] width 82 height 32
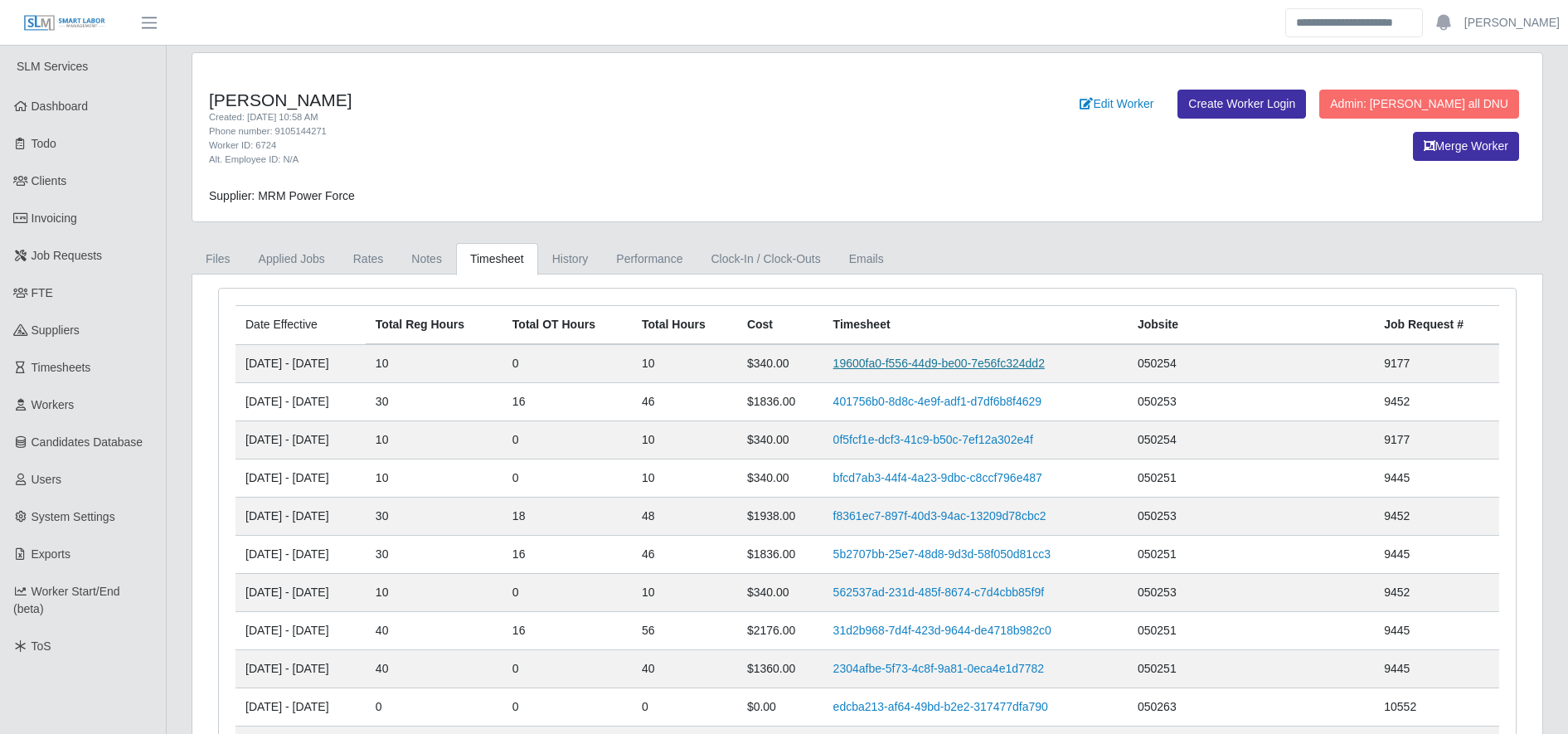
click at [1013, 365] on link "19600fa0-f556-44d9-be00-7e56fc324dd2" at bounding box center [939, 363] width 211 height 13
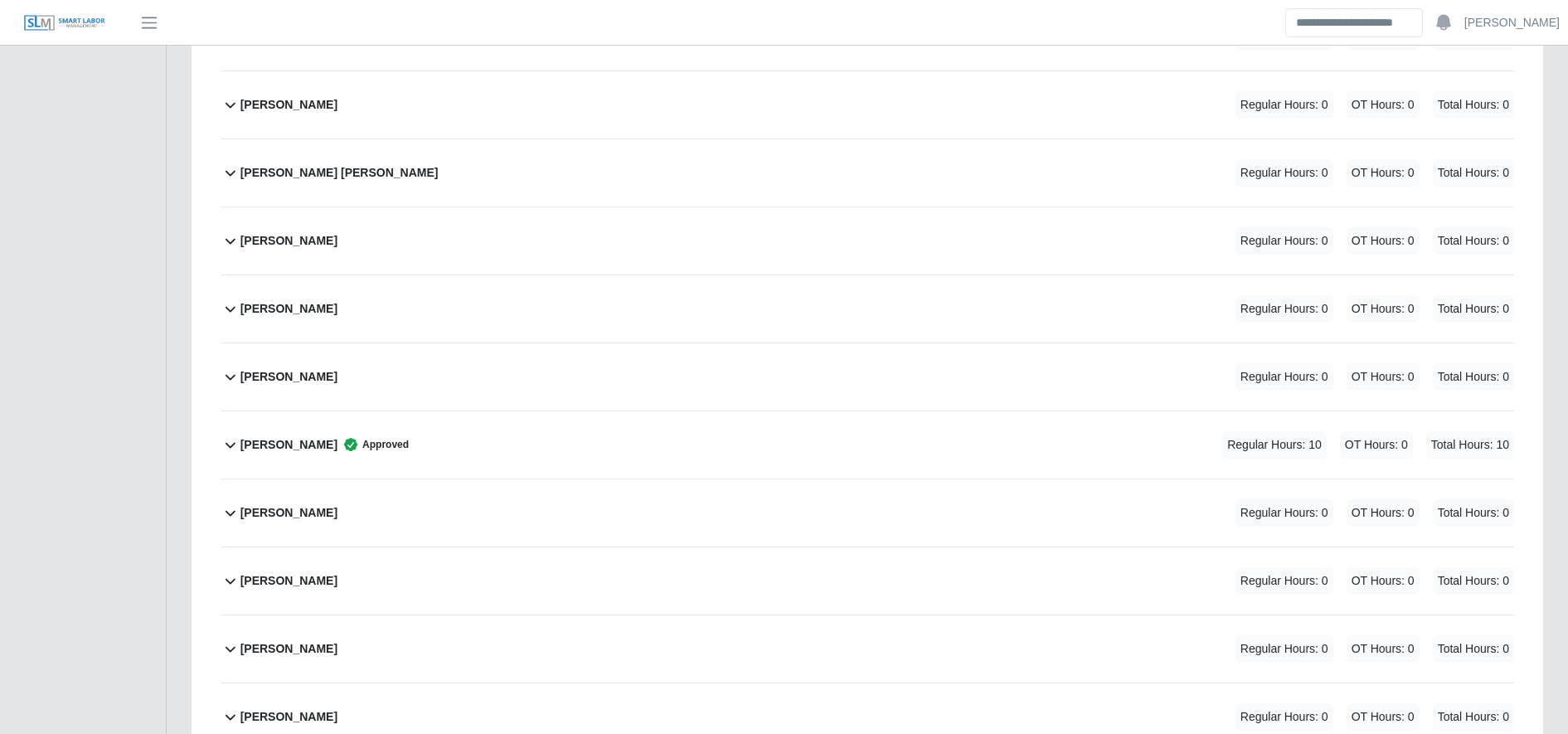
scroll to position [3638, 0]
click at [528, 418] on div "[PERSON_NAME] Approved Regular Hours: 10 OT Hours: 0 Total Hours: 10" at bounding box center [877, 441] width 1274 height 67
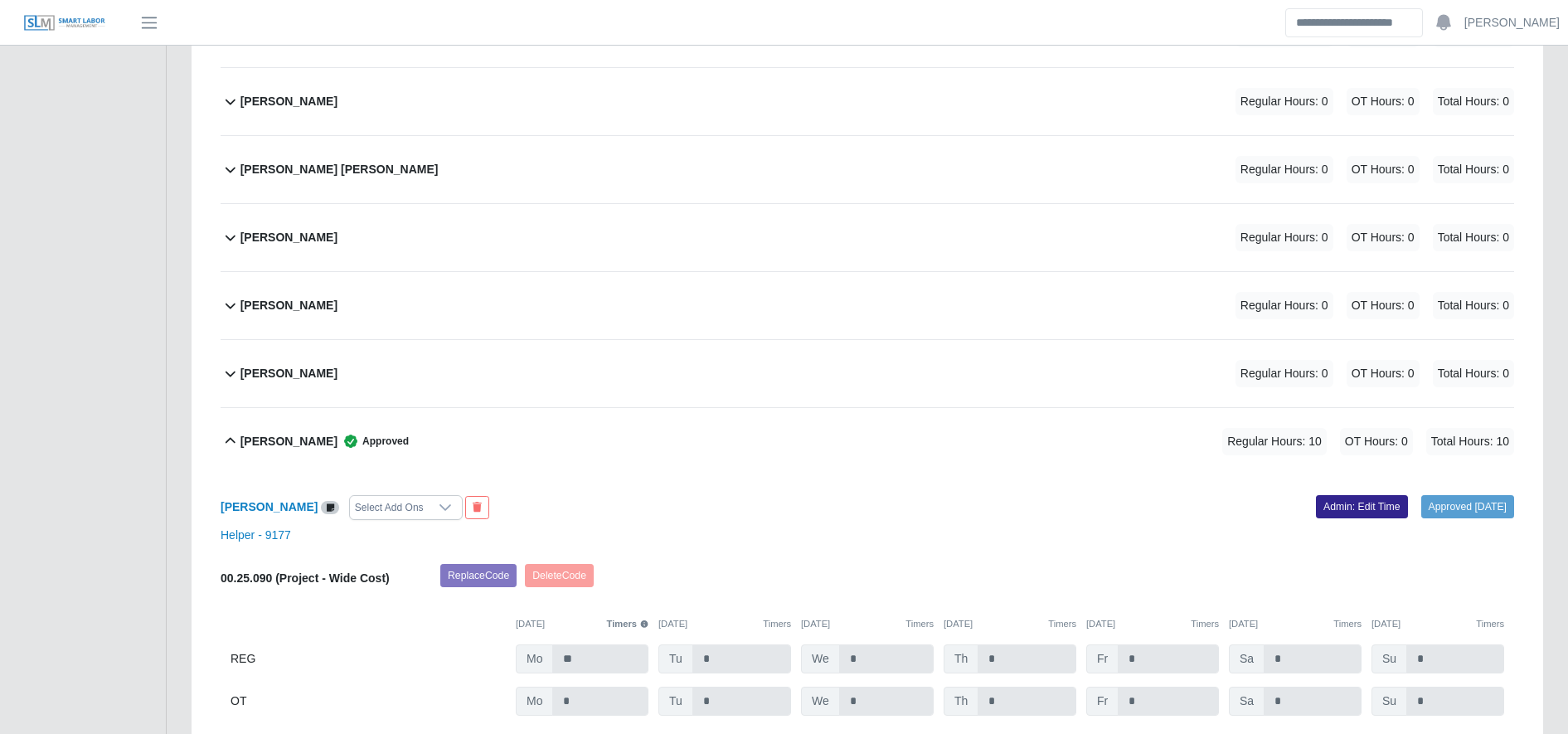
click at [1348, 512] on link "Admin: Edit Time" at bounding box center [1362, 507] width 92 height 24
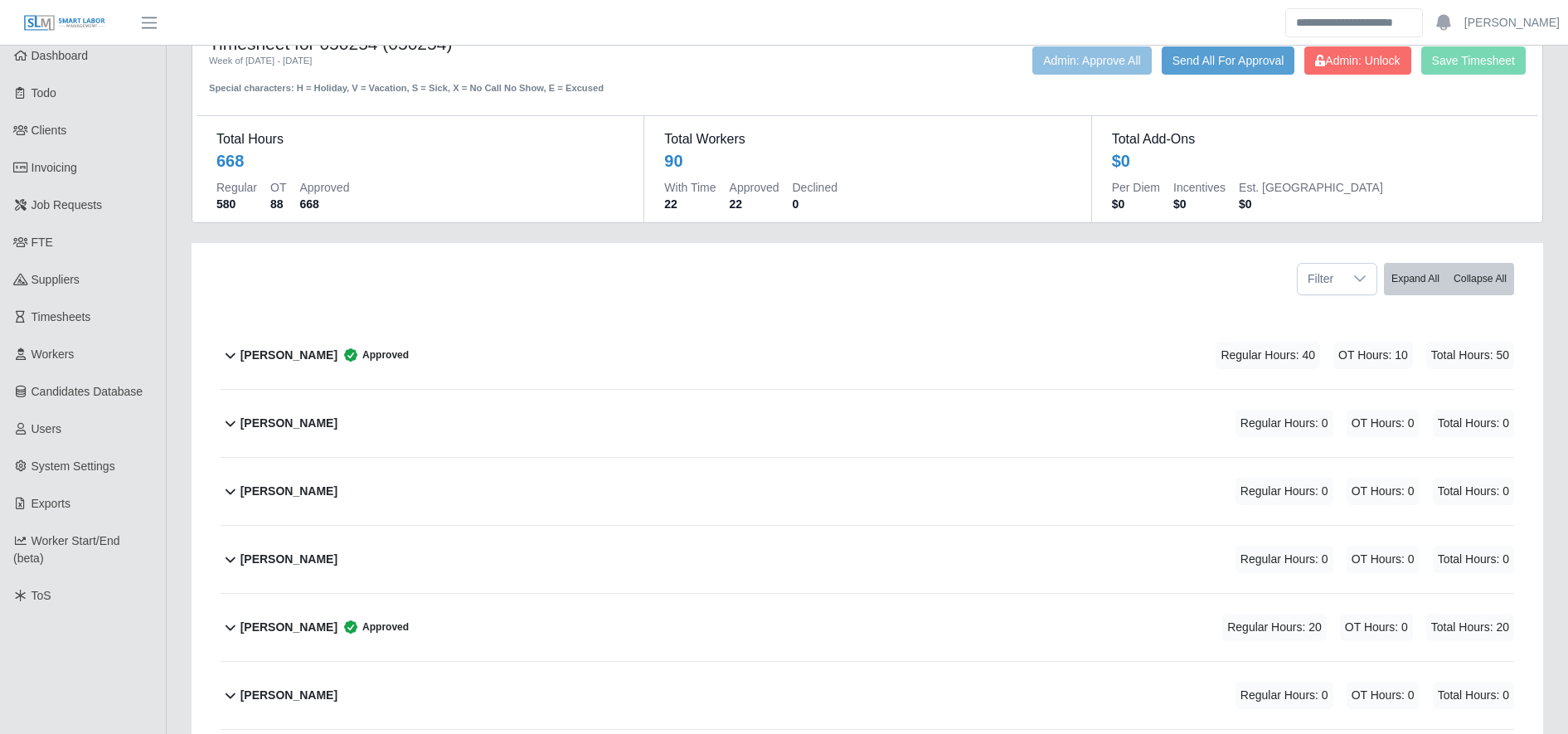
scroll to position [0, 0]
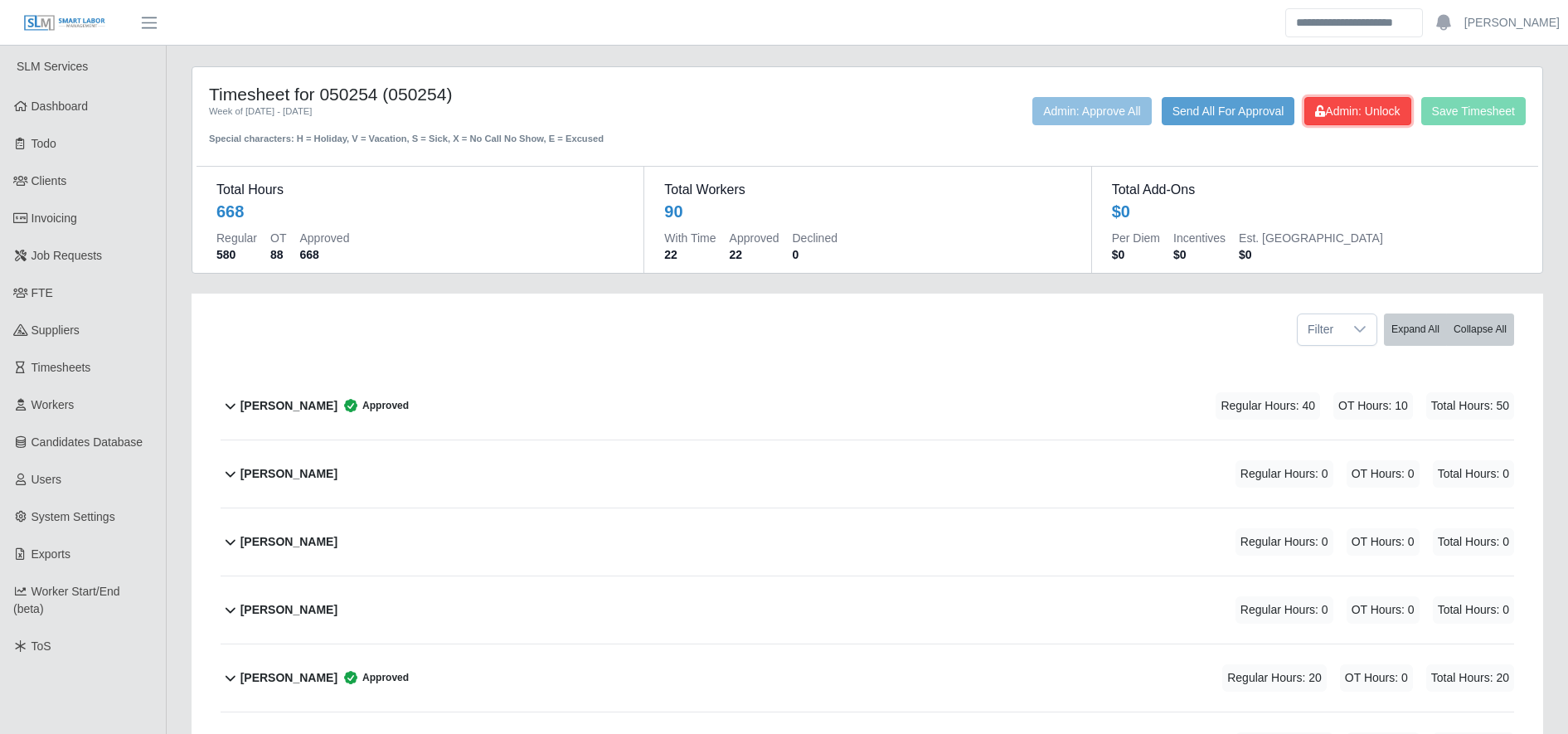
click at [1396, 99] on button "Admin: Unlock" at bounding box center [1357, 111] width 107 height 28
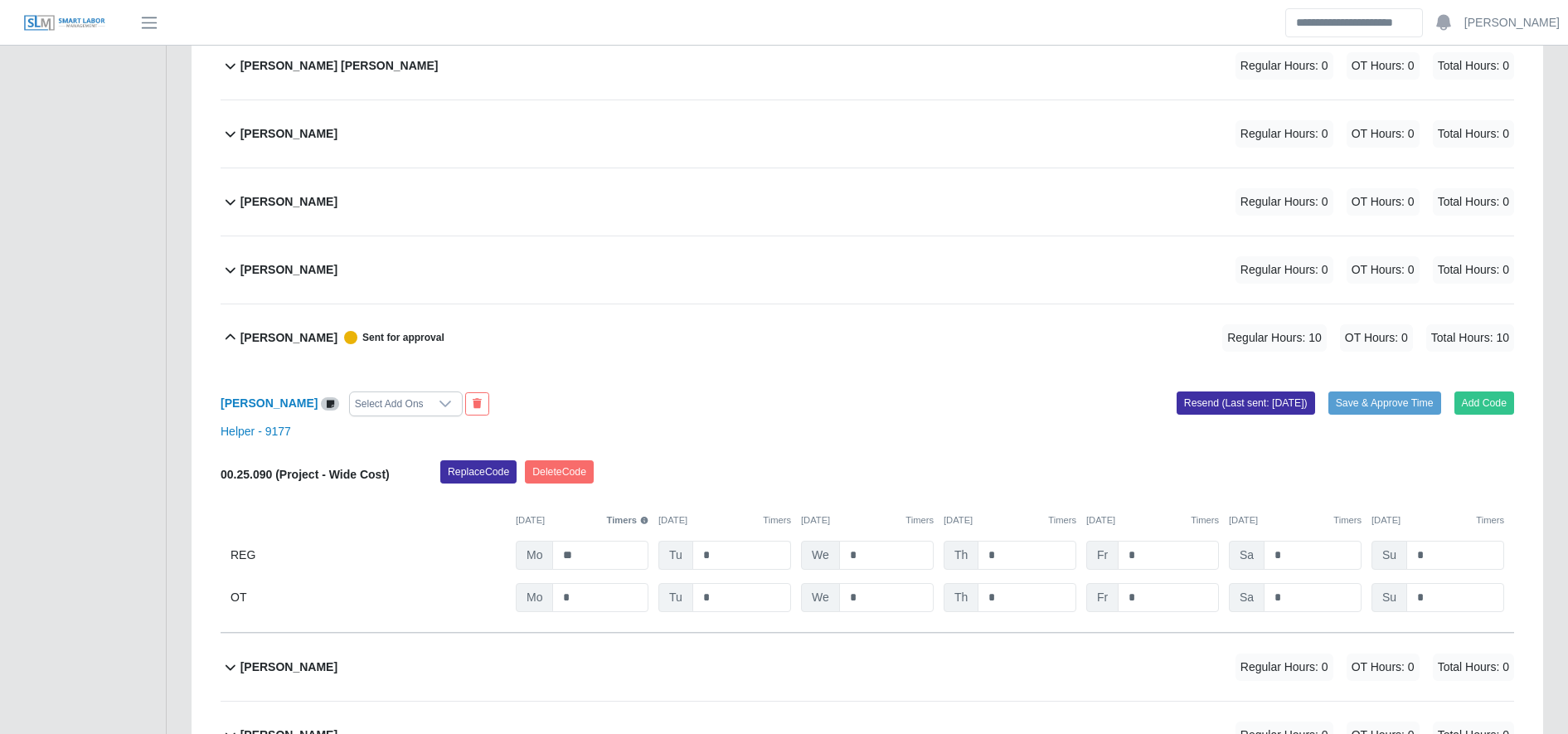
scroll to position [3743, 0]
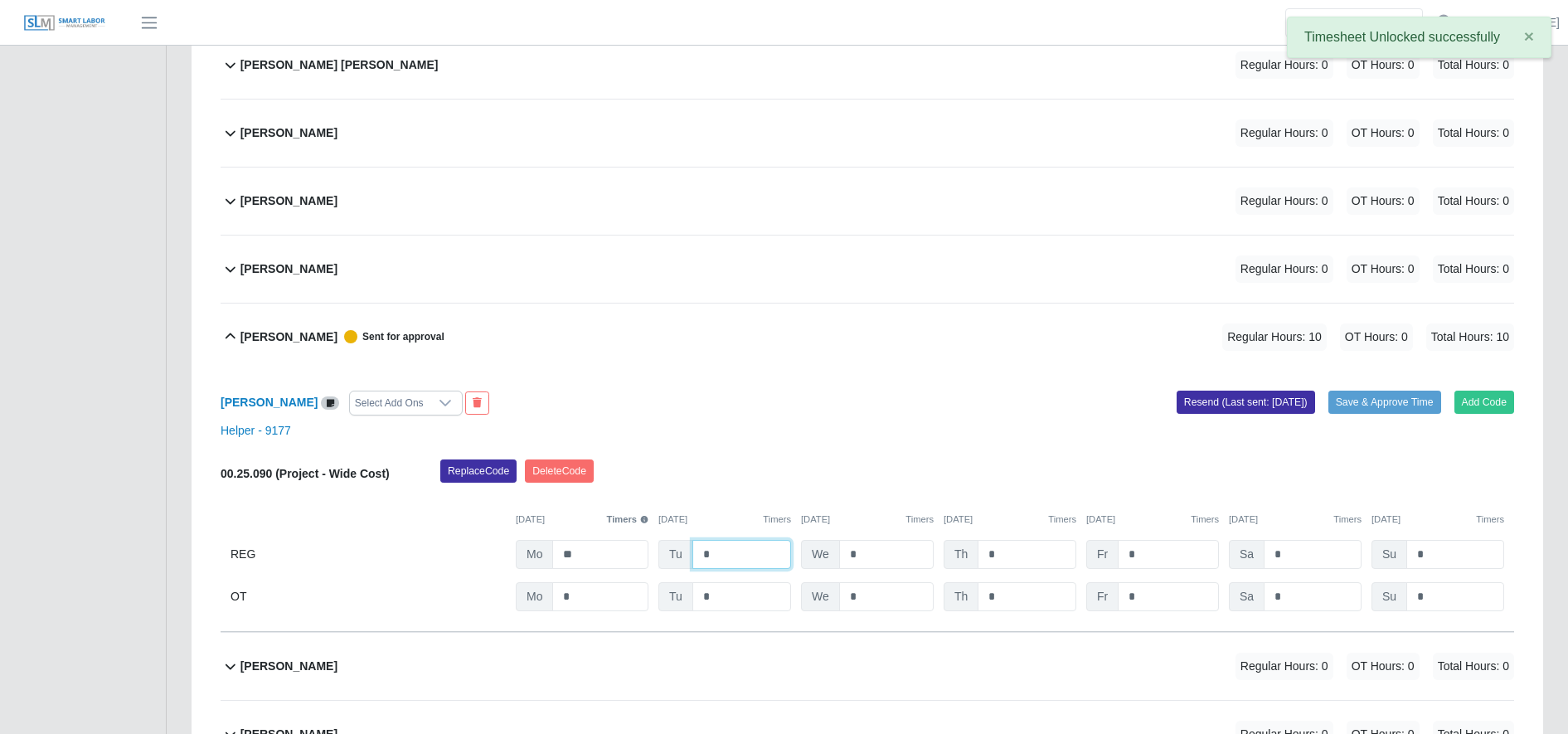
click at [758, 555] on input "*" at bounding box center [742, 554] width 99 height 29
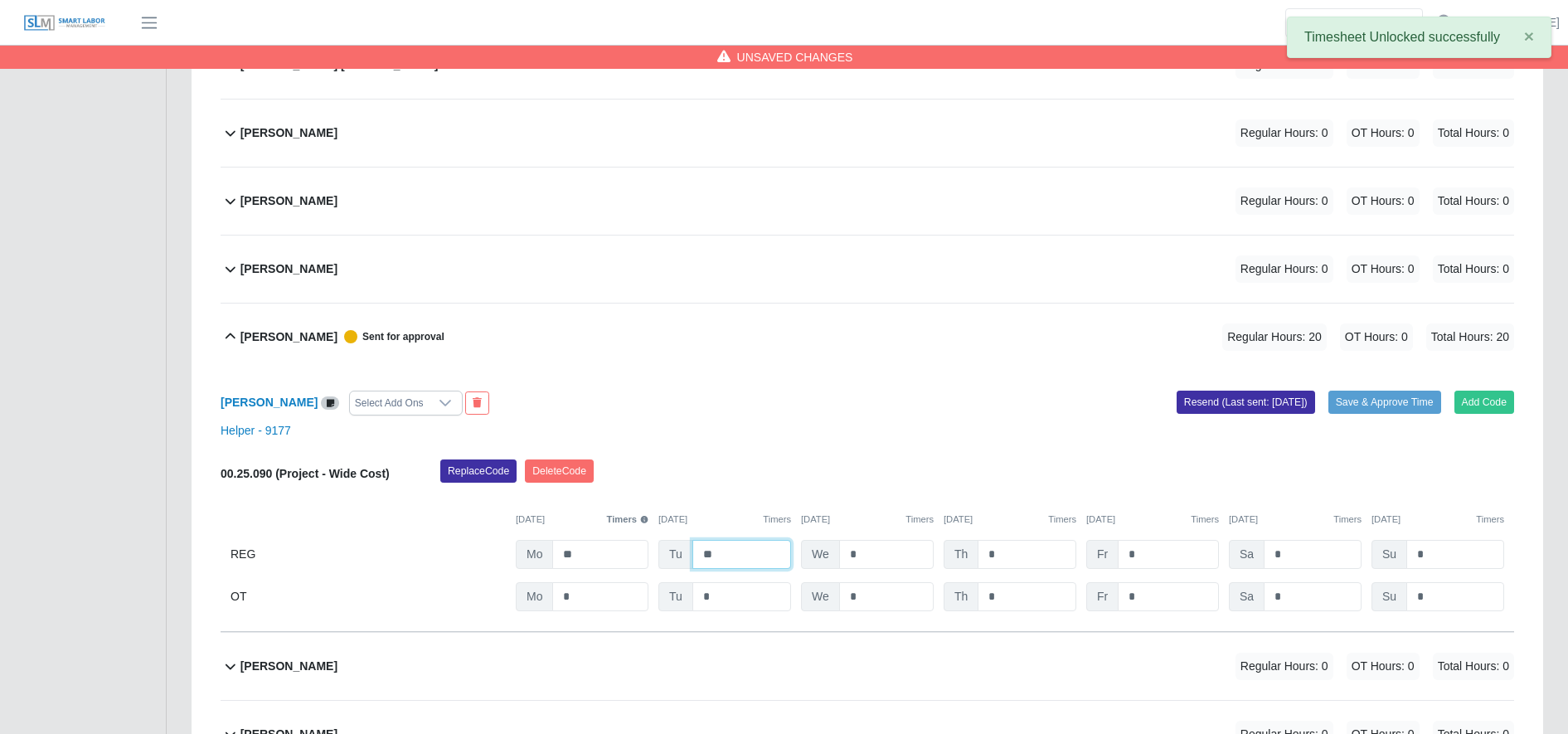
type input "**"
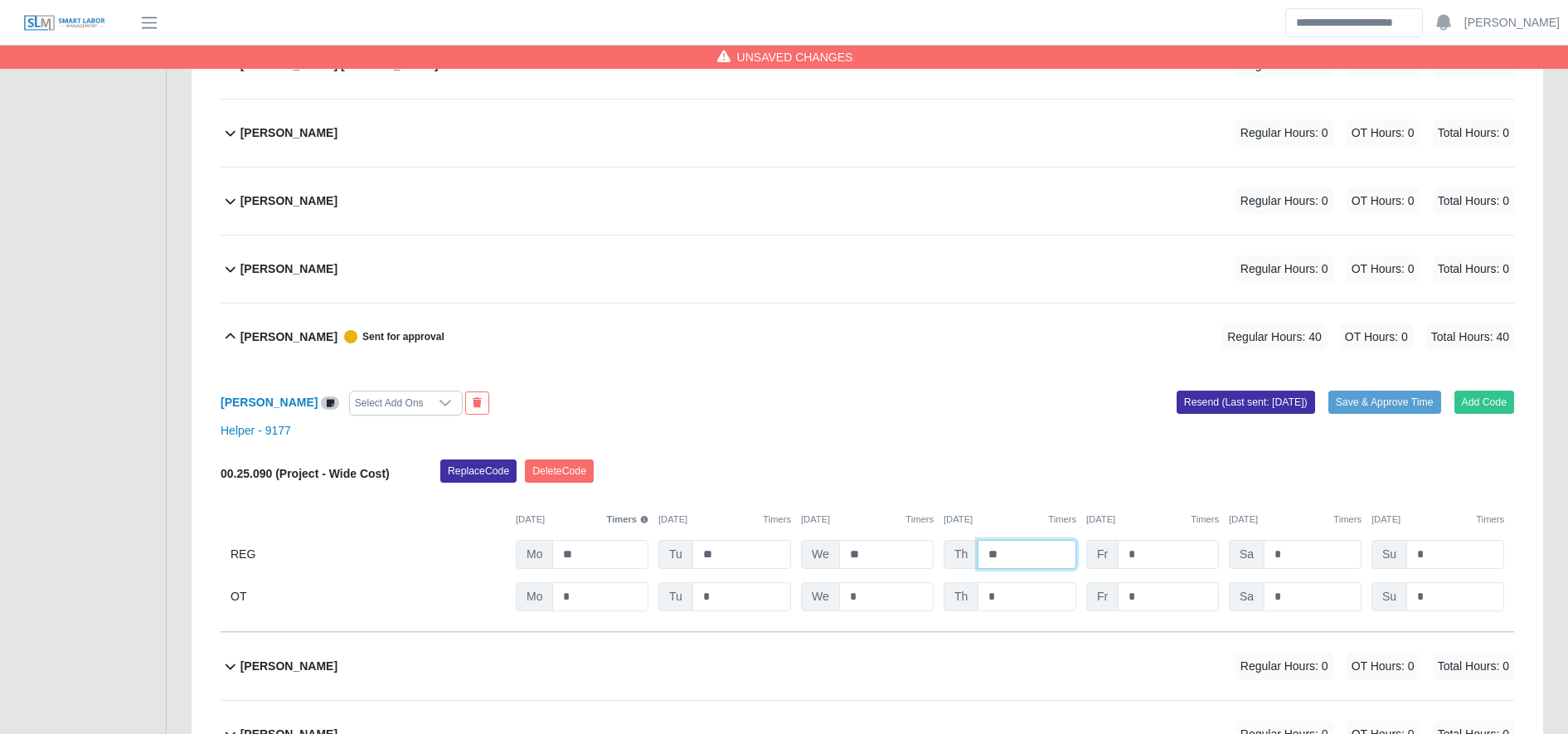
type input "**"
drag, startPoint x: 1177, startPoint y: 577, endPoint x: 1177, endPoint y: 587, distance: 10.0
click at [1177, 587] on div "00.25.090 (Project - Wide Cost) Replace Code [GEOGRAPHIC_DATA] Code [DATE] Time…" at bounding box center [867, 536] width 1294 height 152
click at [1177, 587] on input "*" at bounding box center [1169, 596] width 101 height 29
type input "*"
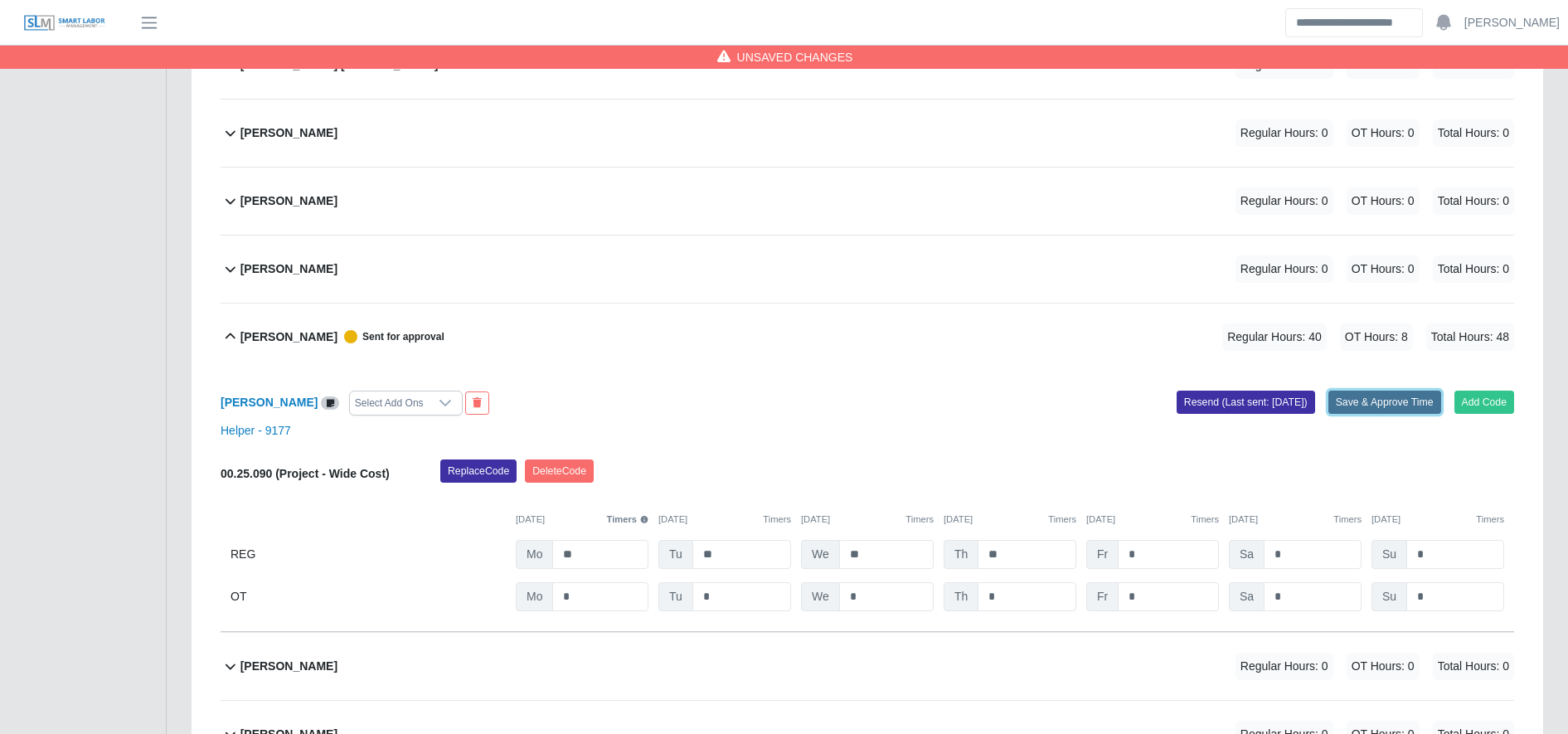
click at [1353, 409] on button "Save & Approve Time" at bounding box center [1385, 402] width 113 height 24
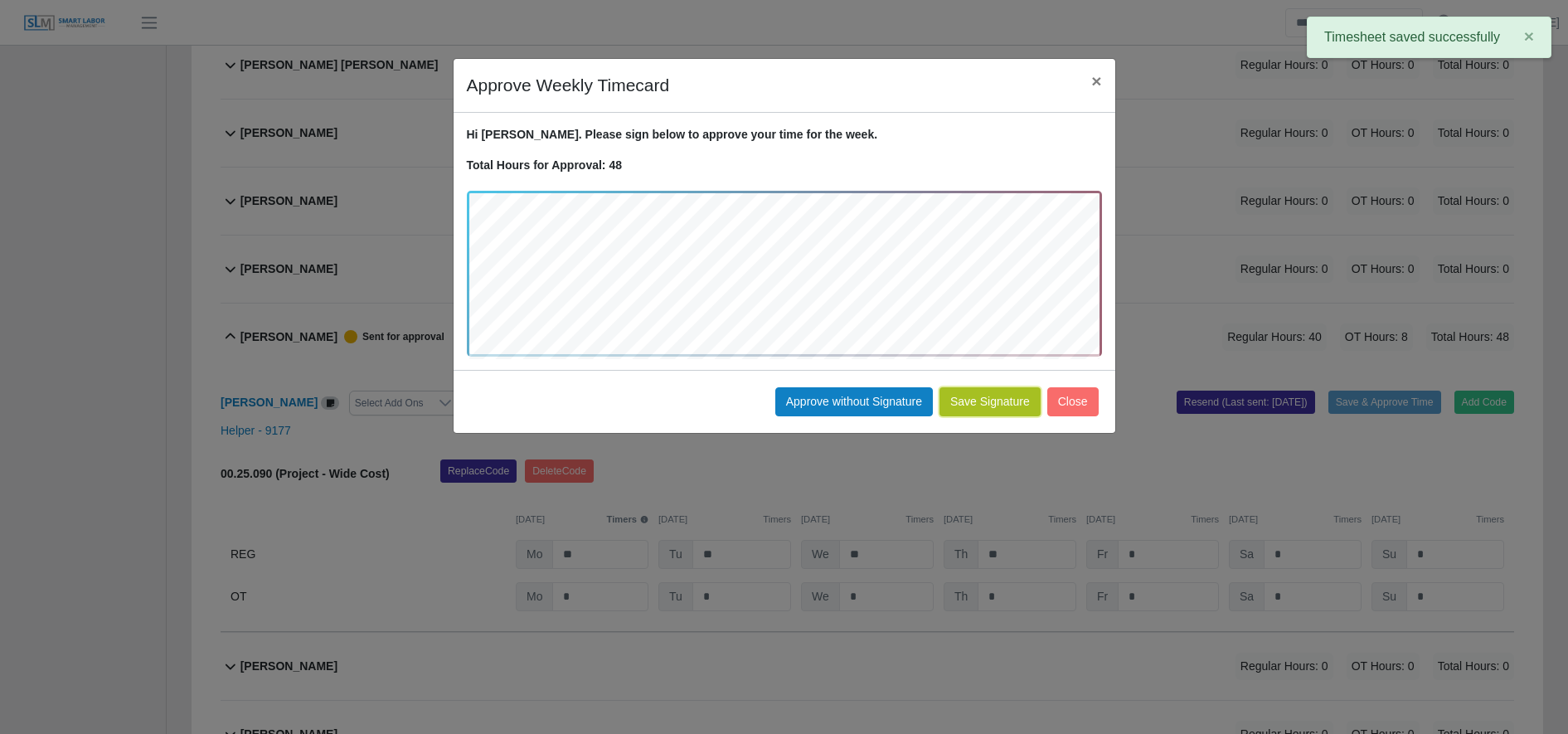
click at [1010, 402] on button "Save Signature" at bounding box center [991, 401] width 101 height 29
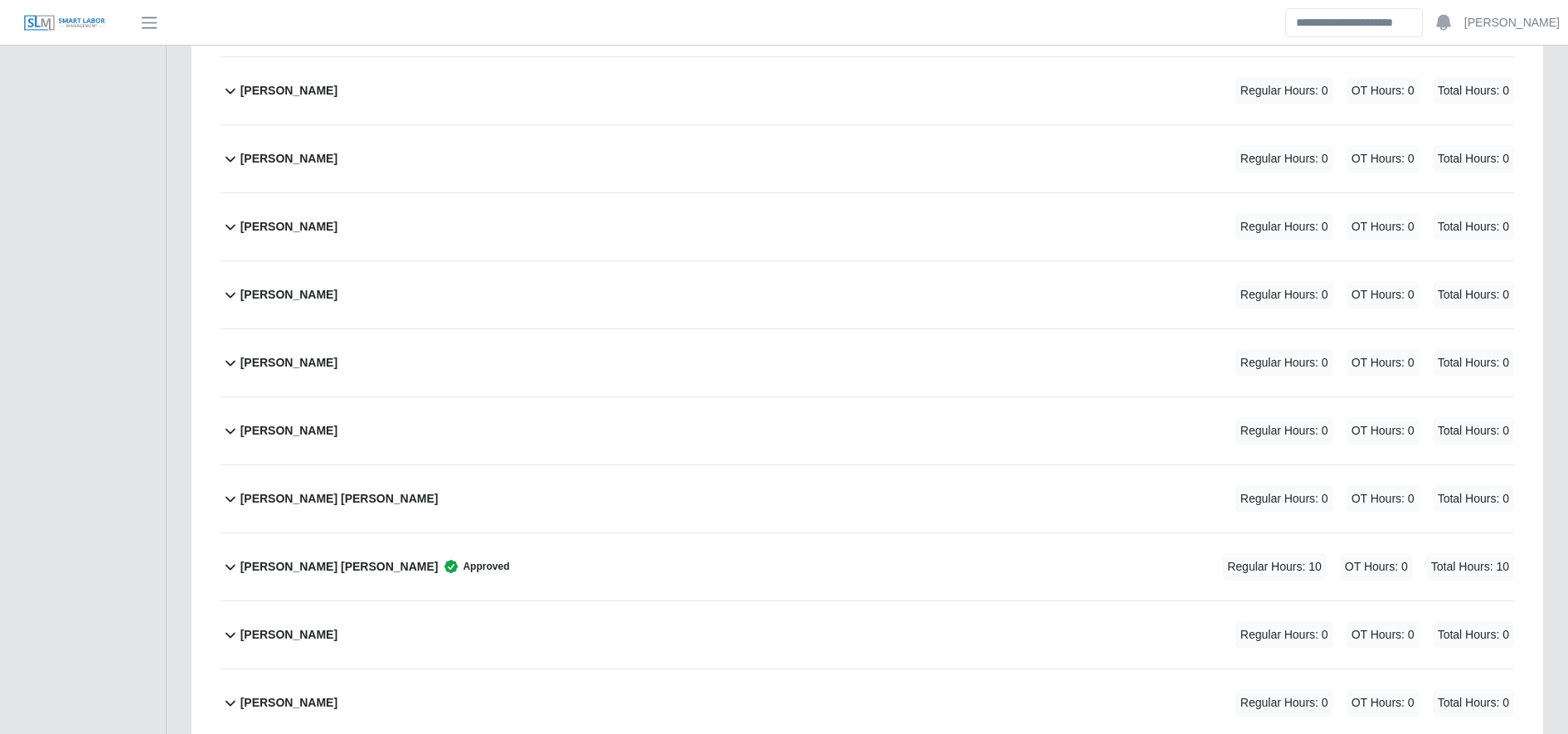
scroll to position [4528, 0]
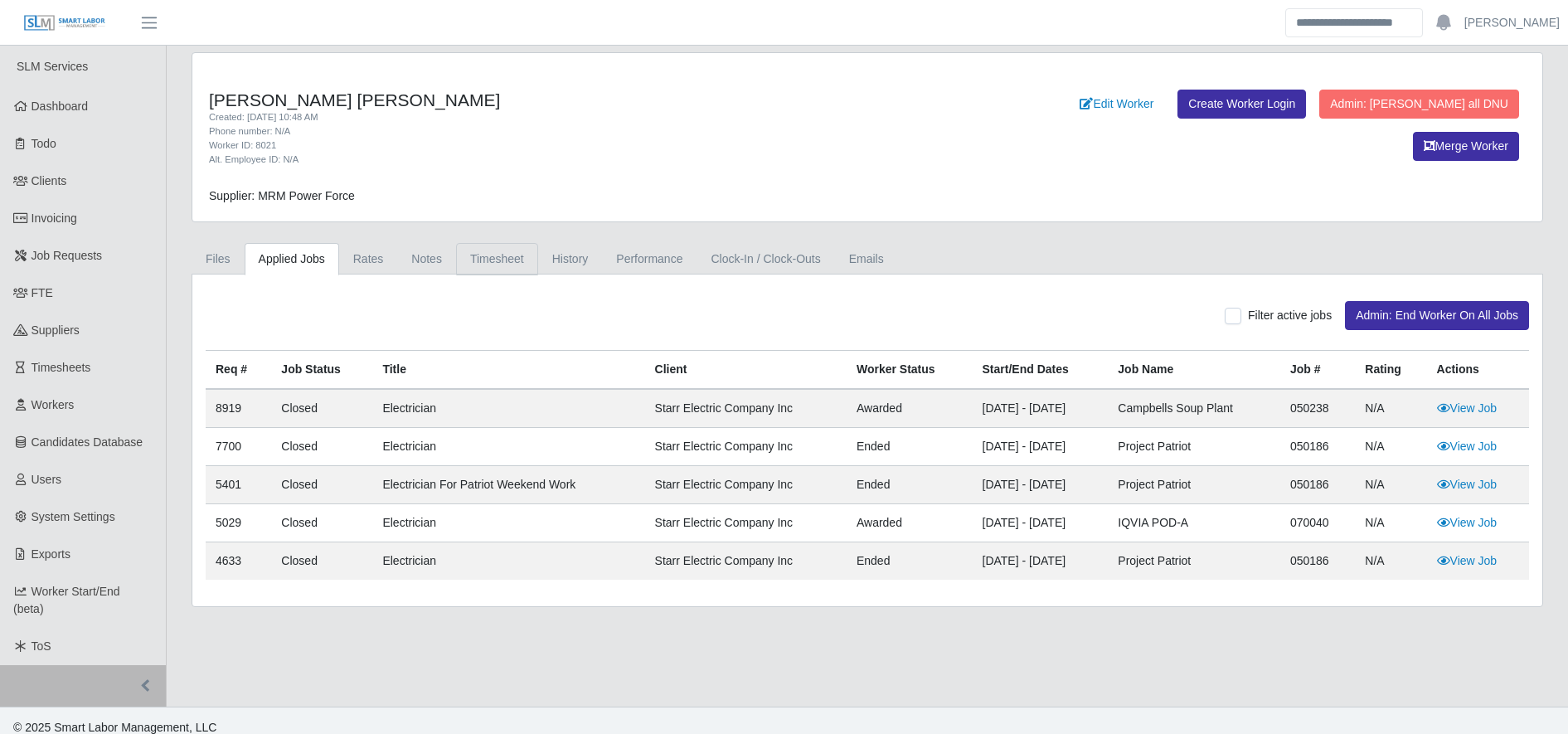
click at [512, 249] on link "Timesheet" at bounding box center [497, 259] width 82 height 32
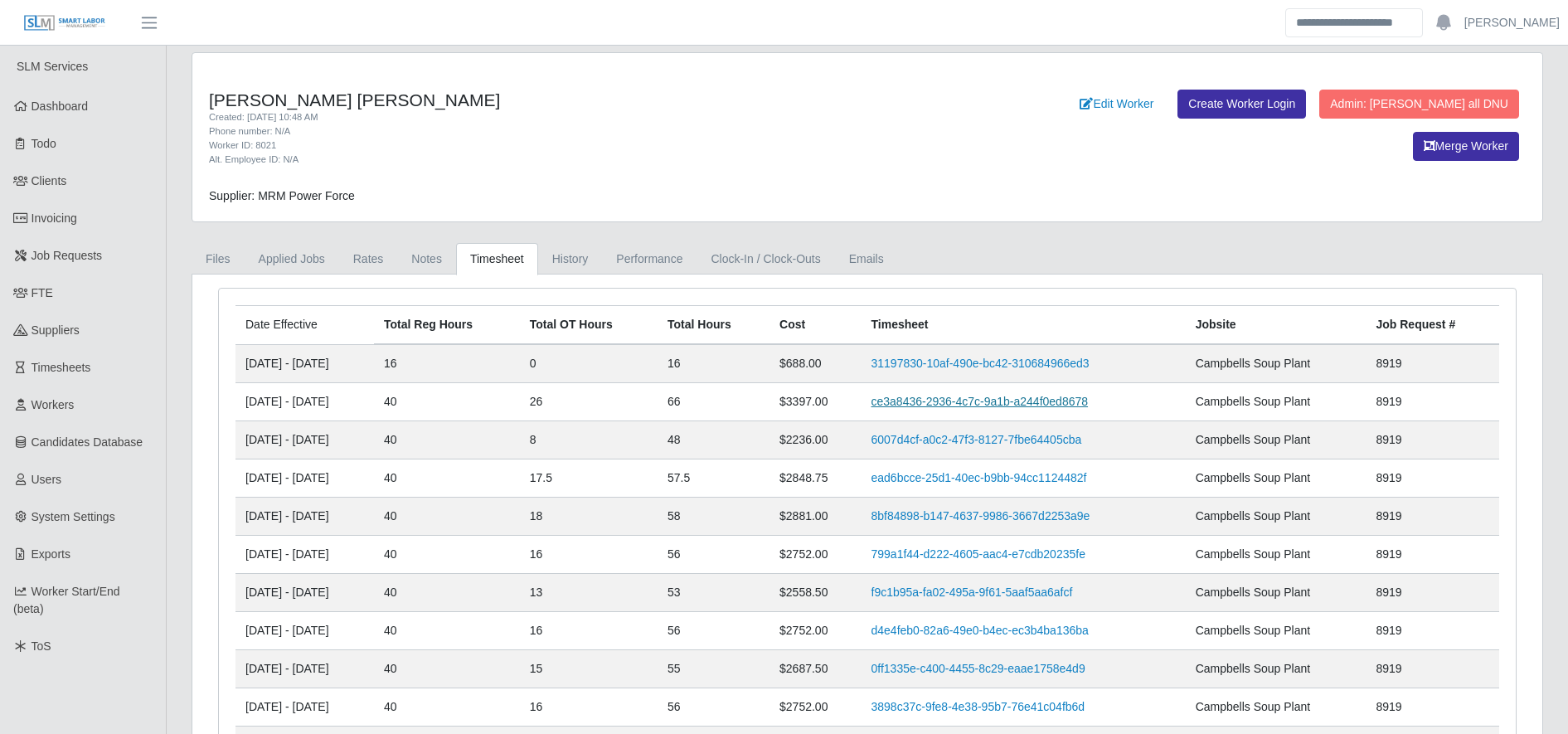
click at [952, 398] on link "ce3a8436-2936-4c7c-9a1b-a244f0ed8678" at bounding box center [980, 401] width 218 height 13
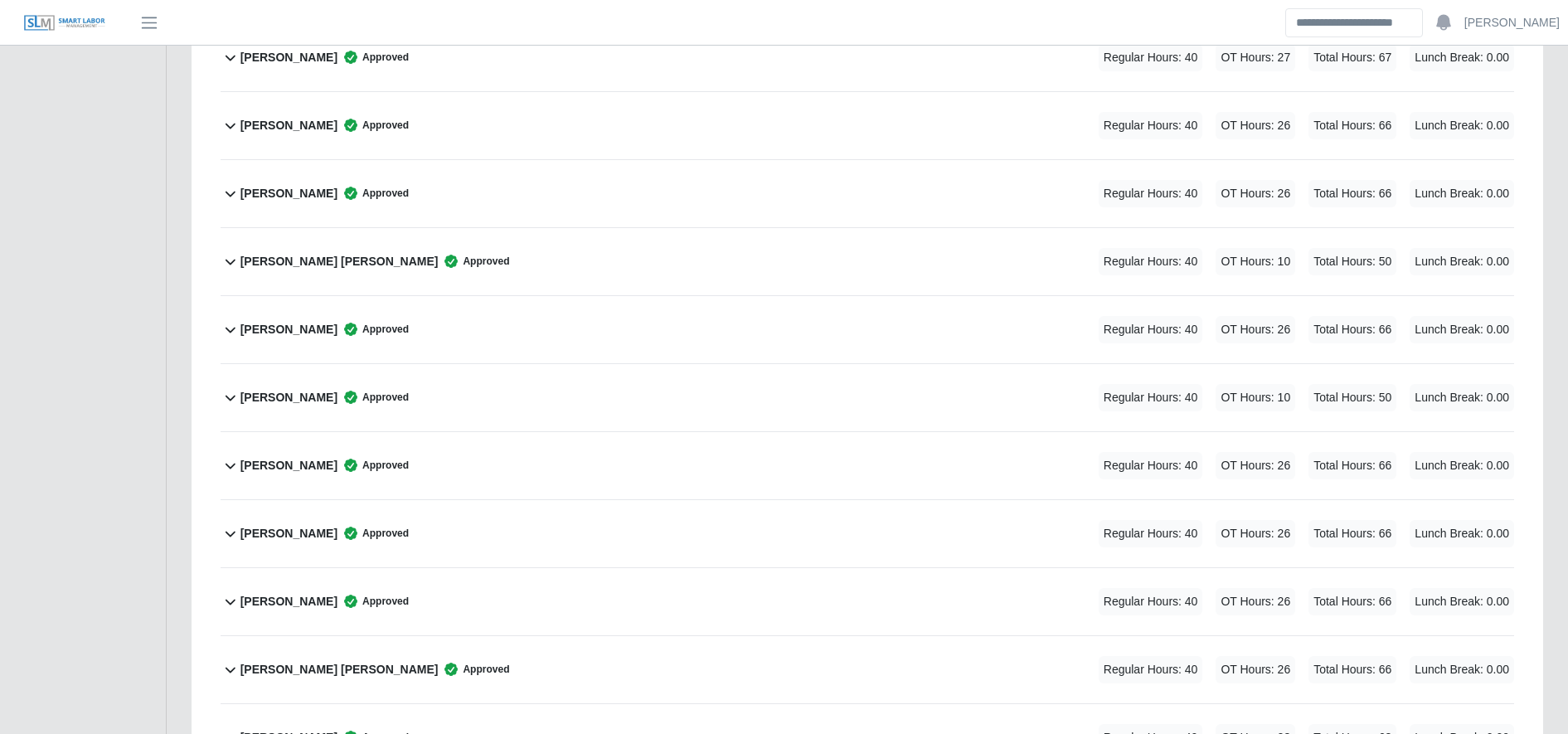
scroll to position [1371, 0]
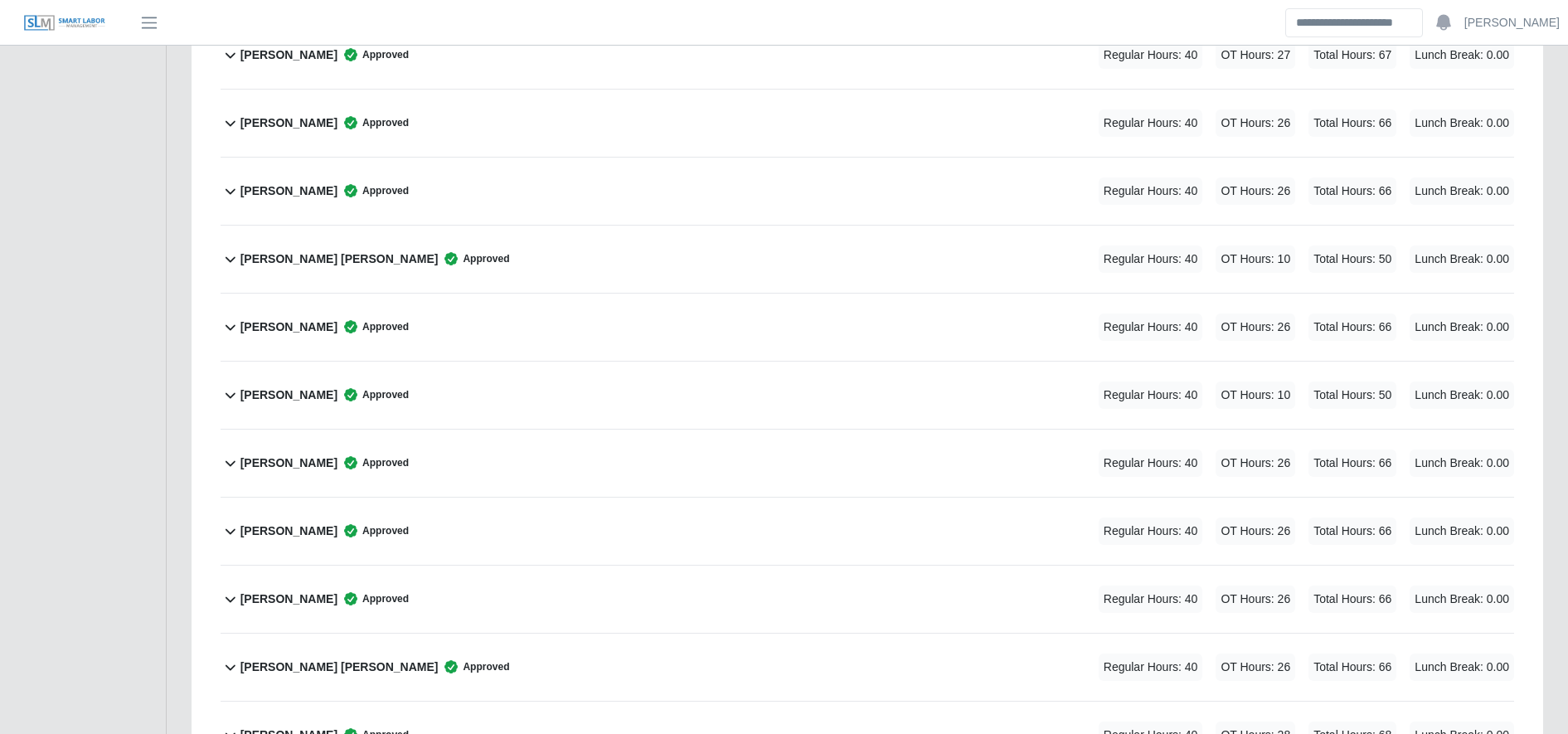
click at [877, 532] on div "[PERSON_NAME] Approved Regular Hours: 40 OT Hours: 26 Total Hours: 66 Lunch Bre…" at bounding box center [877, 531] width 1274 height 67
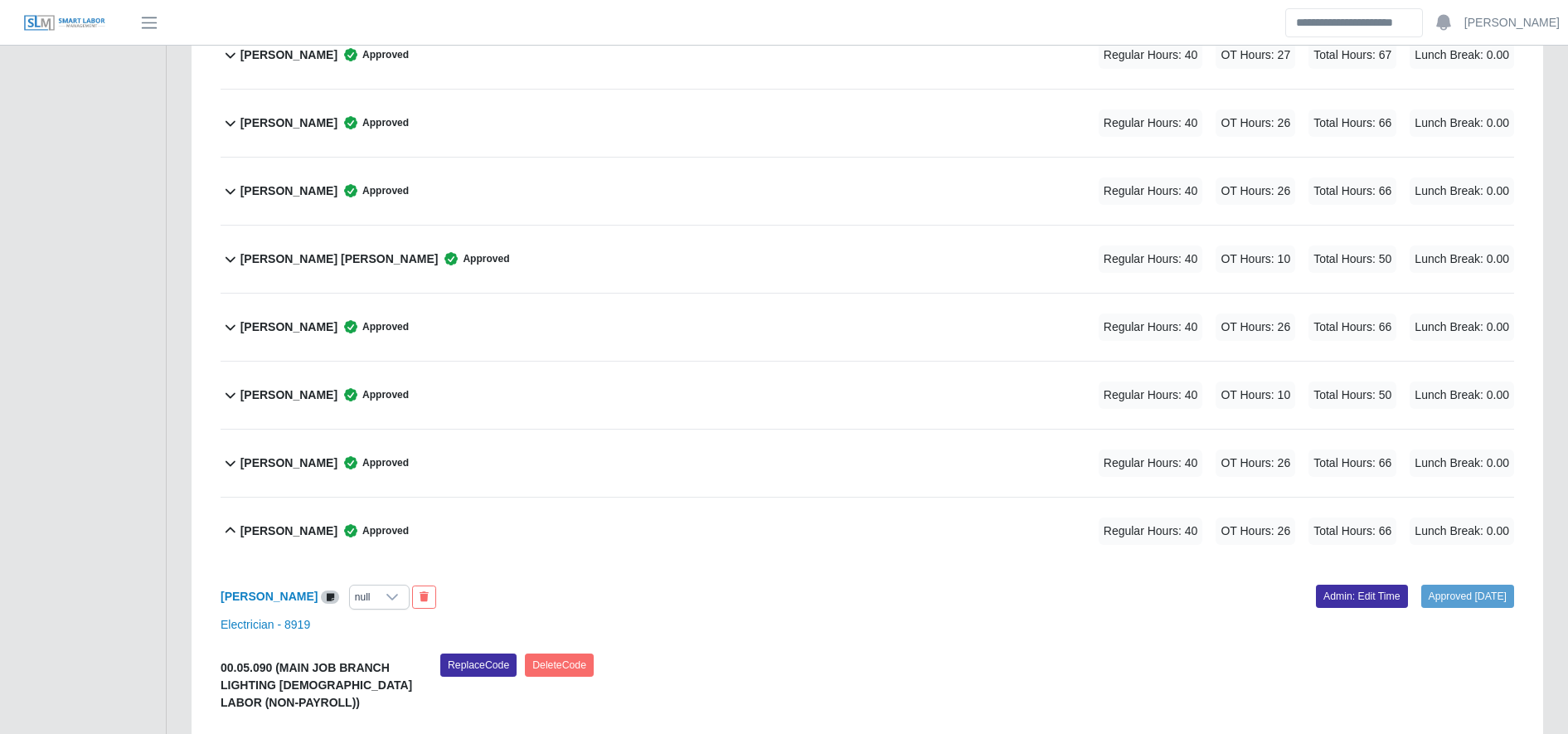
scroll to position [1679, 0]
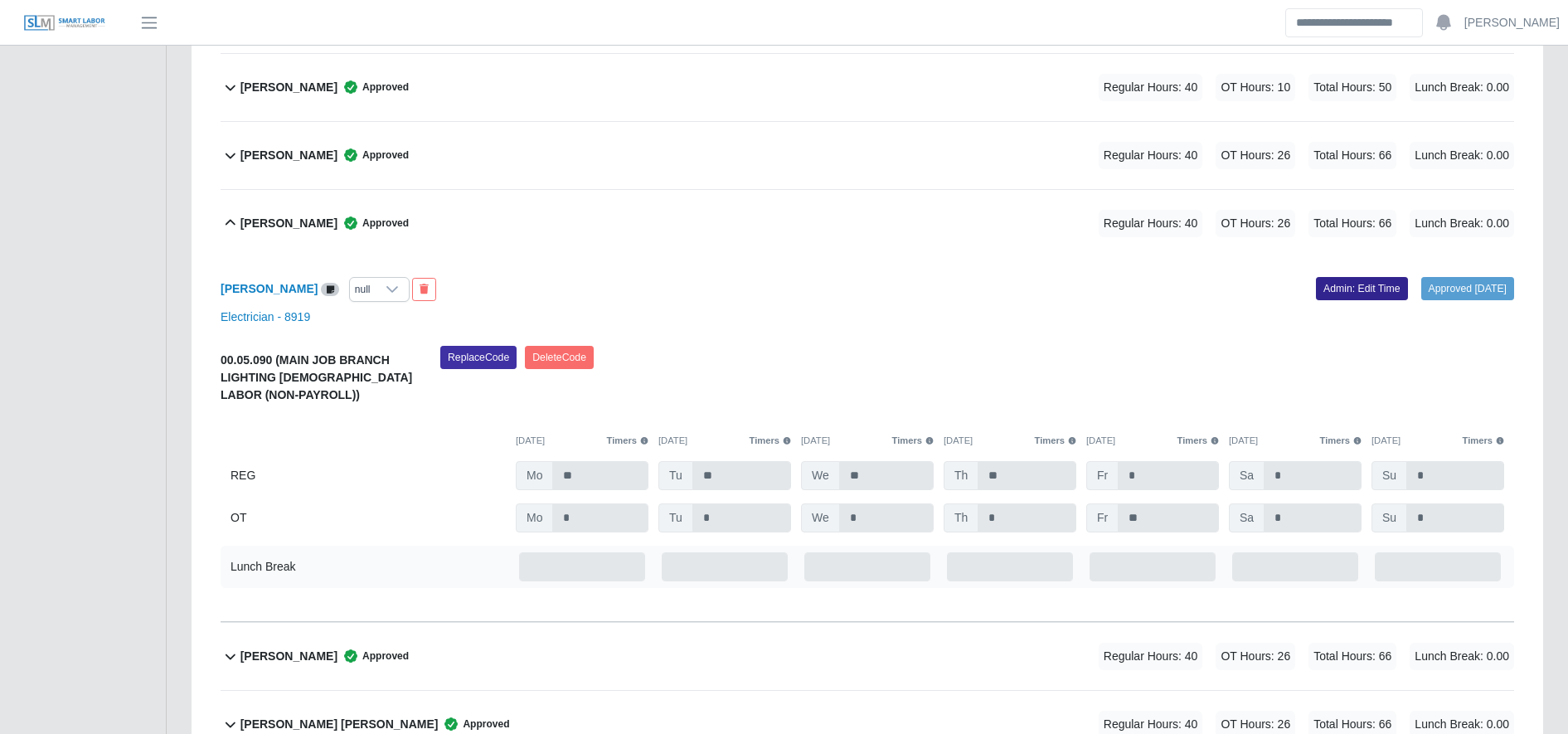
click at [1352, 280] on link "Admin: Edit Time" at bounding box center [1362, 288] width 92 height 24
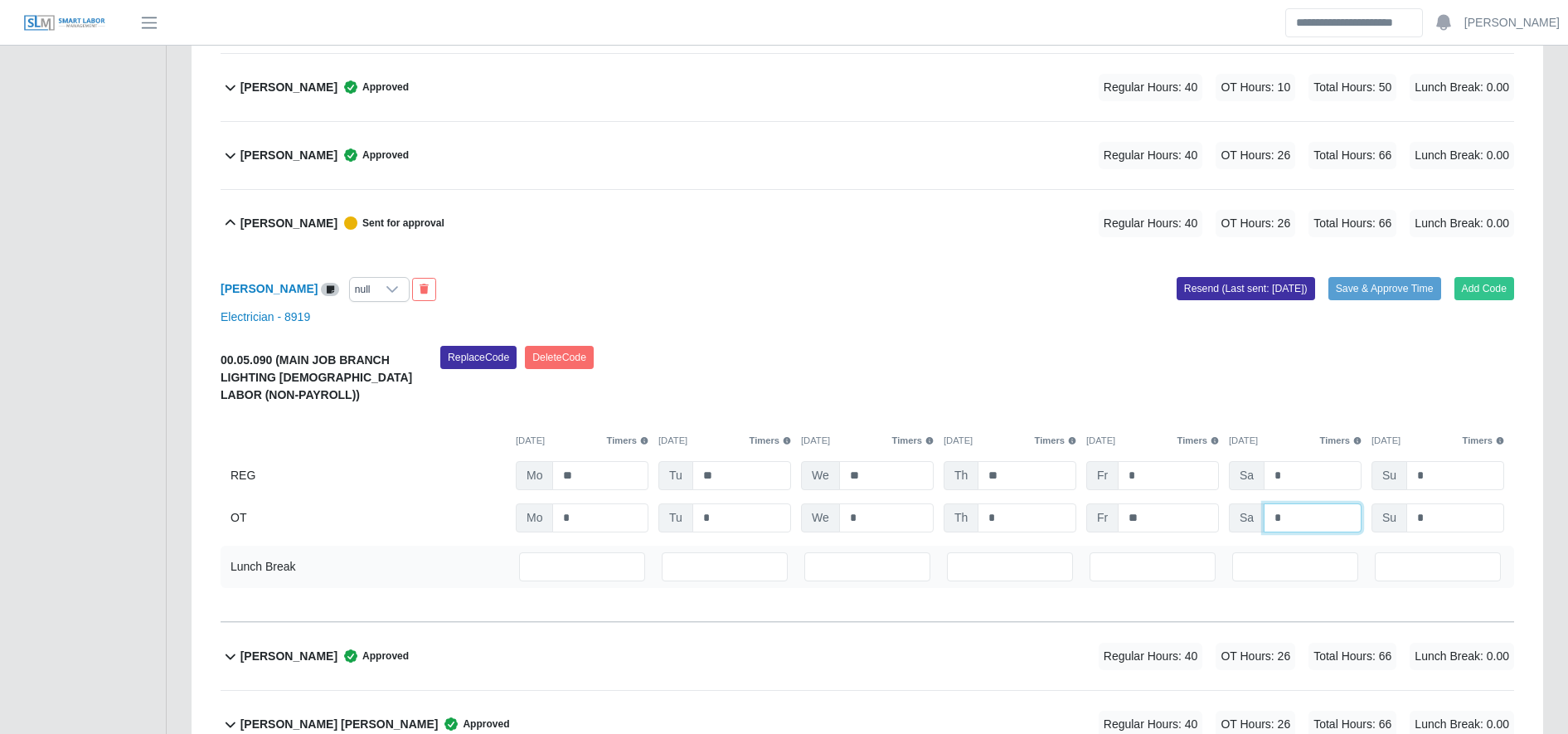
click at [1286, 529] on input "*" at bounding box center [1313, 517] width 98 height 29
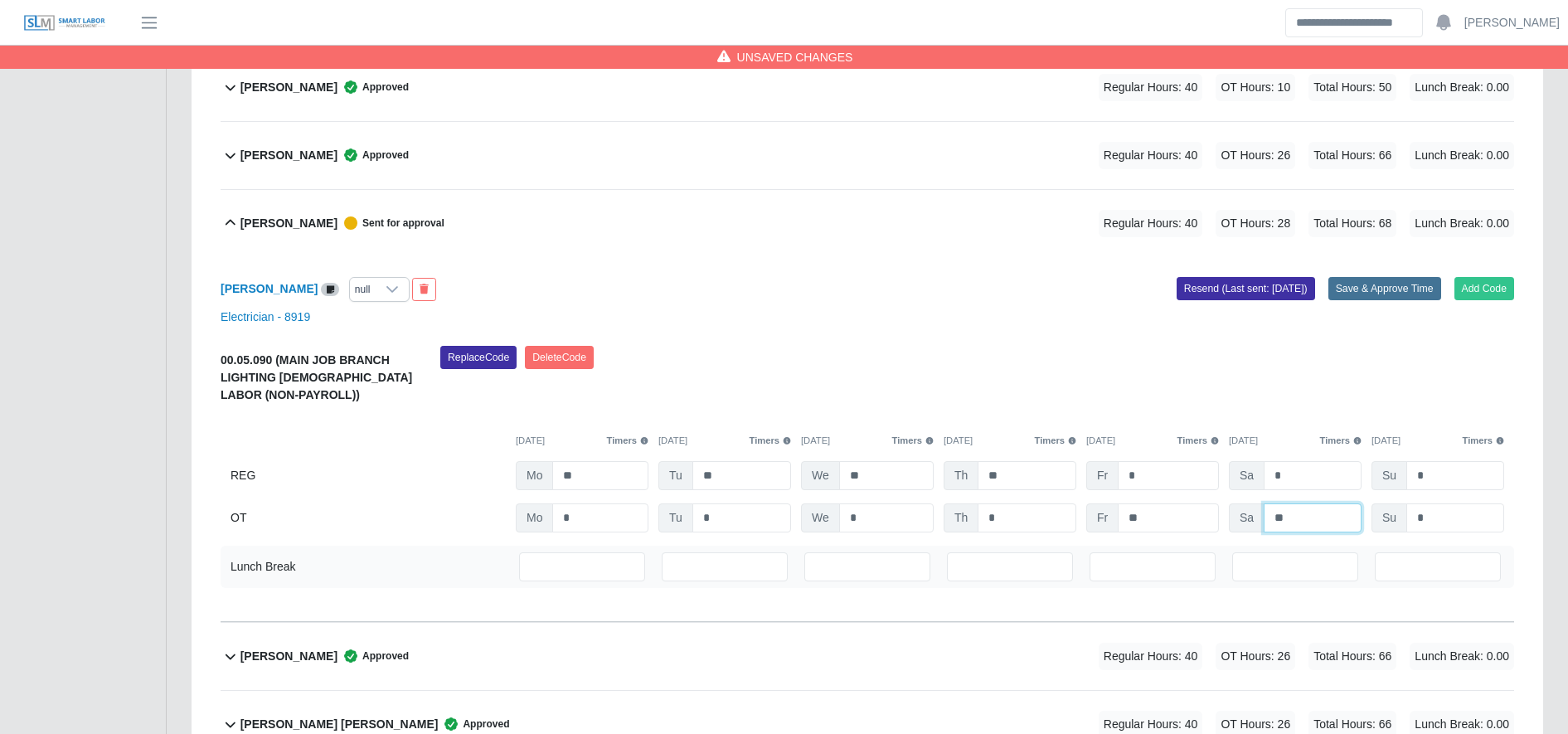
type input "**"
click at [1390, 282] on button "Save & Approve Time" at bounding box center [1385, 288] width 113 height 24
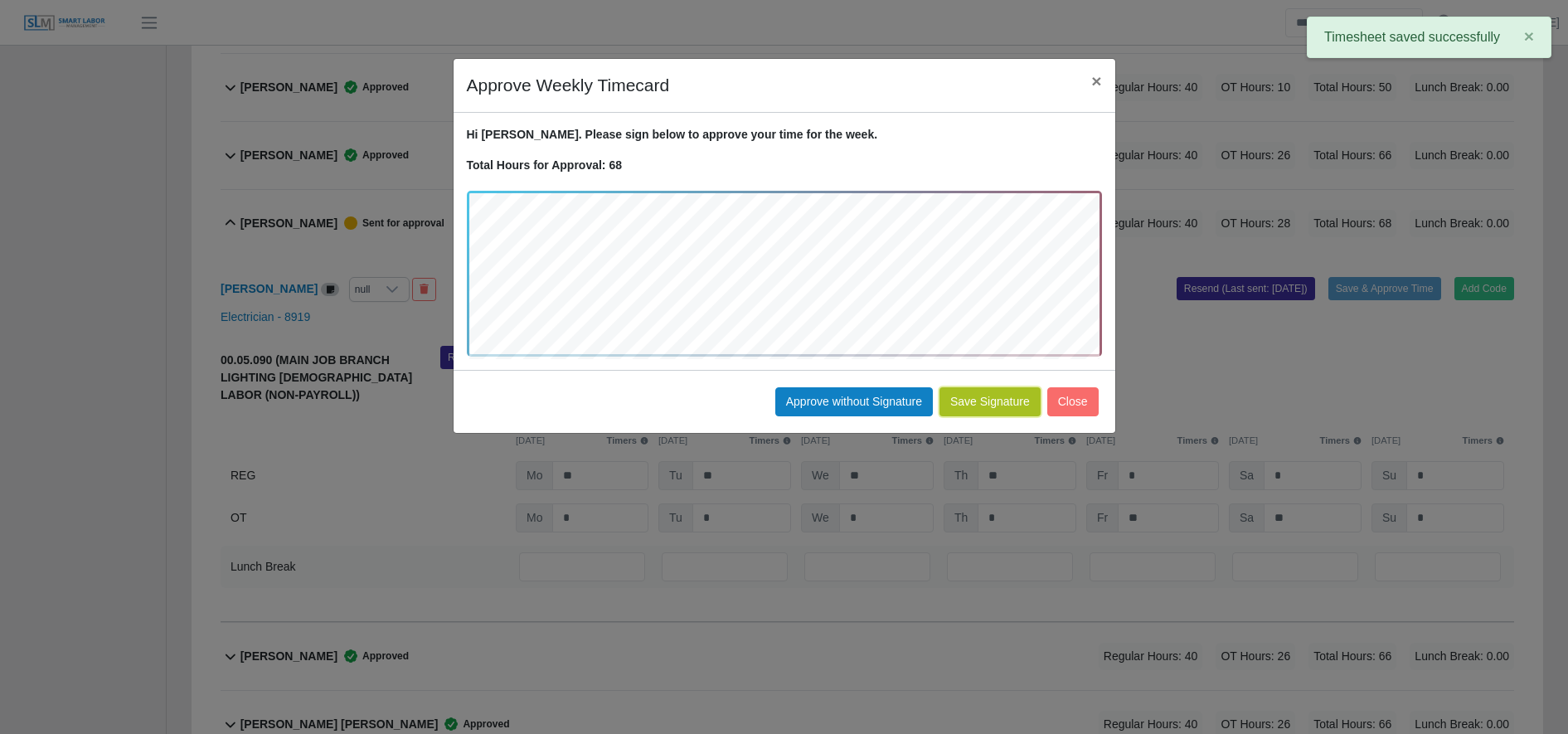
click at [1001, 402] on button "Save Signature" at bounding box center [991, 401] width 101 height 29
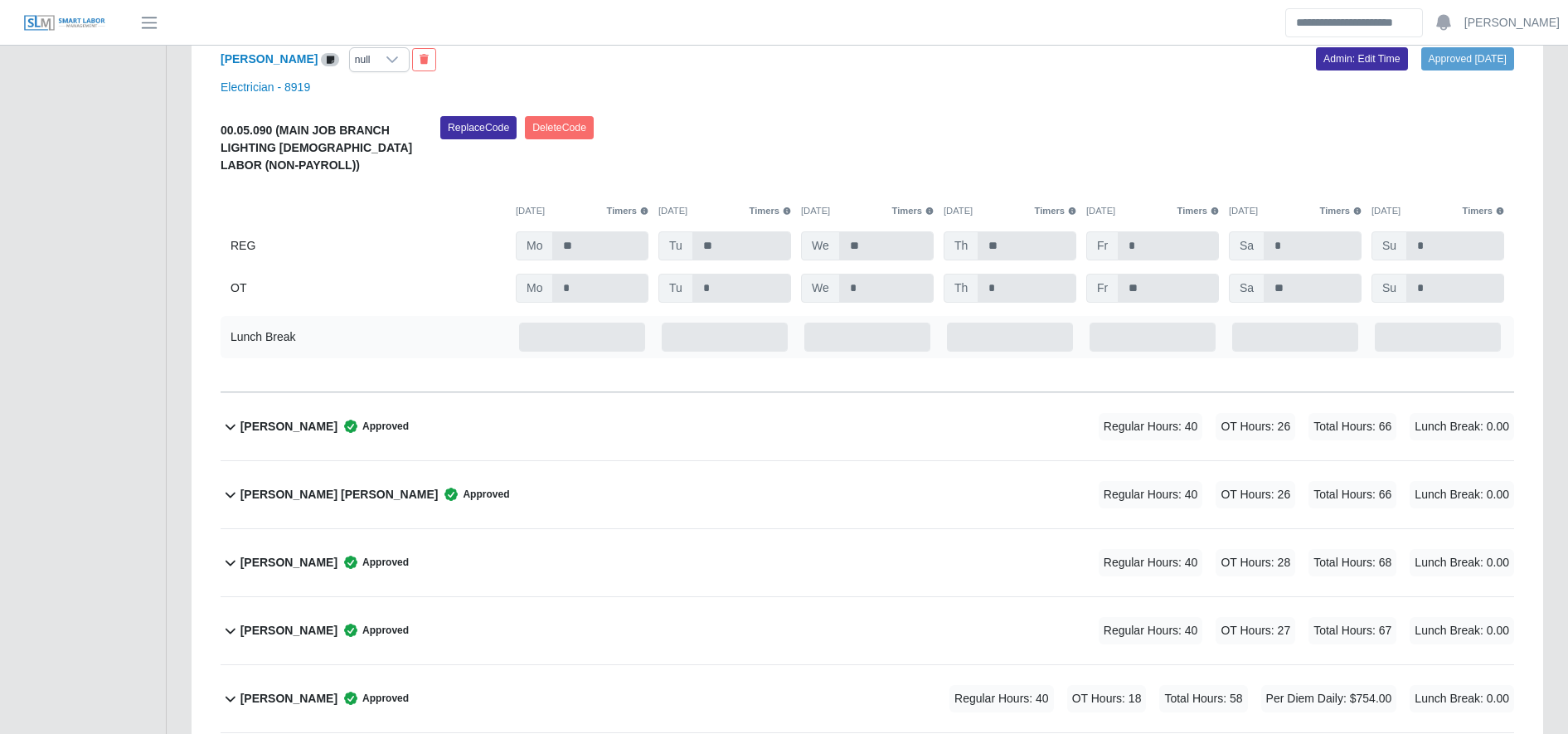
scroll to position [1915, 0]
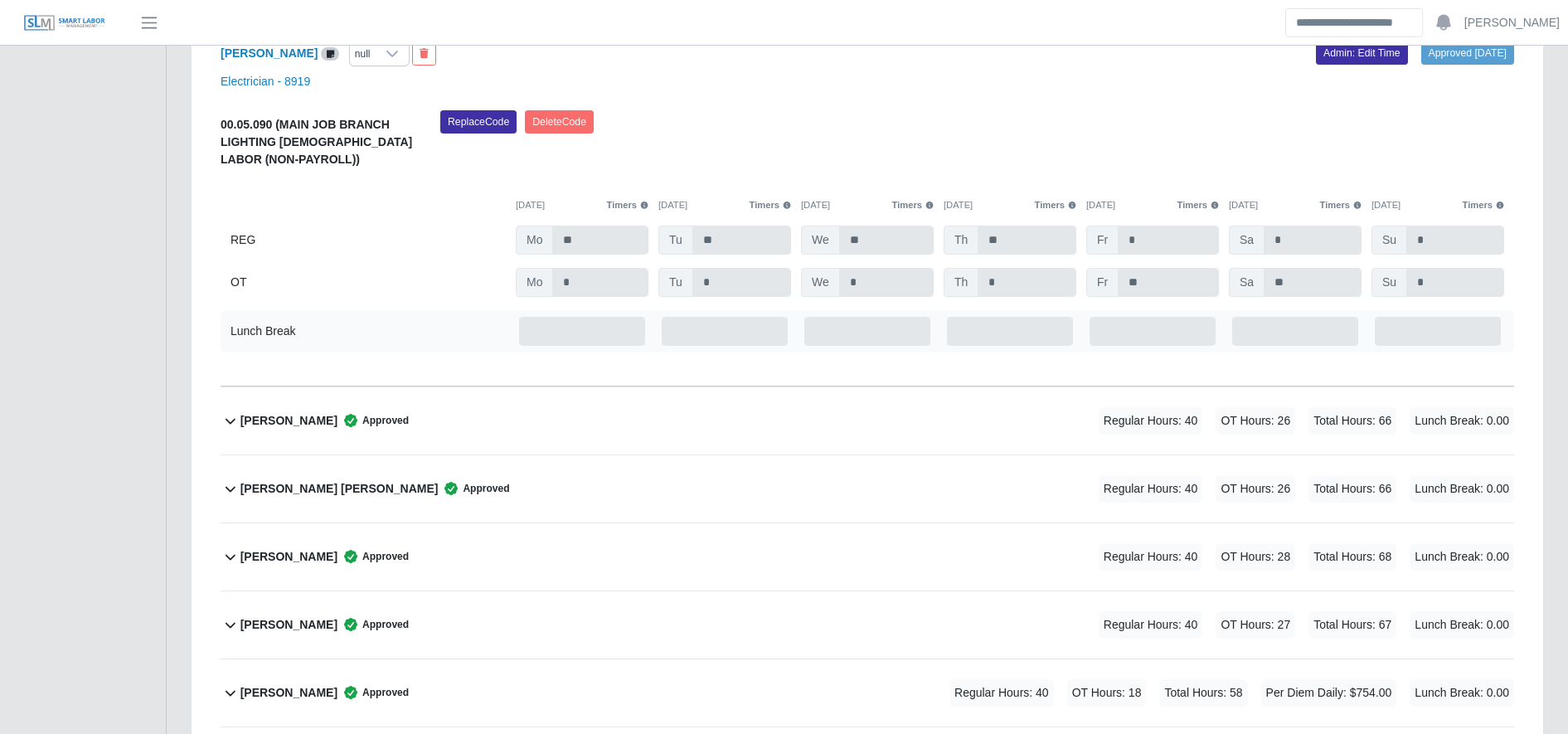
click at [481, 407] on div "[PERSON_NAME] Approved Regular Hours: 40 OT Hours: 26 Total Hours: 66 Lunch Bre…" at bounding box center [877, 420] width 1274 height 67
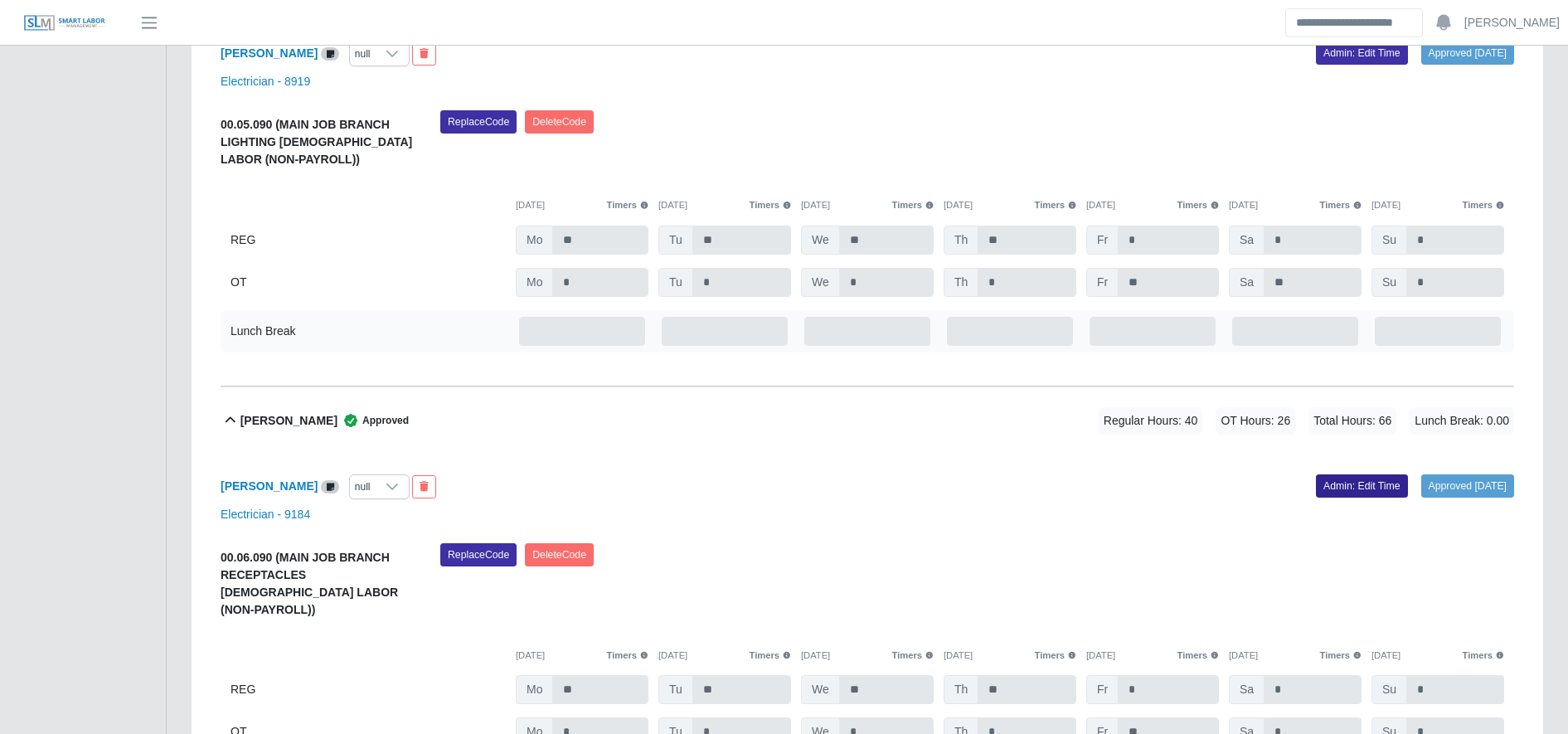
click at [1320, 484] on link "Admin: Edit Time" at bounding box center [1362, 486] width 92 height 24
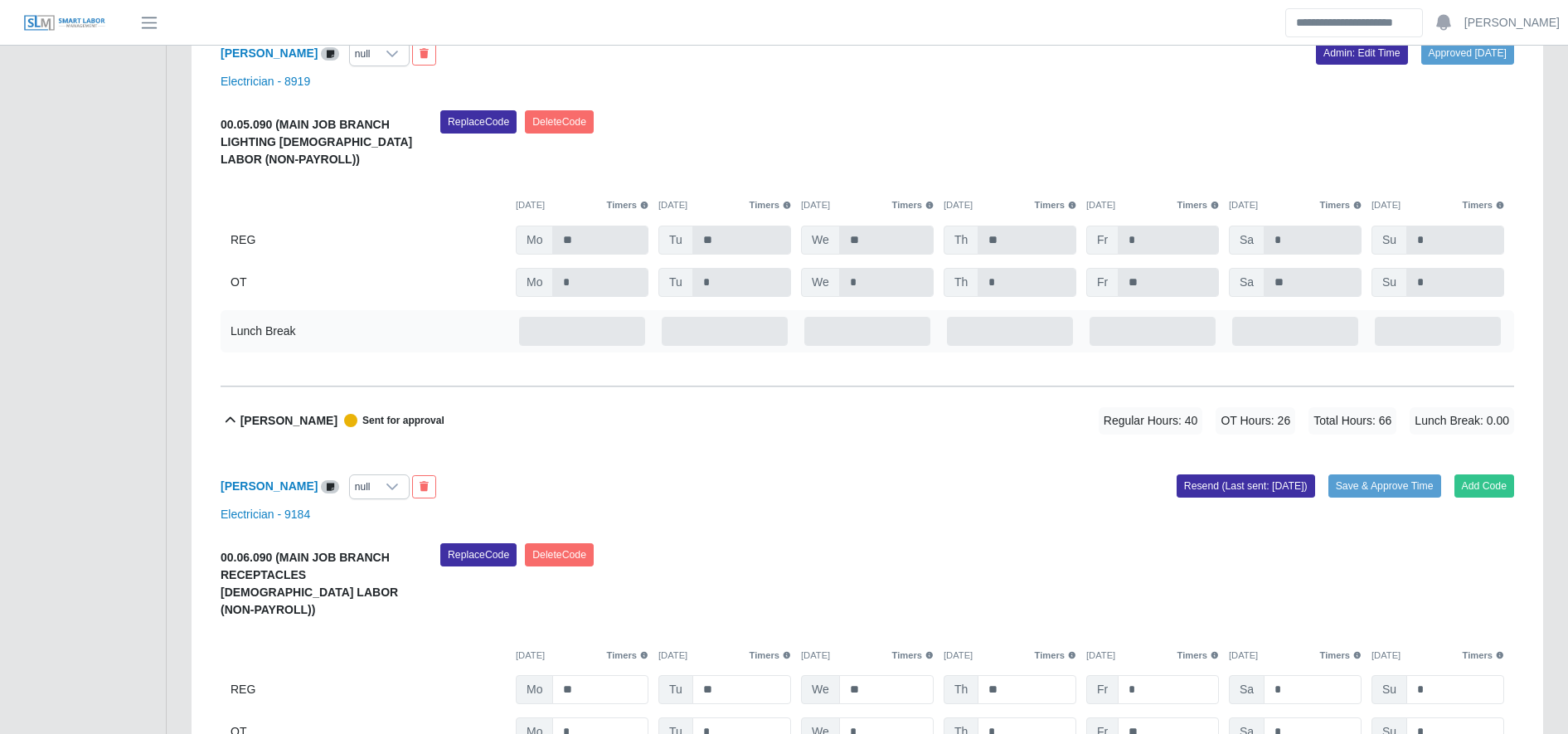
scroll to position [2139, 0]
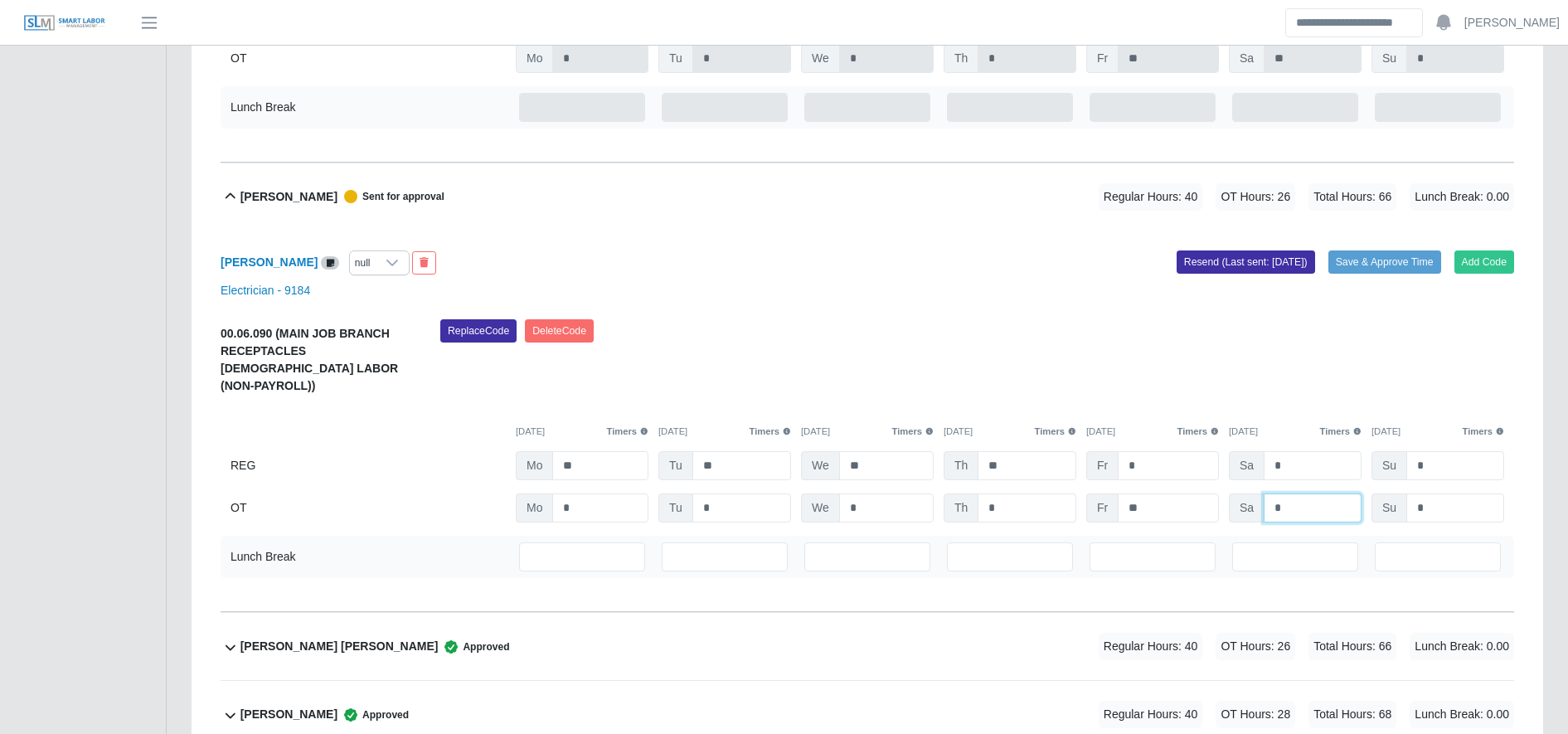
click at [1299, 494] on input "*" at bounding box center [1313, 508] width 98 height 29
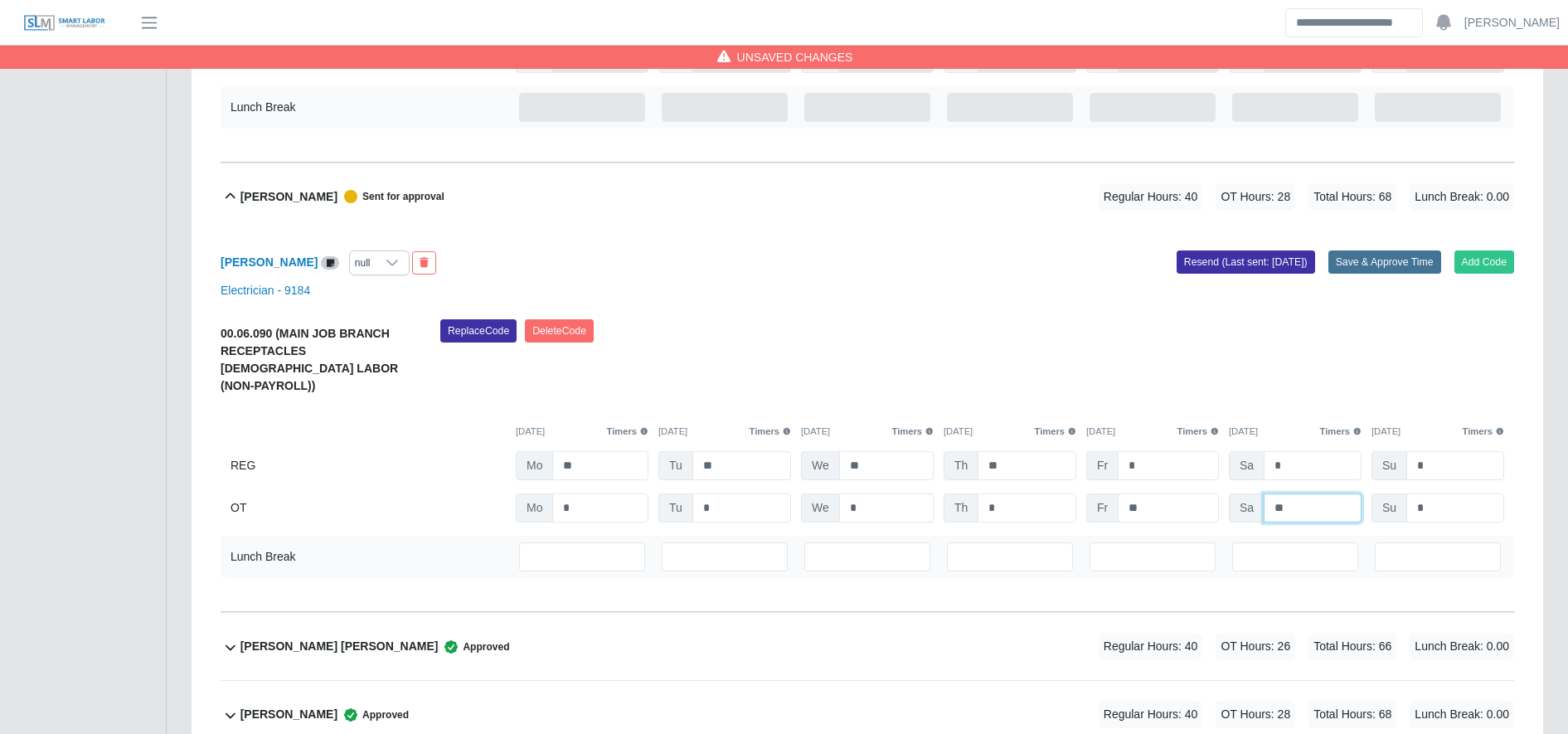
type input "**"
click at [1364, 259] on button "Save & Approve Time" at bounding box center [1385, 262] width 113 height 24
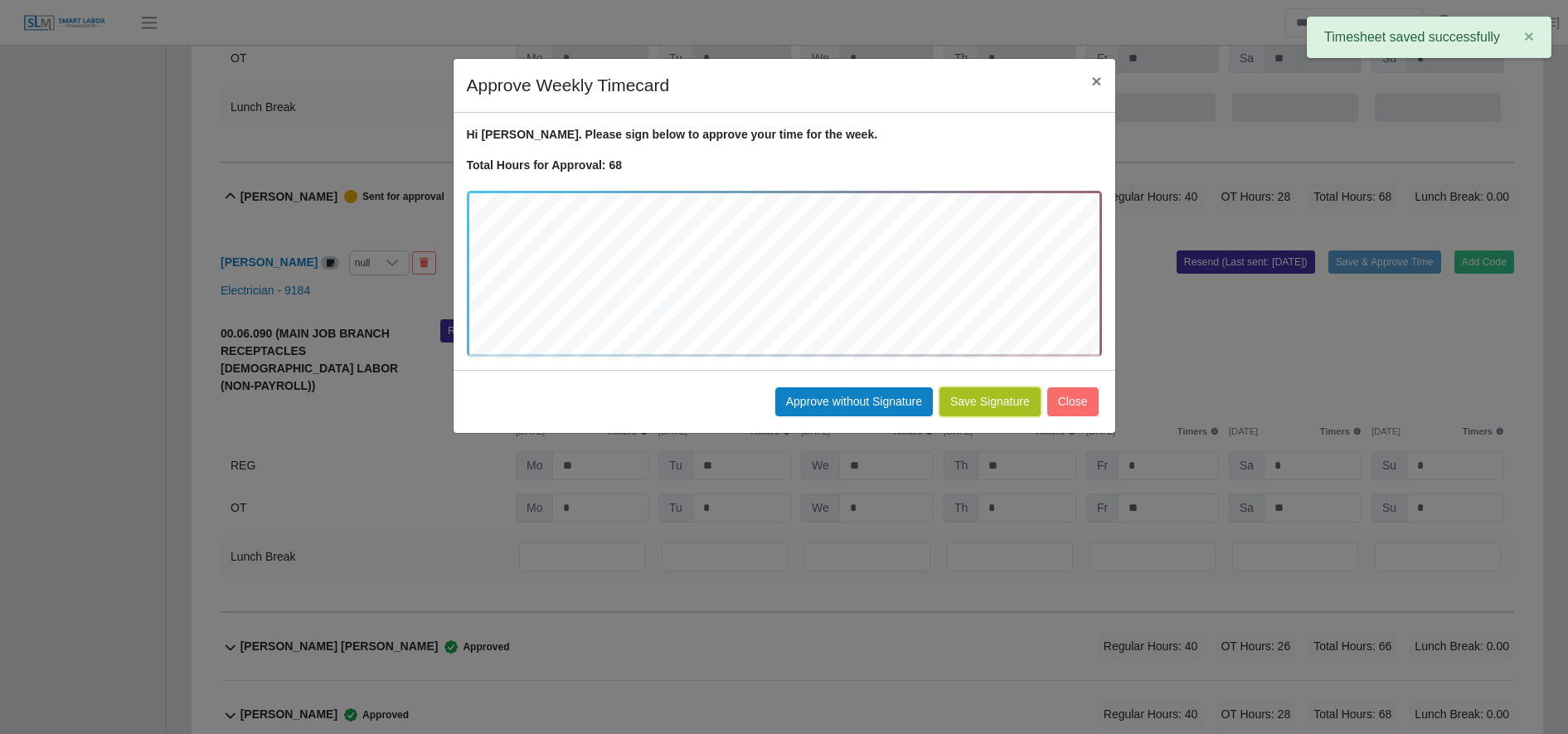
click at [970, 405] on button "Save Signature" at bounding box center [991, 401] width 101 height 29
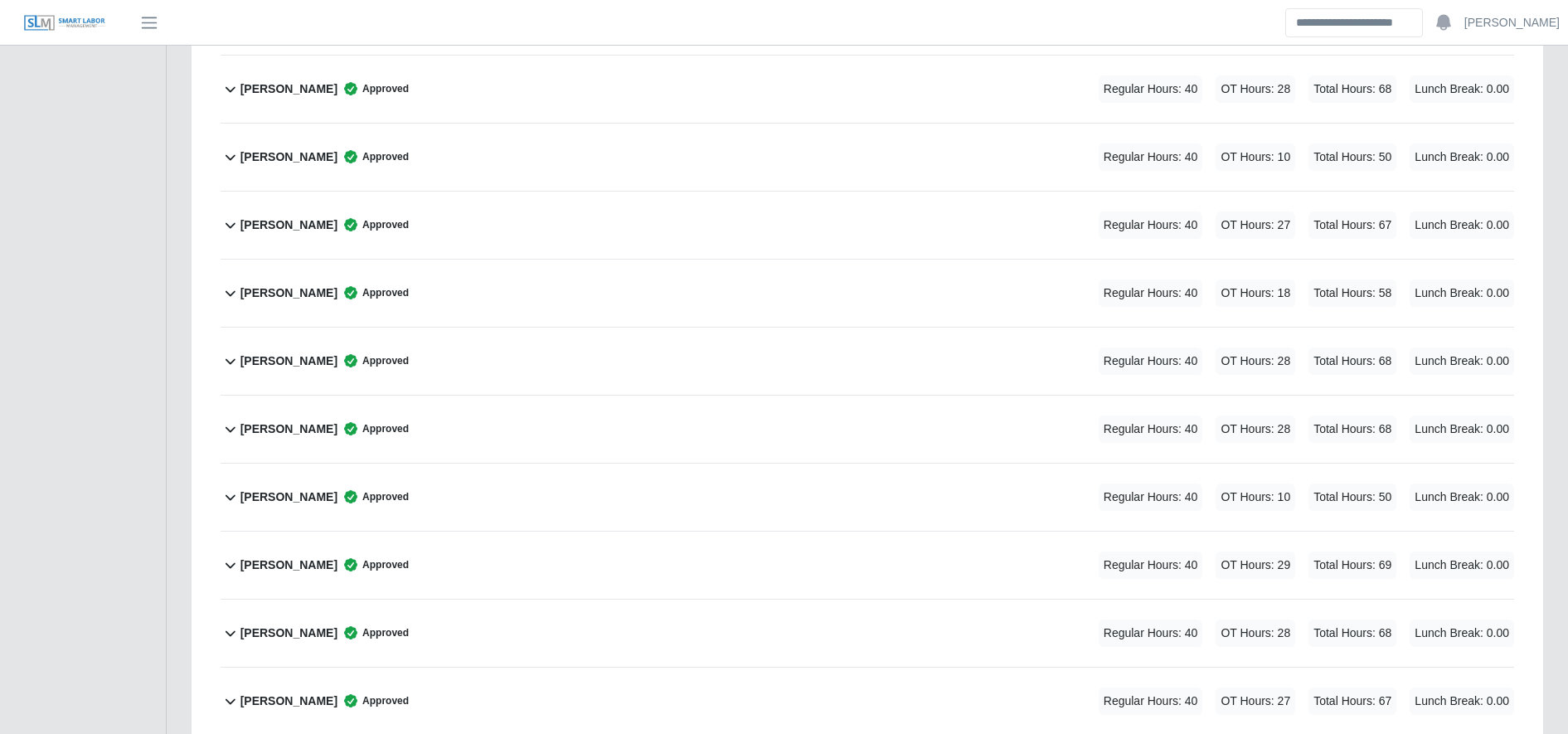
scroll to position [571, 0]
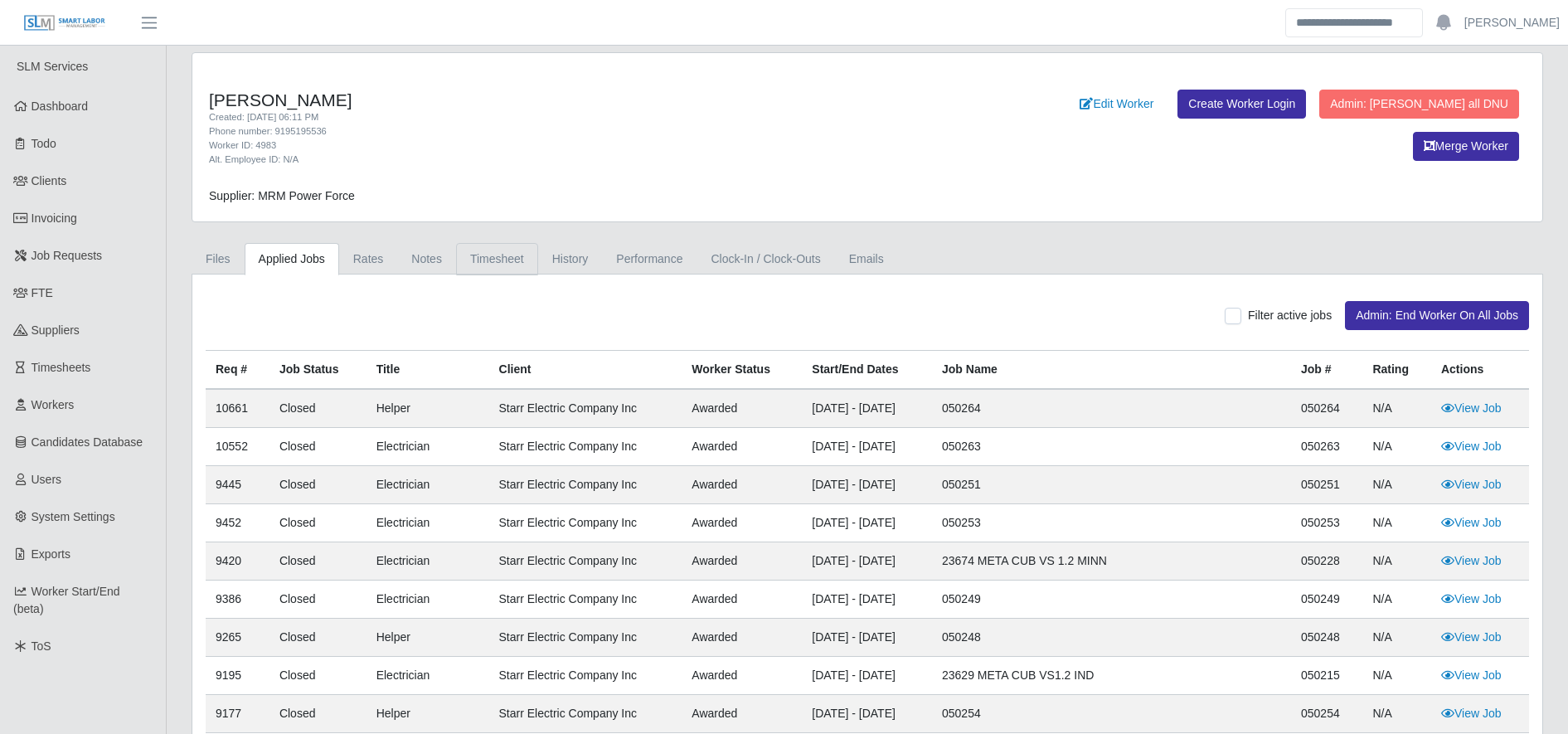
click at [506, 258] on link "Timesheet" at bounding box center [497, 259] width 82 height 32
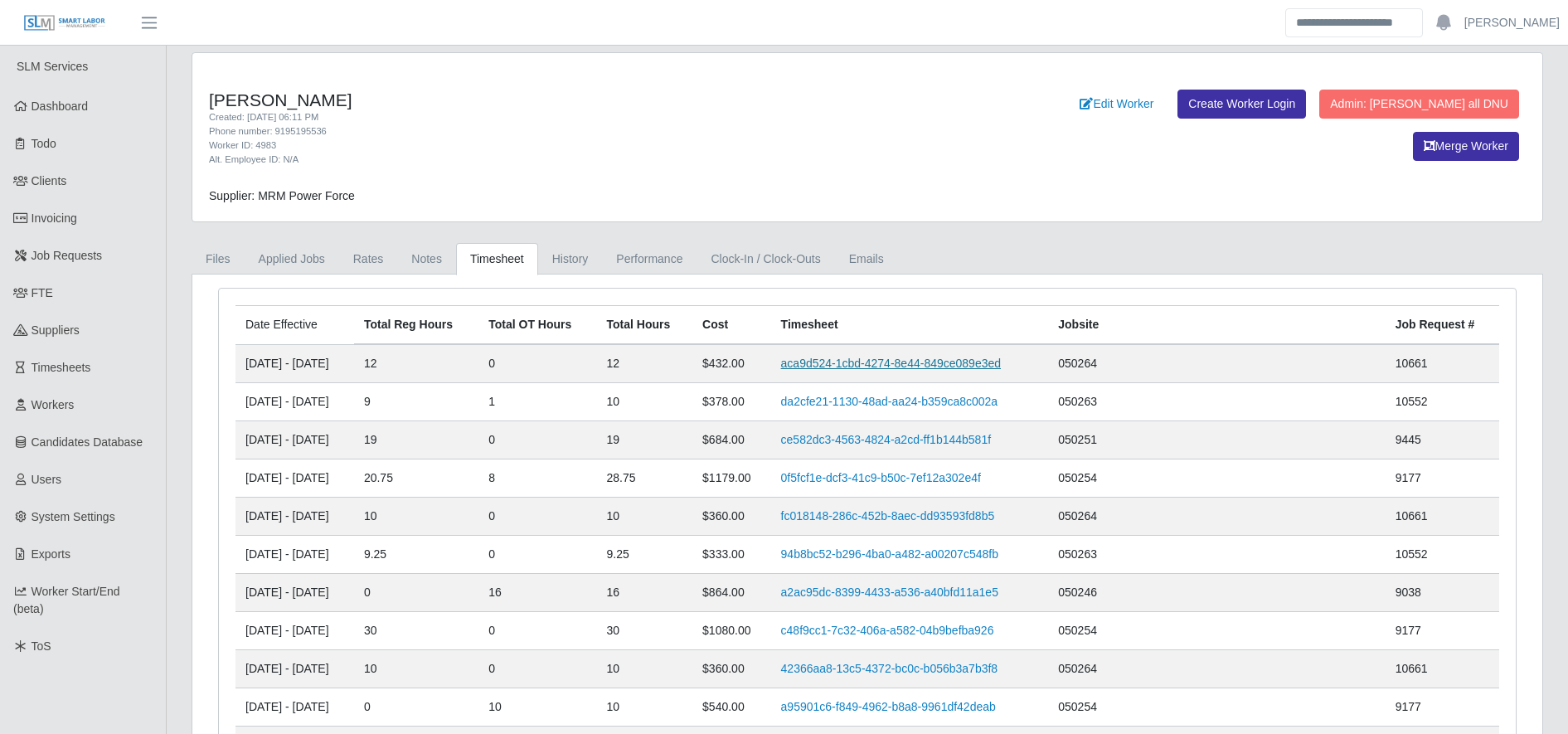
click at [920, 358] on link "aca9d524-1cbd-4274-8e44-849ce089e3ed" at bounding box center [891, 363] width 220 height 13
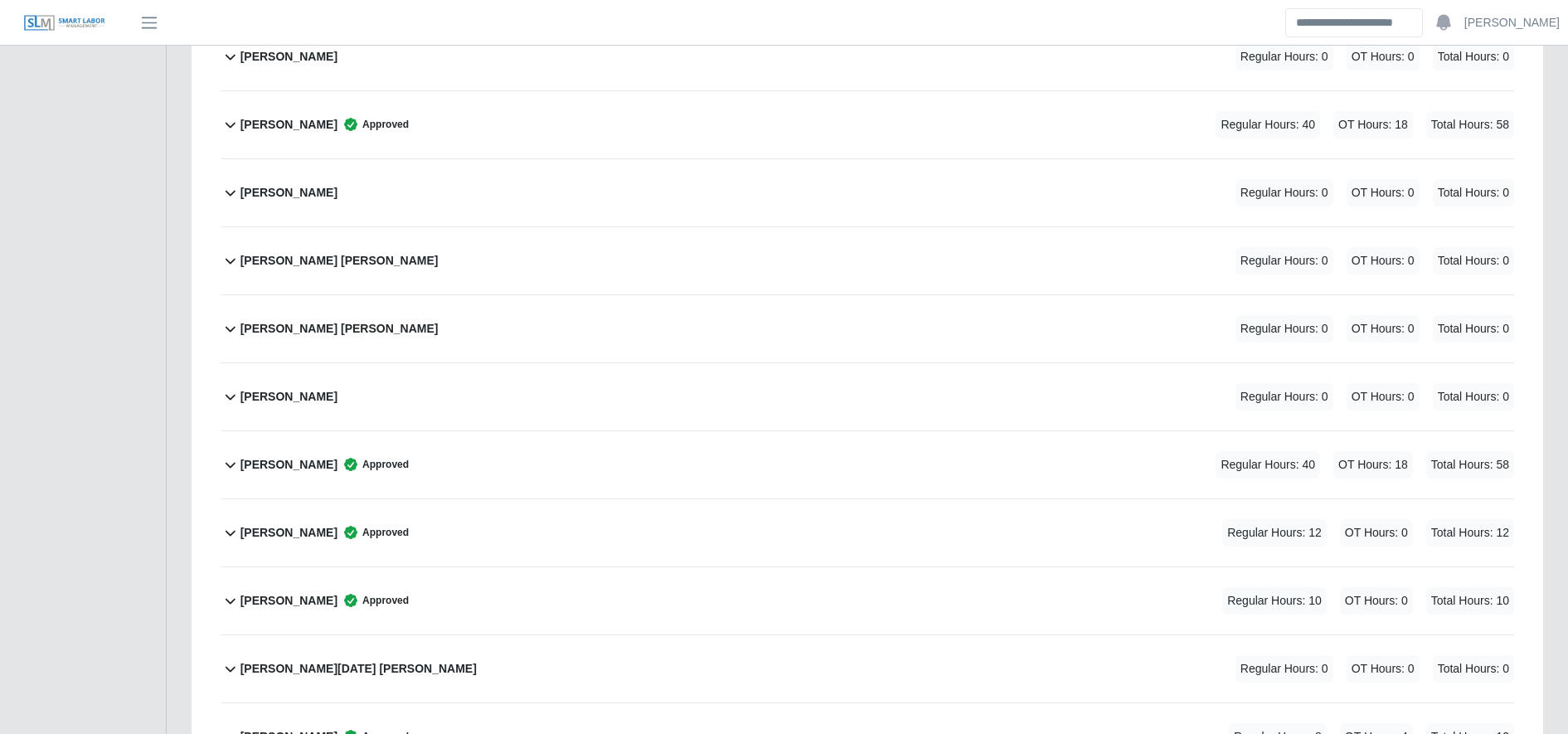
scroll to position [4567, 0]
click at [604, 536] on div "[PERSON_NAME] Approved Regular Hours: 12 OT Hours: 0 Total Hours: 12" at bounding box center [877, 532] width 1274 height 67
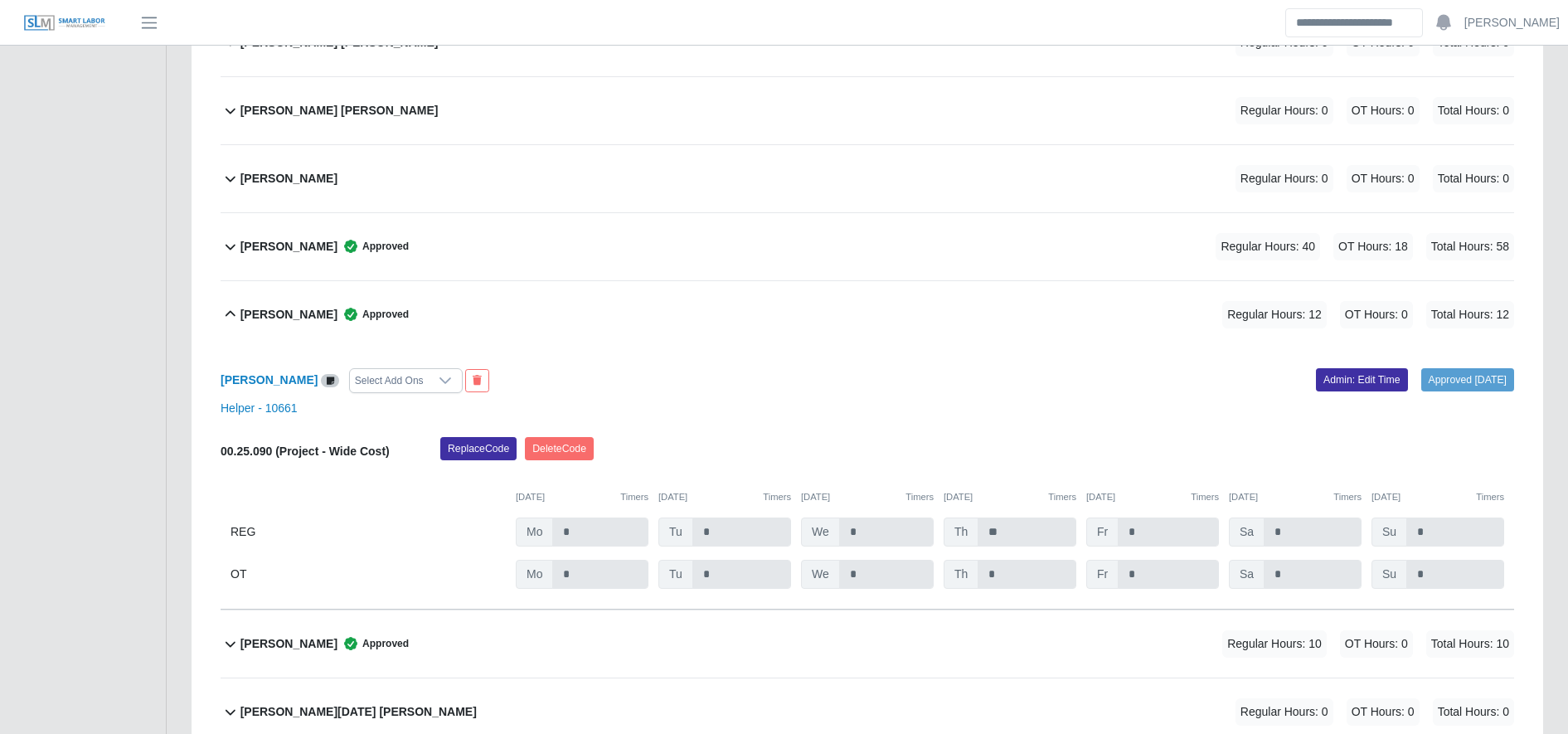
scroll to position [4807, 0]
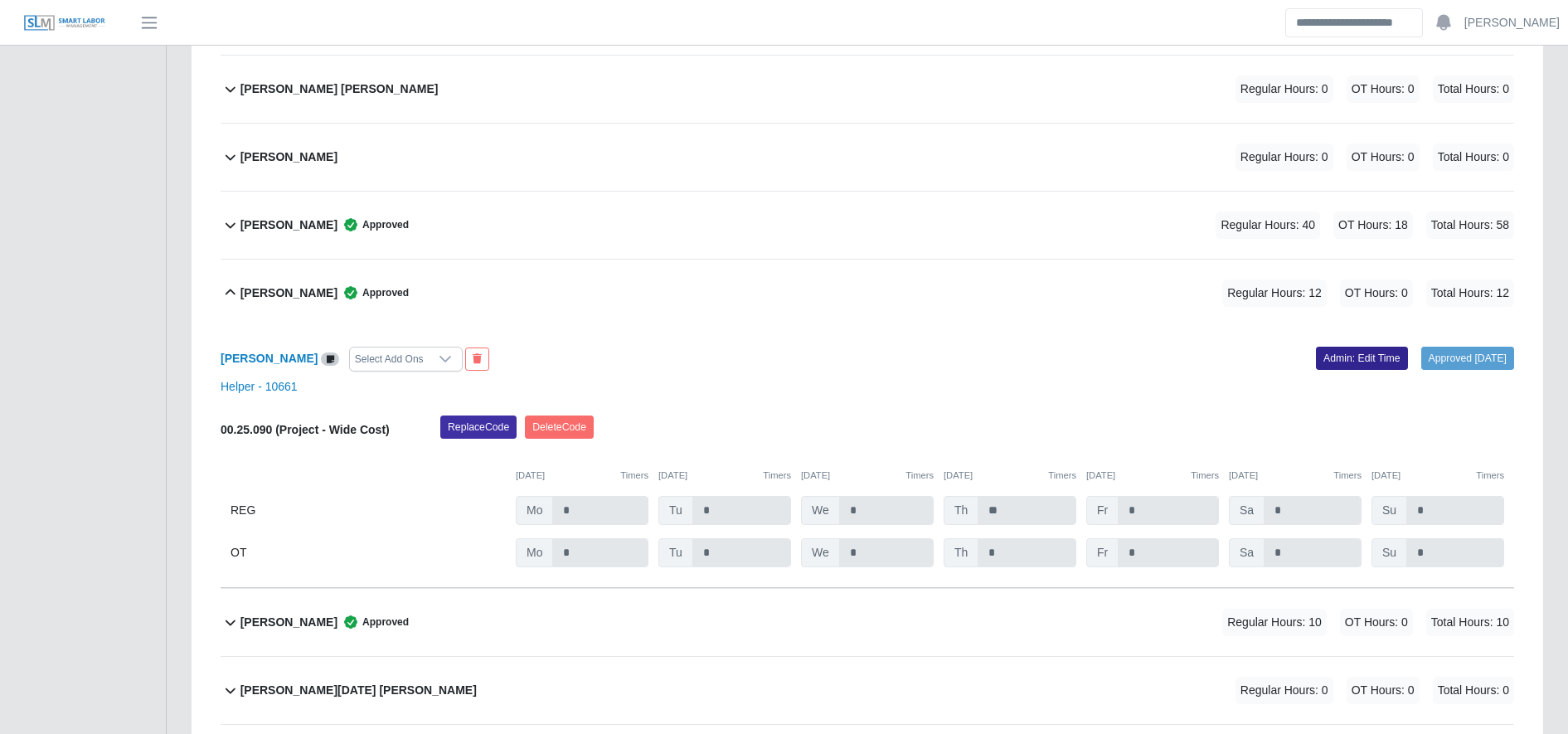
click at [1339, 347] on link "Admin: Edit Time" at bounding box center [1362, 358] width 92 height 24
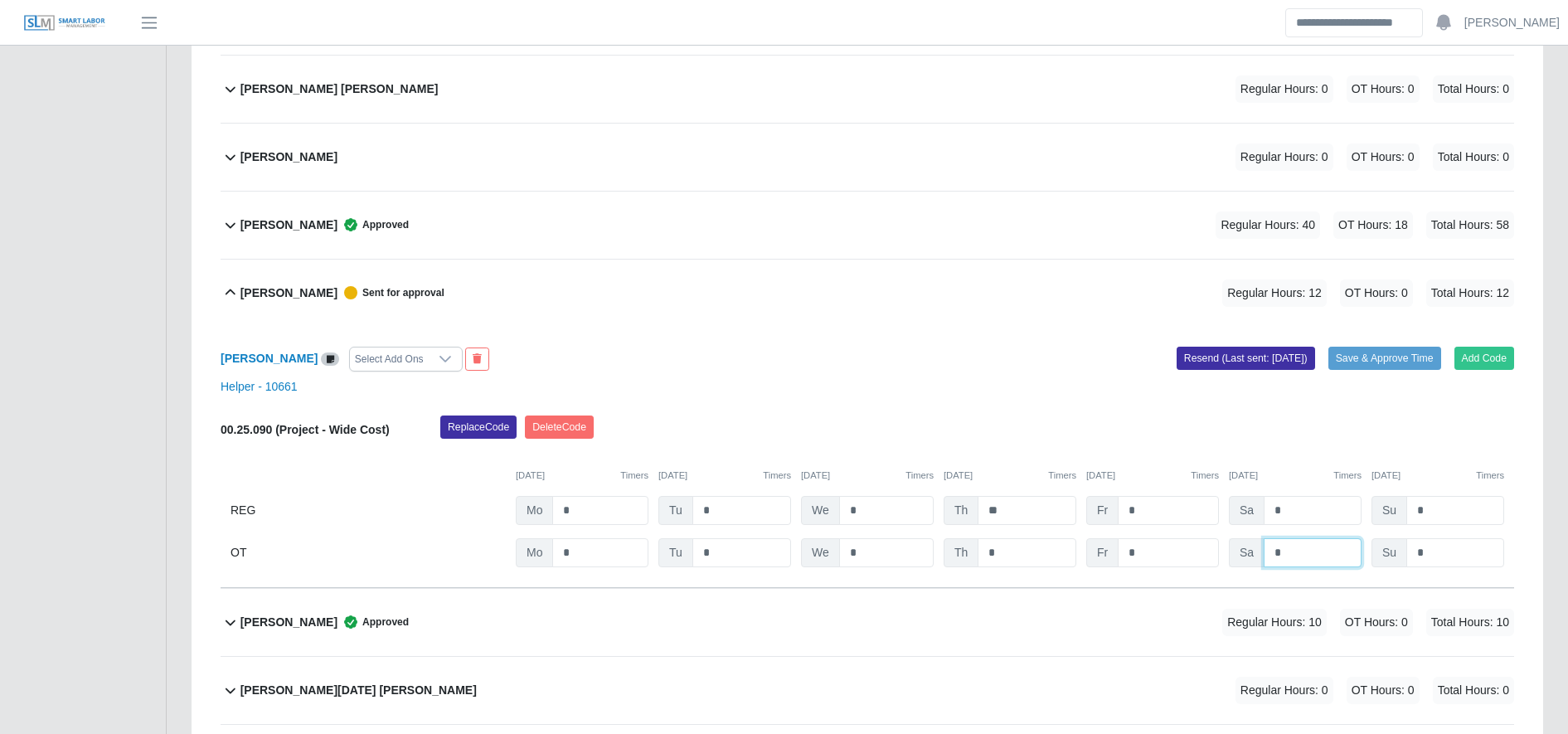
click at [1310, 556] on input "*" at bounding box center [1313, 552] width 98 height 29
click at [1210, 545] on input "*" at bounding box center [1169, 552] width 101 height 29
click at [1325, 560] on input "*" at bounding box center [1313, 552] width 98 height 29
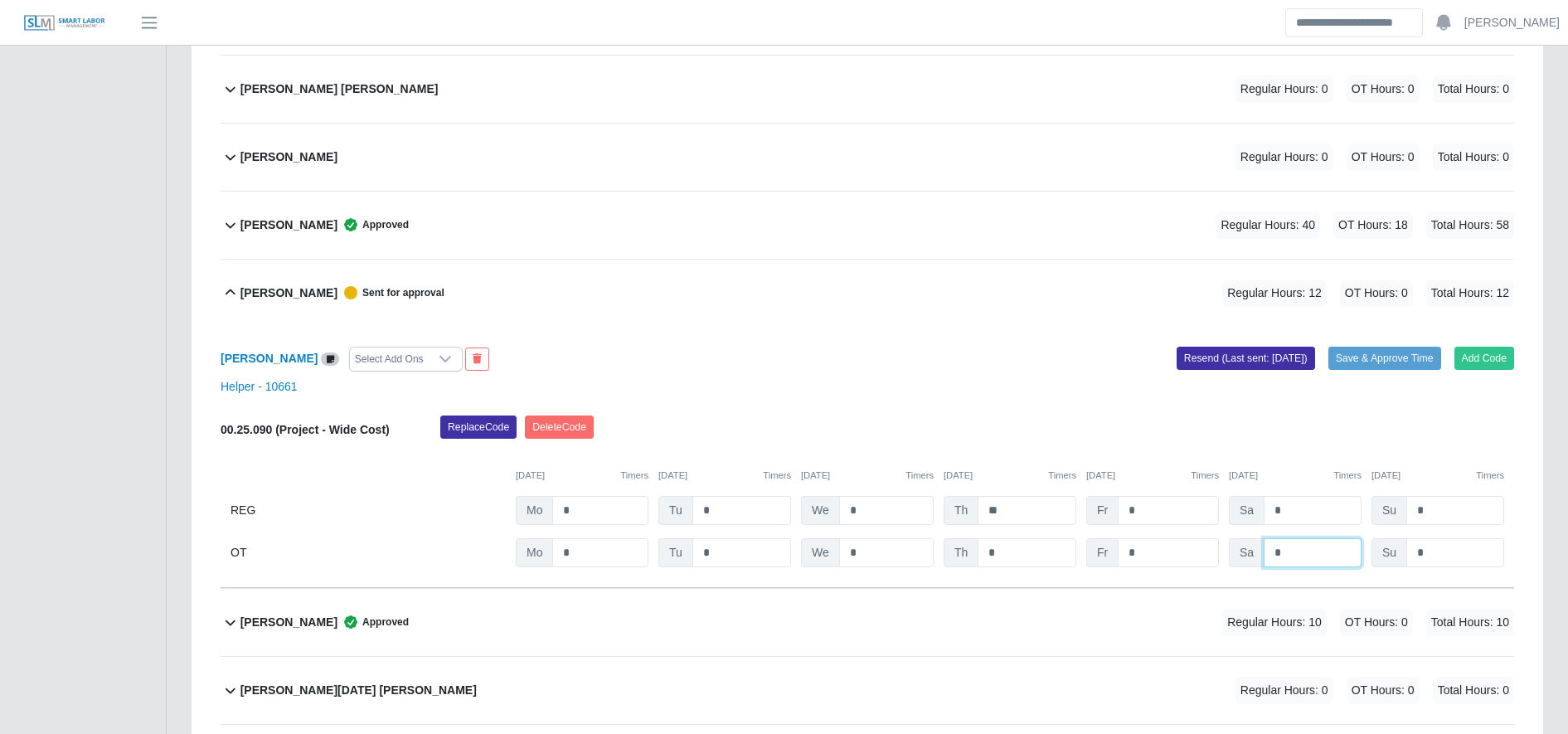
click at [1325, 560] on input "*" at bounding box center [1313, 552] width 98 height 29
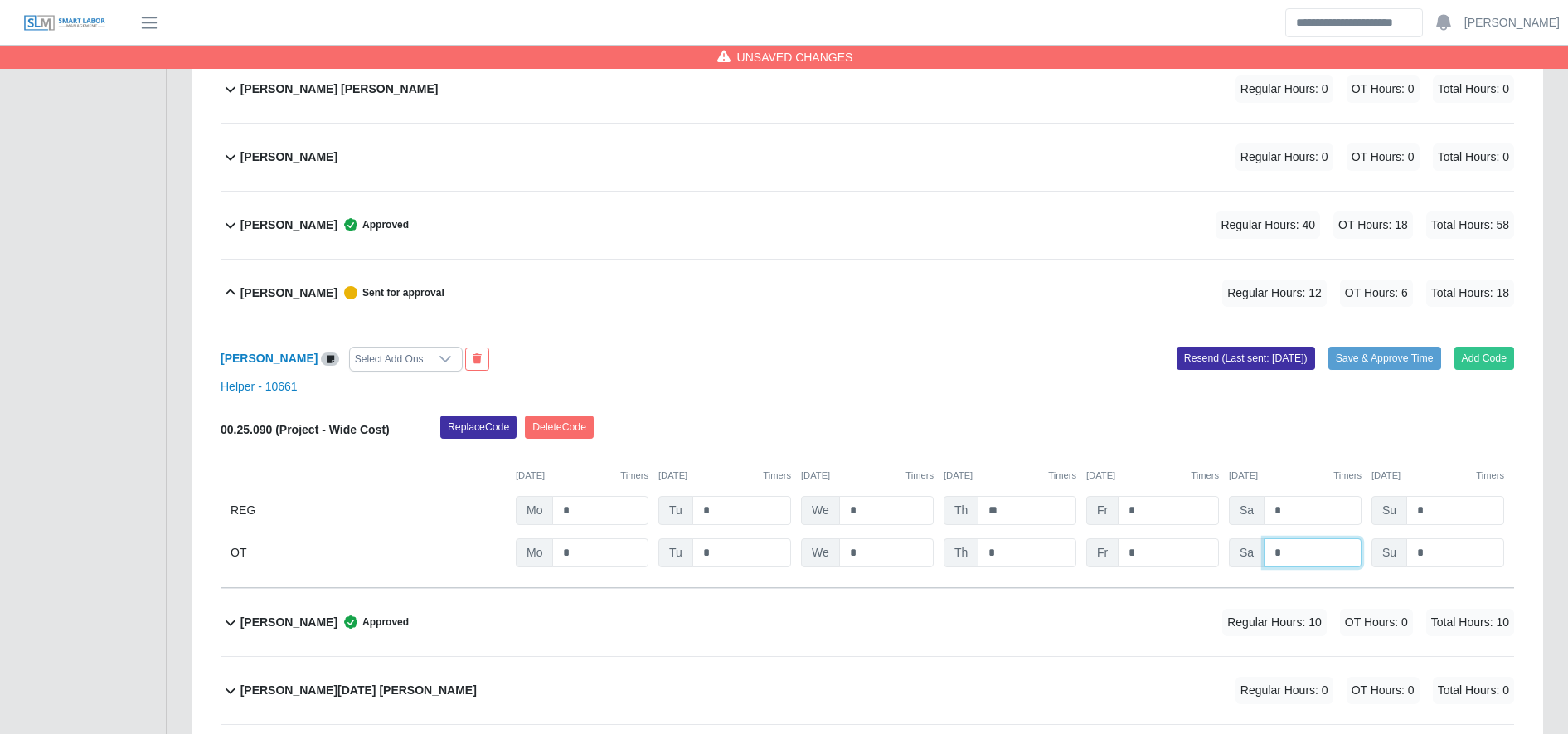
type input "*"
click at [1368, 352] on button "Save & Approve Time" at bounding box center [1385, 358] width 113 height 24
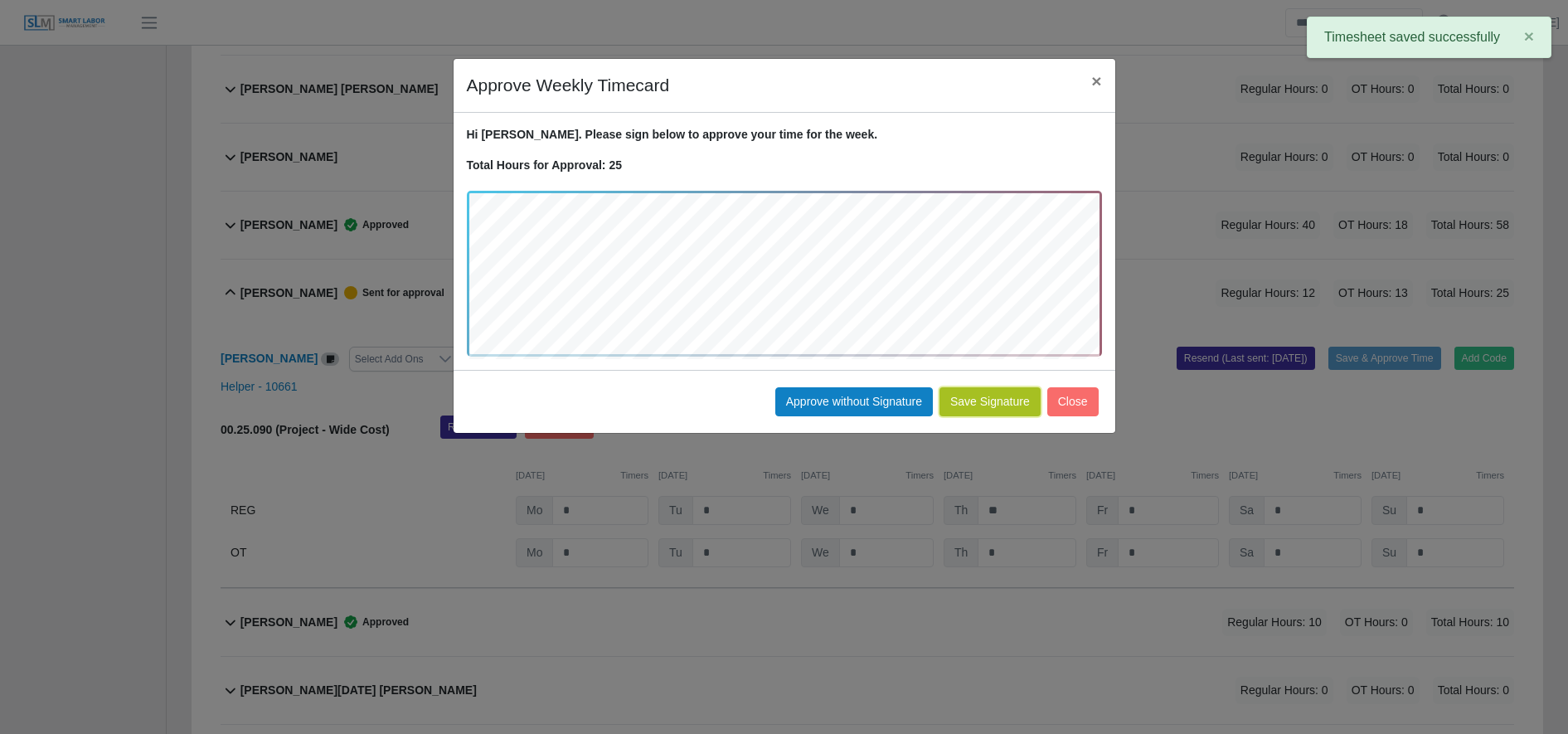
click at [970, 405] on button "Save Signature" at bounding box center [991, 401] width 101 height 29
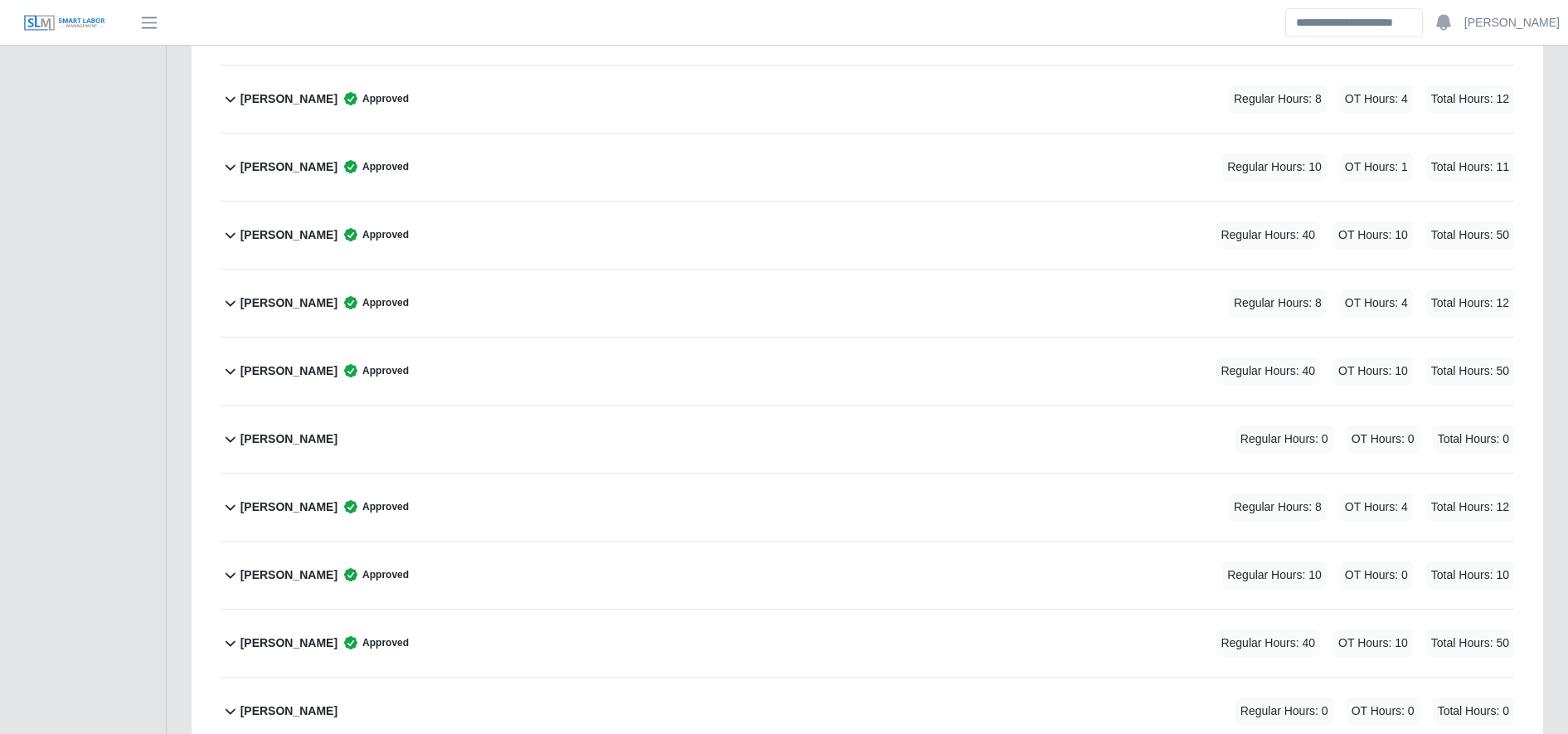
scroll to position [3612, 0]
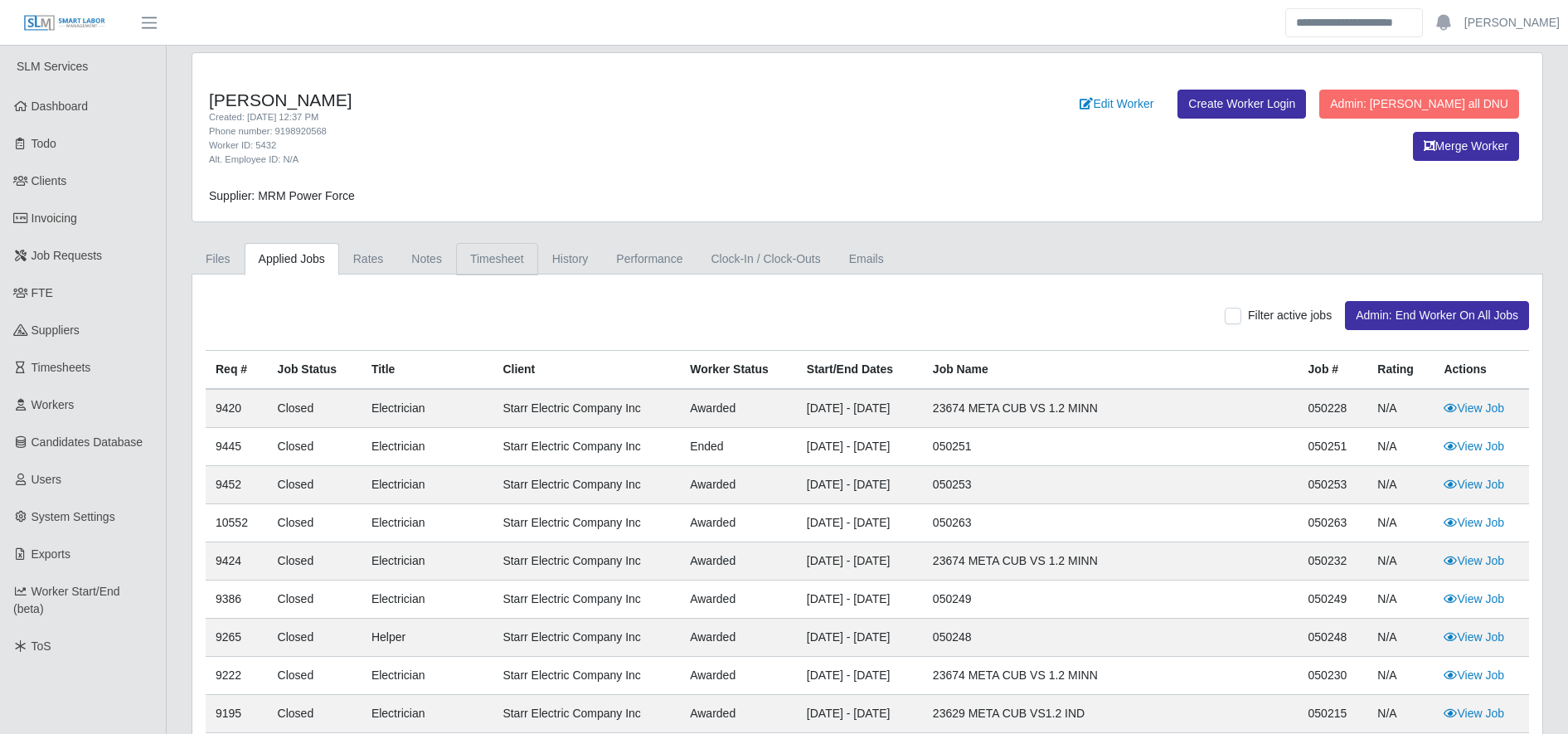
click at [462, 251] on link "Timesheet" at bounding box center [497, 259] width 82 height 32
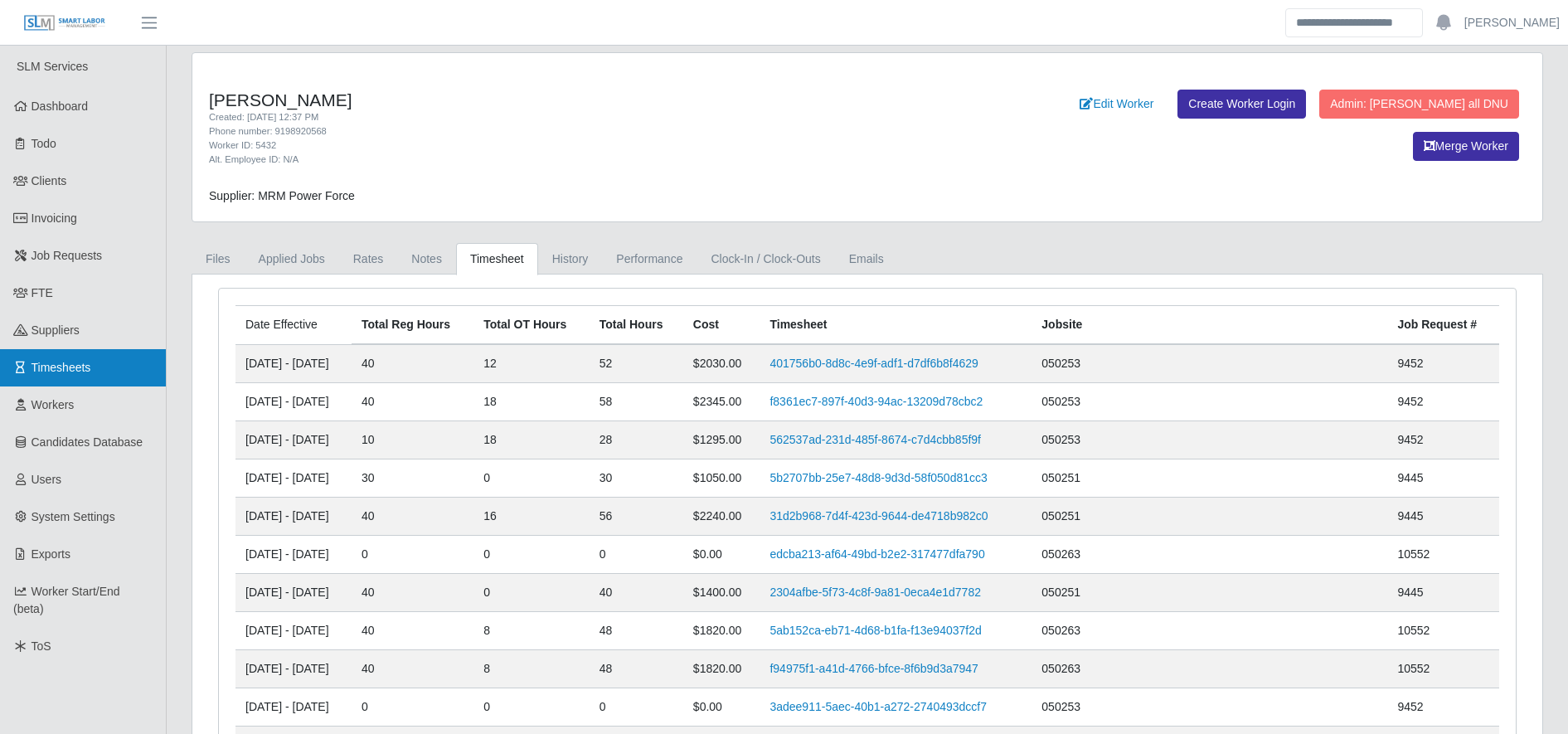
click at [78, 367] on span "Timesheets" at bounding box center [61, 367] width 59 height 13
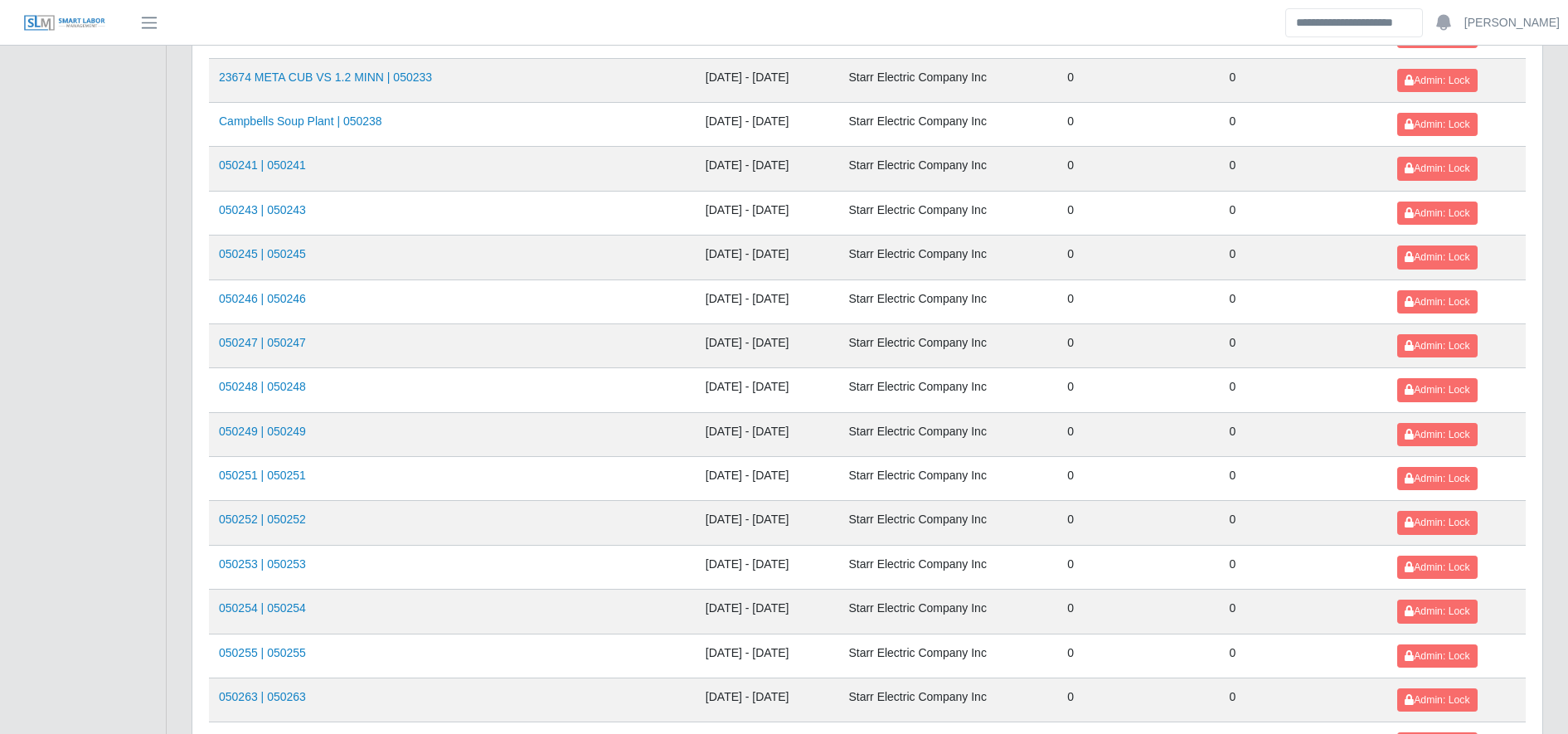
scroll to position [1811, 0]
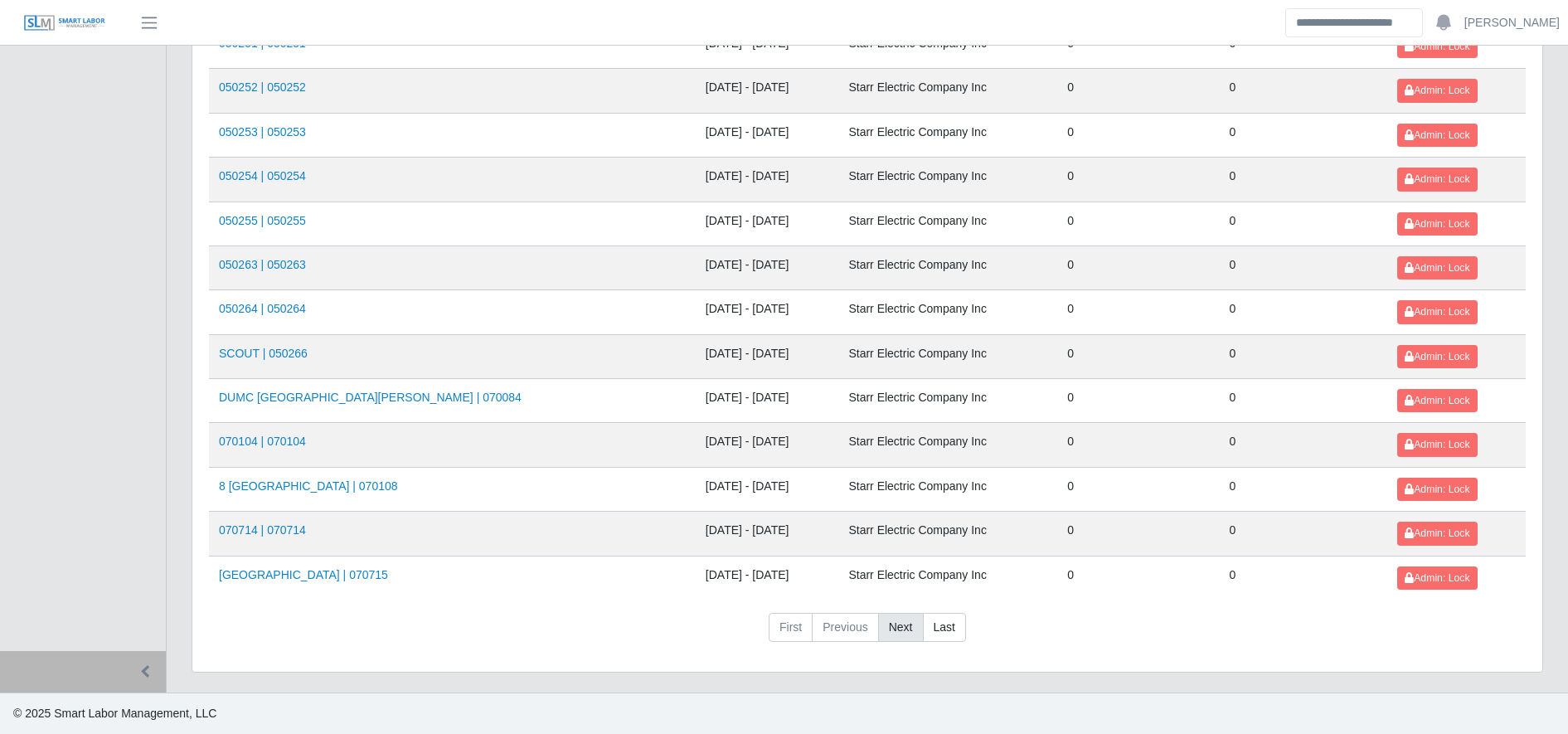
click at [883, 615] on link "Next" at bounding box center [901, 628] width 45 height 30
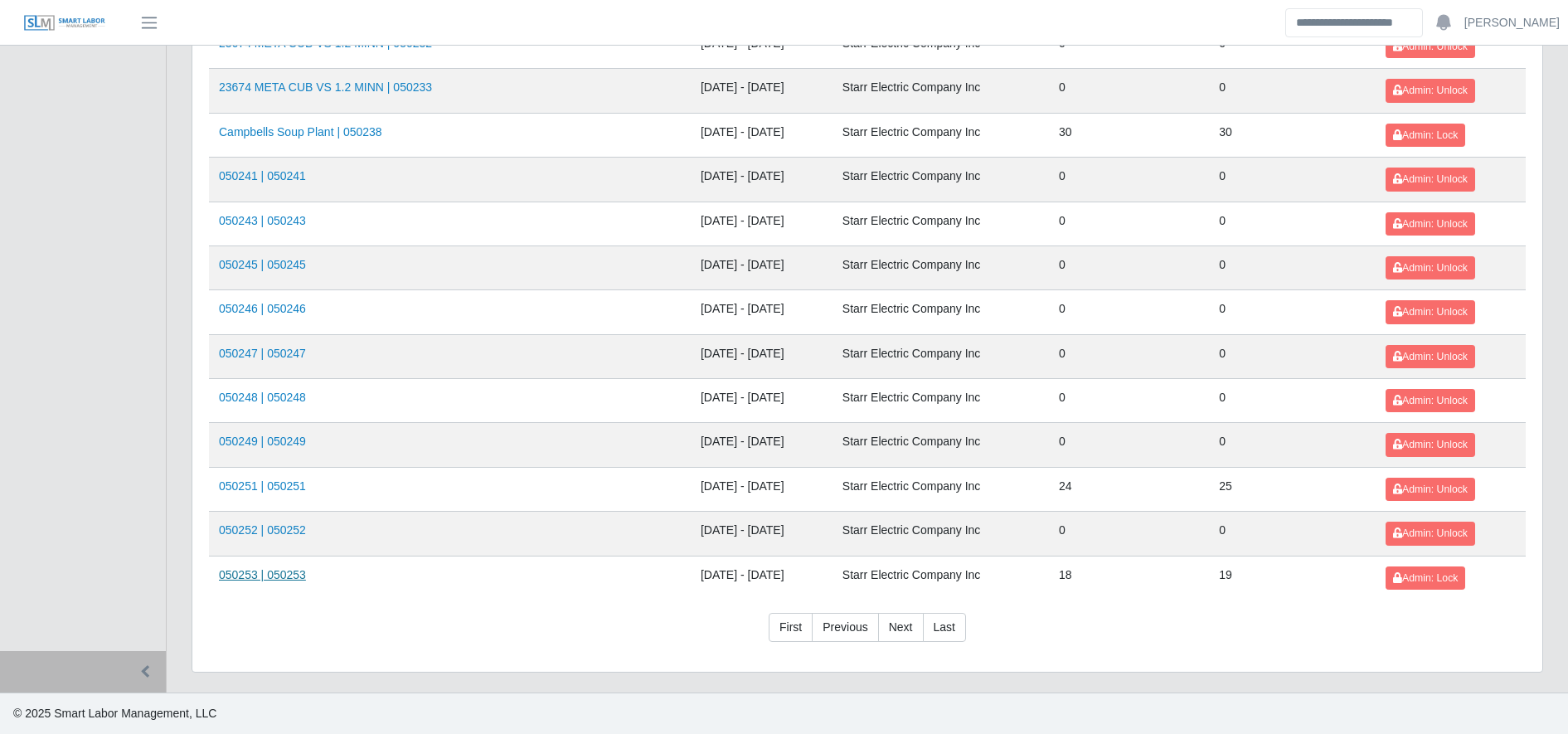
click at [267, 580] on link "050253 | 050253" at bounding box center [263, 574] width 87 height 13
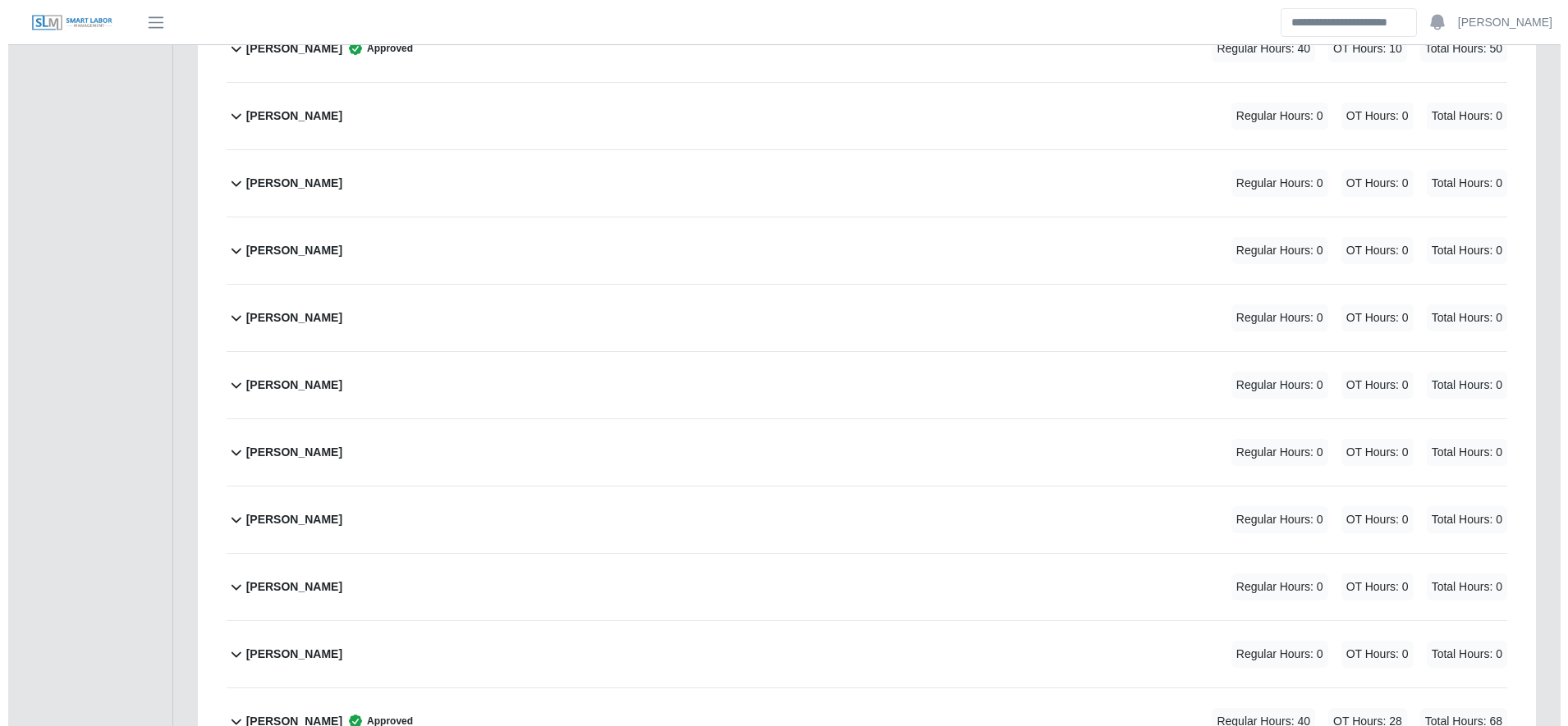
scroll to position [2170, 0]
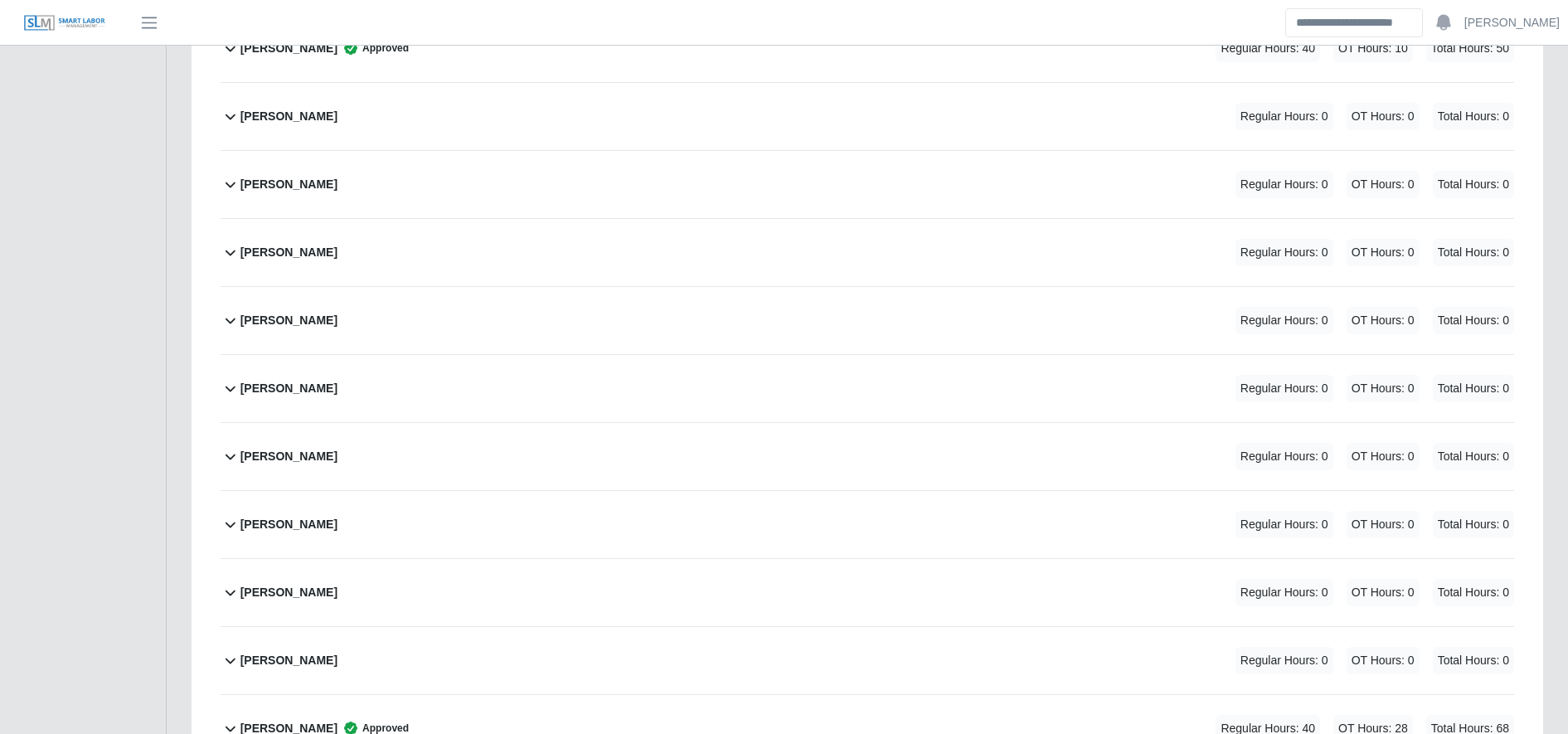
click at [604, 376] on div "[PERSON_NAME] Regular Hours: 0 OT Hours: 0 Total Hours: 0" at bounding box center [877, 388] width 1274 height 67
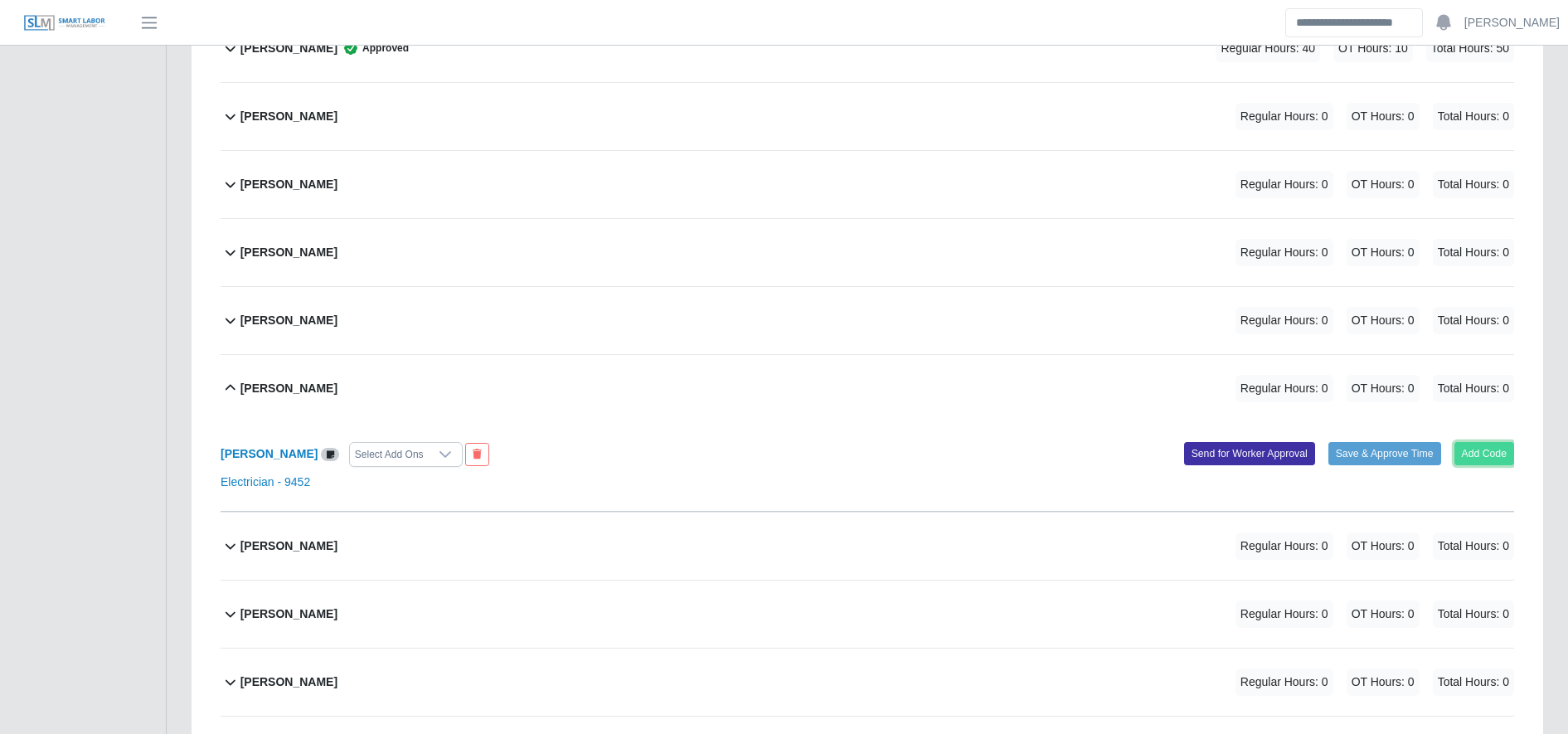
click at [1483, 457] on button "Add Code" at bounding box center [1484, 454] width 60 height 24
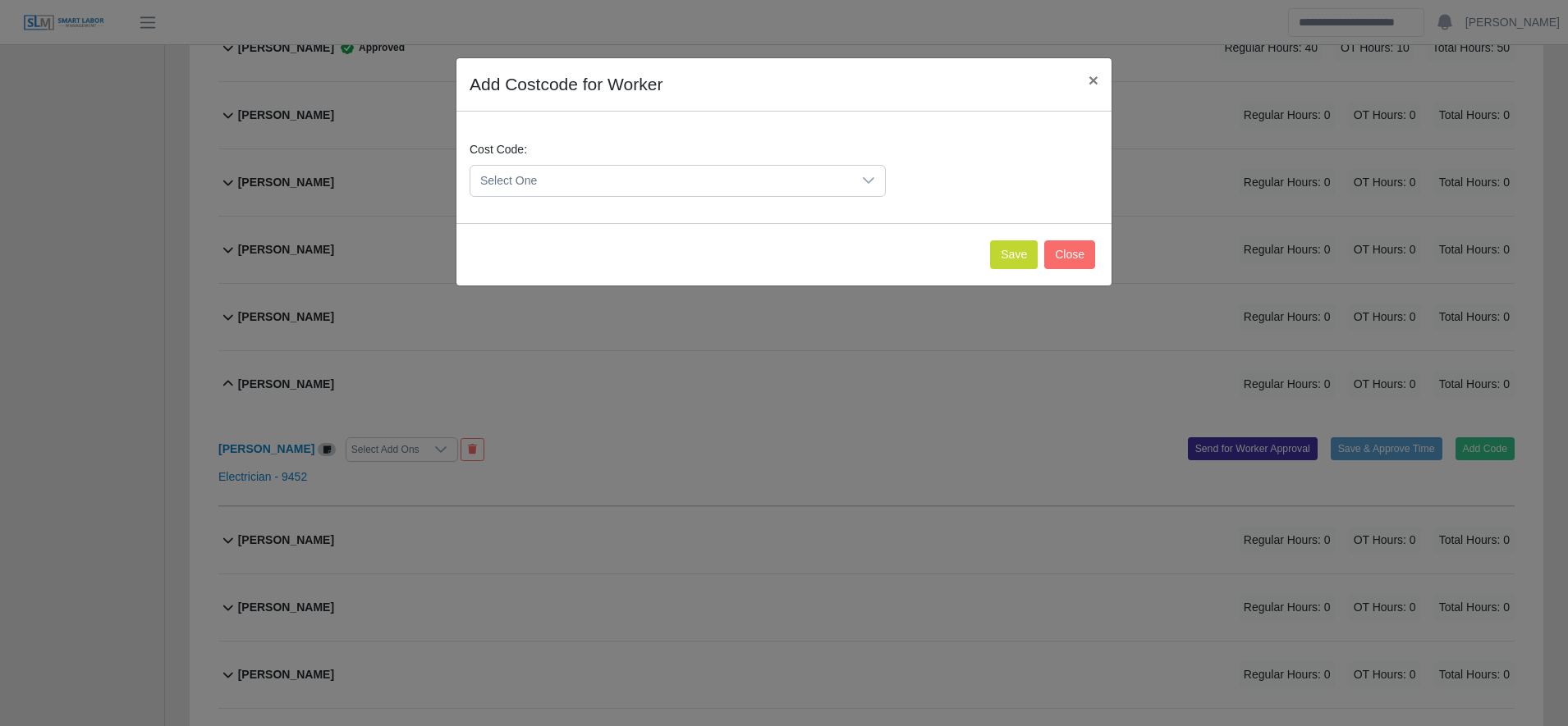
click at [616, 171] on span "Select One" at bounding box center [661, 181] width 381 height 30
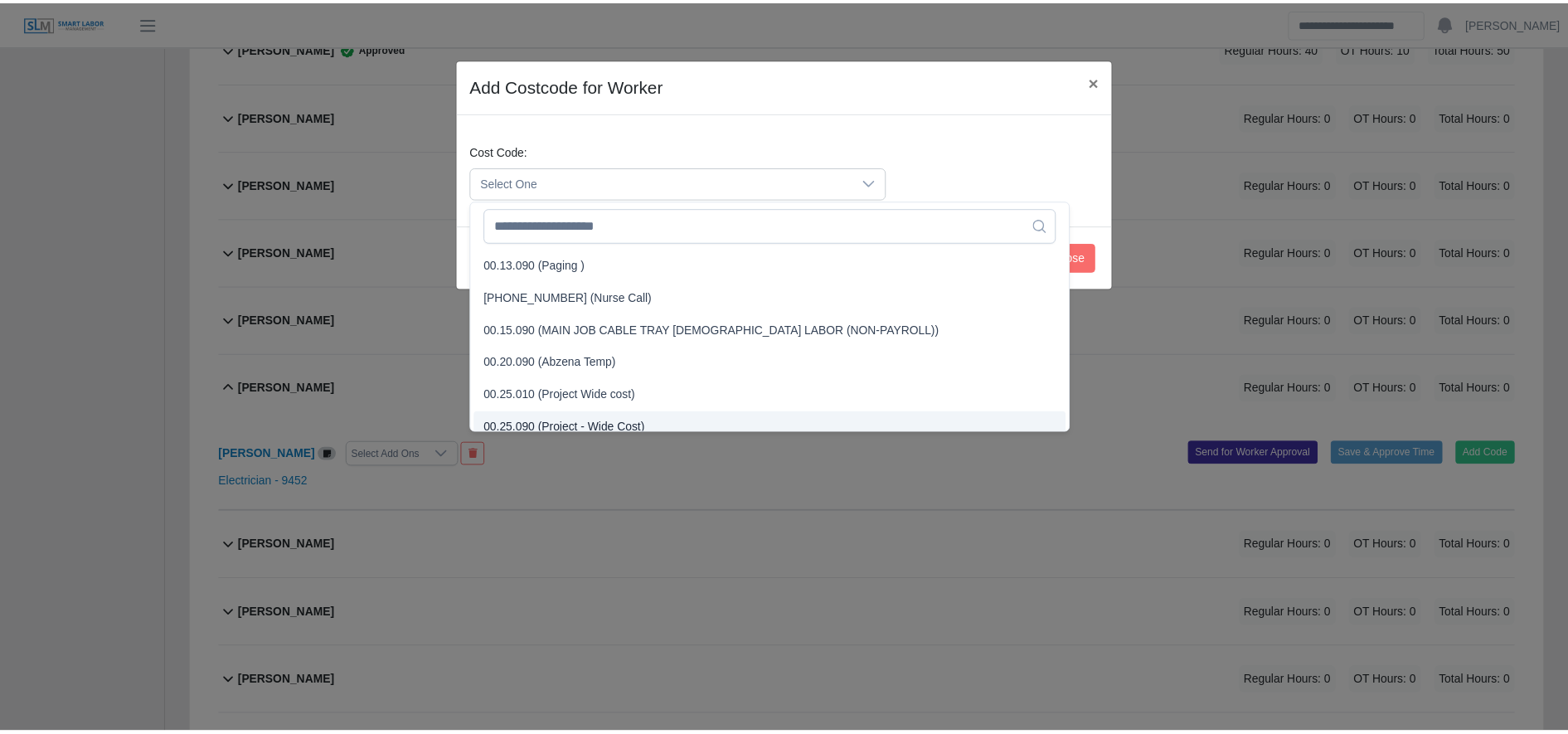
scroll to position [431, 0]
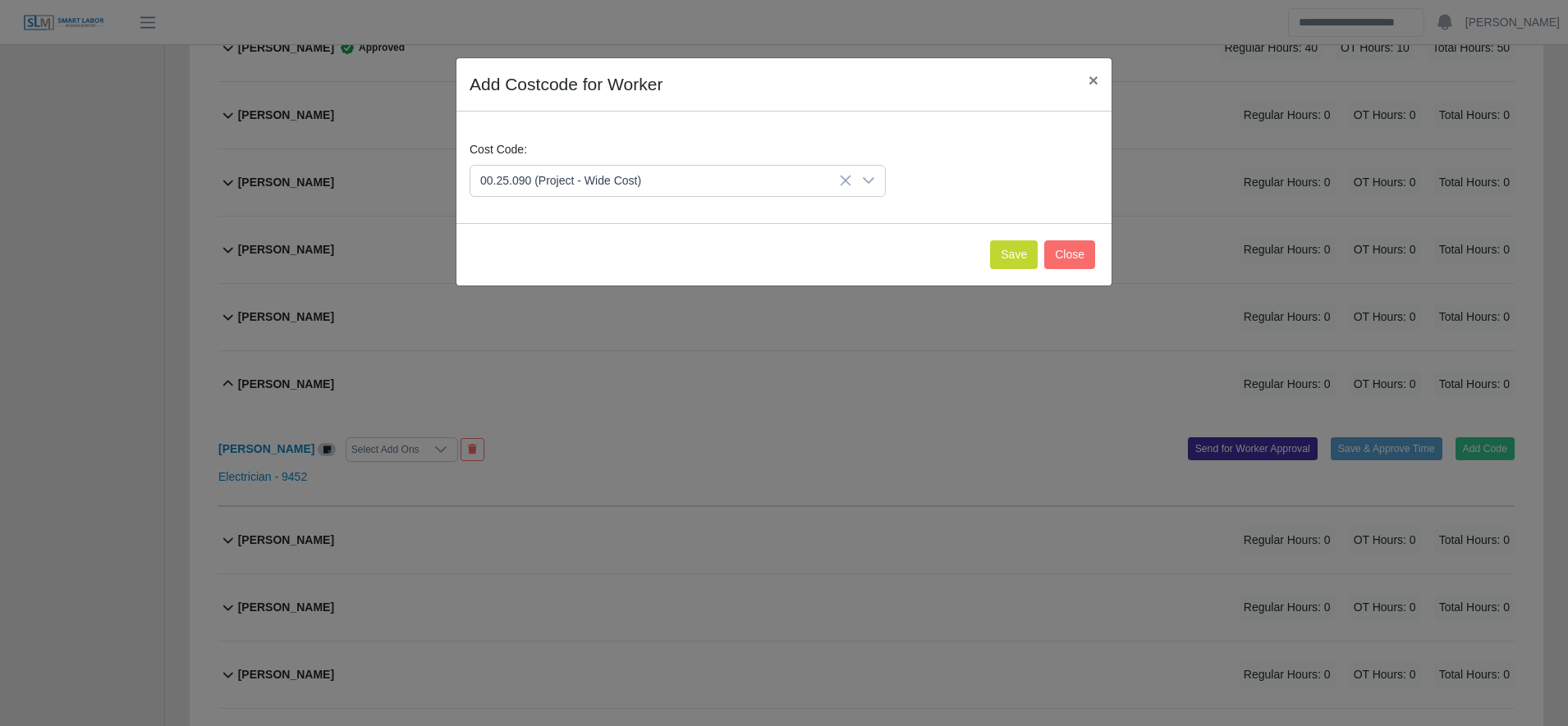
click at [622, 413] on span "00.25.090 (Project - Wide Cost)" at bounding box center [564, 412] width 161 height 17
click at [1033, 237] on div "Save Close" at bounding box center [784, 254] width 656 height 62
drag, startPoint x: 1033, startPoint y: 237, endPoint x: 1033, endPoint y: 251, distance: 14.0
click at [1033, 251] on div "Save Close" at bounding box center [784, 254] width 656 height 62
click at [1033, 251] on button "Save" at bounding box center [1014, 254] width 48 height 29
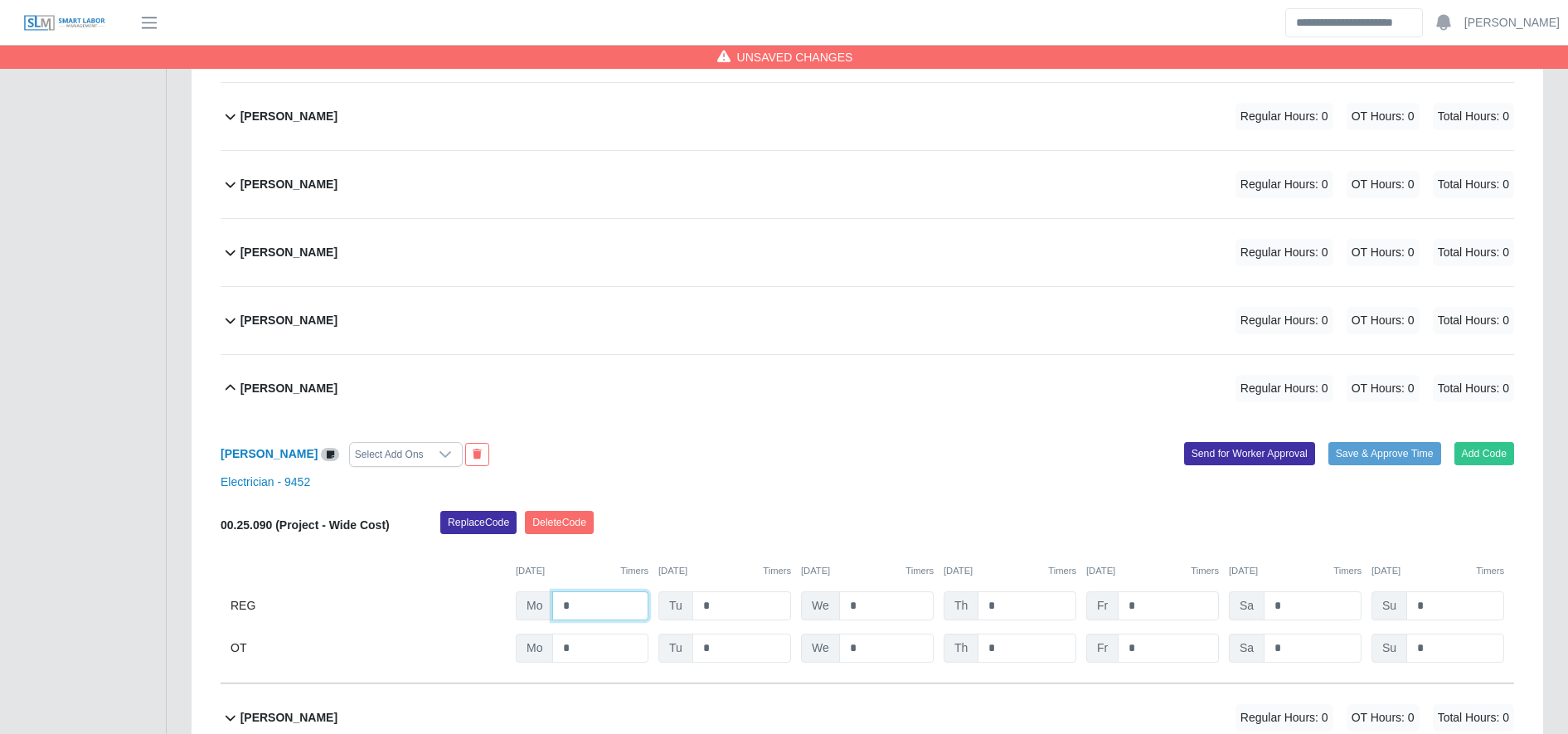
click at [591, 606] on input "*" at bounding box center [600, 606] width 96 height 29
type input "**"
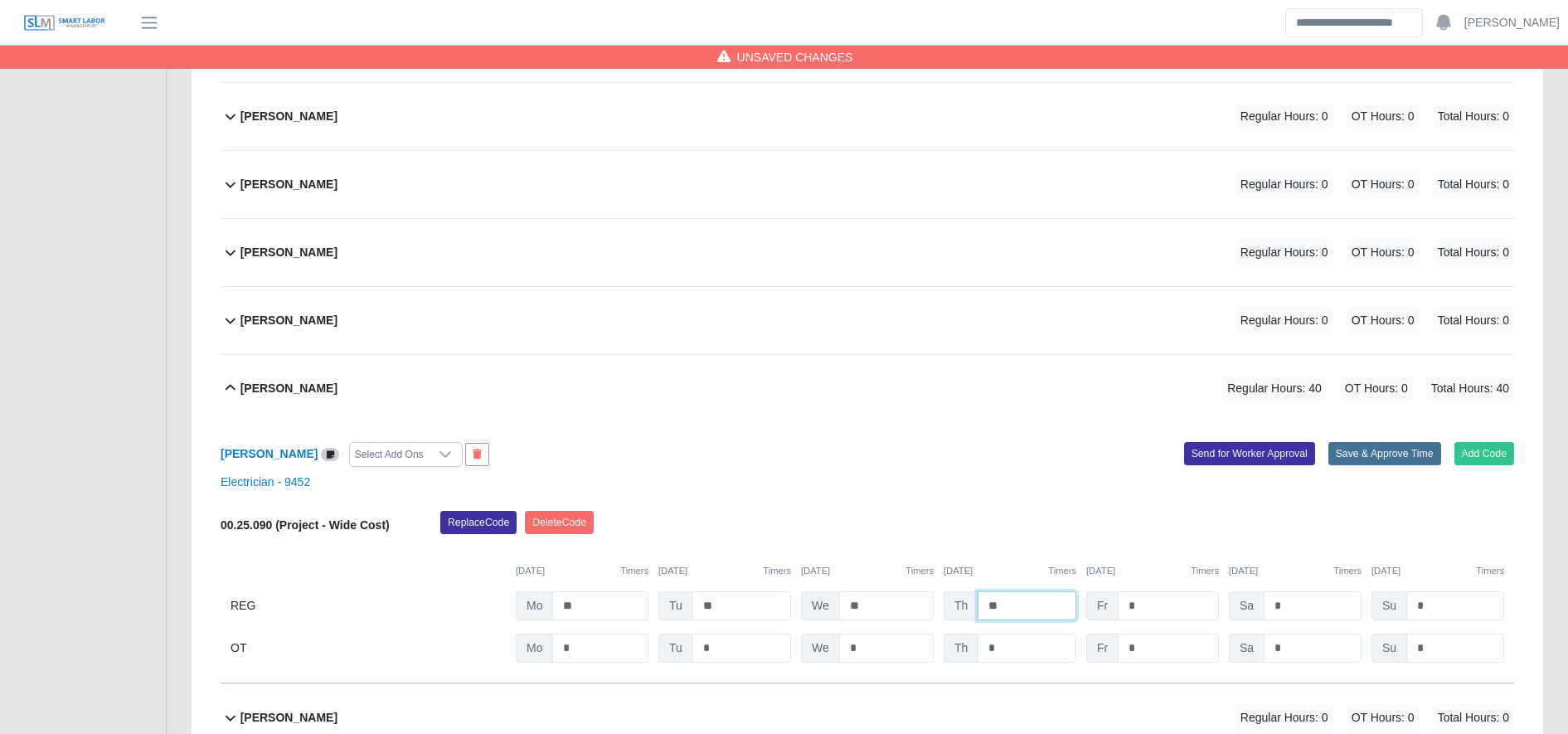
type input "**"
click at [1369, 449] on button "Save & Approve Time" at bounding box center [1385, 454] width 113 height 24
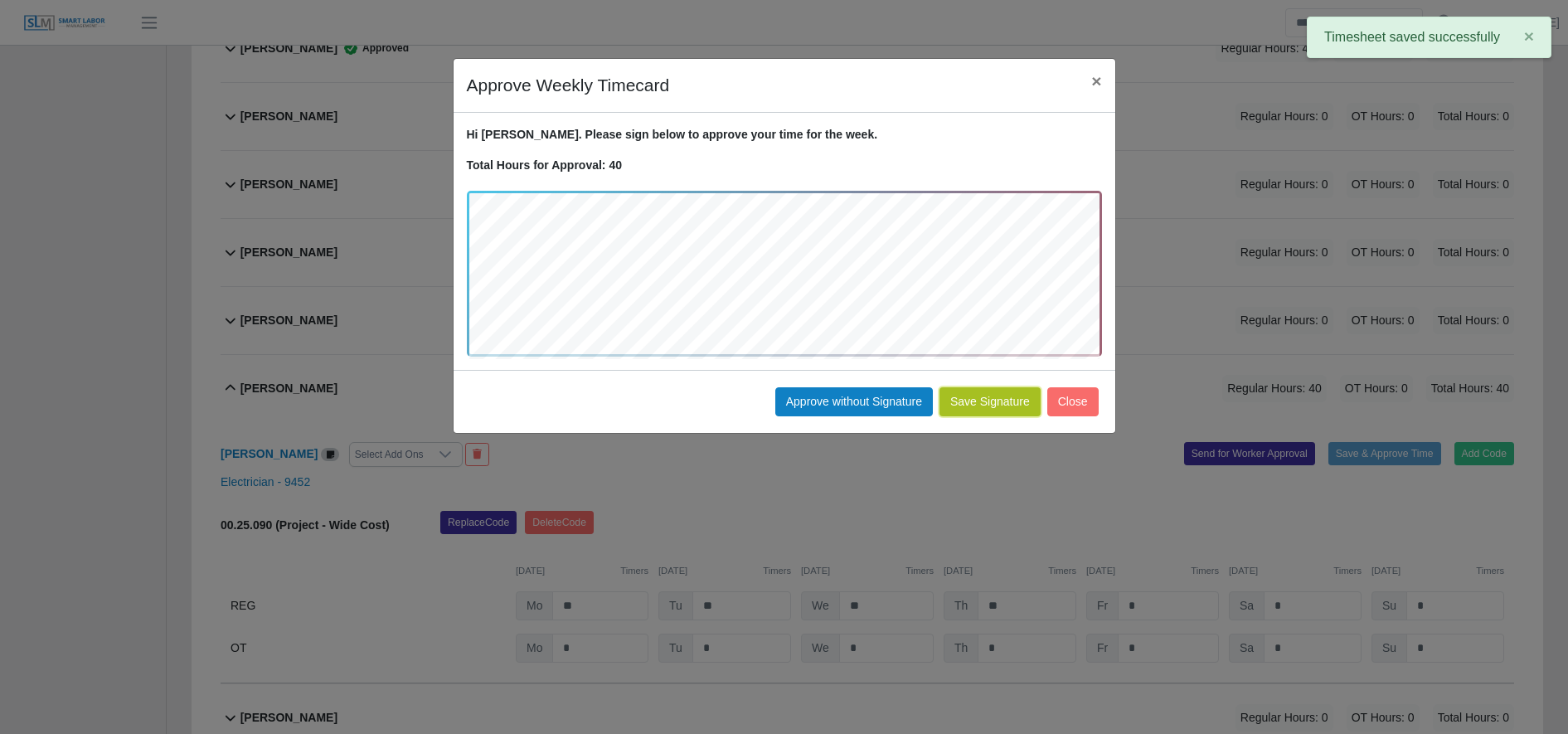
click at [970, 405] on button "Save Signature" at bounding box center [991, 401] width 101 height 29
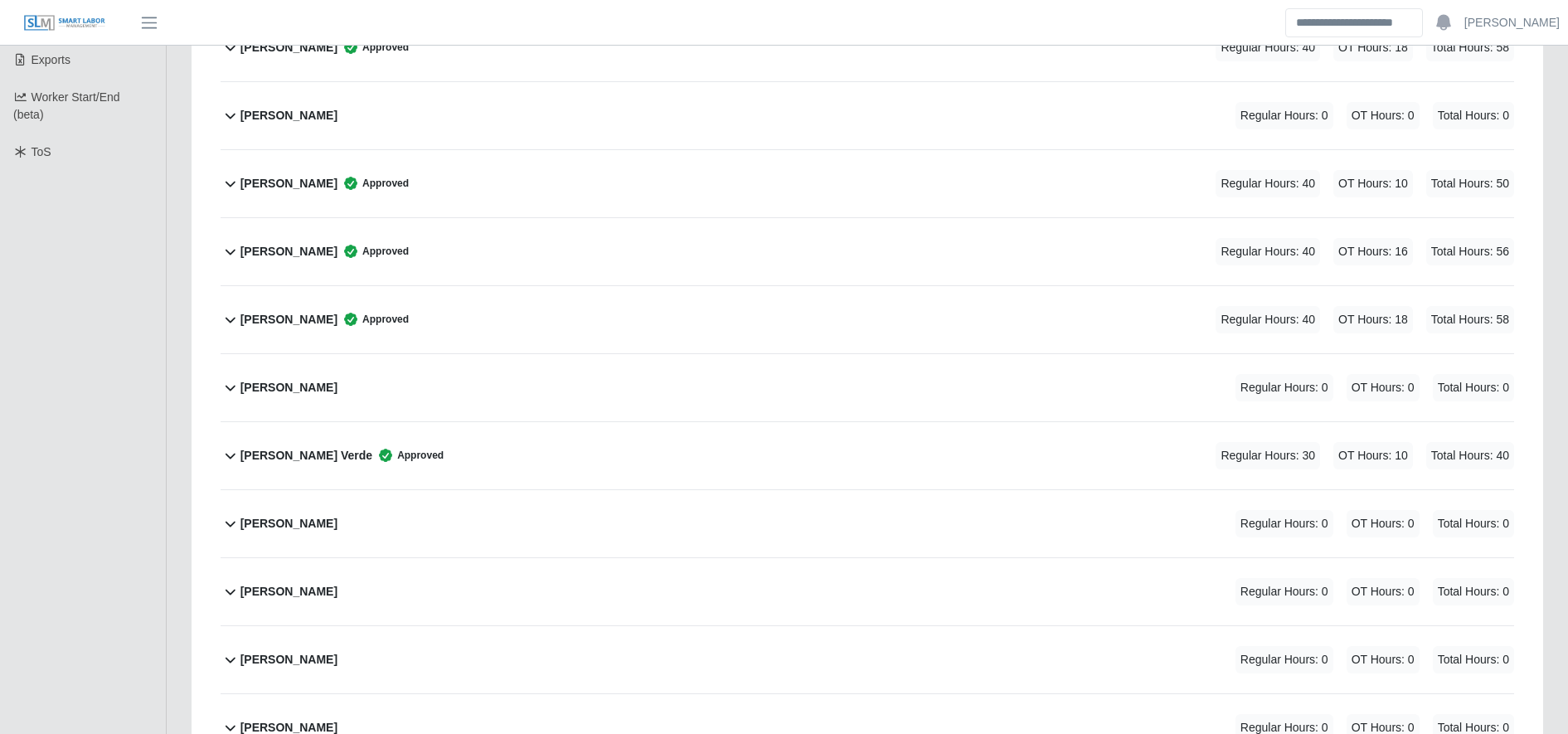
scroll to position [320, 0]
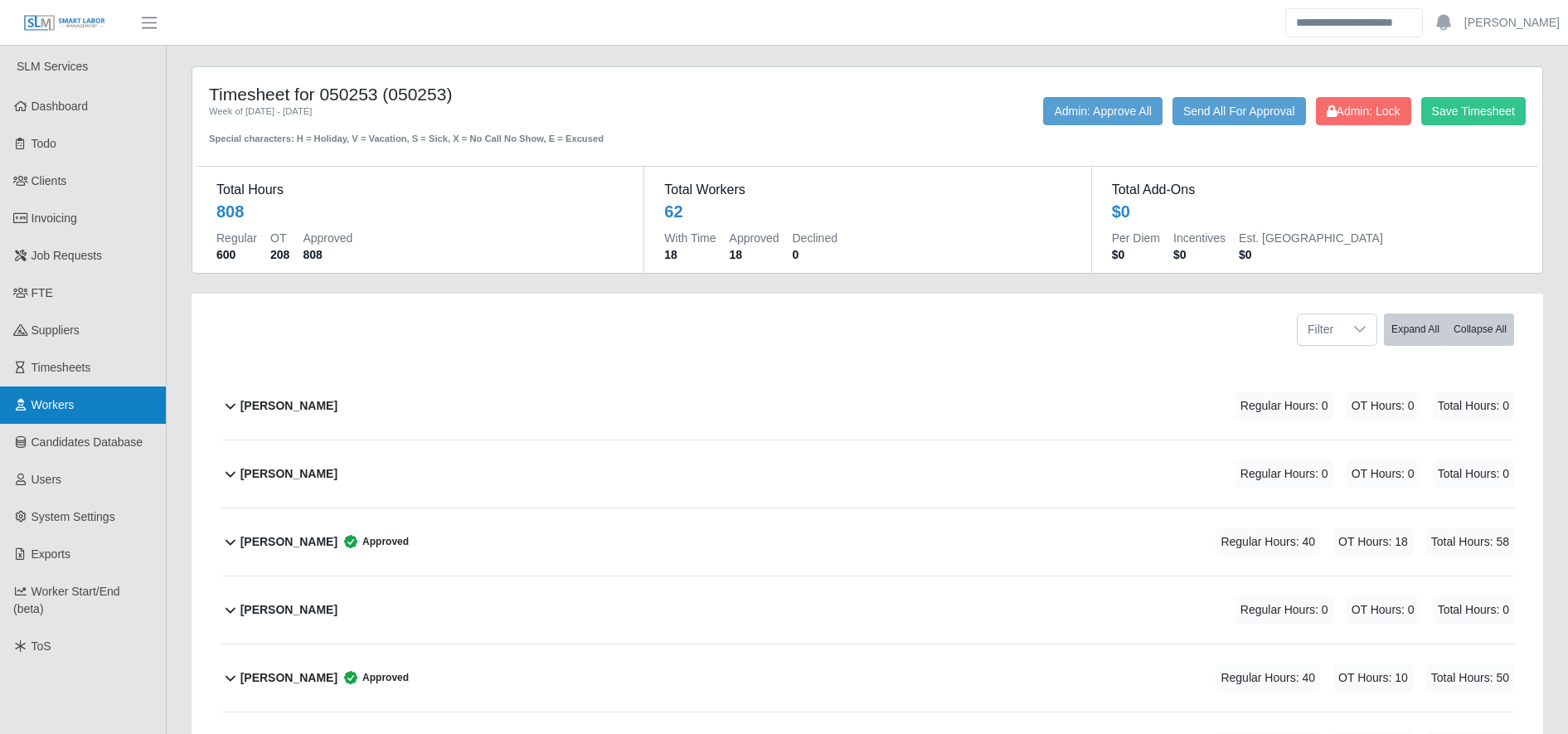
click at [107, 398] on link "Workers" at bounding box center [83, 405] width 166 height 38
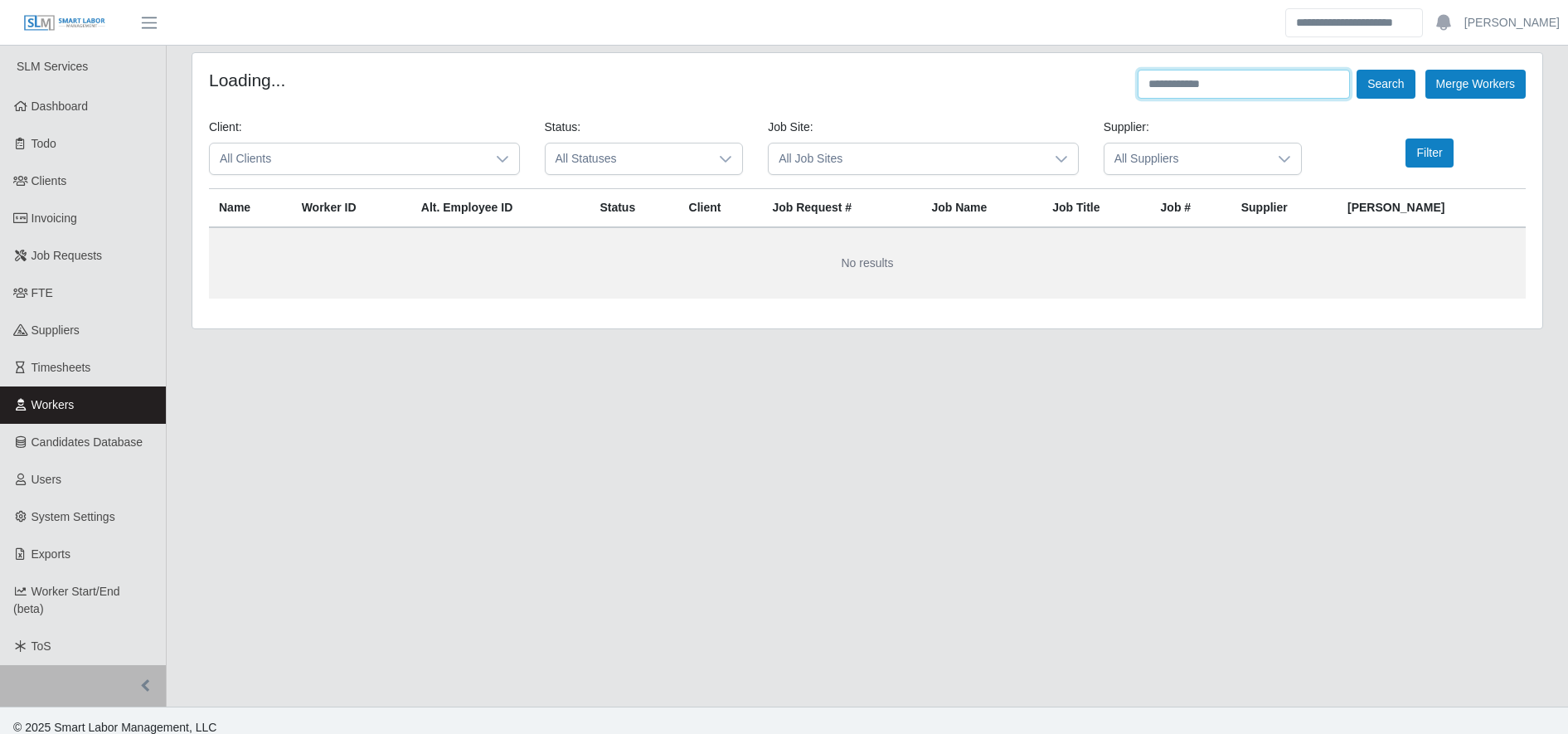
click at [1258, 73] on input "text" at bounding box center [1244, 84] width 212 height 29
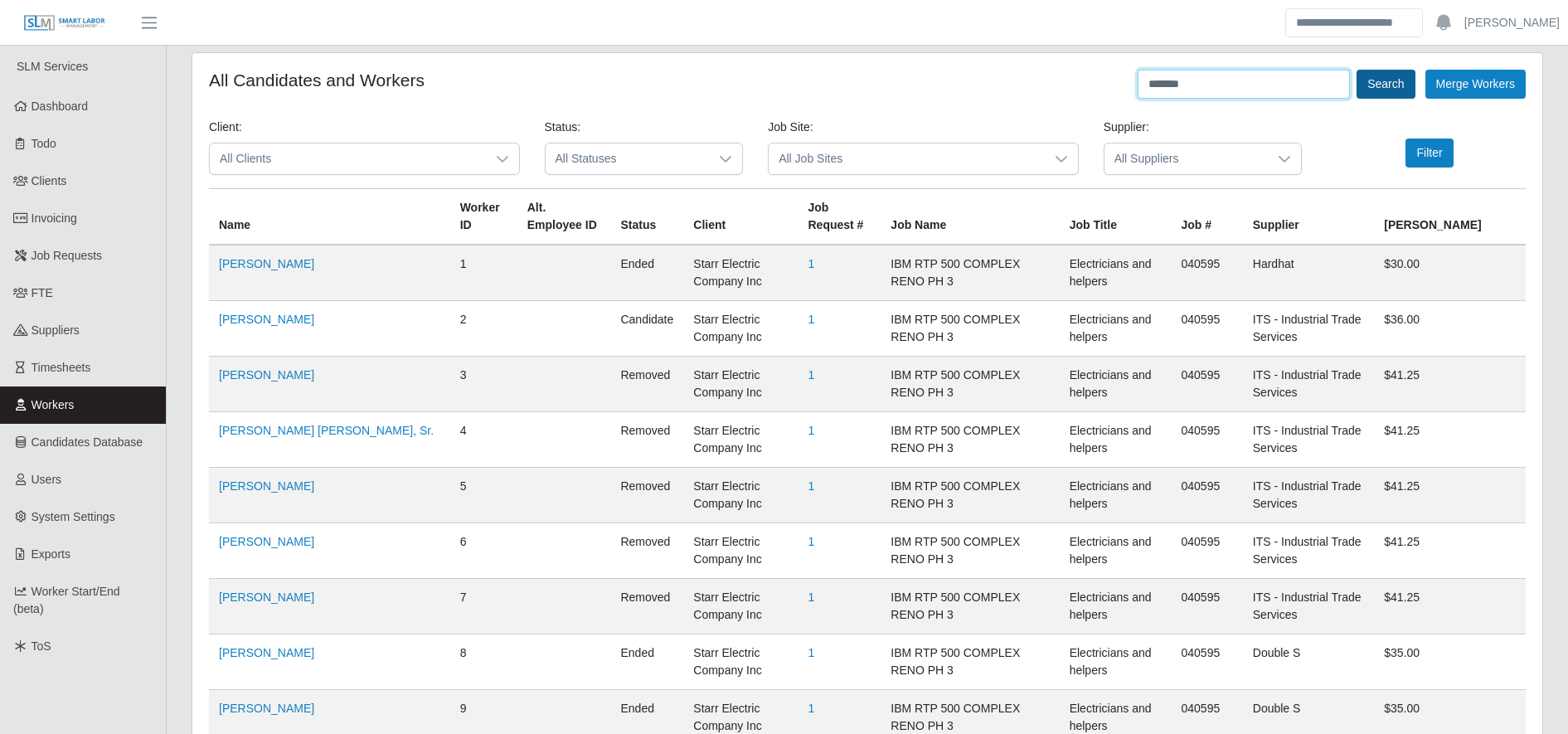
type input "*******"
click at [1378, 87] on button "Search" at bounding box center [1385, 84] width 58 height 29
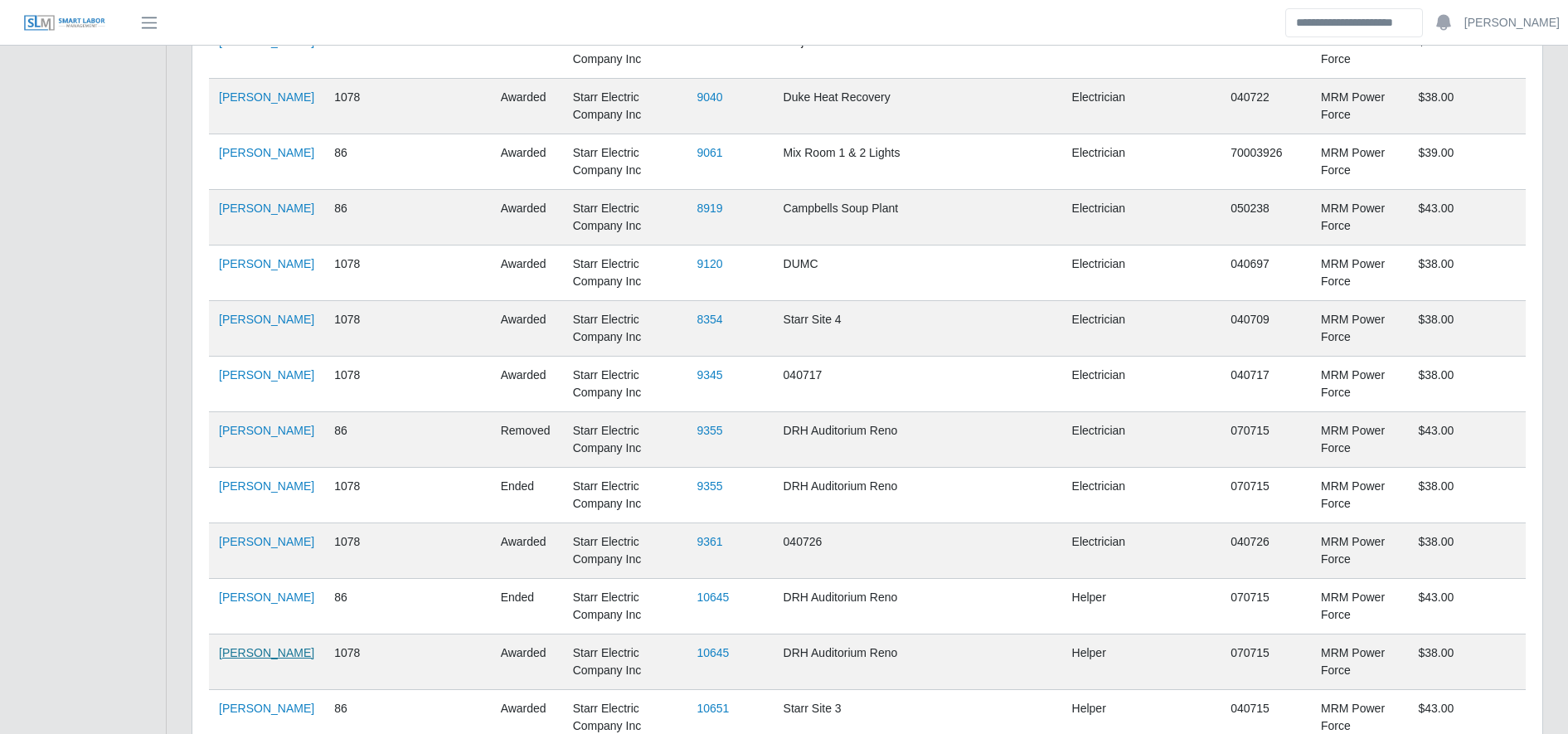
scroll to position [4815, 0]
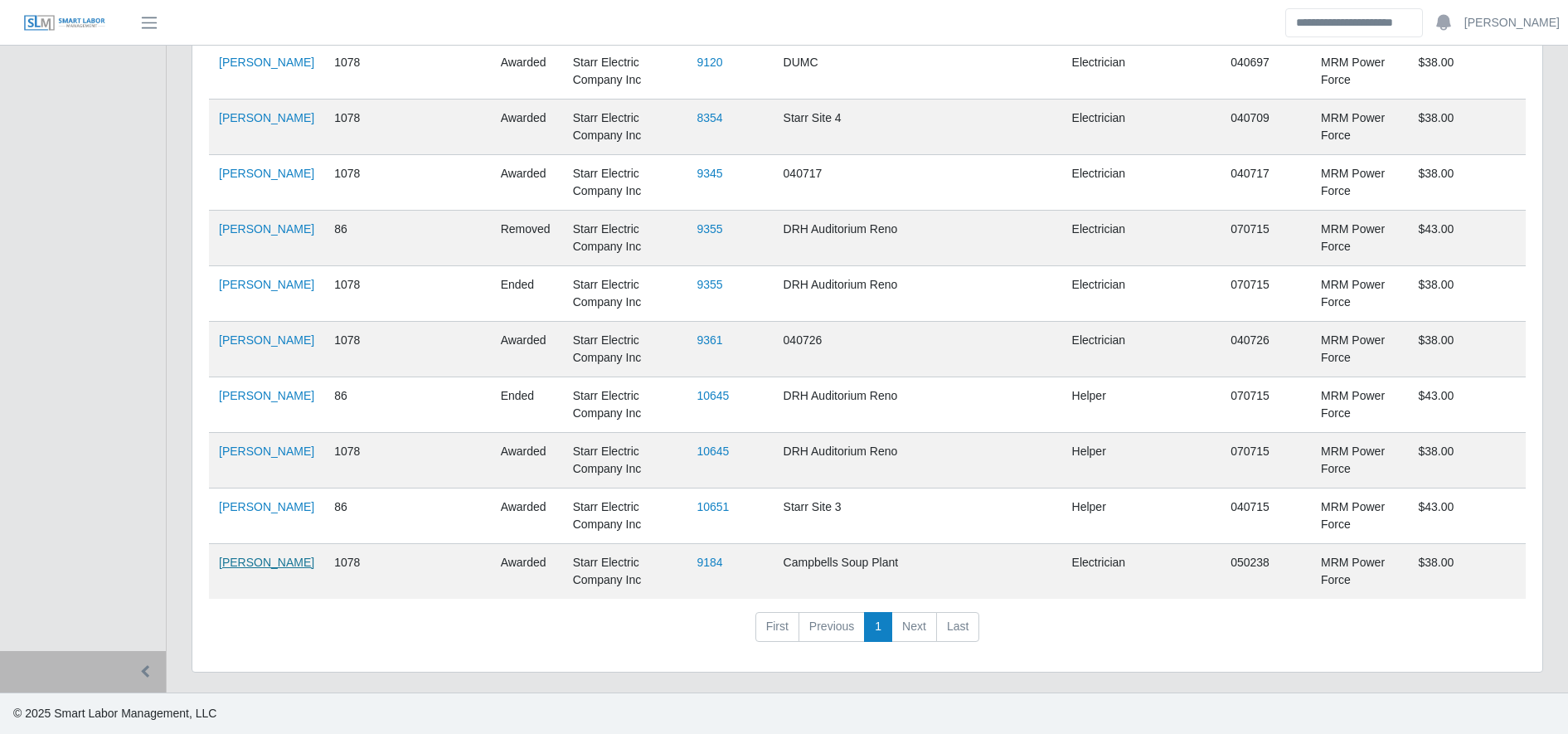
click at [238, 569] on link "[PERSON_NAME]" at bounding box center [266, 562] width 95 height 13
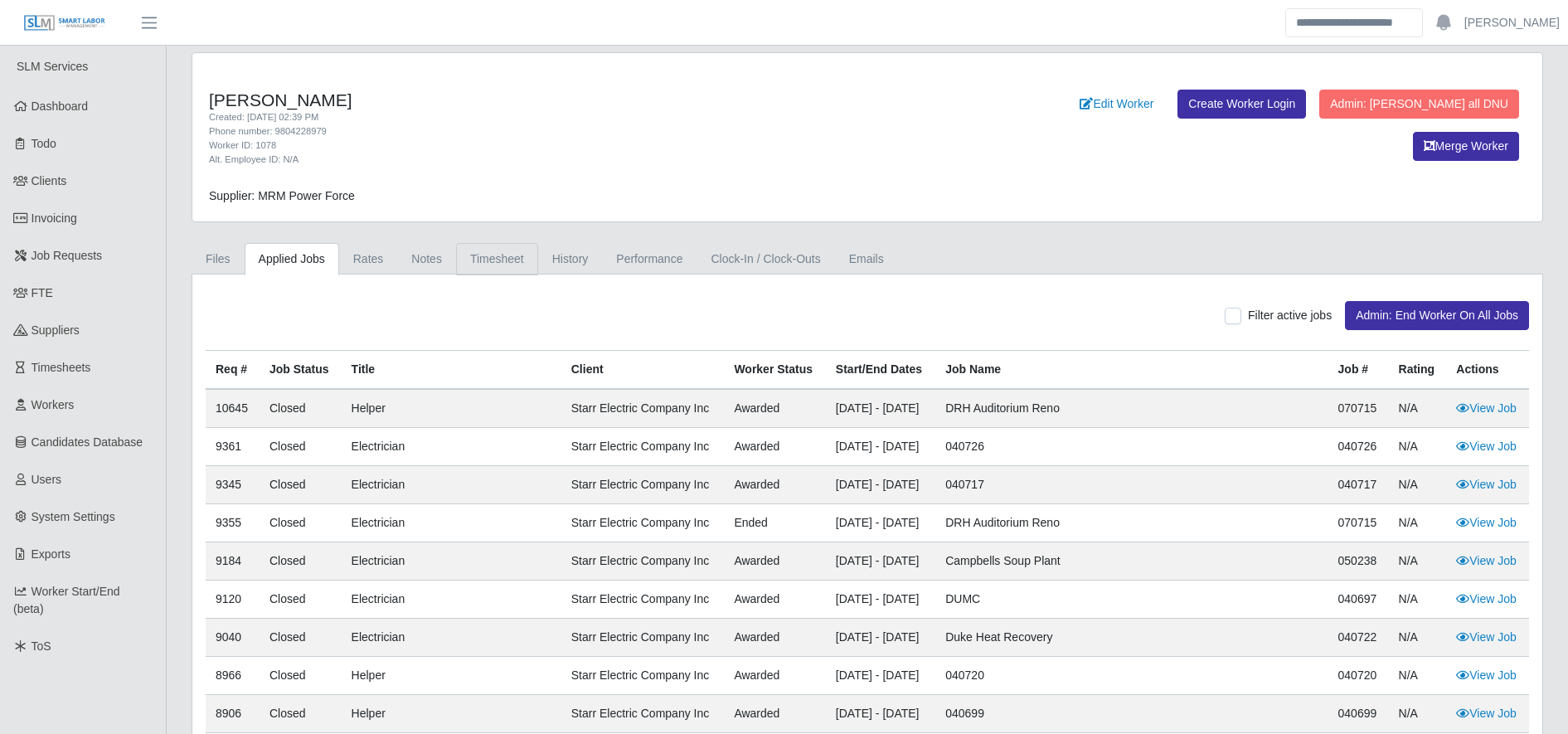
click at [467, 270] on link "Timesheet" at bounding box center [497, 259] width 82 height 32
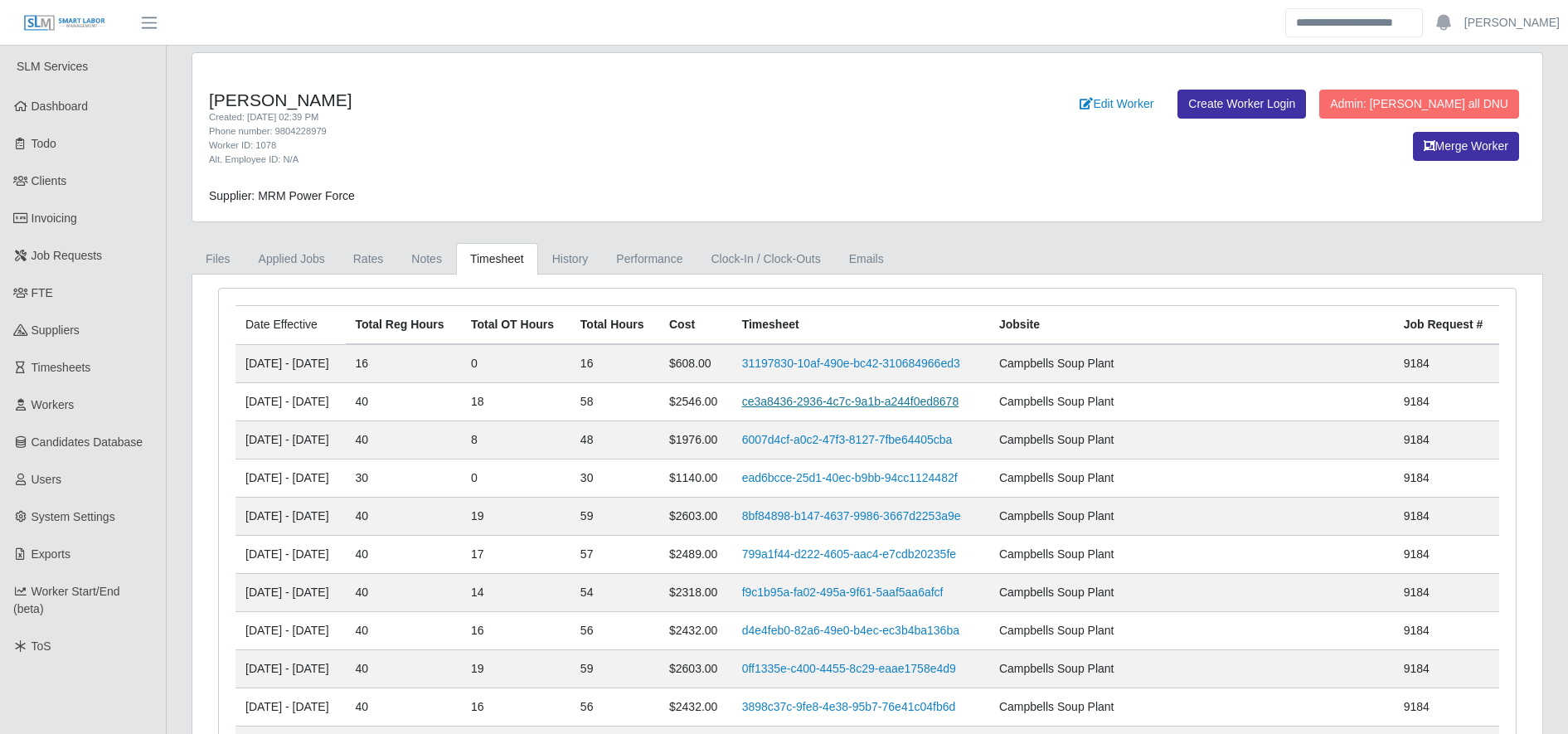
click at [830, 402] on link "ce3a8436-2936-4c7c-9a1b-a244f0ed8678" at bounding box center [851, 401] width 218 height 13
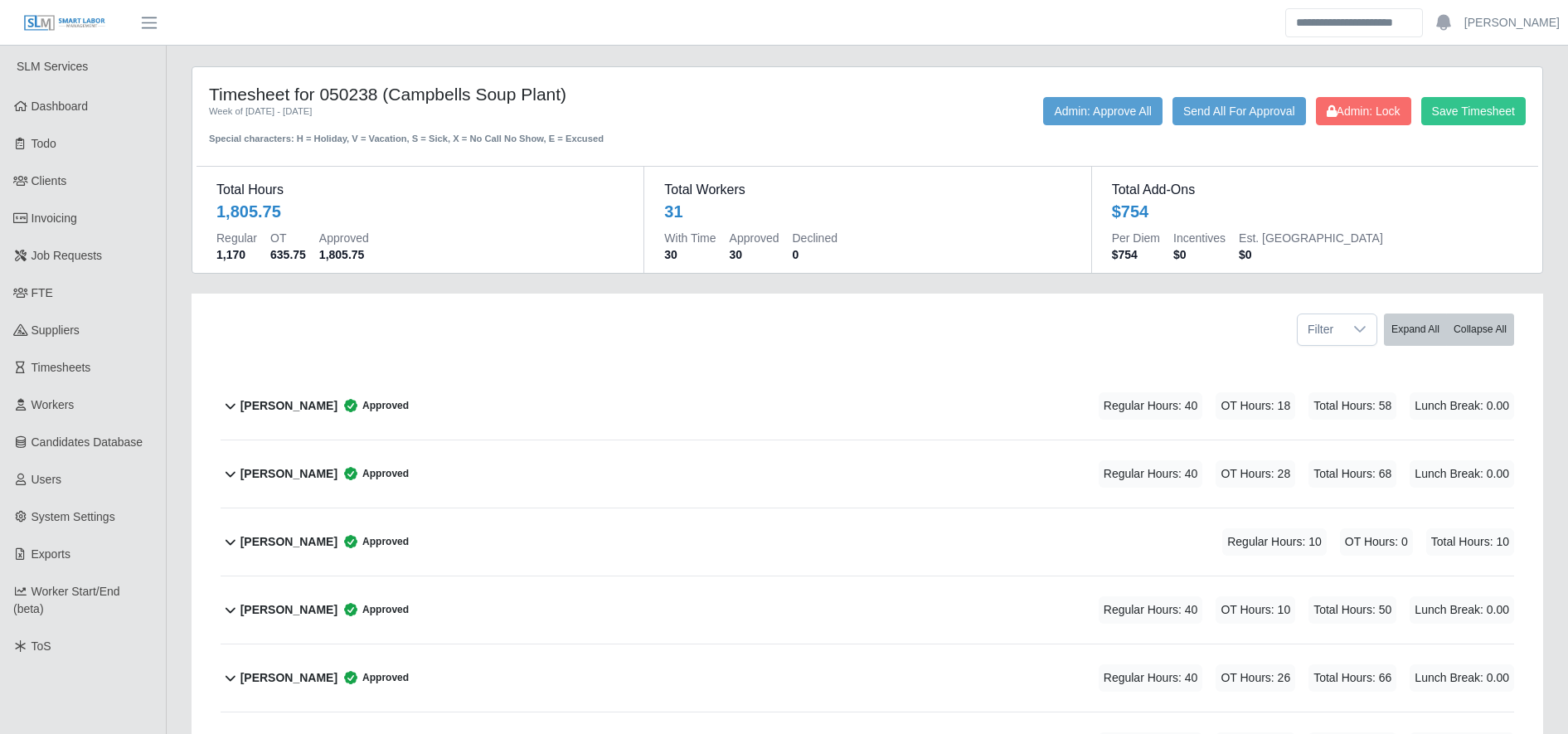
scroll to position [1870, 0]
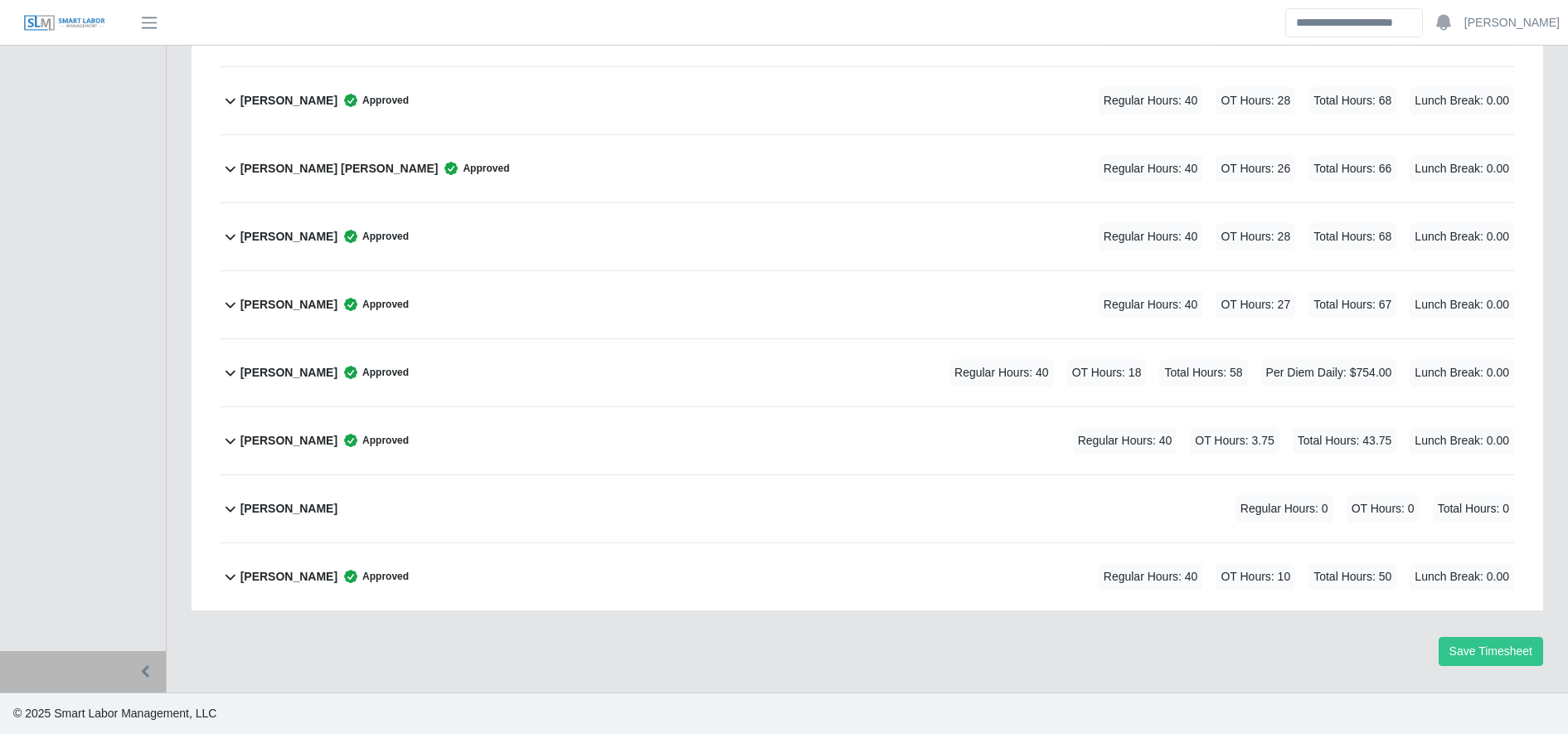
click at [540, 303] on div "Ramon Alexander Ortega Approved Regular Hours: 40 OT Hours: 27 Total Hours: 67 …" at bounding box center [877, 304] width 1274 height 67
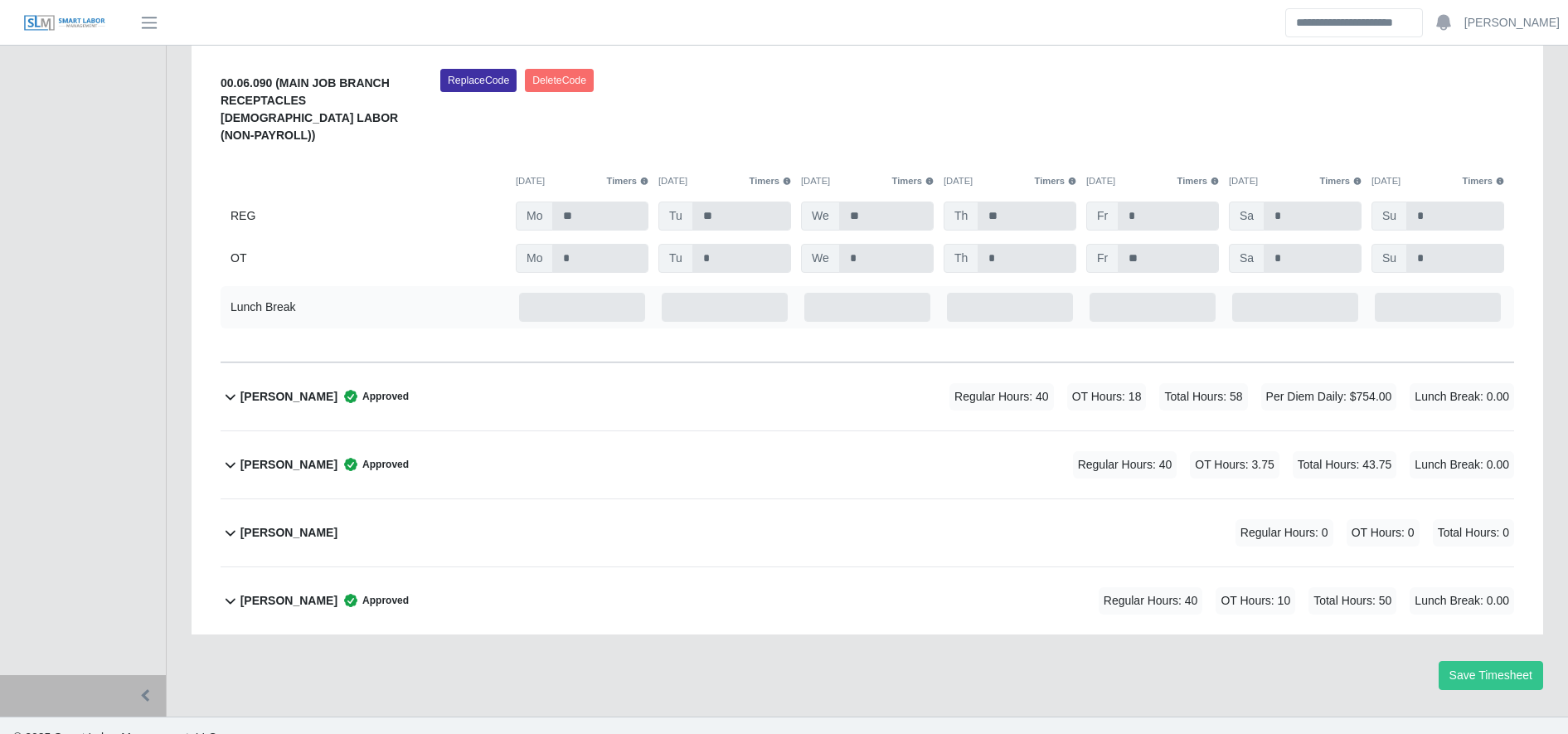
scroll to position [2235, 0]
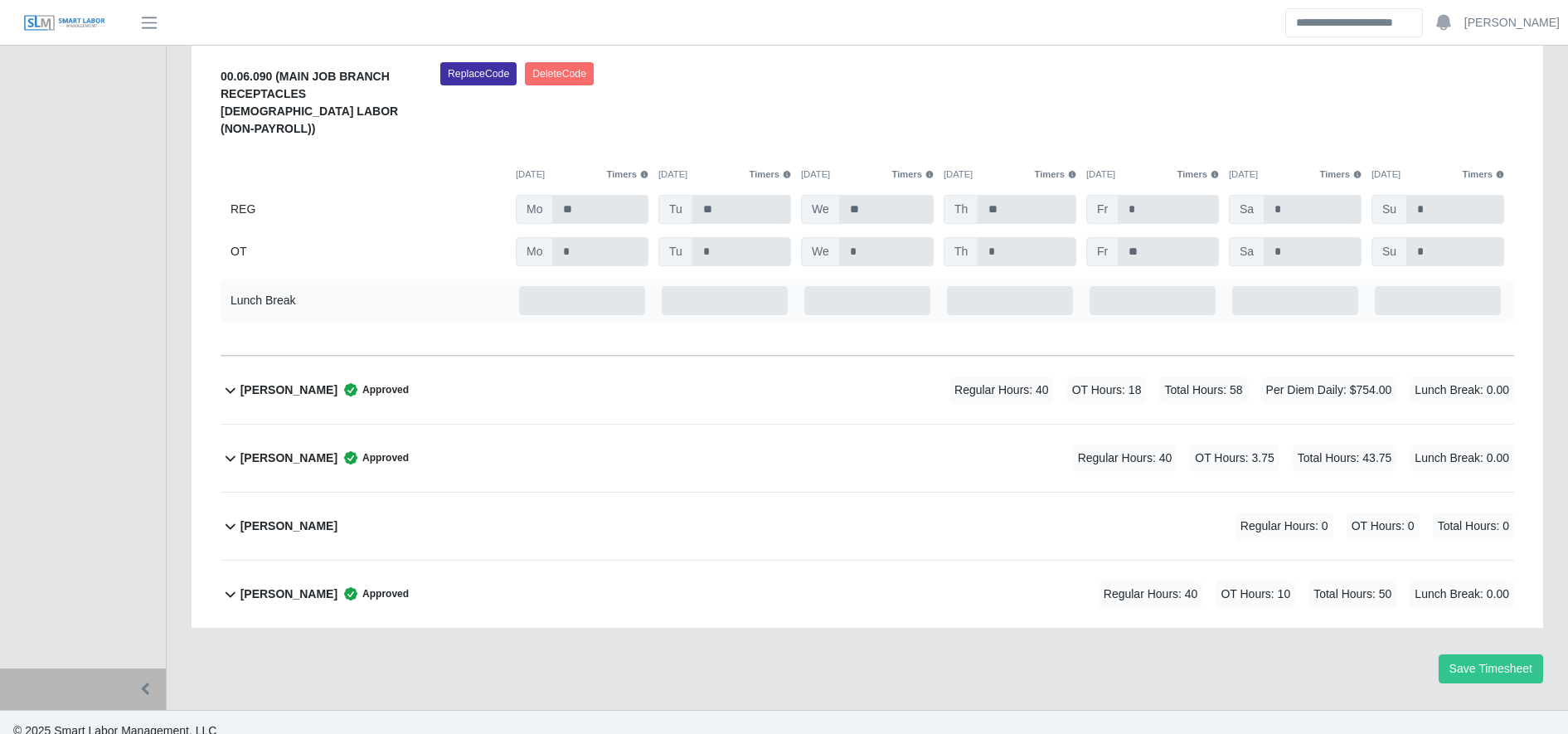
click at [1071, 357] on div "Ramon Antonio Gonzalez Approved Regular Hours: 40 OT Hours: 18 Total Hours: 58 …" at bounding box center [877, 390] width 1274 height 67
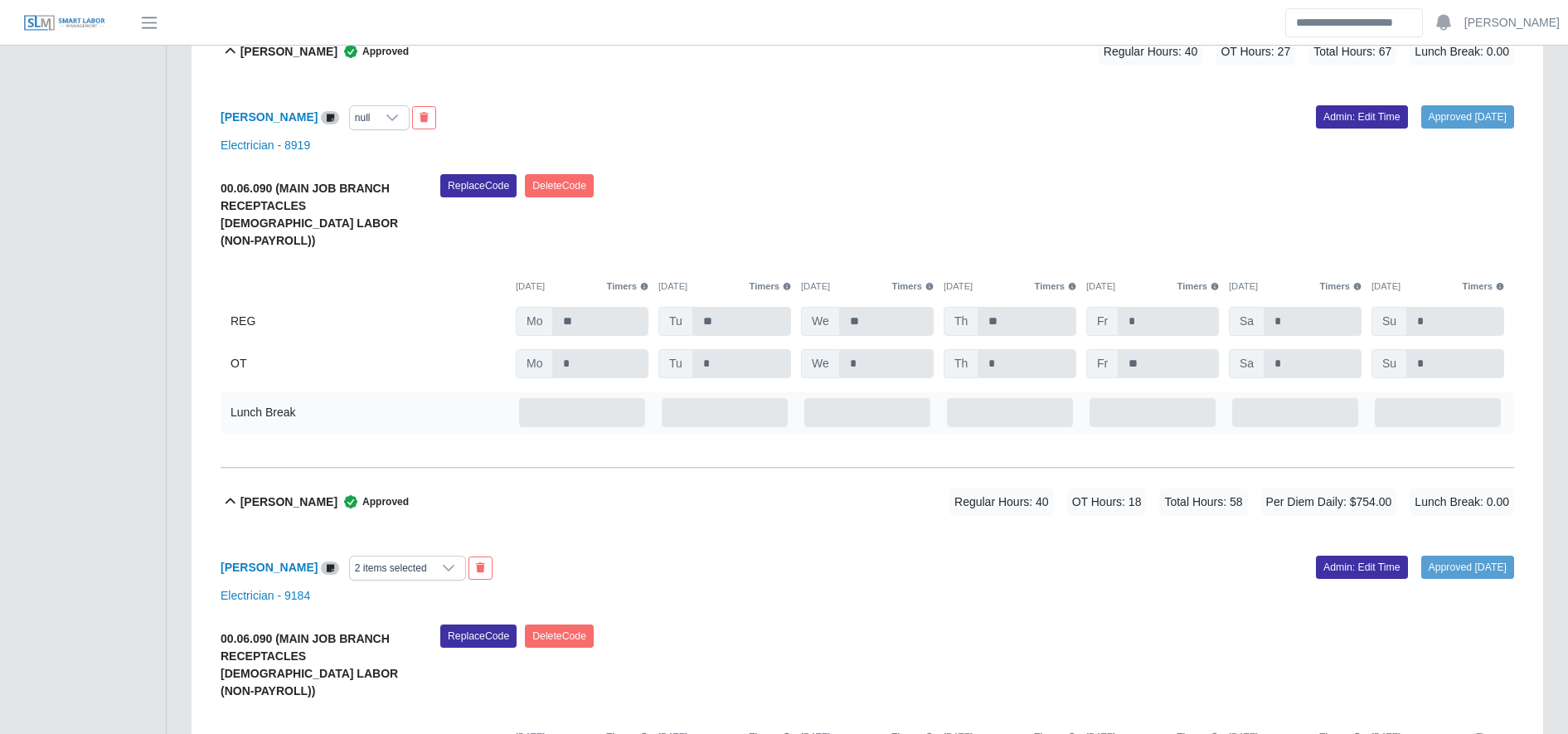
scroll to position [2174, 0]
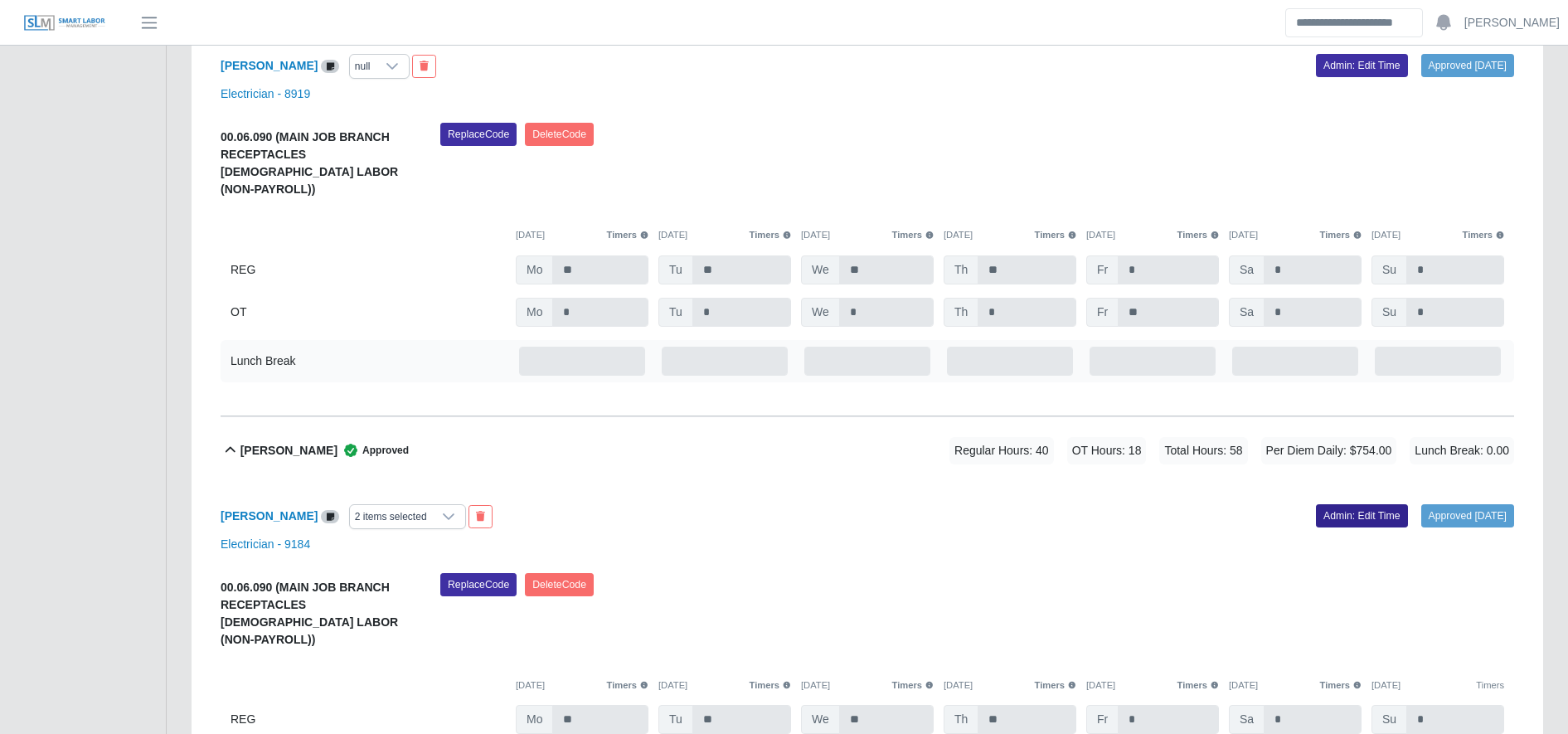
click at [1324, 504] on link "Admin: Edit Time" at bounding box center [1362, 516] width 92 height 24
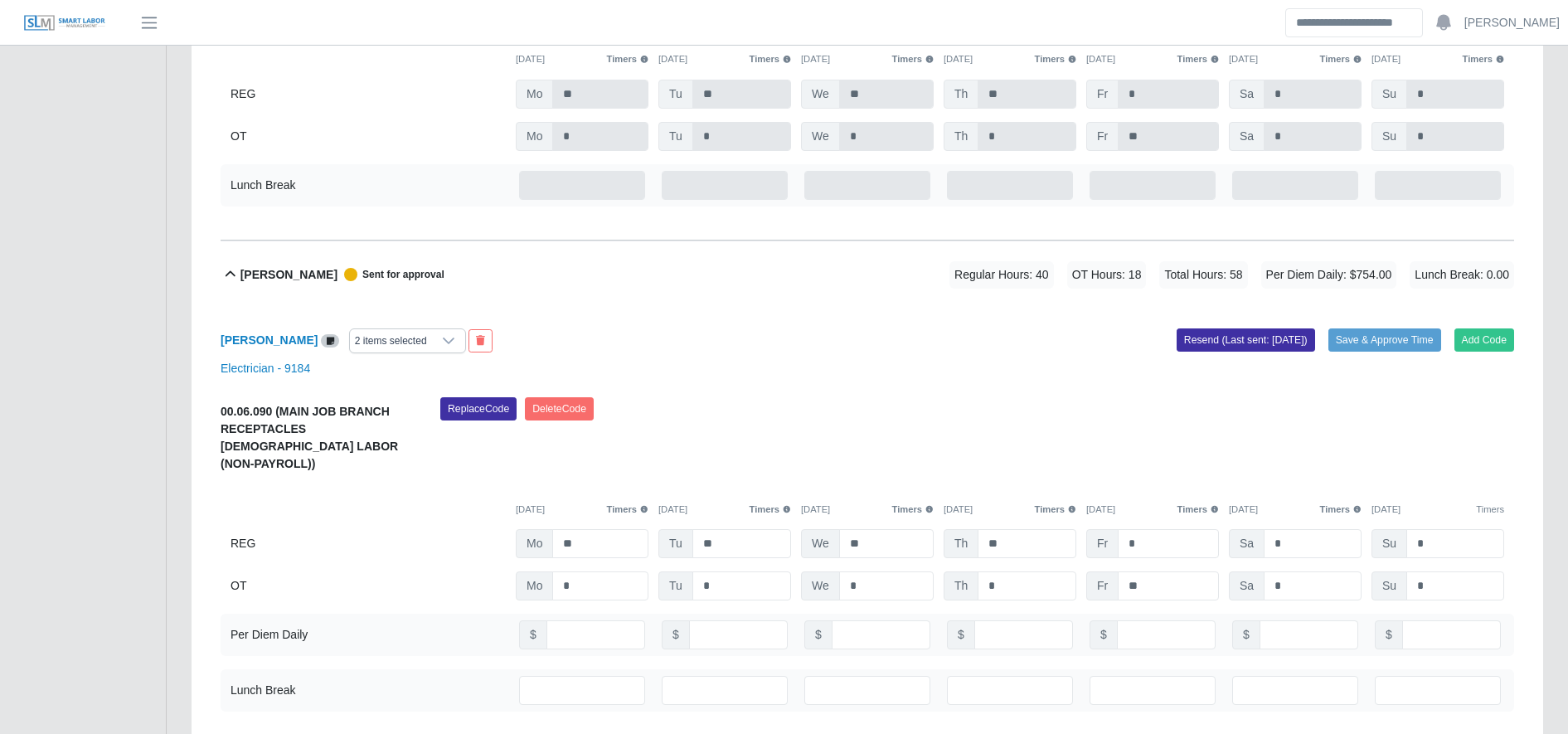
scroll to position [2352, 0]
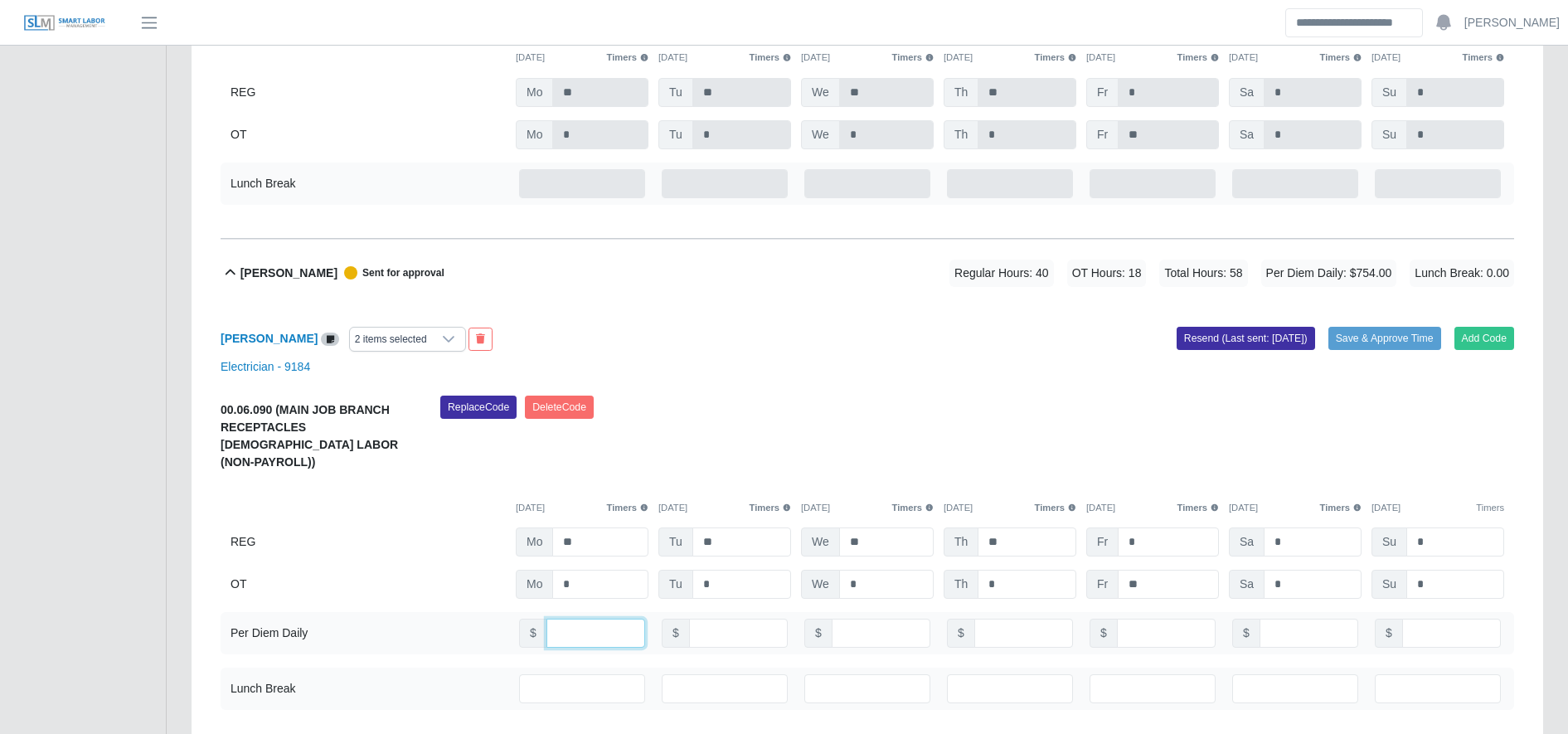
click at [583, 619] on input "***" at bounding box center [596, 633] width 99 height 29
type input "*"
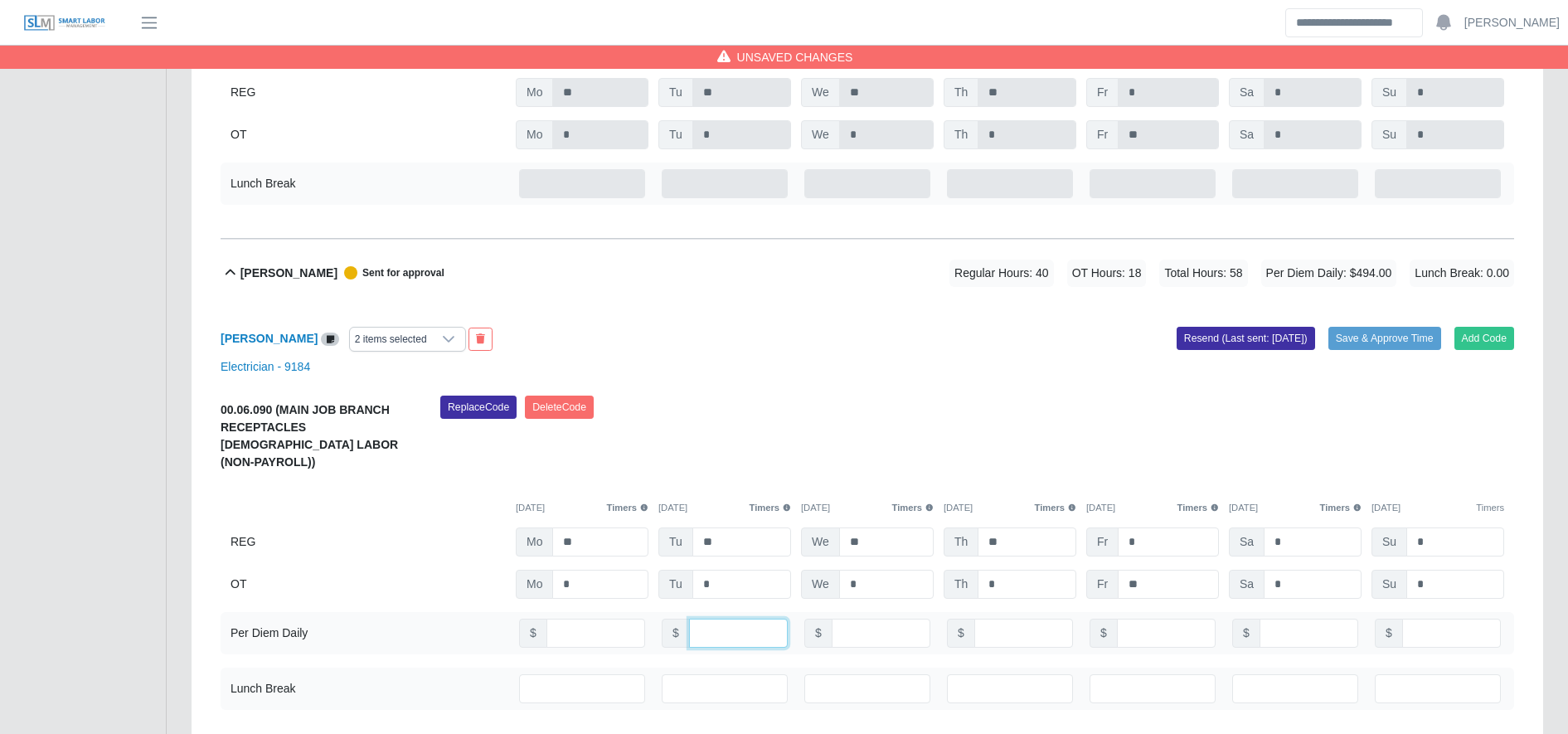
type input "*"
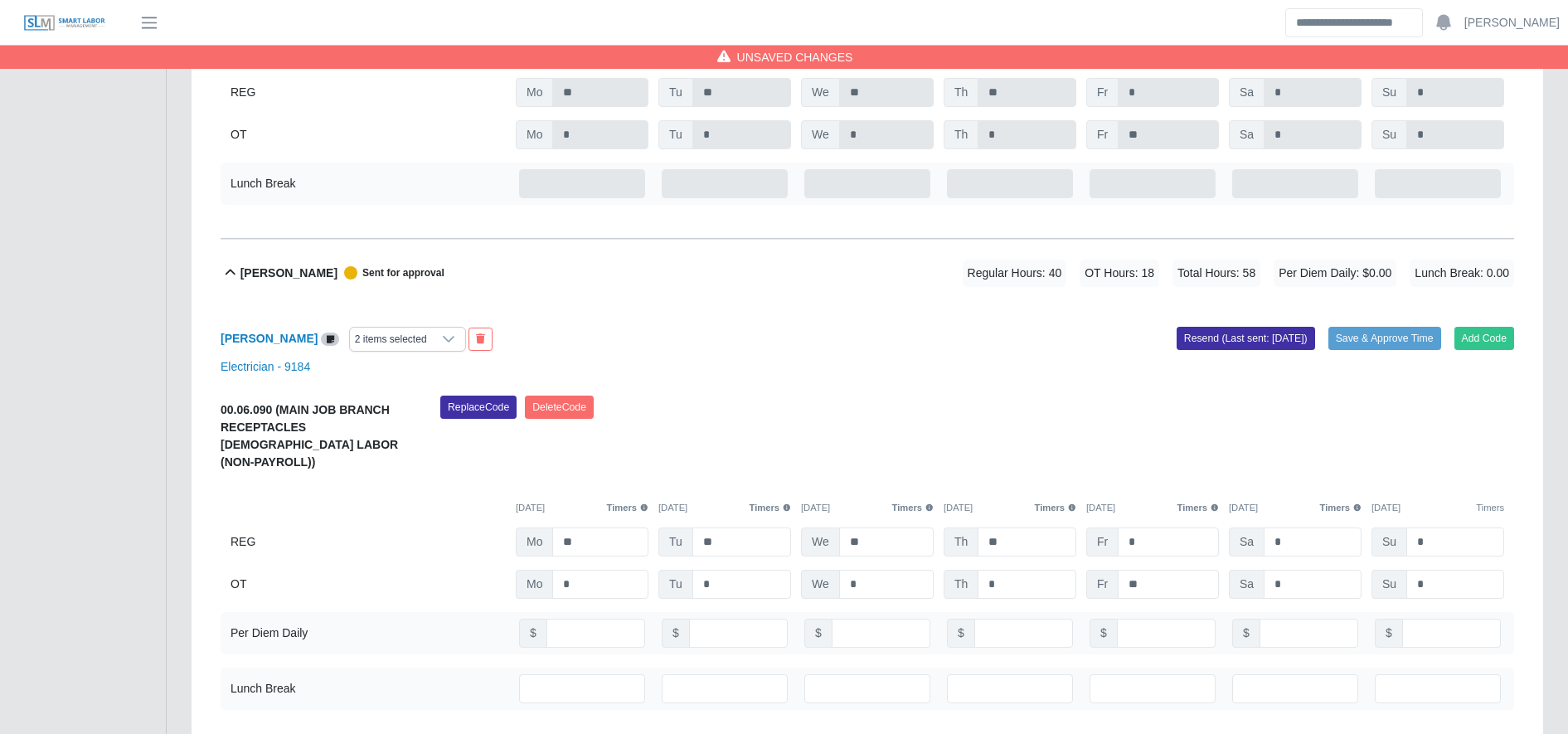
click at [432, 329] on div "2 items selected" at bounding box center [391, 339] width 82 height 24
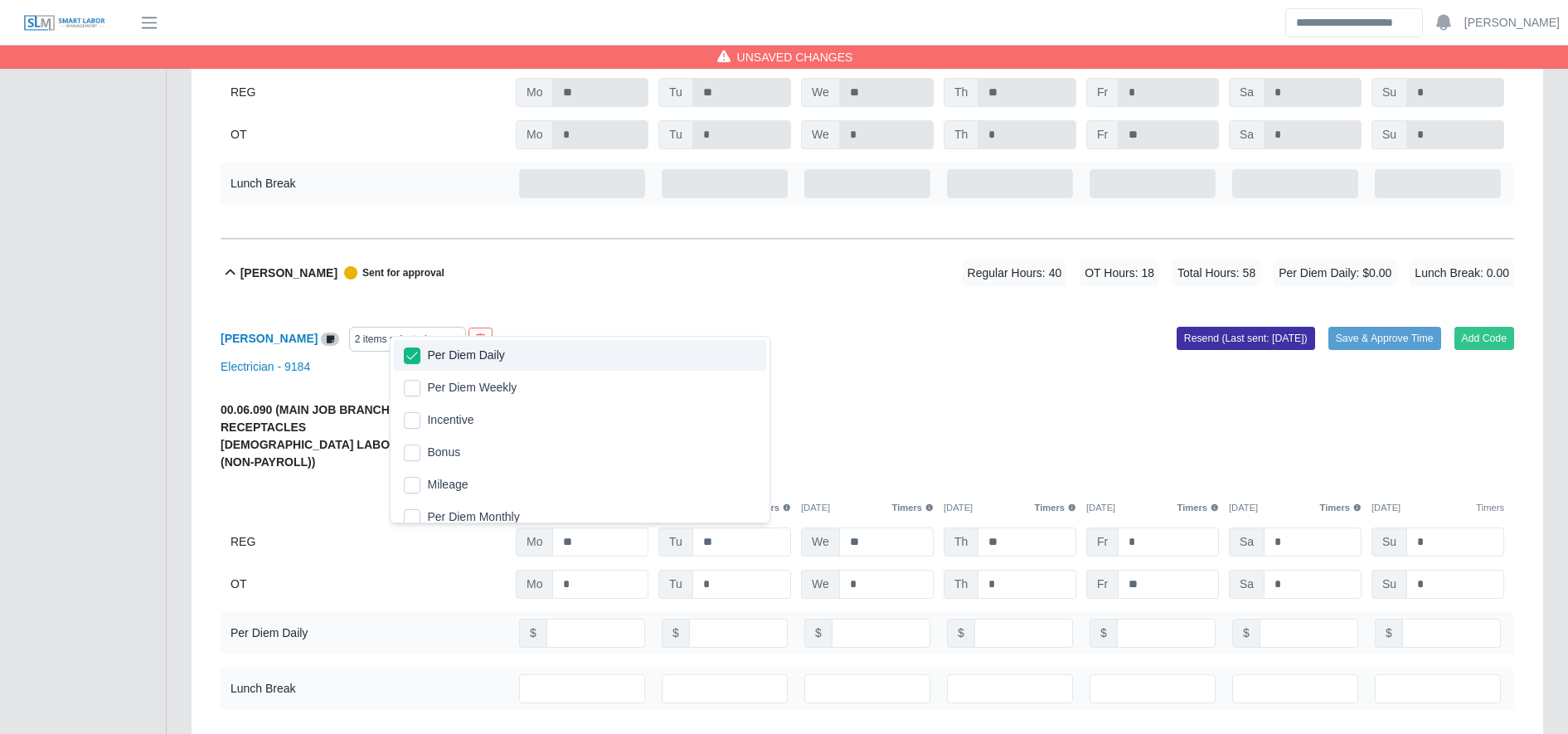
scroll to position [17, 10]
click at [446, 357] on span "Per Diem Daily" at bounding box center [466, 356] width 77 height 17
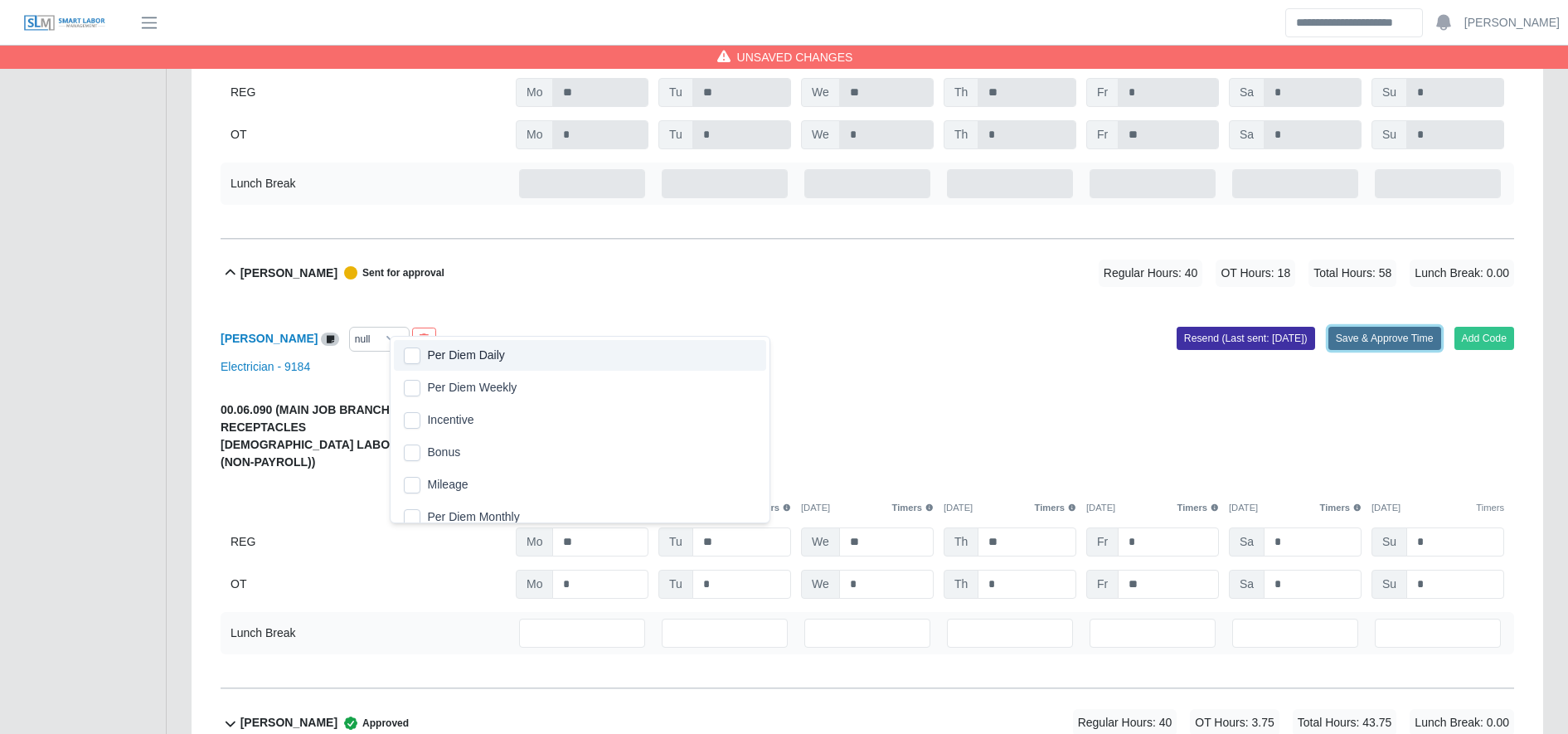
click at [1364, 327] on button "Save & Approve Time" at bounding box center [1385, 338] width 113 height 24
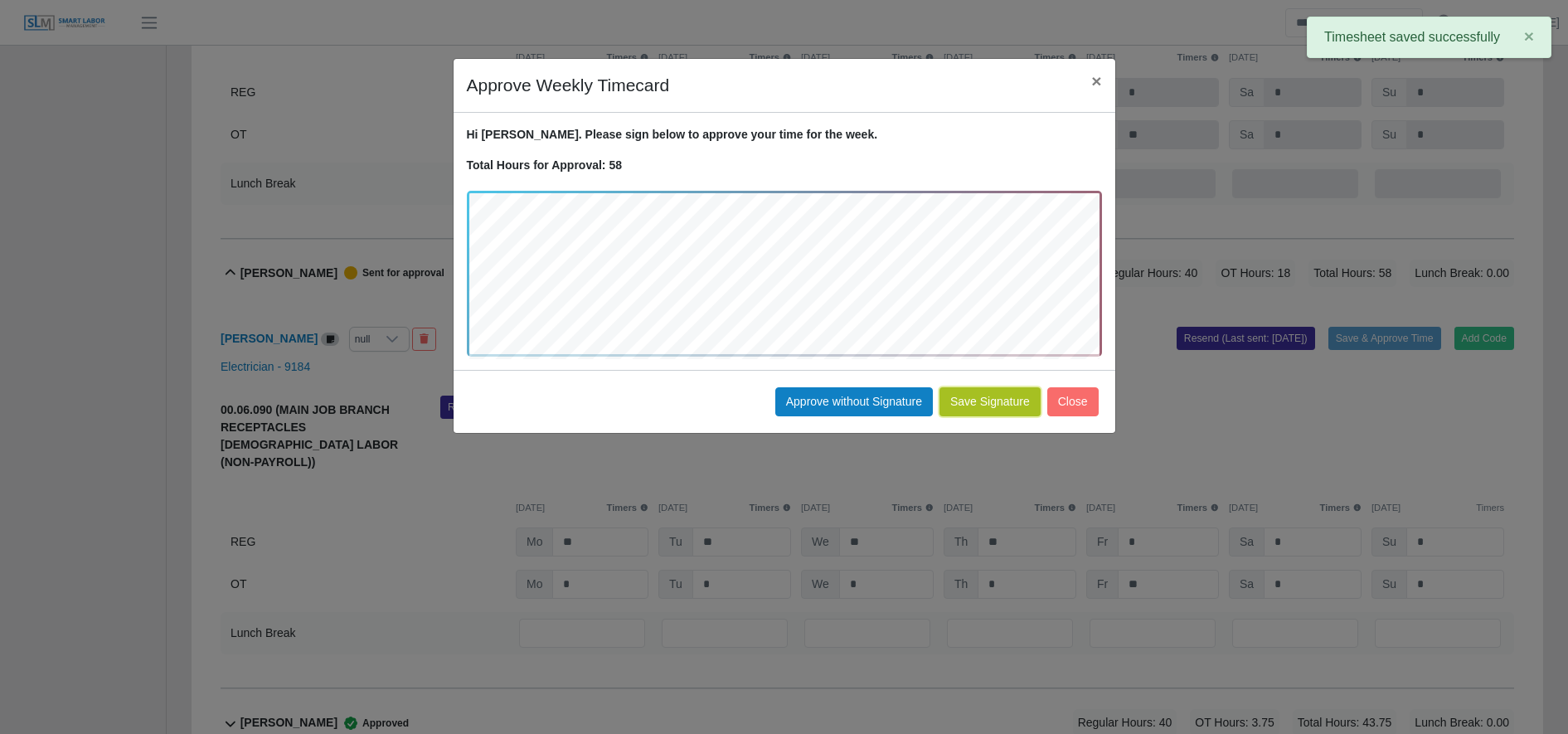
click at [1012, 402] on button "Save Signature" at bounding box center [991, 401] width 101 height 29
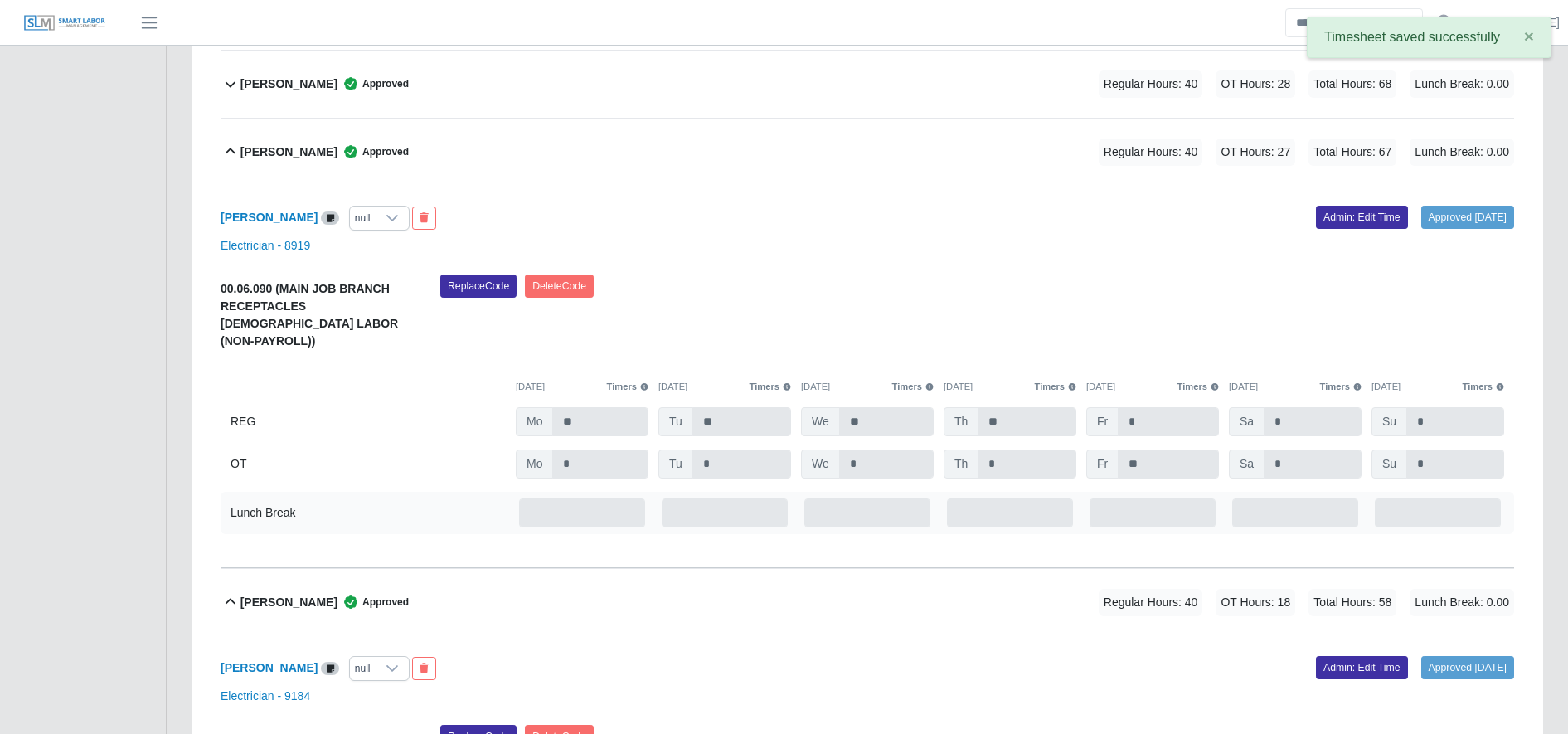
scroll to position [2011, 0]
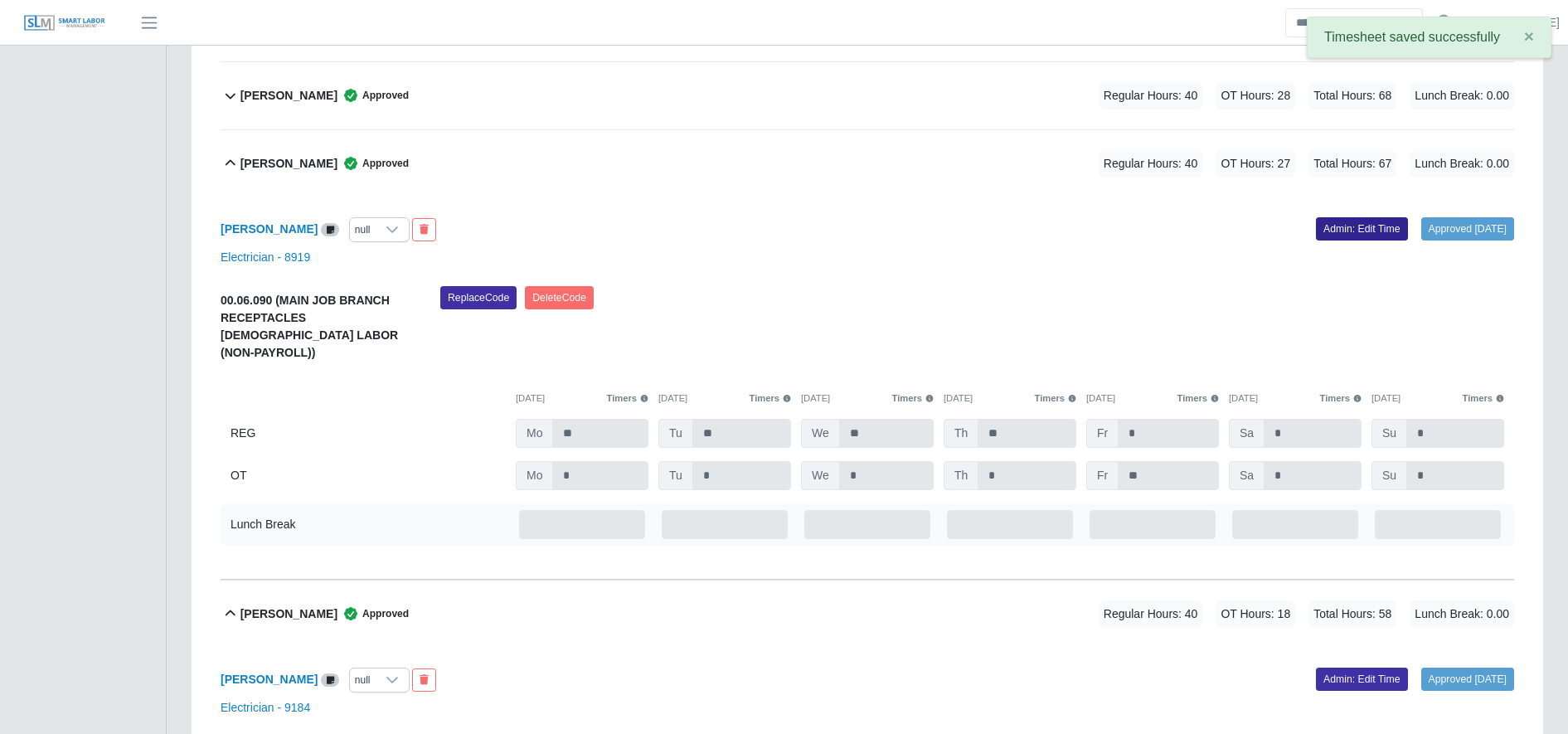
click at [1346, 228] on link "Admin: Edit Time" at bounding box center [1362, 229] width 92 height 24
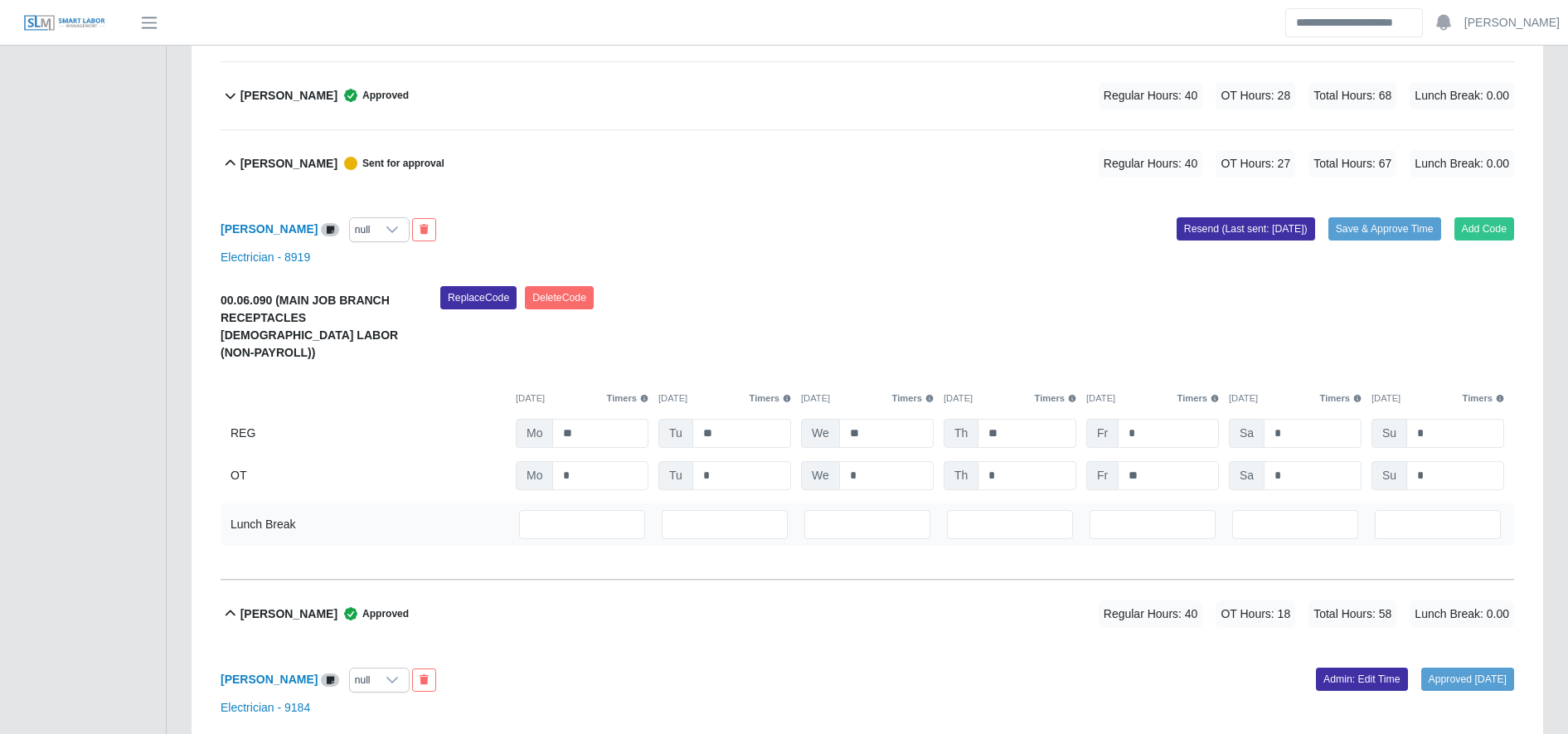
click at [376, 237] on div "null" at bounding box center [363, 230] width 25 height 24
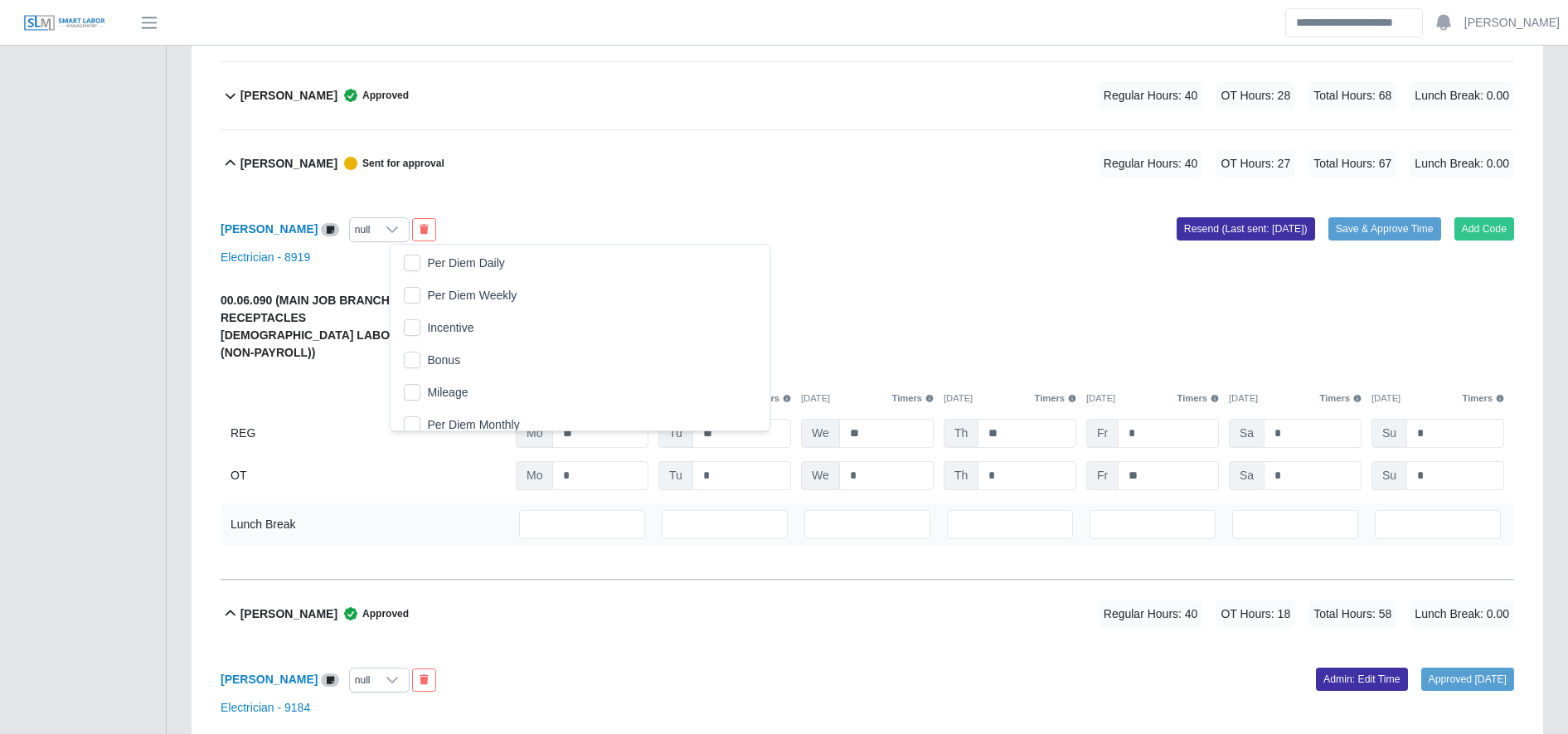
click at [430, 274] on li "Per Diem Daily" at bounding box center [579, 263] width 371 height 31
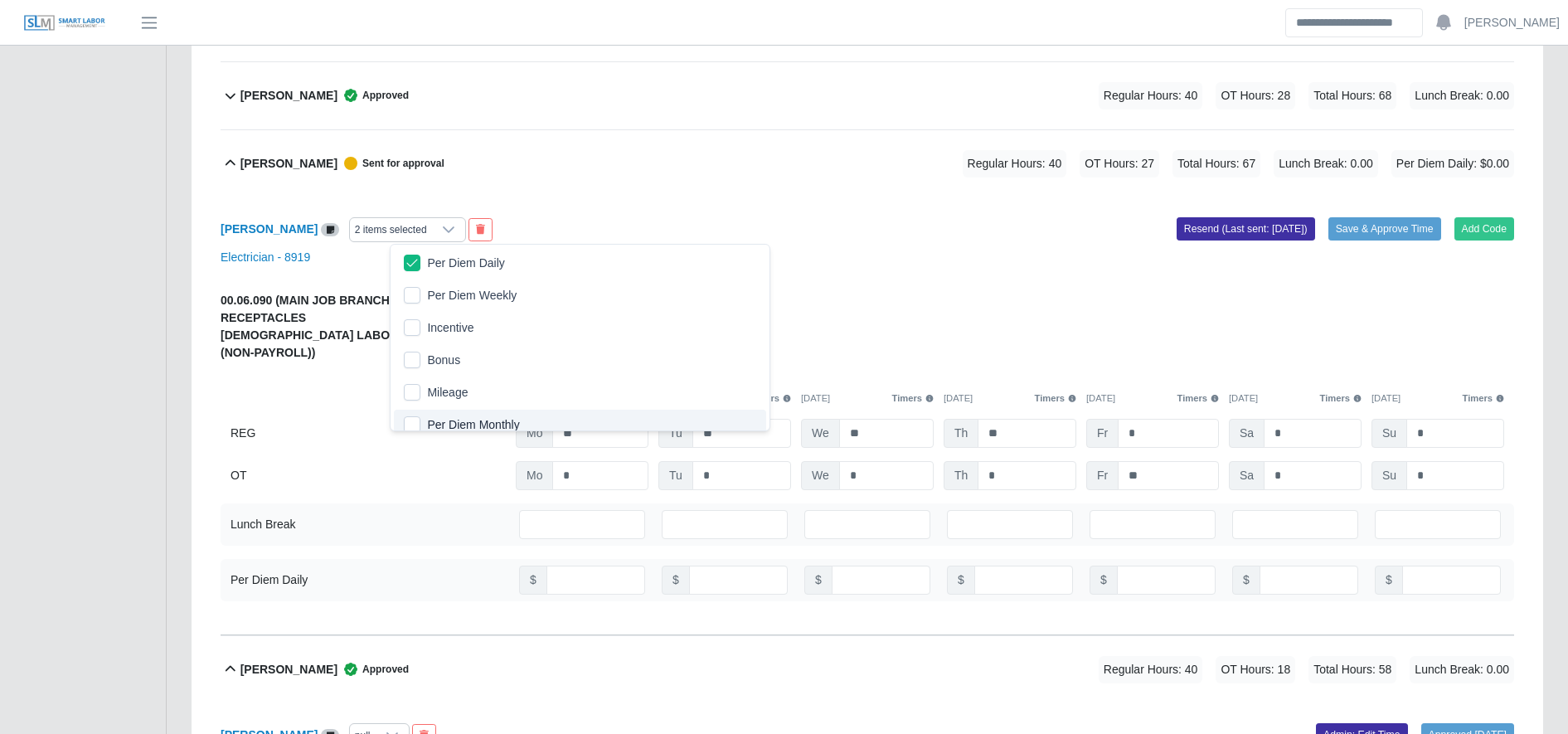
scroll to position [10, 0]
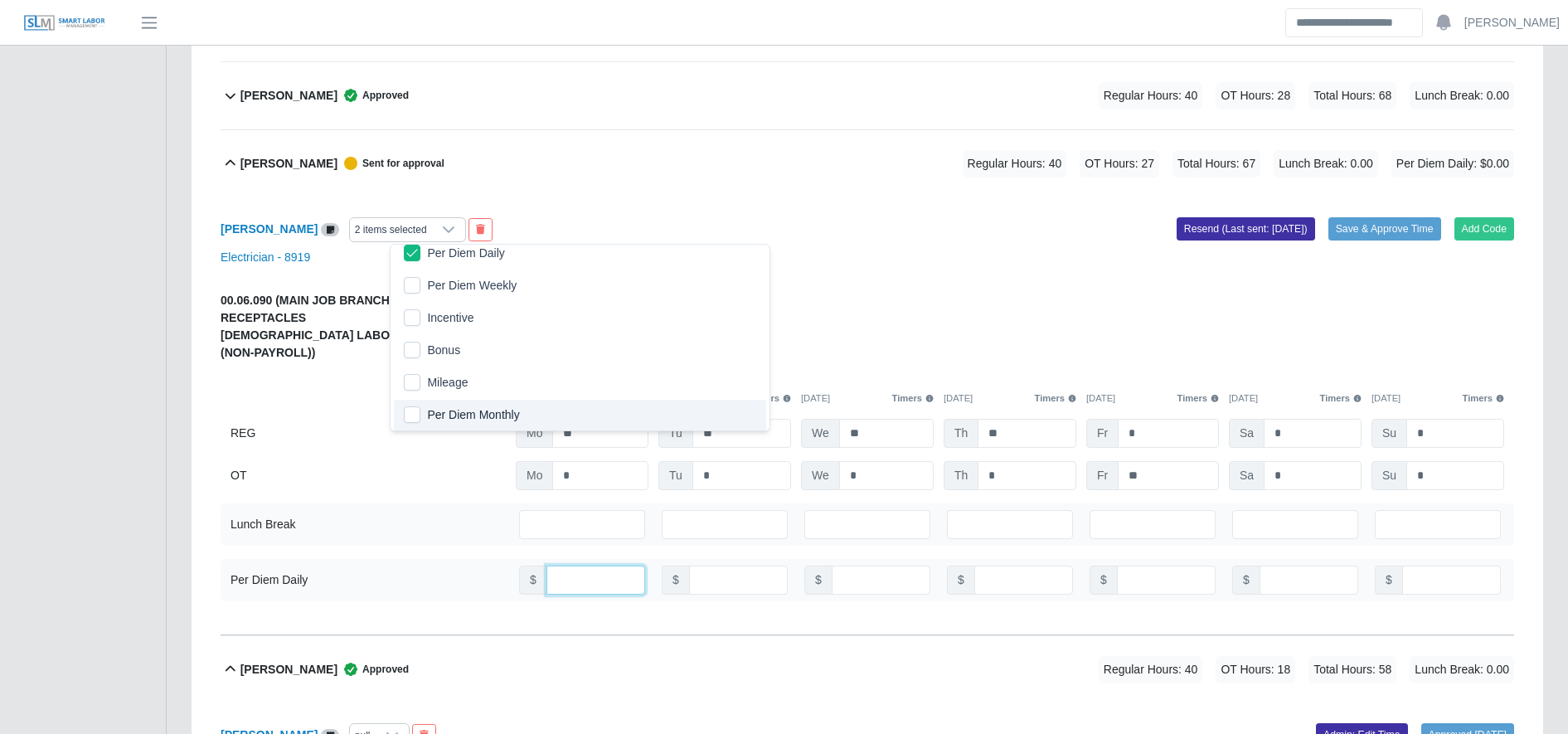
click at [604, 571] on input "number" at bounding box center [596, 579] width 99 height 29
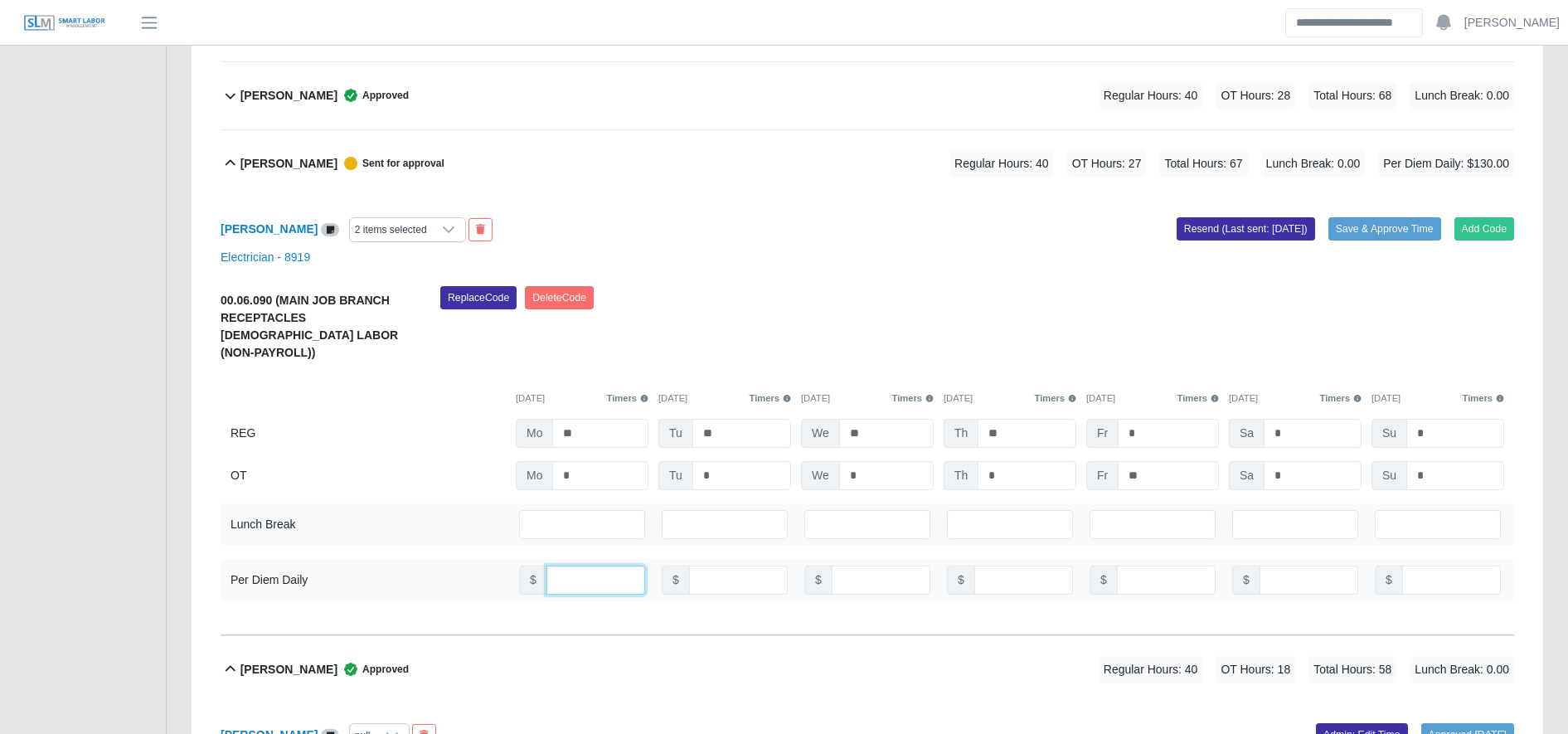
type input "***"
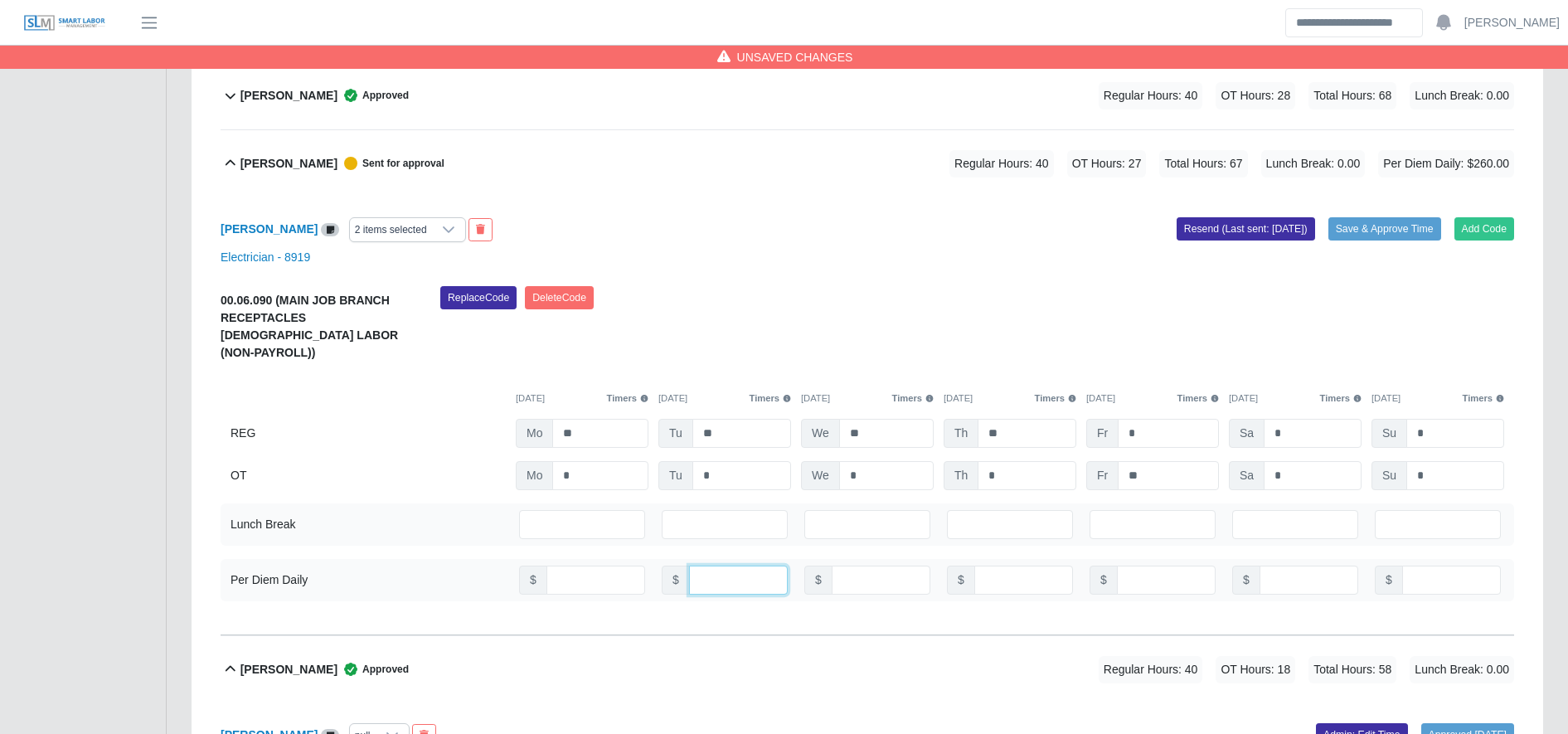
type input "***"
type input "*"
click at [993, 572] on input "number" at bounding box center [1024, 579] width 99 height 29
type input "***"
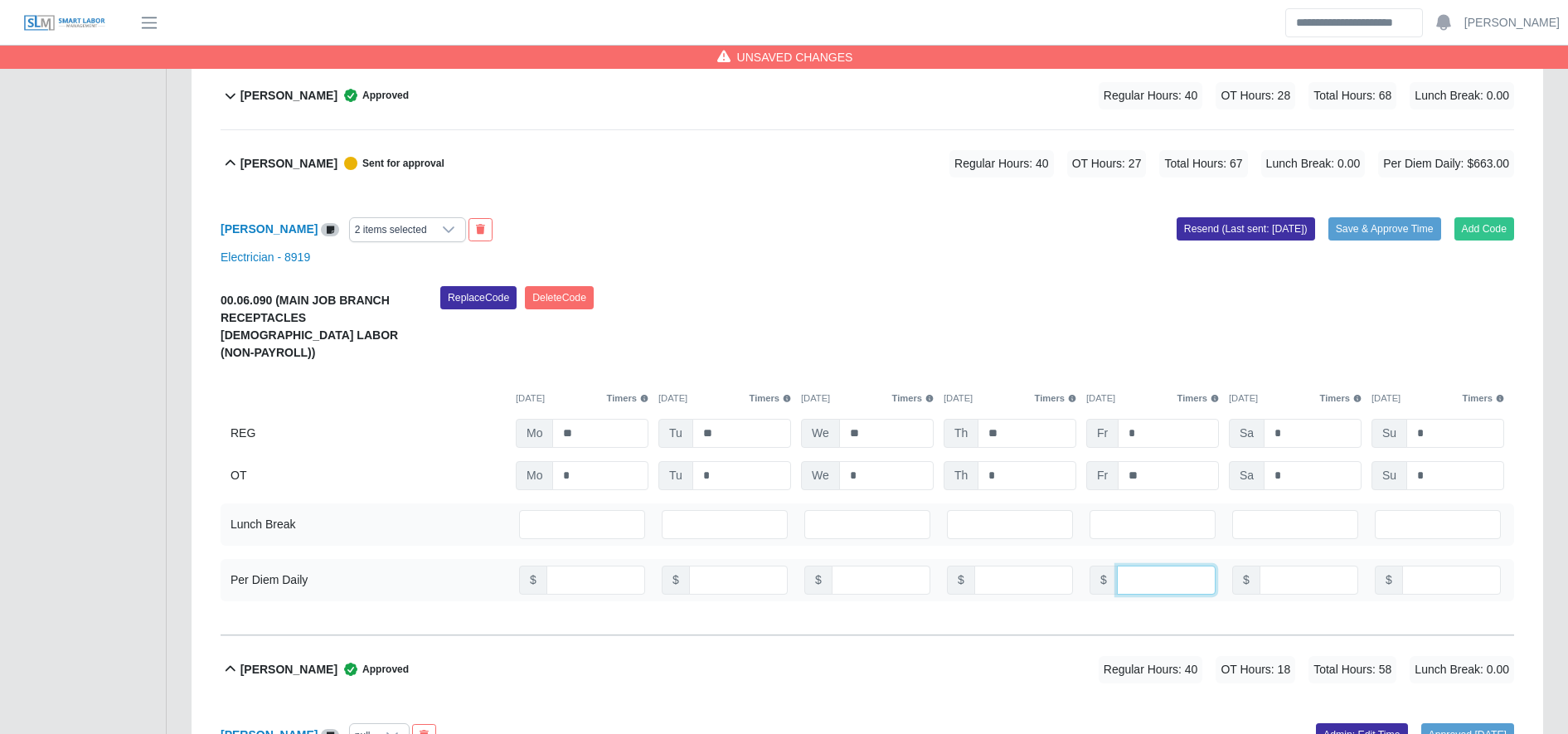
type input "***"
click at [1371, 245] on div "Ramon Alexander Ortega 2 items selected Add Code Save & Approve Time Resend (La…" at bounding box center [867, 416] width 1294 height 438
click at [1371, 241] on div "Add Code Save & Approve Time Resend (Last sent: 10/13/2025)" at bounding box center [1197, 230] width 660 height 24
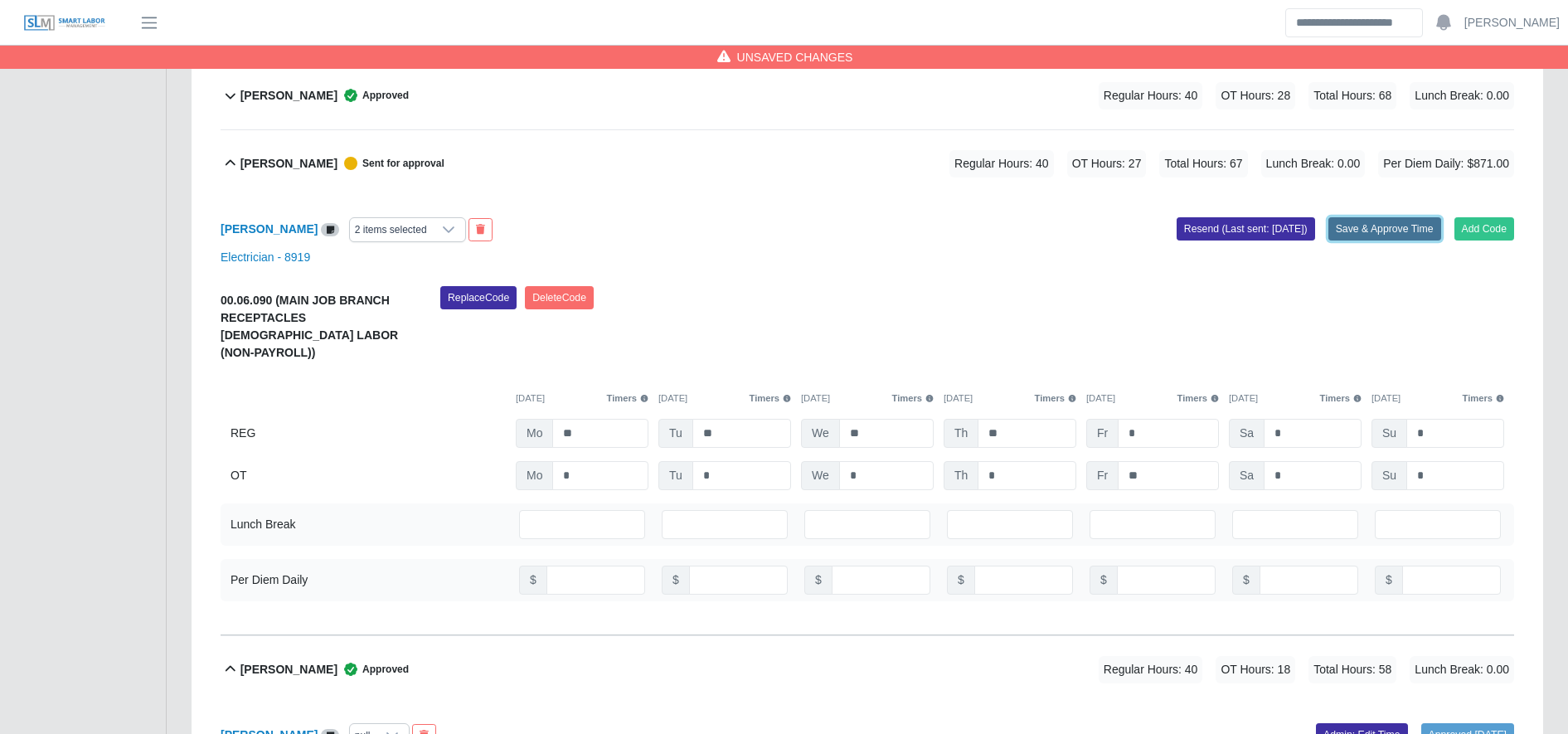
click at [1365, 232] on button "Save & Approve Time" at bounding box center [1385, 229] width 113 height 24
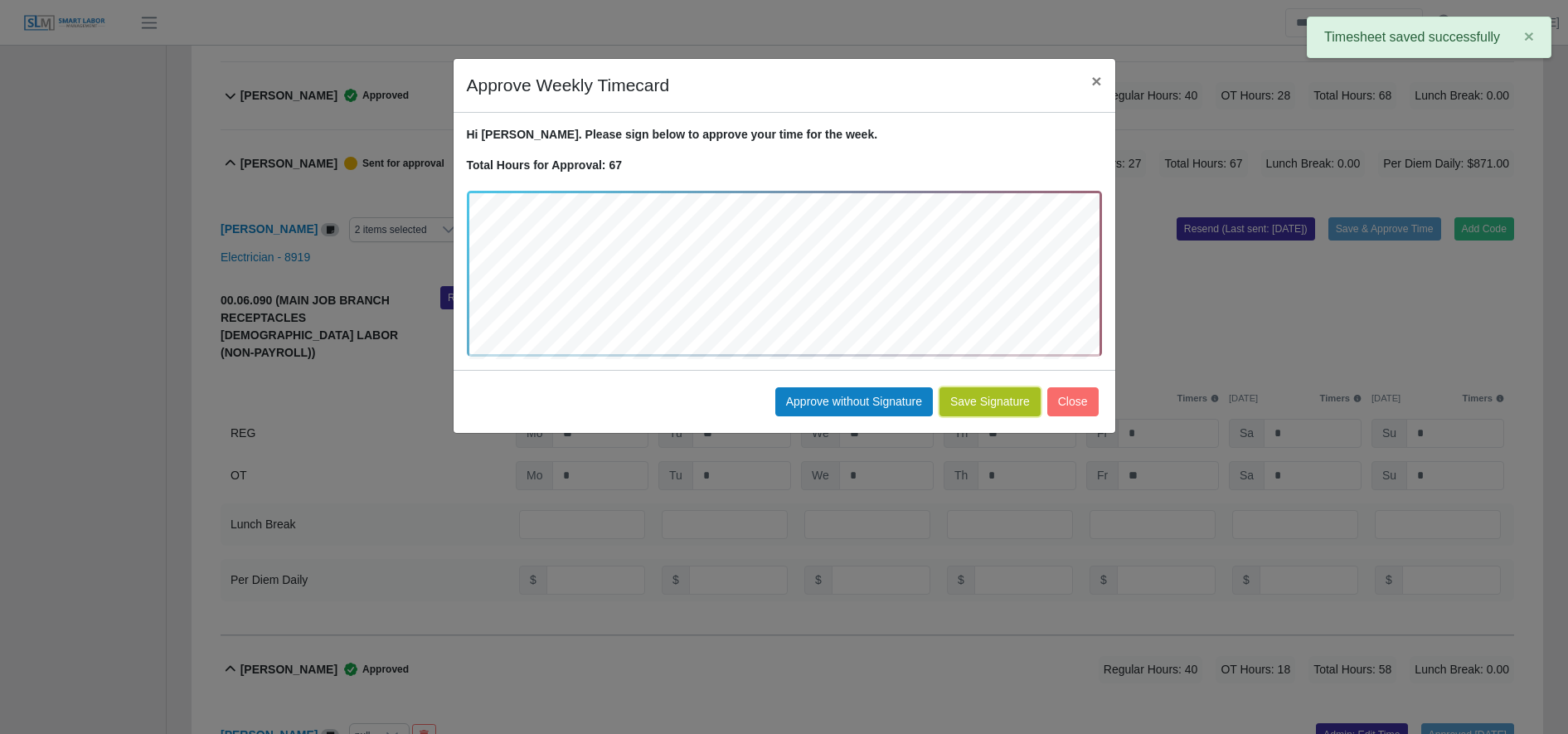
click at [989, 407] on button "Save Signature" at bounding box center [991, 401] width 101 height 29
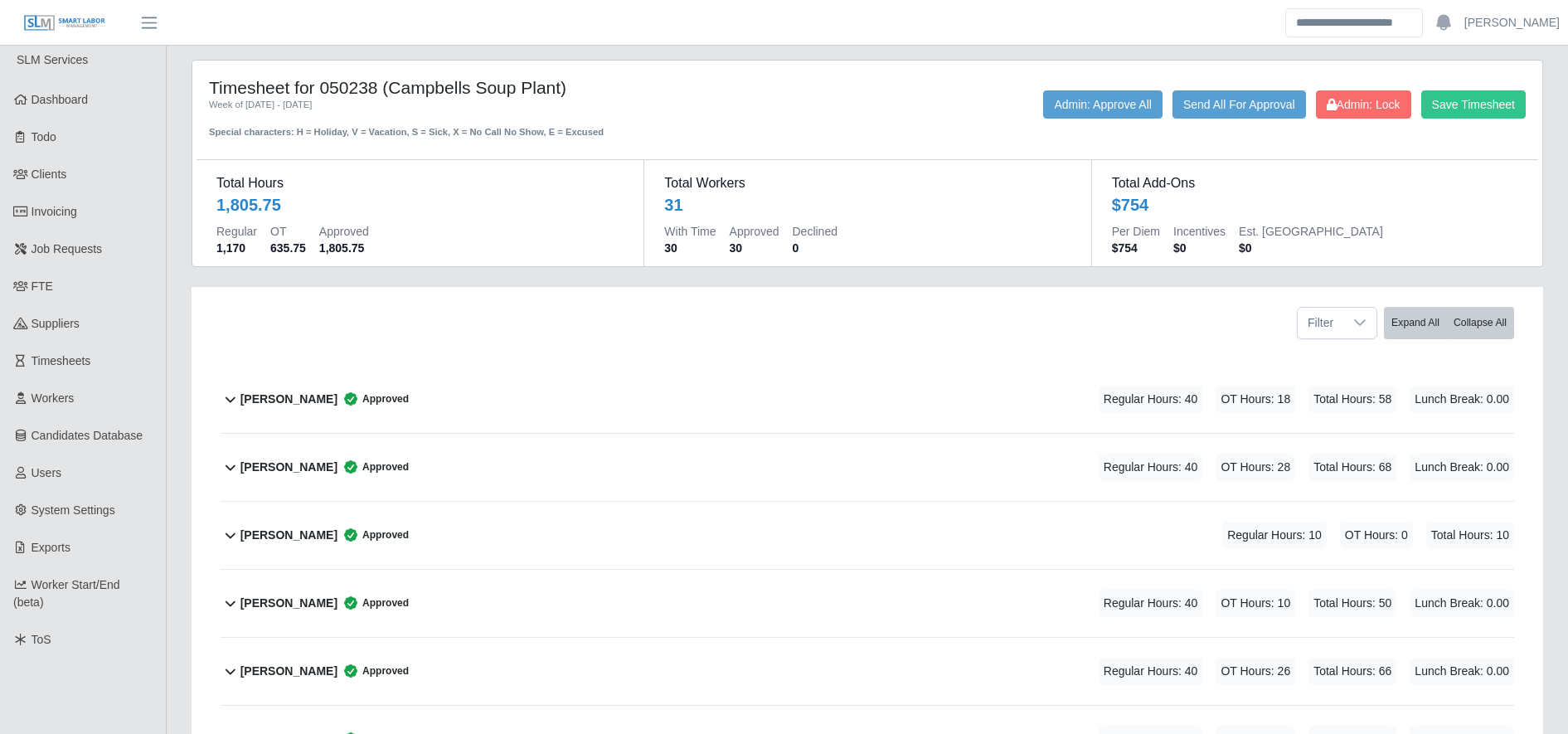
scroll to position [0, 0]
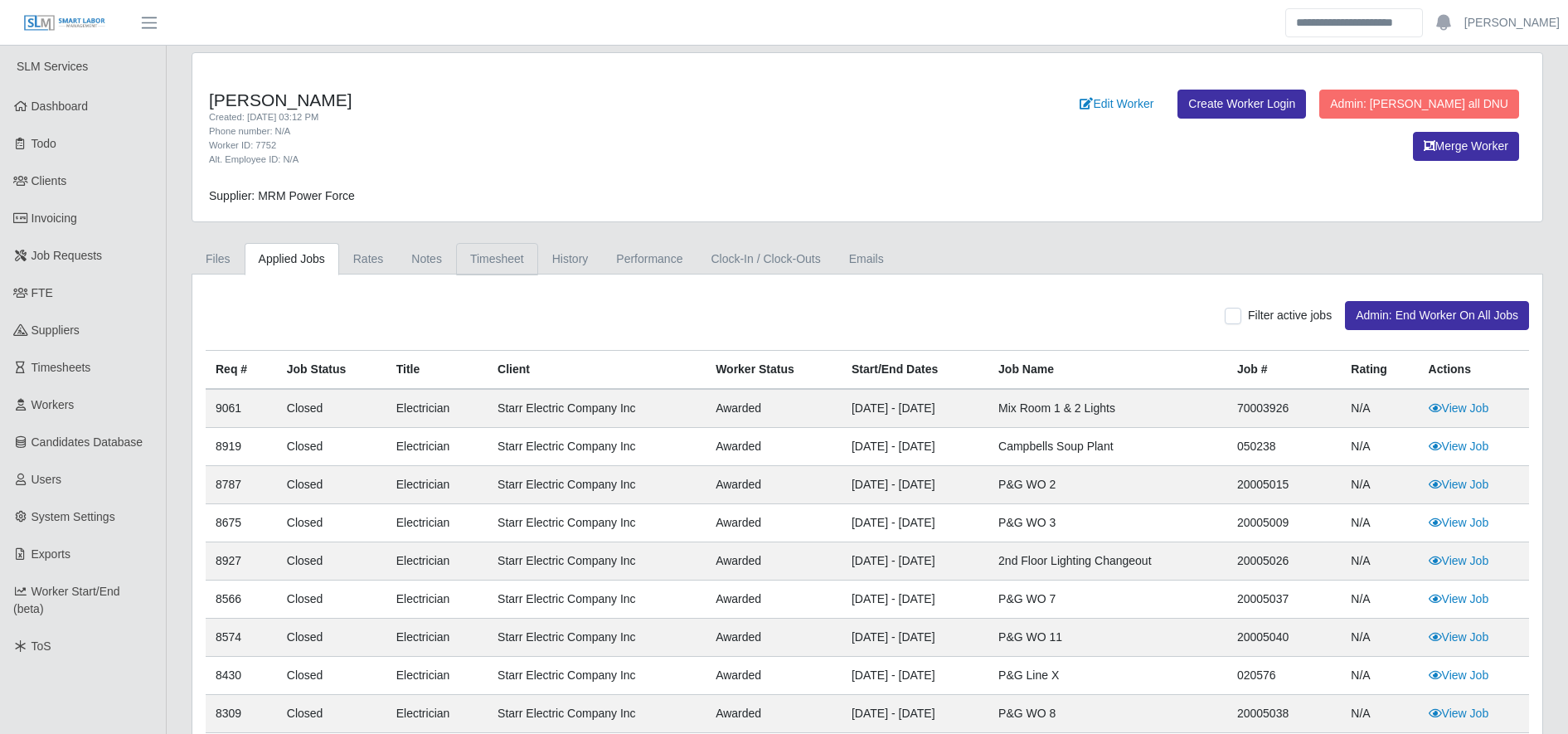
click at [479, 266] on link "Timesheet" at bounding box center [497, 259] width 82 height 32
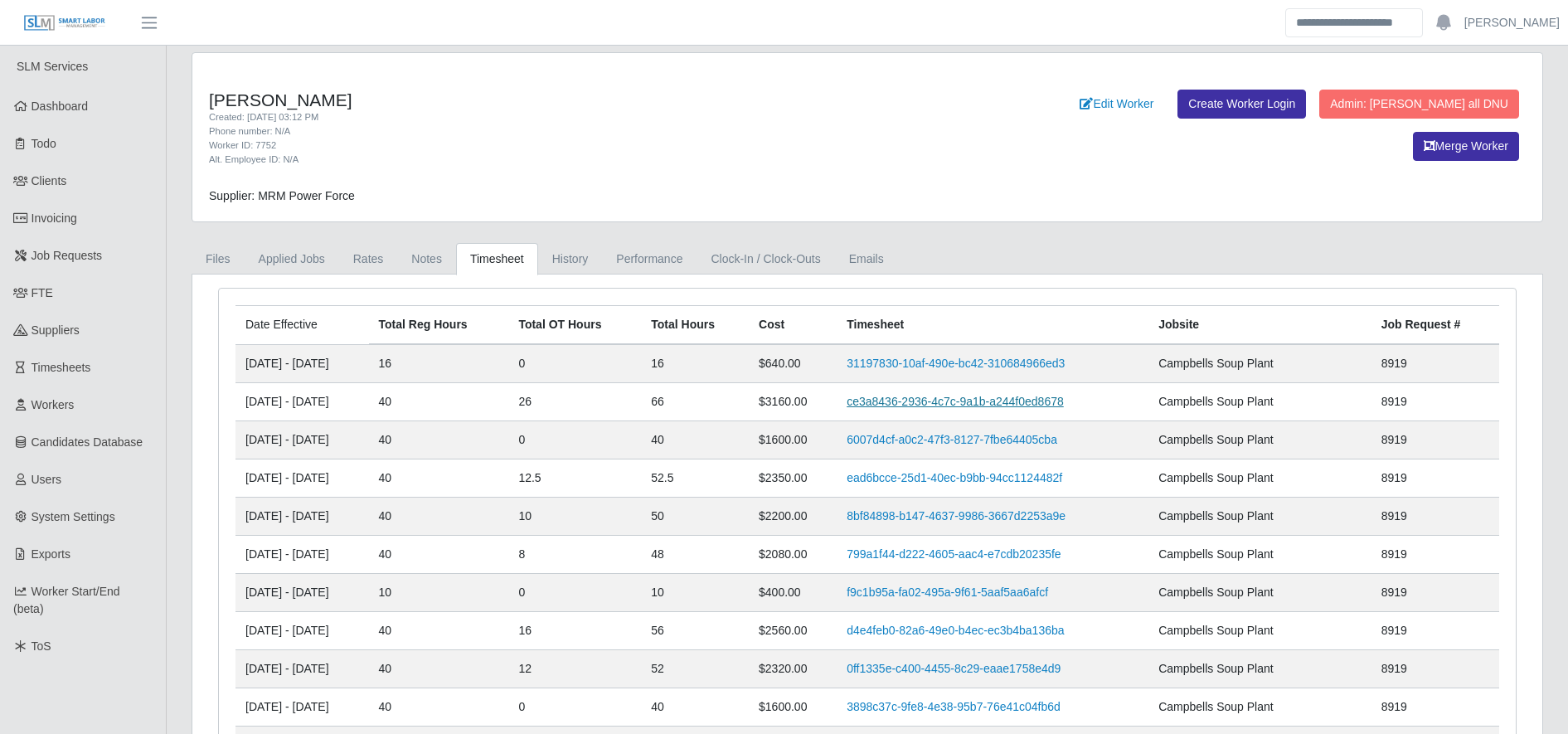
click at [956, 395] on link "ce3a8436-2936-4c7c-9a1b-a244f0ed8678" at bounding box center [955, 401] width 218 height 13
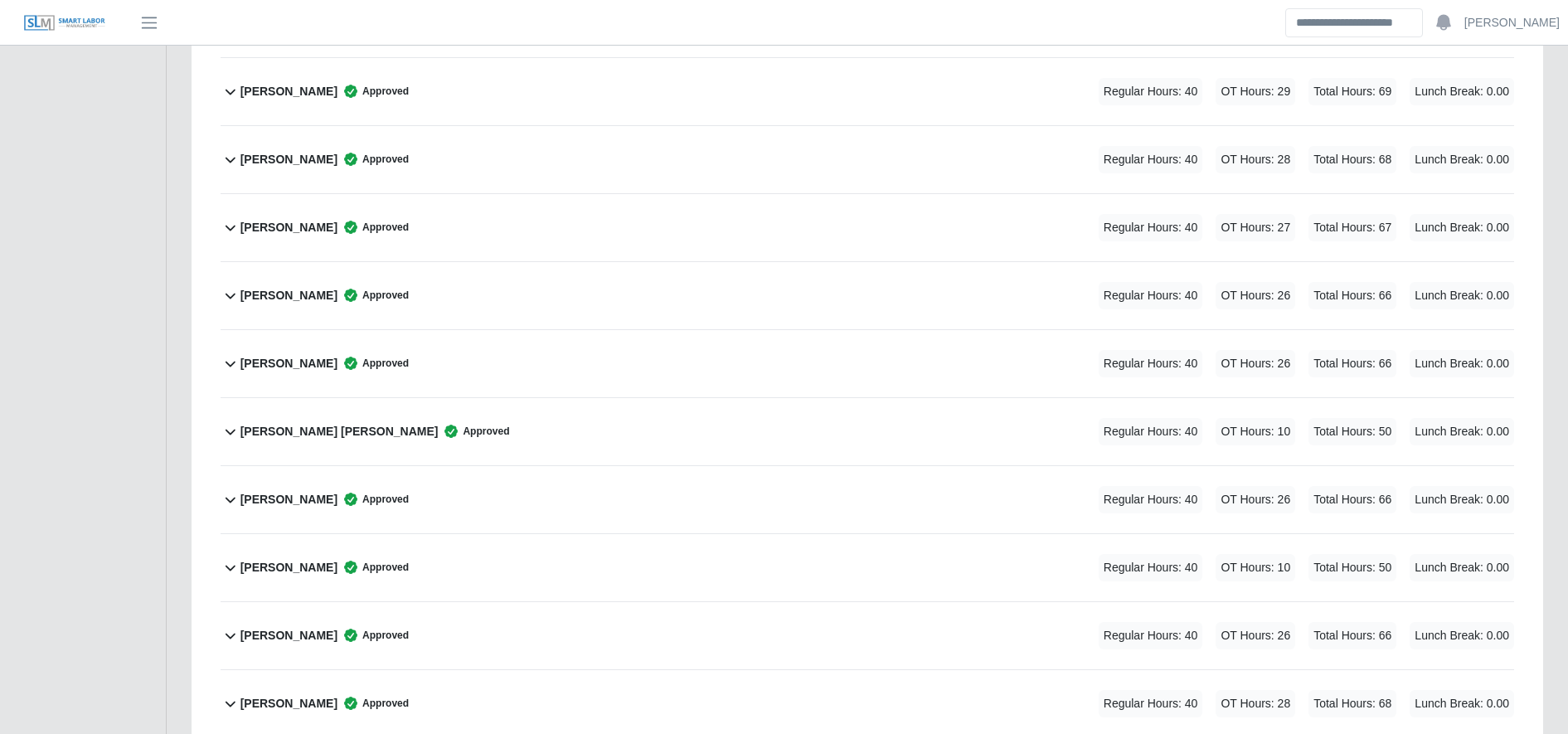
scroll to position [1208, 0]
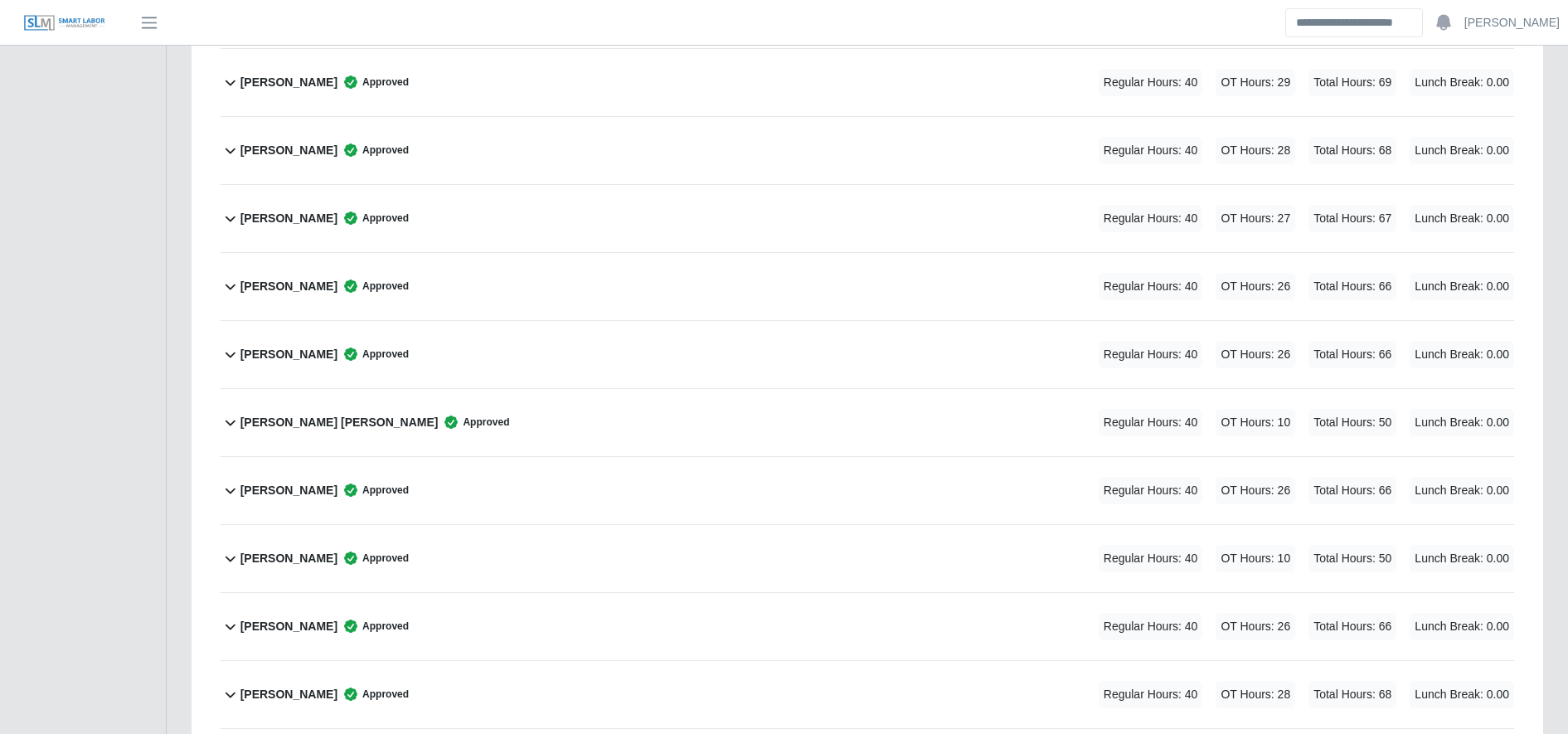
click at [528, 521] on div "[PERSON_NAME] Approved Regular Hours: 40 OT Hours: 26 Total Hours: 66 Lunch Bre…" at bounding box center [877, 490] width 1274 height 67
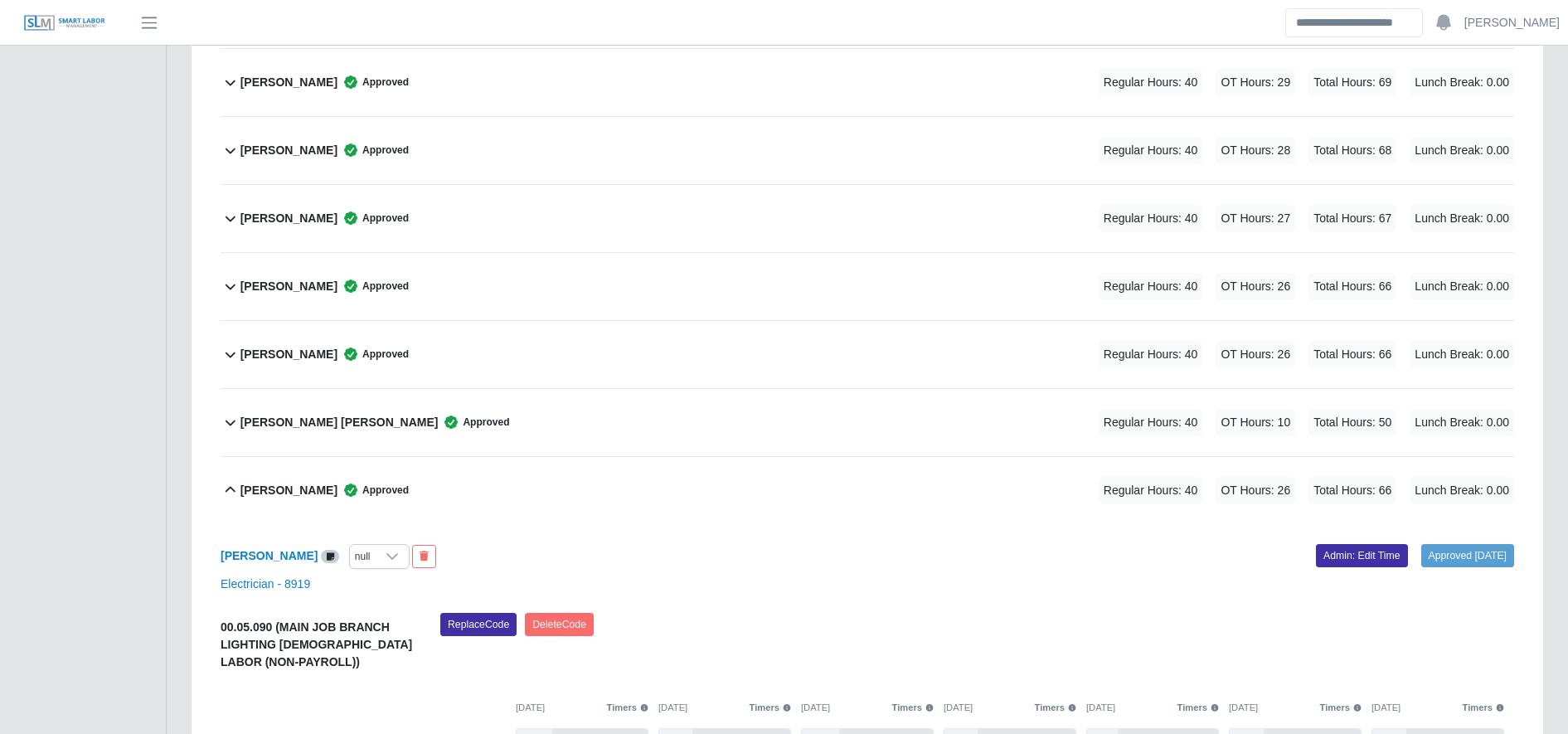
click at [529, 488] on div "[PERSON_NAME] Approved Regular Hours: 40 OT Hours: 26 Total Hours: 66 Lunch Bre…" at bounding box center [877, 490] width 1274 height 67
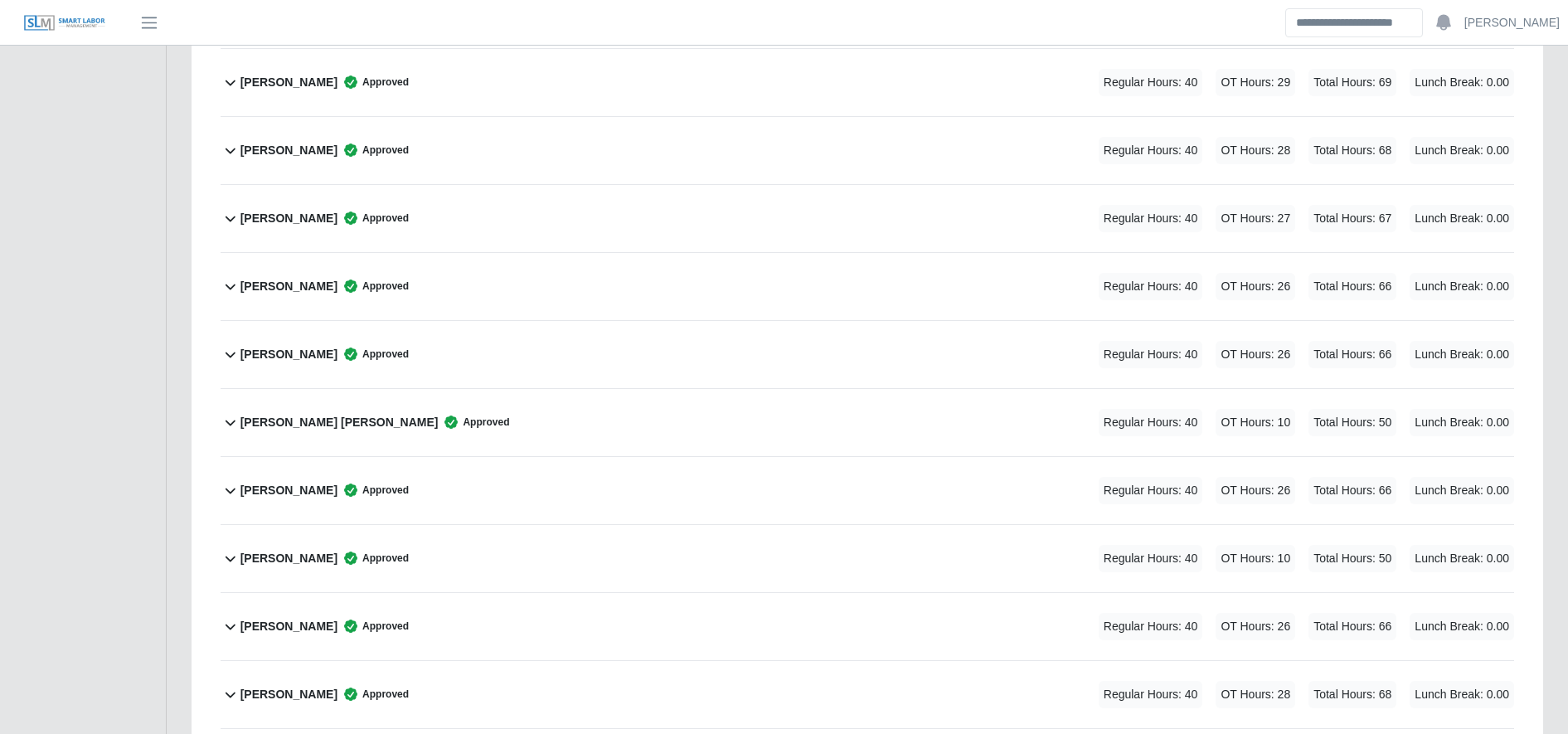
click at [529, 488] on div "[PERSON_NAME] Approved Regular Hours: 40 OT Hours: 26 Total Hours: 66 Lunch Bre…" at bounding box center [877, 490] width 1274 height 67
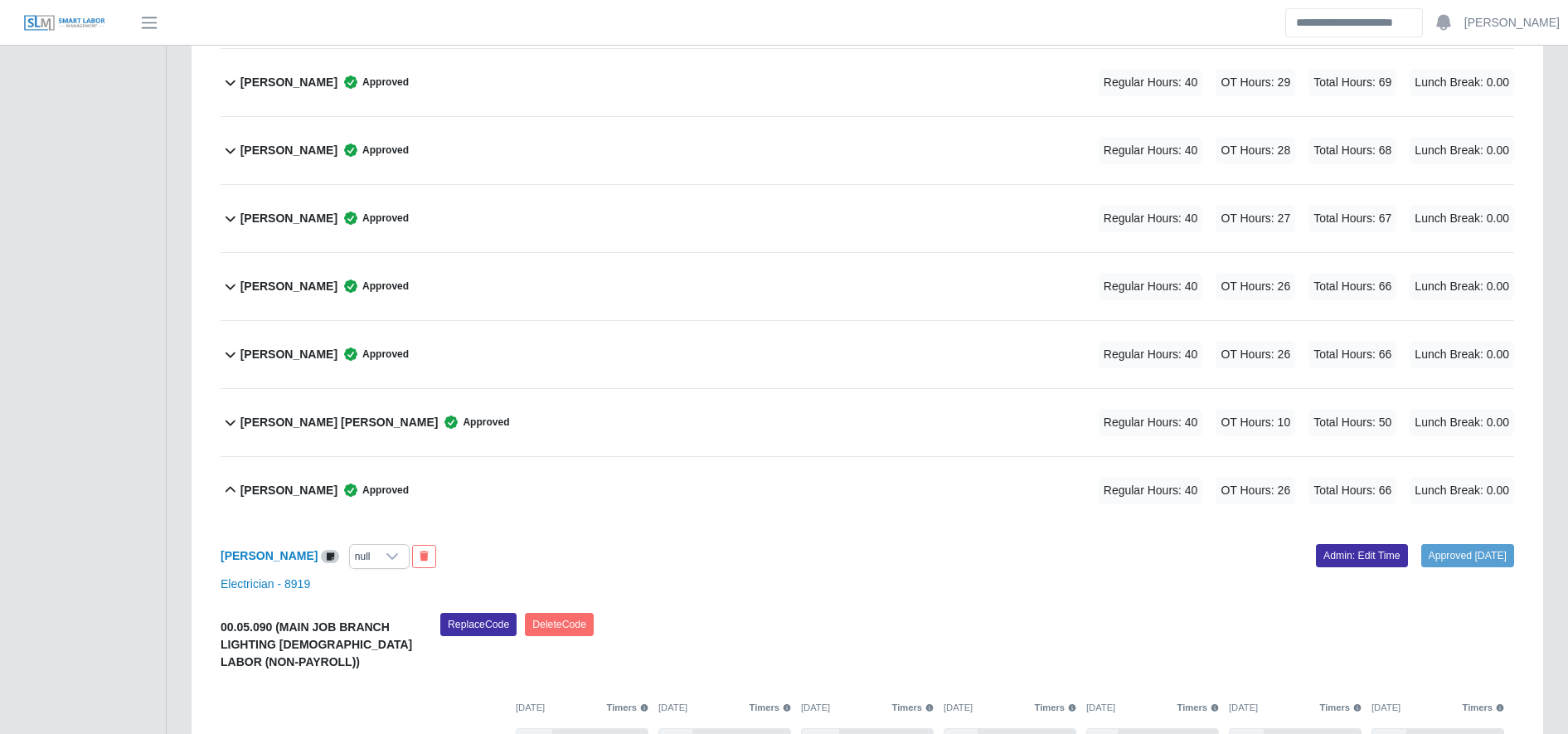
scroll to position [1502, 0]
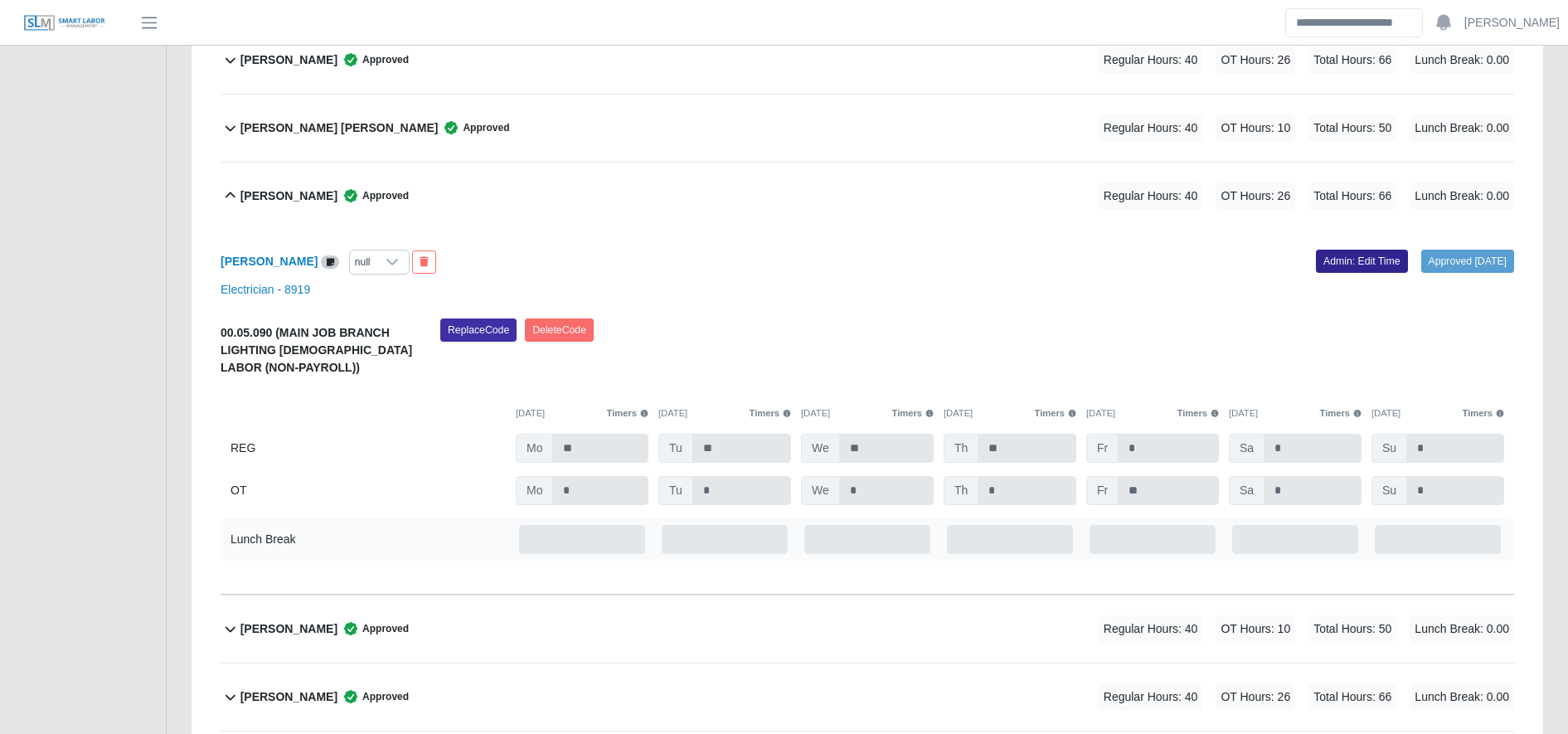
click at [1356, 250] on link "Admin: Edit Time" at bounding box center [1362, 261] width 92 height 24
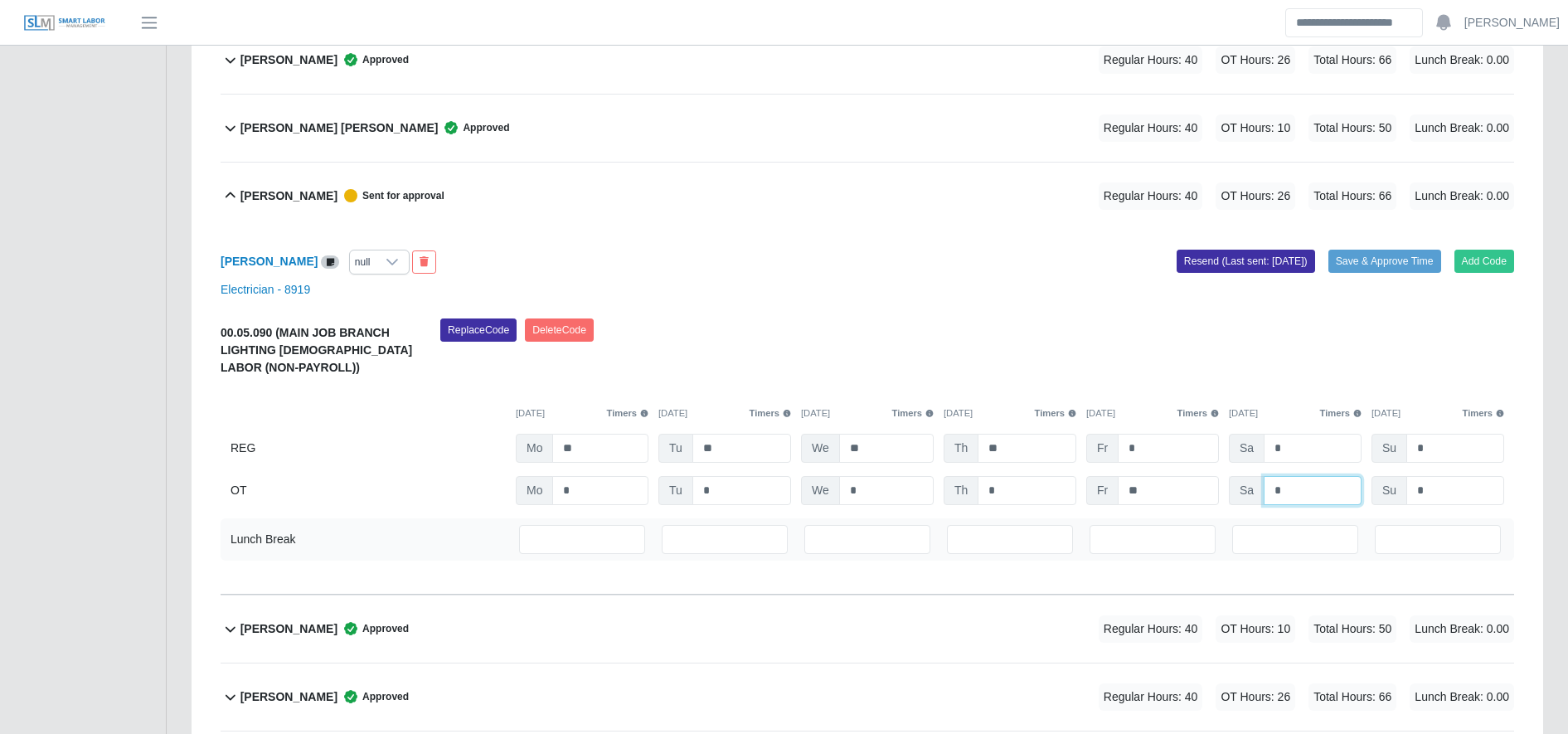
click at [1288, 494] on input "*" at bounding box center [1313, 490] width 98 height 29
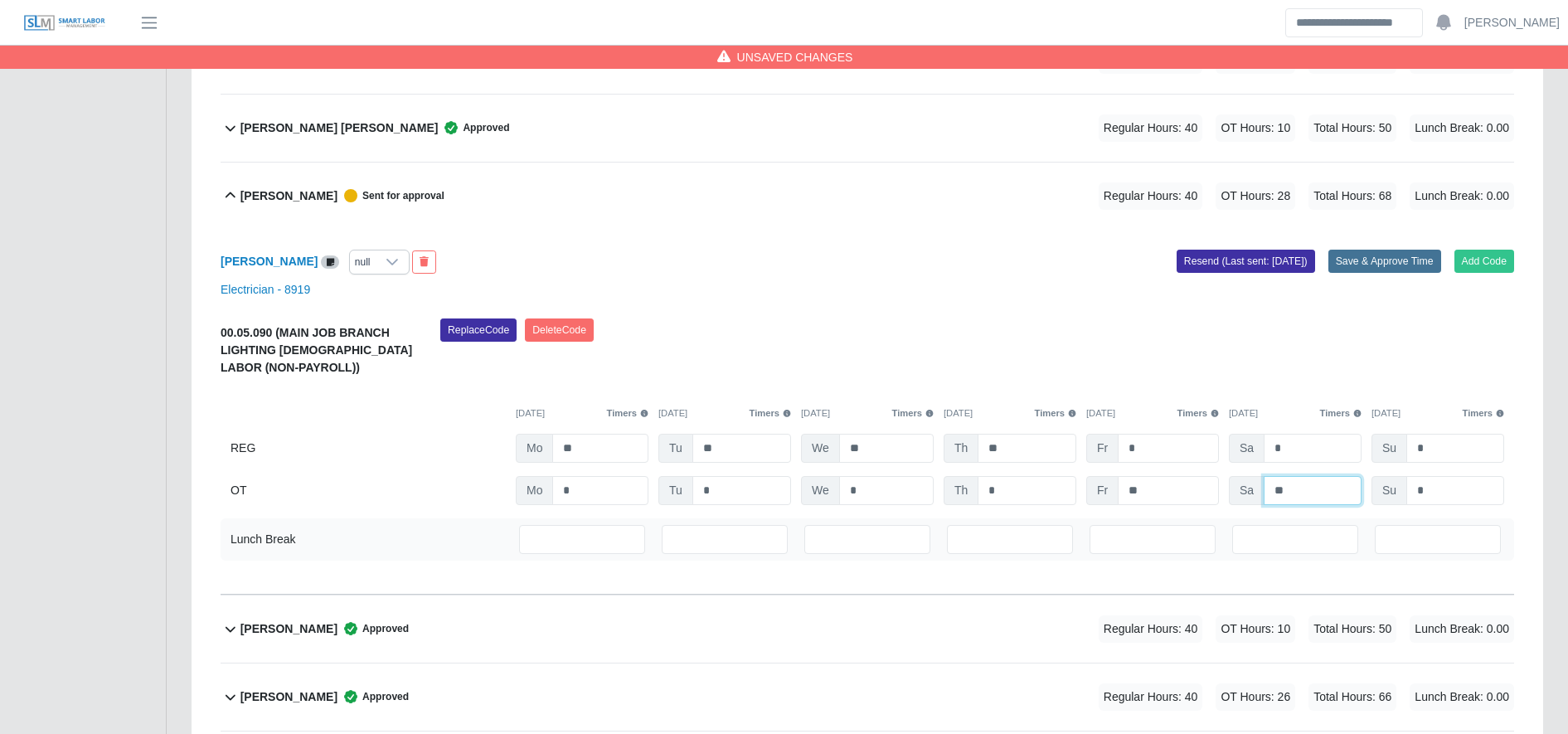
type input "**"
click at [1350, 262] on button "Save & Approve Time" at bounding box center [1385, 261] width 113 height 24
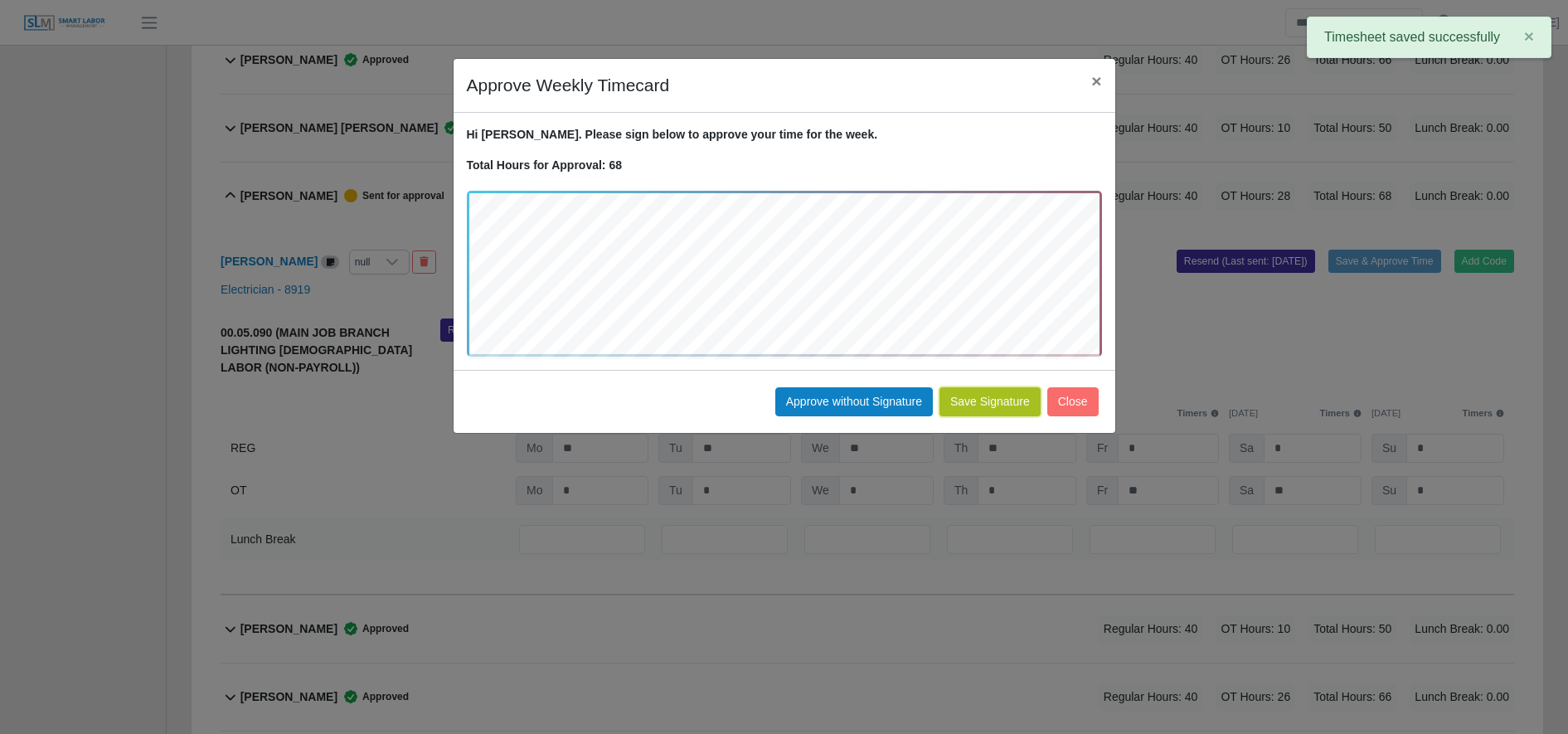
click at [992, 404] on button "Save Signature" at bounding box center [991, 401] width 101 height 29
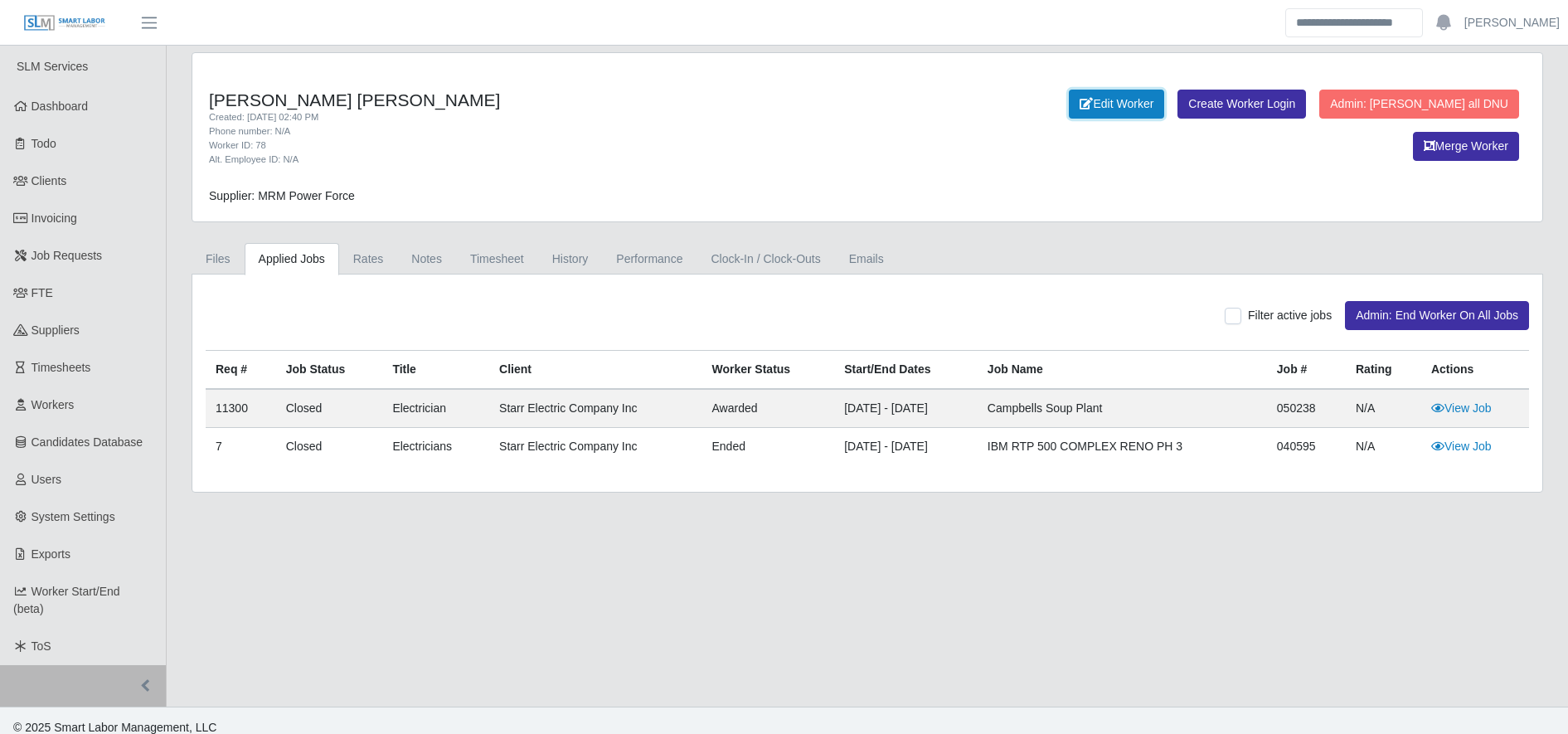
click at [1069, 108] on link "Edit Worker" at bounding box center [1116, 104] width 95 height 29
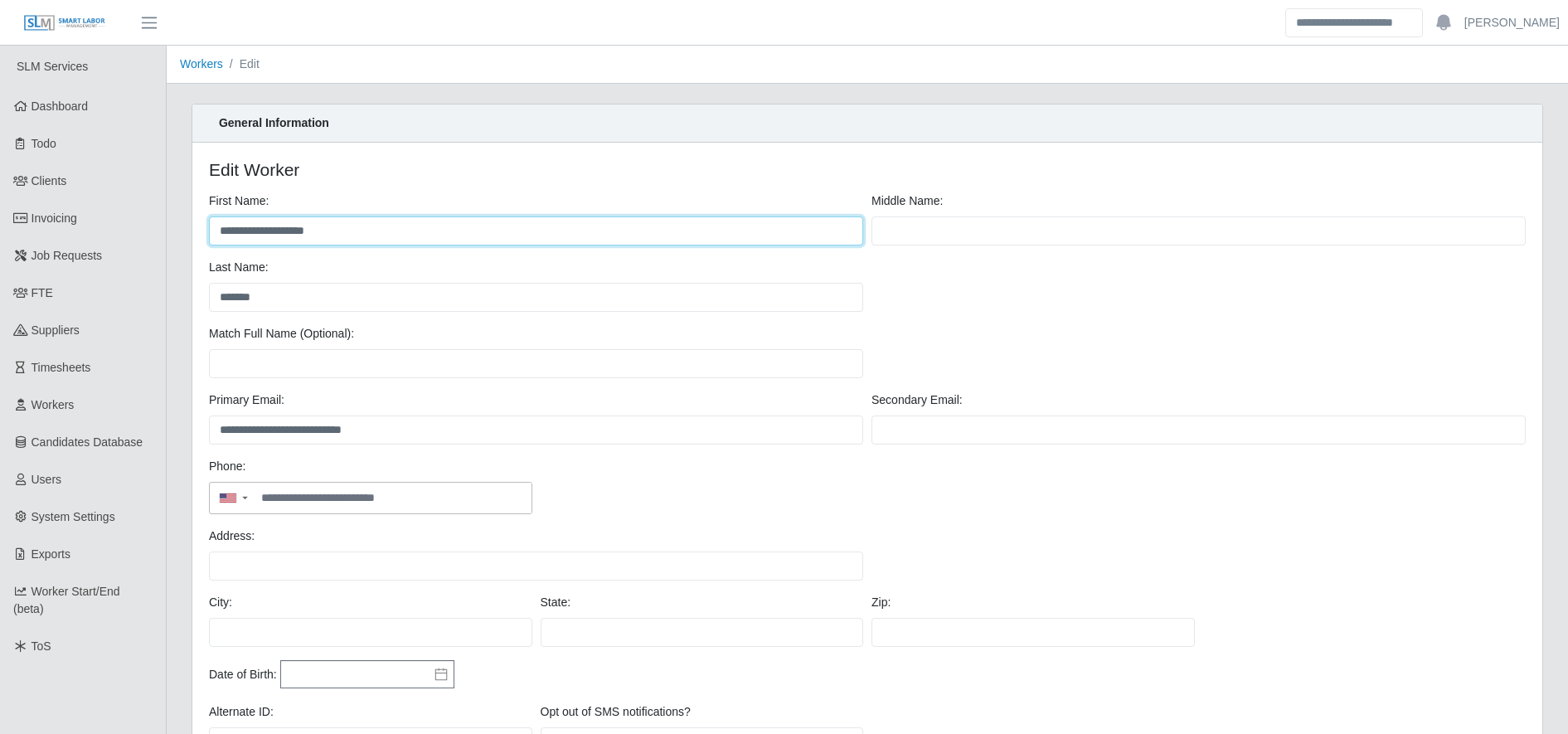
click at [368, 227] on input "**********" at bounding box center [535, 231] width 654 height 29
type input "****"
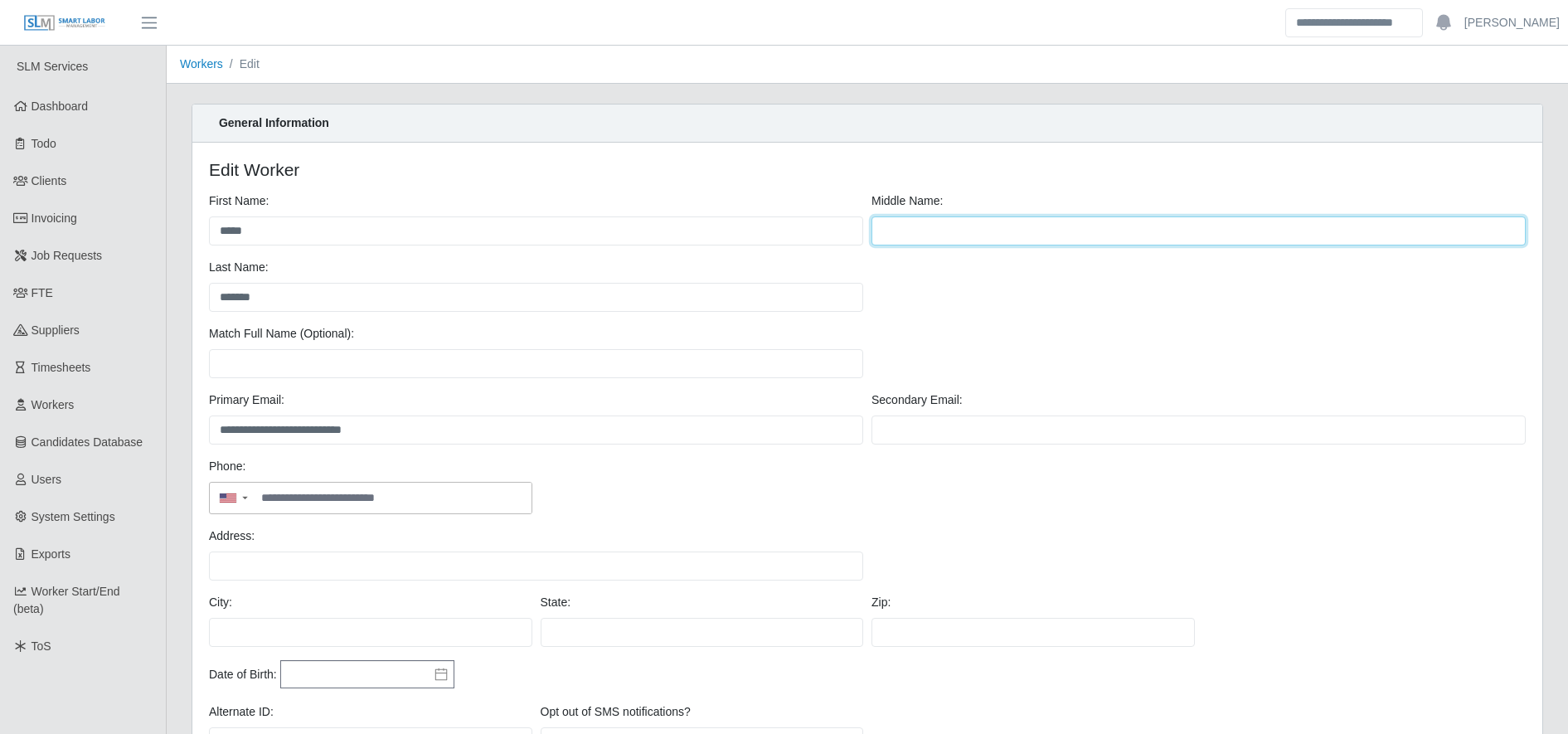
click at [967, 232] on input "text" at bounding box center [1198, 231] width 654 height 29
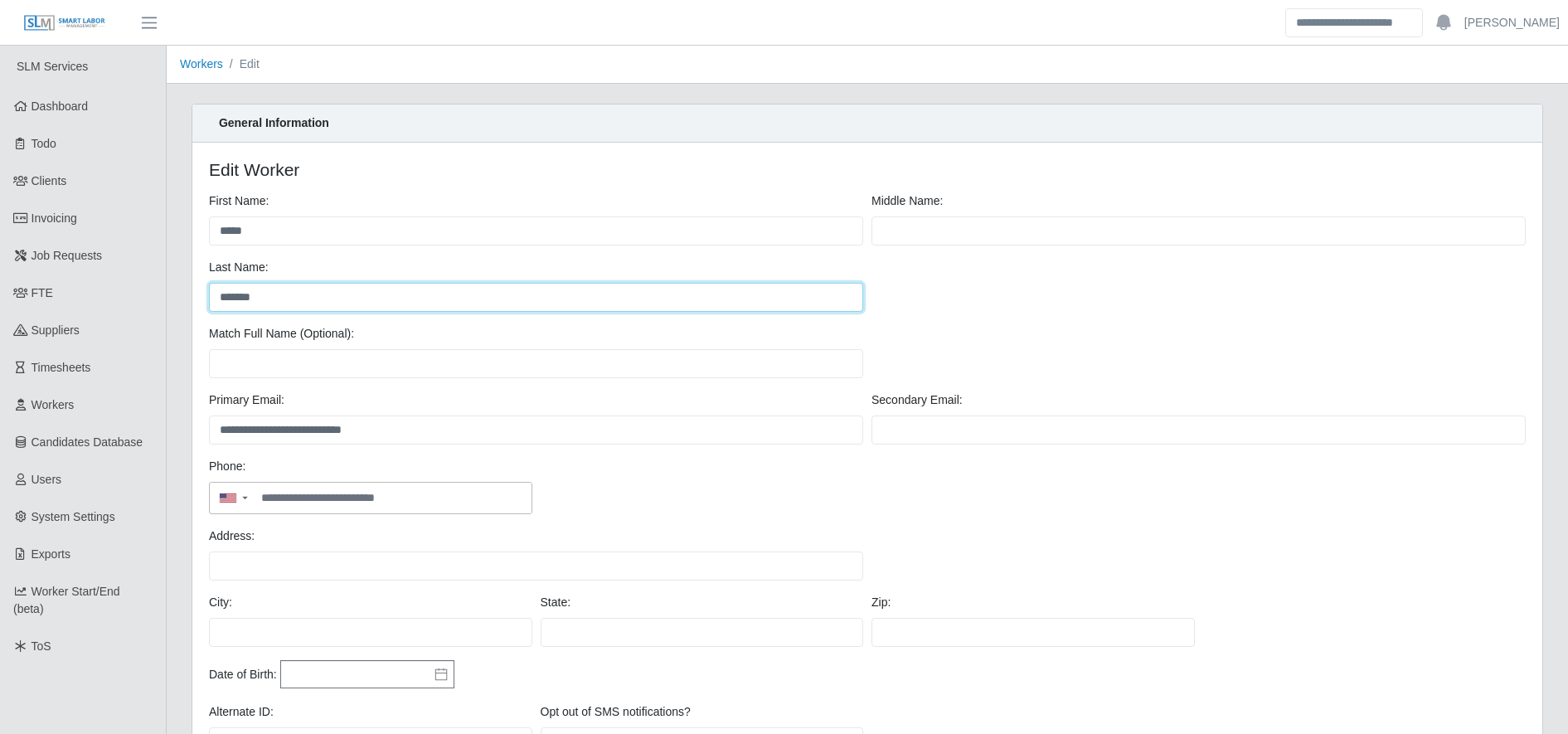
click at [220, 303] on input "*******" at bounding box center [535, 297] width 654 height 29
click at [307, 296] on input "*******" at bounding box center [535, 297] width 654 height 29
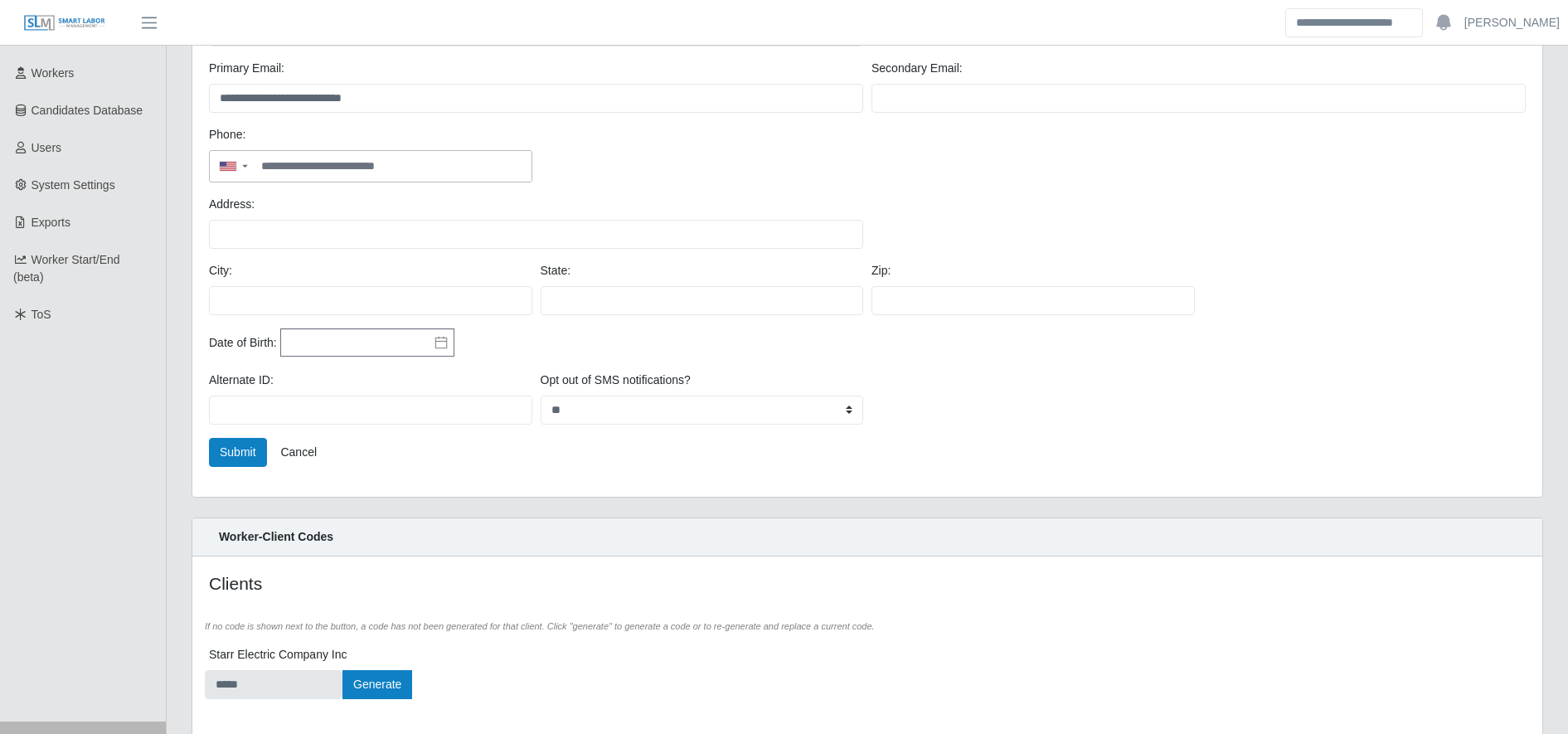
scroll to position [403, 0]
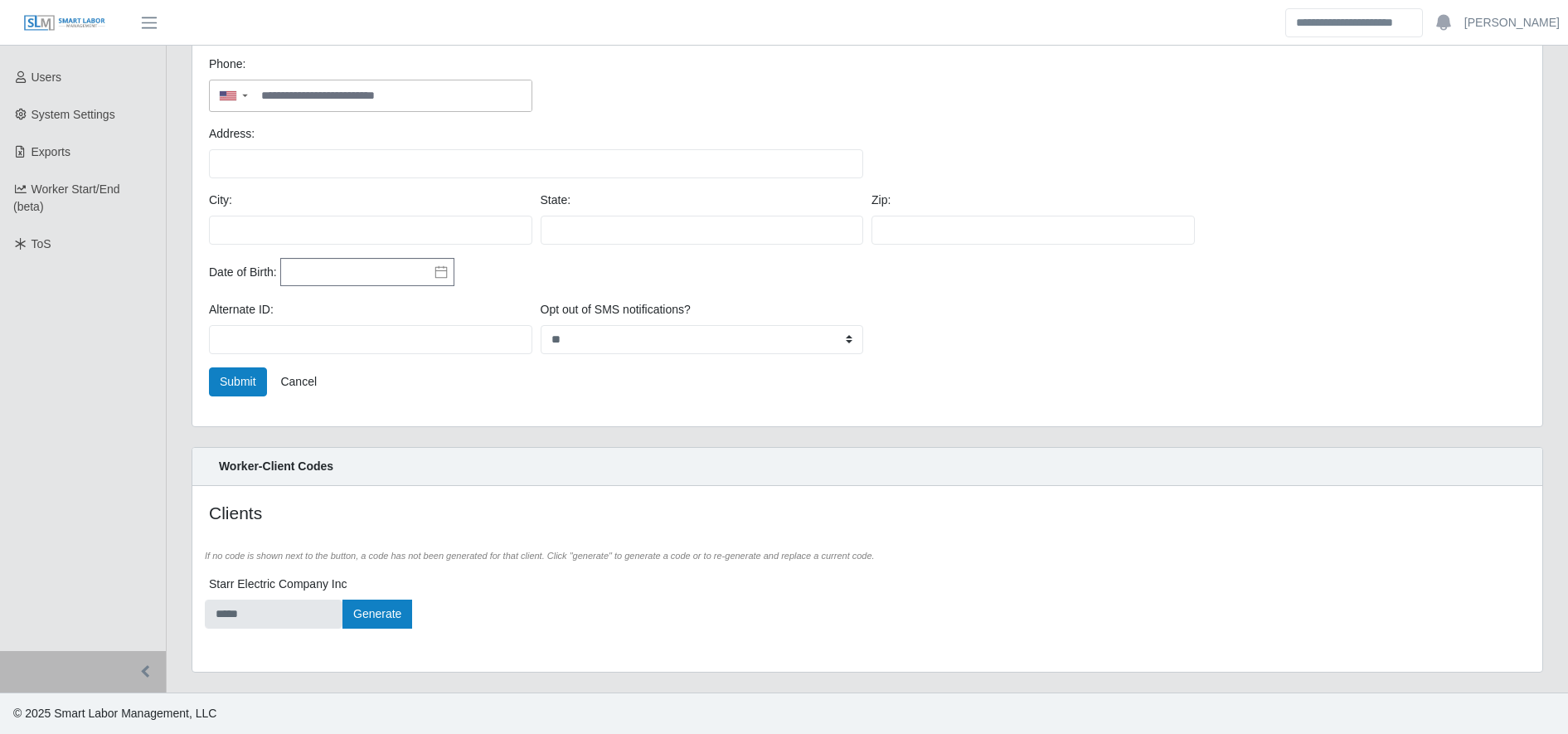
type input "**********"
click at [224, 364] on div "Alternate ID: Opt out of SMS notifications? *** **" at bounding box center [867, 335] width 1325 height 66
click at [228, 377] on button "Submit" at bounding box center [238, 382] width 58 height 29
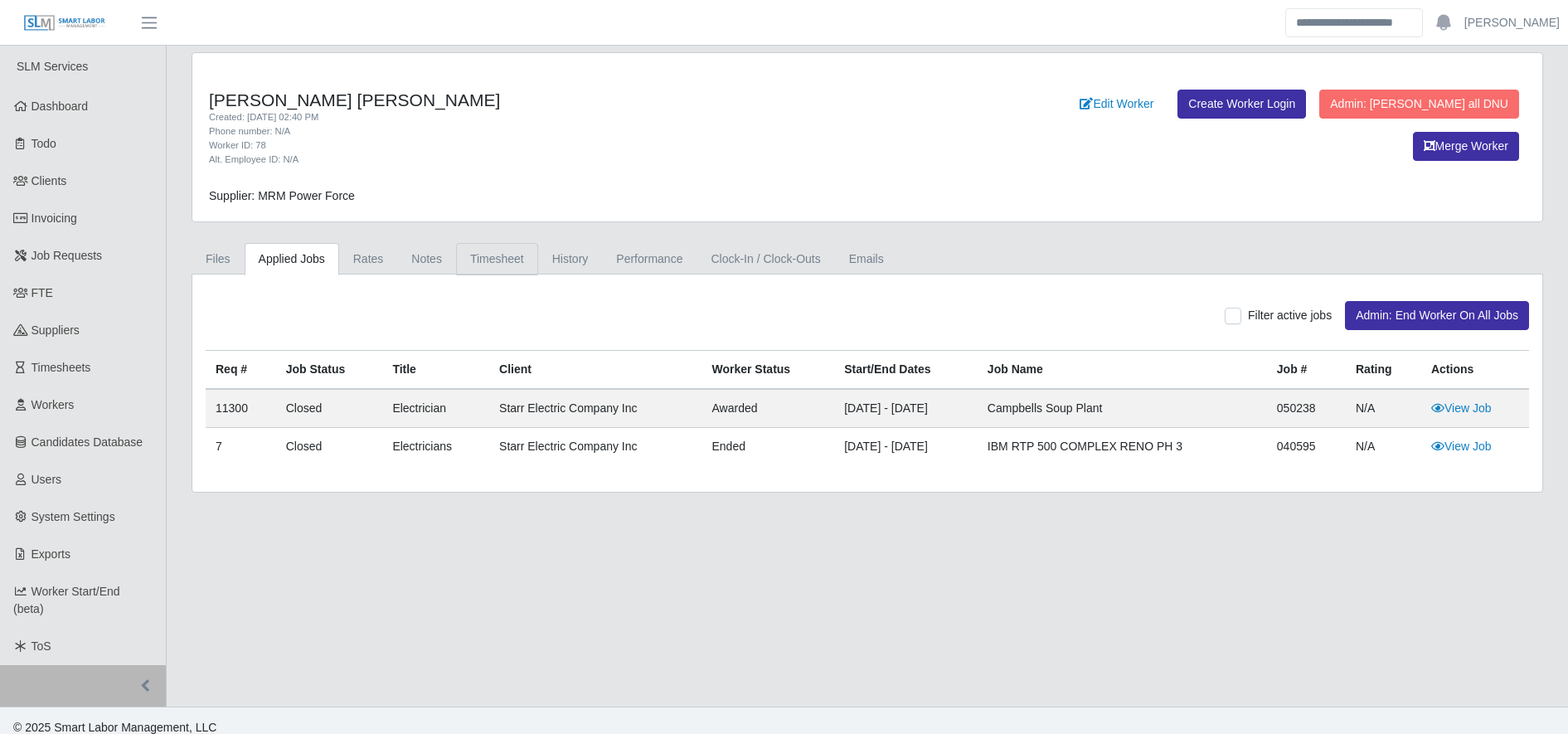
click at [498, 245] on link "Timesheet" at bounding box center [497, 259] width 82 height 32
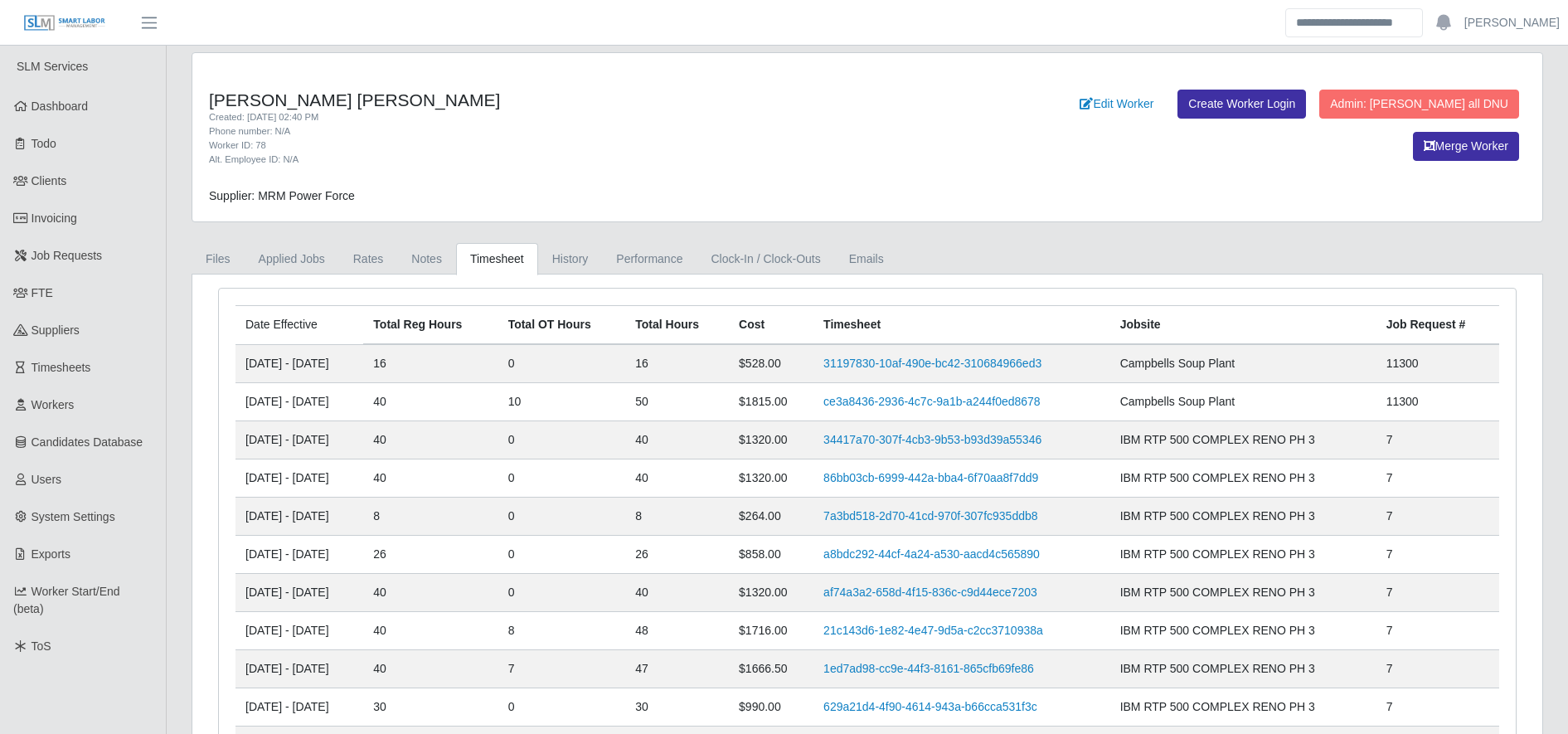
click at [1054, 119] on div "Edit Worker Create Worker Login Admin: [PERSON_NAME] all DNU Merge Worker" at bounding box center [1258, 128] width 534 height 78
drag, startPoint x: 1054, startPoint y: 119, endPoint x: 1045, endPoint y: 110, distance: 12.7
click at [1045, 110] on div "Edit Worker Create Worker Login Admin: [PERSON_NAME] all DNU Merge Worker" at bounding box center [1258, 128] width 534 height 78
click at [1069, 110] on link "Edit Worker" at bounding box center [1116, 104] width 95 height 29
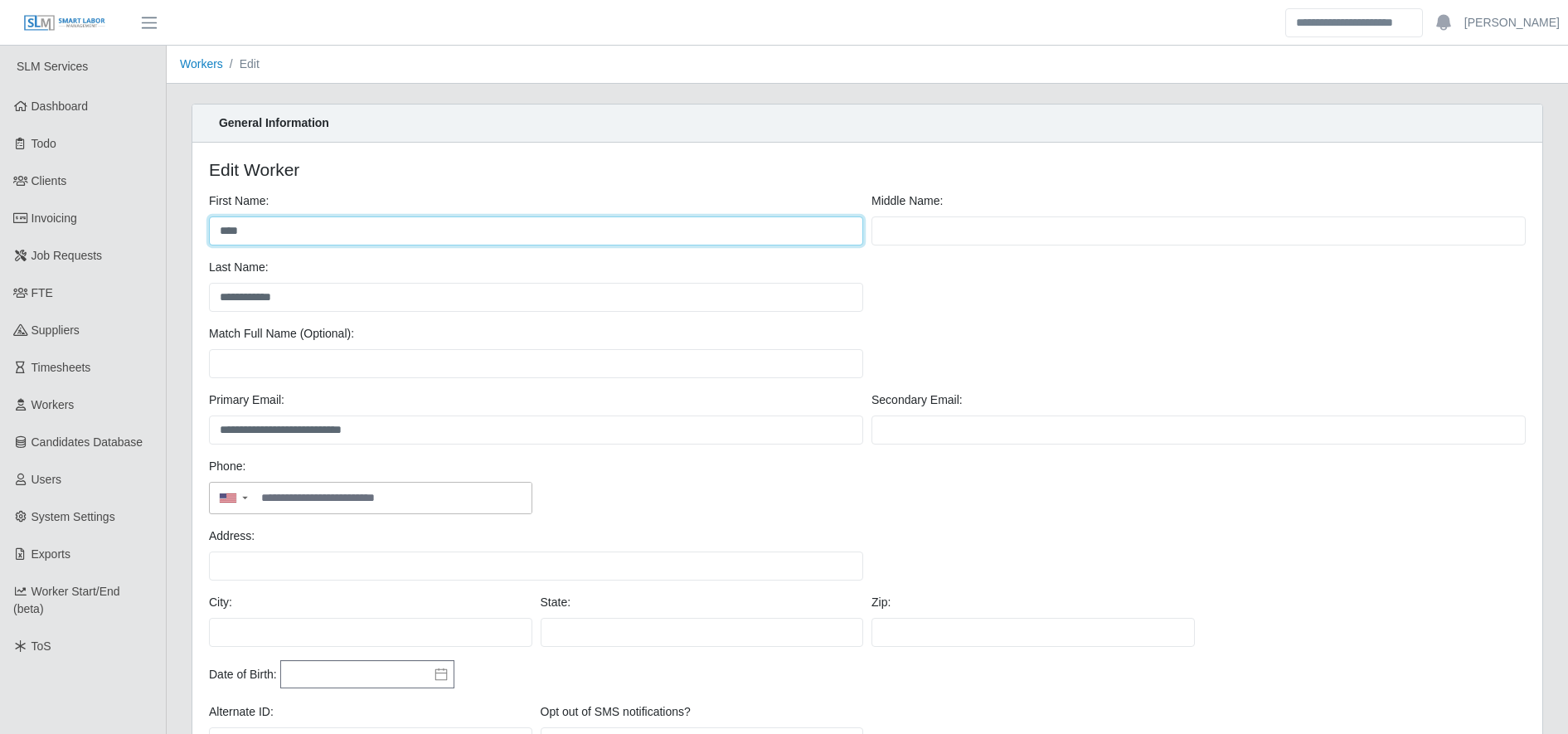
click at [385, 232] on input "****" at bounding box center [535, 231] width 654 height 29
type input "*********"
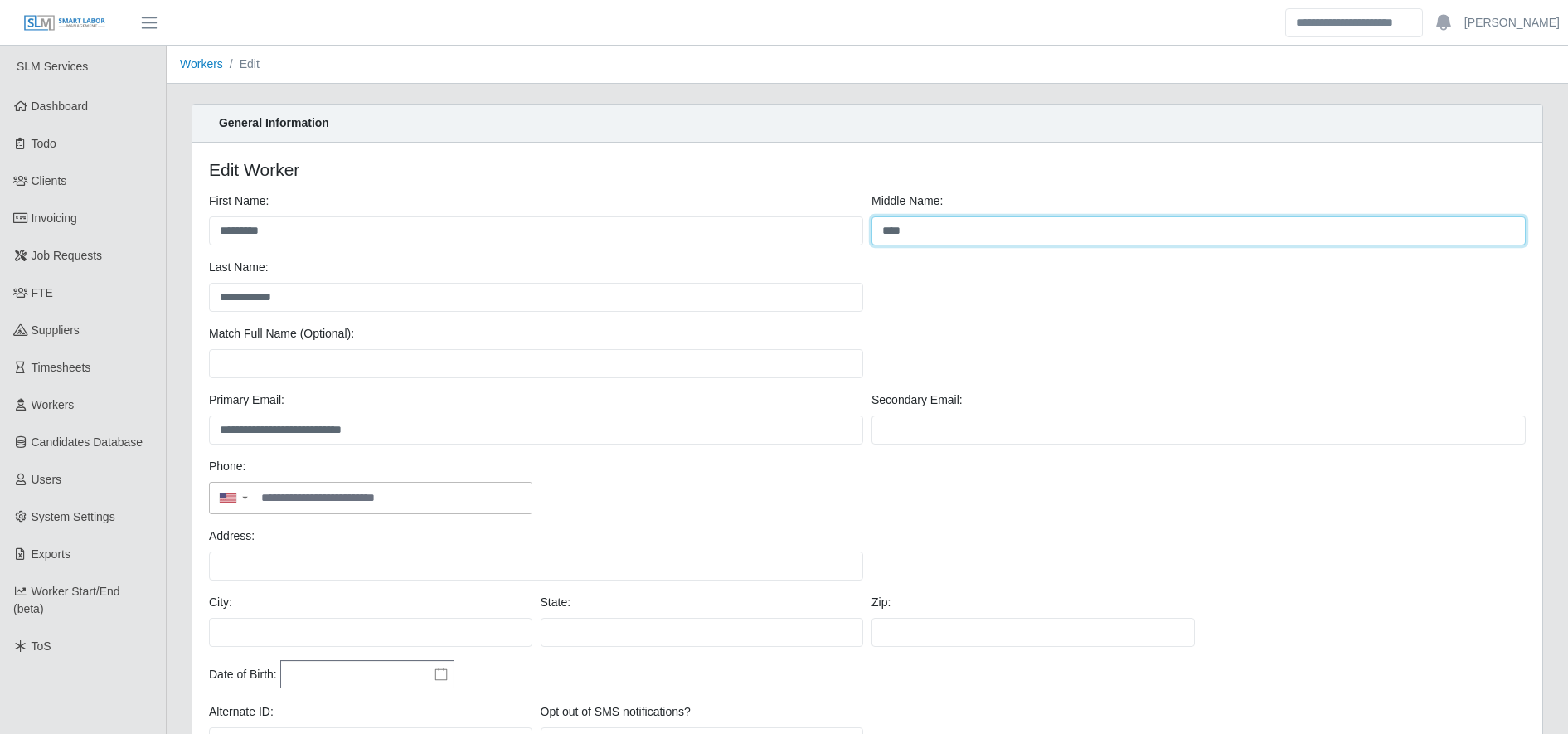
scroll to position [403, 0]
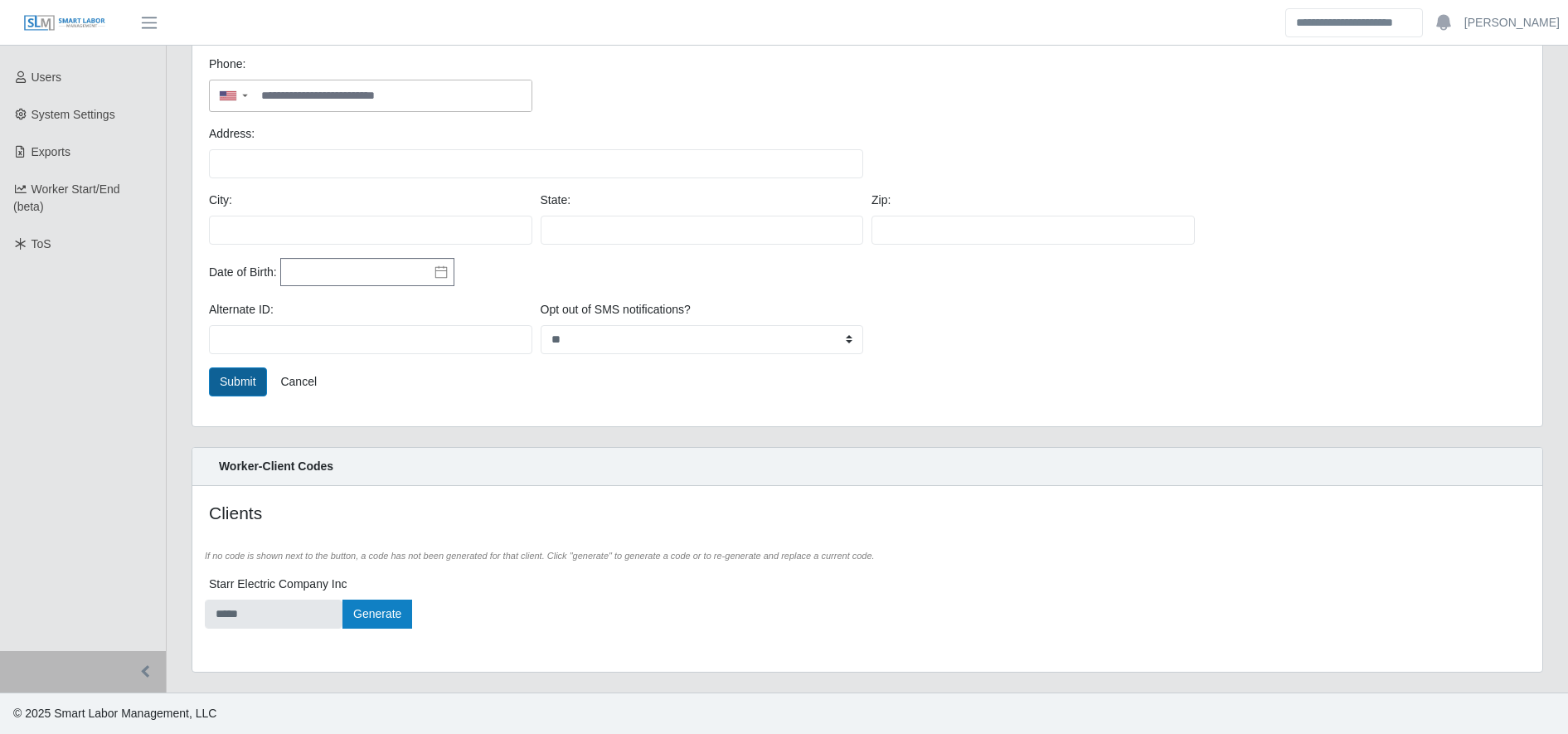
type input "****"
click at [218, 378] on button "Submit" at bounding box center [238, 382] width 58 height 29
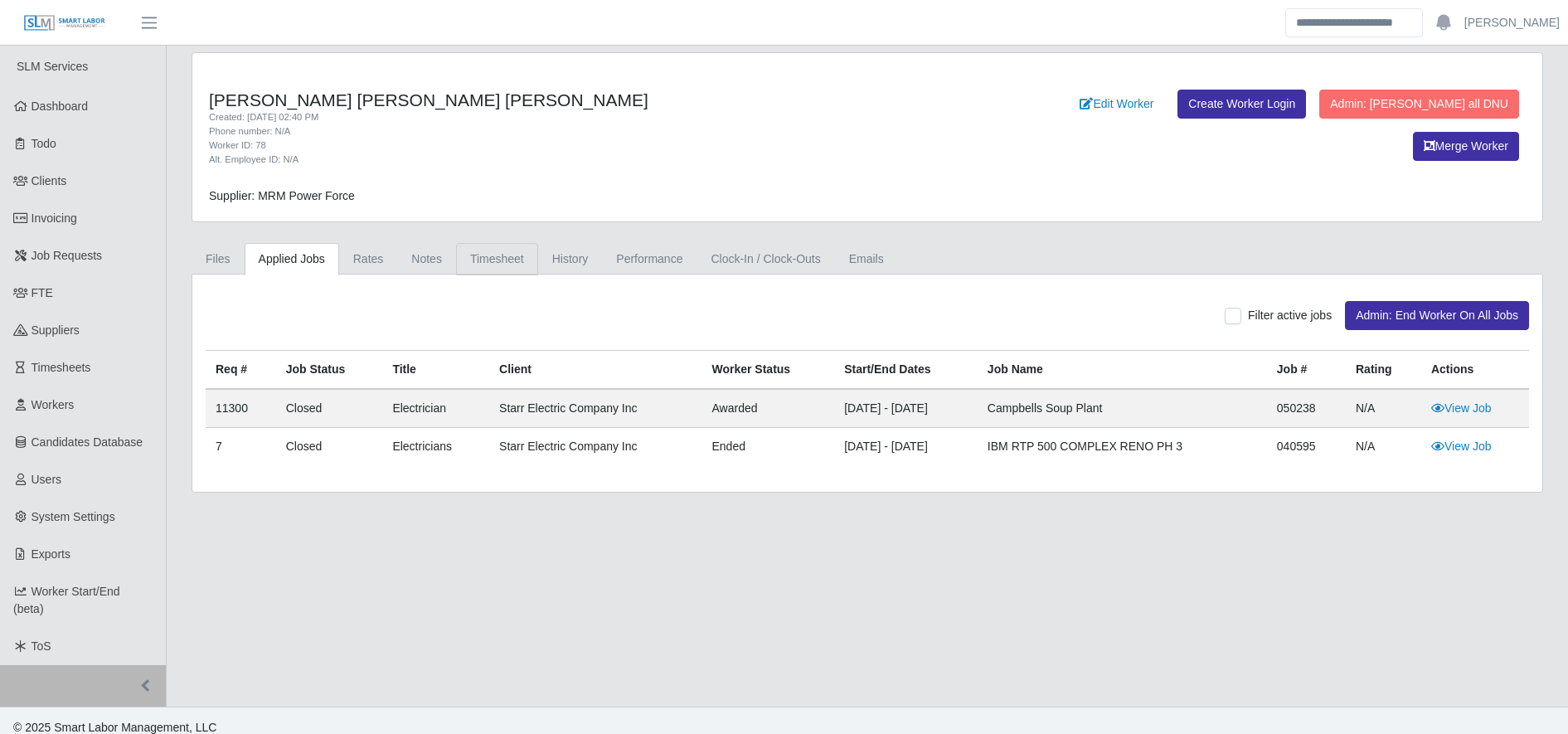
click at [480, 254] on link "Timesheet" at bounding box center [497, 259] width 82 height 32
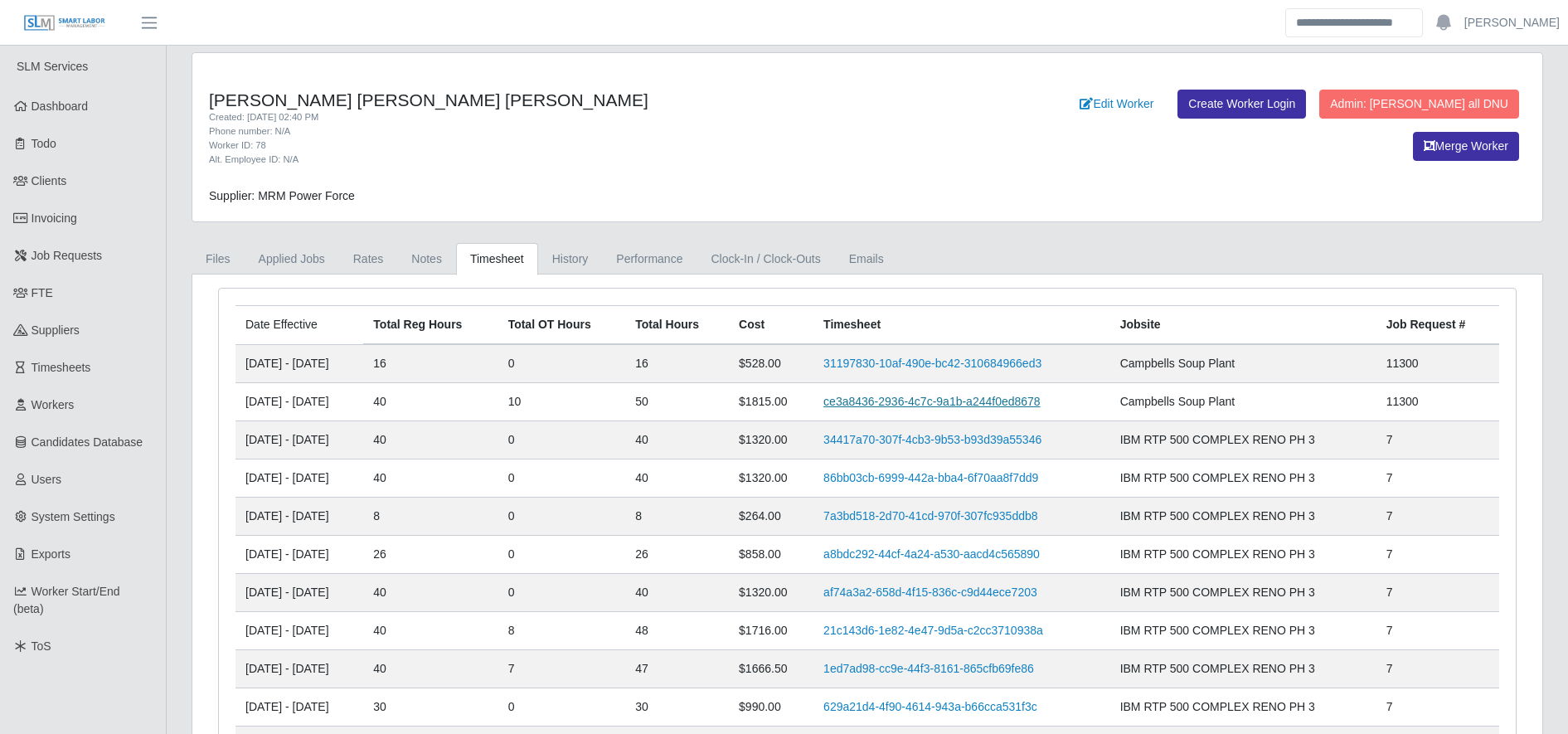
click at [930, 395] on link "ce3a8436-2936-4c7c-9a1b-a244f0ed8678" at bounding box center [932, 401] width 218 height 13
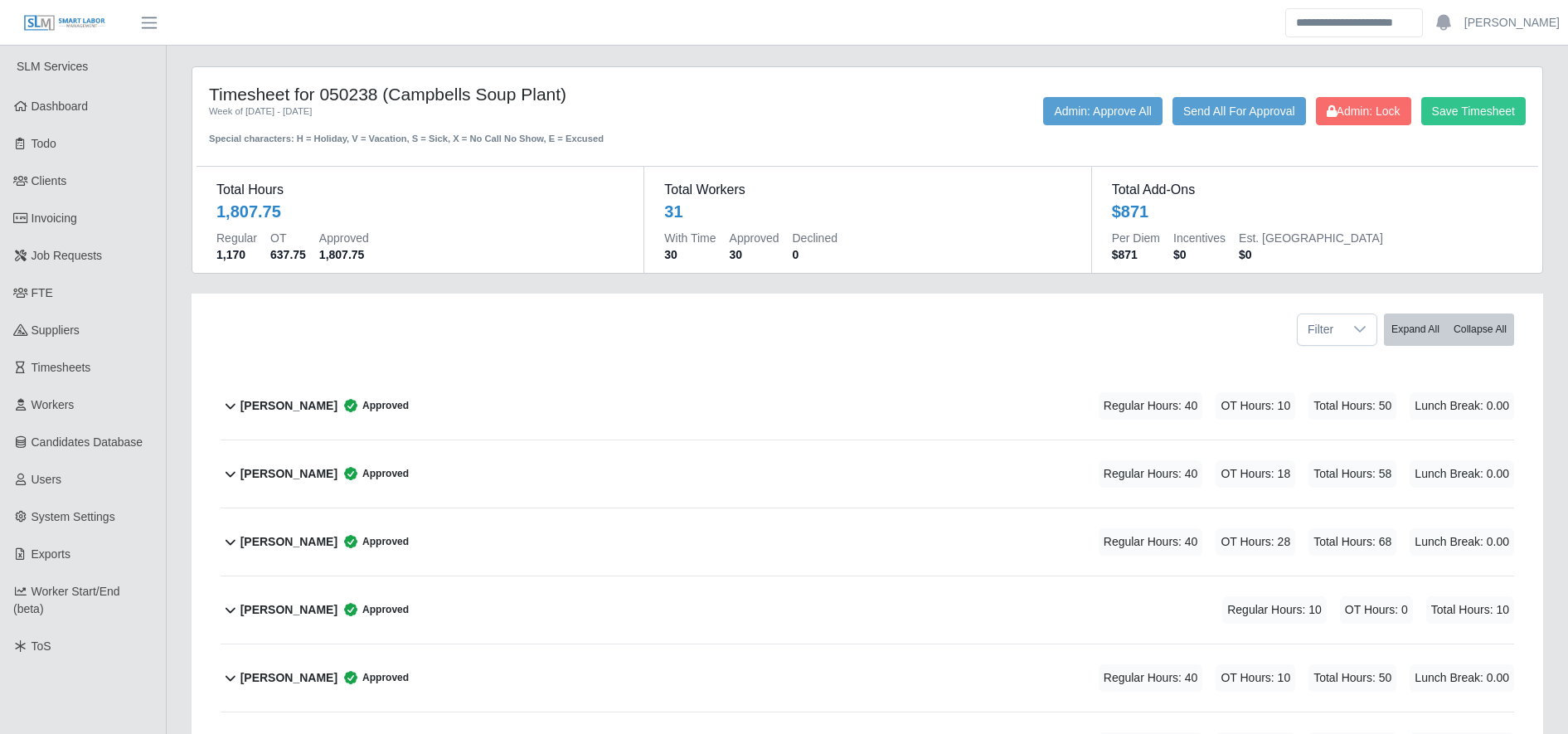
scroll to position [58, 0]
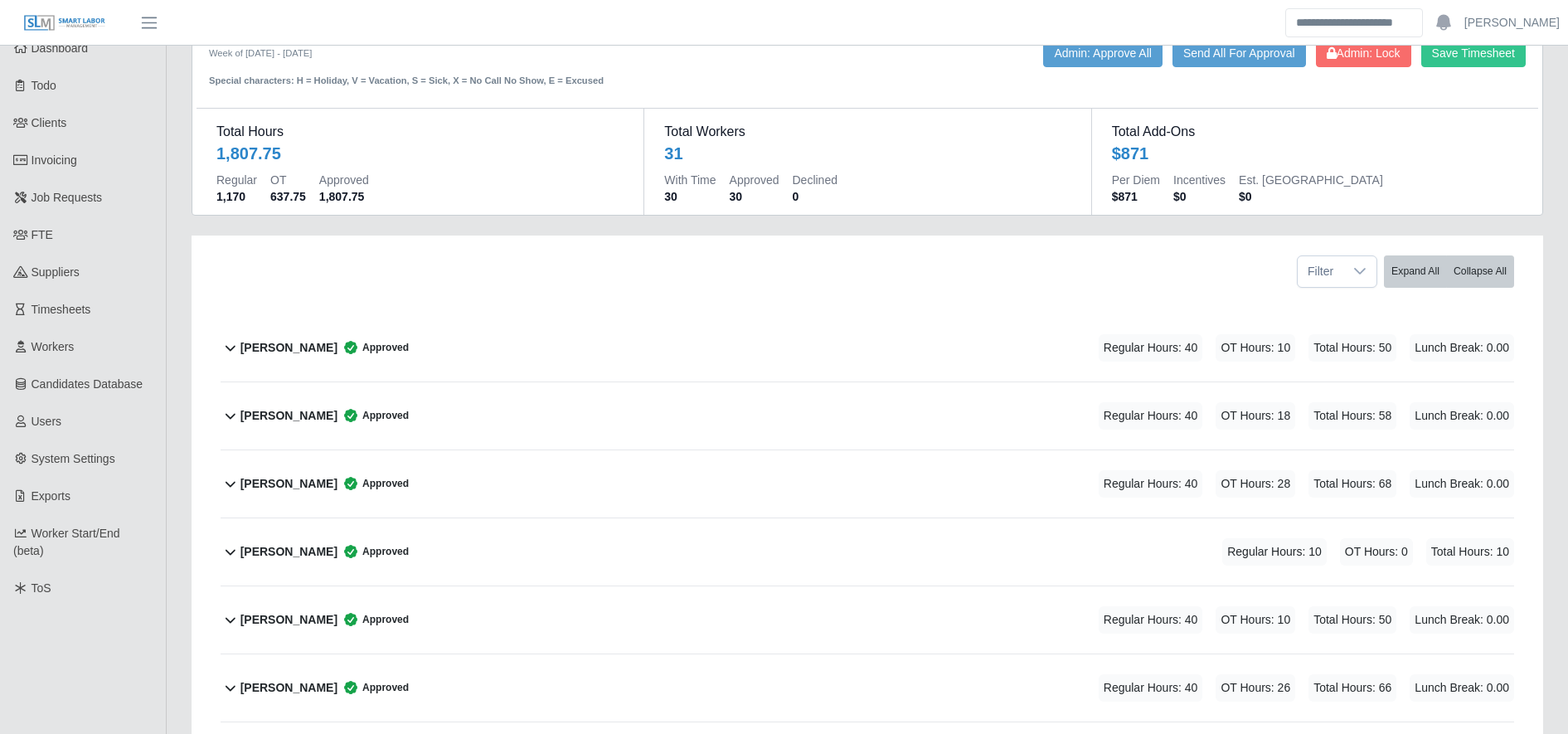
click at [601, 335] on div "[PERSON_NAME] Approved Regular Hours: 40 OT Hours: 10 Total Hours: 50 Lunch Bre…" at bounding box center [877, 348] width 1274 height 67
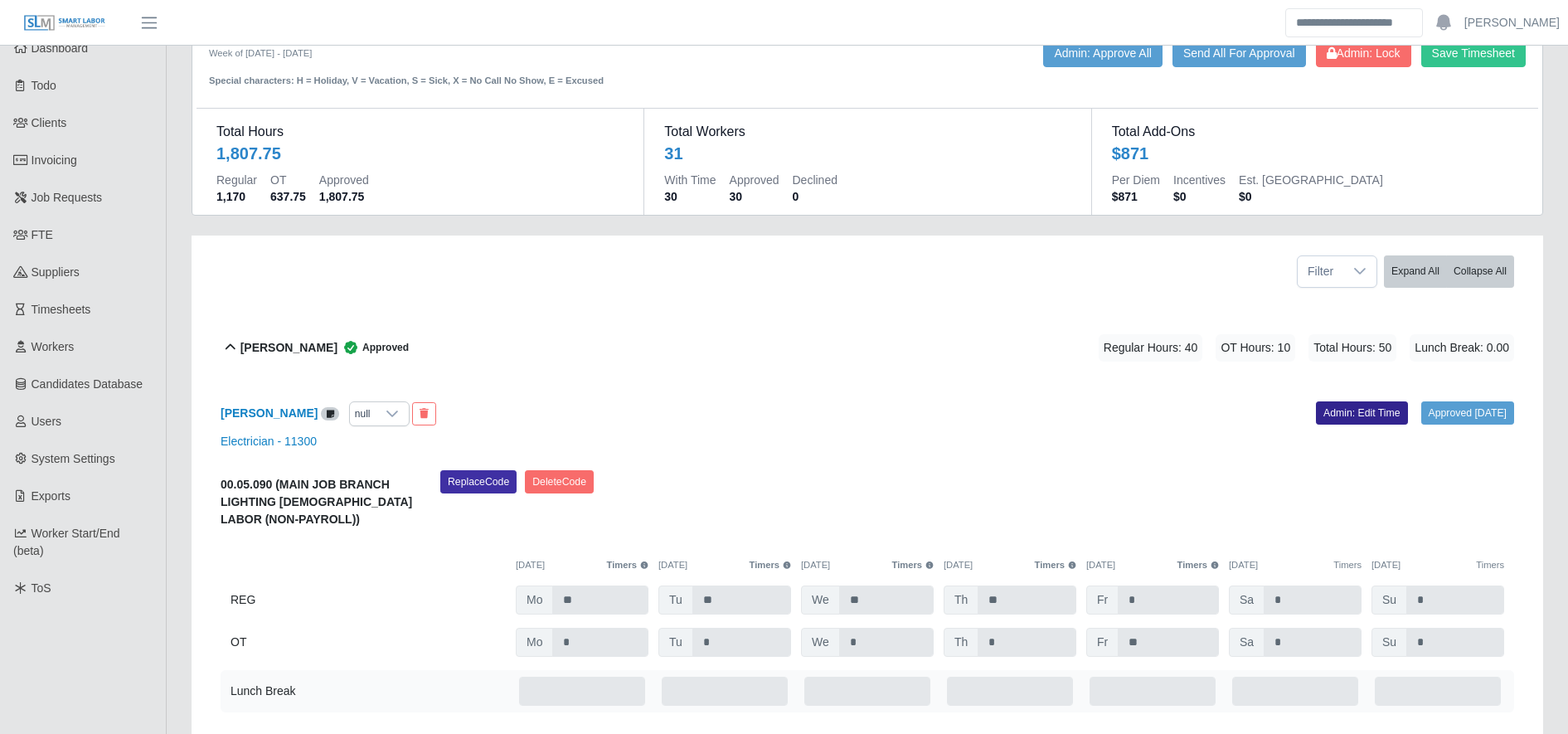
click at [1357, 413] on link "Admin: Edit Time" at bounding box center [1362, 413] width 92 height 24
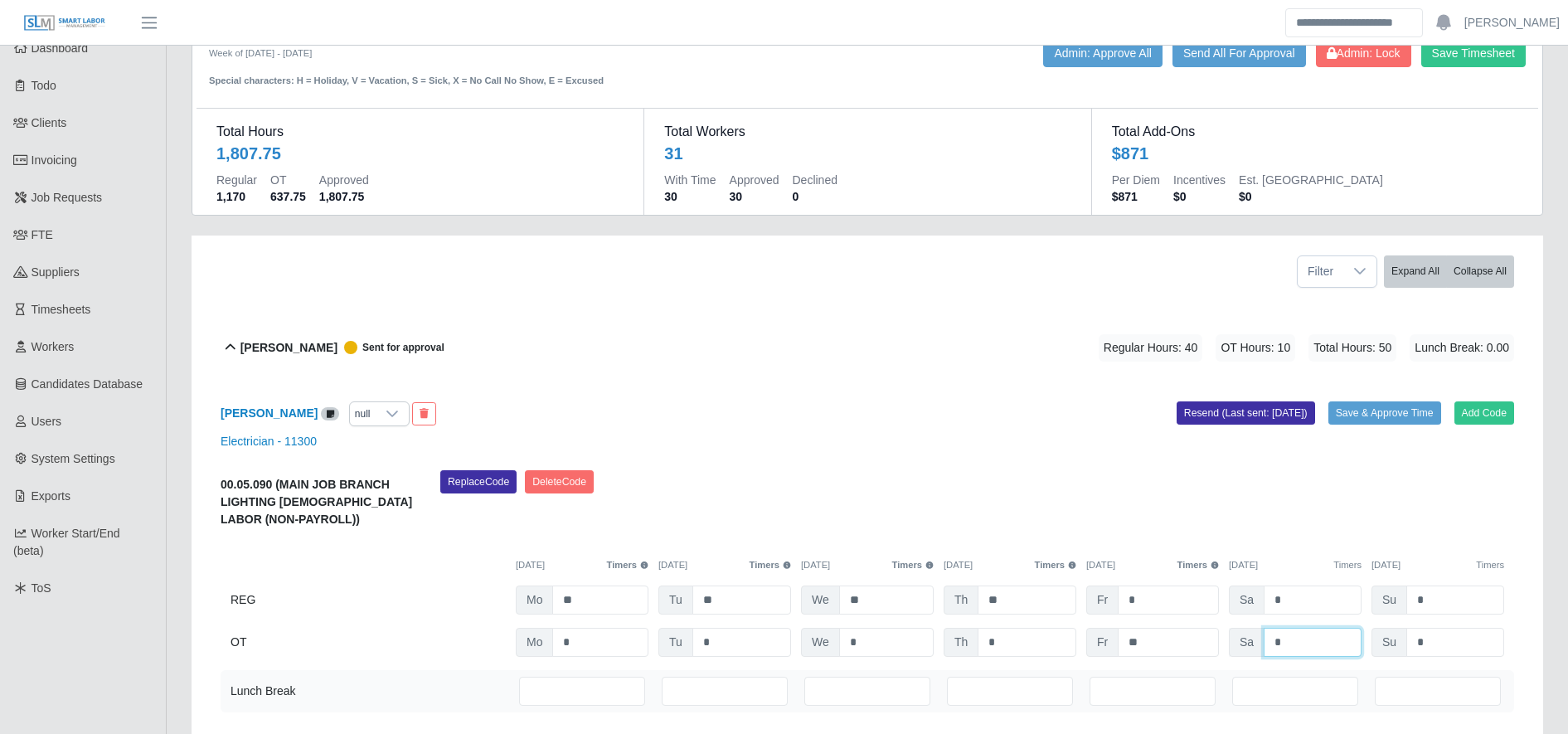
click at [1303, 649] on input "*" at bounding box center [1313, 642] width 98 height 29
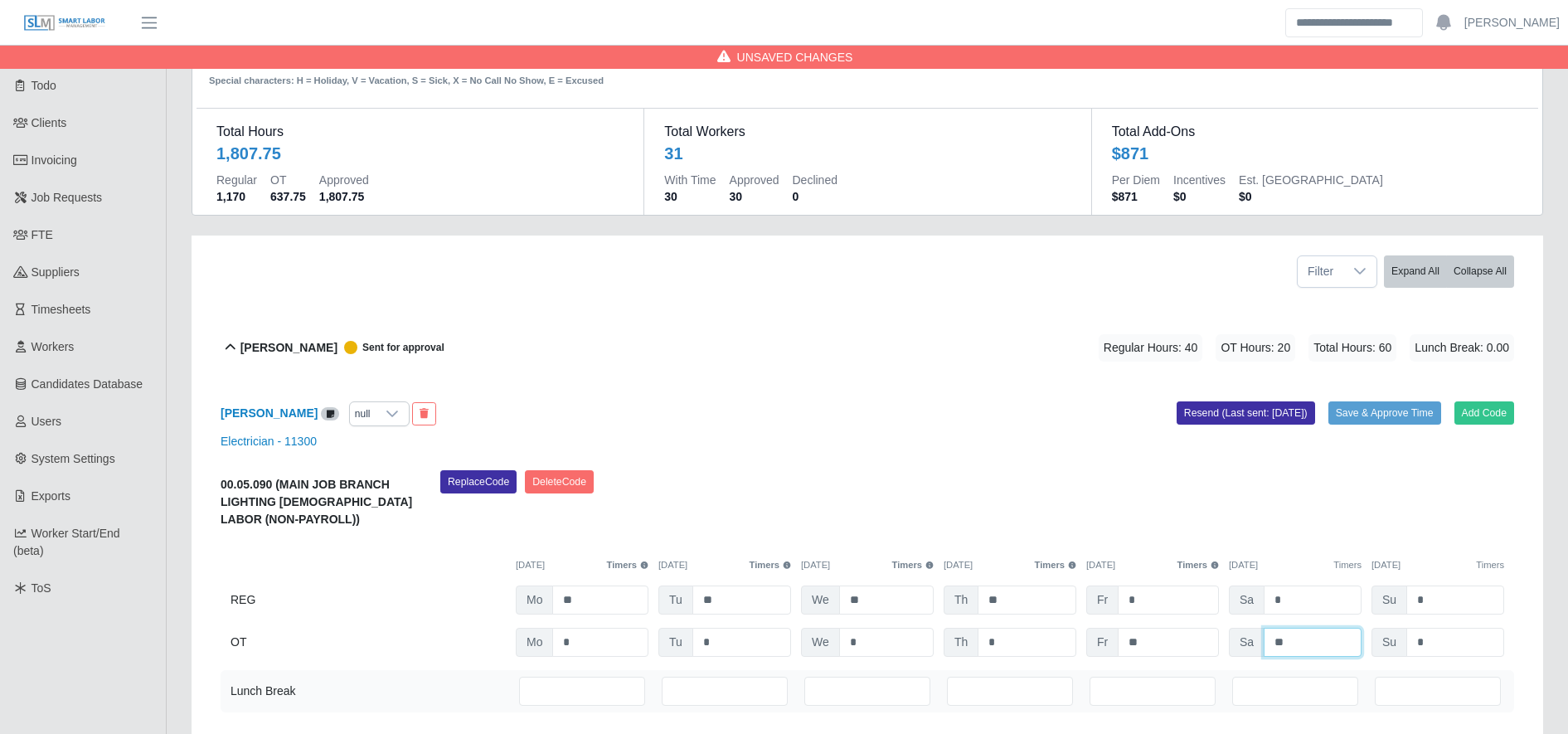
type input "**"
type input "*"
click at [1382, 407] on button "Save & Approve Time" at bounding box center [1385, 413] width 113 height 24
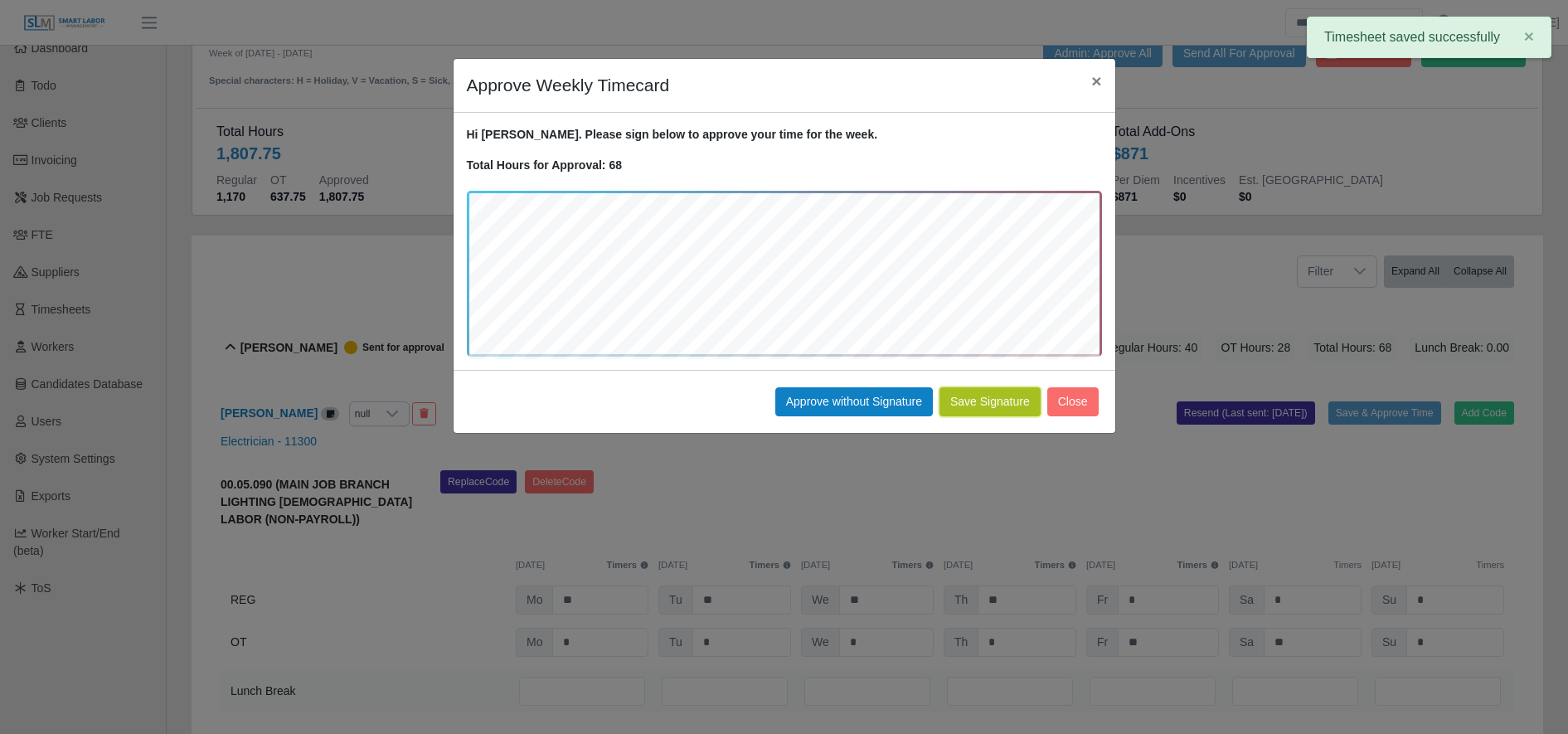
click at [1007, 398] on button "Save Signature" at bounding box center [991, 401] width 101 height 29
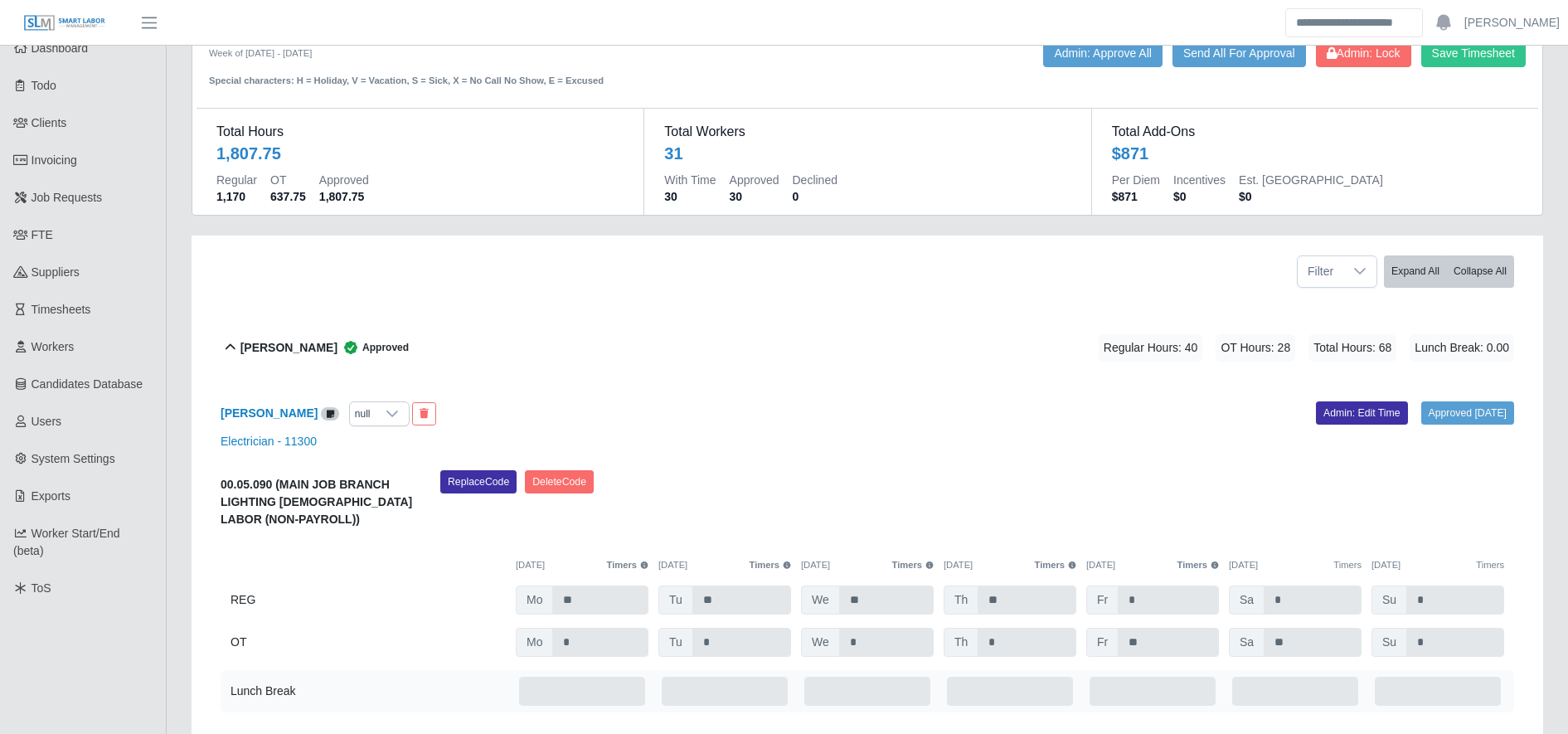
scroll to position [0, 0]
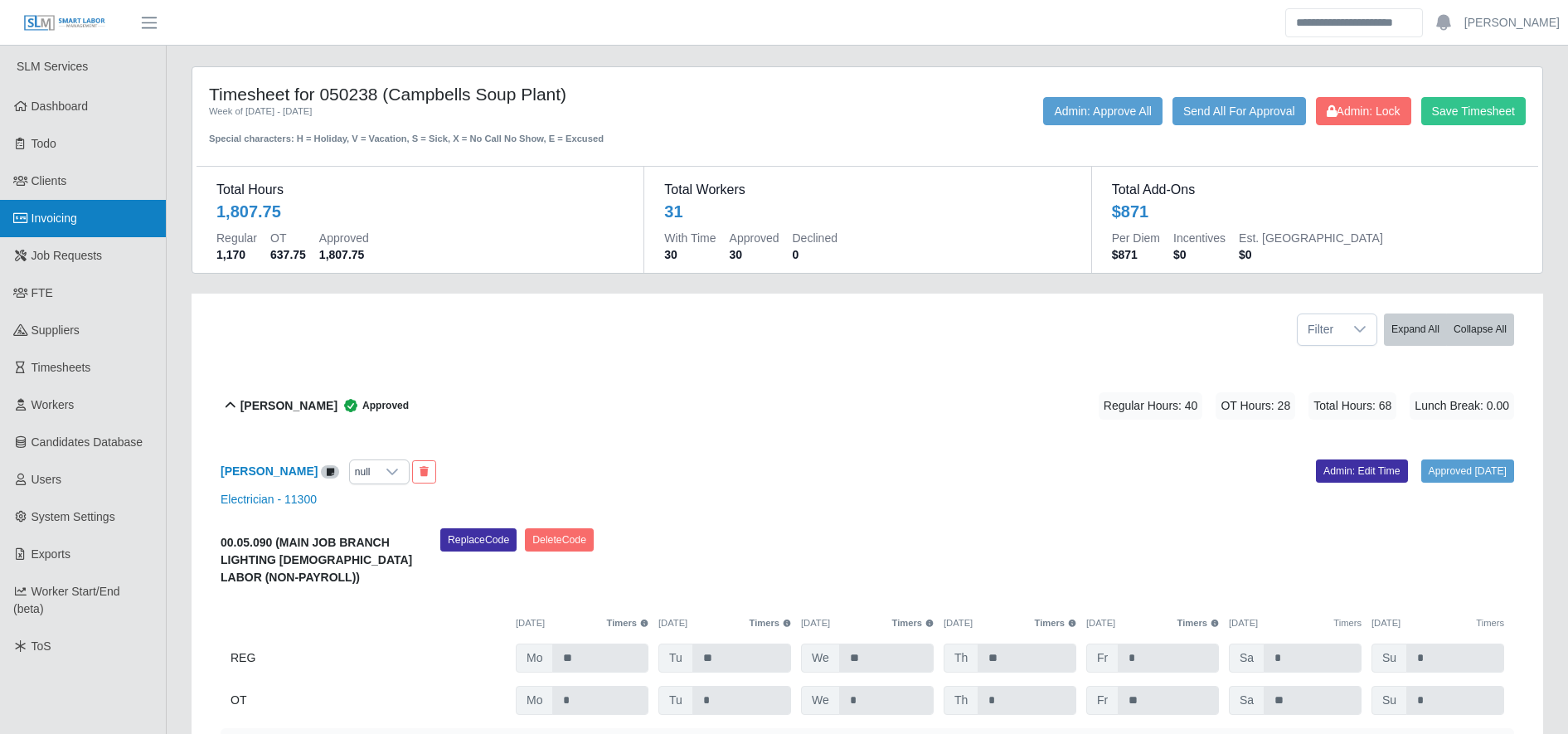
click at [97, 210] on link "Invoicing" at bounding box center [83, 218] width 166 height 38
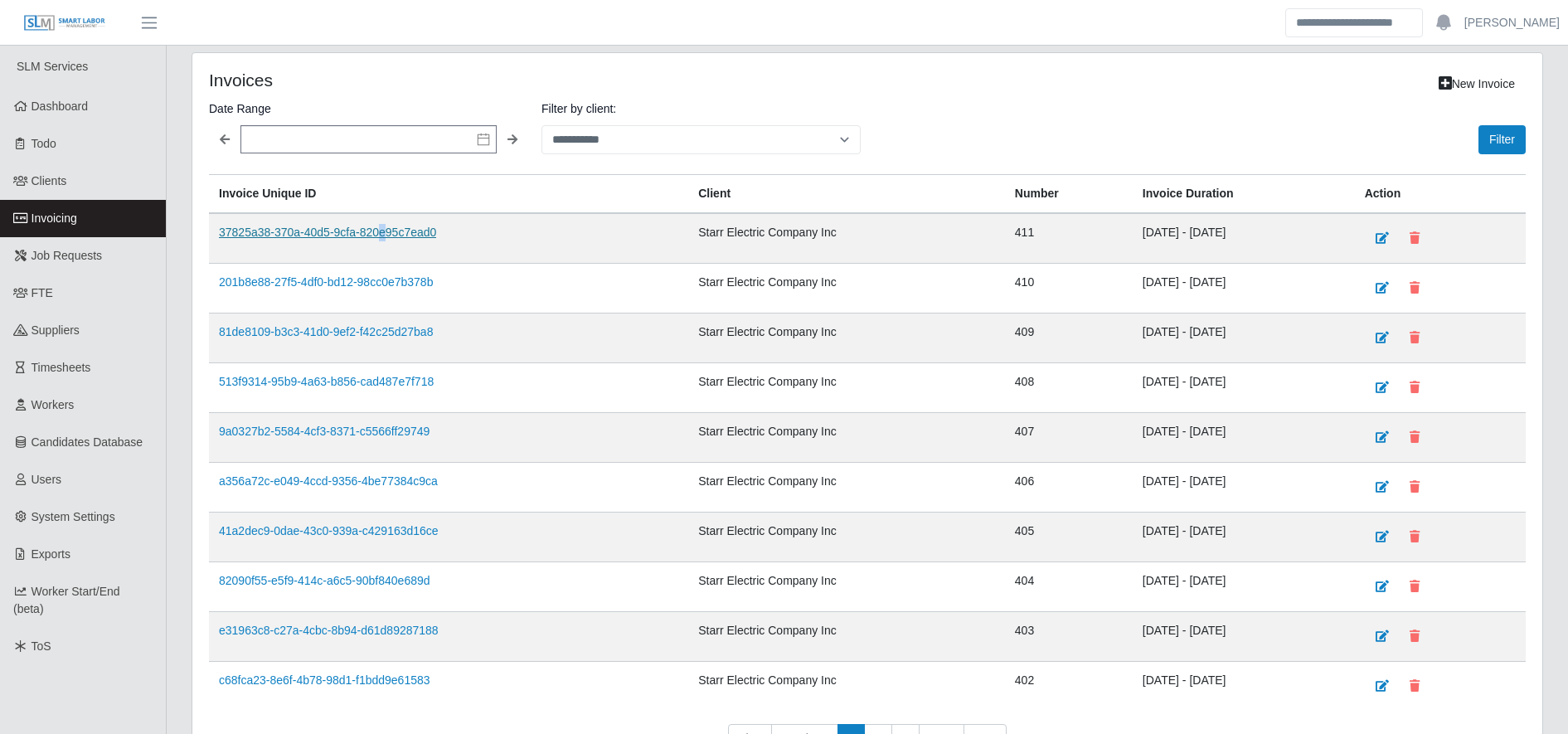
drag, startPoint x: 384, startPoint y: 240, endPoint x: 373, endPoint y: 233, distance: 13.0
click at [373, 233] on td "37825a38-370a-40d5-9cfa-820e95c7ead0" at bounding box center [448, 239] width 480 height 51
click at [373, 233] on link "37825a38-370a-40d5-9cfa-820e95c7ead0" at bounding box center [328, 232] width 218 height 13
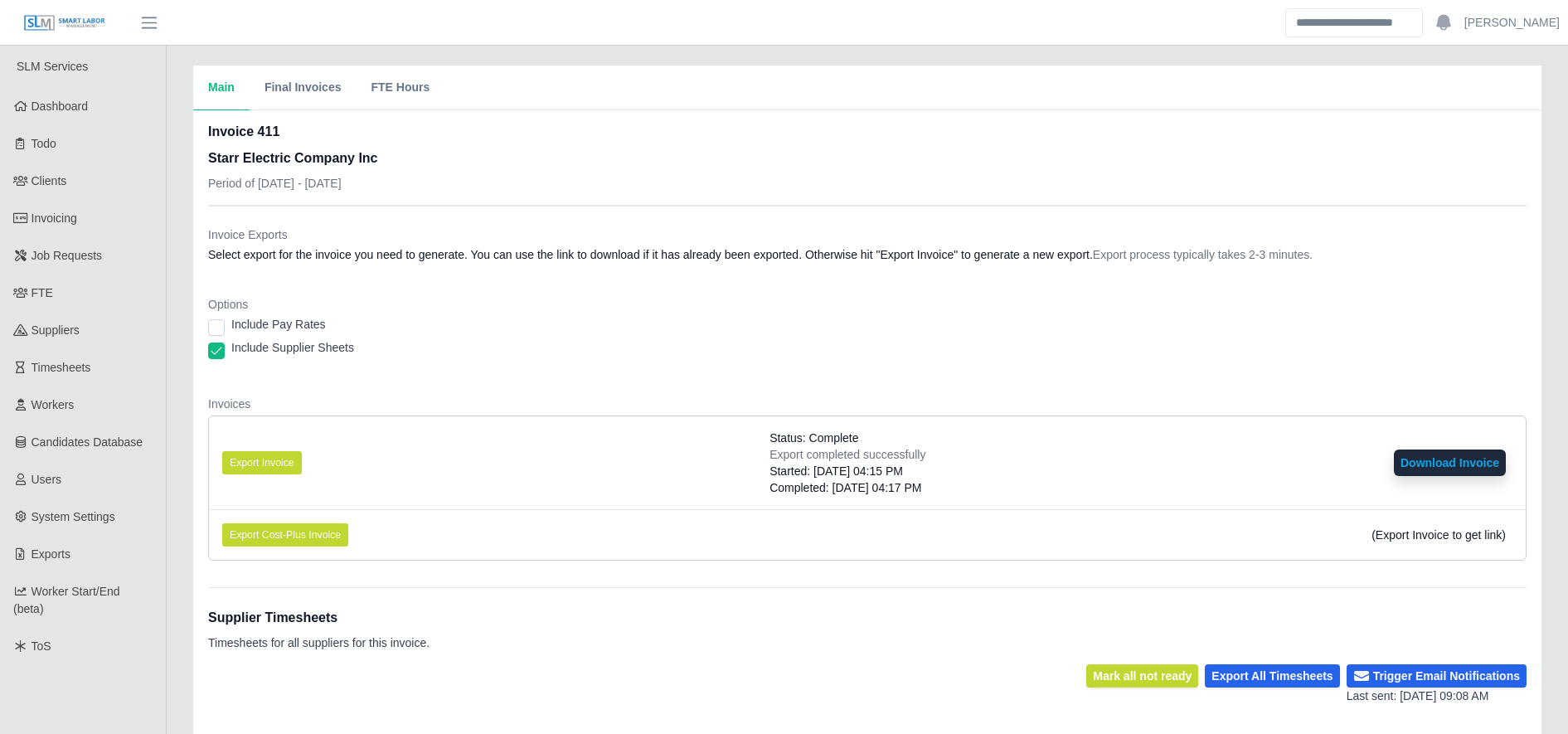
scroll to position [377, 0]
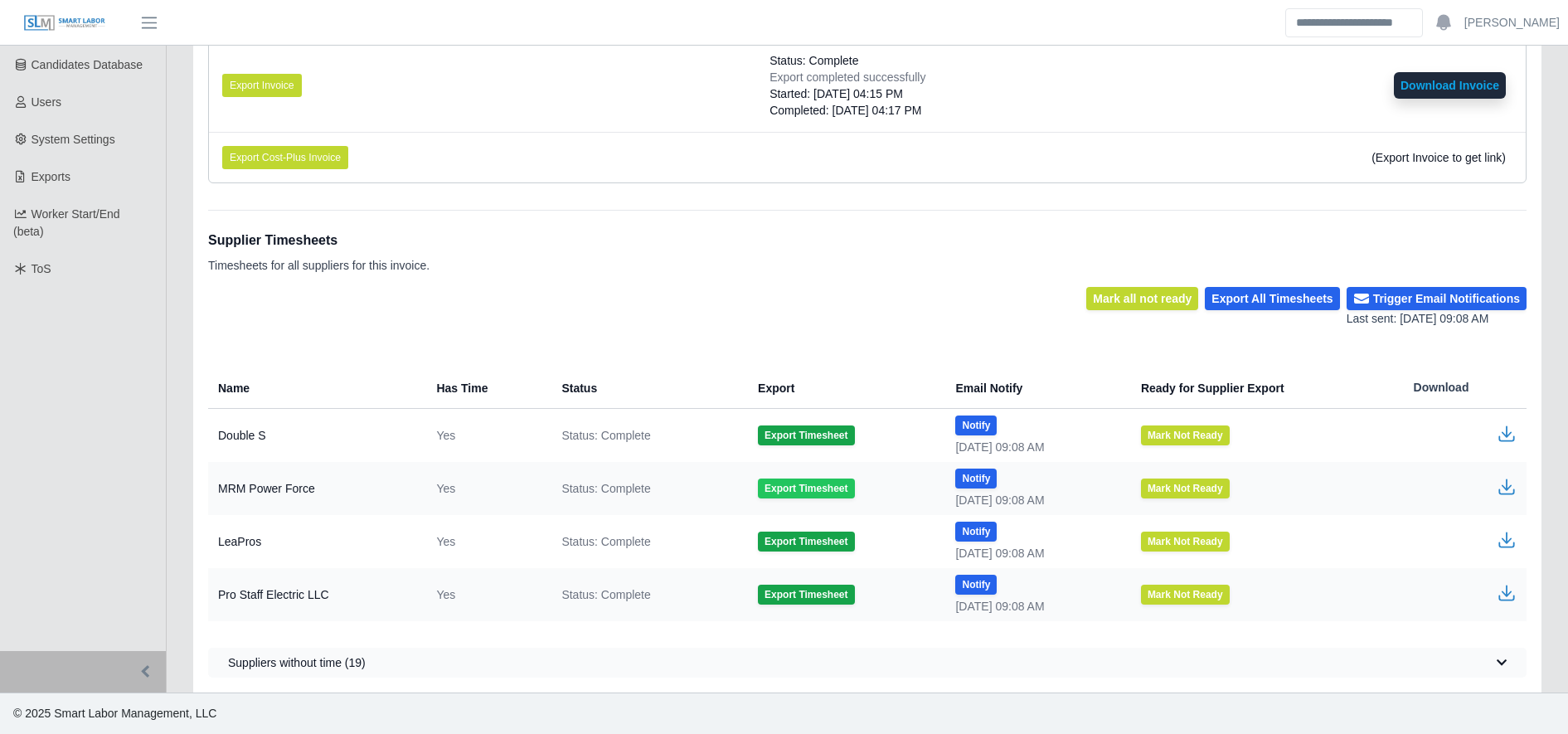
click at [774, 483] on button "Export Timesheet" at bounding box center [806, 488] width 96 height 20
click at [1502, 488] on icon "button" at bounding box center [1507, 487] width 20 height 20
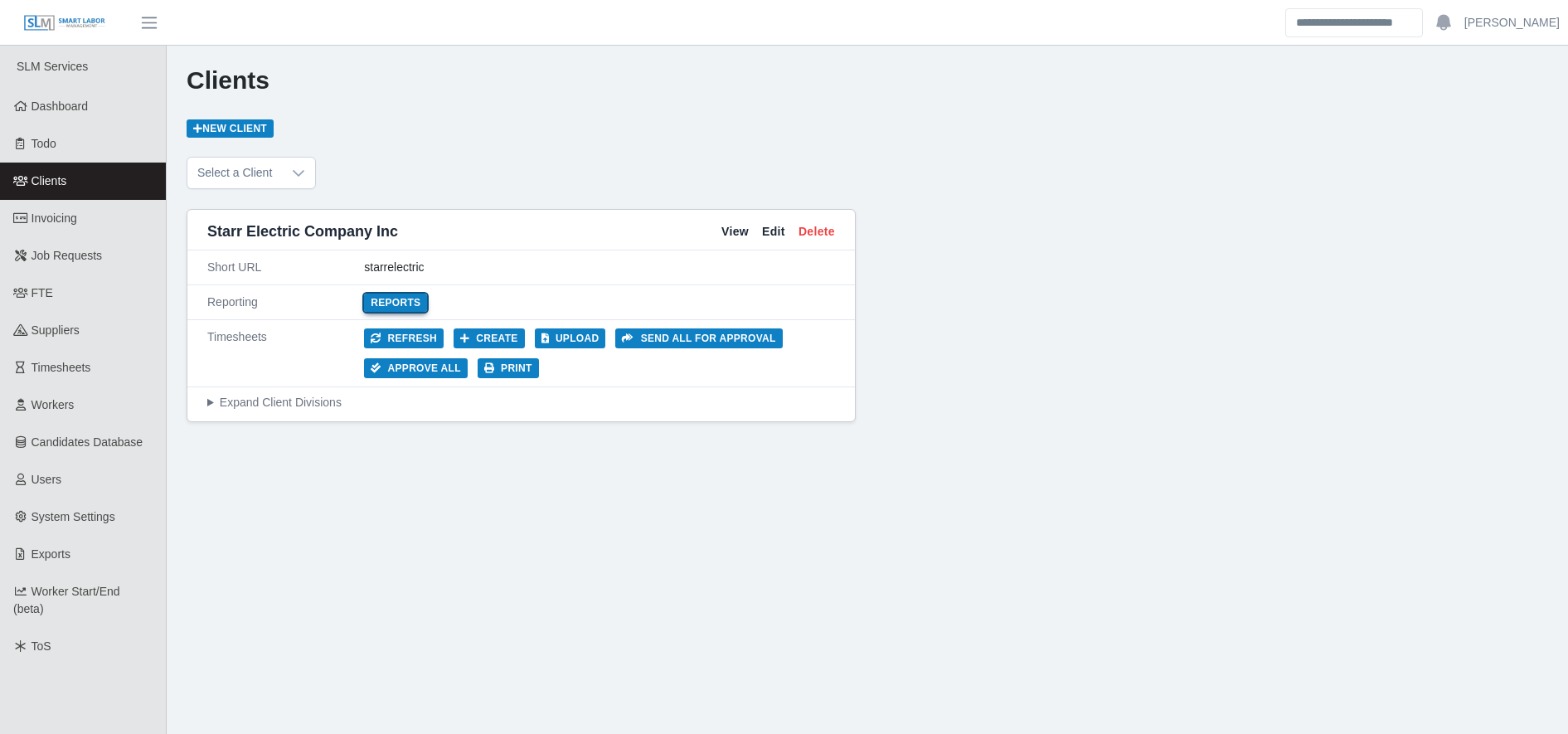
click at [378, 300] on link "Reports" at bounding box center [396, 302] width 63 height 18
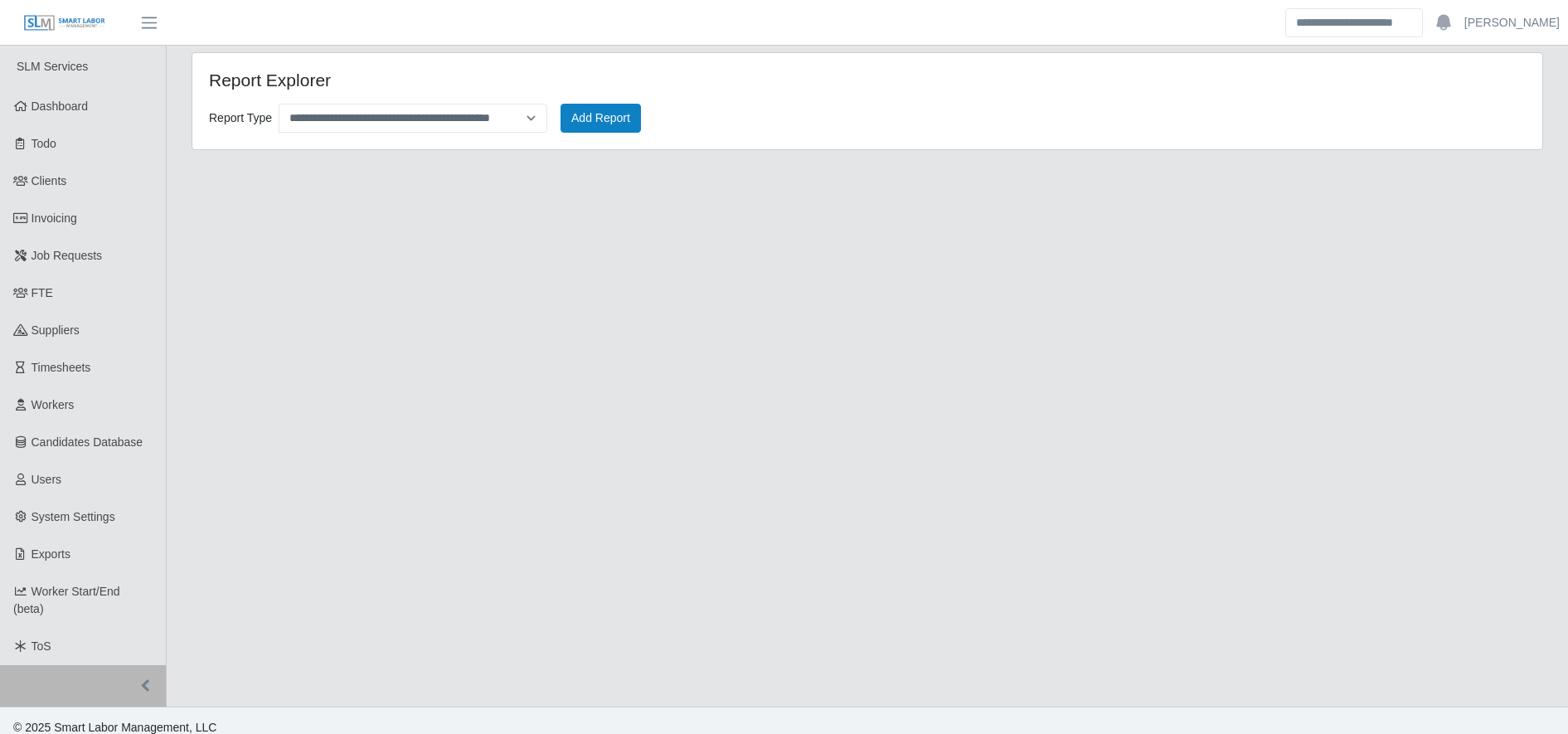
click at [445, 135] on div "**********" at bounding box center [867, 101] width 1350 height 96
click at [442, 129] on div "**********" at bounding box center [867, 101] width 1350 height 96
click at [442, 129] on select "**********" at bounding box center [413, 118] width 269 height 29
select select "**********"
click at [279, 104] on select "**********" at bounding box center [413, 118] width 269 height 29
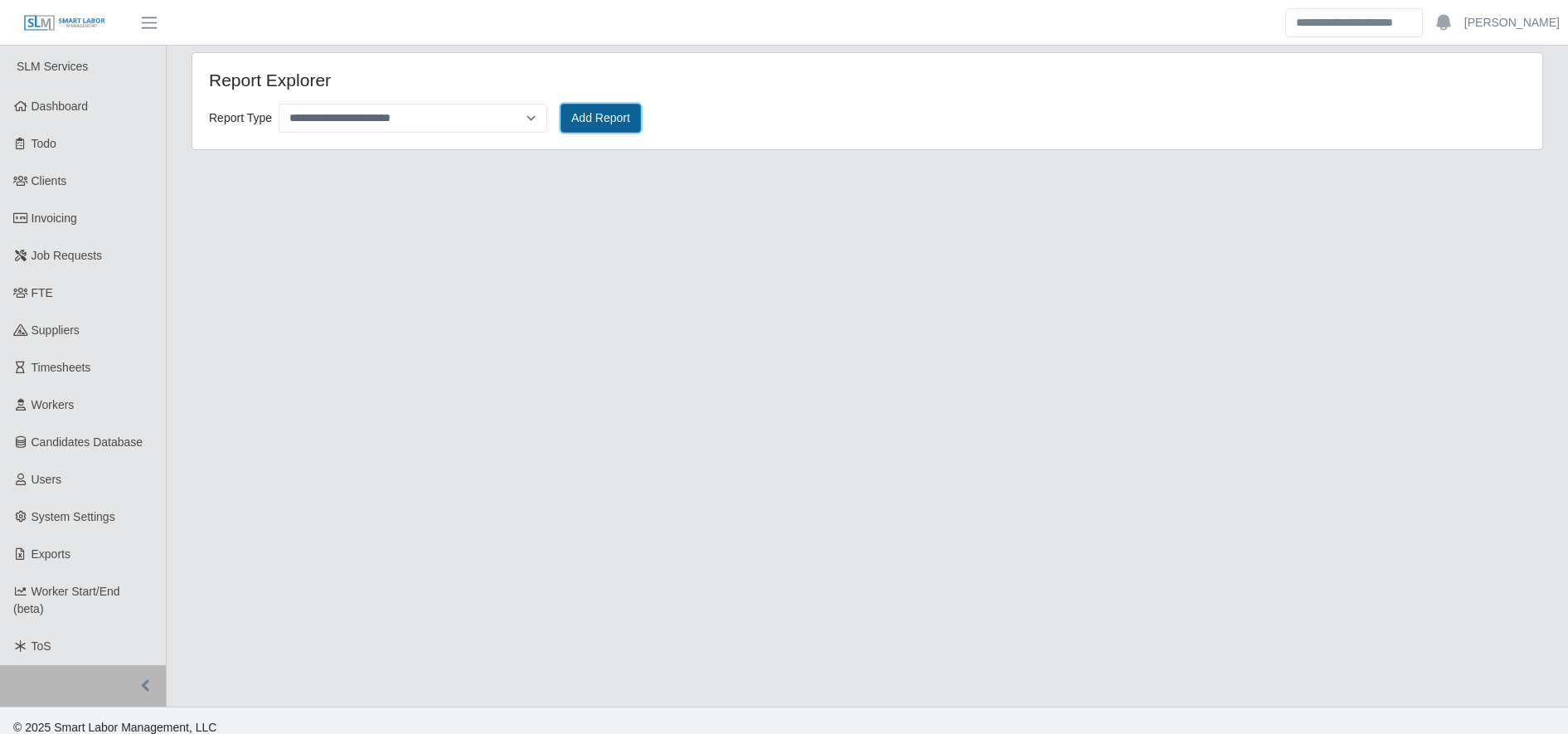
click at [627, 121] on button "Add Report" at bounding box center [601, 118] width 80 height 29
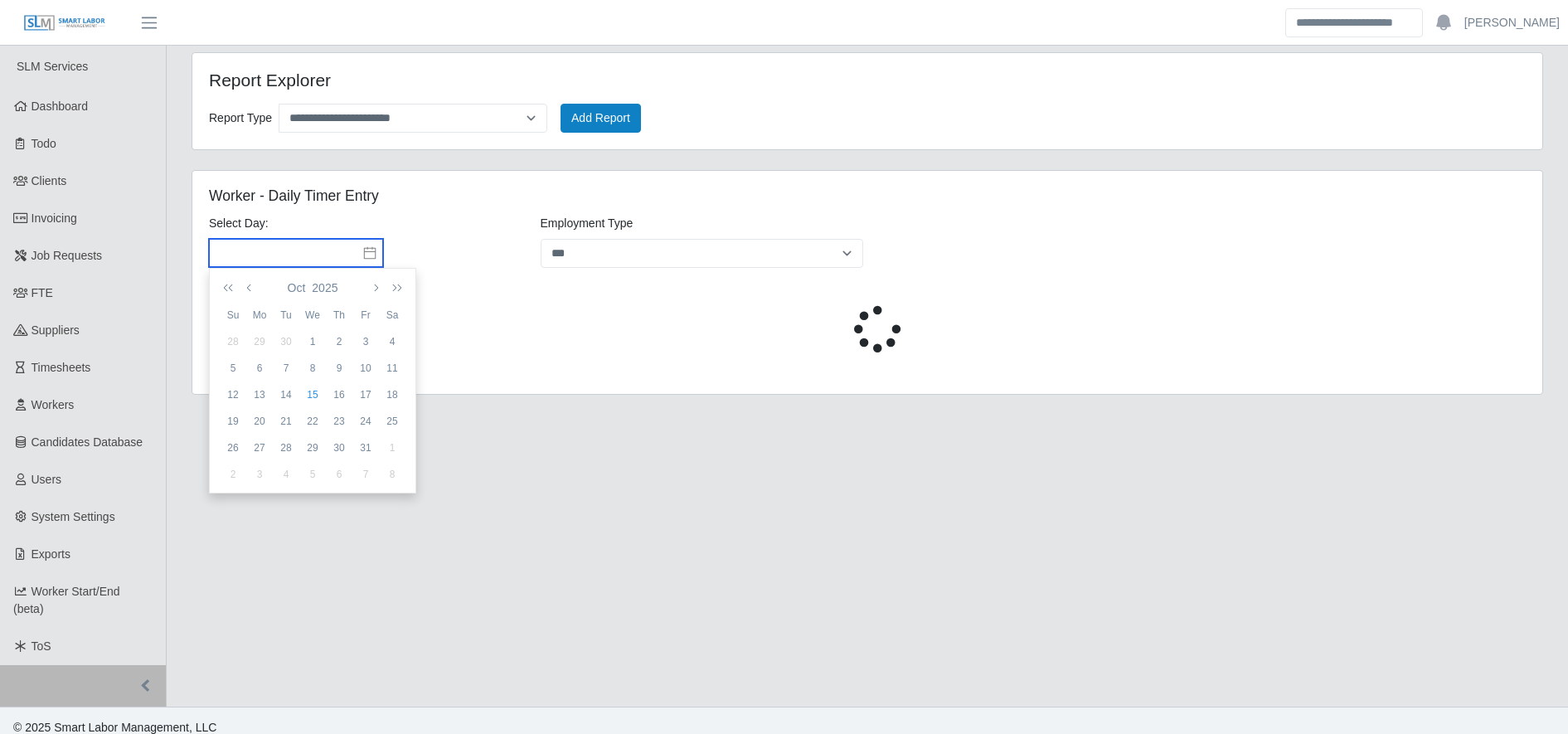
click at [342, 266] on input "text" at bounding box center [295, 253] width 174 height 28
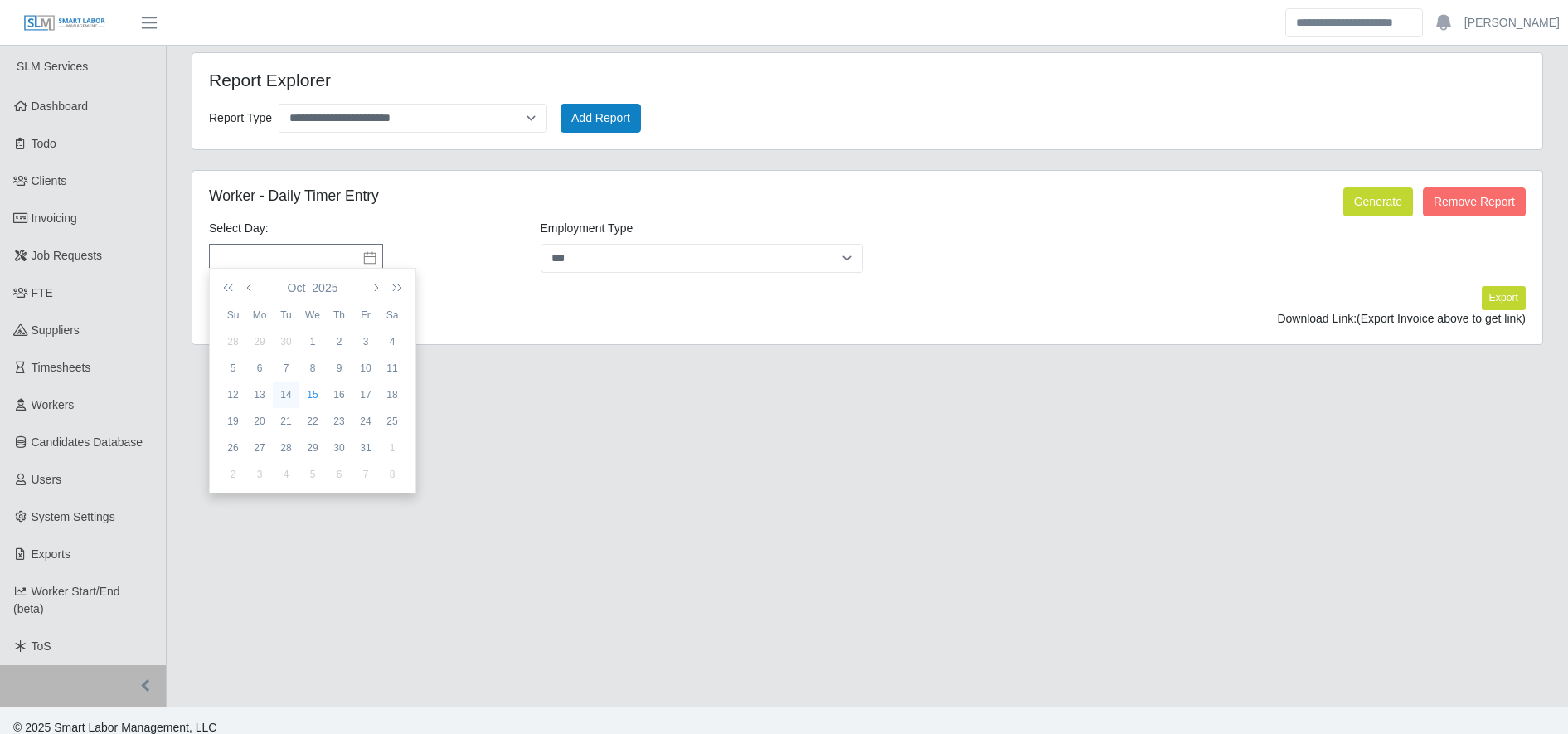
click at [293, 400] on div "14" at bounding box center [286, 394] width 26 height 15
type input "**********"
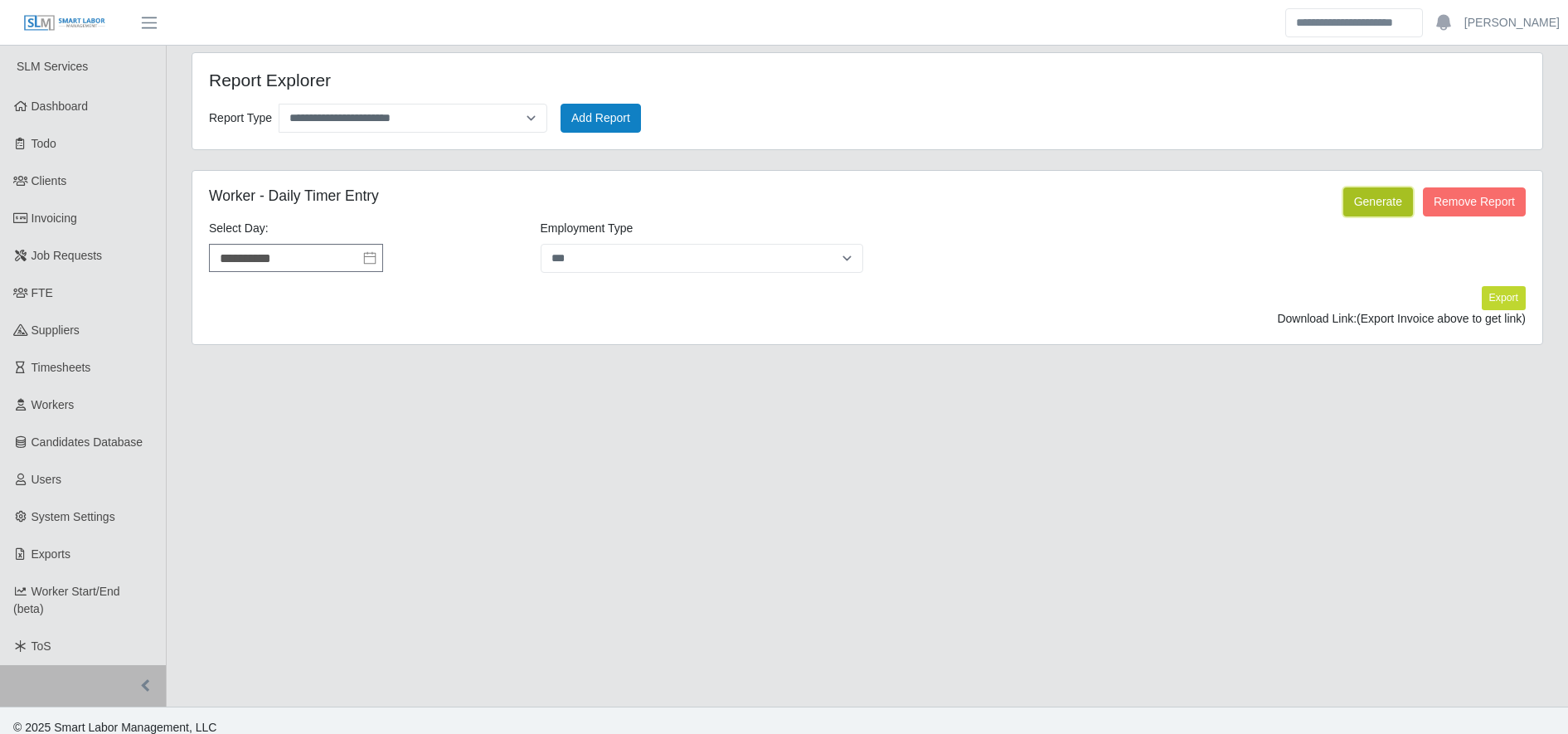
click at [1385, 197] on button "Generate" at bounding box center [1378, 202] width 70 height 29
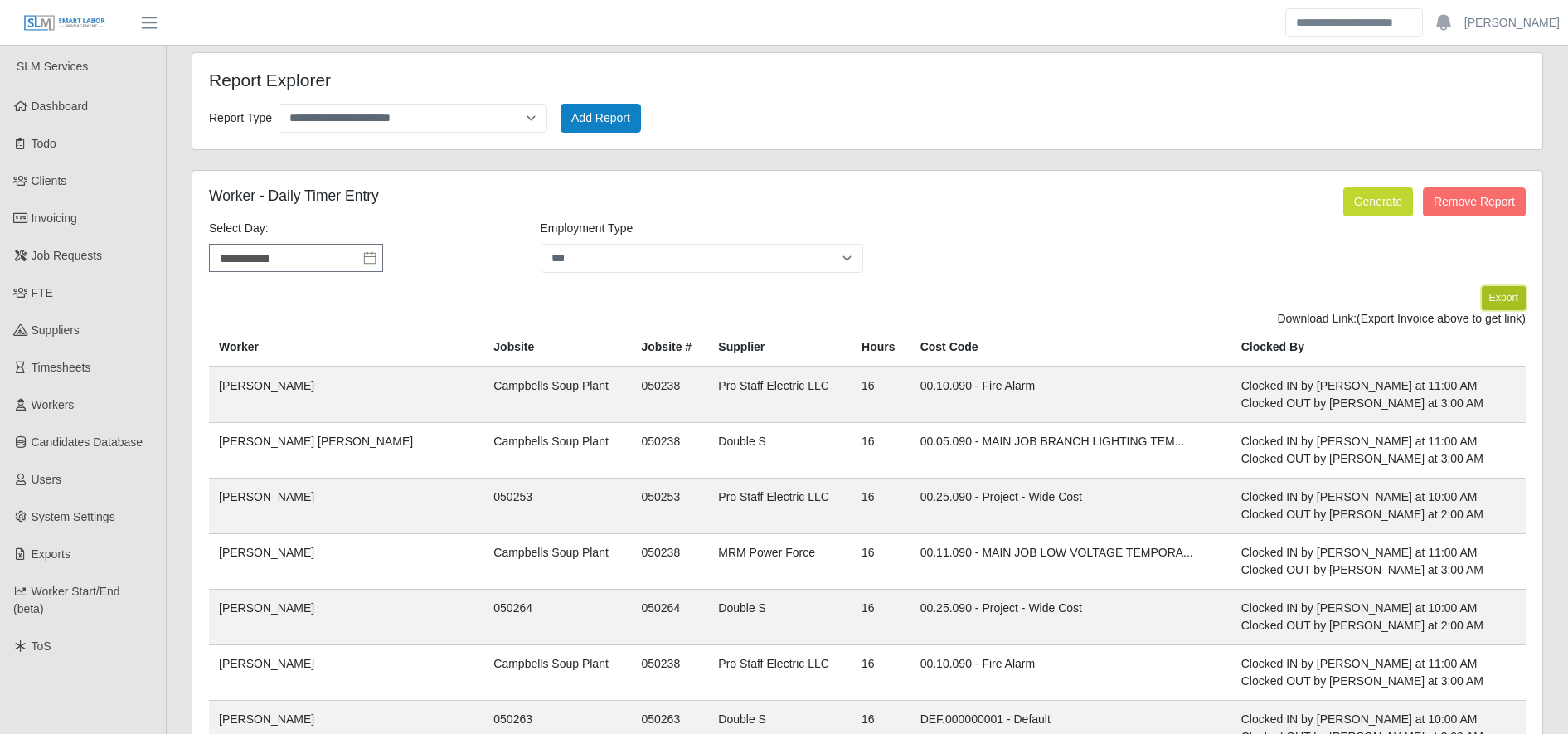
click at [1495, 296] on button "Export" at bounding box center [1504, 298] width 44 height 24
click at [1403, 312] on link "https://sm-slm-prod.s3.amazonaws.com/documents/client/2/Daily%20Timer%20Entries…" at bounding box center [1464, 318] width 123 height 13
click at [91, 379] on link "Timesheets" at bounding box center [83, 368] width 166 height 38
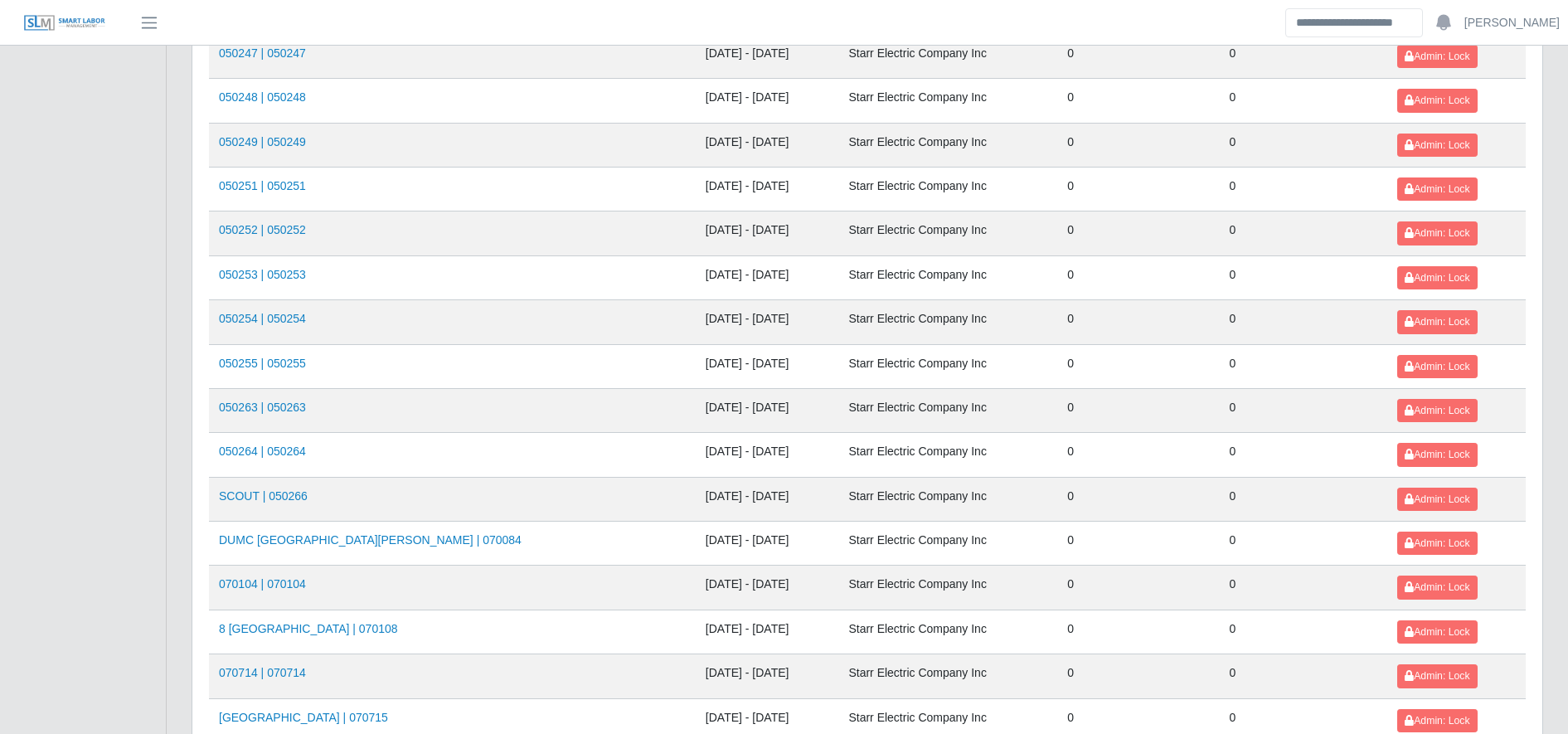
scroll to position [1811, 0]
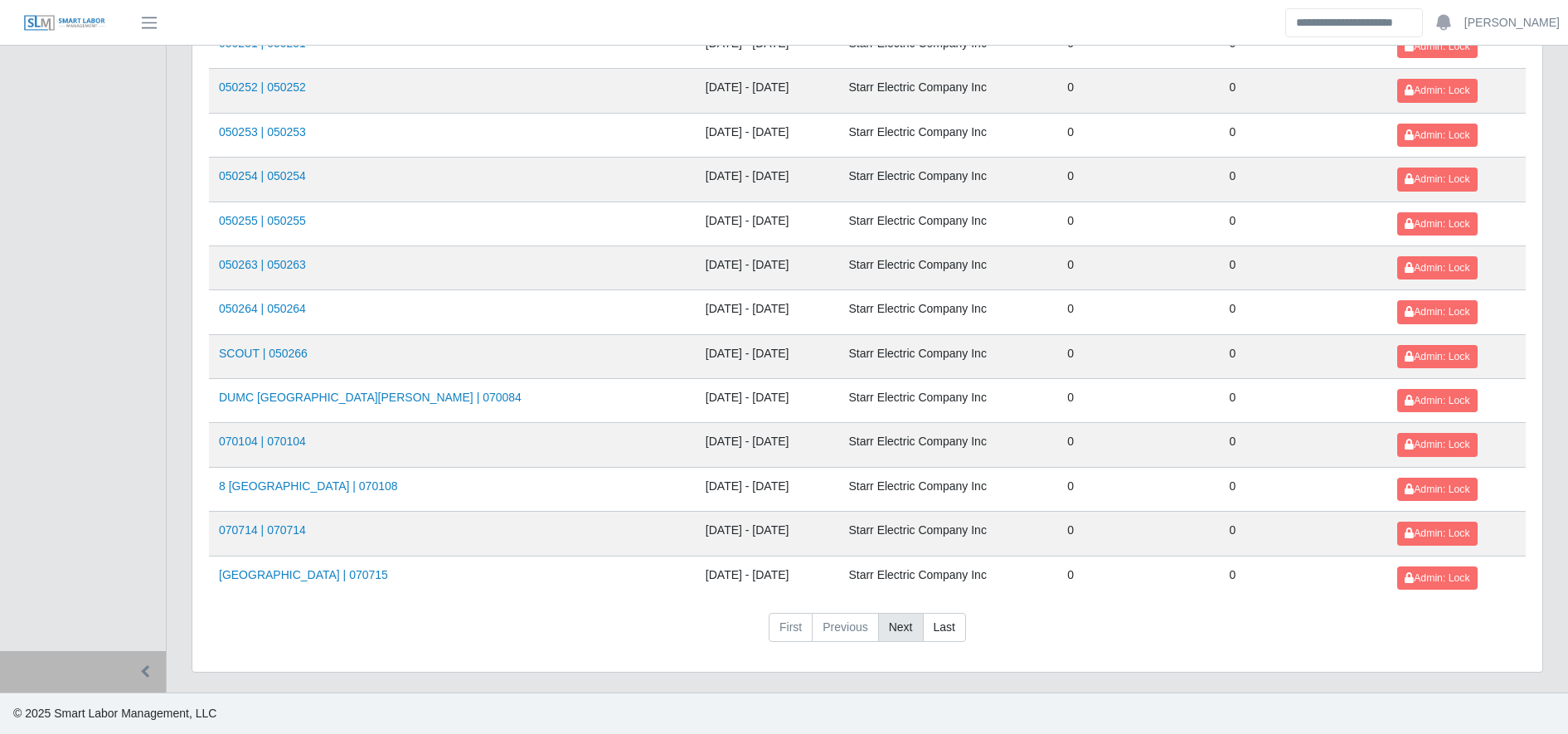
click at [908, 630] on link "Next" at bounding box center [901, 628] width 45 height 30
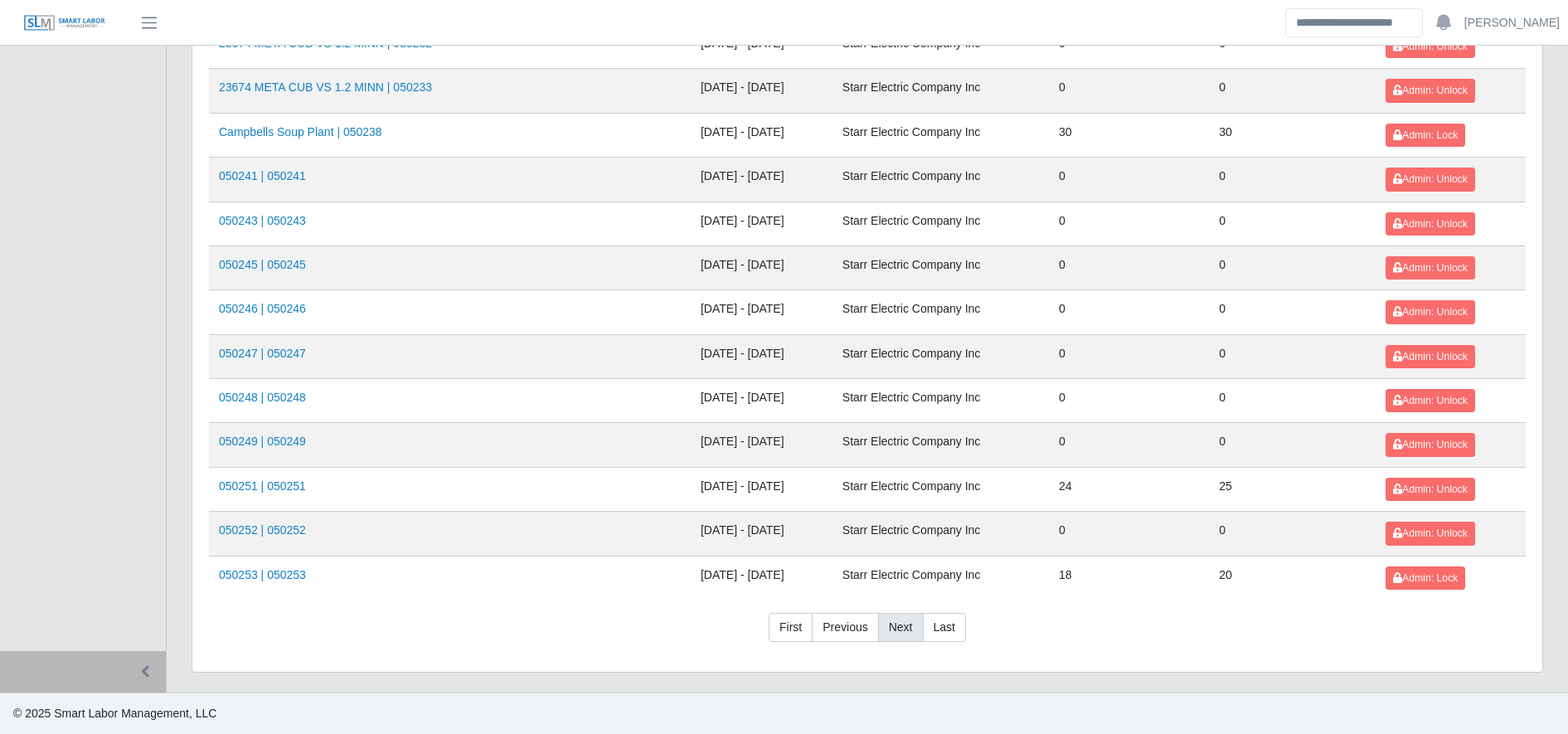
click at [893, 624] on link "Next" at bounding box center [901, 628] width 45 height 30
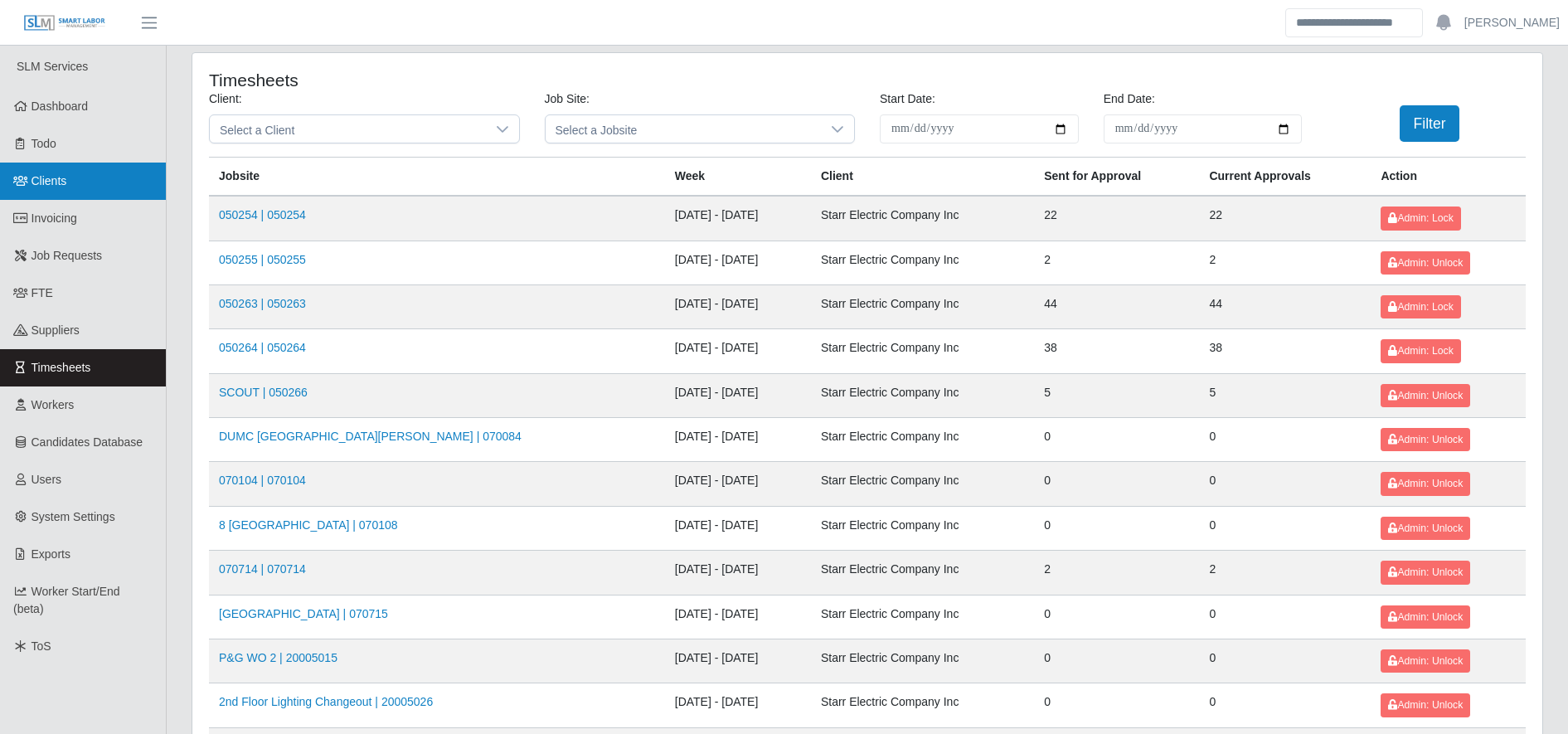
click at [123, 177] on link "Clients" at bounding box center [83, 181] width 166 height 38
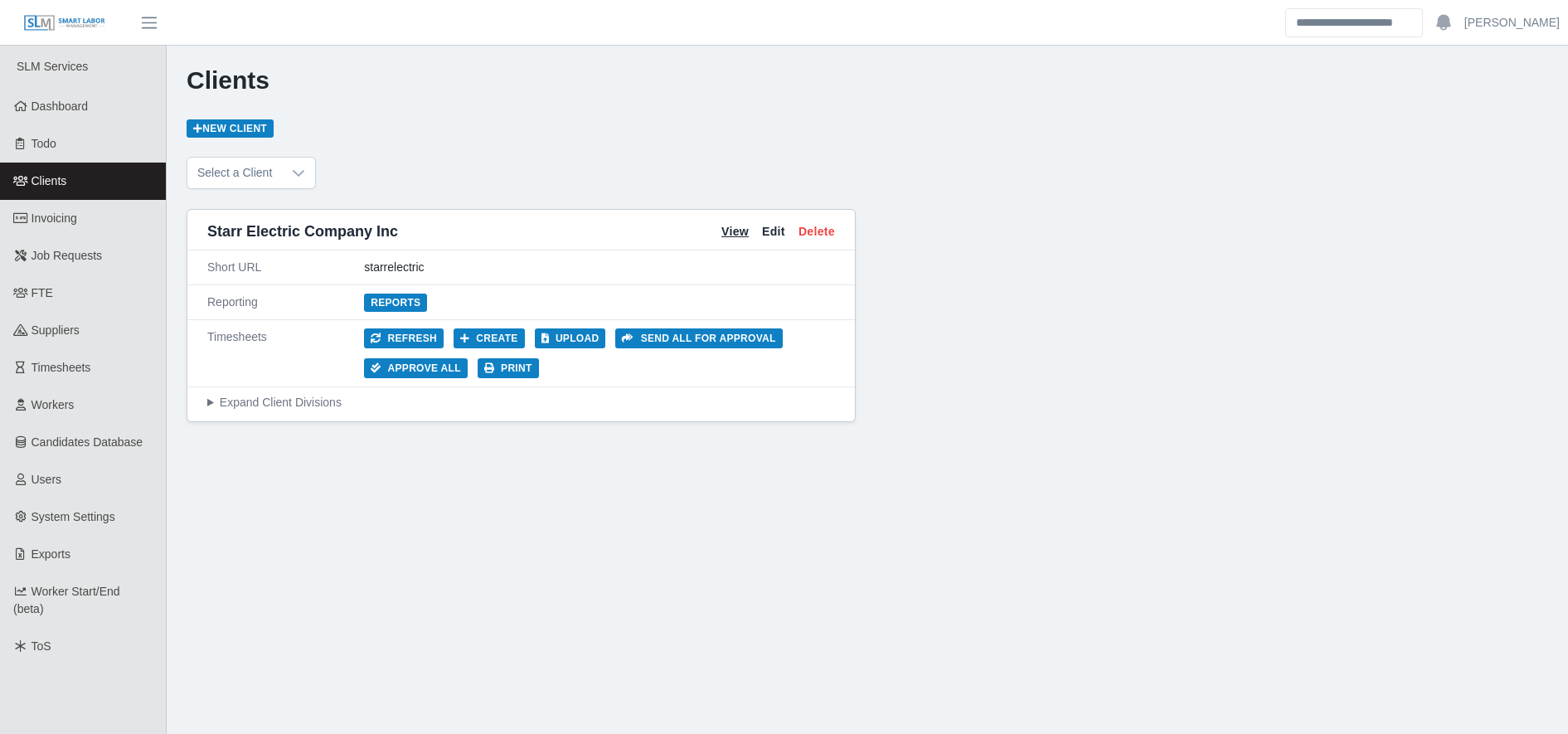
click at [741, 232] on link "View" at bounding box center [735, 232] width 27 height 17
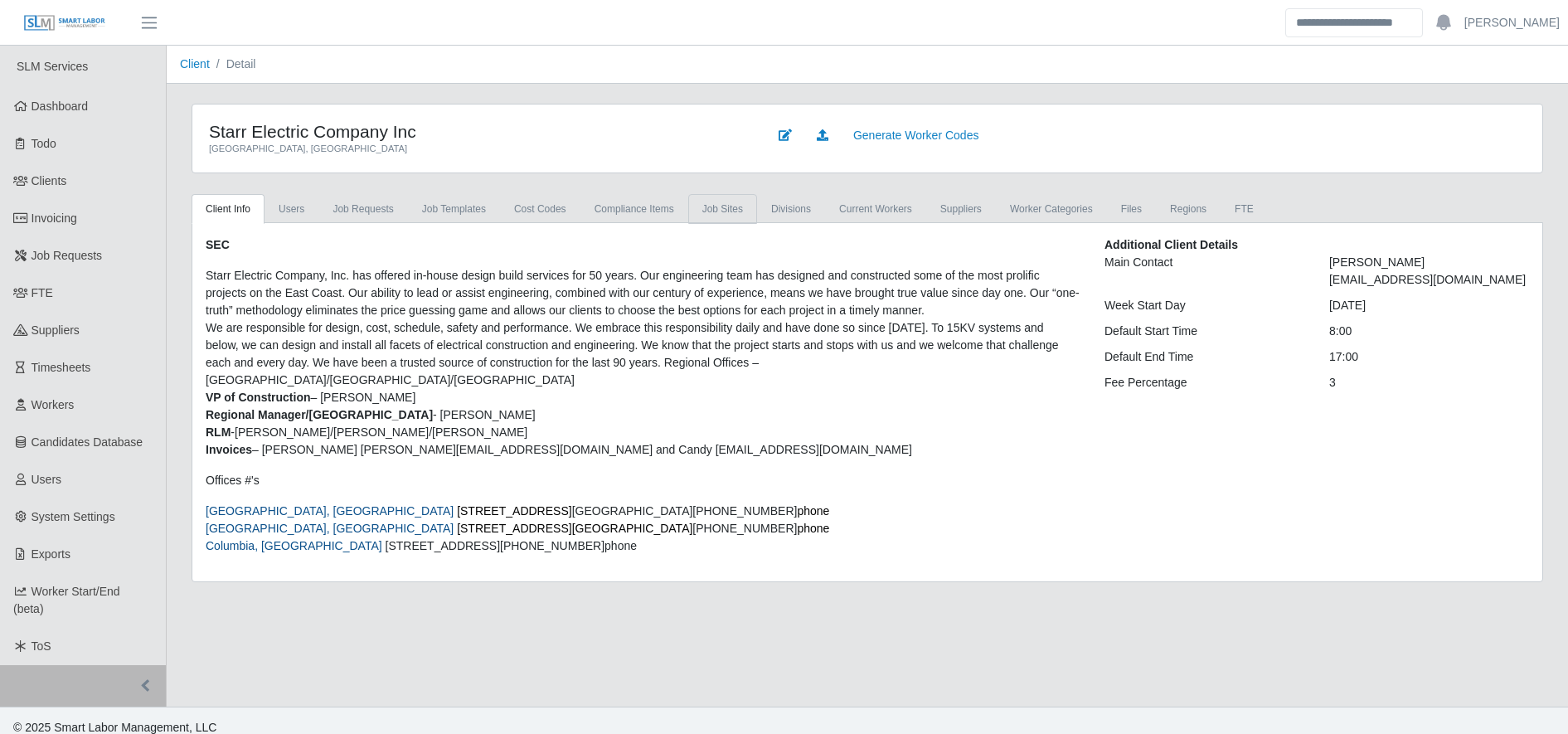
click at [705, 217] on link "job sites" at bounding box center [722, 209] width 69 height 30
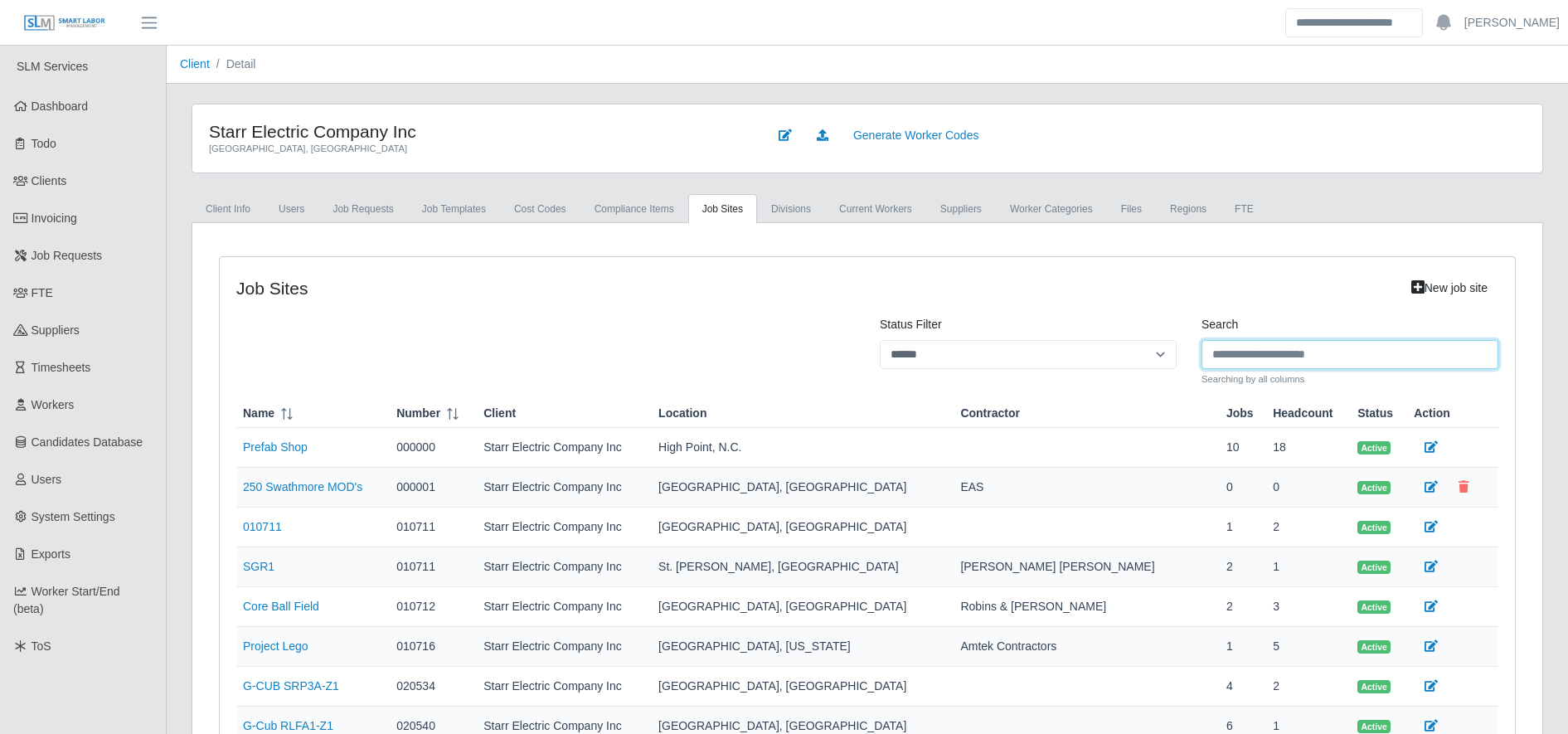
click at [1316, 352] on input "Search" at bounding box center [1350, 354] width 297 height 29
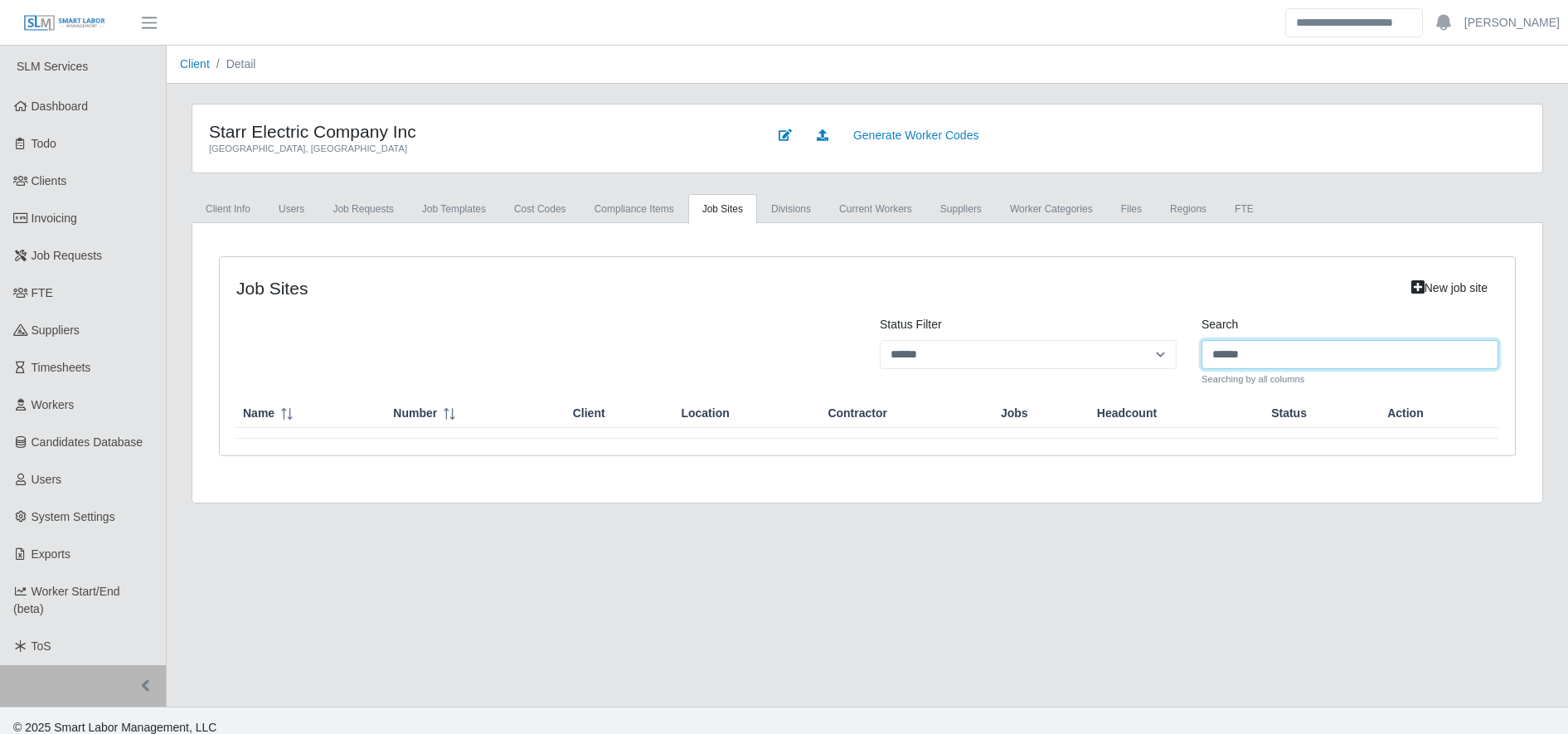
type input "******"
click at [1470, 280] on link "New job site" at bounding box center [1450, 287] width 98 height 29
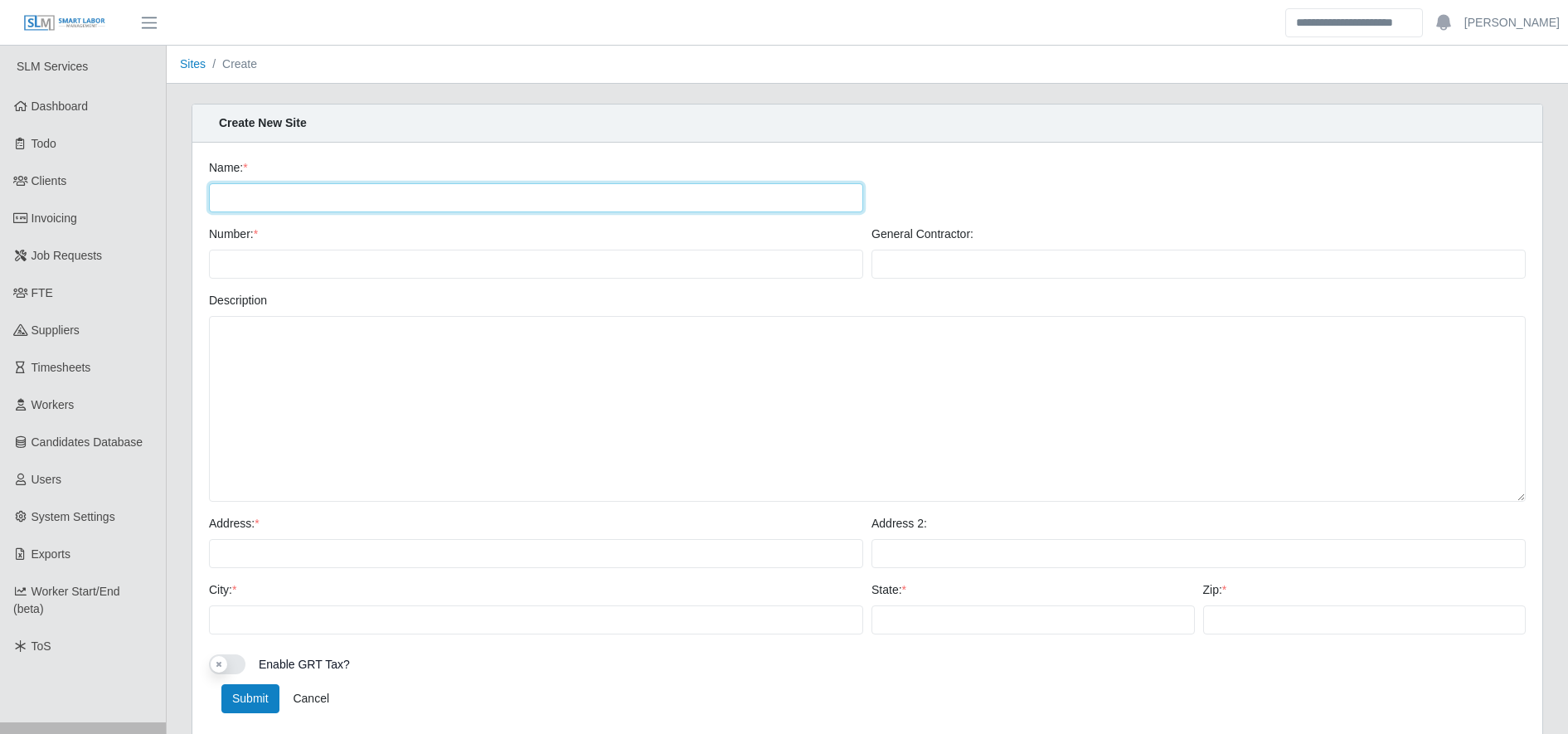
click at [416, 210] on input "Name: *" at bounding box center [535, 197] width 654 height 29
type input "******"
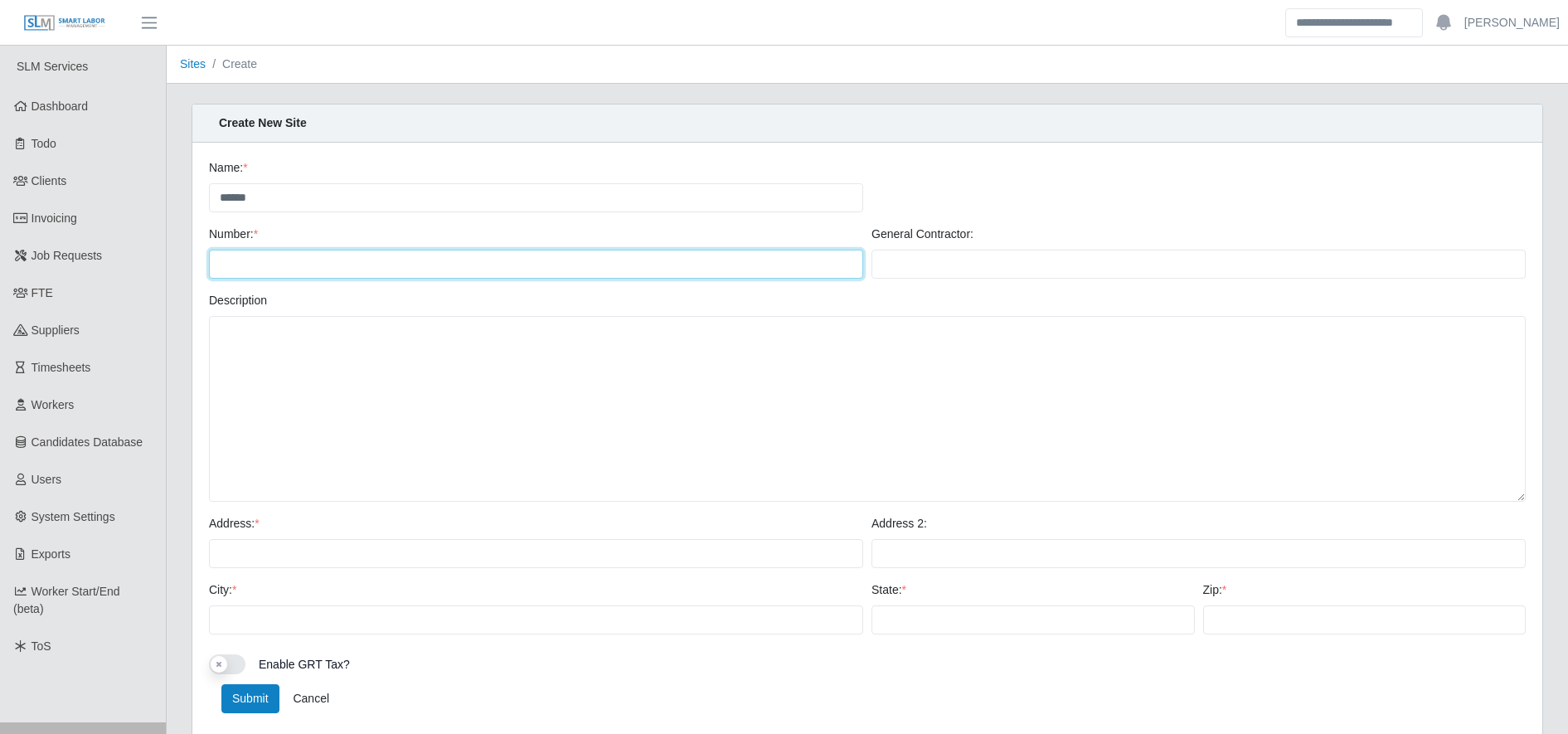
drag, startPoint x: 406, startPoint y: 249, endPoint x: 404, endPoint y: 260, distance: 11.2
click at [404, 260] on input "Number: *" at bounding box center [535, 264] width 654 height 29
type input "******"
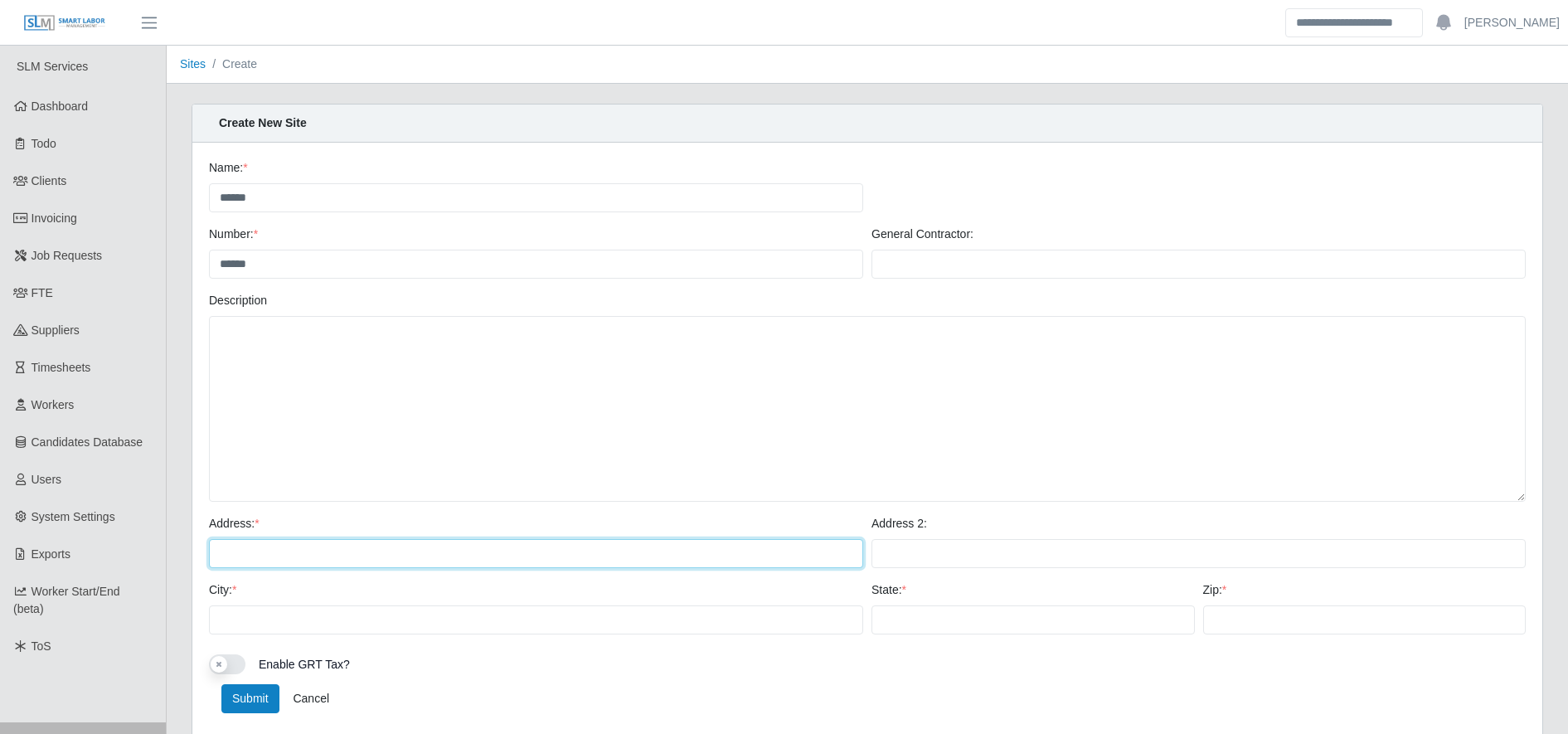
click at [361, 549] on input "Address: *" at bounding box center [535, 553] width 654 height 29
type input "*"
type input "**"
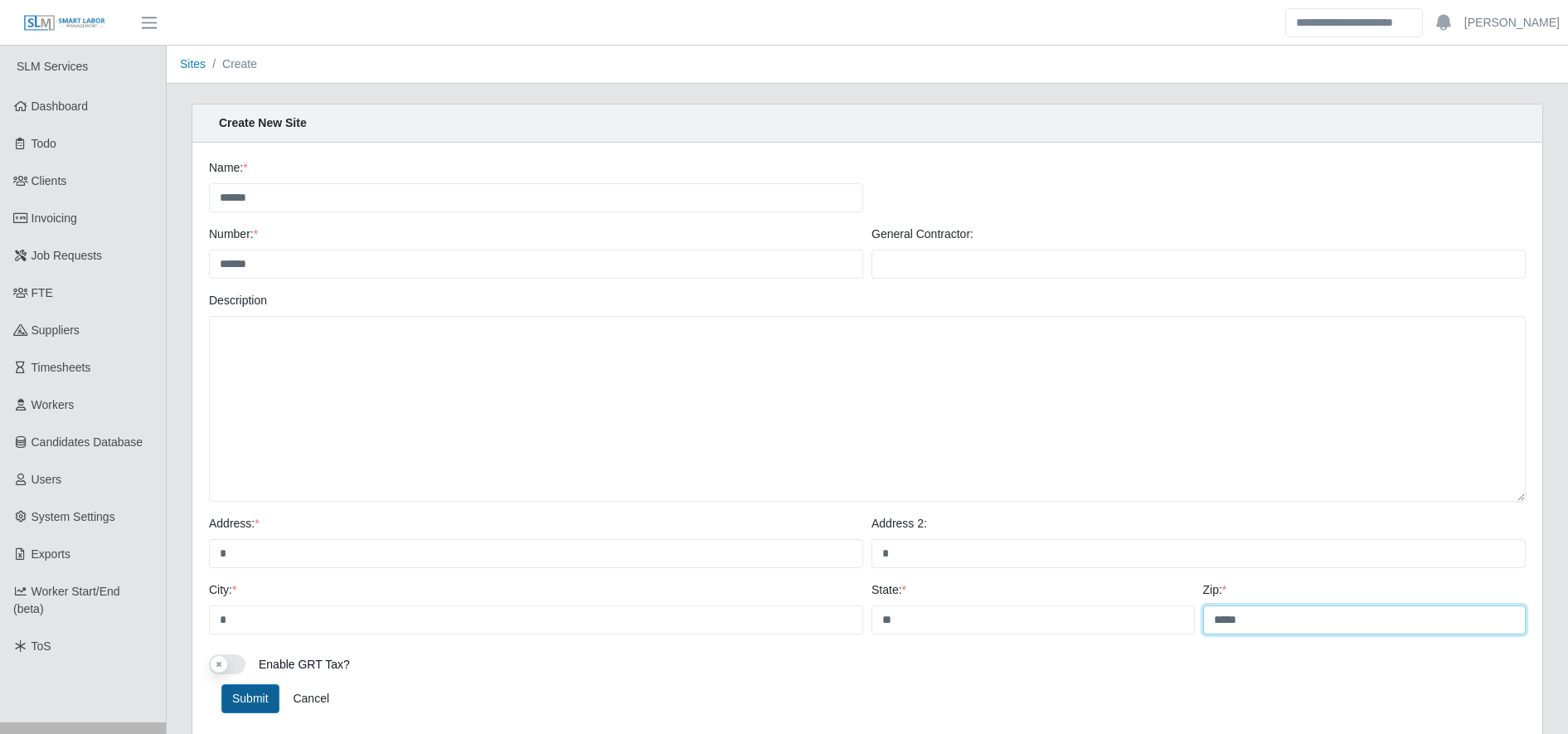
type input "*****"
click at [260, 685] on button "Submit" at bounding box center [250, 698] width 58 height 29
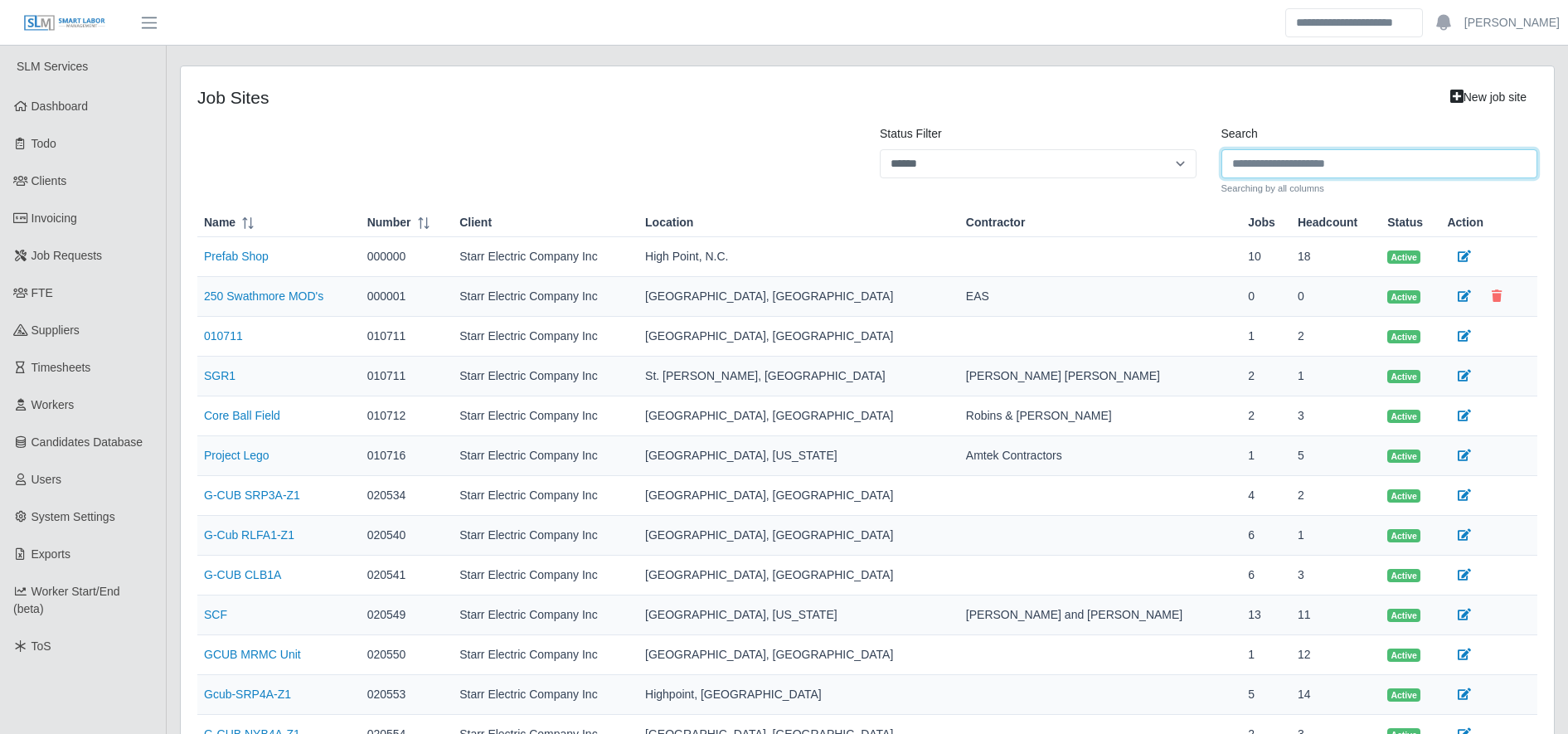
click at [1354, 165] on input "Search" at bounding box center [1379, 163] width 317 height 29
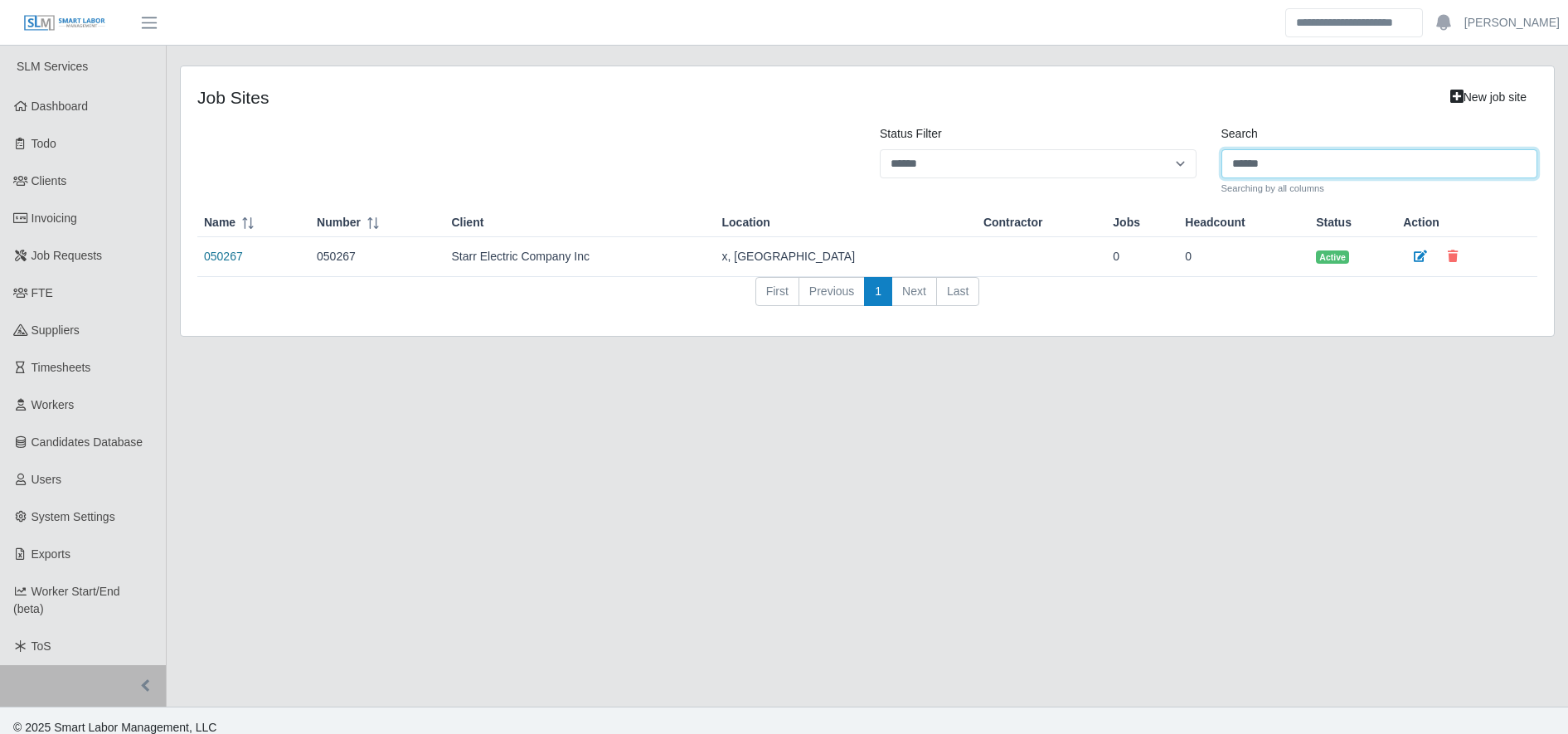
type input "******"
click at [211, 262] on link "050267" at bounding box center [224, 256] width 39 height 13
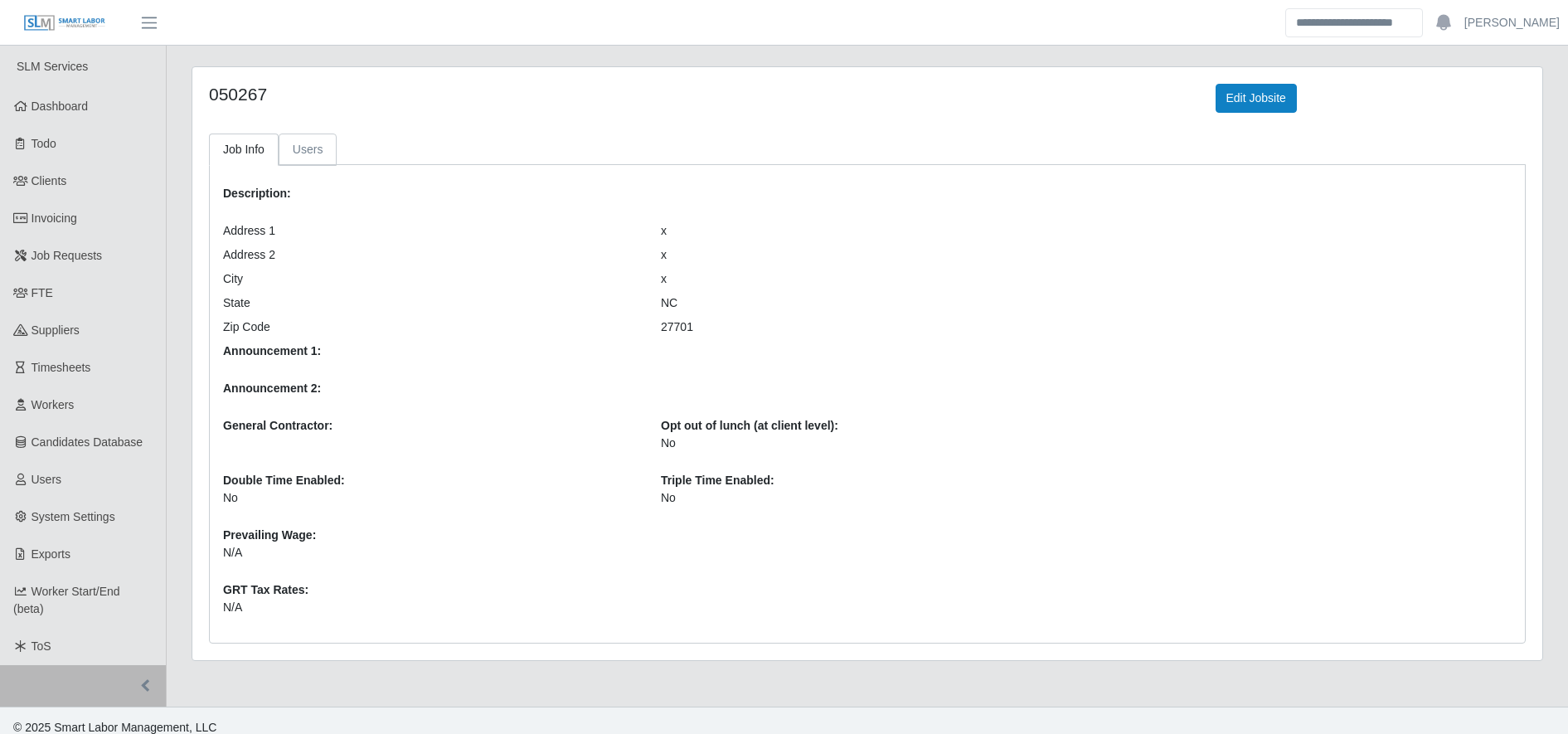
click at [319, 149] on link "Users" at bounding box center [307, 149] width 59 height 32
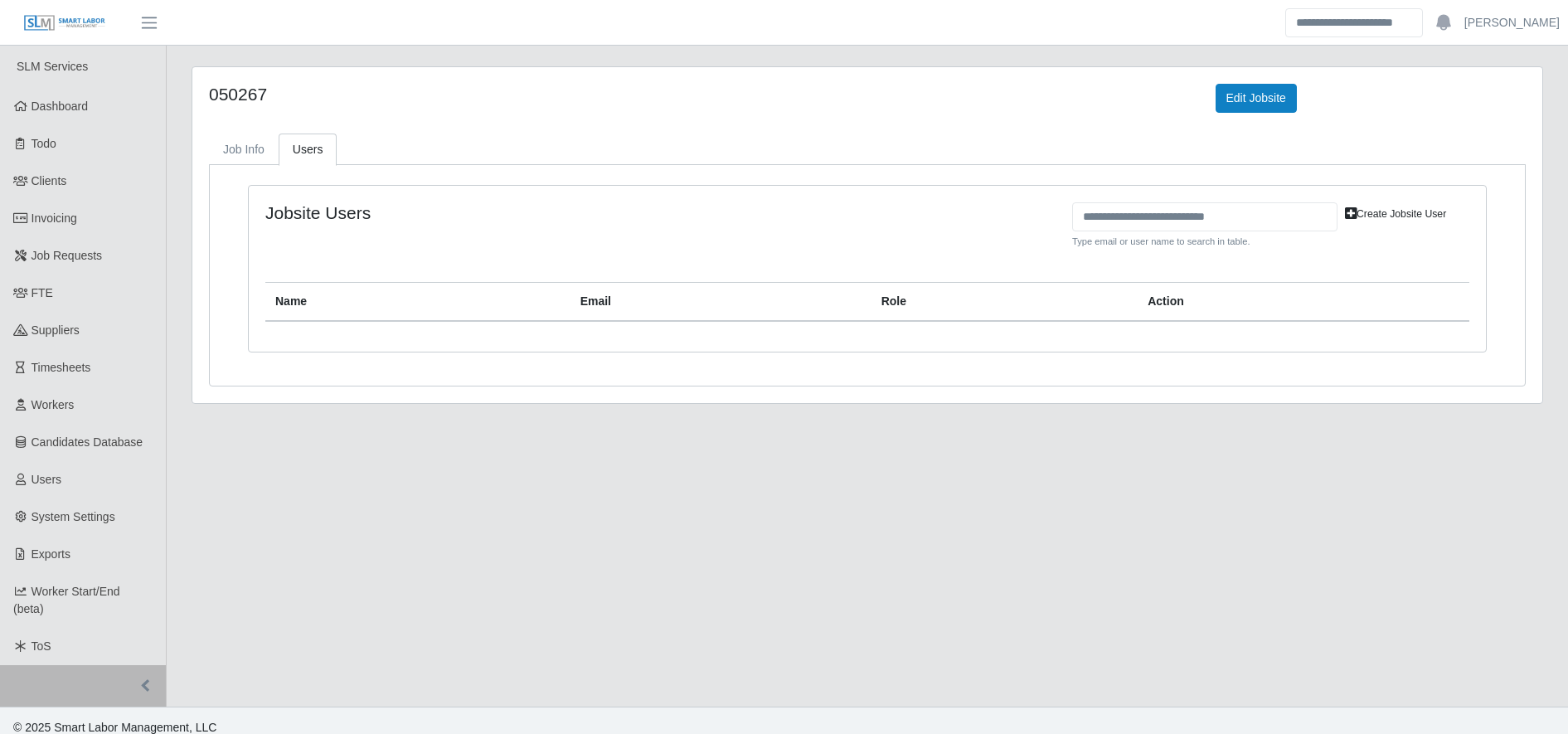
click at [1378, 214] on link "Create Jobsite User" at bounding box center [1395, 214] width 116 height 24
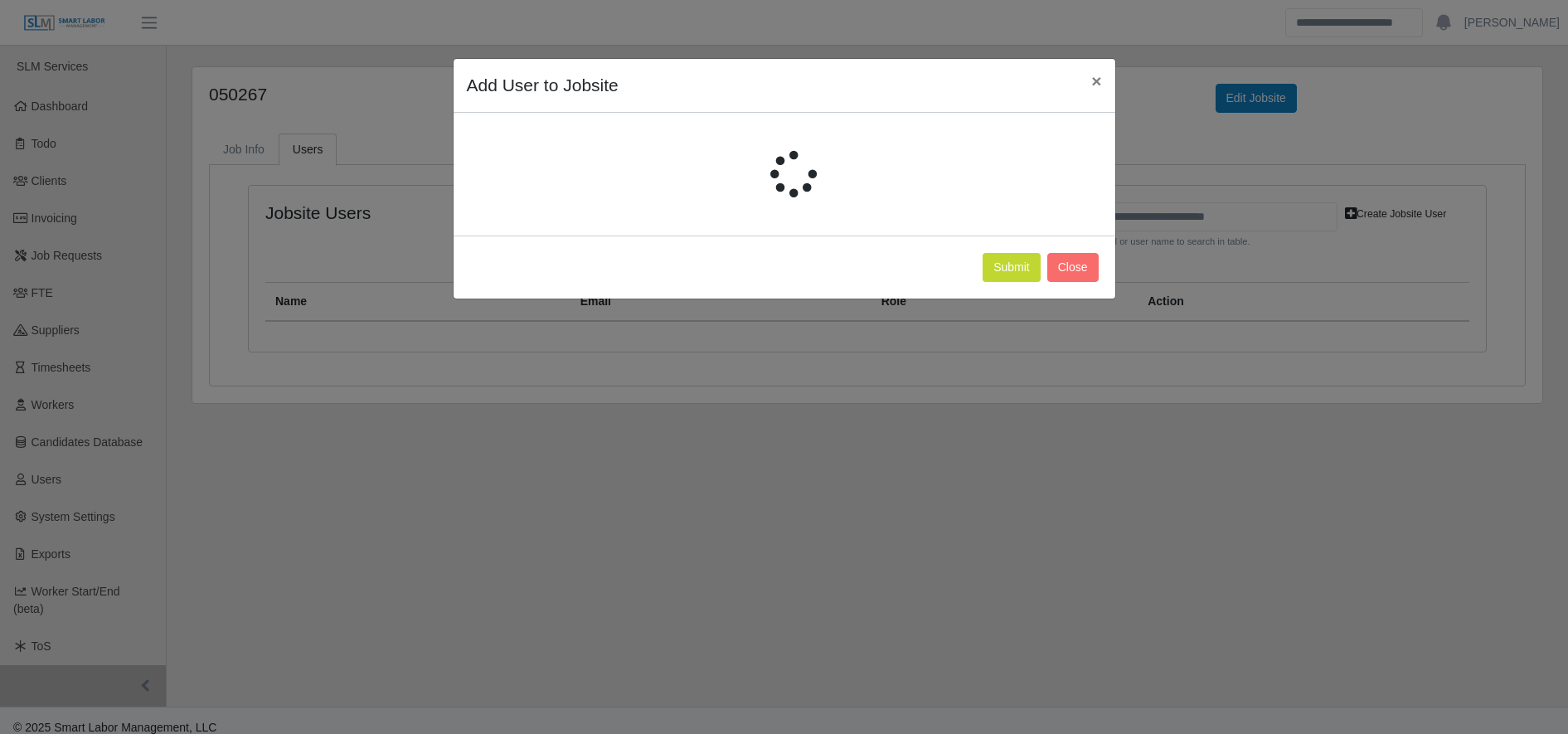
click at [549, 175] on div at bounding box center [784, 174] width 635 height 46
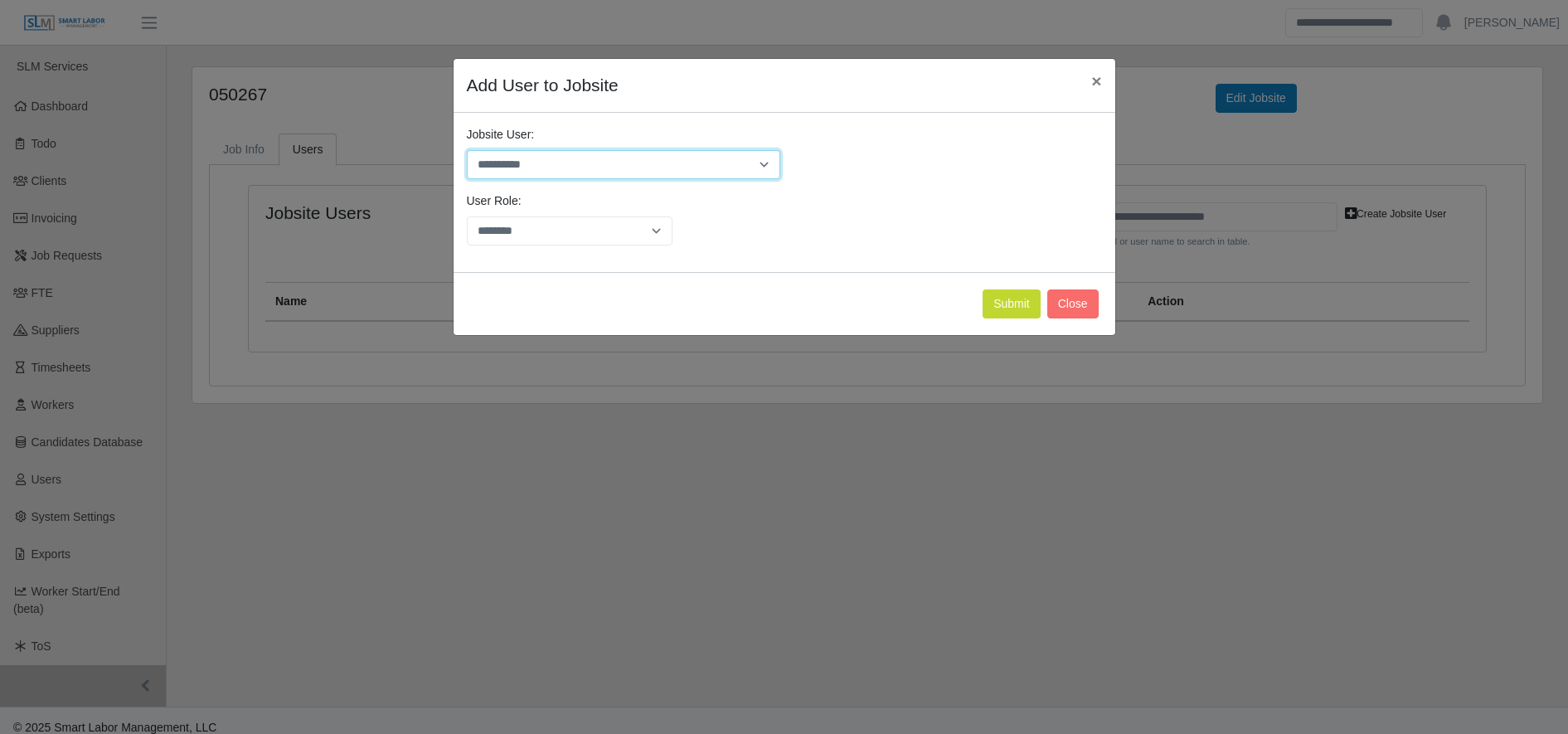
click at [546, 173] on select "**********" at bounding box center [624, 164] width 314 height 29
select select "****"
click at [467, 150] on select "**********" at bounding box center [624, 164] width 314 height 29
click at [1002, 302] on button "Submit" at bounding box center [1012, 303] width 58 height 29
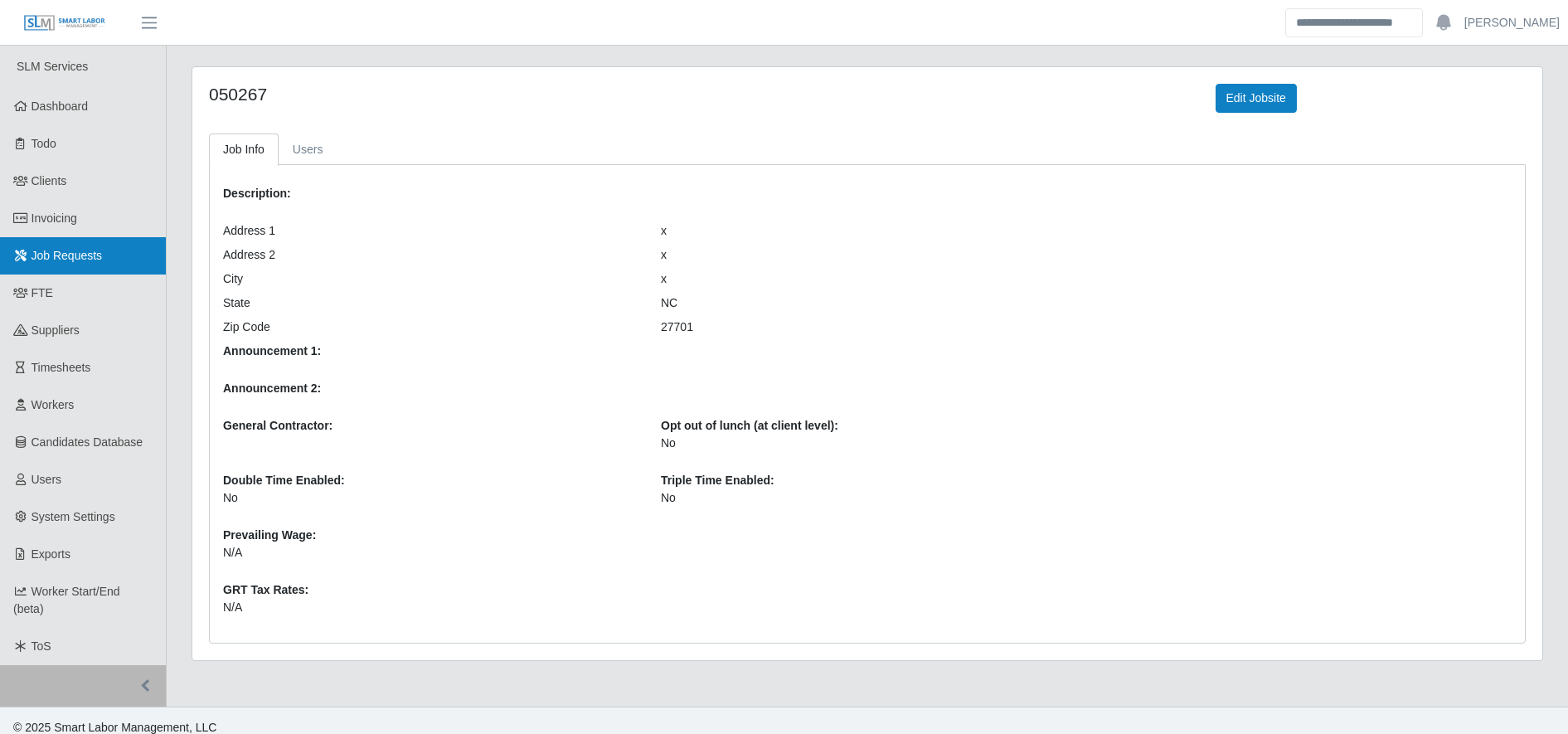
click at [123, 265] on link "Job Requests" at bounding box center [83, 256] width 166 height 38
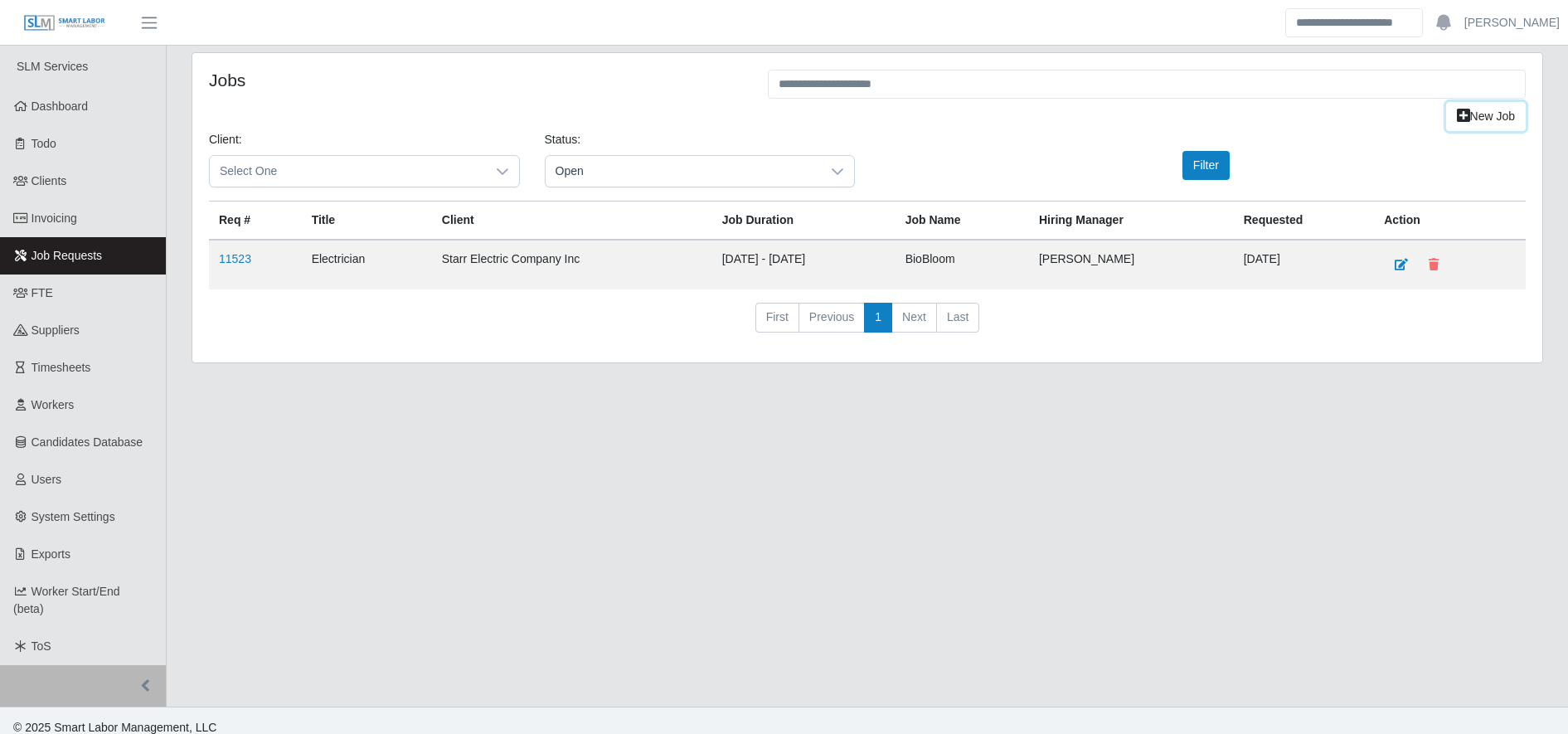
click at [1498, 121] on link "New Job" at bounding box center [1486, 116] width 79 height 29
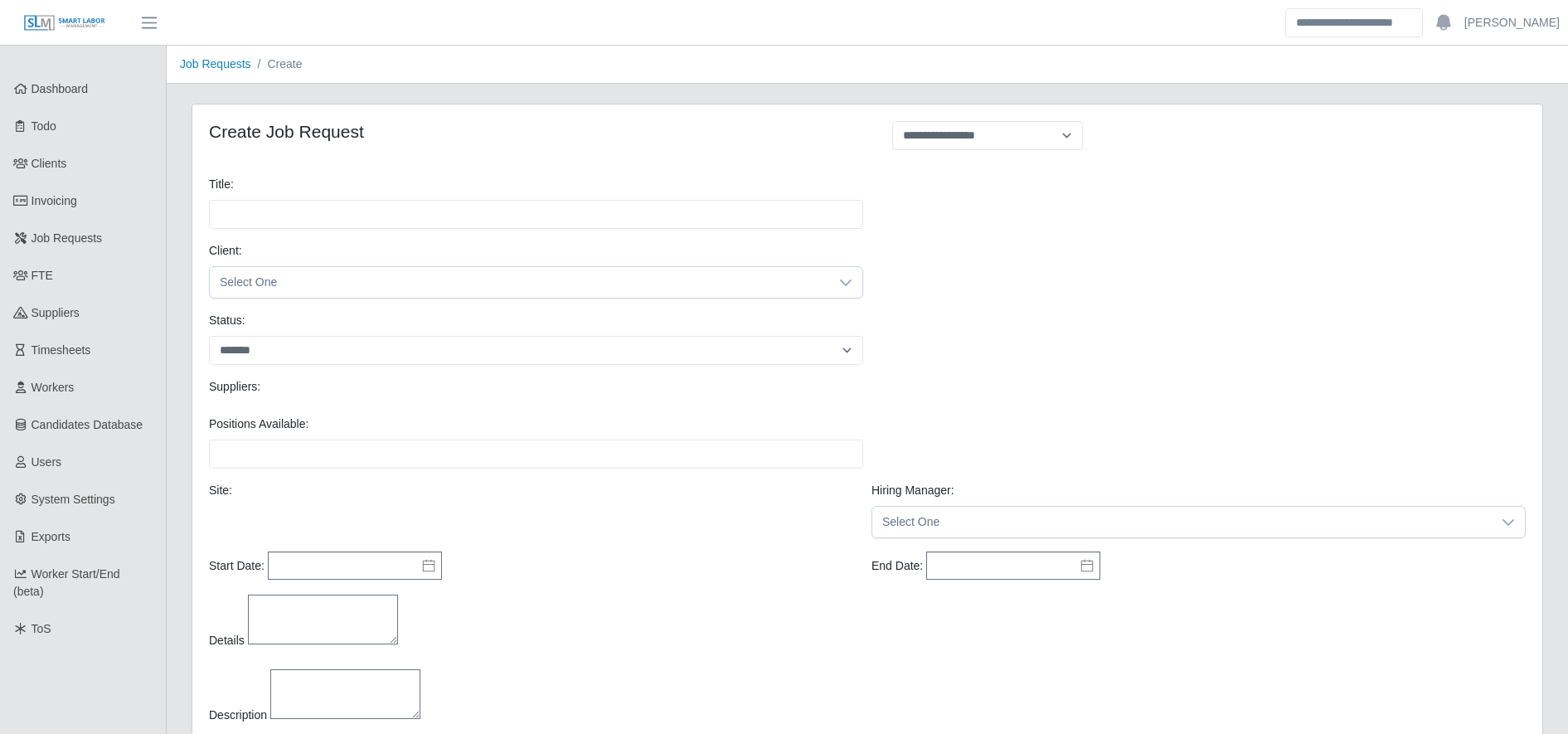
select select
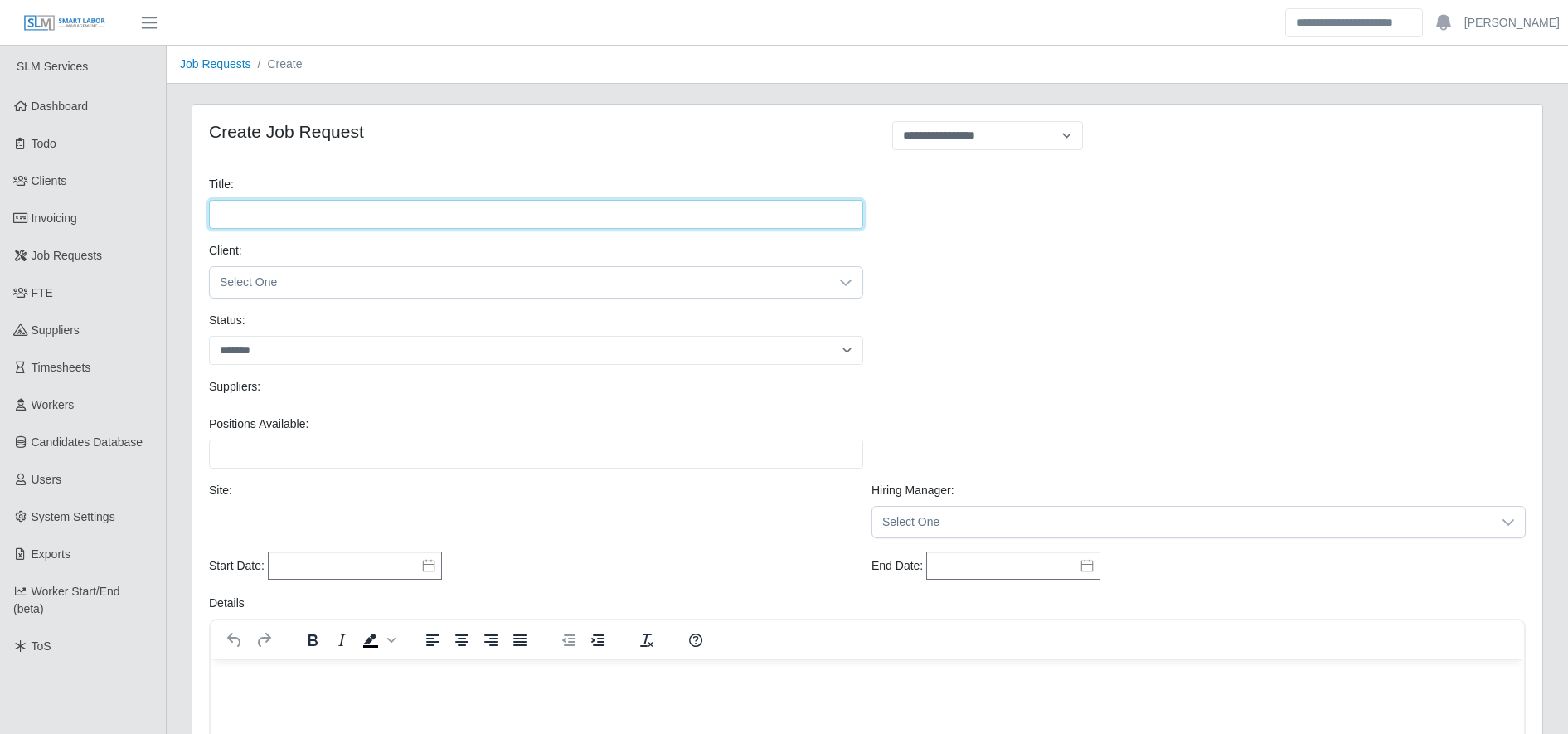
click at [704, 213] on input "Title:" at bounding box center [535, 214] width 654 height 29
click at [704, 213] on input "*" at bounding box center [535, 214] width 654 height 29
type input "**********"
click at [544, 281] on span "Select One" at bounding box center [519, 282] width 619 height 31
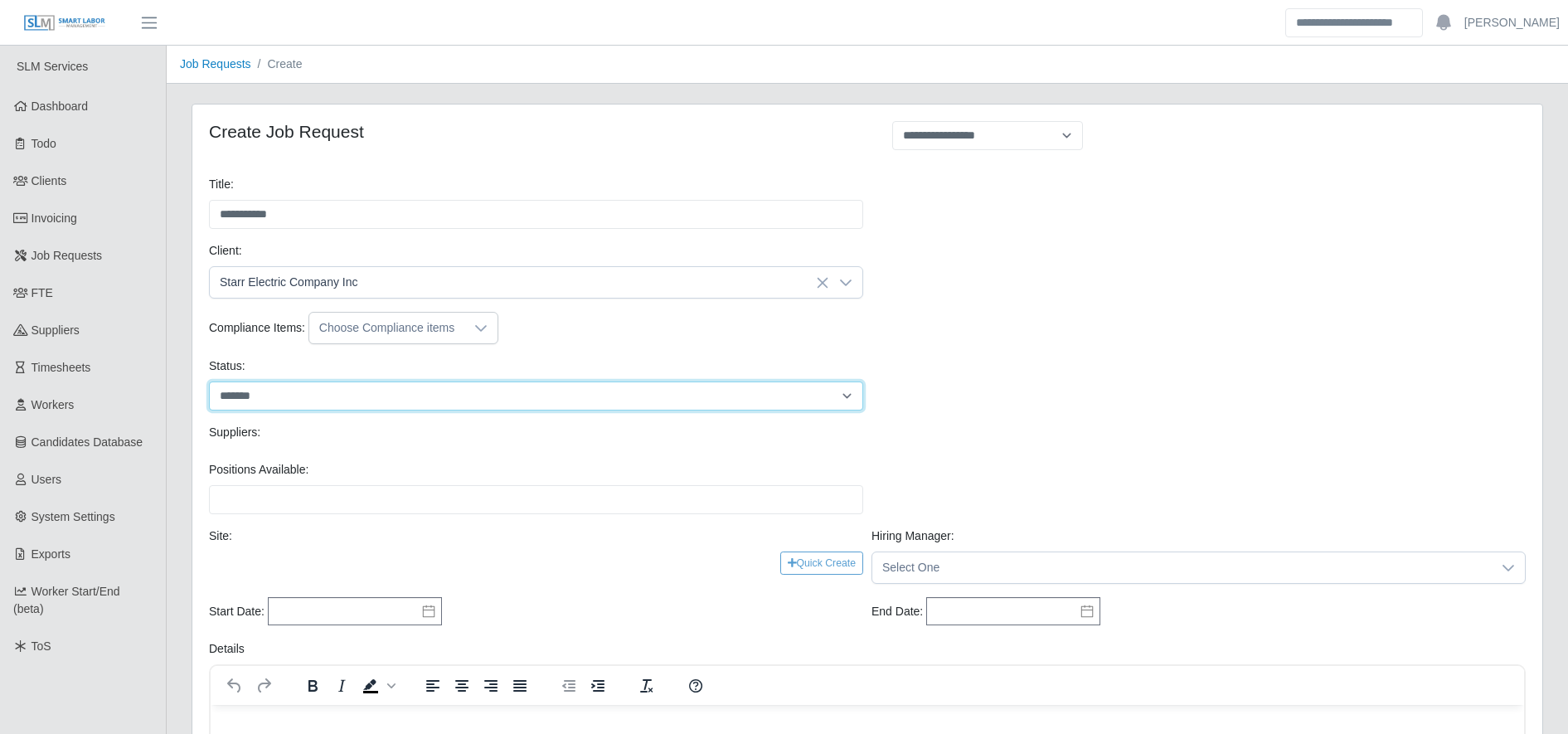
click at [404, 385] on select "******* ****" at bounding box center [535, 396] width 654 height 29
select select "****"
click at [209, 382] on select "******* ****" at bounding box center [535, 396] width 654 height 29
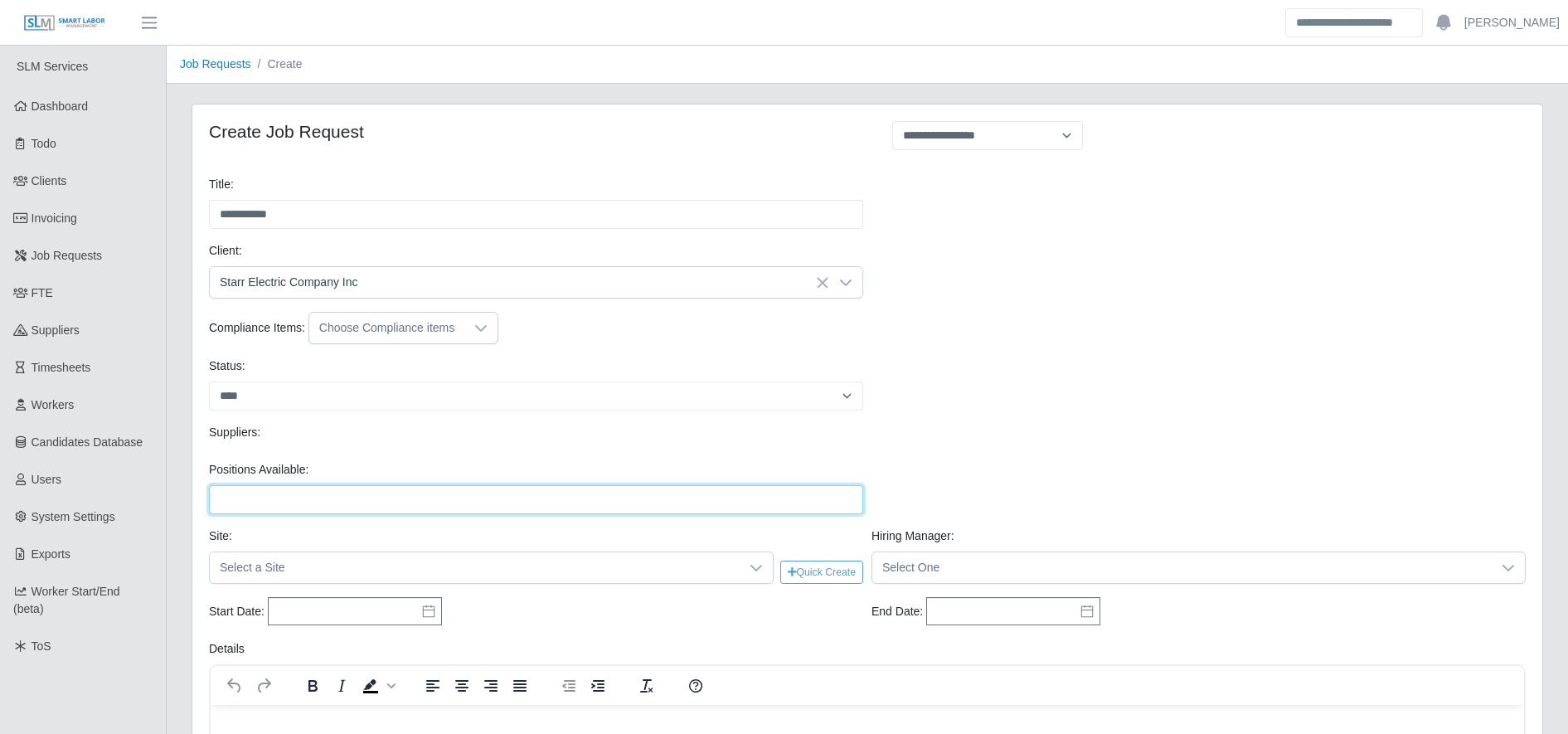
click at [377, 492] on input "Positions Available:" at bounding box center [535, 499] width 654 height 29
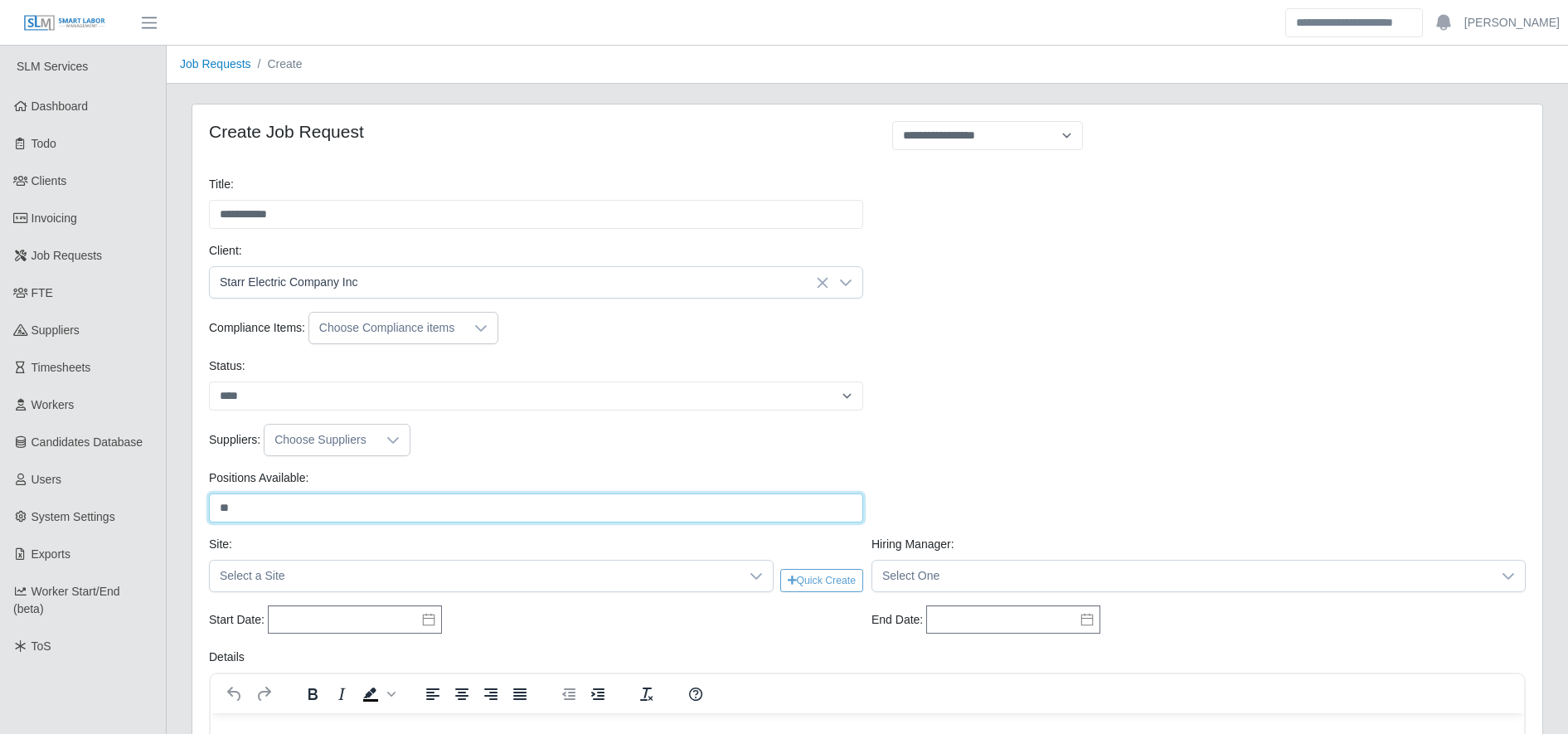
type input "*"
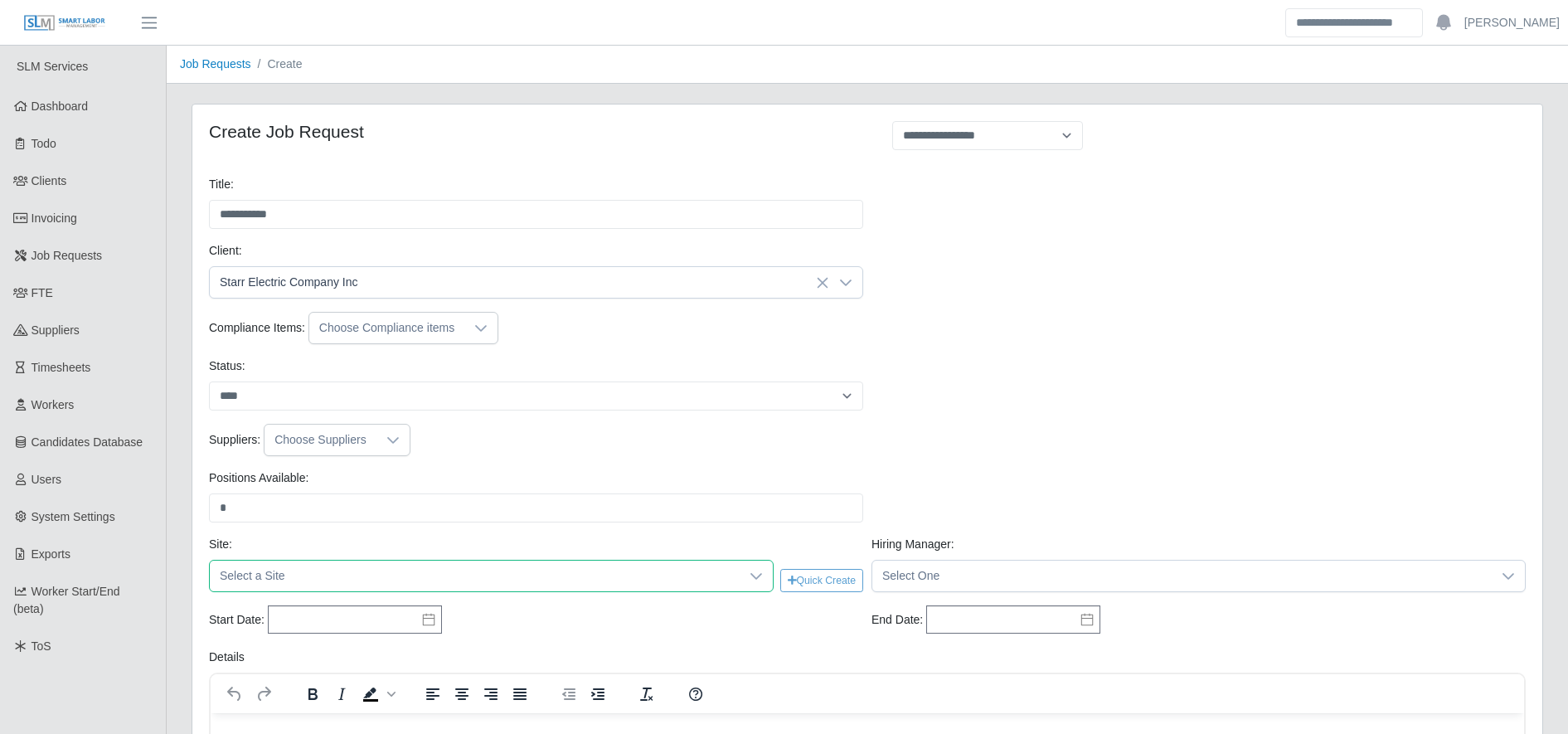
click at [385, 577] on span "Select a Site" at bounding box center [474, 576] width 530 height 31
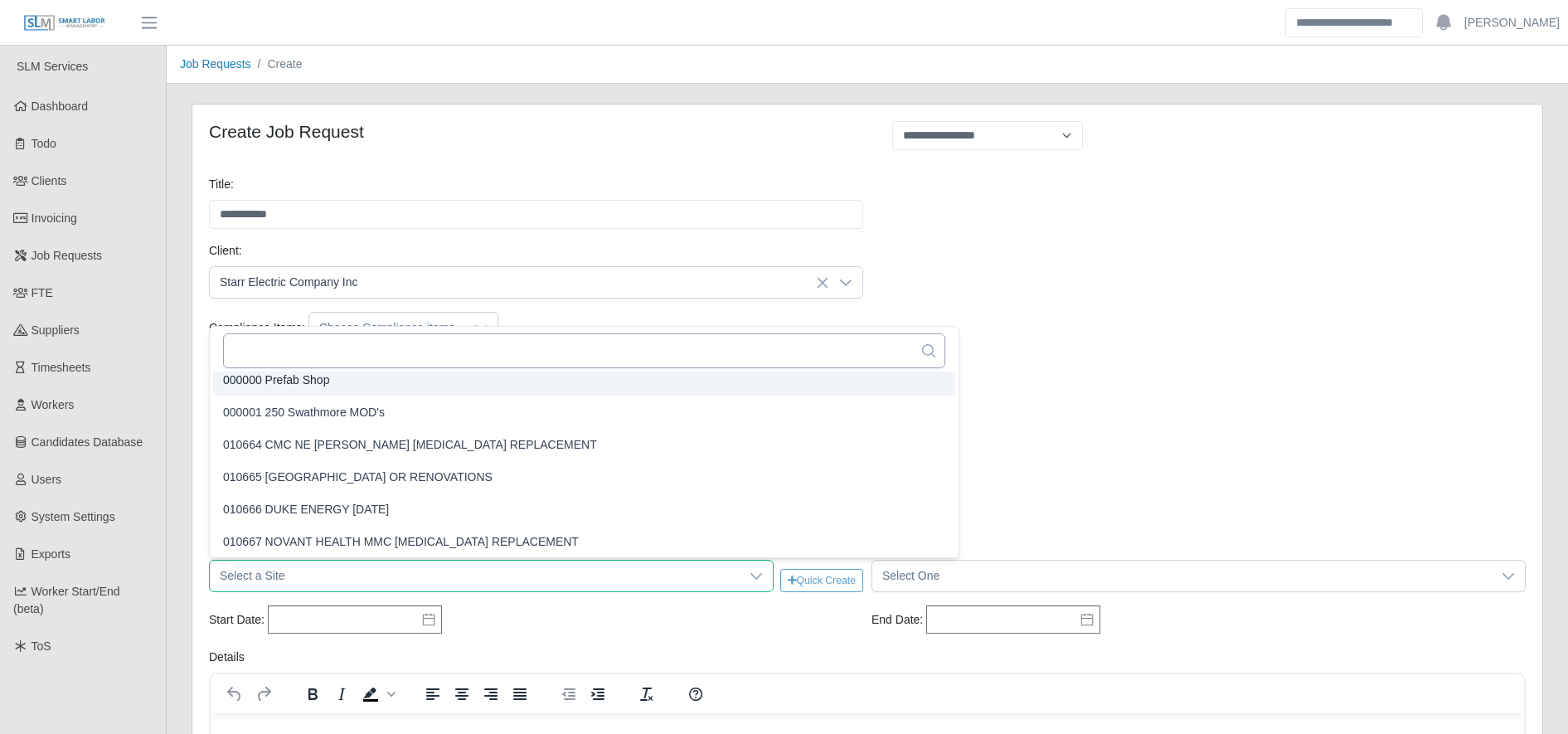
scroll to position [3, 0]
click at [358, 357] on input "text" at bounding box center [584, 351] width 722 height 35
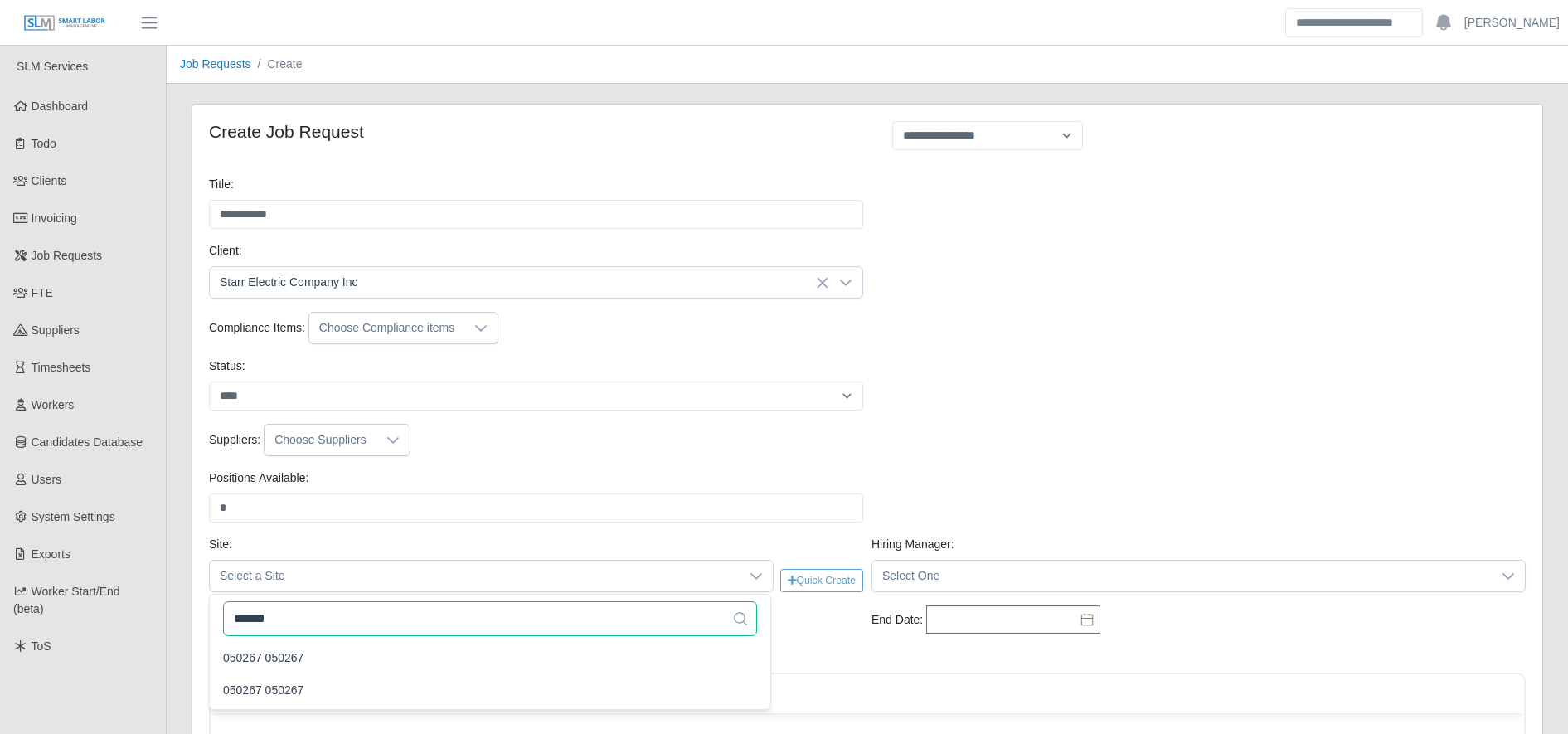
scroll to position [0, 0]
type input "******"
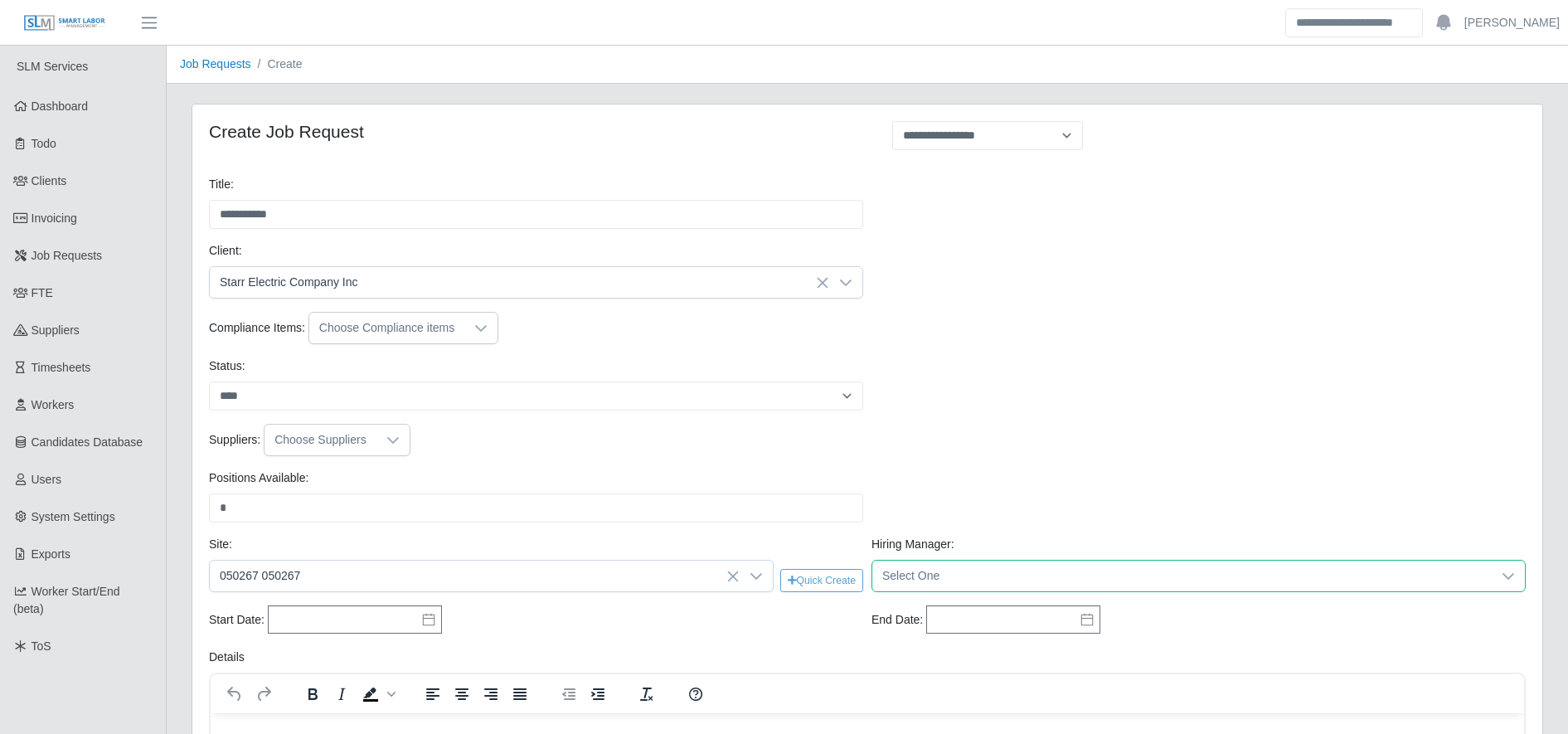
click at [929, 578] on span "Select One" at bounding box center [1182, 576] width 619 height 31
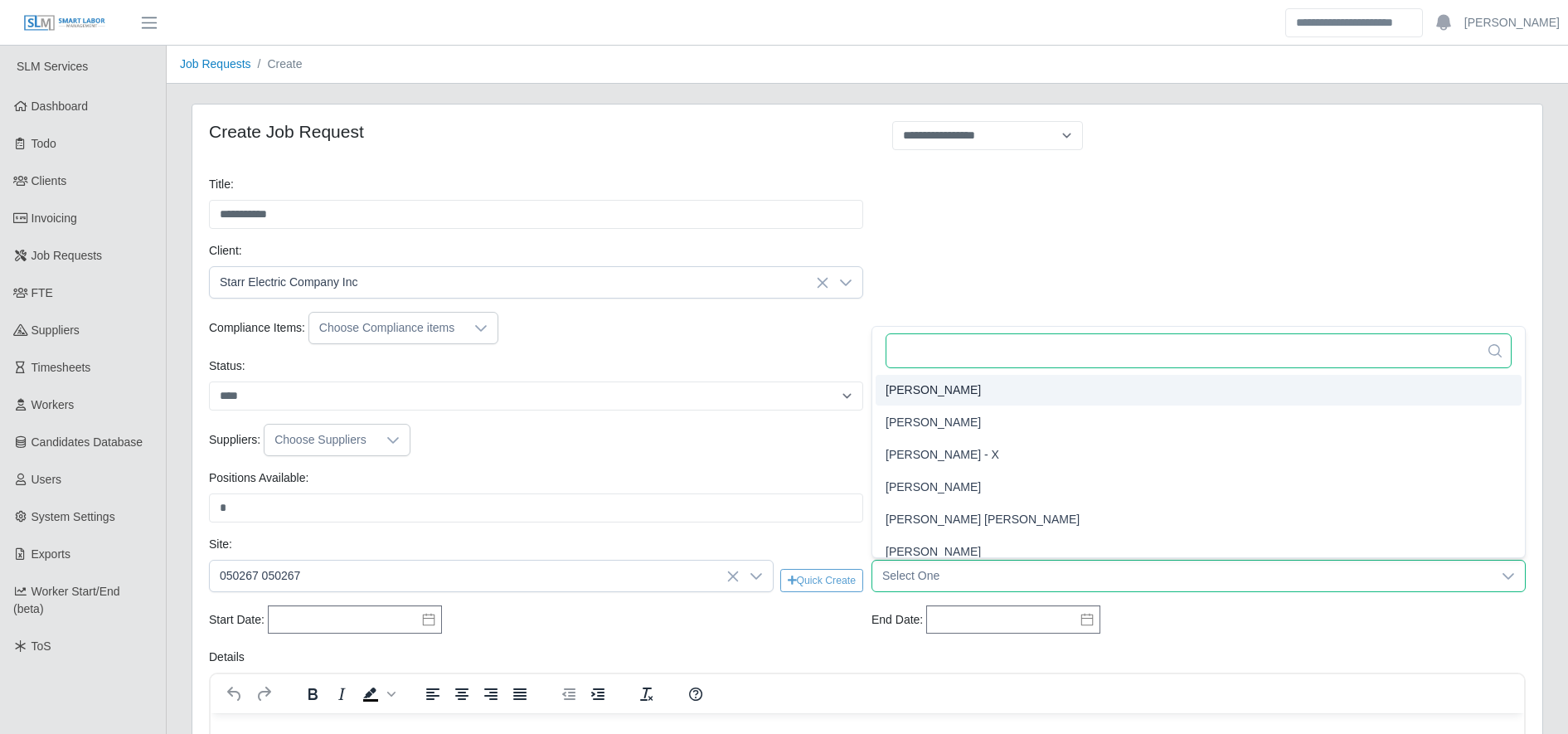
click at [964, 361] on input "text" at bounding box center [1198, 351] width 626 height 35
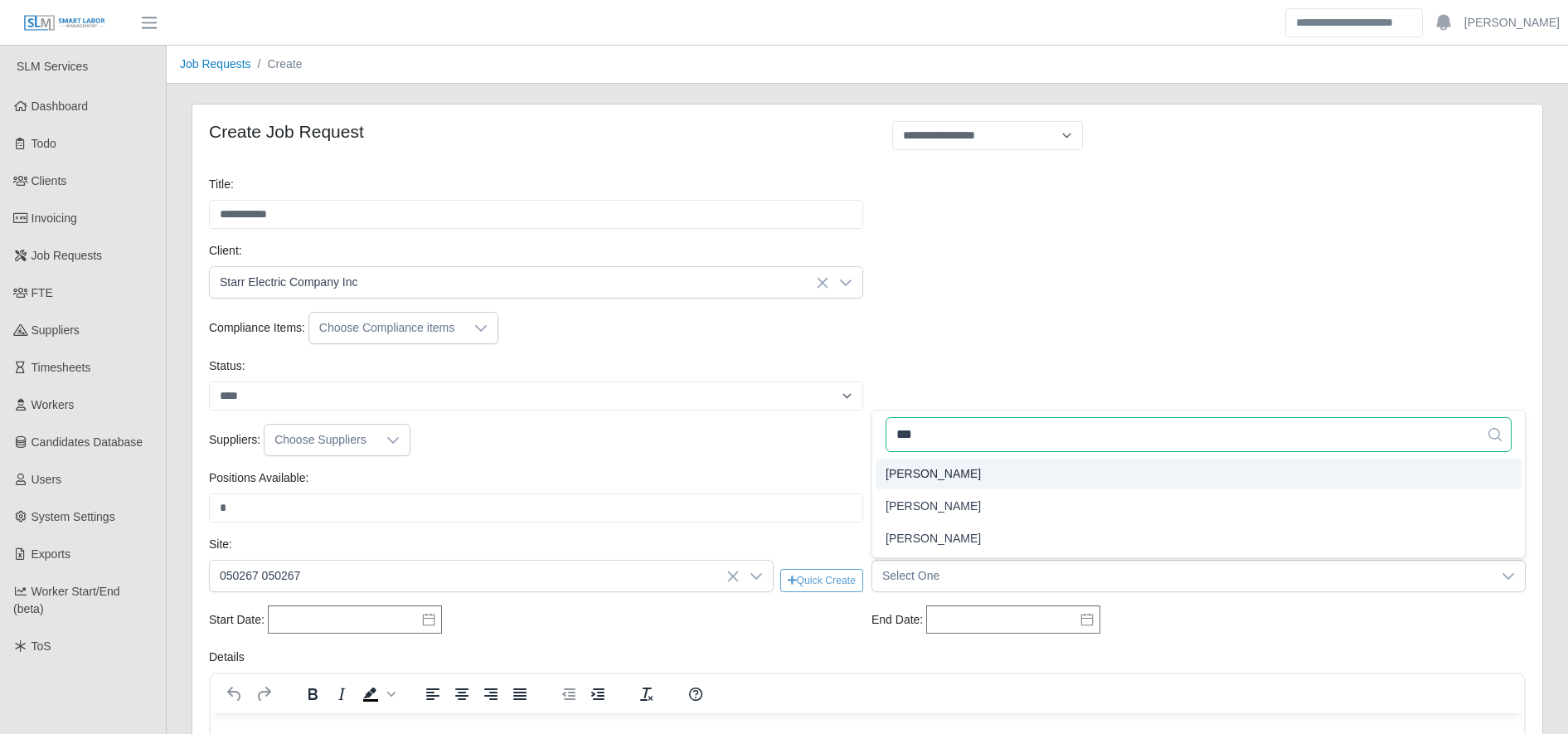
type input "***"
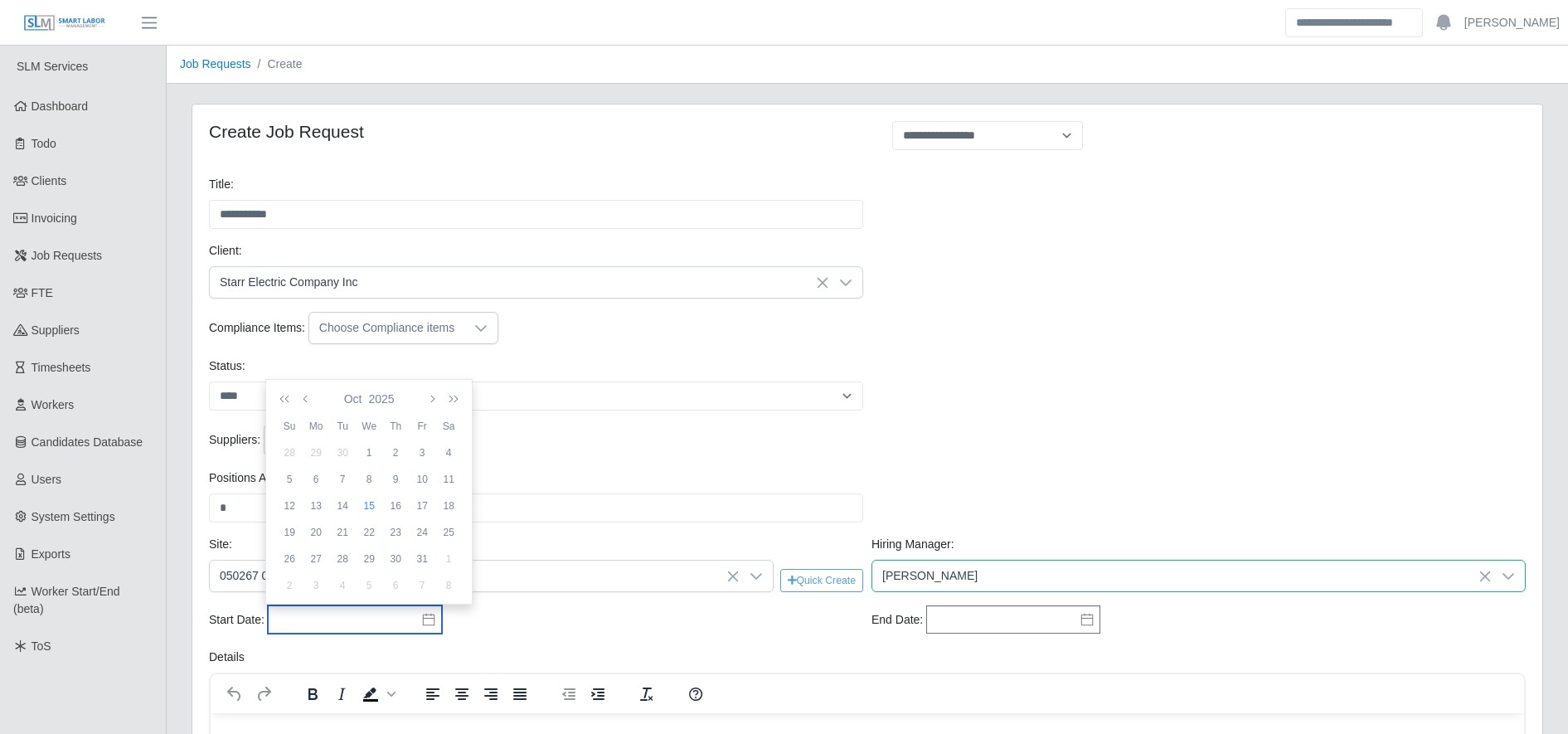
click at [382, 620] on input "text" at bounding box center [355, 620] width 174 height 28
click at [287, 501] on div "12" at bounding box center [289, 506] width 26 height 15
type input "**********"
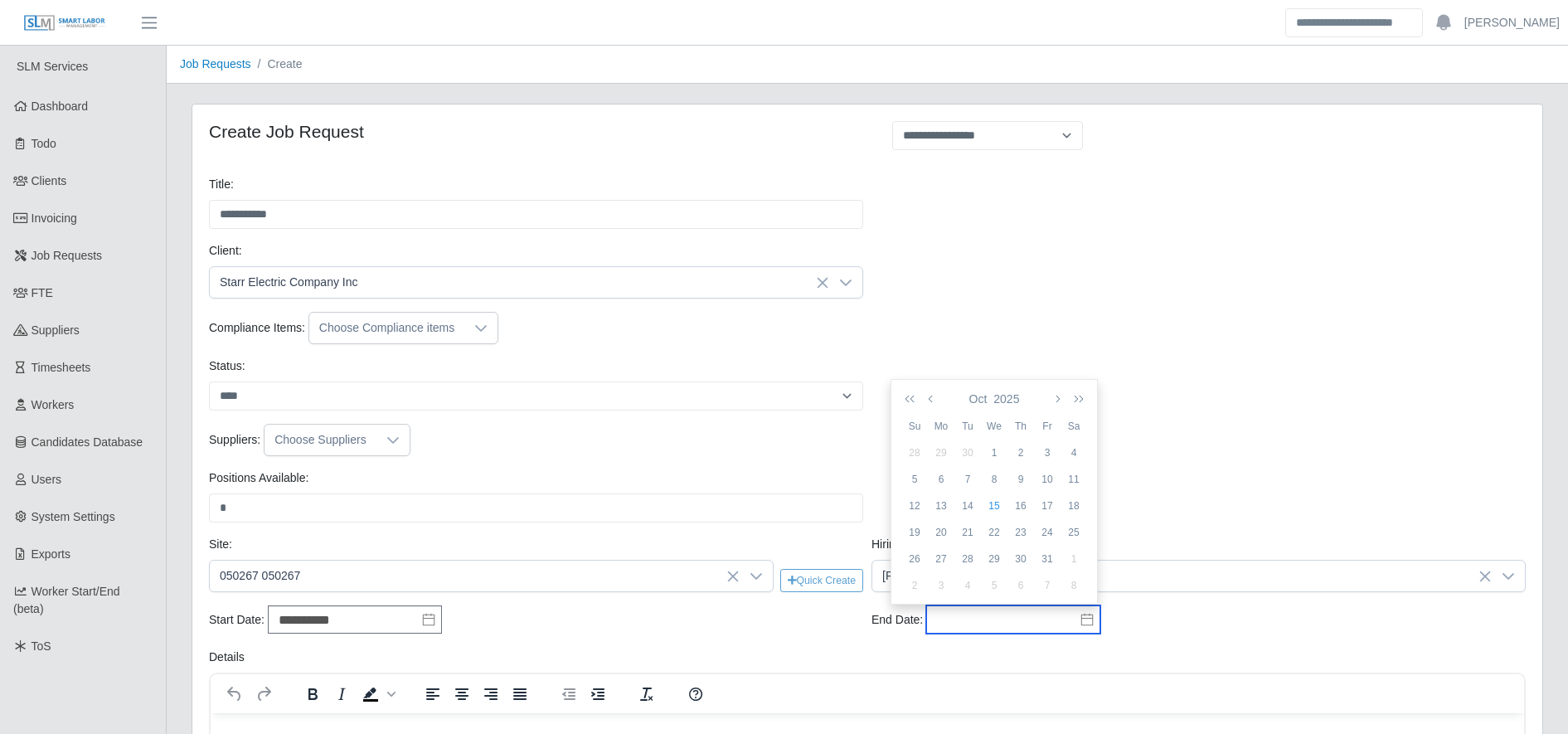
click at [1037, 618] on input "text" at bounding box center [1012, 620] width 174 height 28
click at [1071, 398] on icon "button" at bounding box center [1075, 398] width 17 height 13
click at [1048, 513] on div "16" at bounding box center [1047, 506] width 26 height 15
type input "**********"
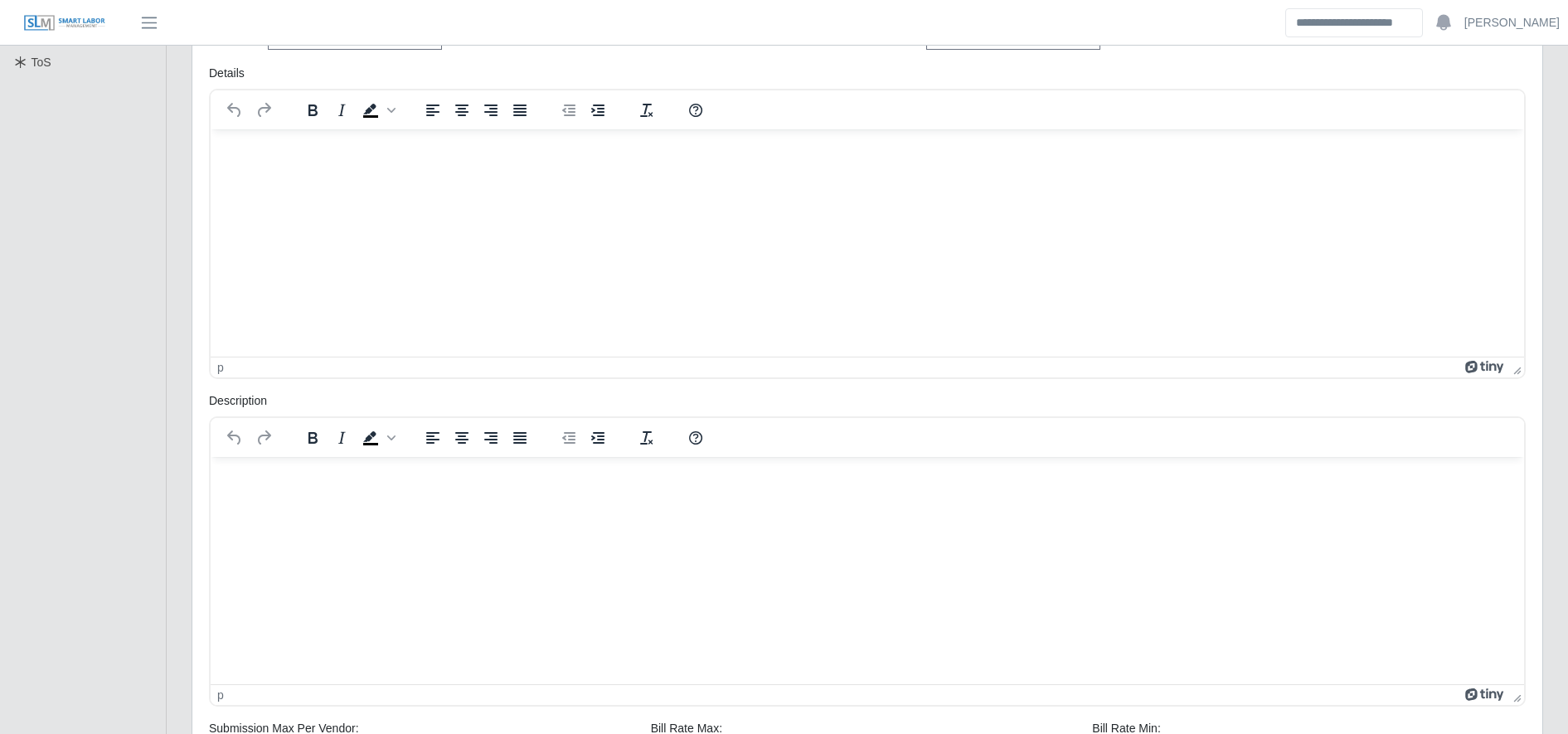
scroll to position [585, 0]
click at [263, 489] on html at bounding box center [867, 477] width 1314 height 45
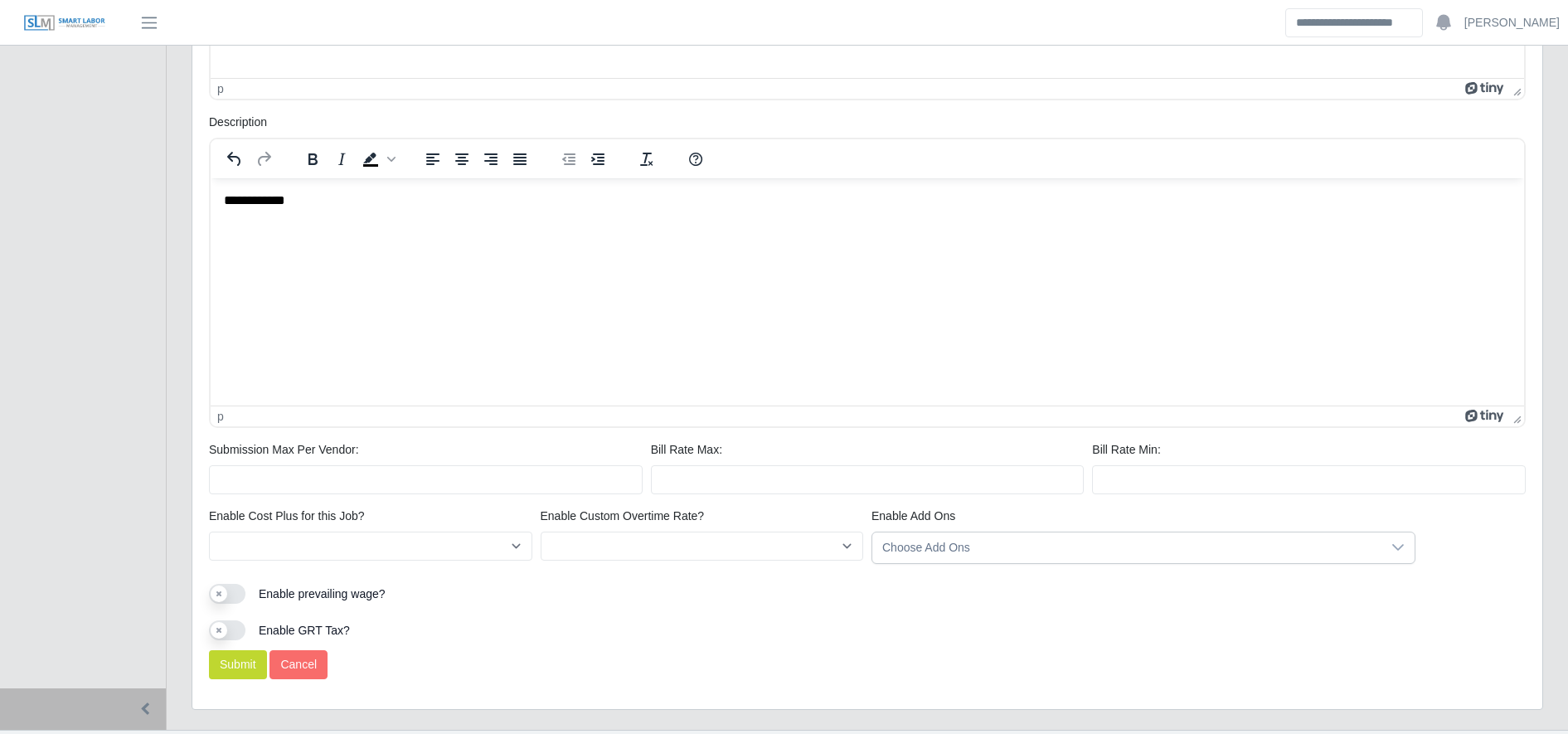
scroll to position [899, 0]
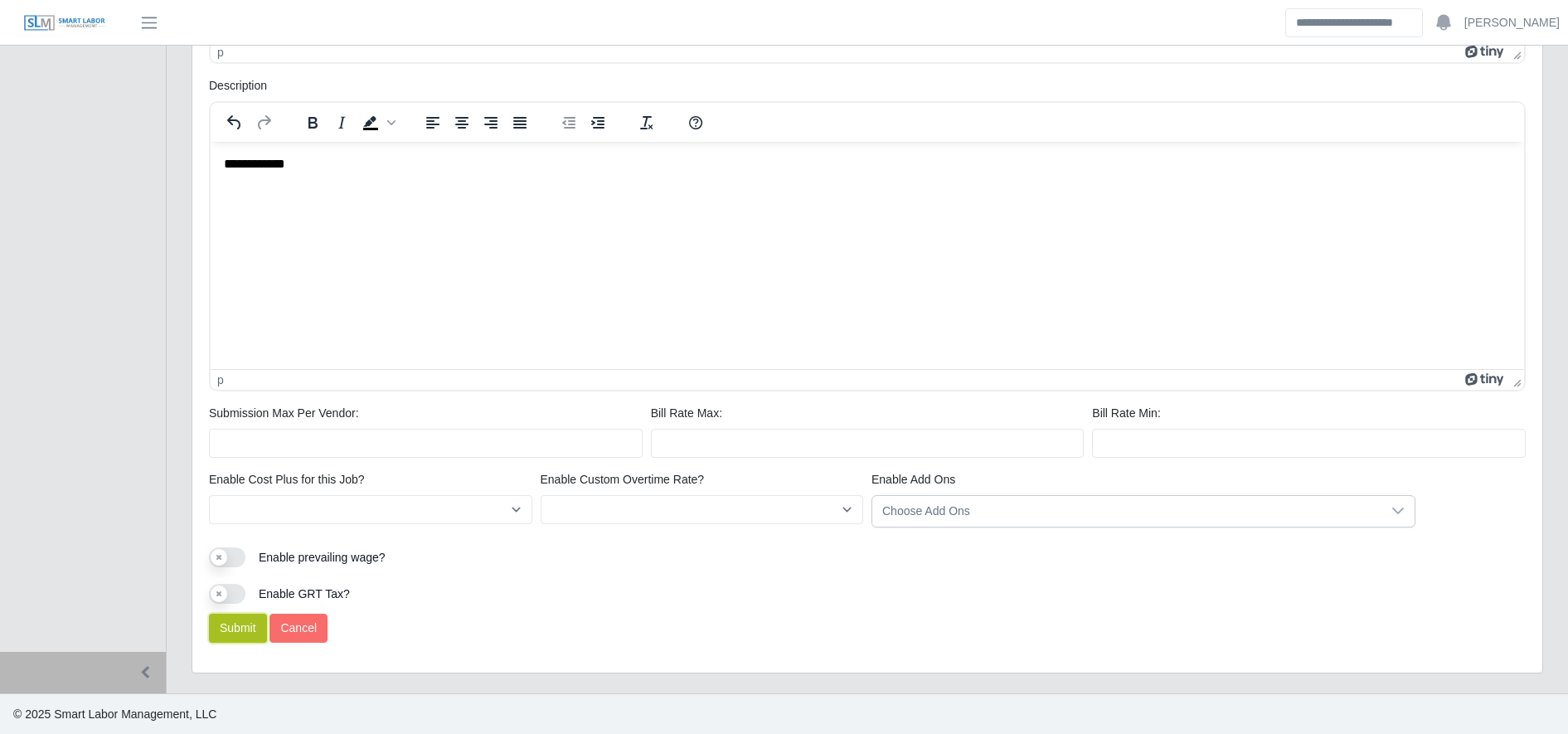
click at [231, 633] on button "Submit" at bounding box center [238, 628] width 58 height 29
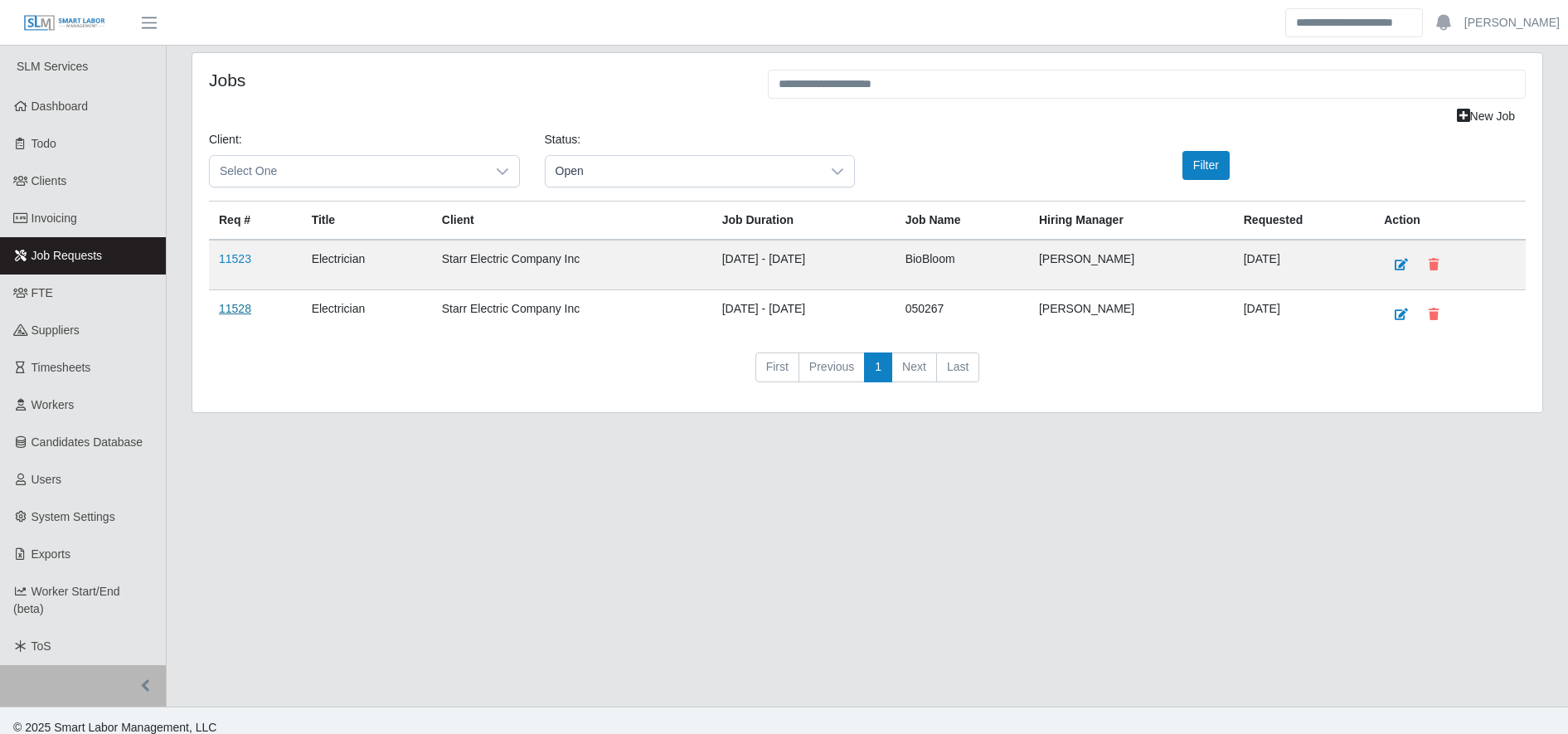
click at [233, 309] on link "11528" at bounding box center [235, 308] width 32 height 13
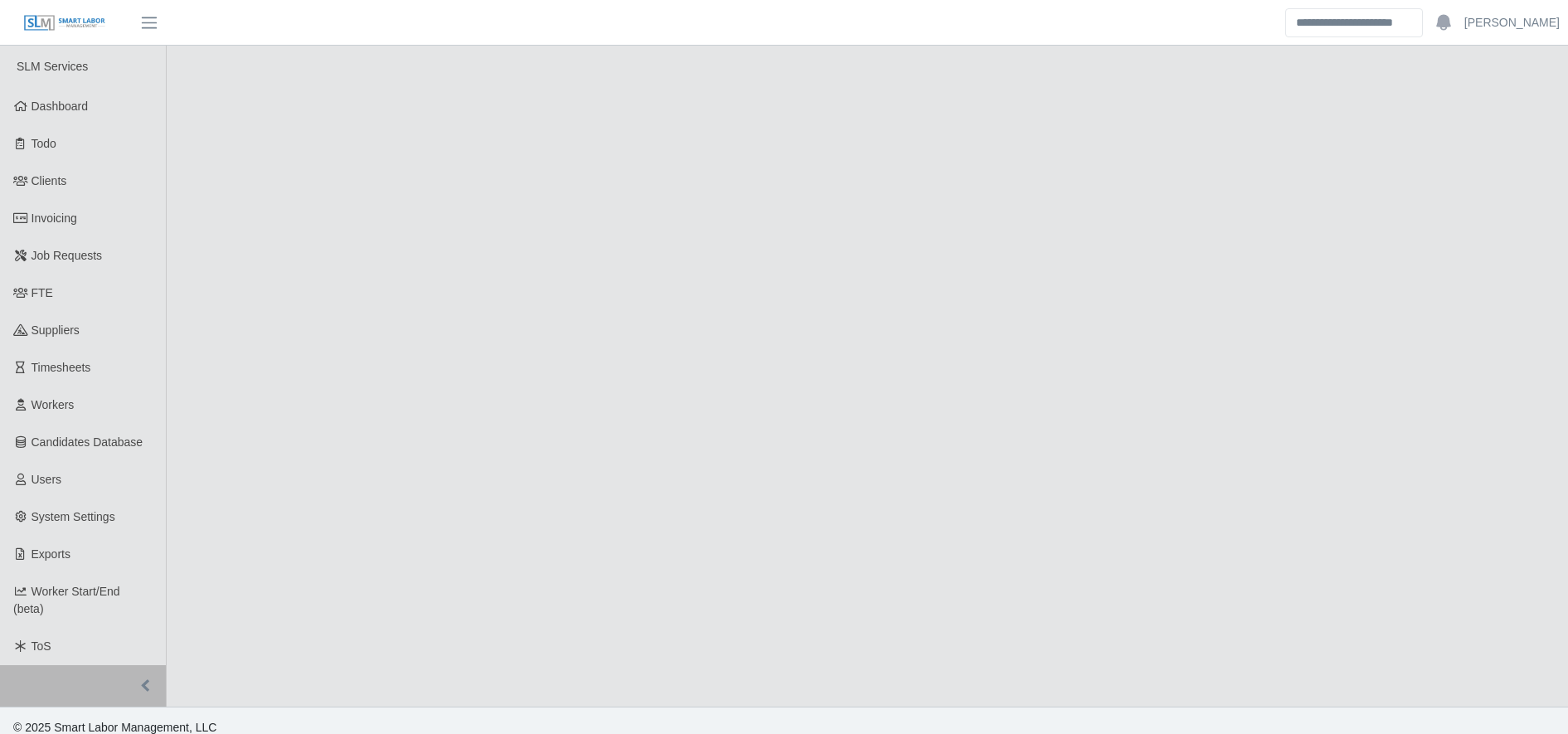
select select "****"
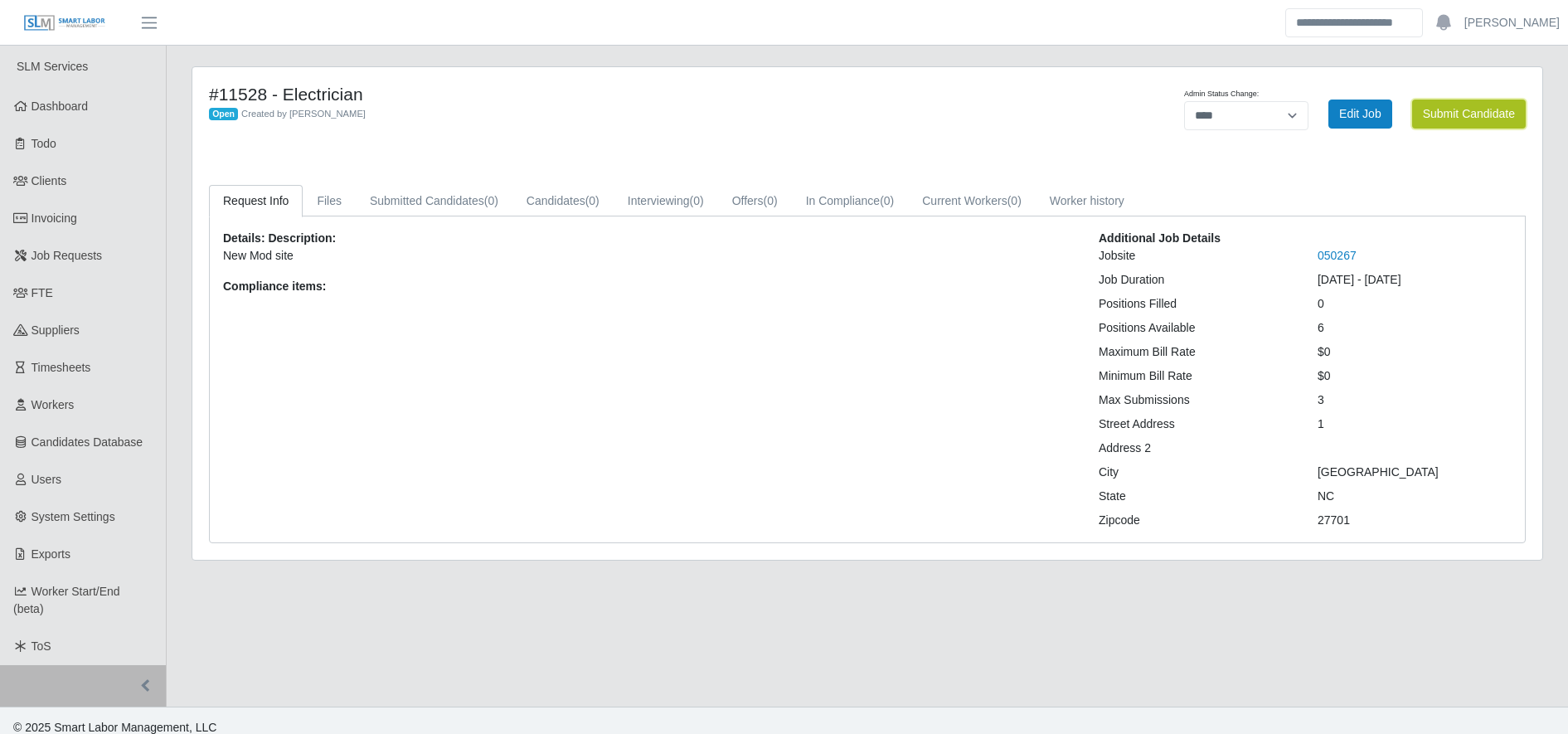
click at [1455, 112] on button "Submit Candidate" at bounding box center [1469, 114] width 114 height 29
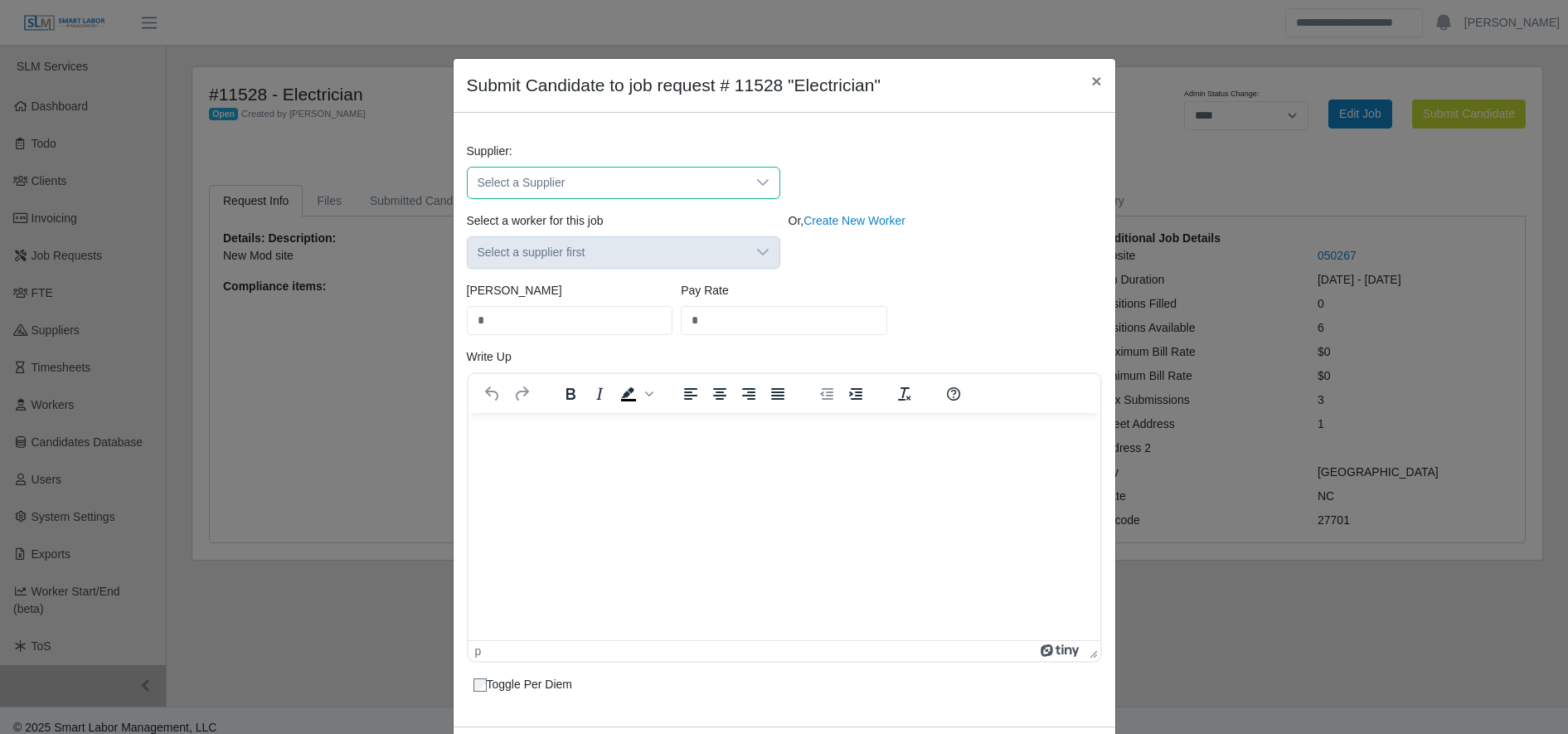
click at [564, 183] on span "Select a Supplier" at bounding box center [606, 183] width 279 height 31
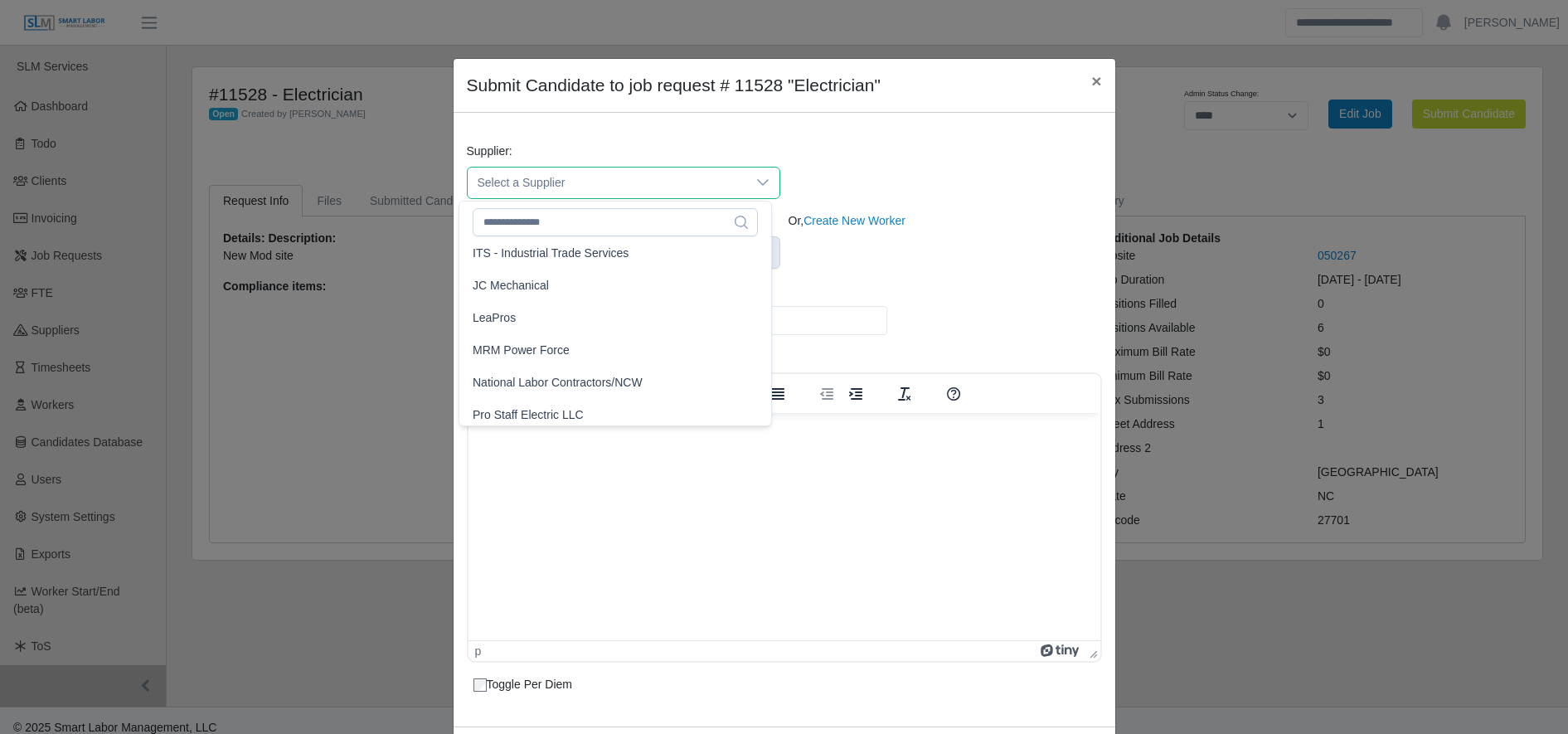
scroll to position [332, 0]
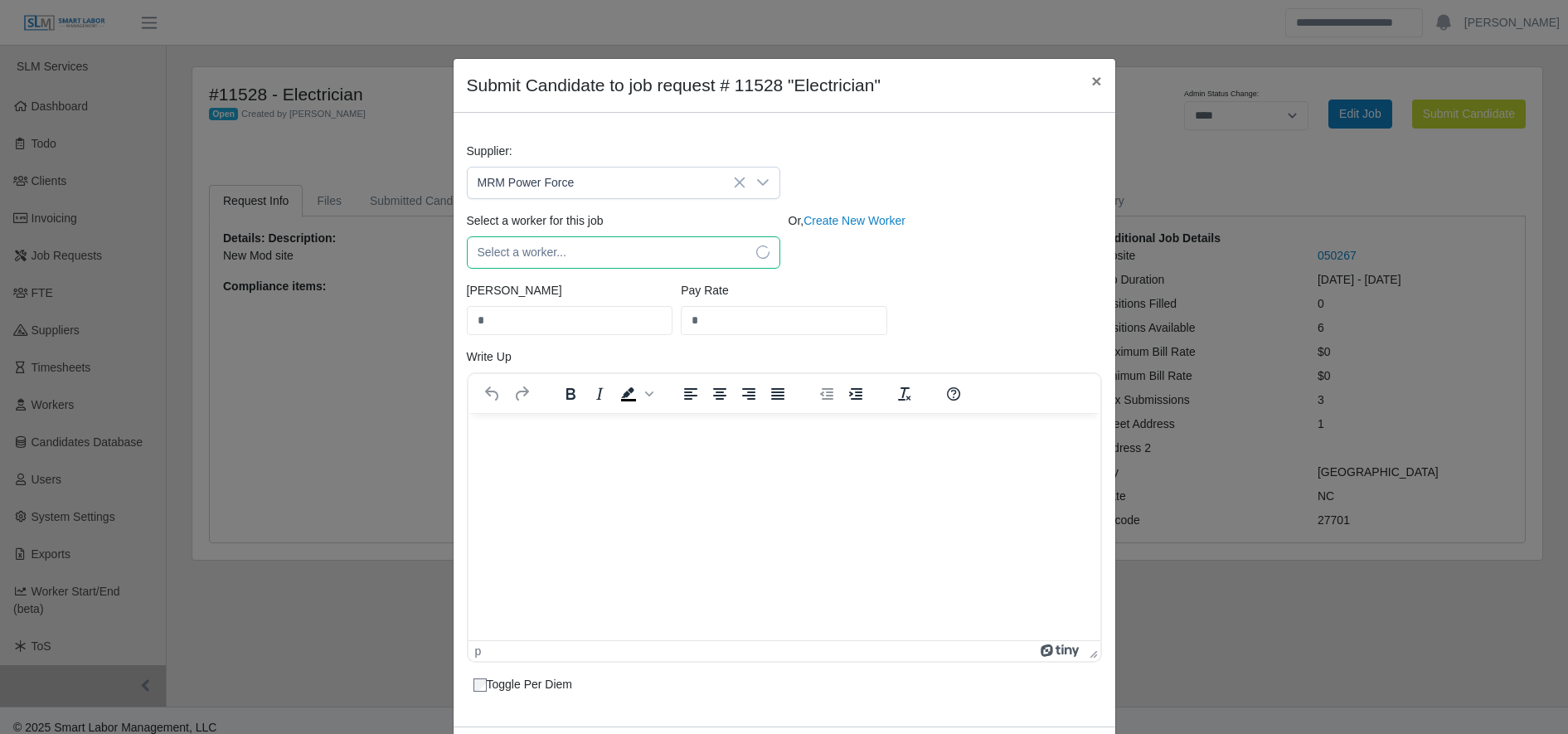
click at [583, 248] on span "Select a worker..." at bounding box center [606, 253] width 279 height 31
click at [625, 254] on span "Select a worker..." at bounding box center [606, 253] width 279 height 31
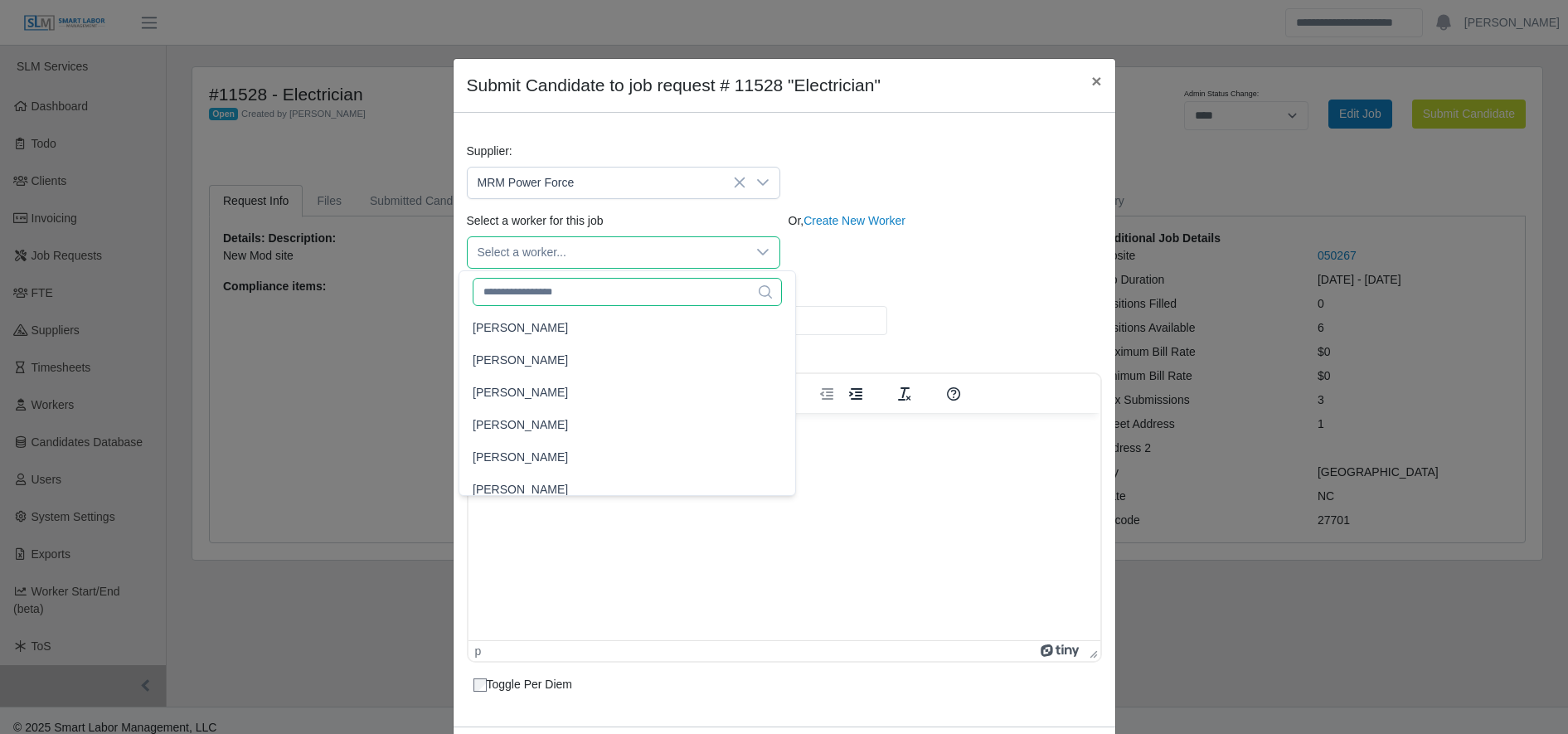
click at [629, 295] on input "text" at bounding box center [627, 292] width 309 height 28
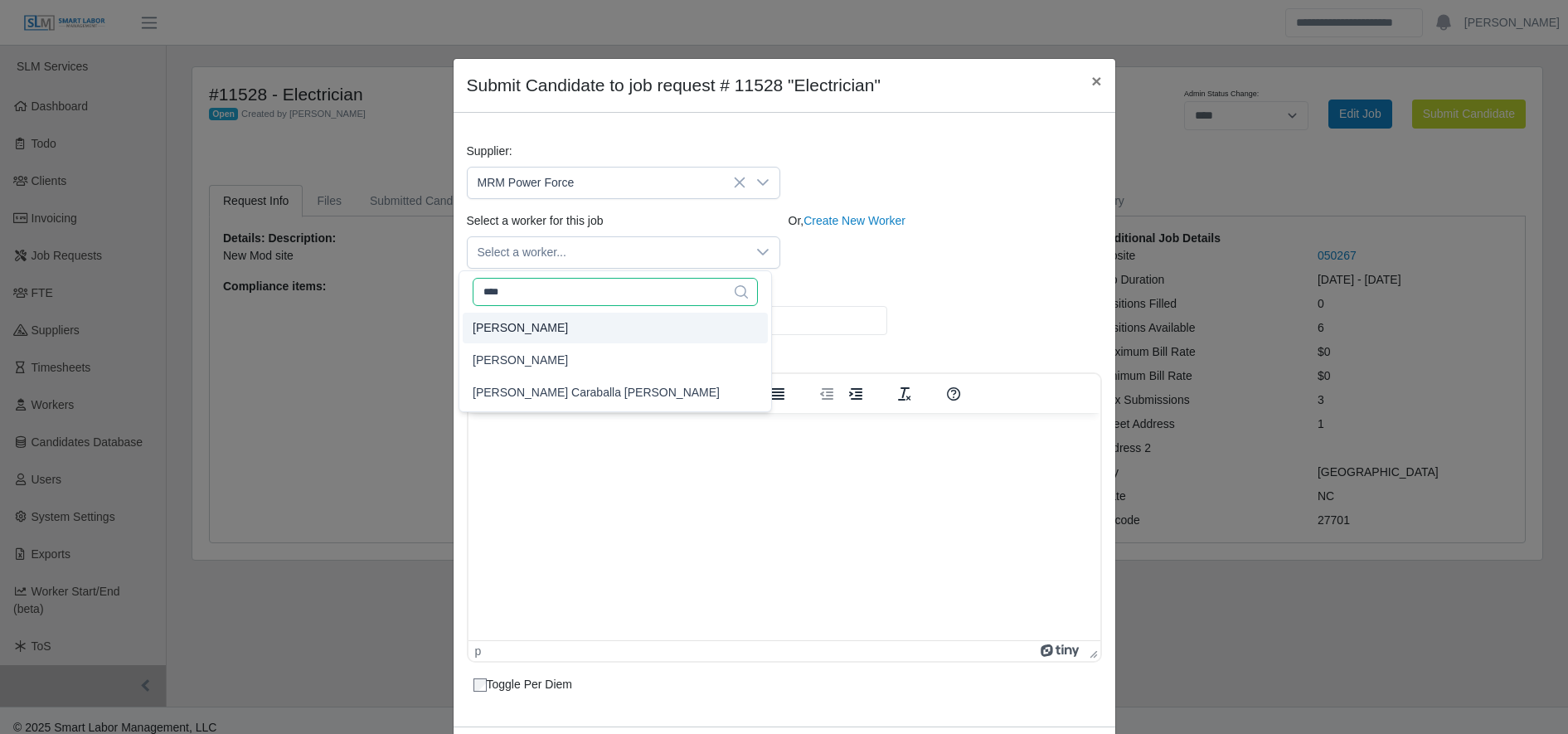
type input "****"
type input "**"
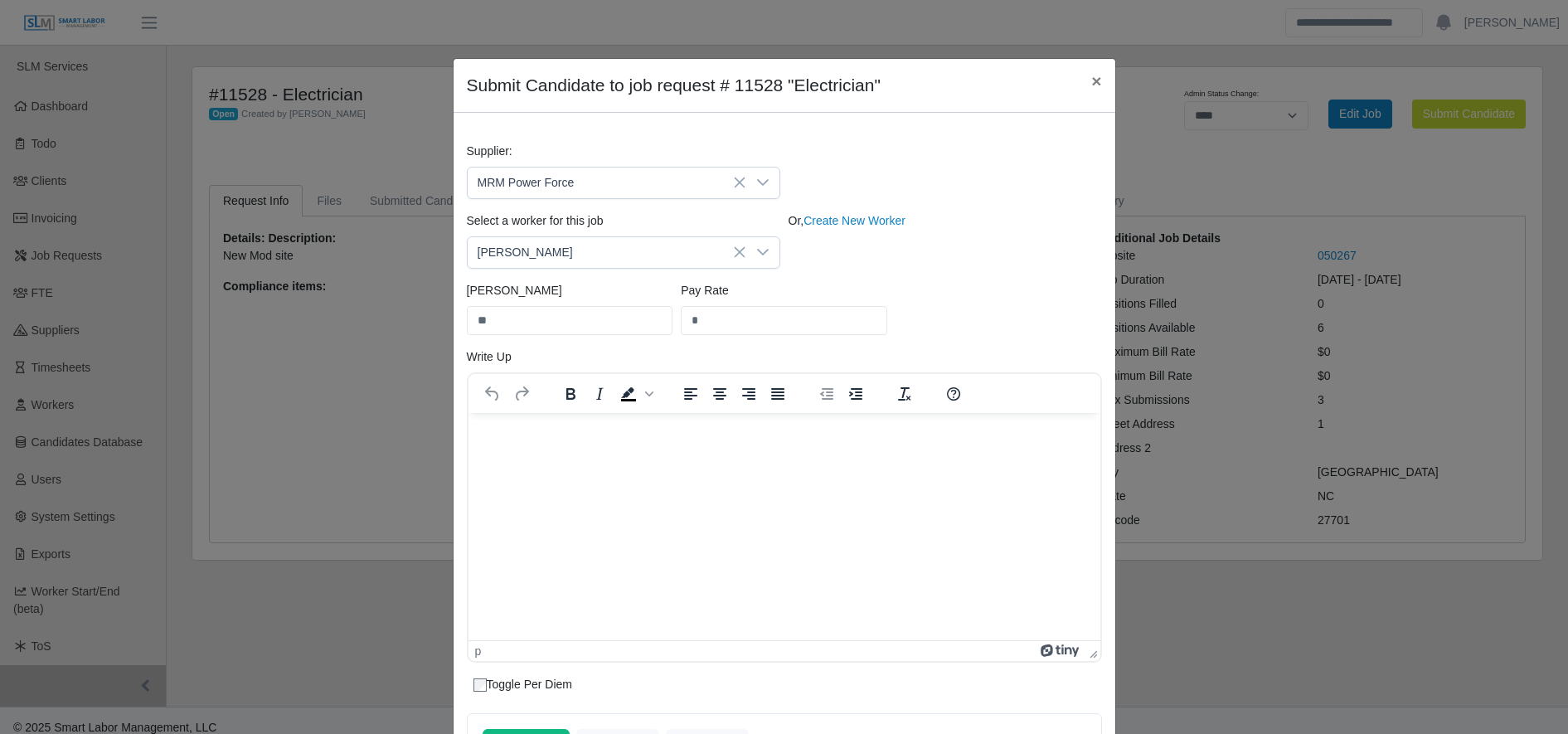
click at [726, 457] on html at bounding box center [783, 434] width 632 height 45
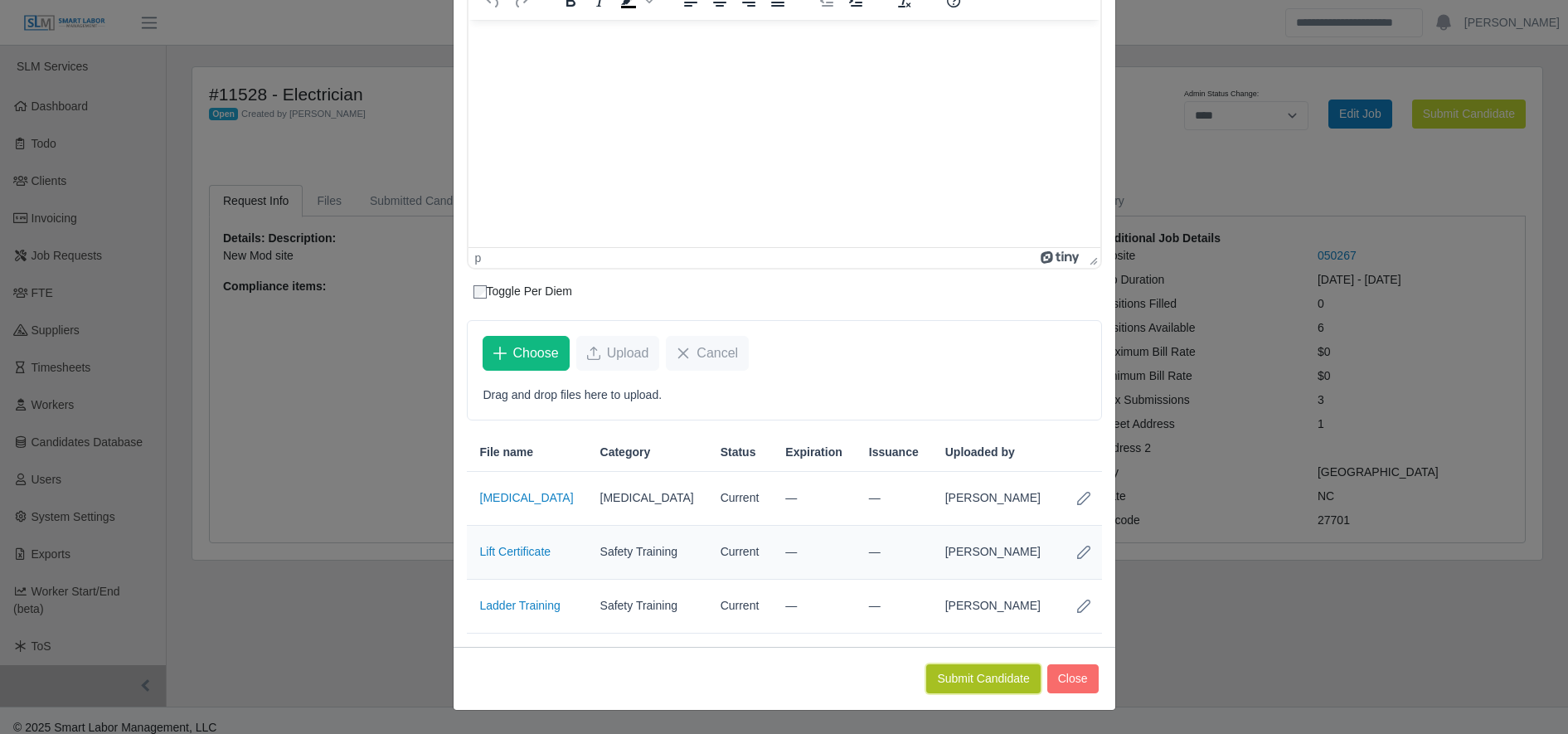
click at [991, 683] on button "Submit Candidate" at bounding box center [983, 678] width 114 height 29
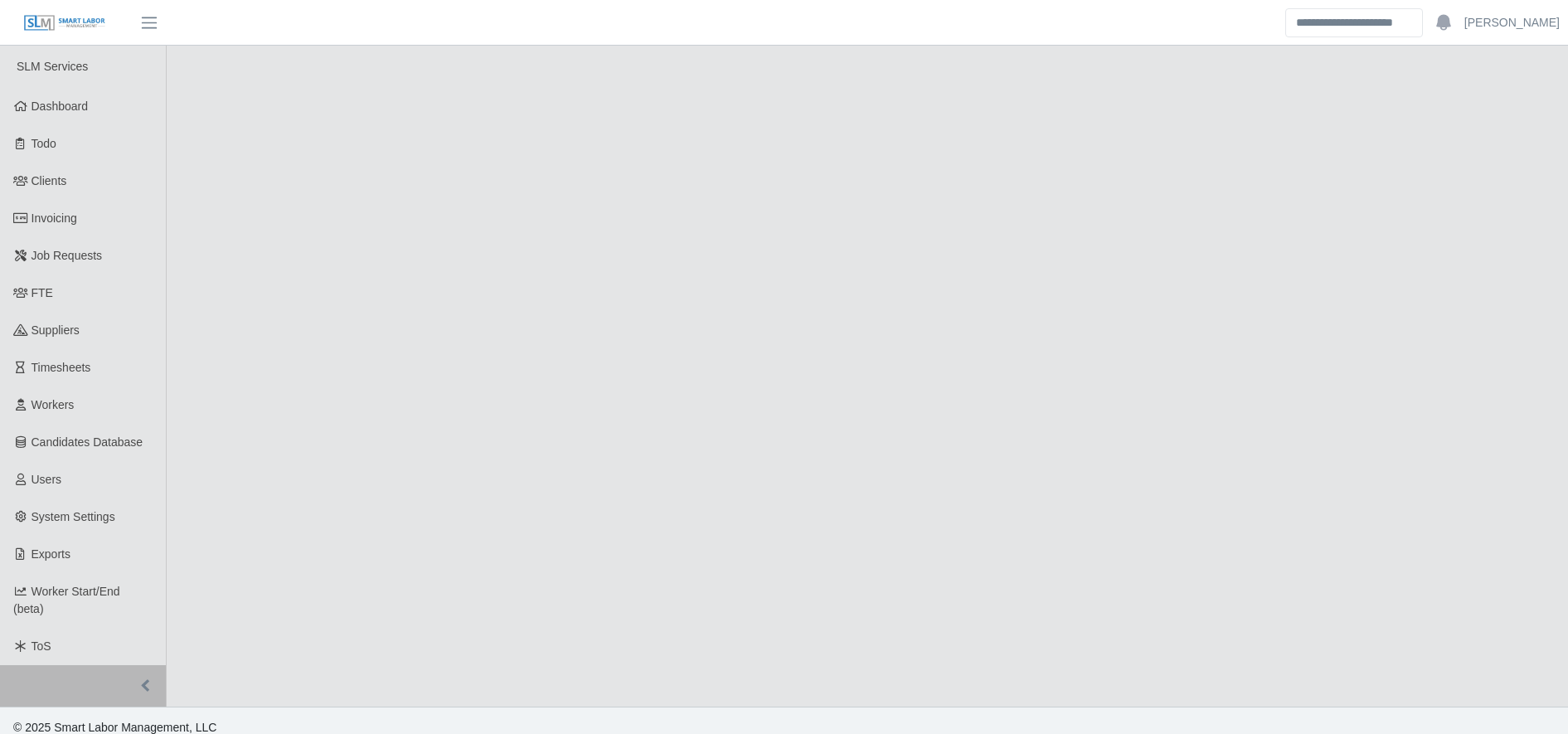
select select "****"
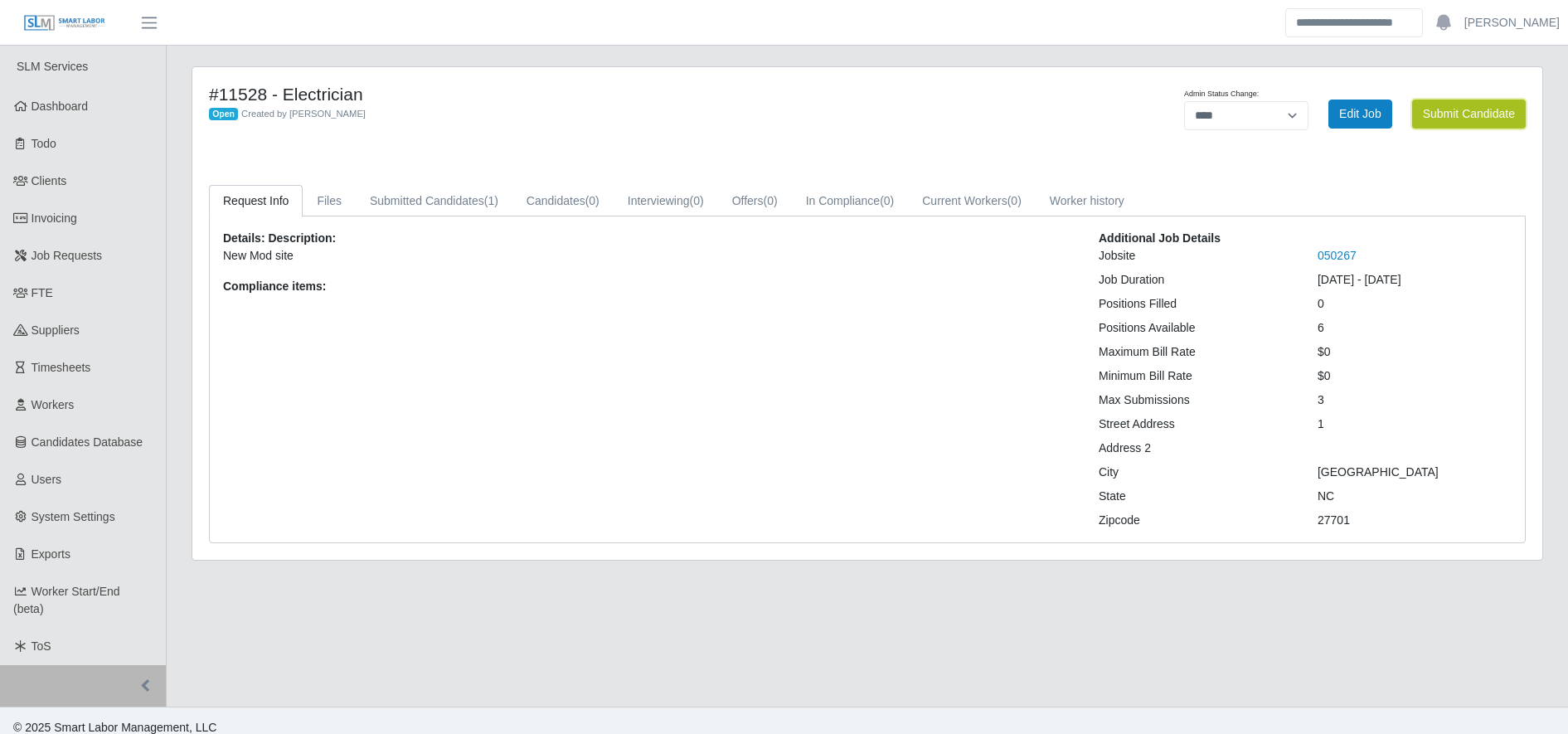
click at [1449, 110] on button "Submit Candidate" at bounding box center [1469, 114] width 114 height 29
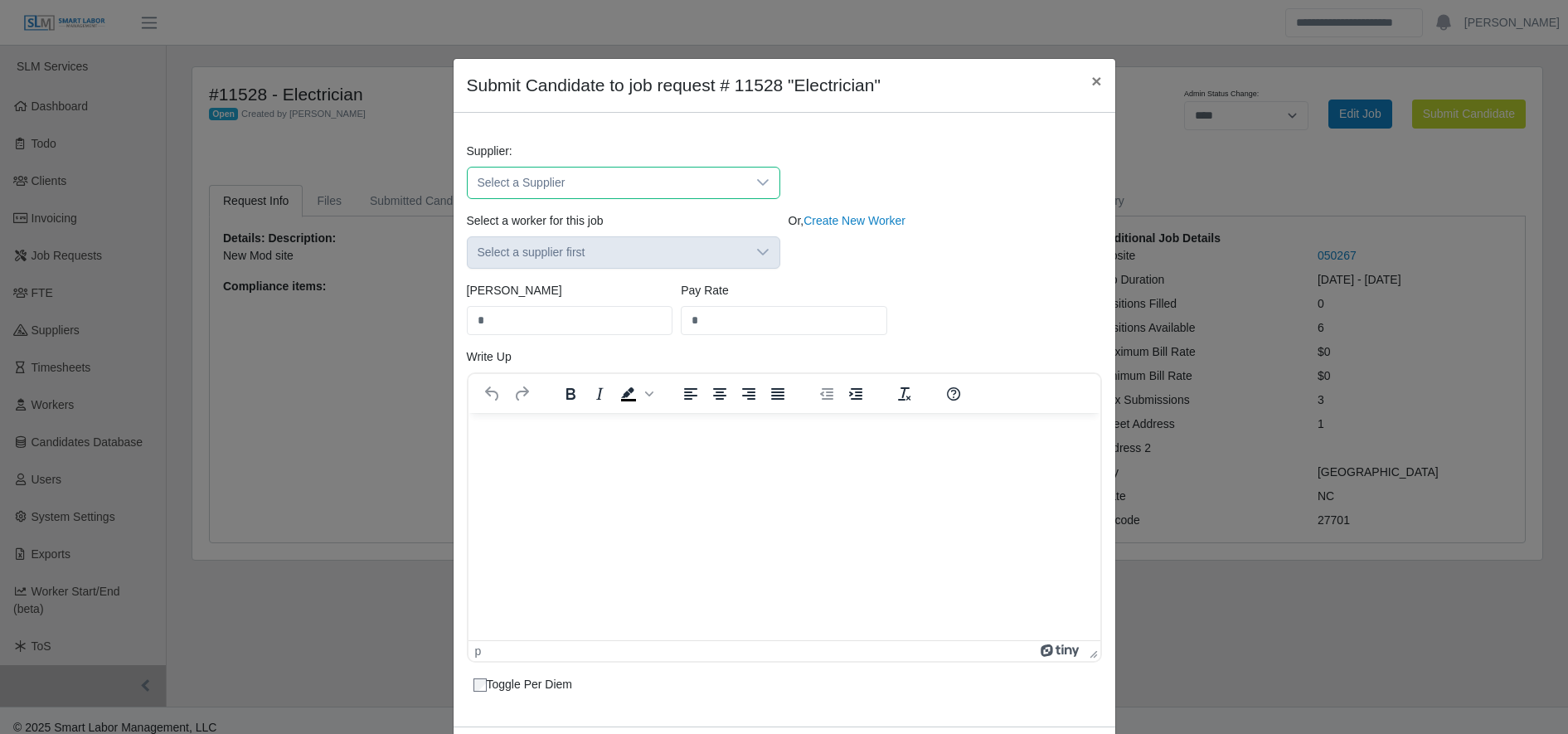
click at [584, 182] on span "Select a Supplier" at bounding box center [606, 183] width 279 height 31
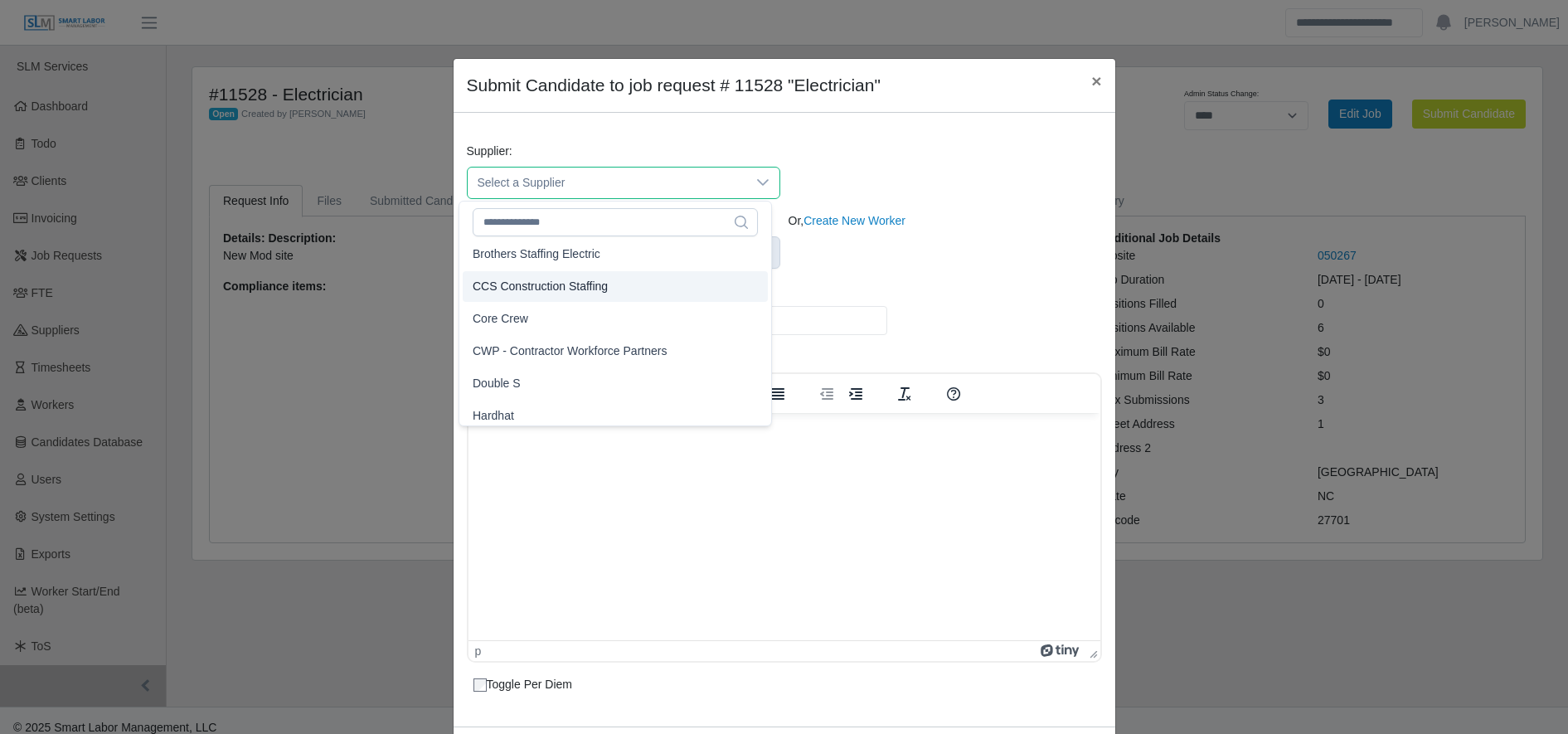
scroll to position [70, 0]
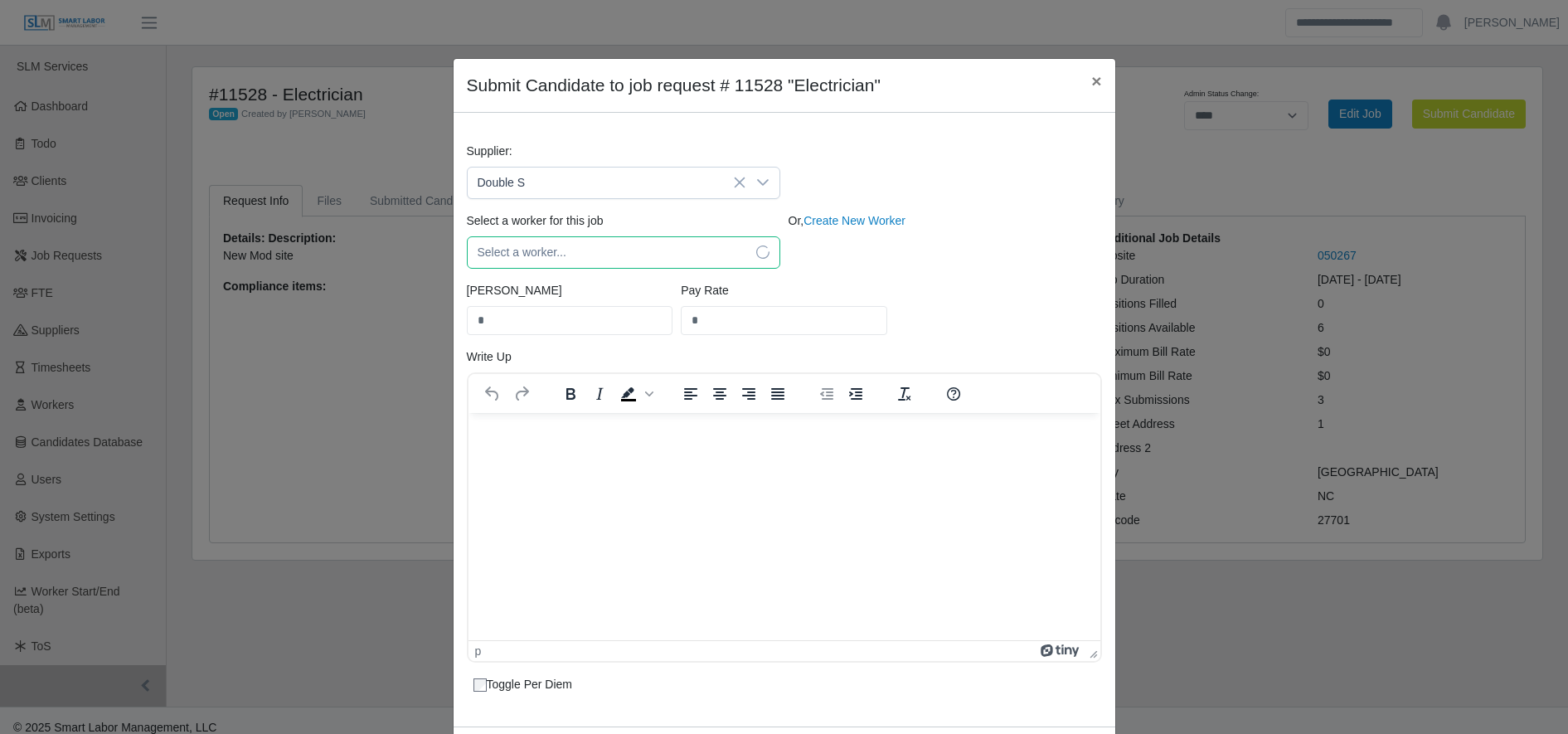
click at [609, 251] on span "Select a worker..." at bounding box center [606, 253] width 279 height 31
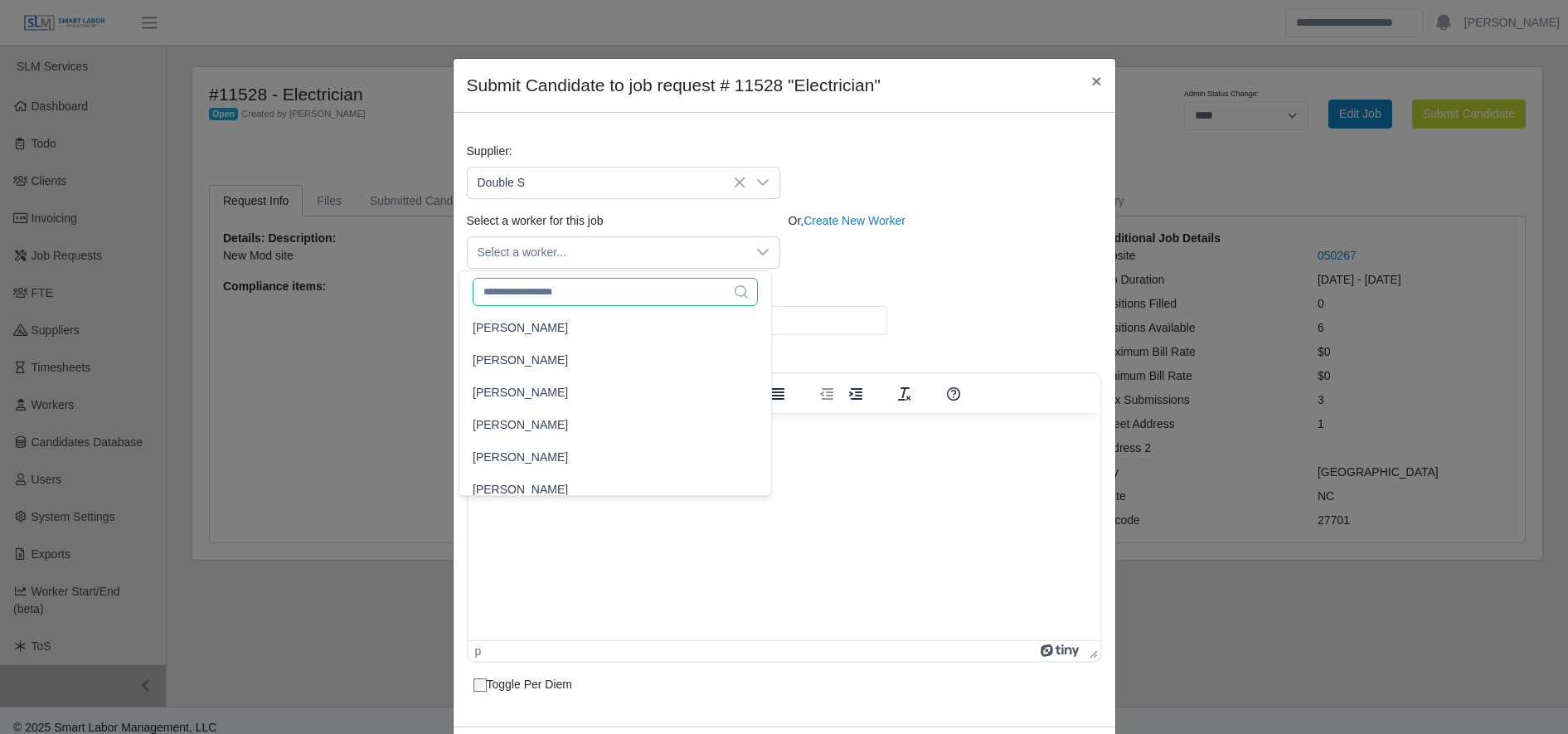
click at [600, 301] on input "text" at bounding box center [615, 292] width 286 height 28
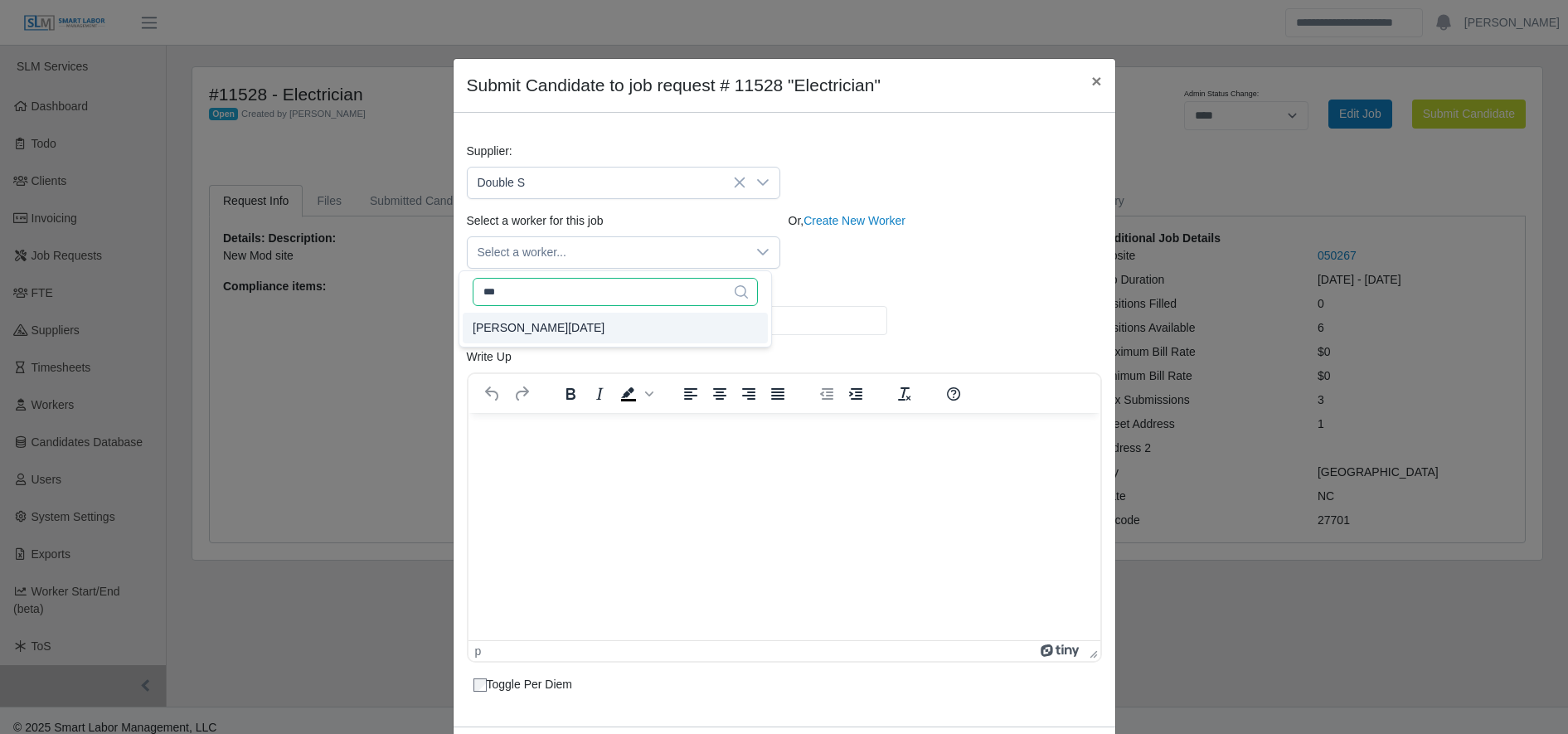
type input "***"
type input "**"
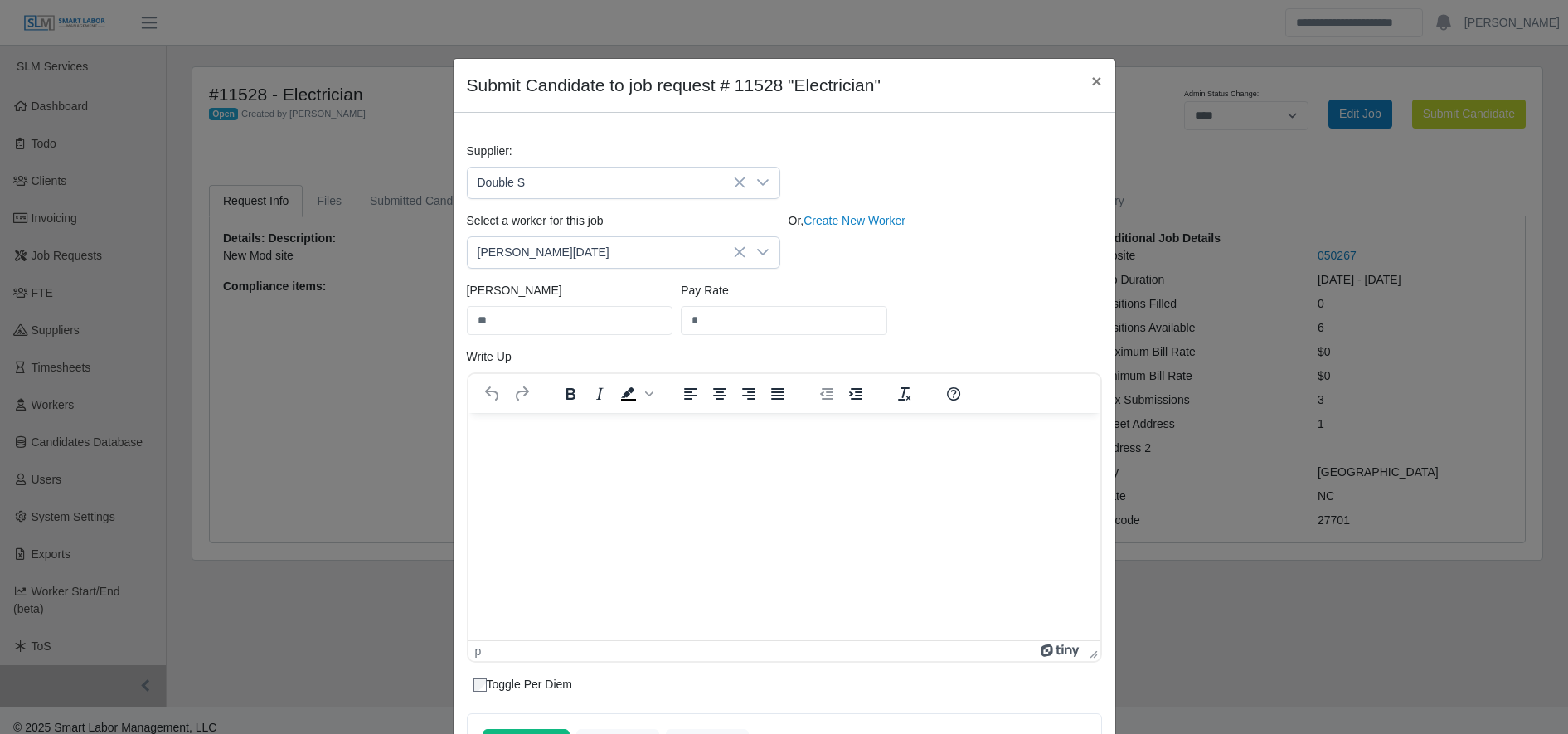
click at [938, 305] on div "Bill Rate ** Pay Rate *" at bounding box center [784, 315] width 644 height 66
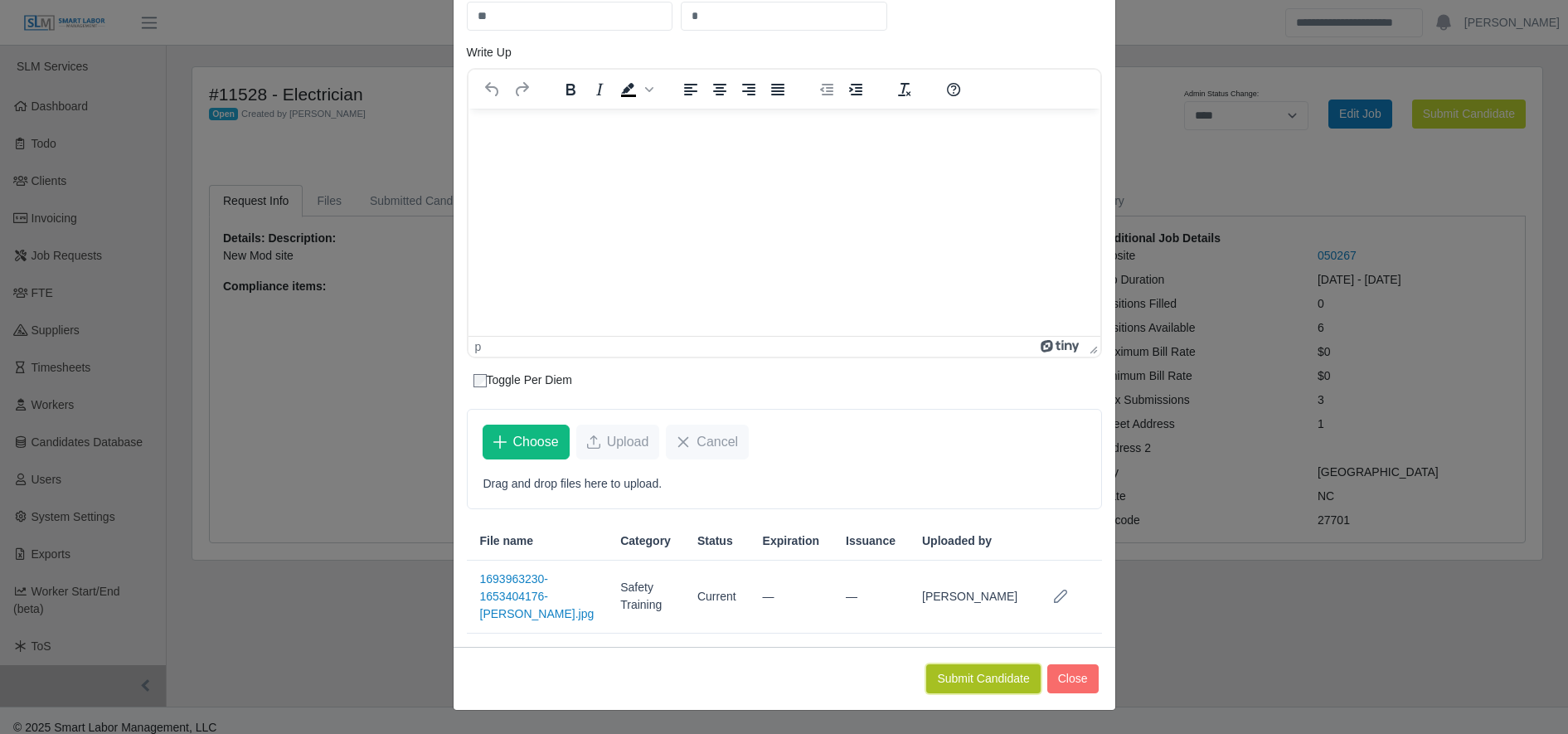
click at [962, 684] on button "Submit Candidate" at bounding box center [983, 678] width 114 height 29
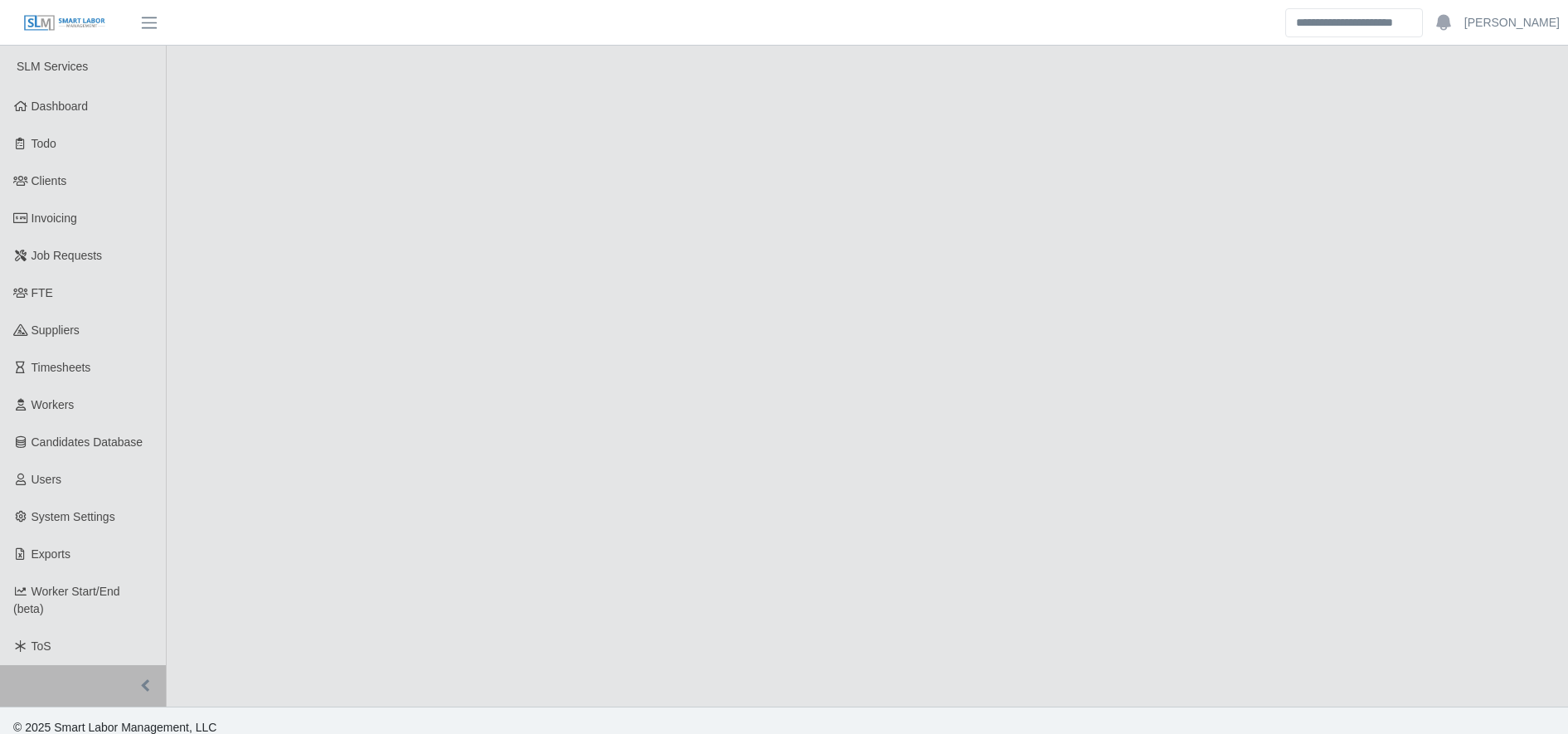
select select "****"
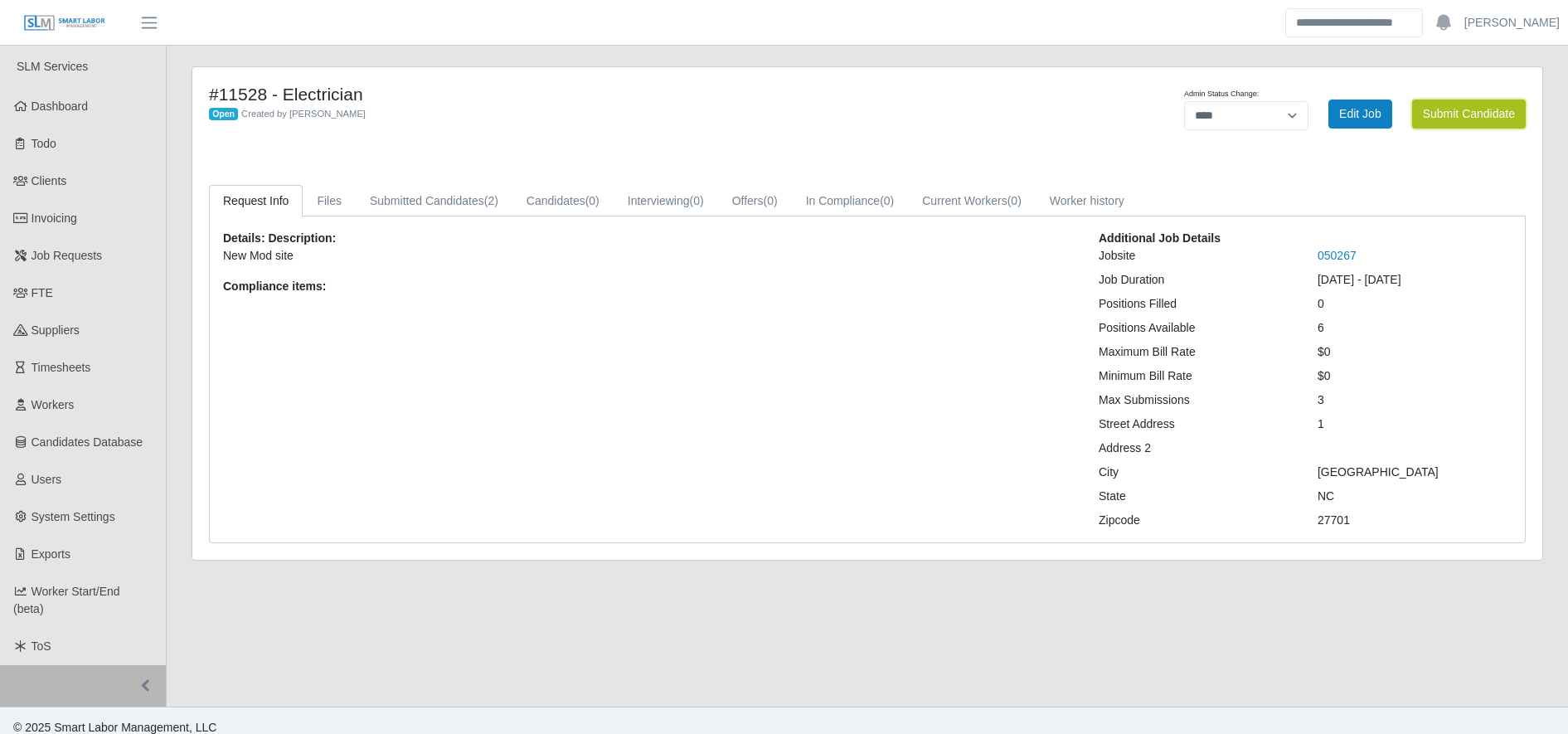
click at [1468, 118] on button "Submit Candidate" at bounding box center [1469, 114] width 114 height 29
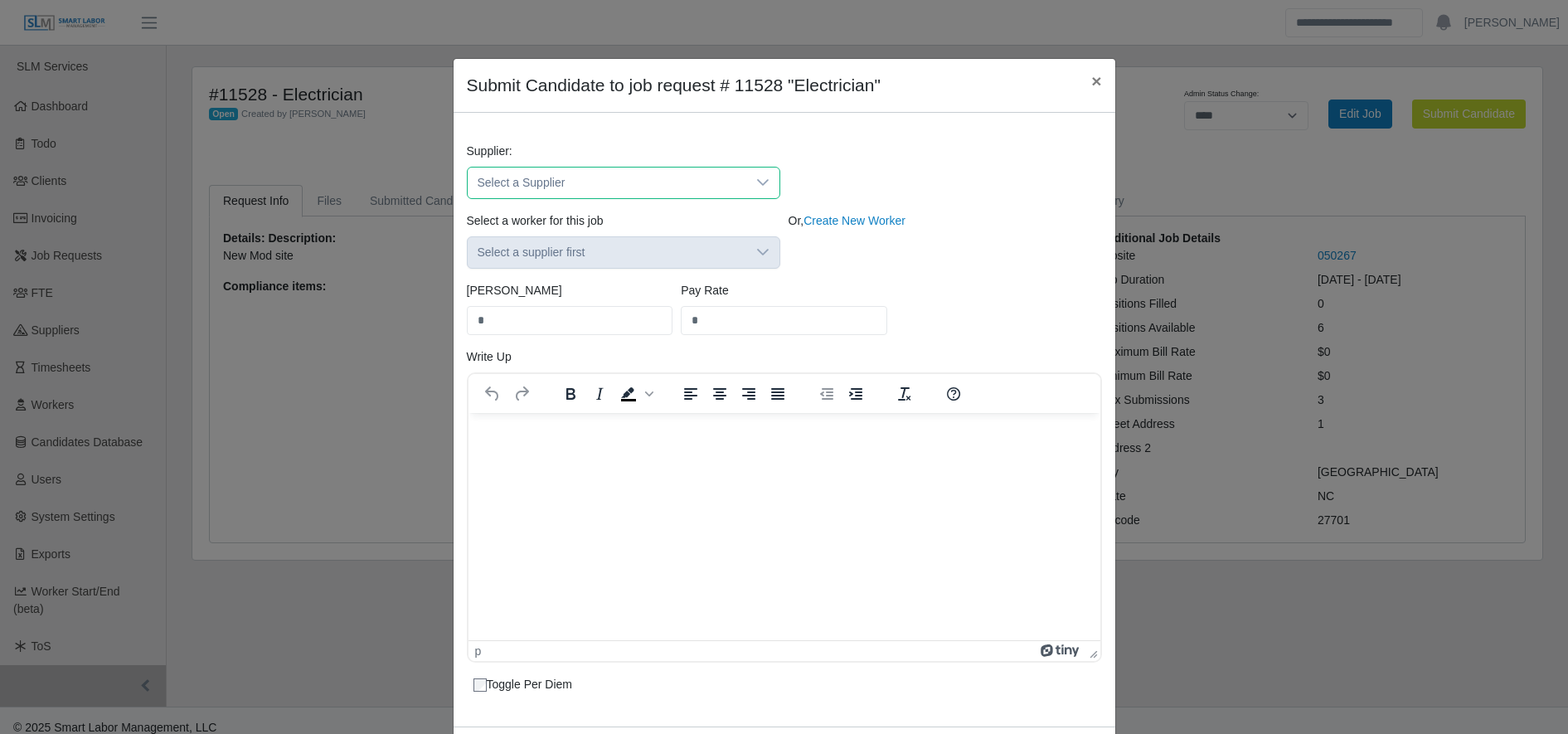
click at [687, 183] on span "Select a Supplier" at bounding box center [606, 183] width 279 height 31
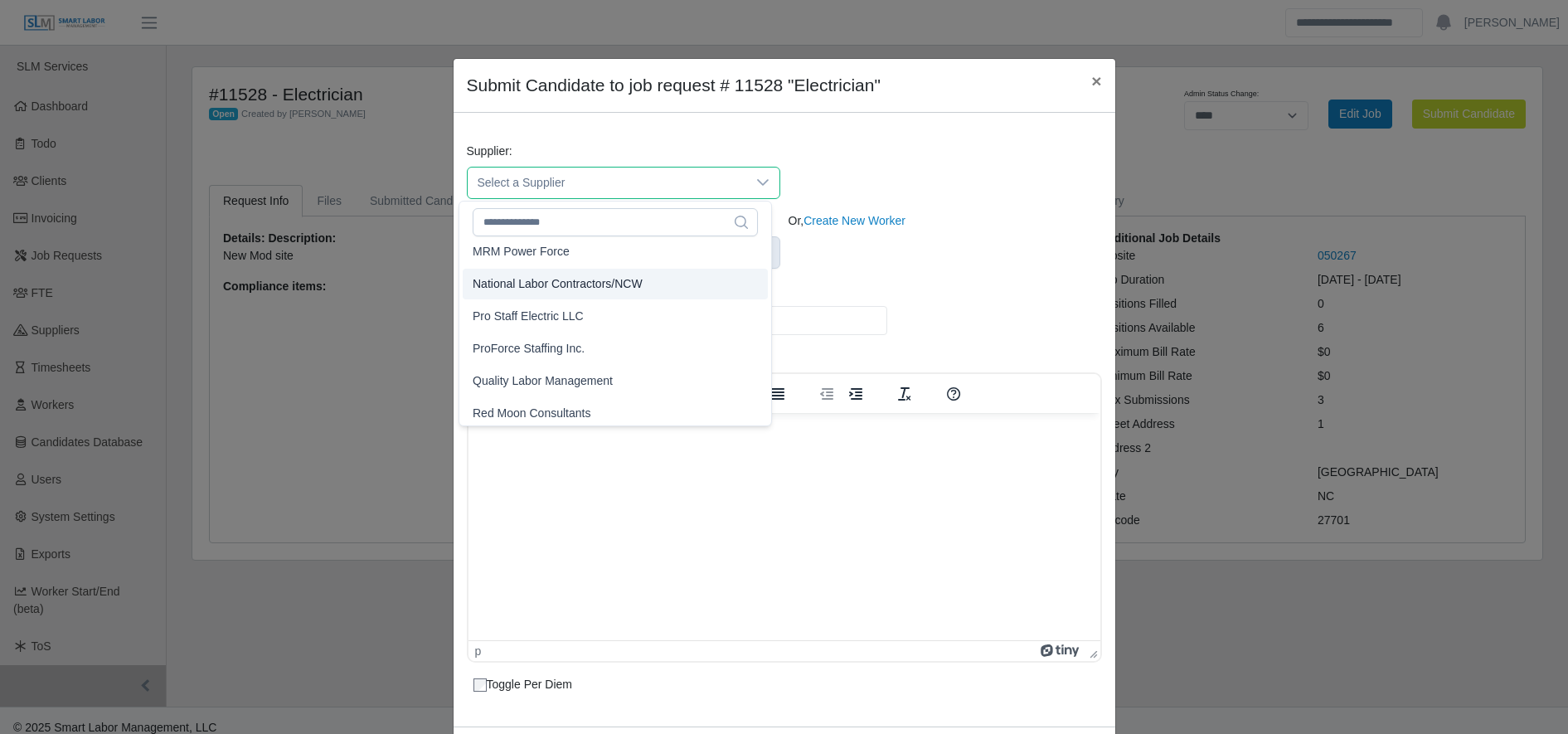
scroll to position [424, 0]
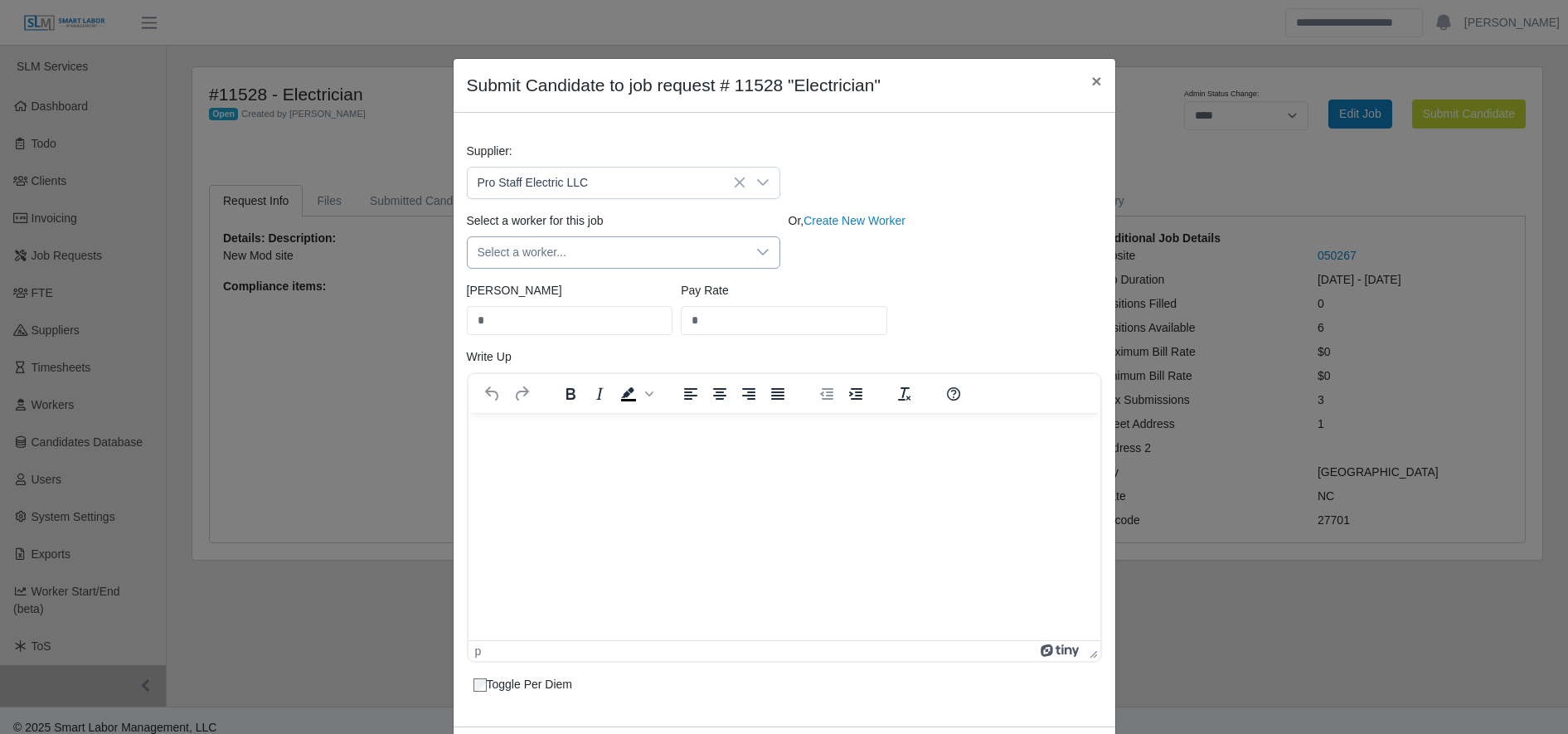
drag, startPoint x: 586, startPoint y: 279, endPoint x: 593, endPoint y: 267, distance: 13.9
click at [593, 267] on div "Select a worker for this job Select a worker... Or, Create New Worker" at bounding box center [784, 247] width 644 height 70
drag, startPoint x: 593, startPoint y: 267, endPoint x: 600, endPoint y: 262, distance: 8.6
click at [600, 262] on span "Select a worker..." at bounding box center [606, 253] width 279 height 31
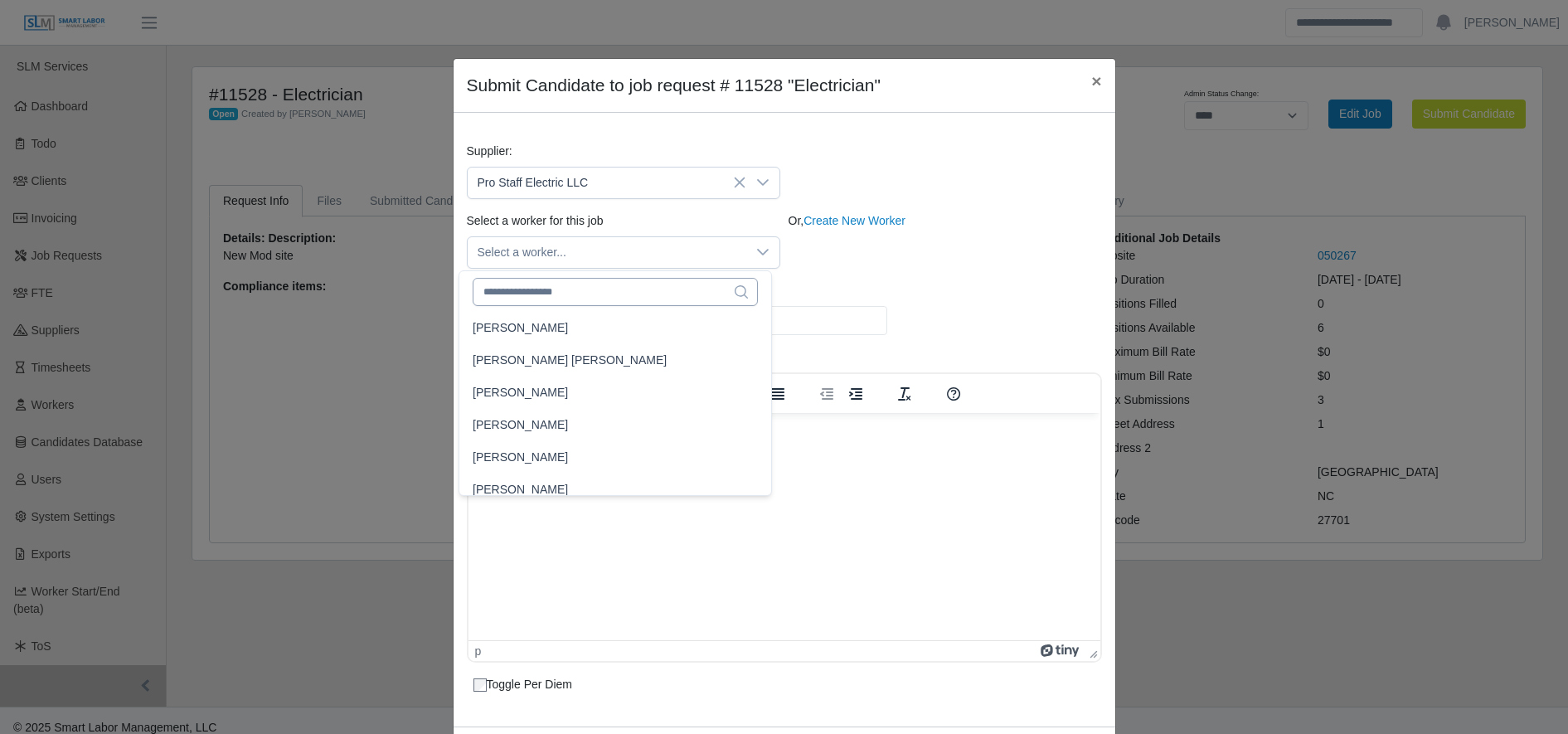
click at [571, 302] on div "56 results are available" at bounding box center [615, 290] width 312 height 38
click at [571, 302] on input "text" at bounding box center [615, 292] width 286 height 28
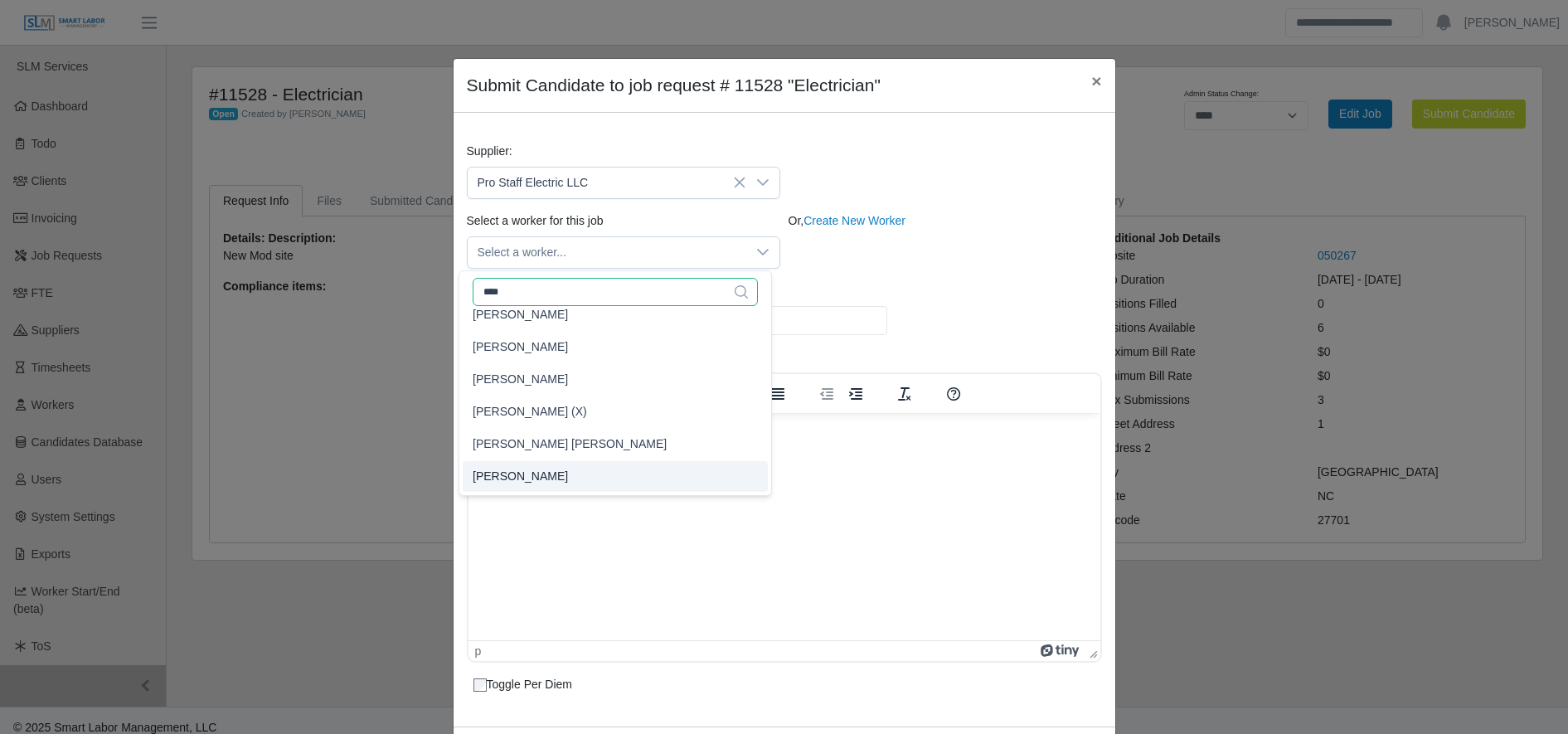
type input "****"
type input "**"
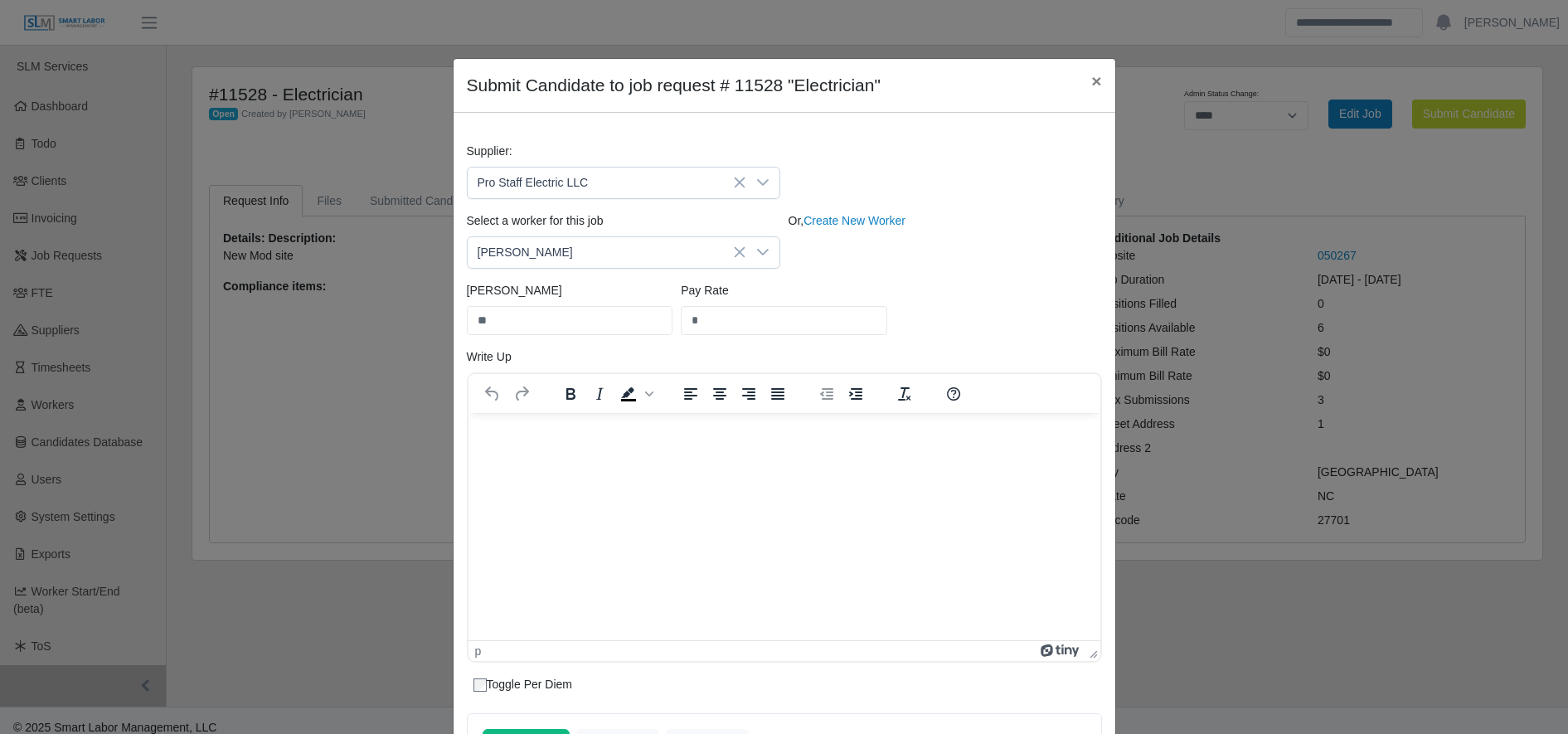
click at [1008, 338] on div "Bill Rate ** Pay Rate *" at bounding box center [784, 315] width 644 height 66
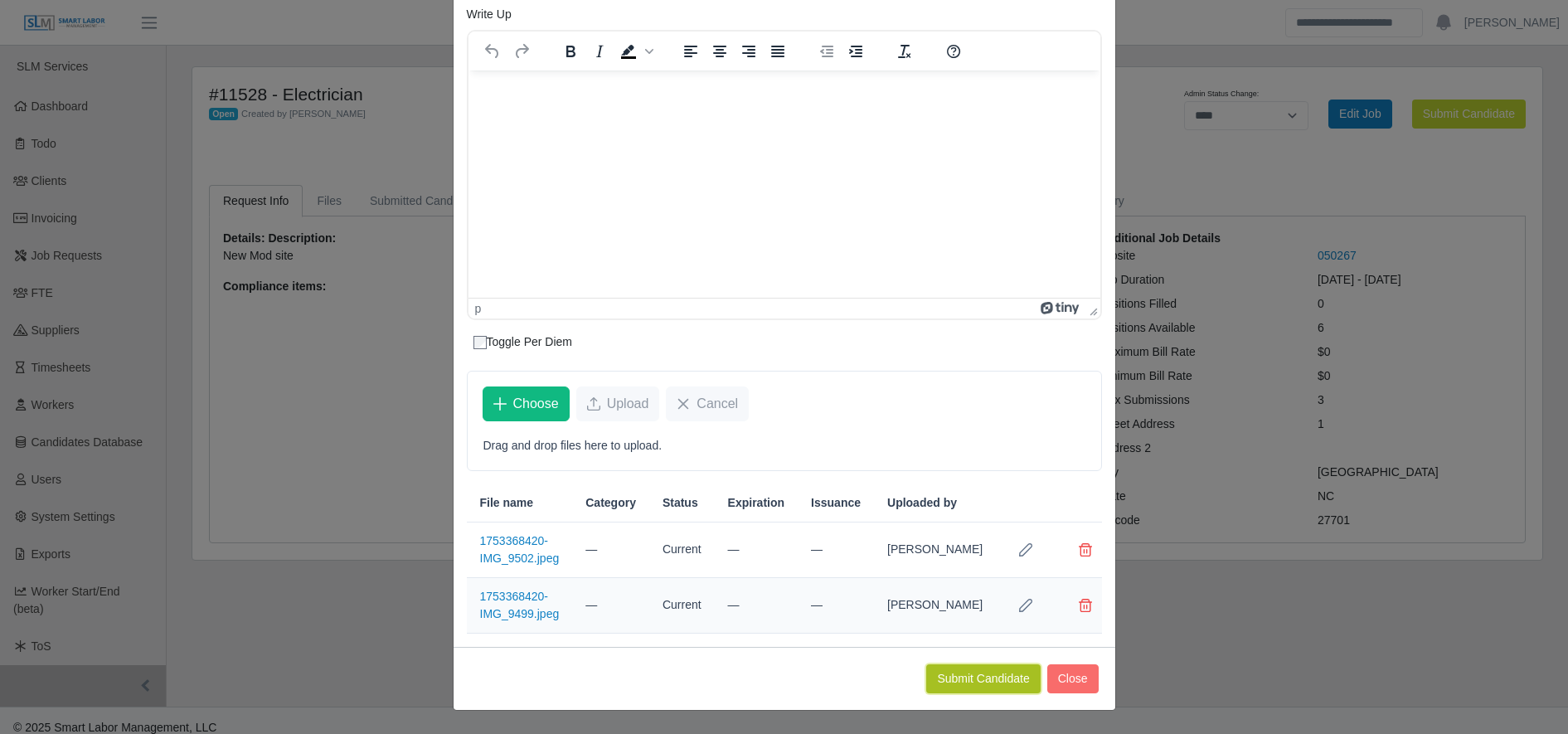
click at [952, 684] on button "Submit Candidate" at bounding box center [983, 678] width 114 height 29
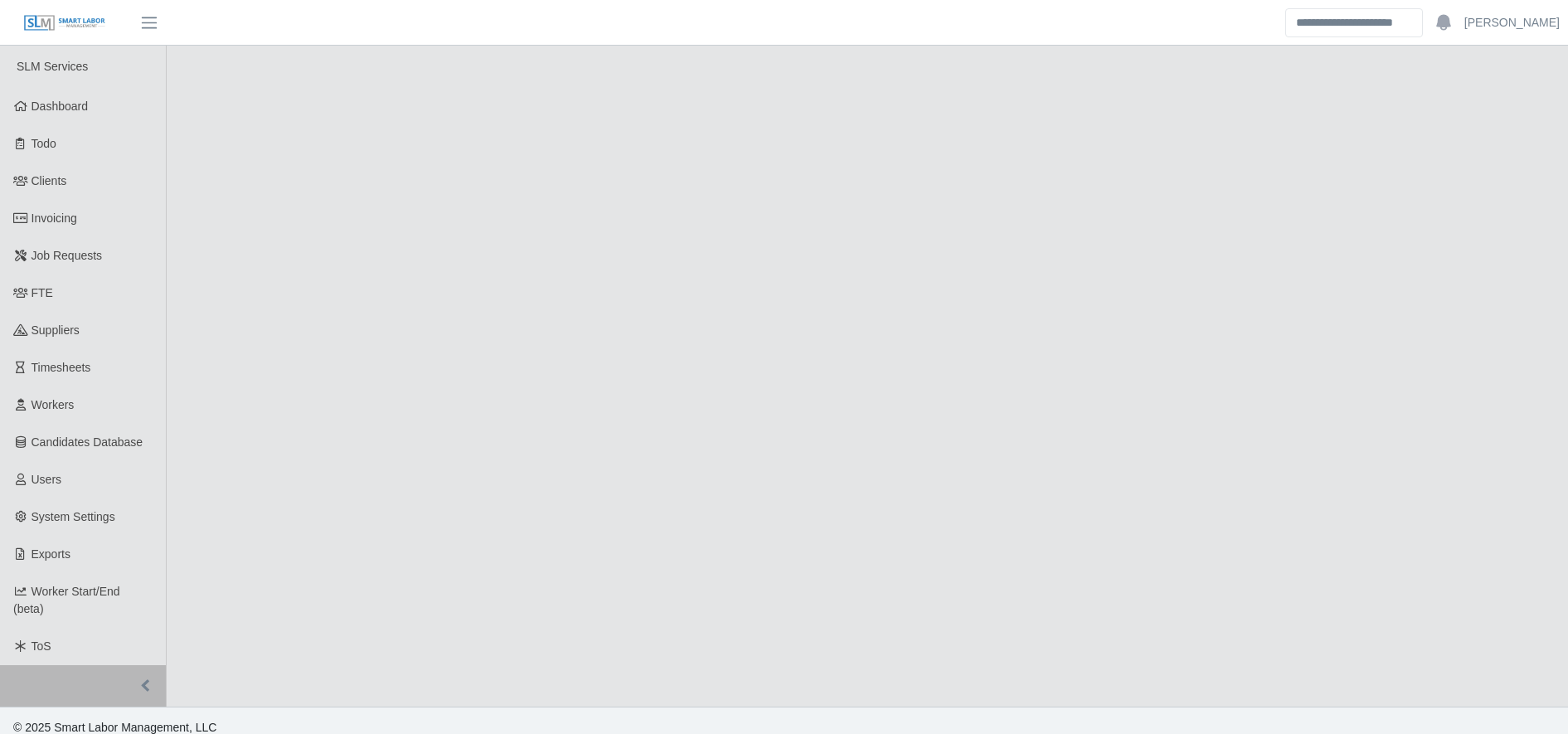
select select "****"
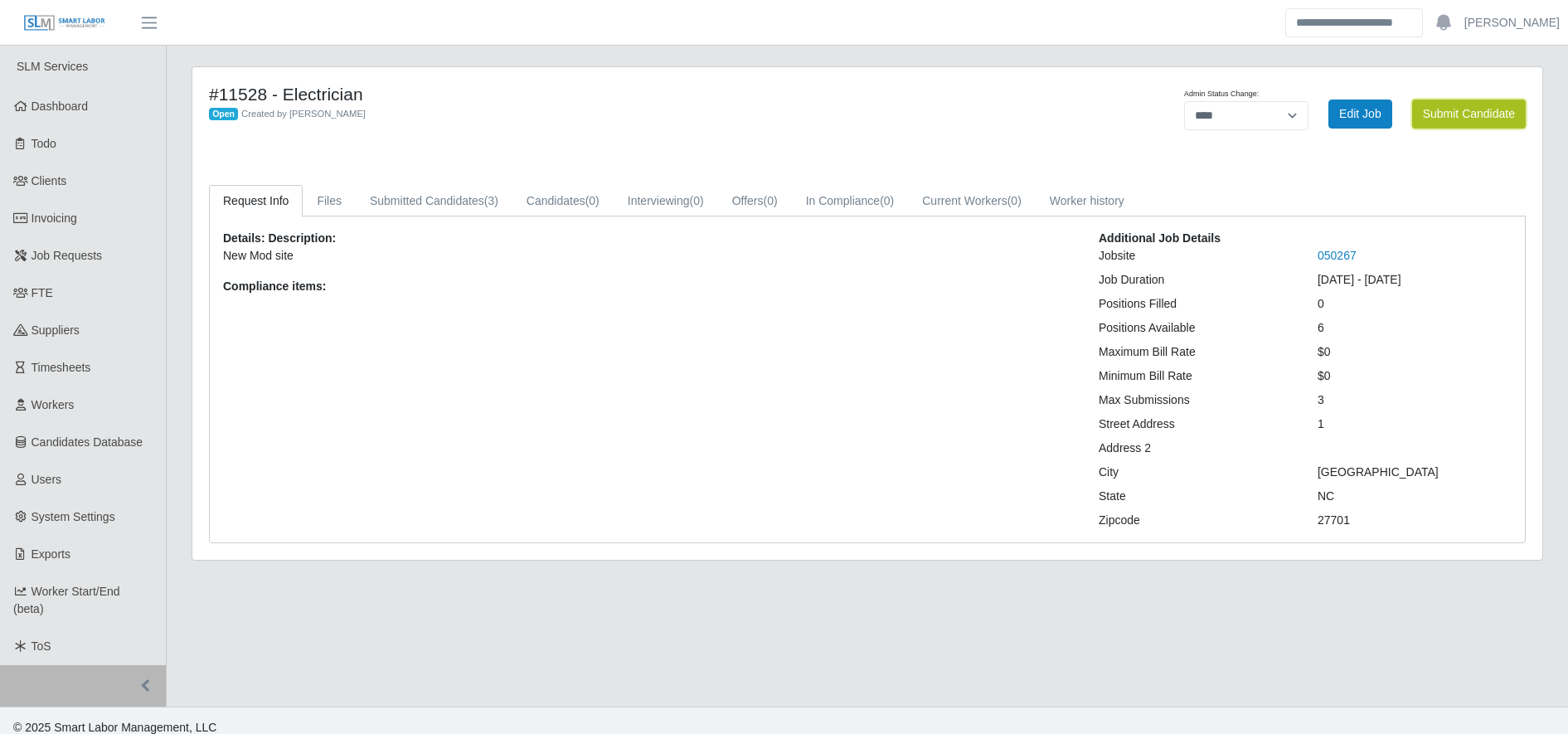
click at [1450, 119] on button "Submit Candidate" at bounding box center [1469, 114] width 114 height 29
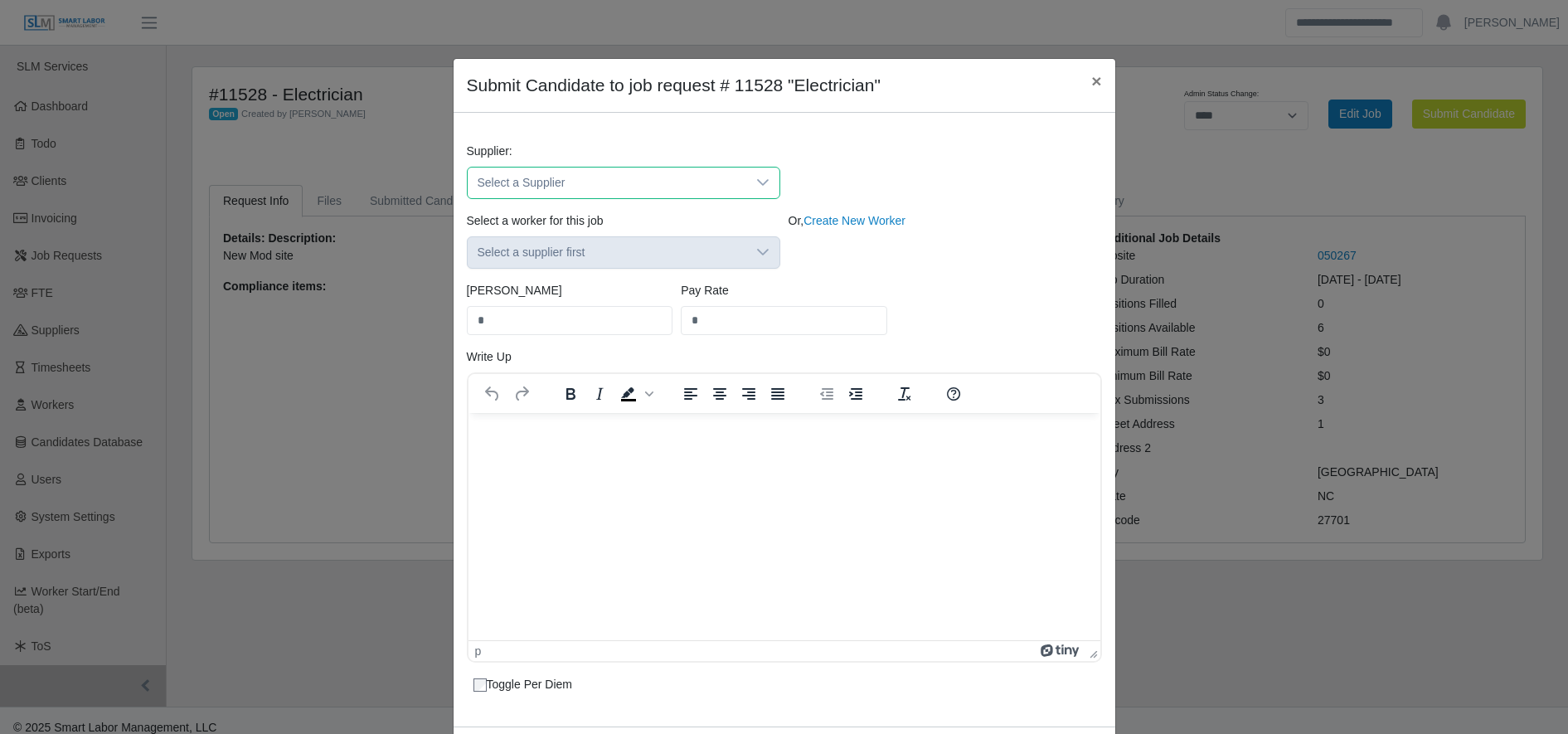
click at [661, 172] on span "Select a Supplier" at bounding box center [606, 183] width 279 height 31
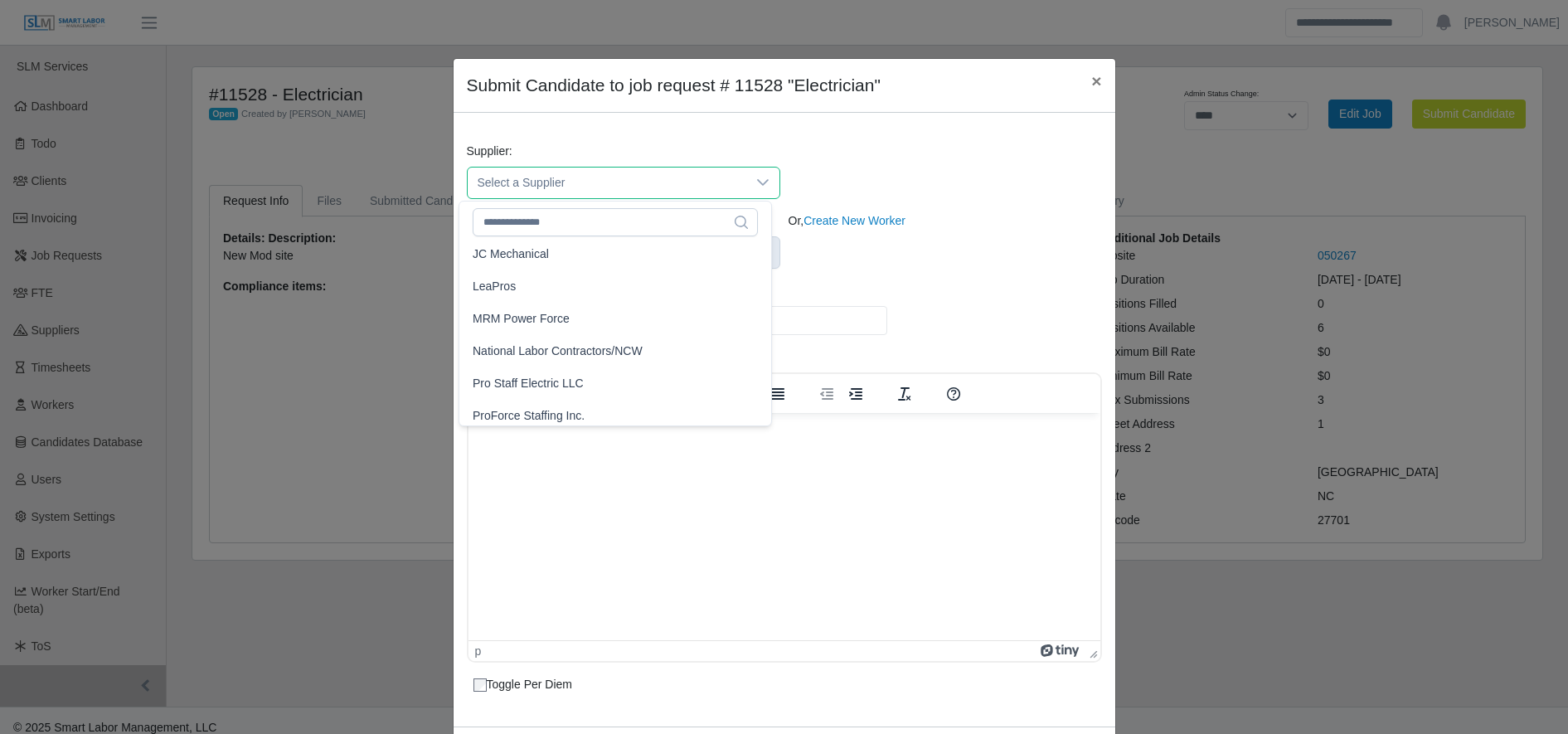
scroll to position [361, 0]
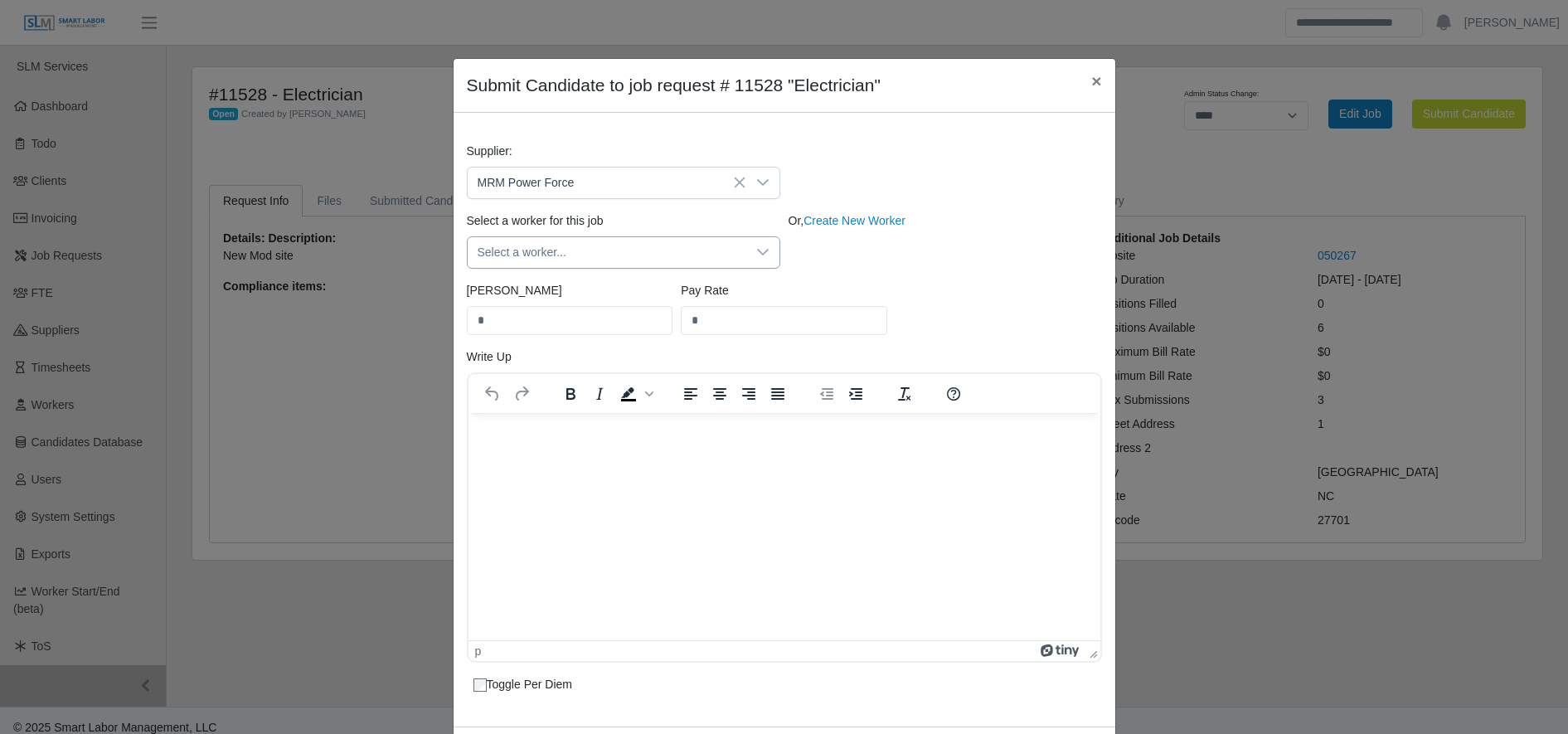
click at [582, 244] on span "Select a worker..." at bounding box center [606, 253] width 279 height 31
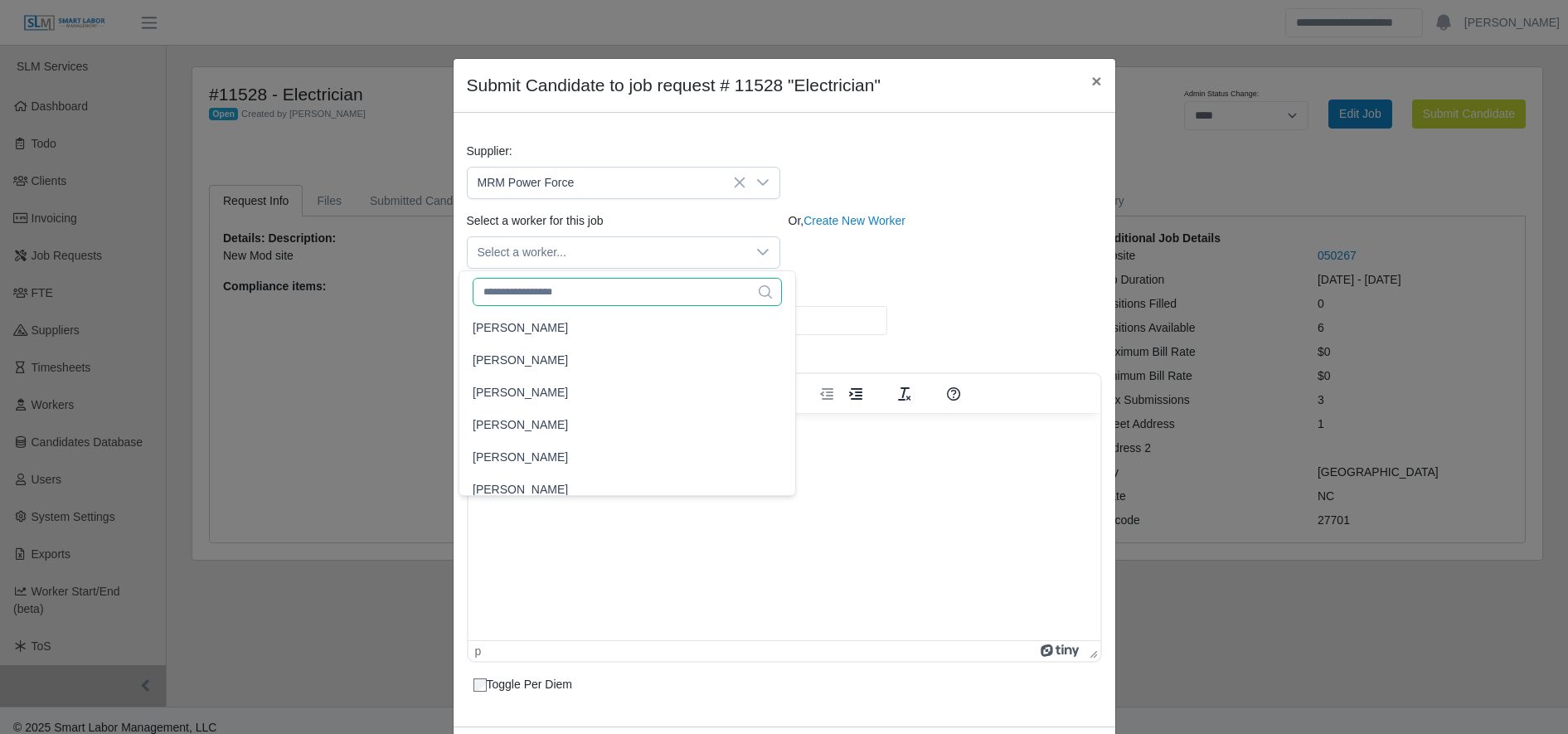
click at [577, 279] on input "text" at bounding box center [627, 292] width 309 height 28
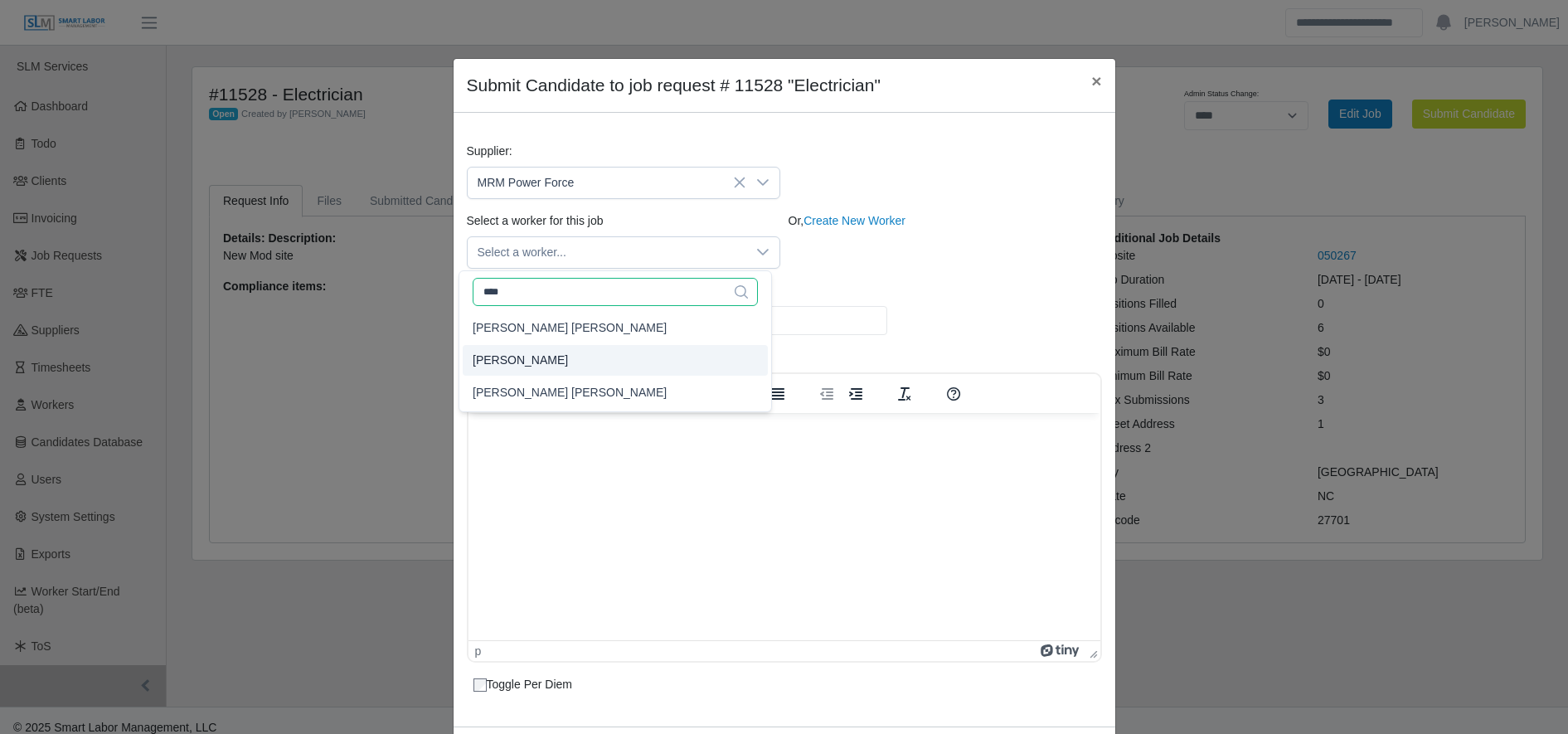
type input "****"
type input "**"
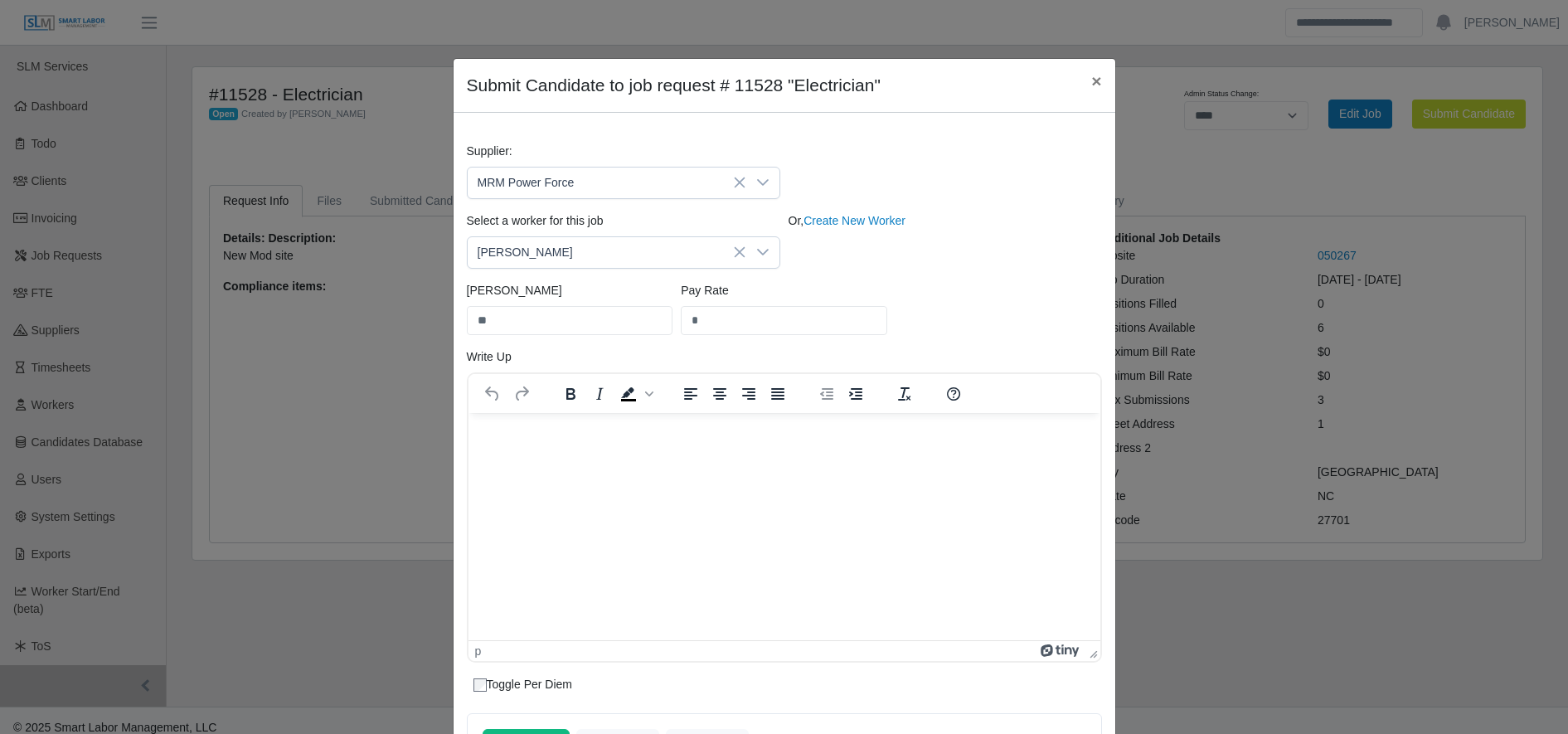
click at [906, 305] on div "Bill Rate ** Pay Rate *" at bounding box center [784, 315] width 644 height 66
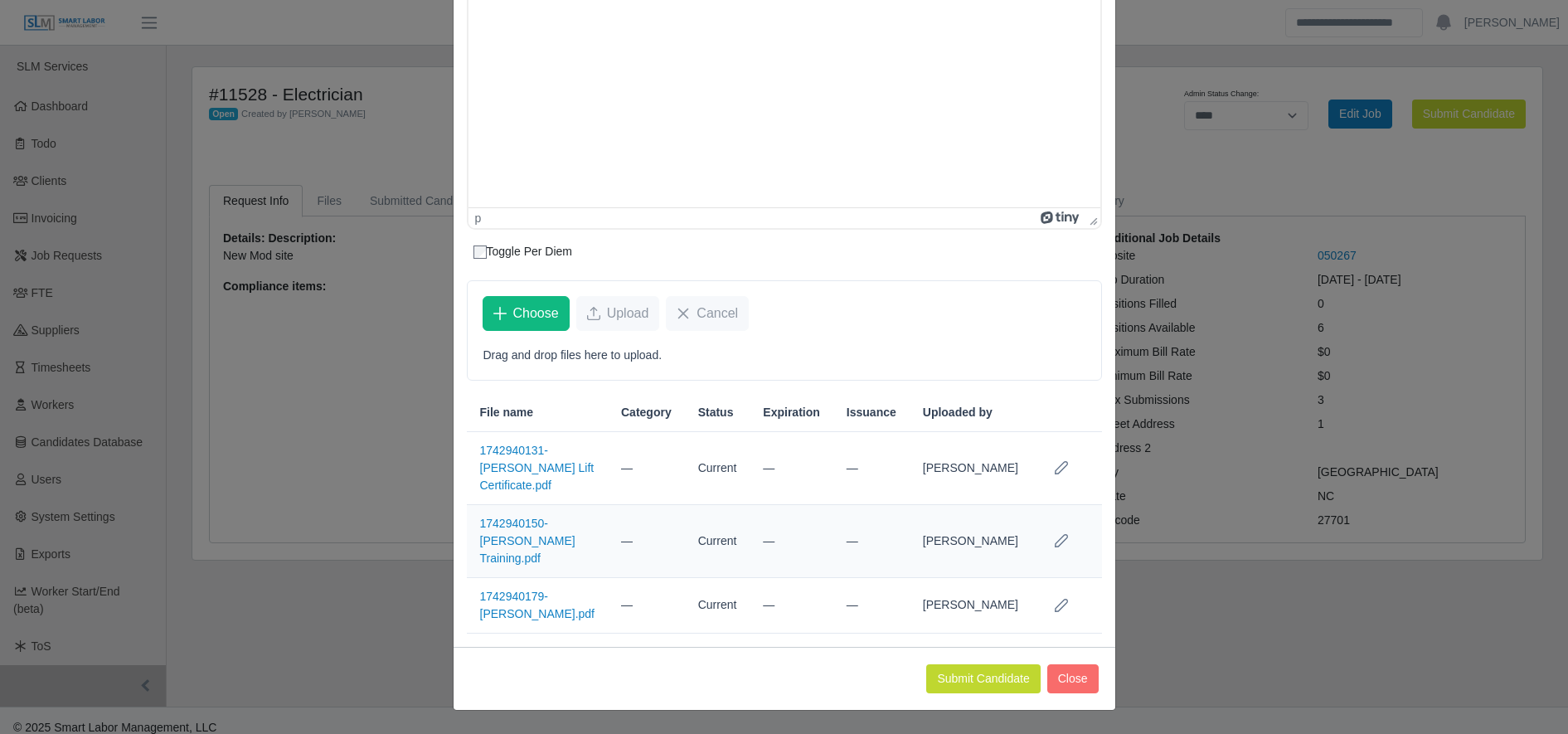
scroll to position [450, 0]
click at [957, 675] on button "Submit Candidate" at bounding box center [983, 678] width 114 height 29
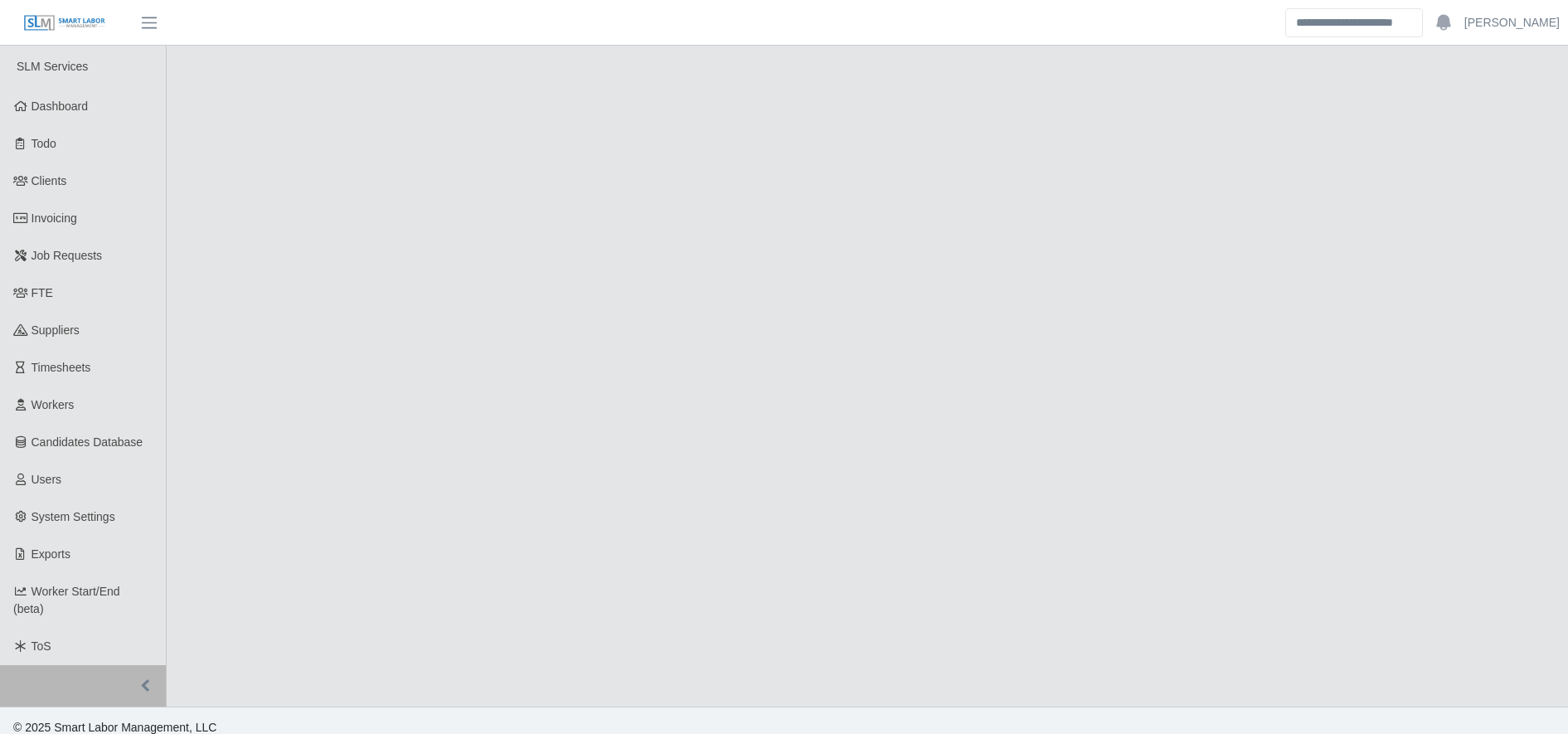
select select "****"
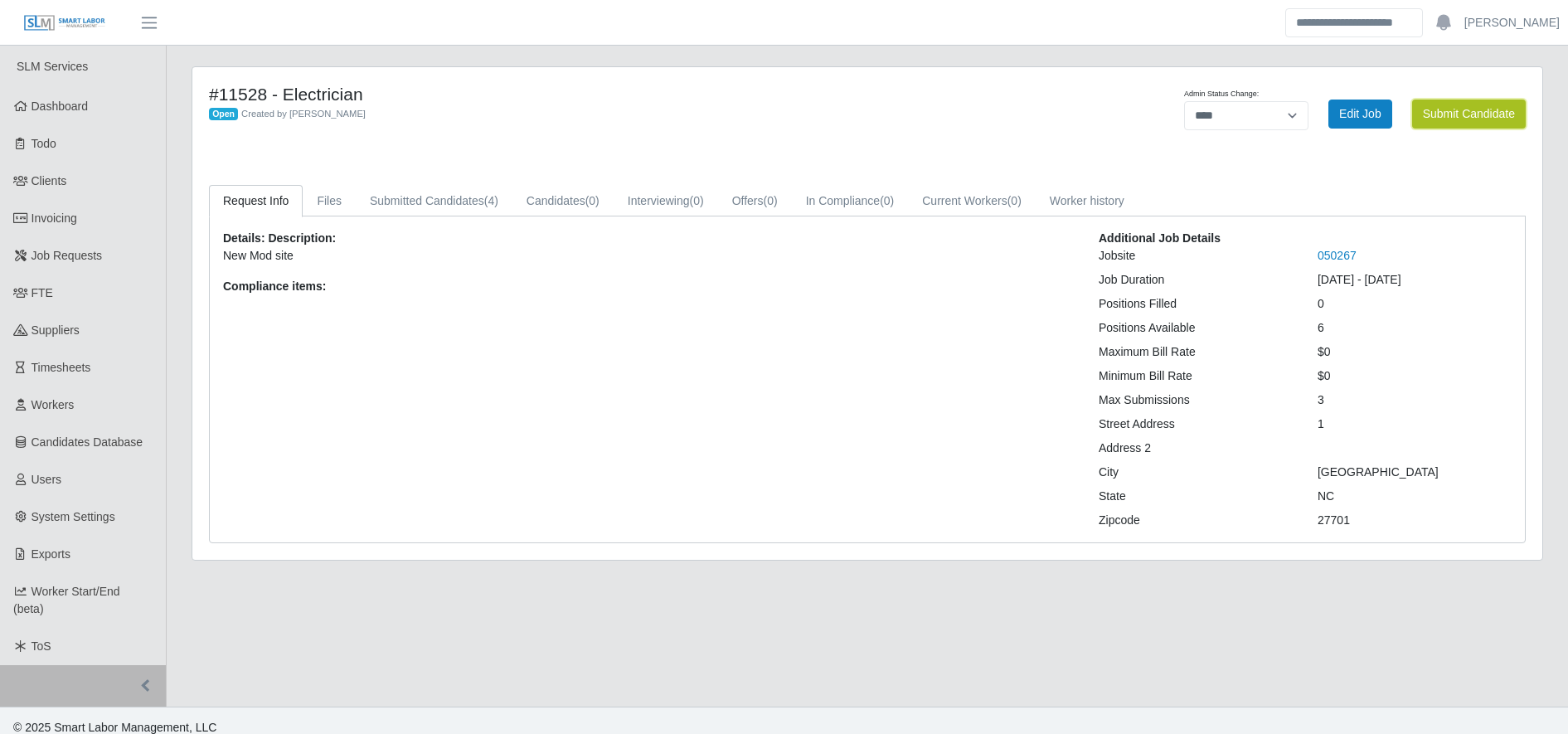
click at [1440, 113] on button "Submit Candidate" at bounding box center [1469, 114] width 114 height 29
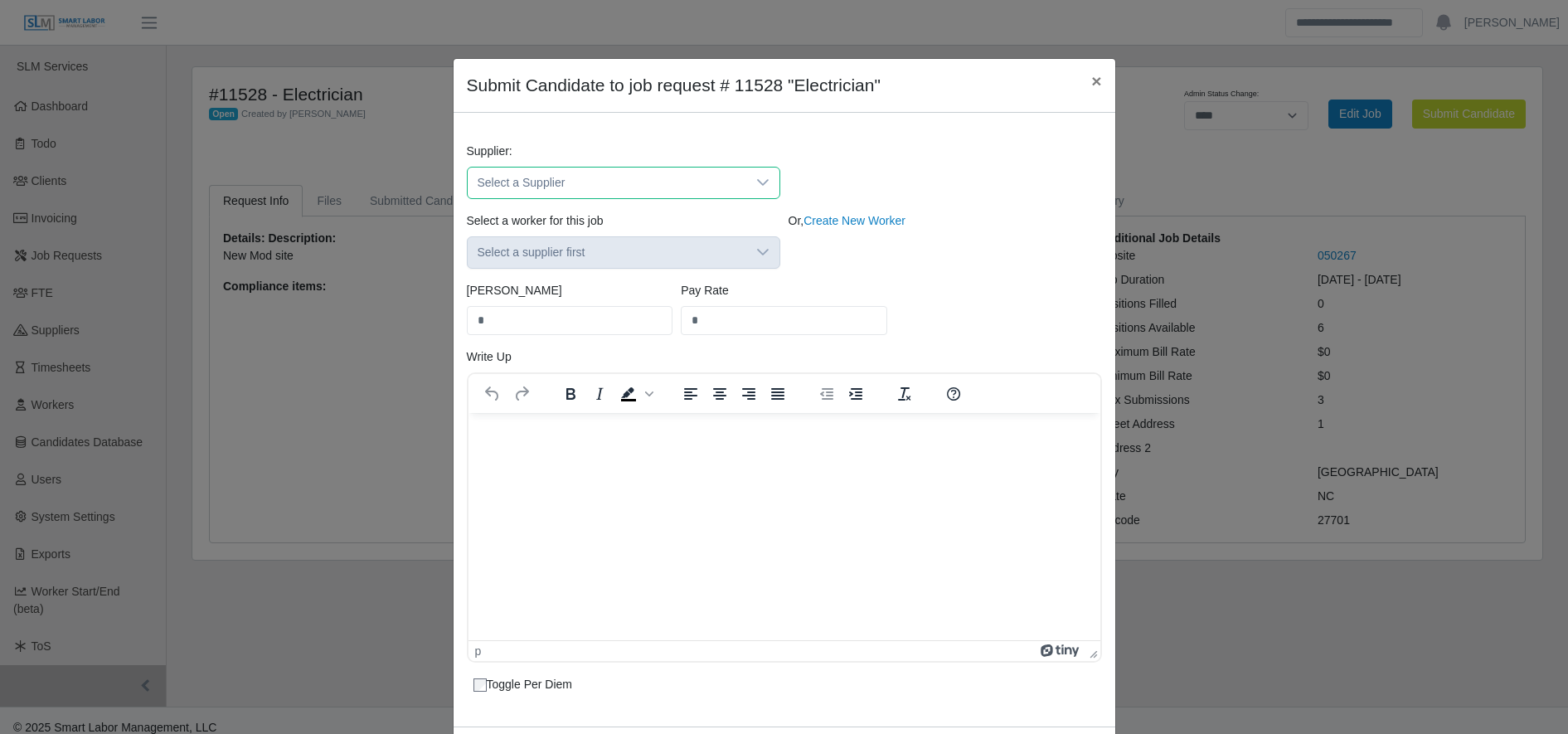
click at [546, 171] on span "Select a Supplier" at bounding box center [606, 183] width 279 height 31
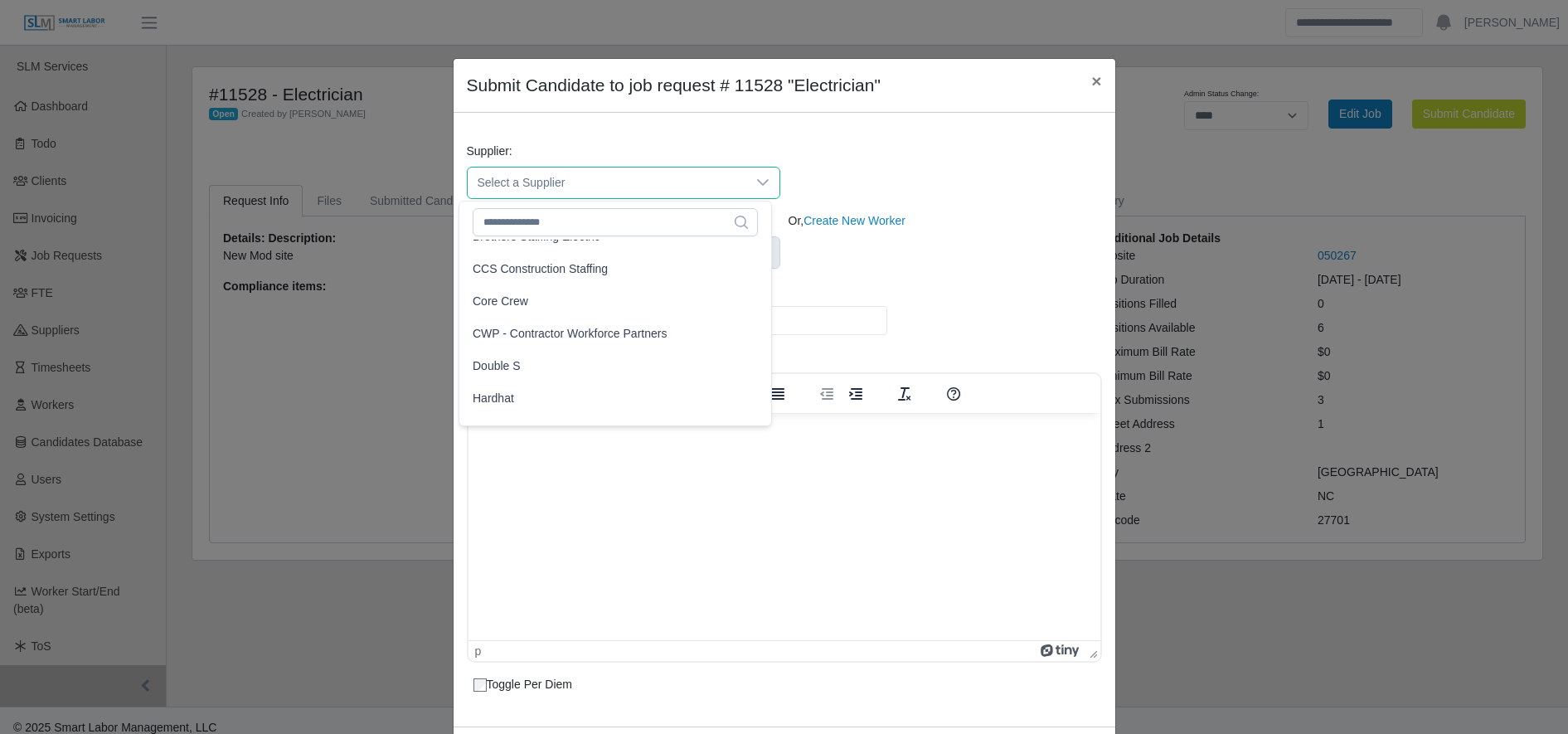
scroll to position [93, 0]
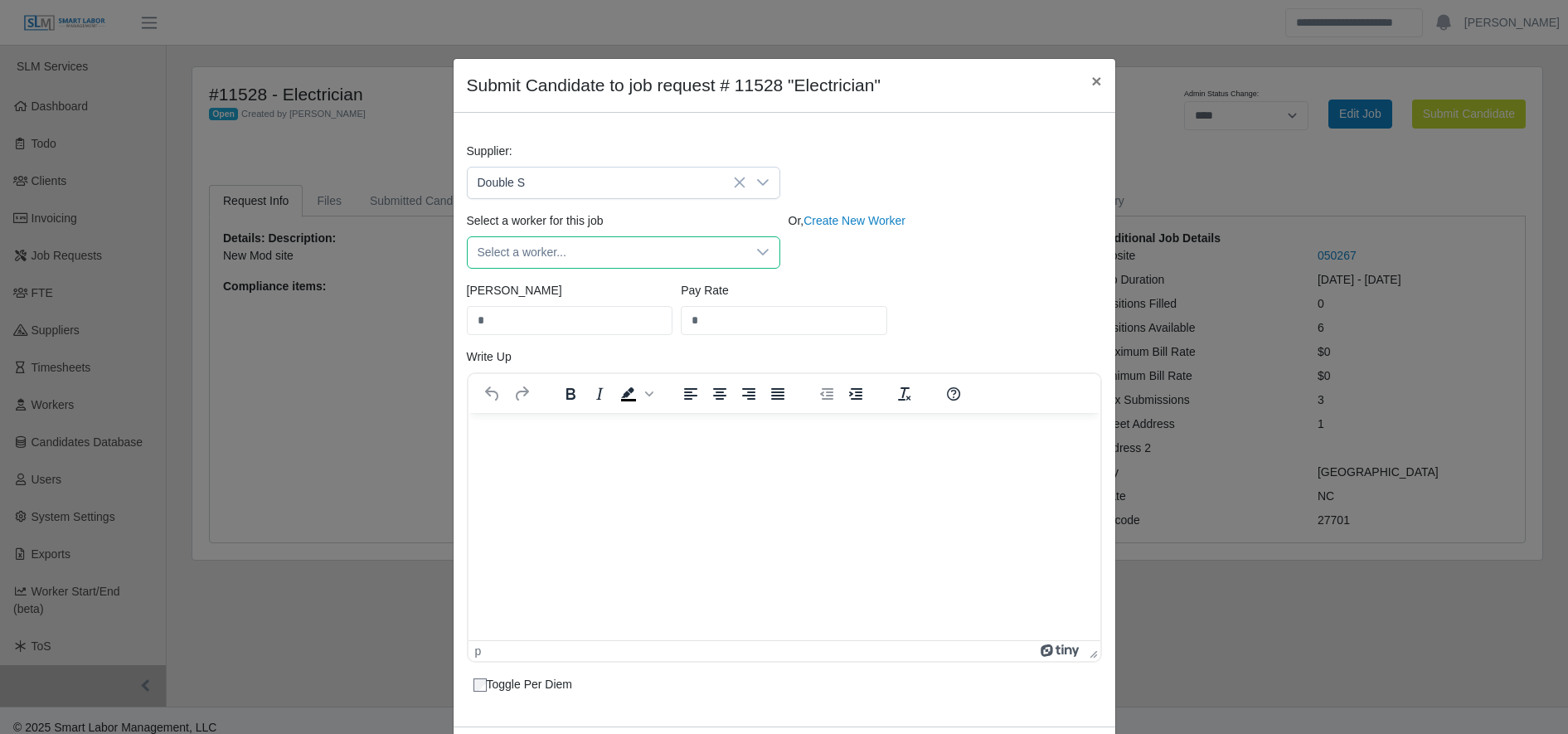
click at [546, 262] on span "Select a worker..." at bounding box center [606, 253] width 279 height 31
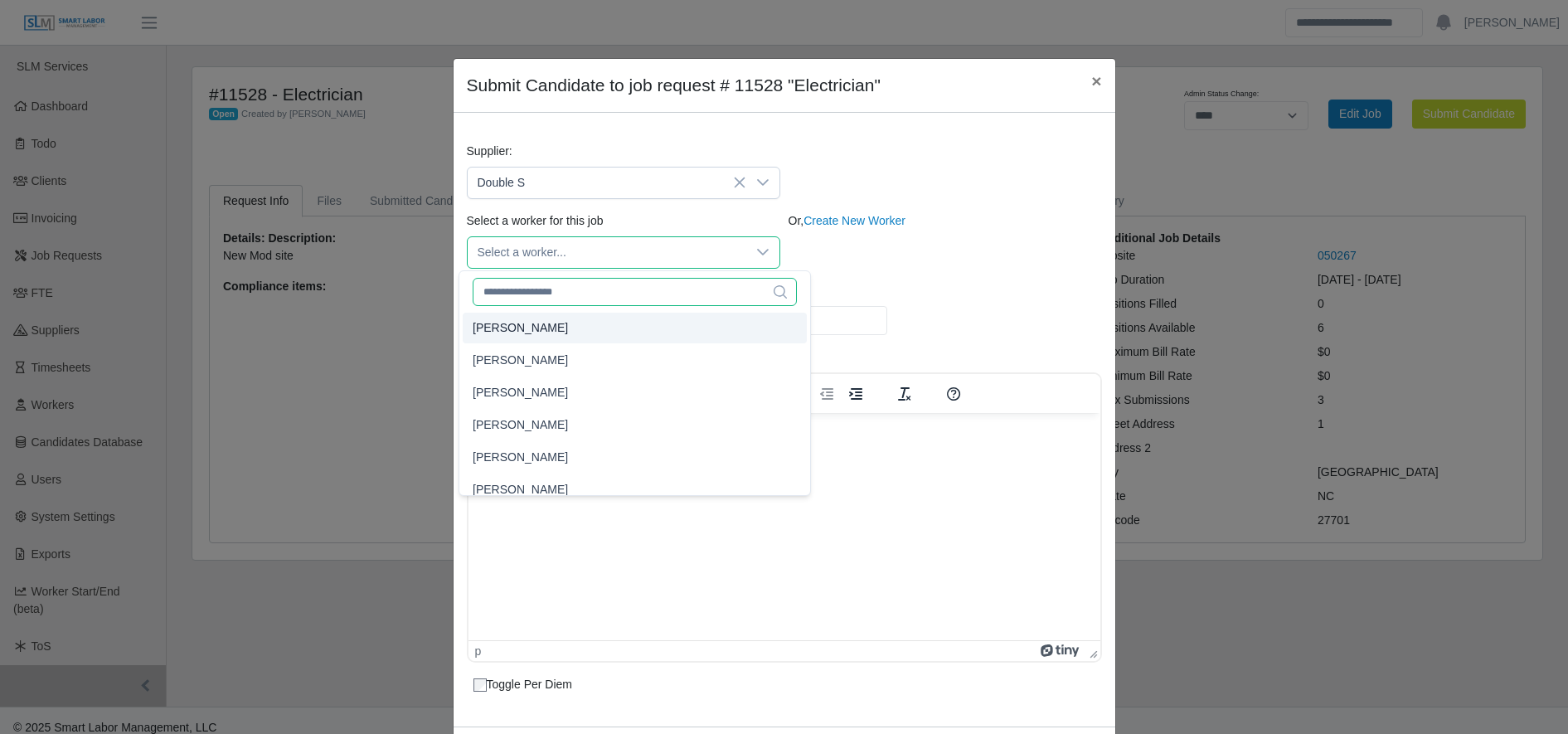
click at [552, 287] on input "text" at bounding box center [634, 292] width 324 height 28
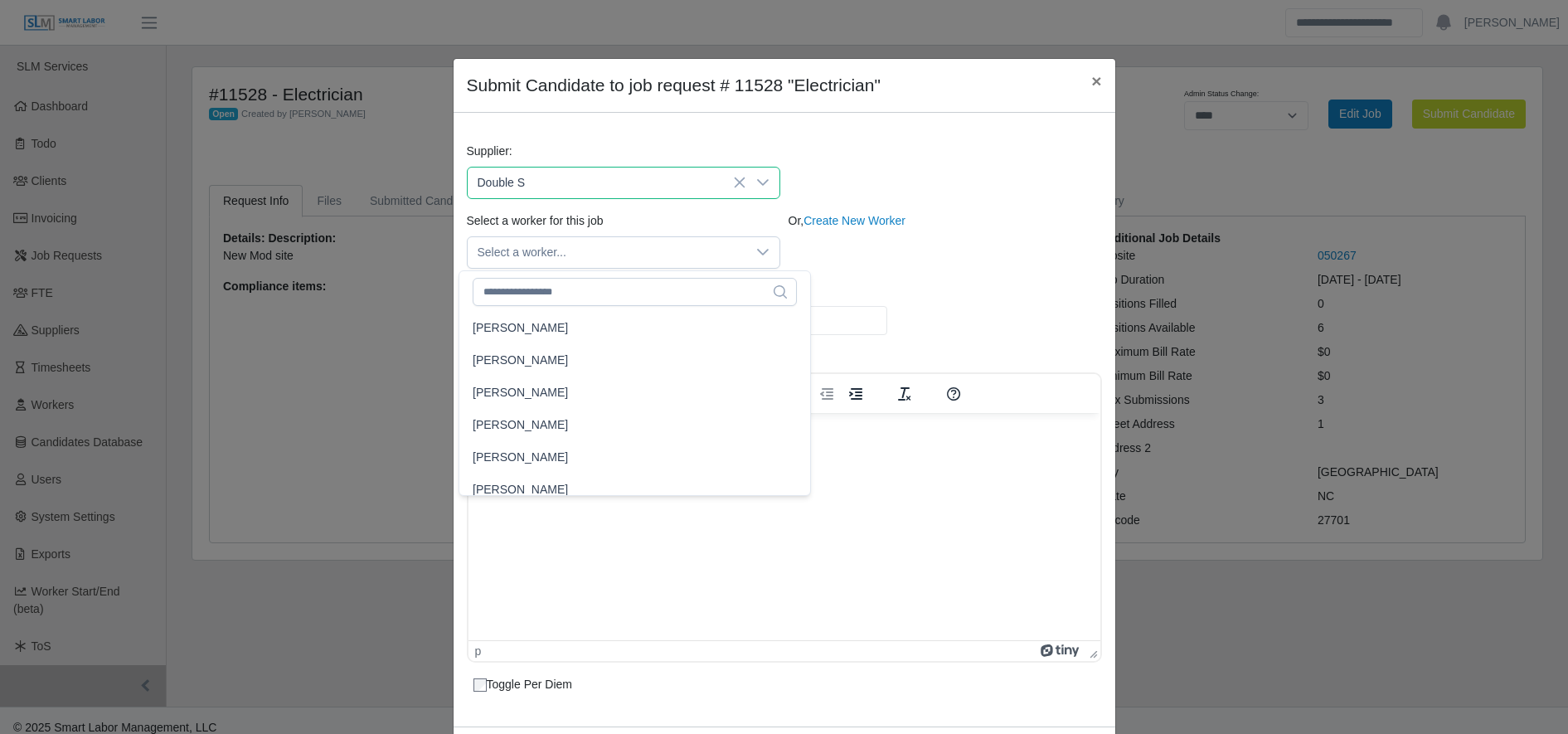
click at [549, 195] on span "Double S" at bounding box center [606, 183] width 279 height 31
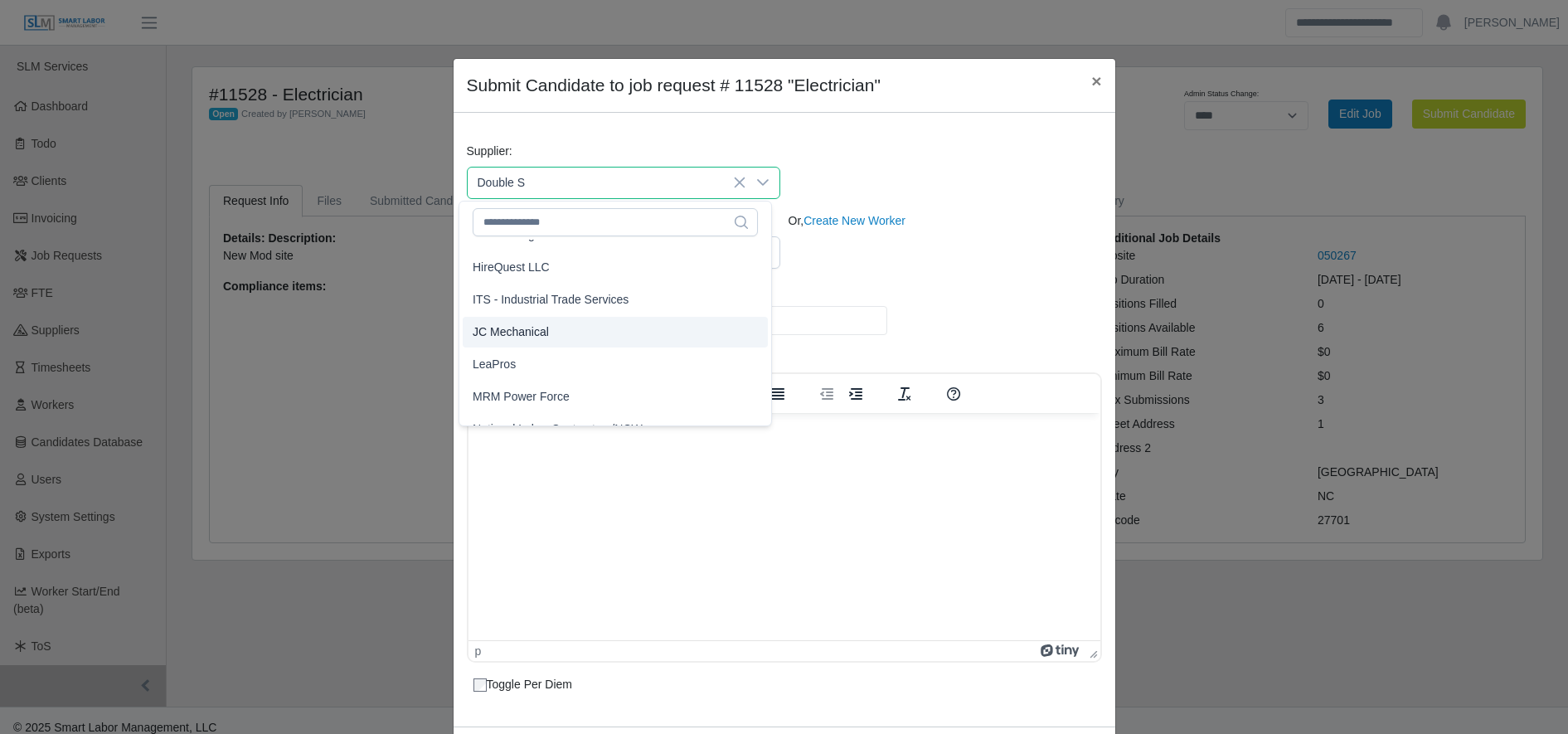
scroll to position [283, 0]
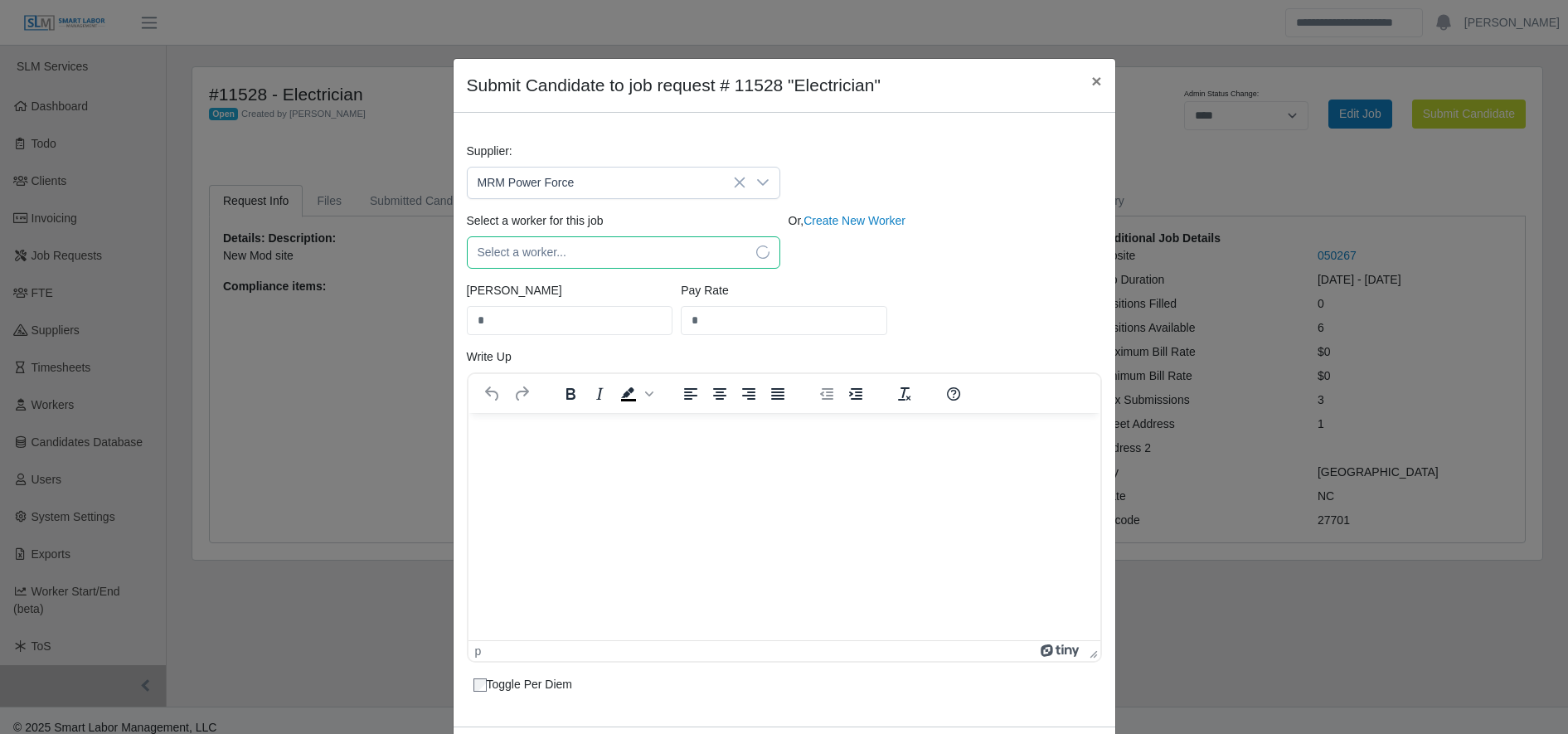
click at [587, 249] on span "Select a worker..." at bounding box center [606, 253] width 279 height 31
click at [590, 254] on span "Select a worker..." at bounding box center [606, 253] width 279 height 31
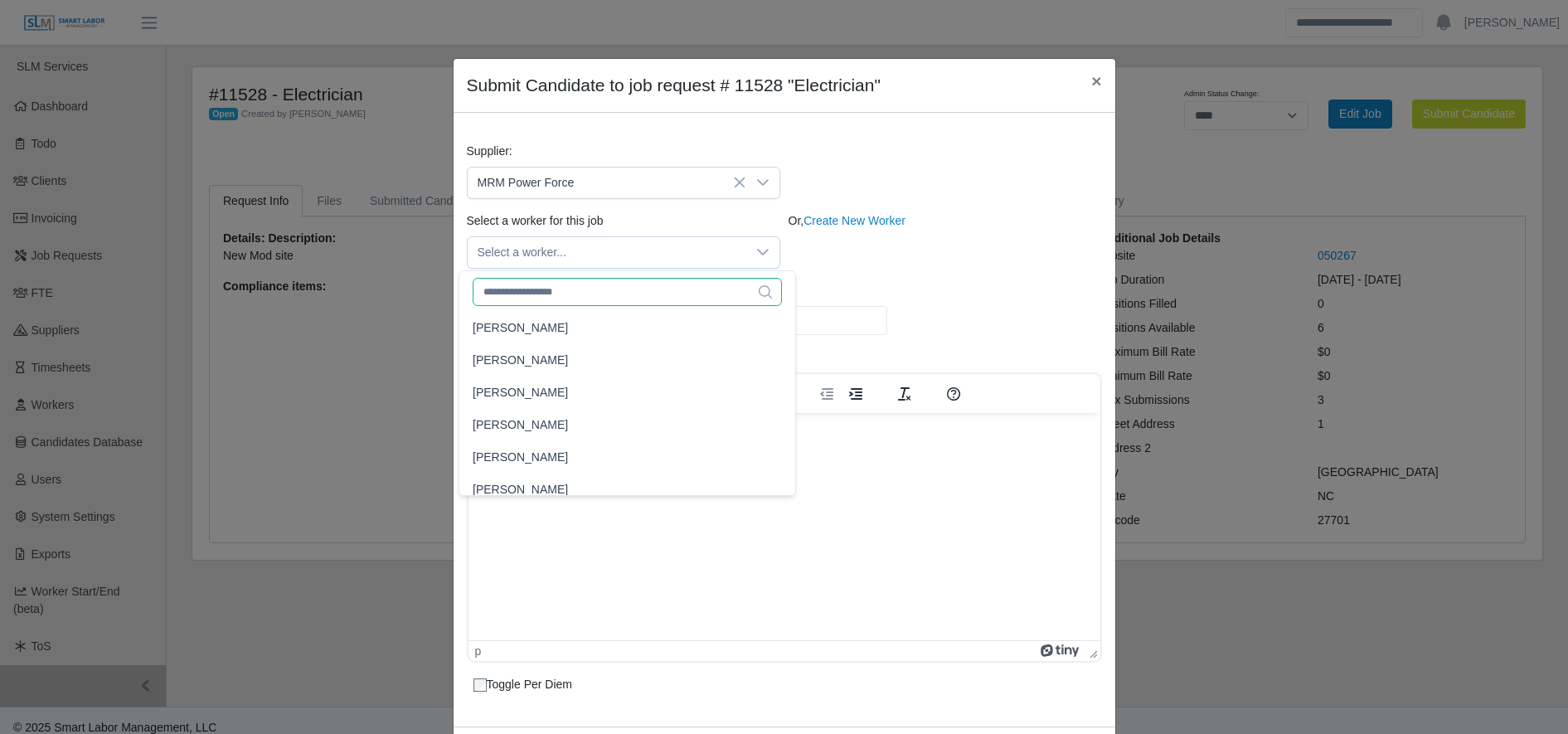
click at [629, 294] on input "text" at bounding box center [627, 292] width 309 height 28
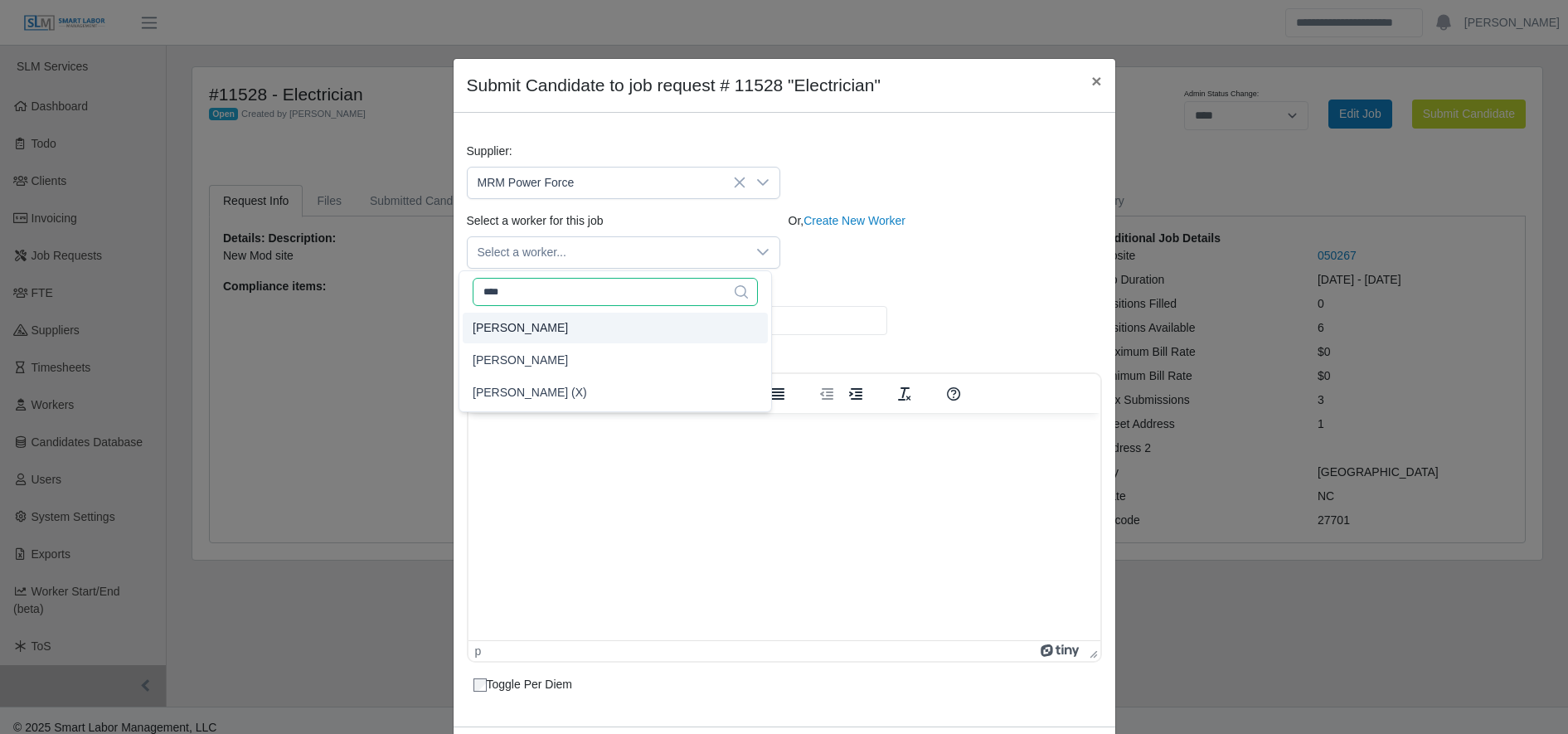
type input "****"
type input "**"
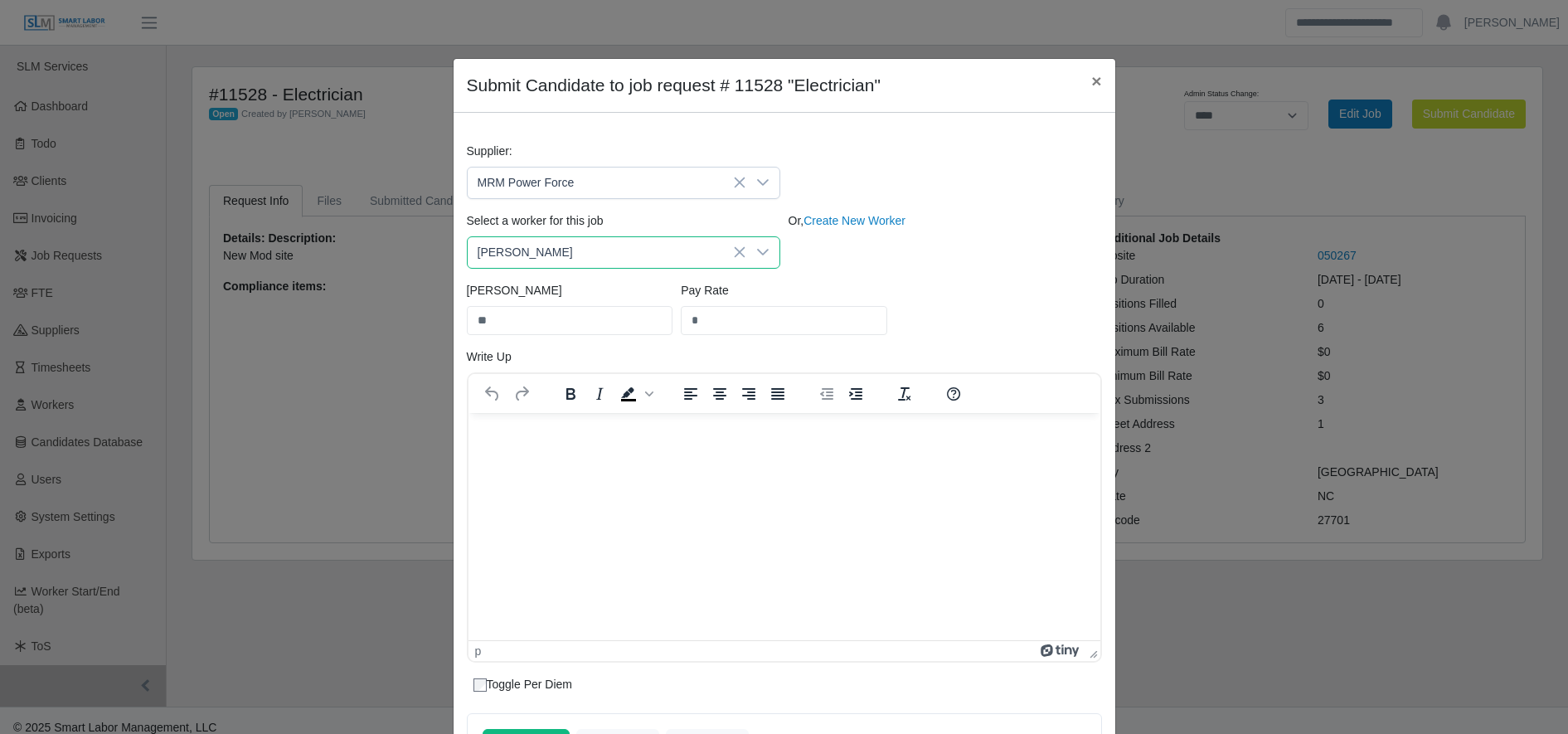
click at [916, 317] on div "Bill Rate ** Pay Rate *" at bounding box center [784, 315] width 644 height 66
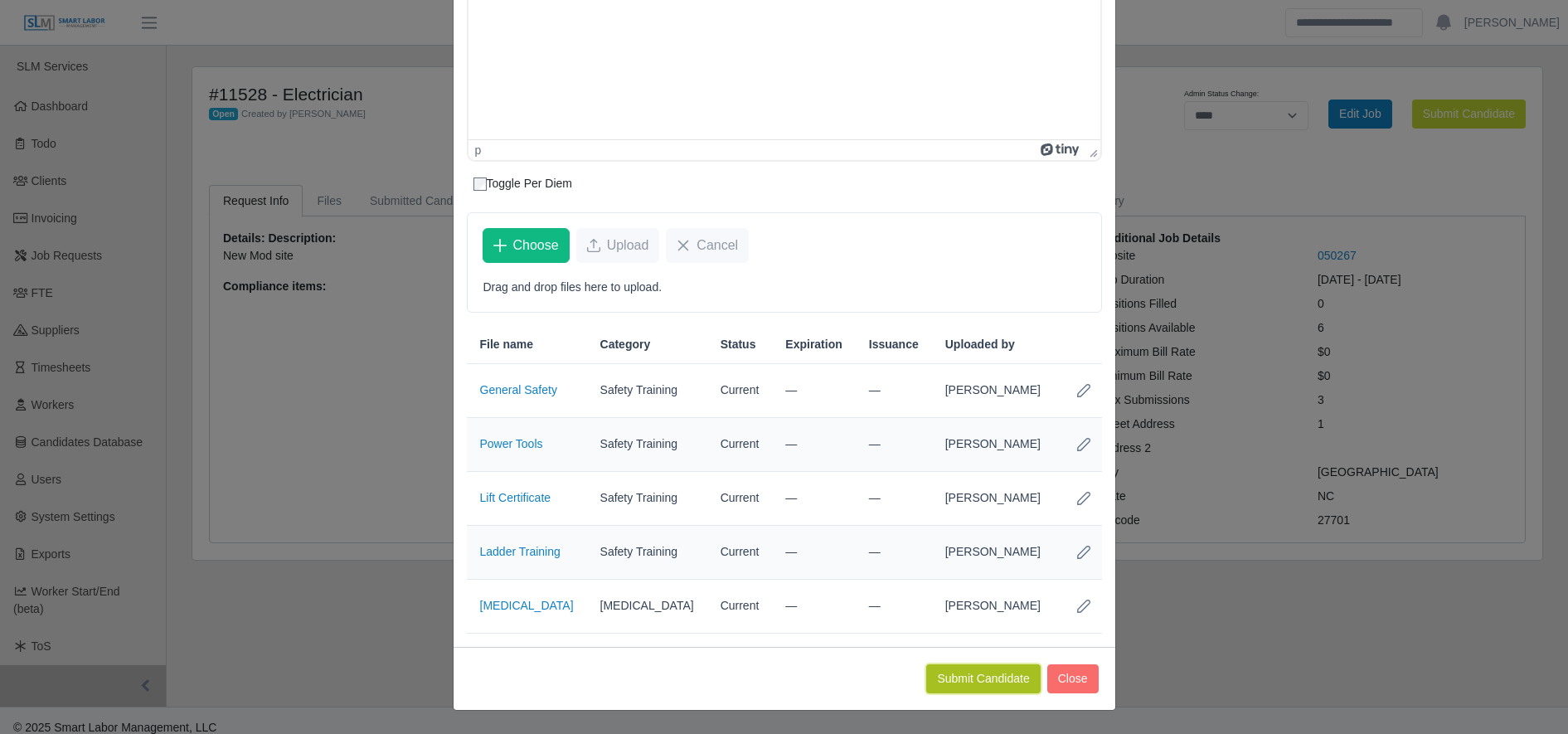
click at [975, 674] on button "Submit Candidate" at bounding box center [983, 678] width 114 height 29
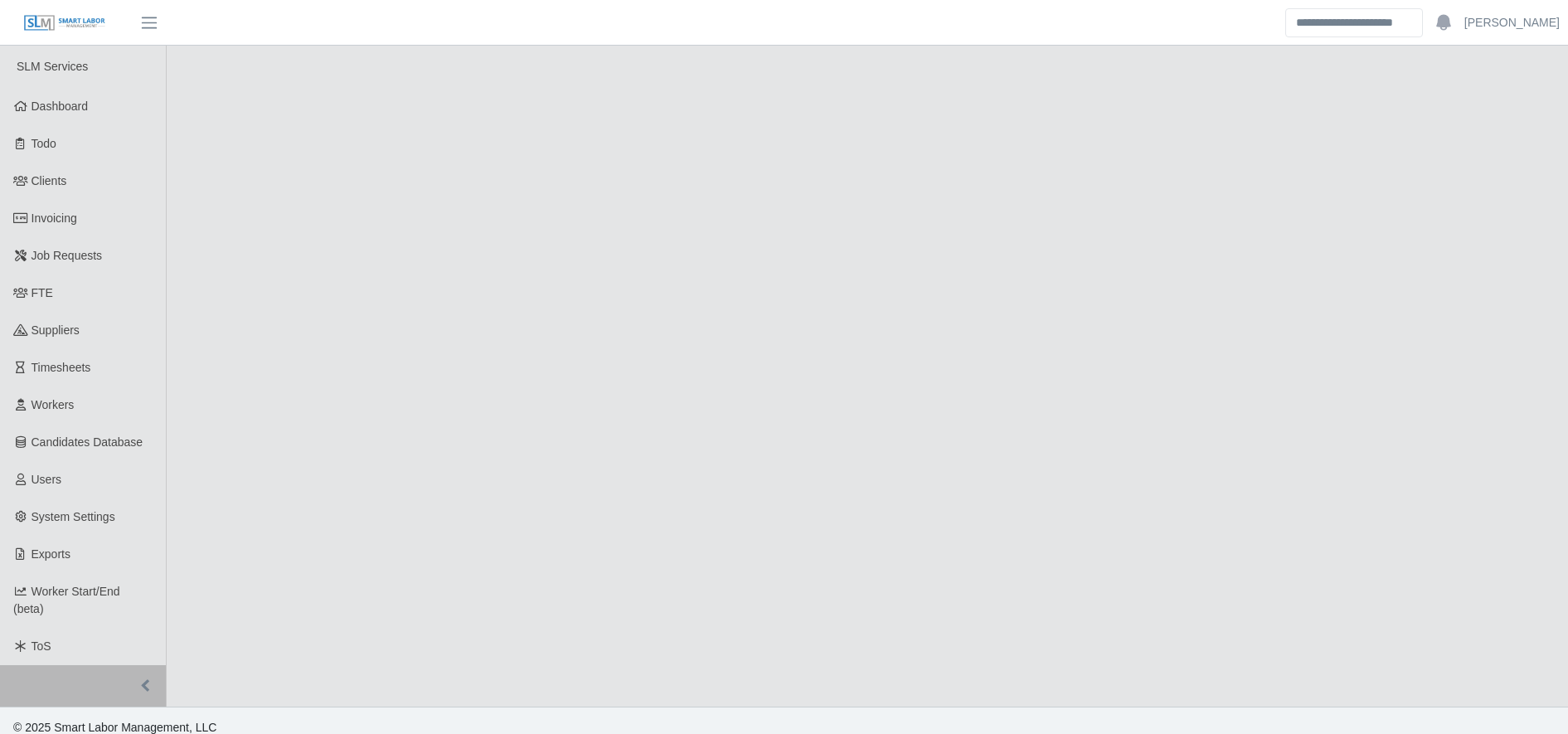
select select "****"
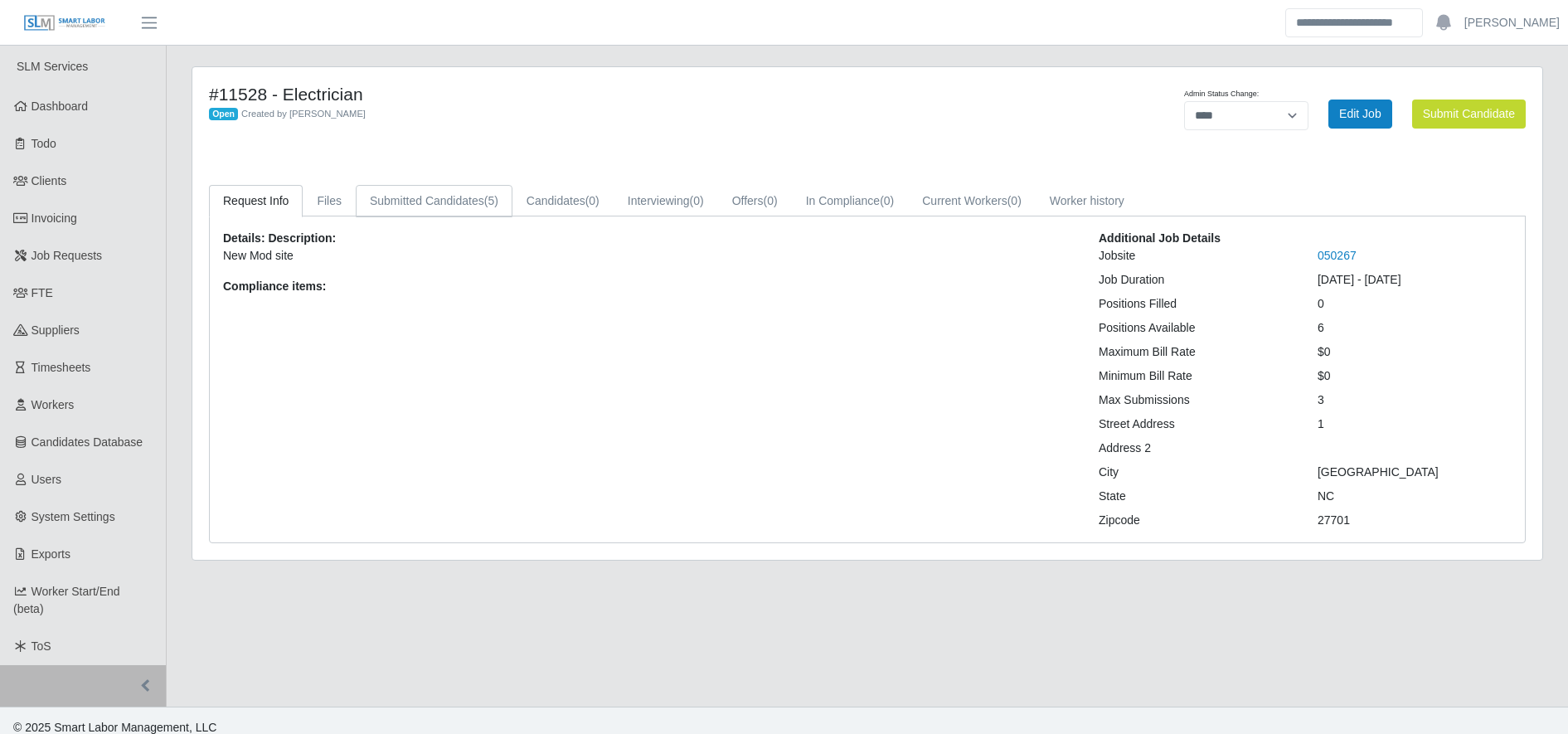
click at [466, 212] on link "Submitted Candidates (5)" at bounding box center [433, 201] width 156 height 32
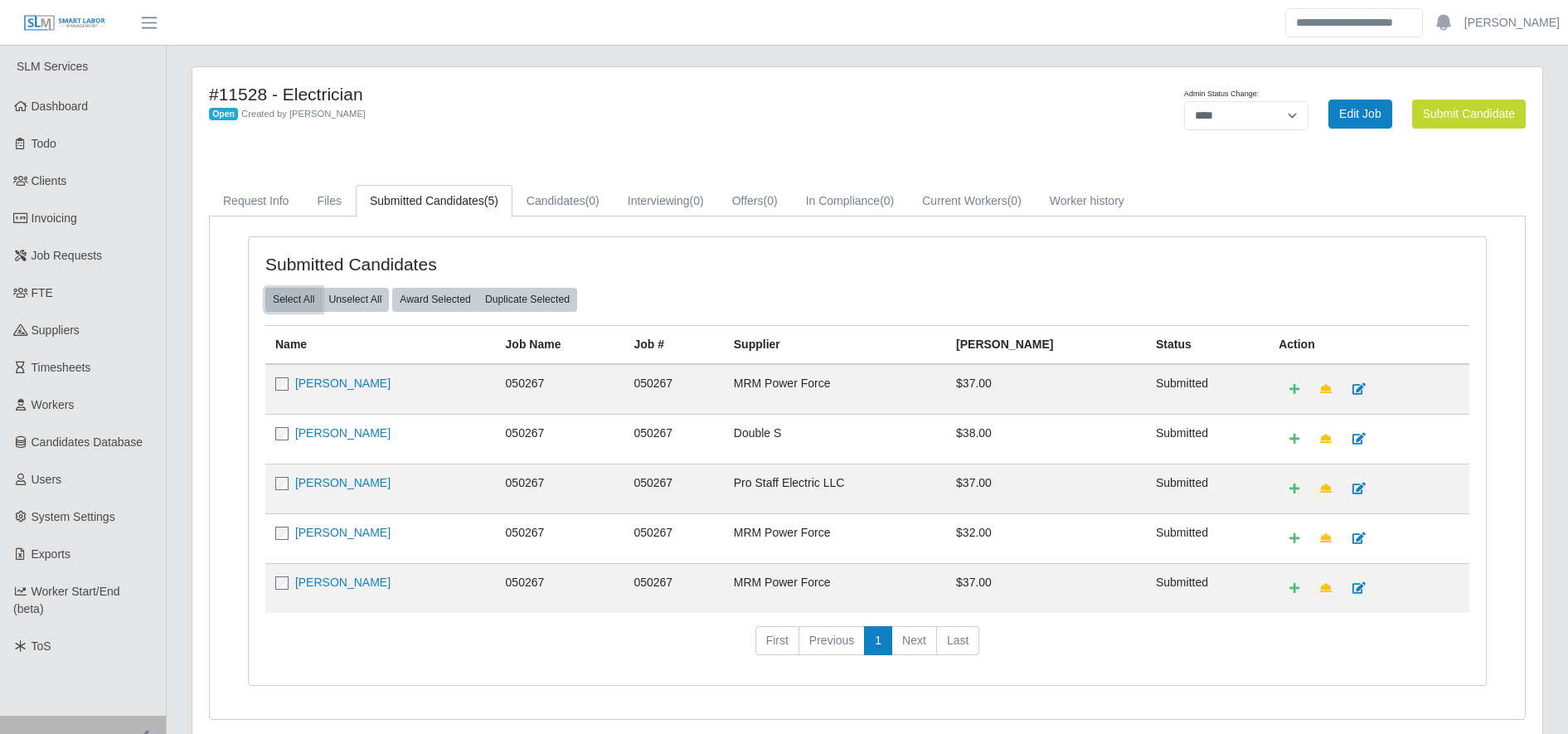
click at [303, 298] on button "Select All" at bounding box center [294, 299] width 57 height 24
click at [455, 304] on button "Award Selected" at bounding box center [435, 299] width 86 height 24
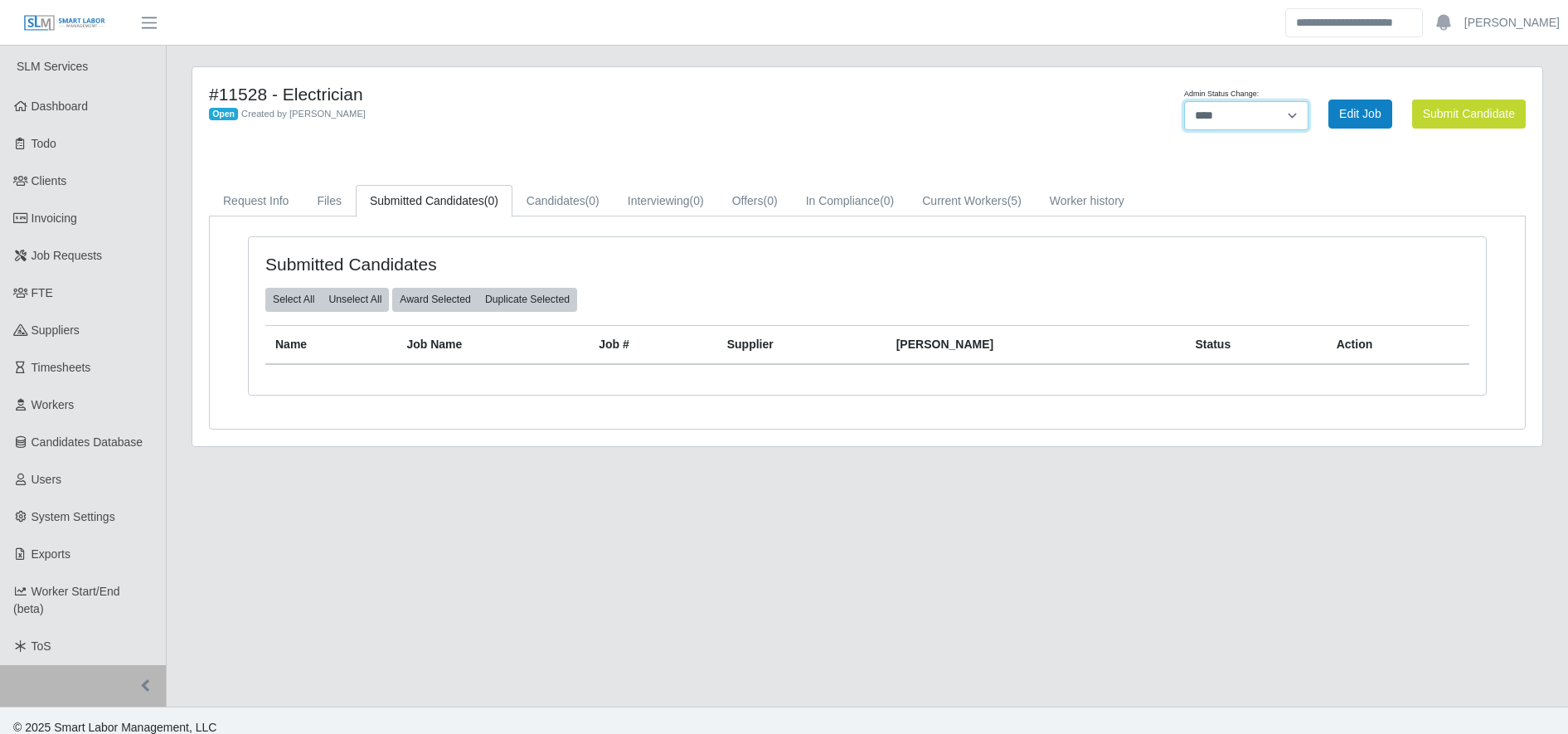
click at [1254, 121] on select "******* **** ******" at bounding box center [1247, 115] width 124 height 29
select select "******"
click at [1309, 101] on select "******* **** ******" at bounding box center [1247, 115] width 124 height 29
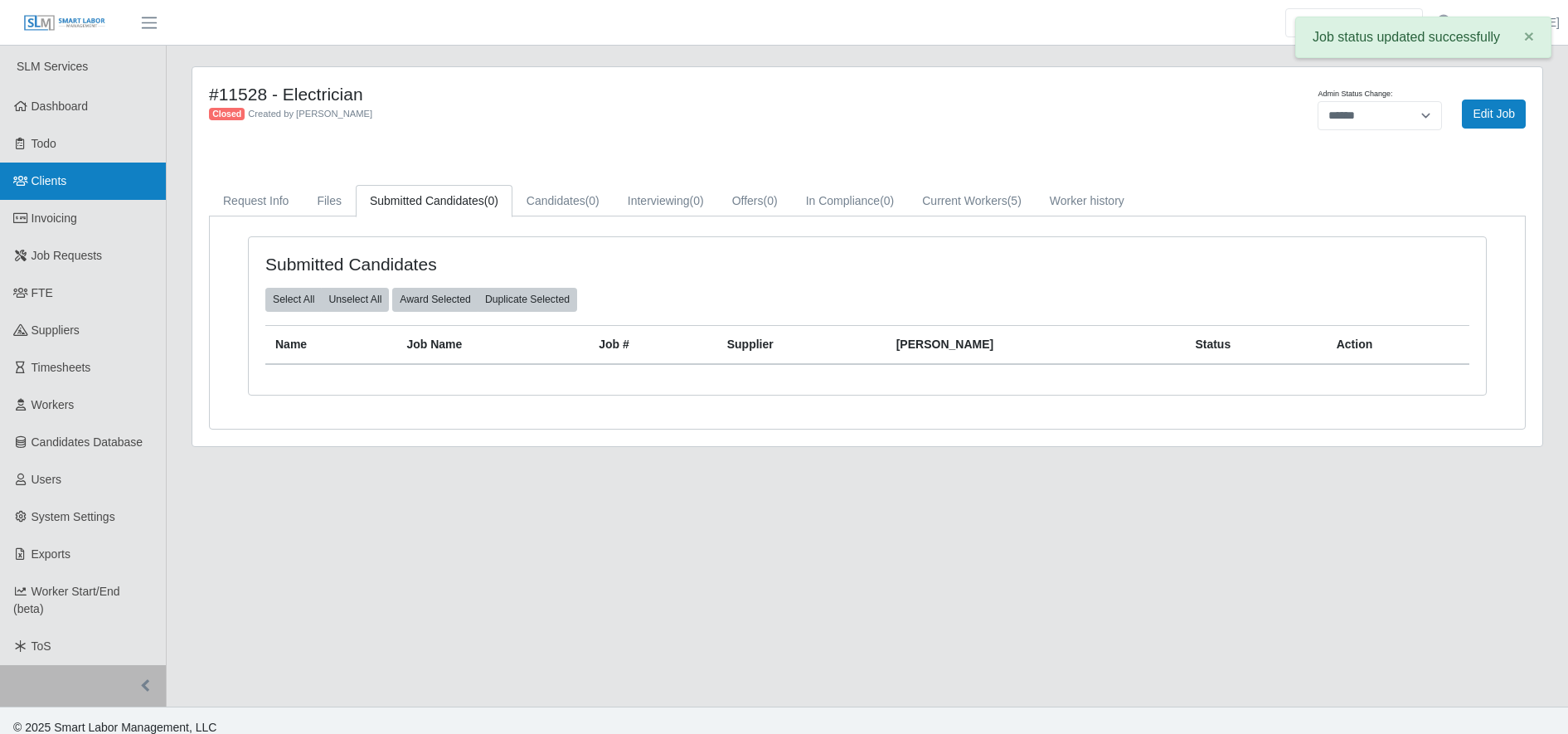
click at [31, 188] on span "Clients" at bounding box center [49, 180] width 36 height 13
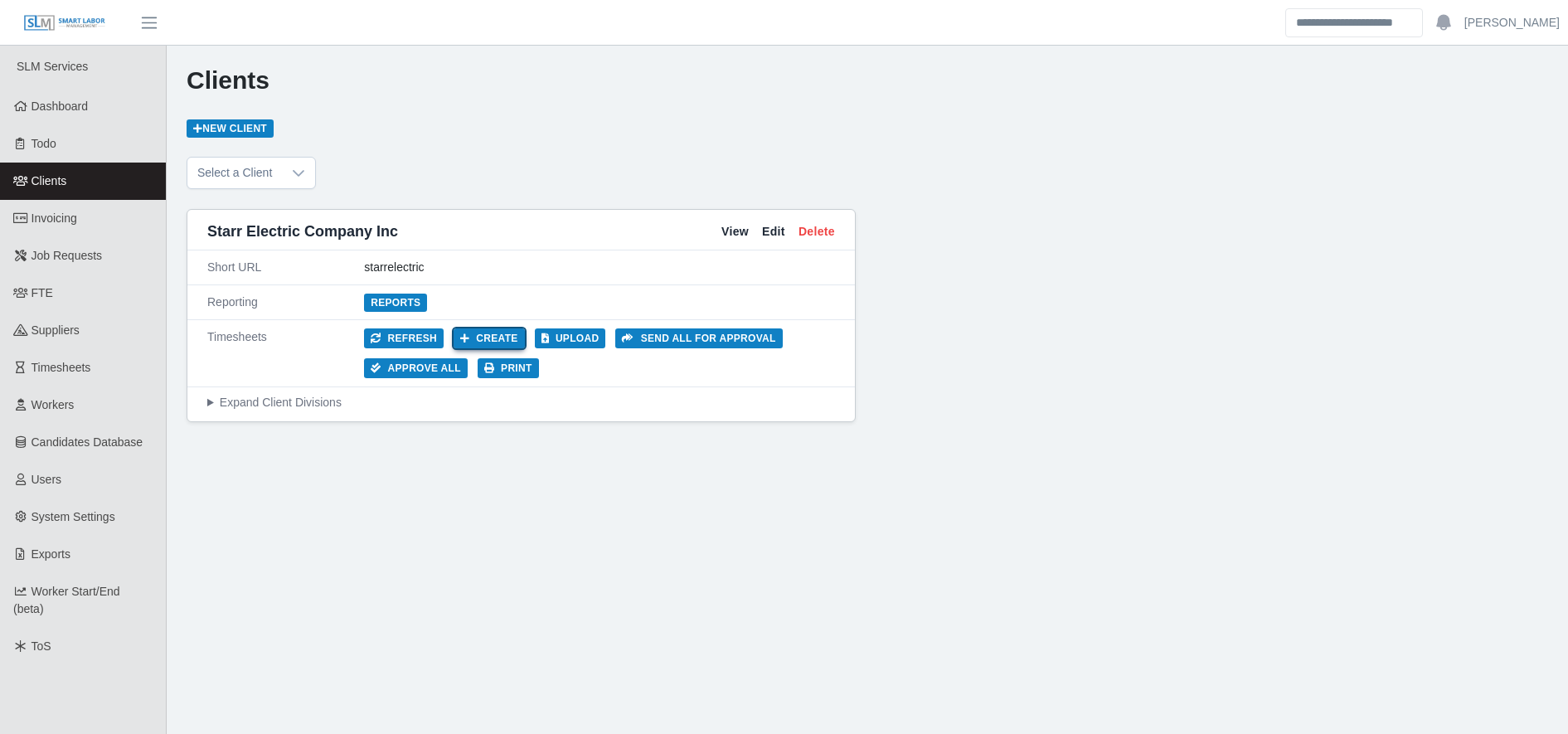
click at [464, 329] on button "Create" at bounding box center [489, 338] width 72 height 20
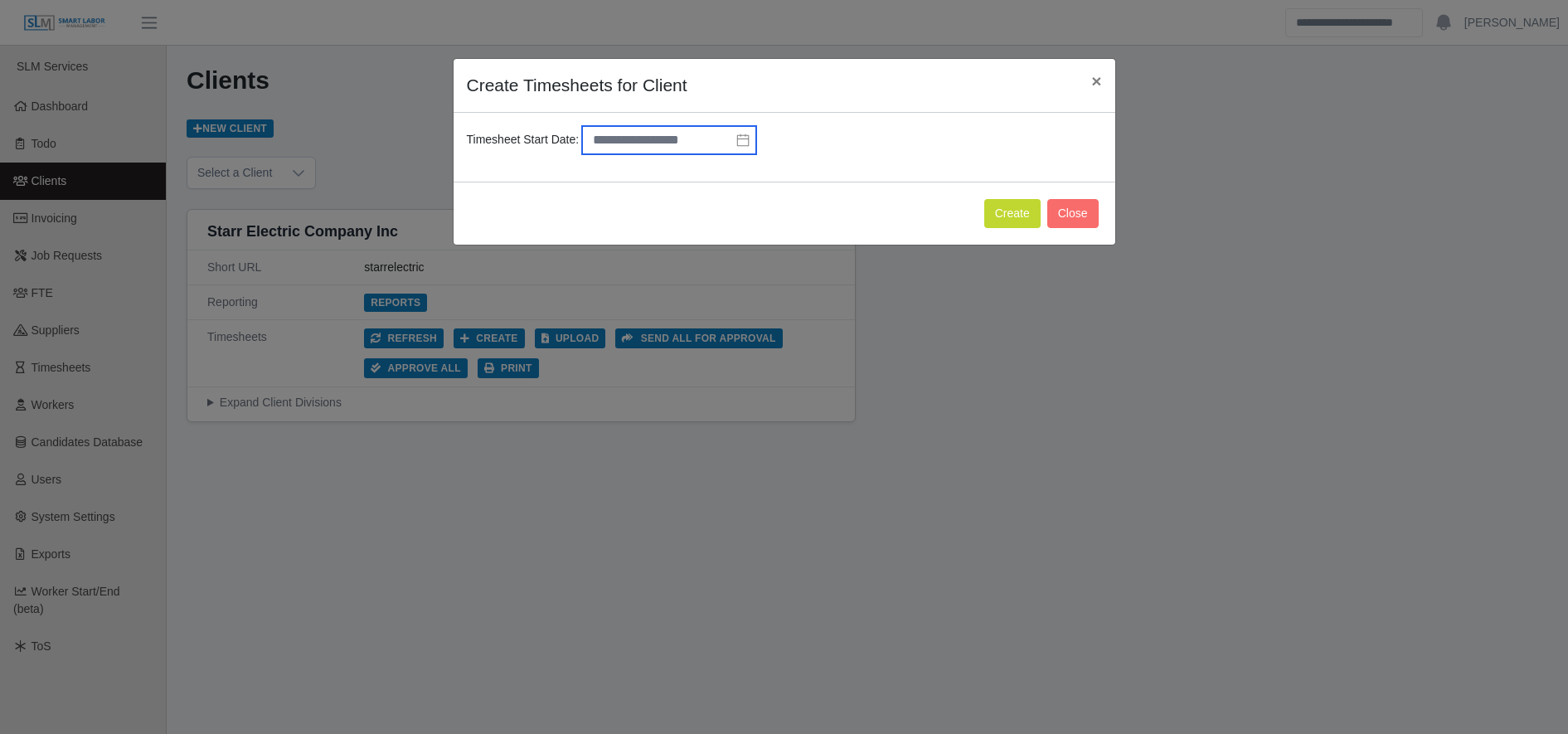
click at [641, 140] on input "text" at bounding box center [668, 140] width 174 height 28
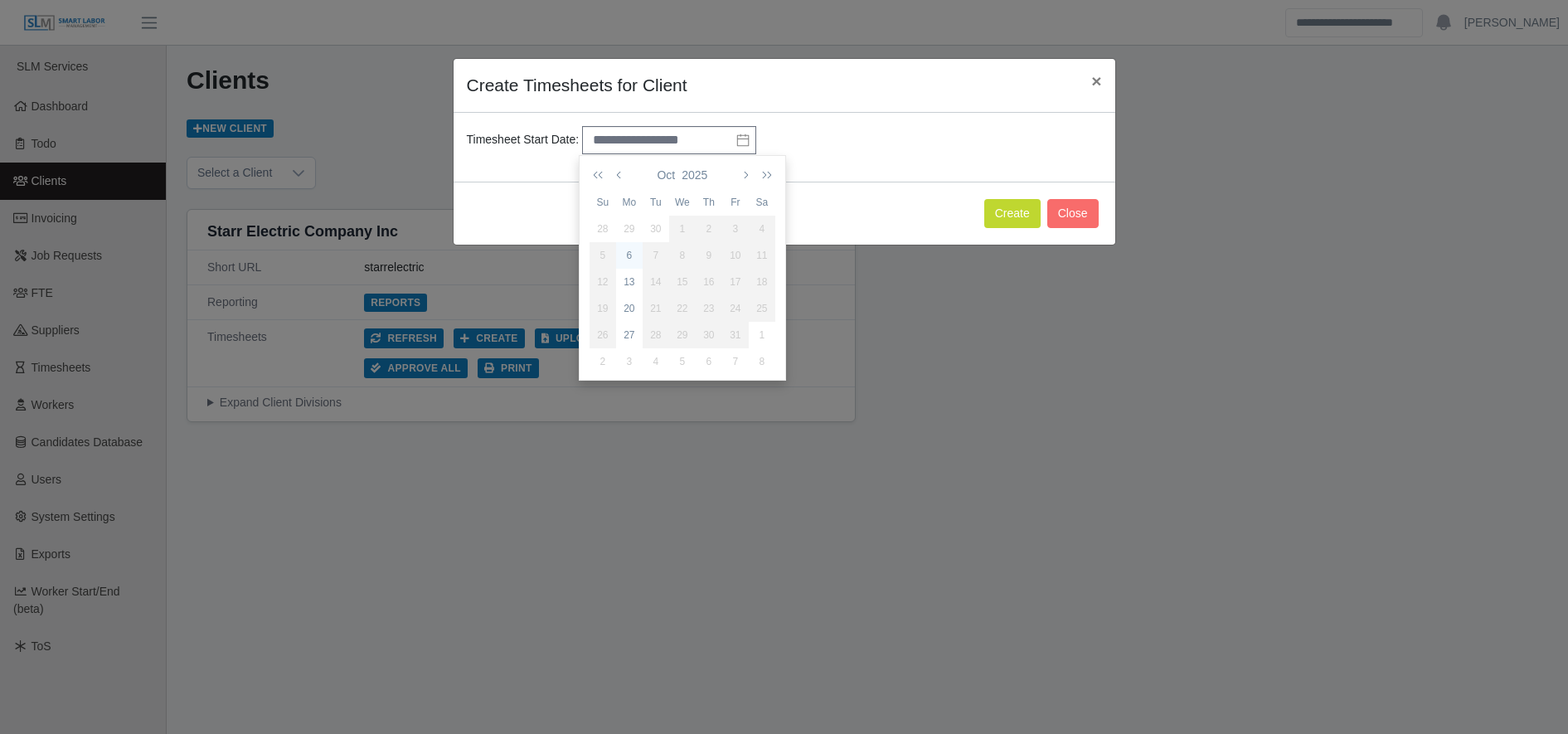
click at [623, 253] on div "6" at bounding box center [629, 255] width 26 height 15
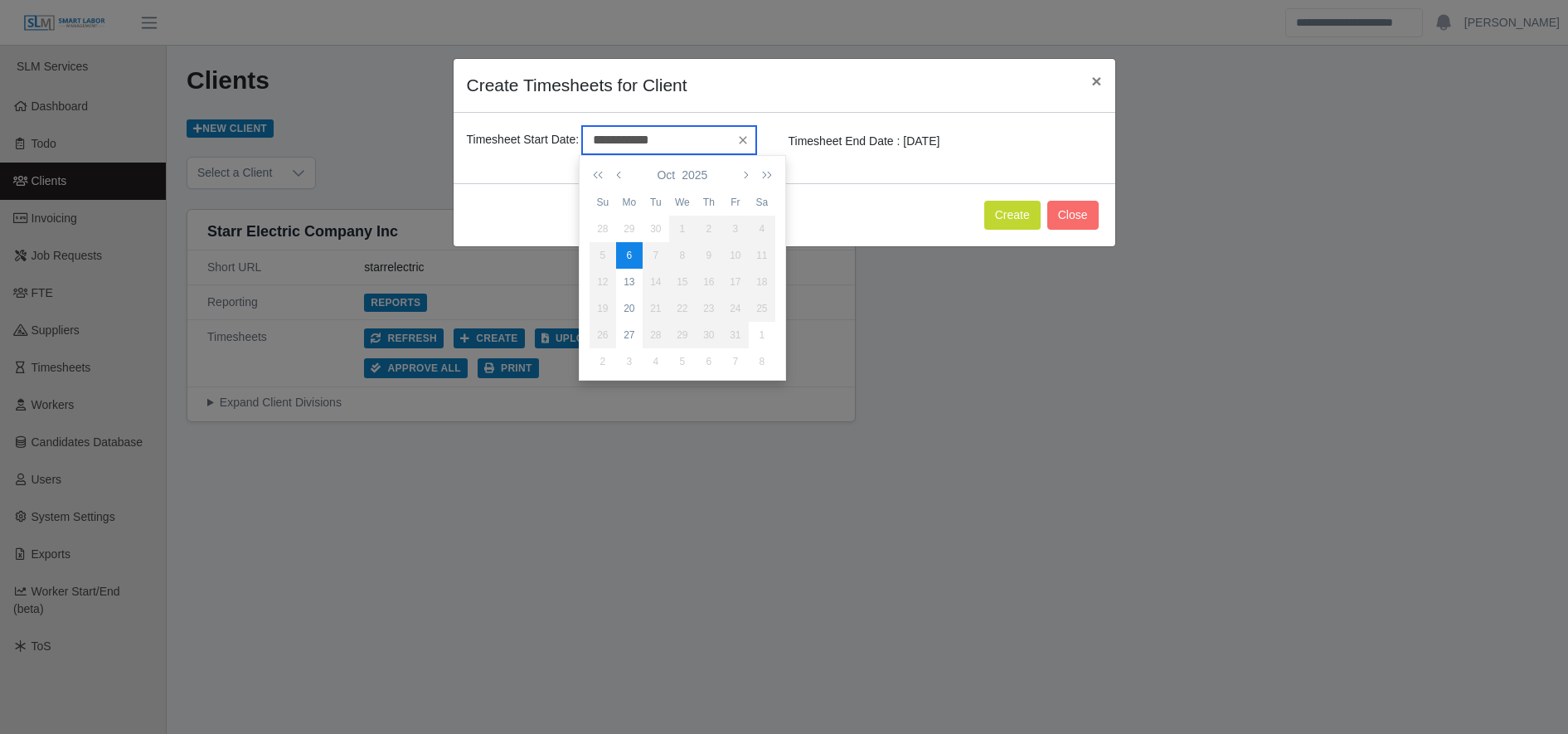
click at [645, 136] on input "**********" at bounding box center [668, 140] width 174 height 28
click at [631, 287] on div "13" at bounding box center [629, 281] width 26 height 15
type input "**********"
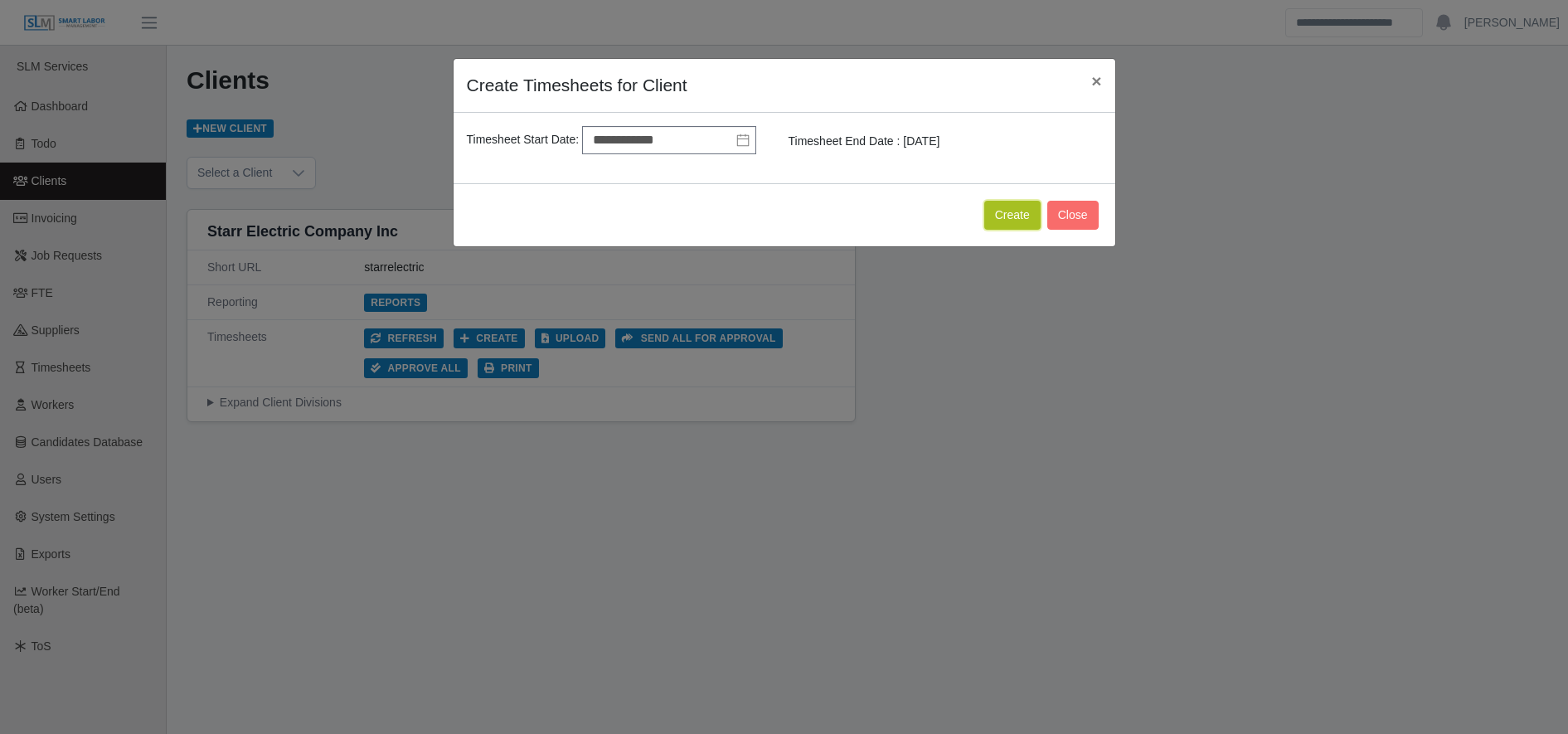
click at [1026, 215] on button "Create" at bounding box center [1012, 215] width 57 height 29
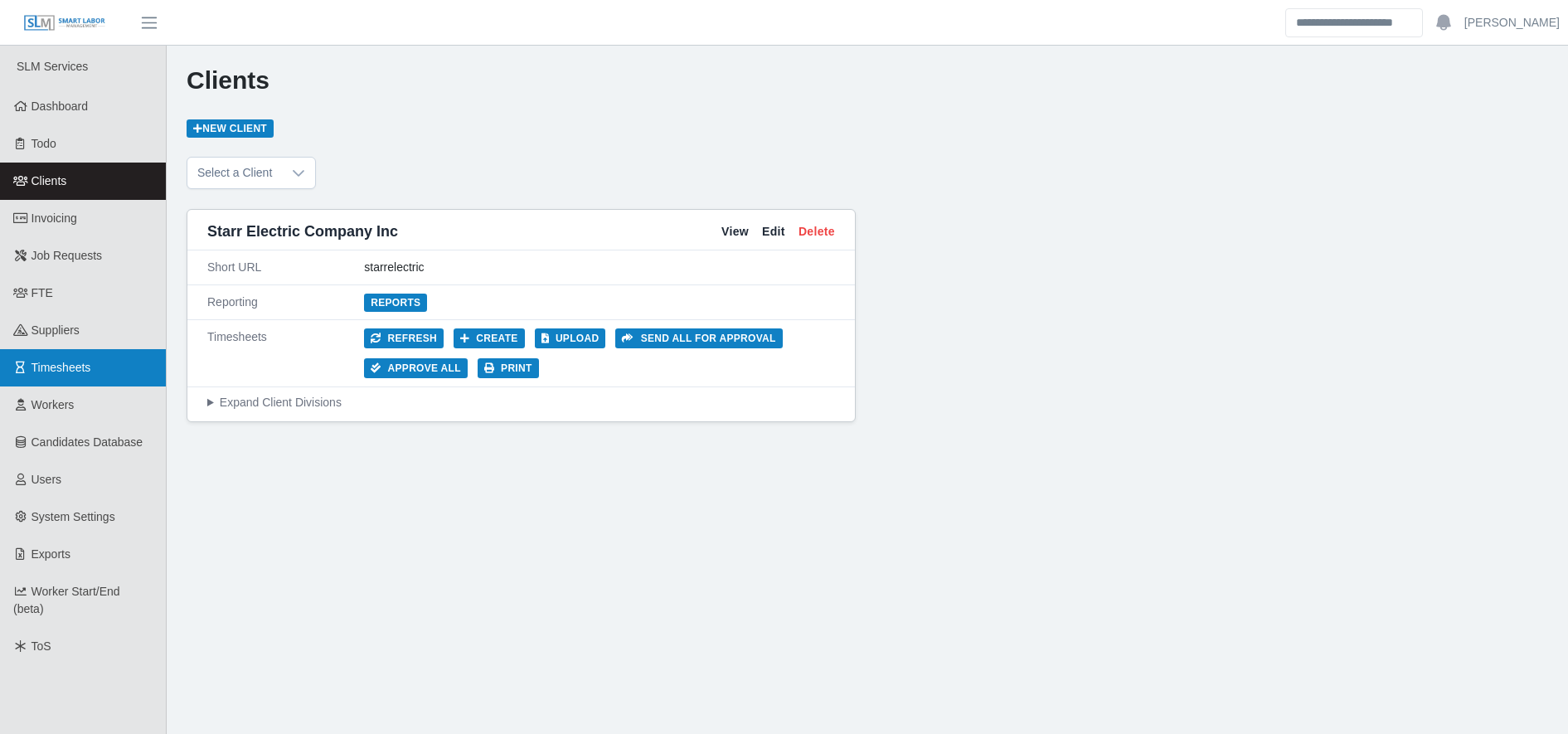
click at [34, 363] on span "Timesheets" at bounding box center [61, 367] width 59 height 13
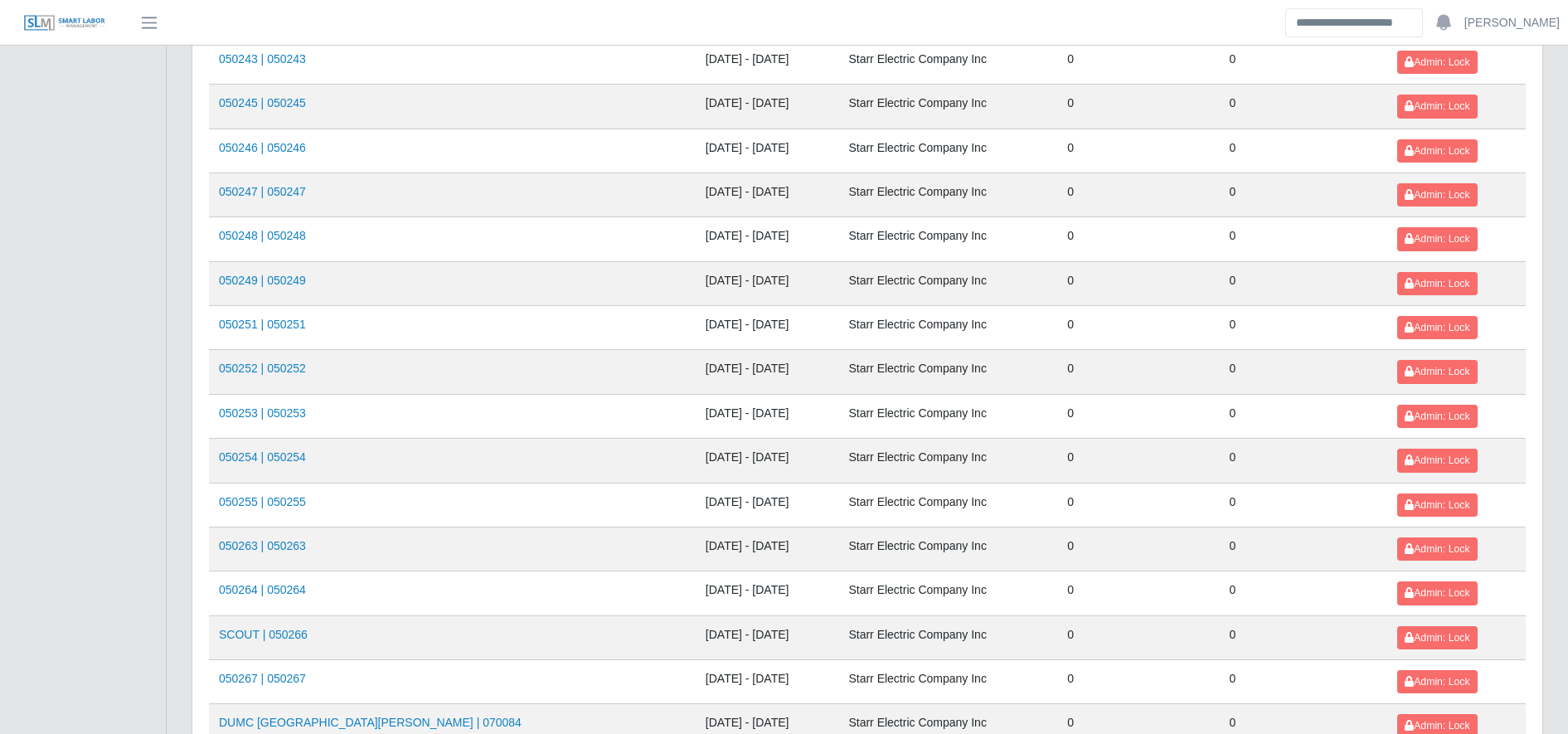
scroll to position [1811, 0]
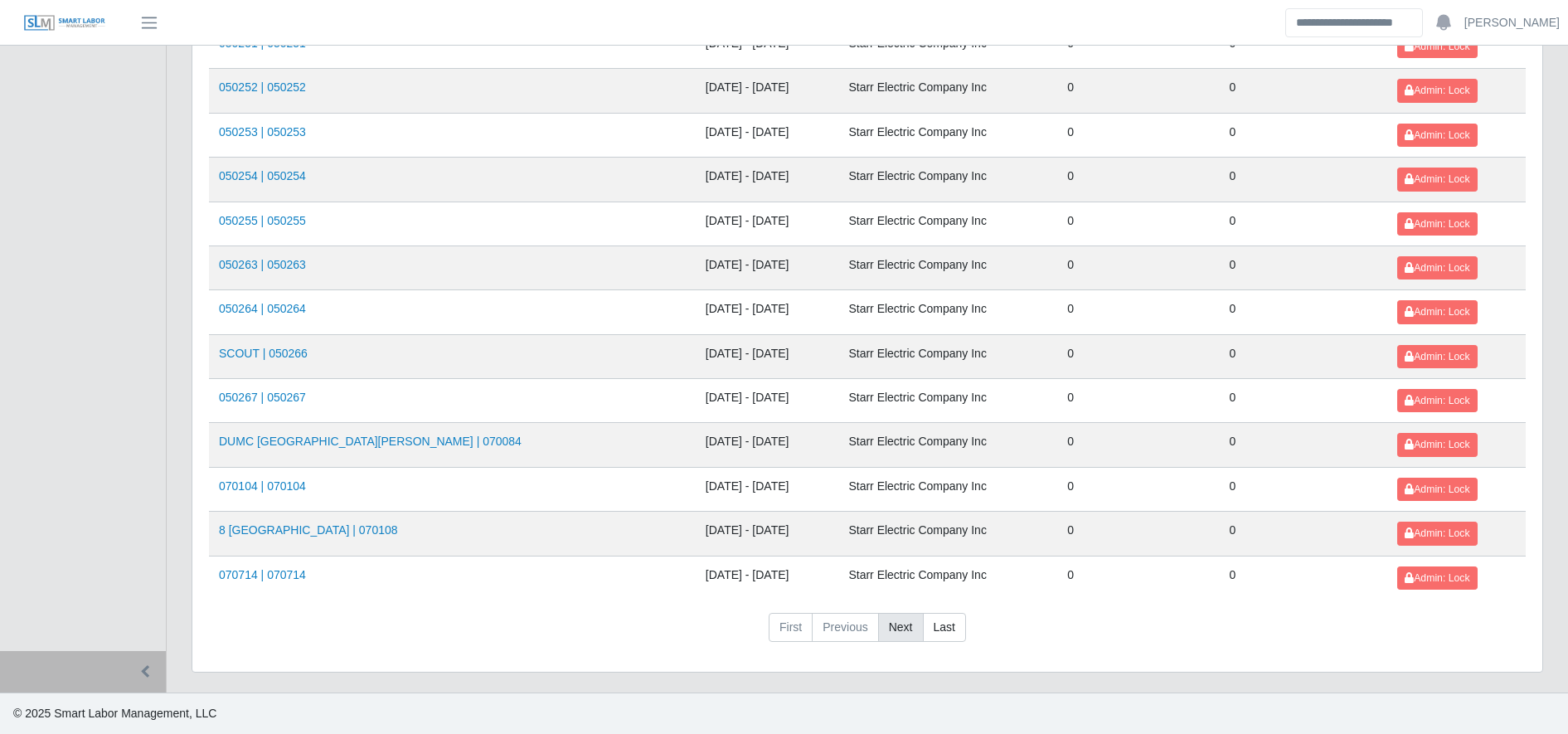
click at [887, 635] on link "Next" at bounding box center [901, 628] width 45 height 30
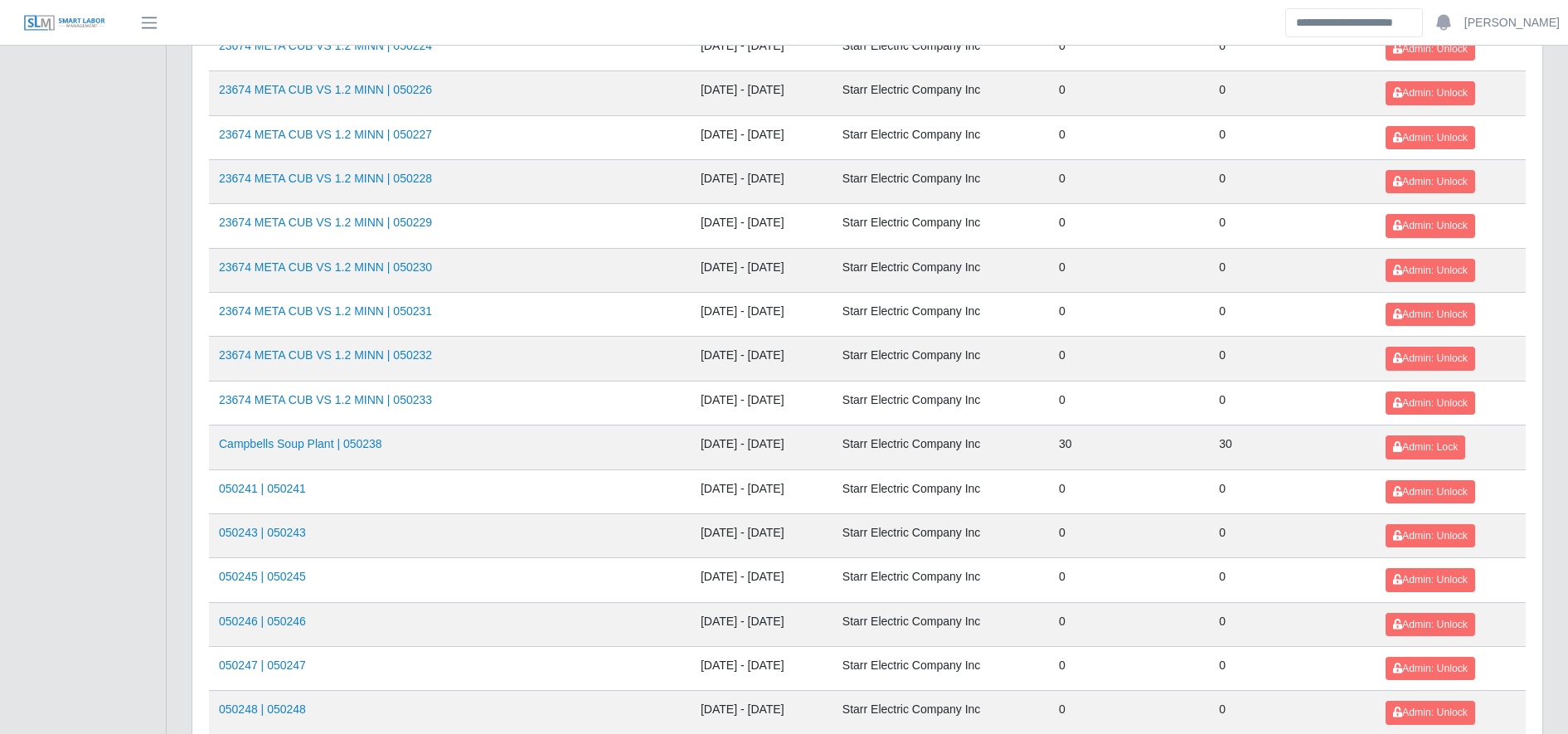
scroll to position [1811, 0]
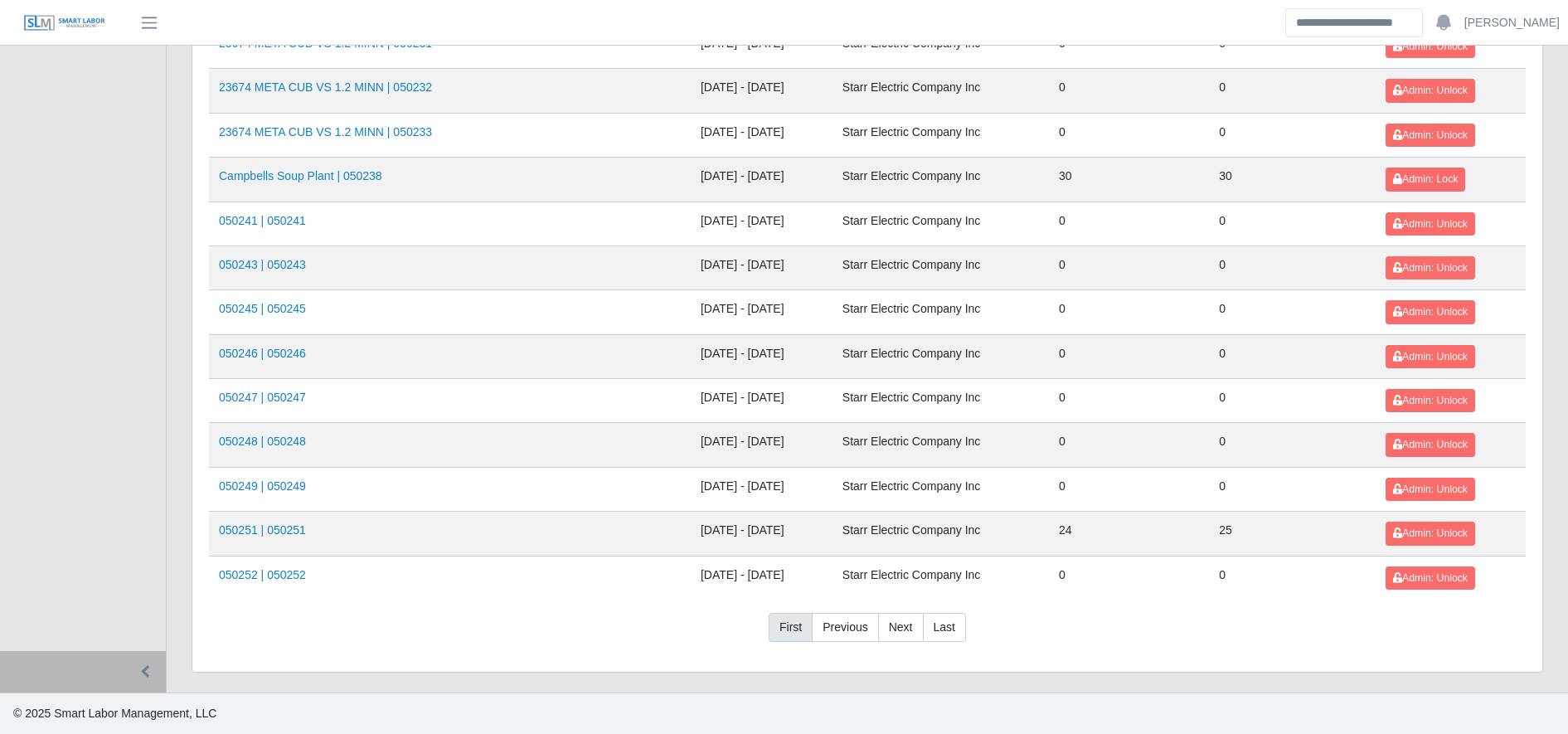
click at [776, 639] on link "First" at bounding box center [791, 628] width 44 height 30
